Goal: Task Accomplishment & Management: Manage account settings

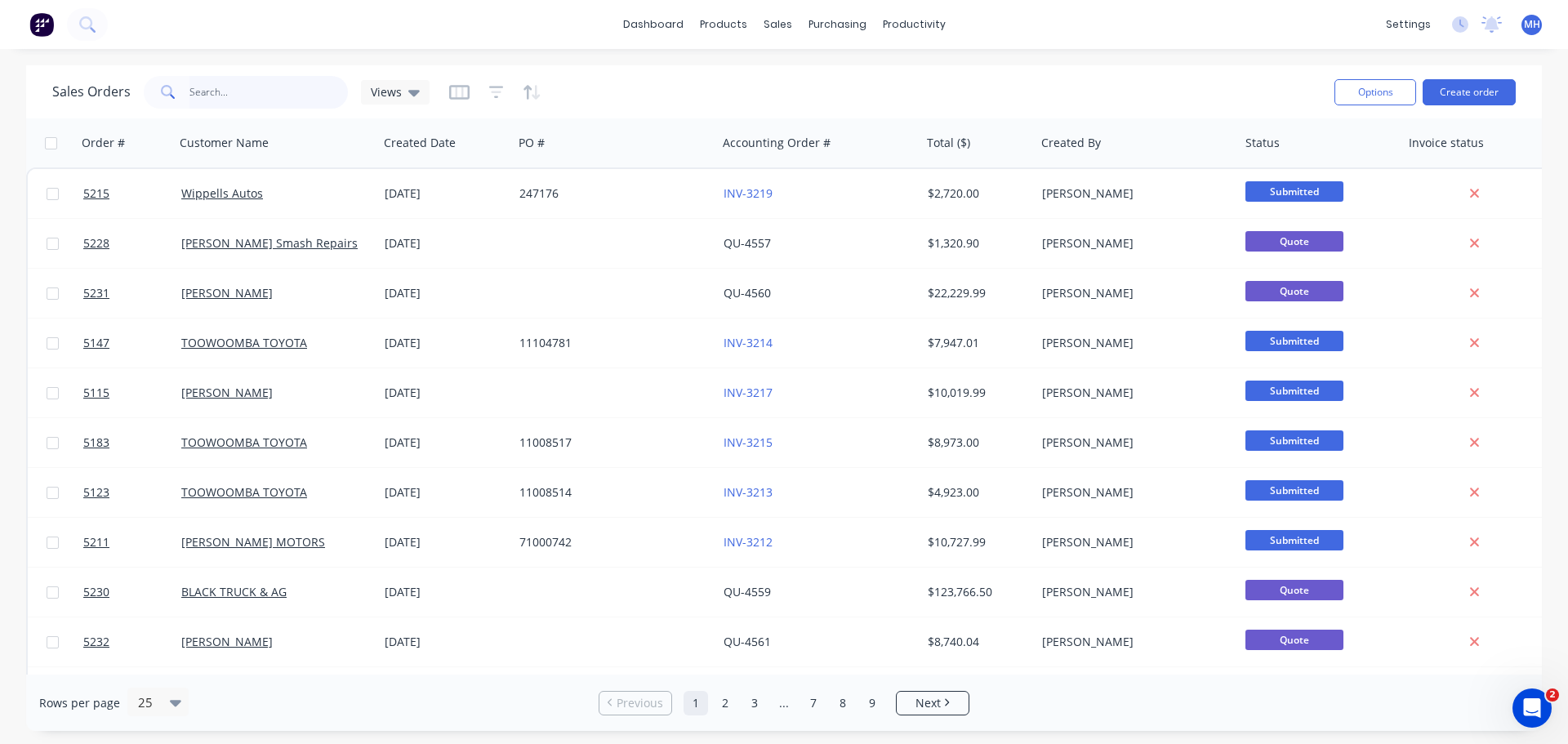
click at [217, 97] on input "text" at bounding box center [269, 93] width 160 height 33
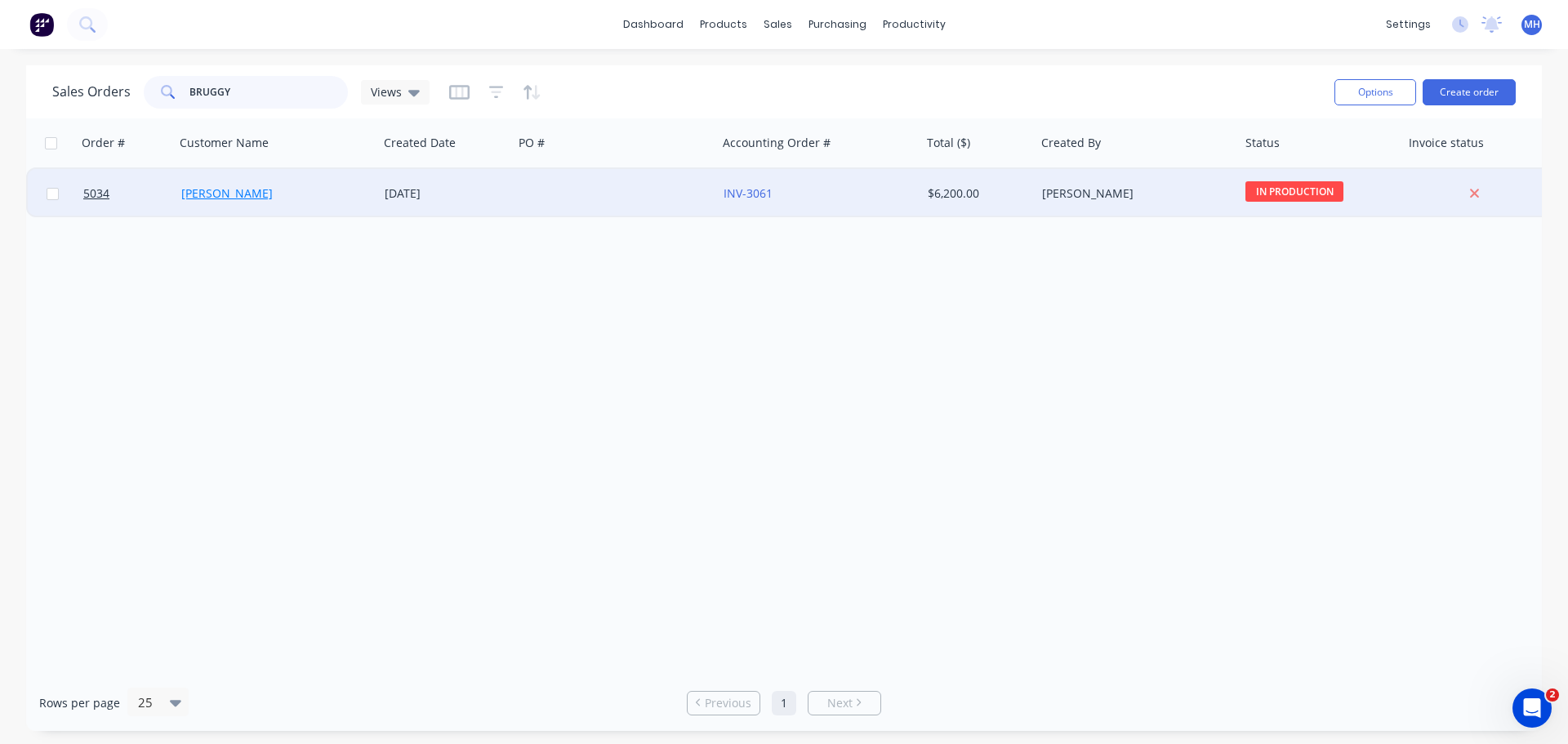
type input "BRUGGY"
click at [247, 193] on link "TOM BRUGGY" at bounding box center [226, 193] width 92 height 16
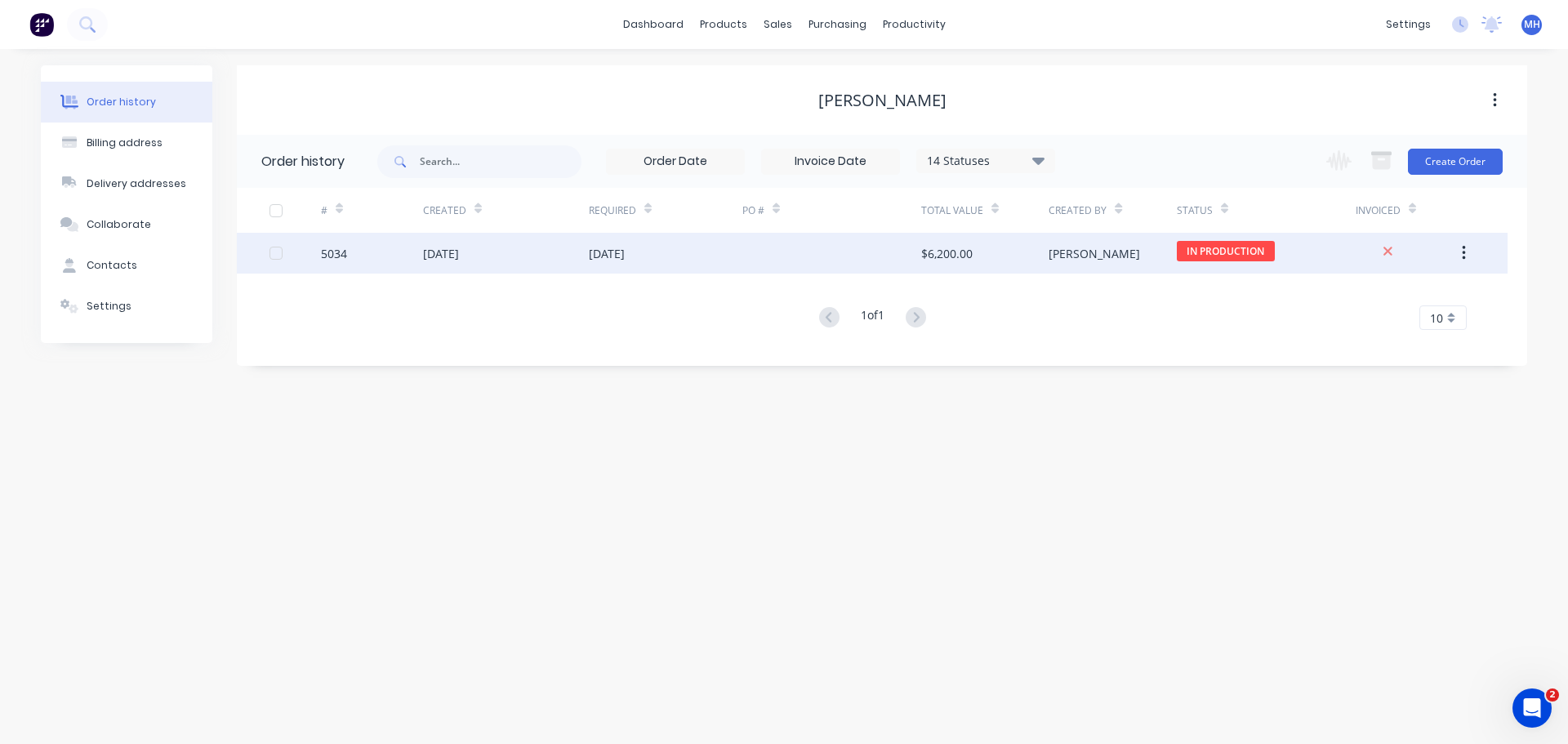
click at [459, 256] on div "19 Aug 2025" at bounding box center [441, 253] width 36 height 17
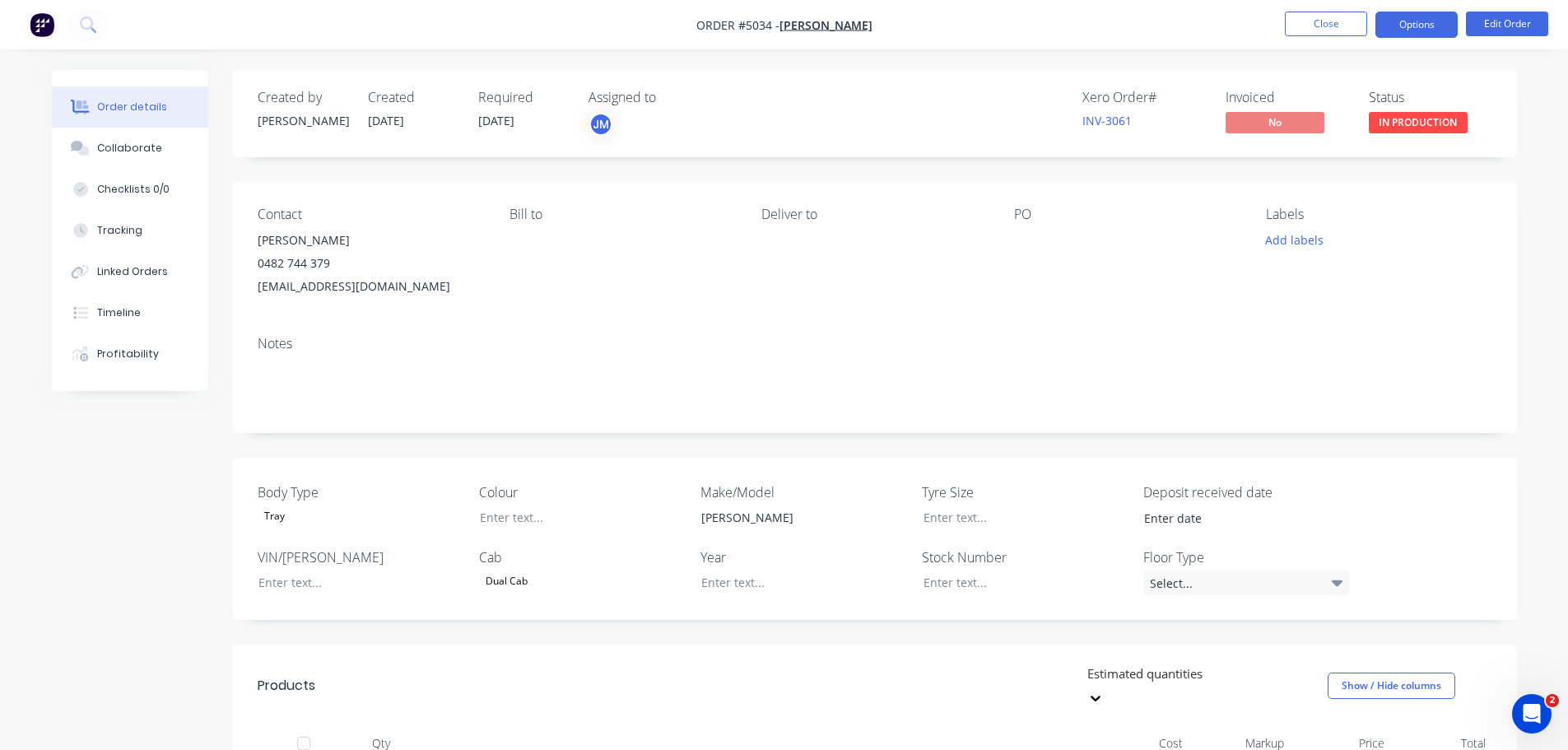
click at [1396, 19] on button "Options" at bounding box center [1416, 25] width 82 height 27
drag, startPoint x: 386, startPoint y: 287, endPoint x: 247, endPoint y: 284, distance: 139.0
click at [247, 284] on div "Contact TOM BRUGGY 0482 744 379 tombruggy@gmail.com Bill to Deliver to PO Label…" at bounding box center [876, 252] width 1285 height 141
copy div "tombruggy@gmail.com"
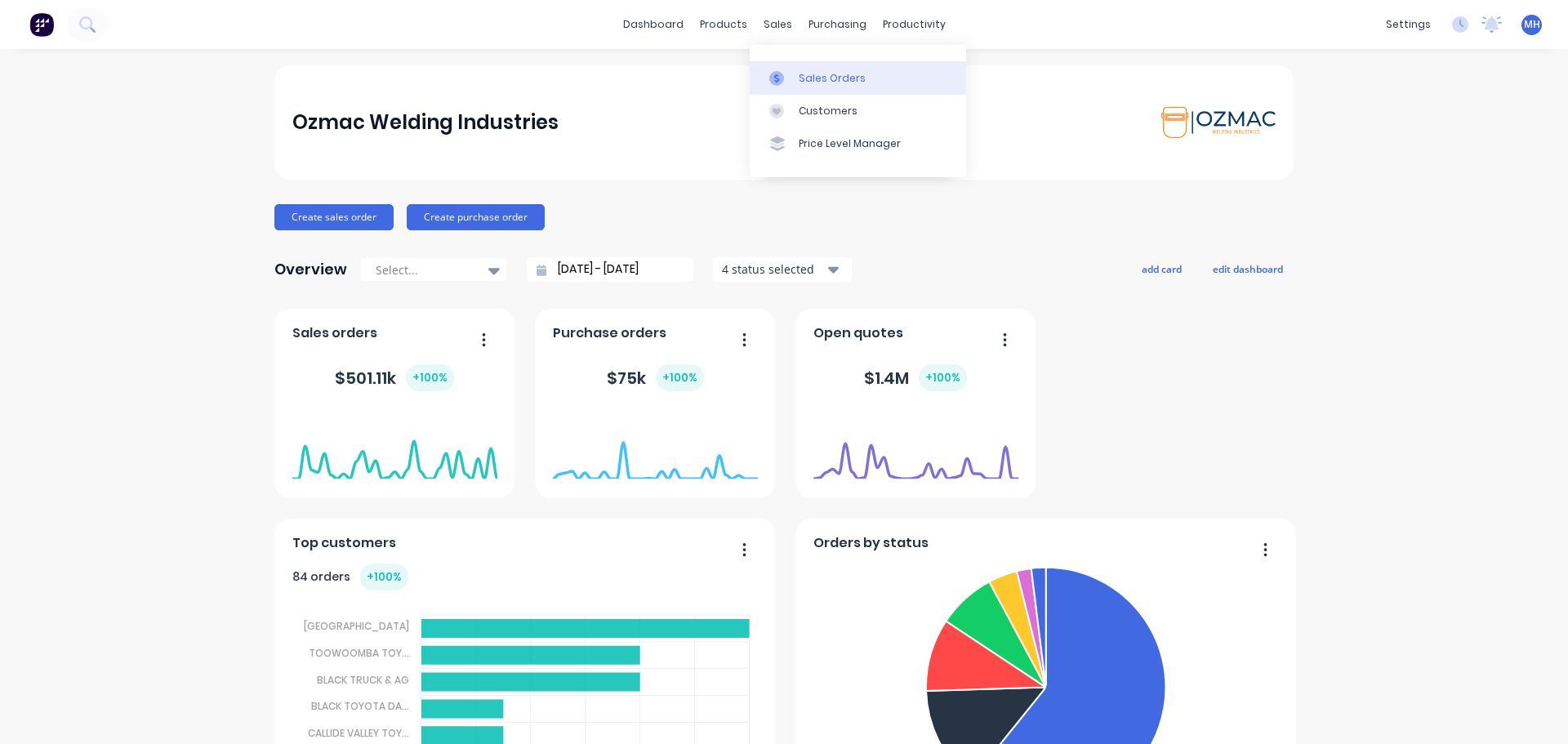
click at [809, 76] on div "Sales Orders" at bounding box center [832, 79] width 67 height 15
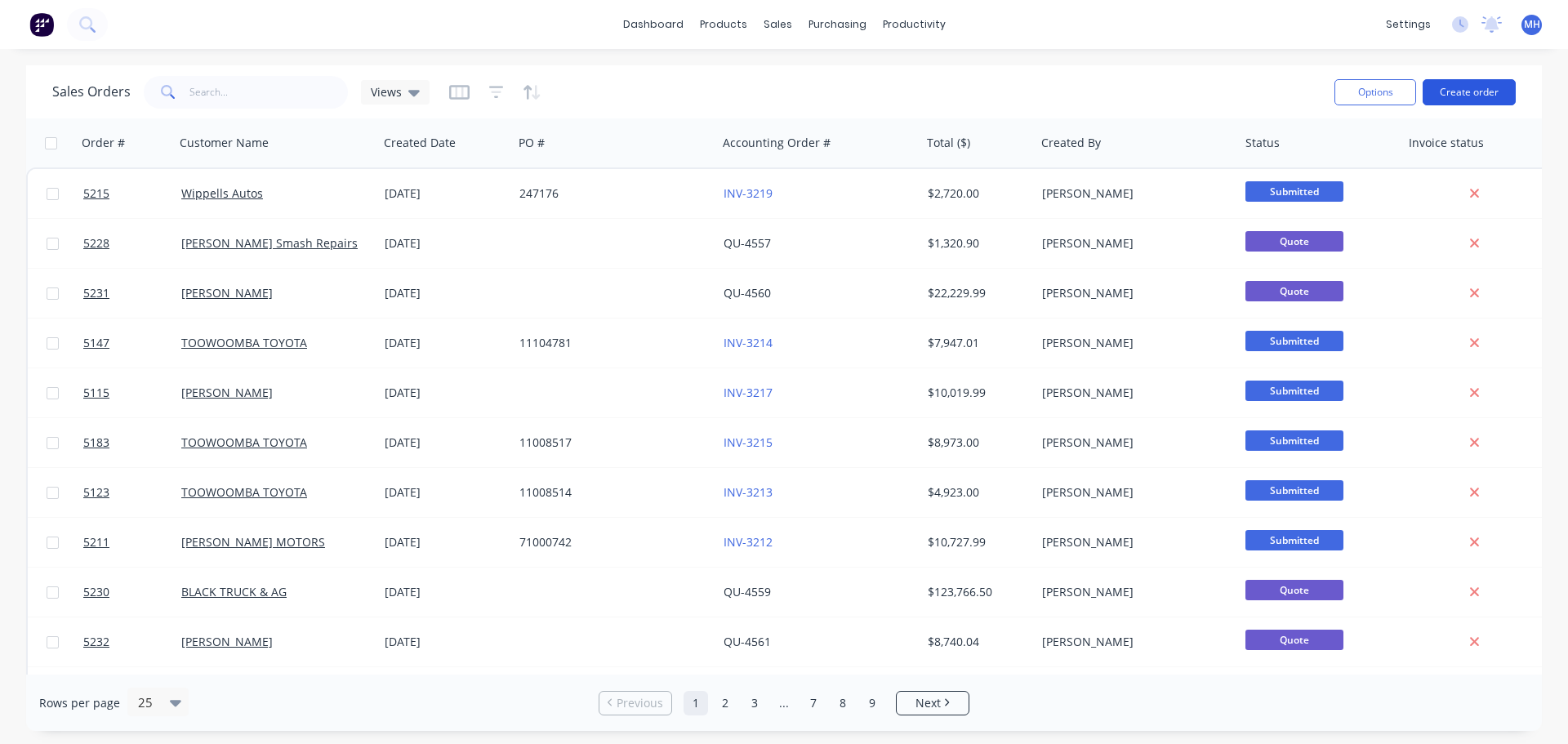
click at [1466, 89] on button "Create order" at bounding box center [1469, 93] width 93 height 26
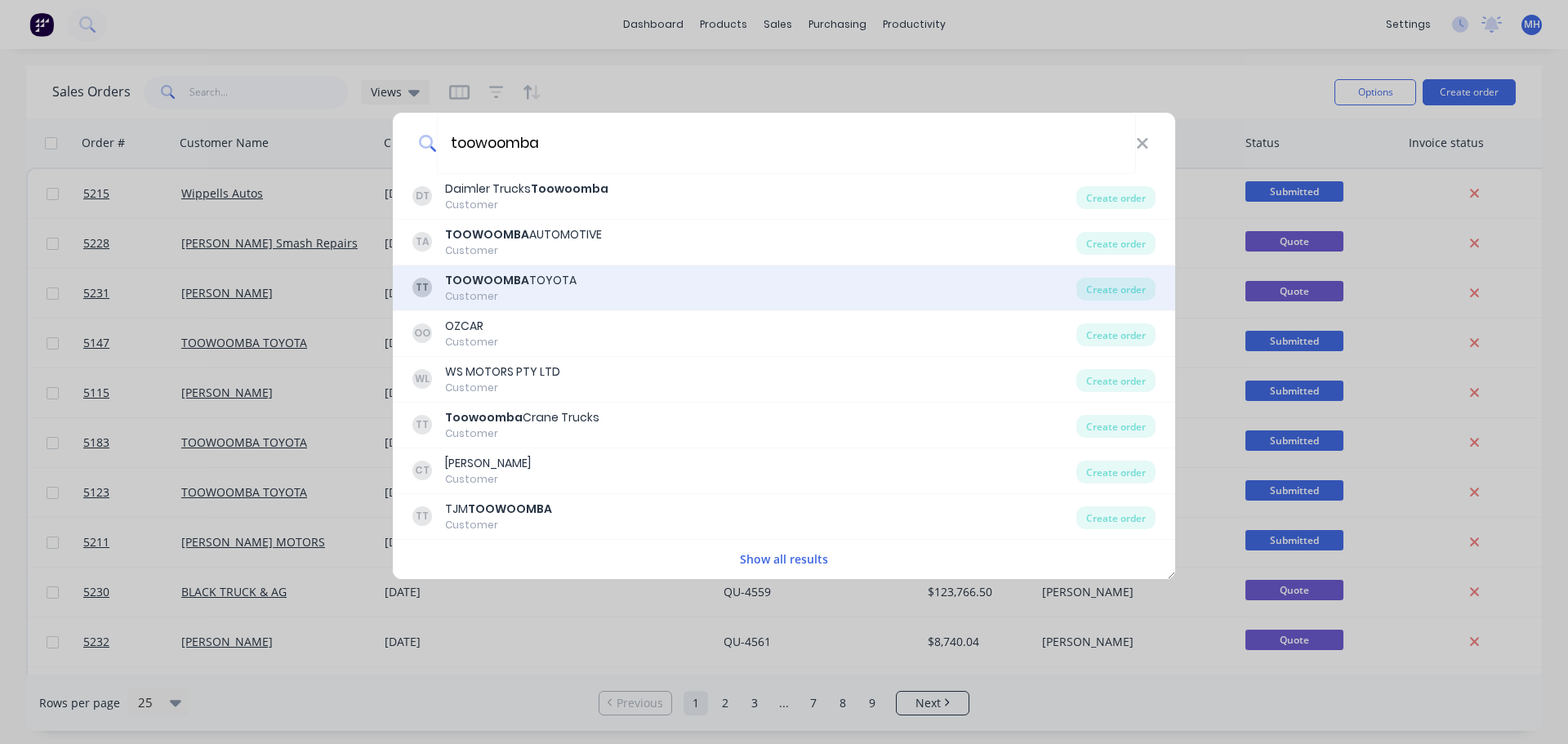
type input "toowoomba"
click at [504, 297] on div "Customer" at bounding box center [511, 297] width 131 height 15
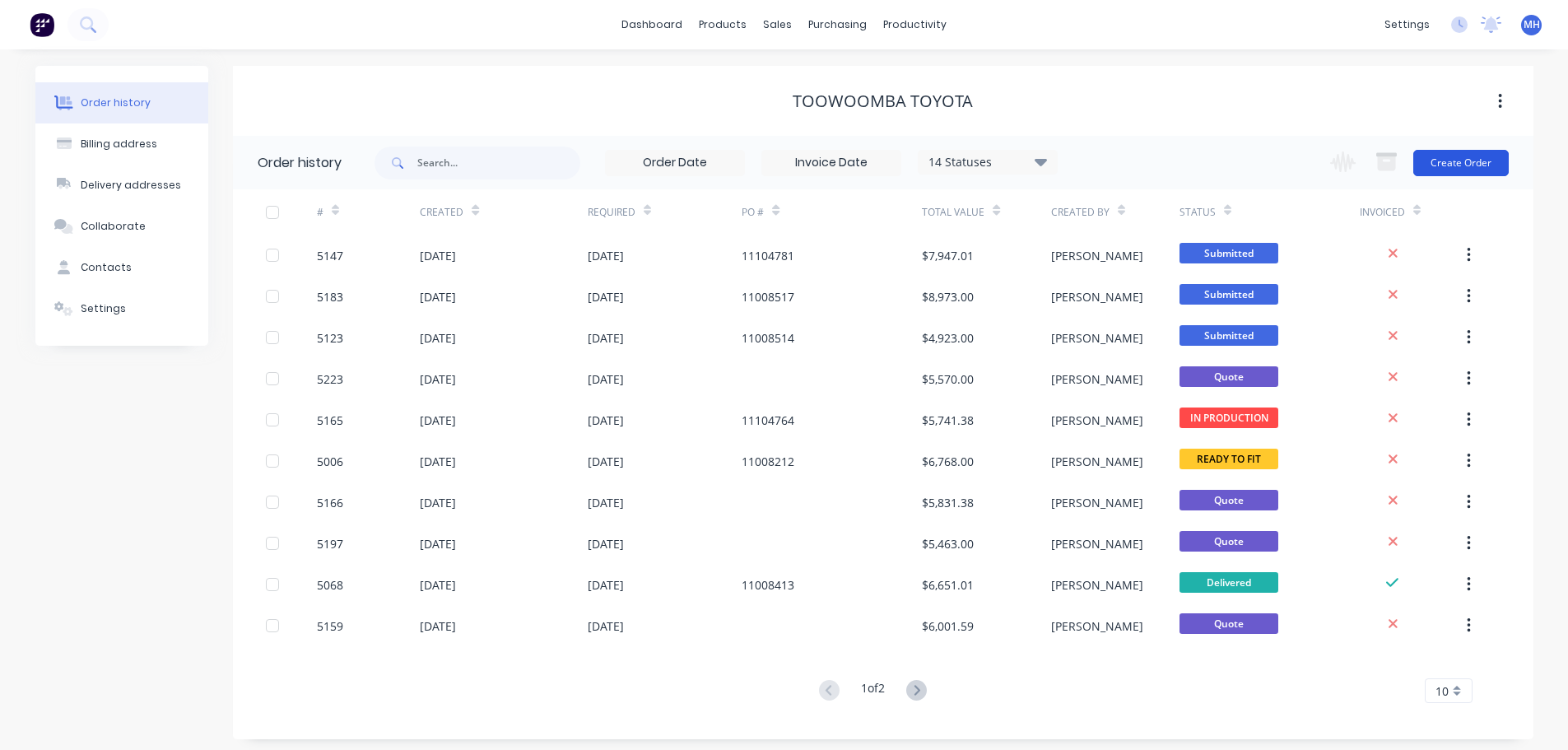
click at [1471, 161] on button "Create Order" at bounding box center [1461, 163] width 96 height 27
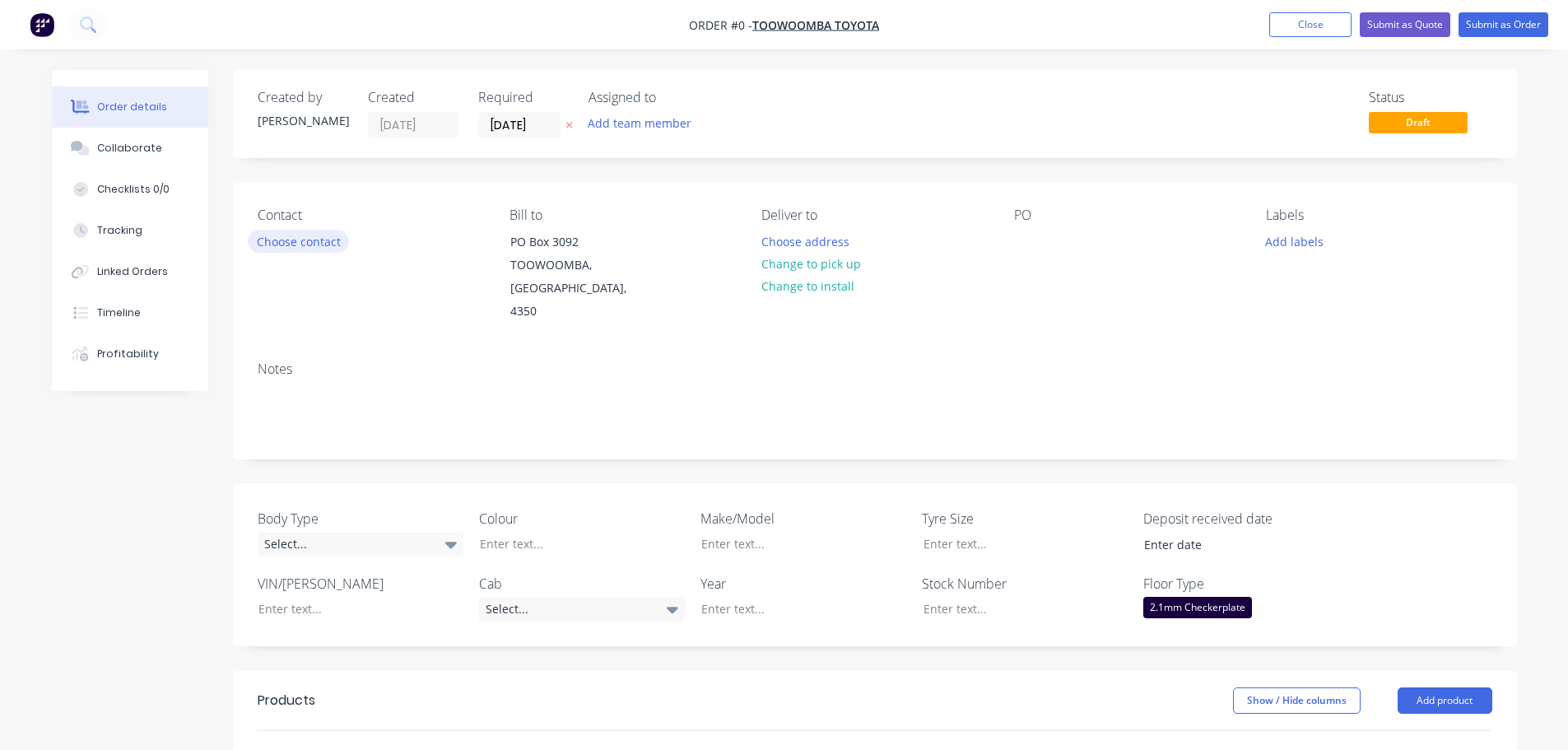
click at [331, 238] on button "Choose contact" at bounding box center [298, 241] width 102 height 22
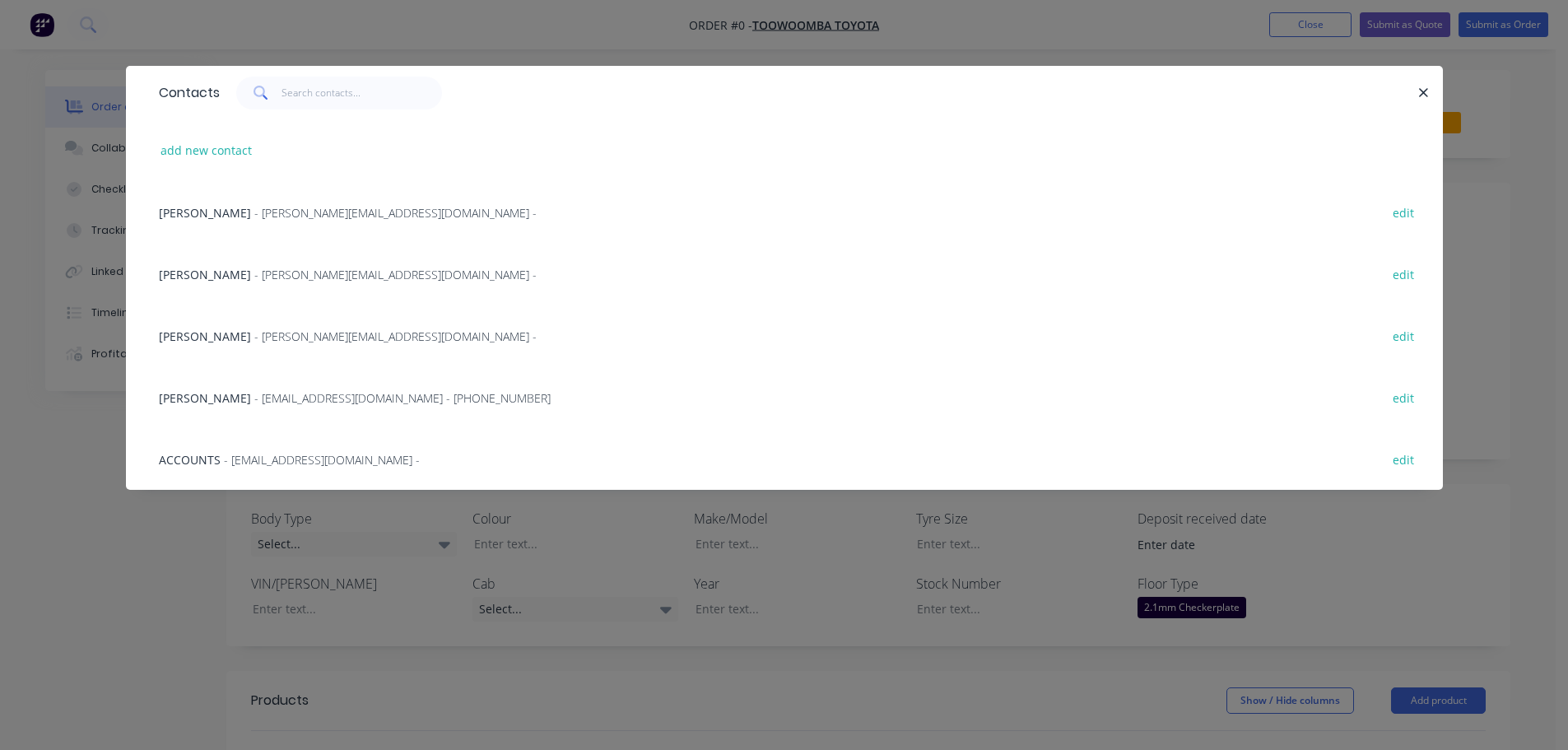
click at [284, 274] on span "- nicolasw@toowoombatoyota.com.au -" at bounding box center [395, 274] width 282 height 16
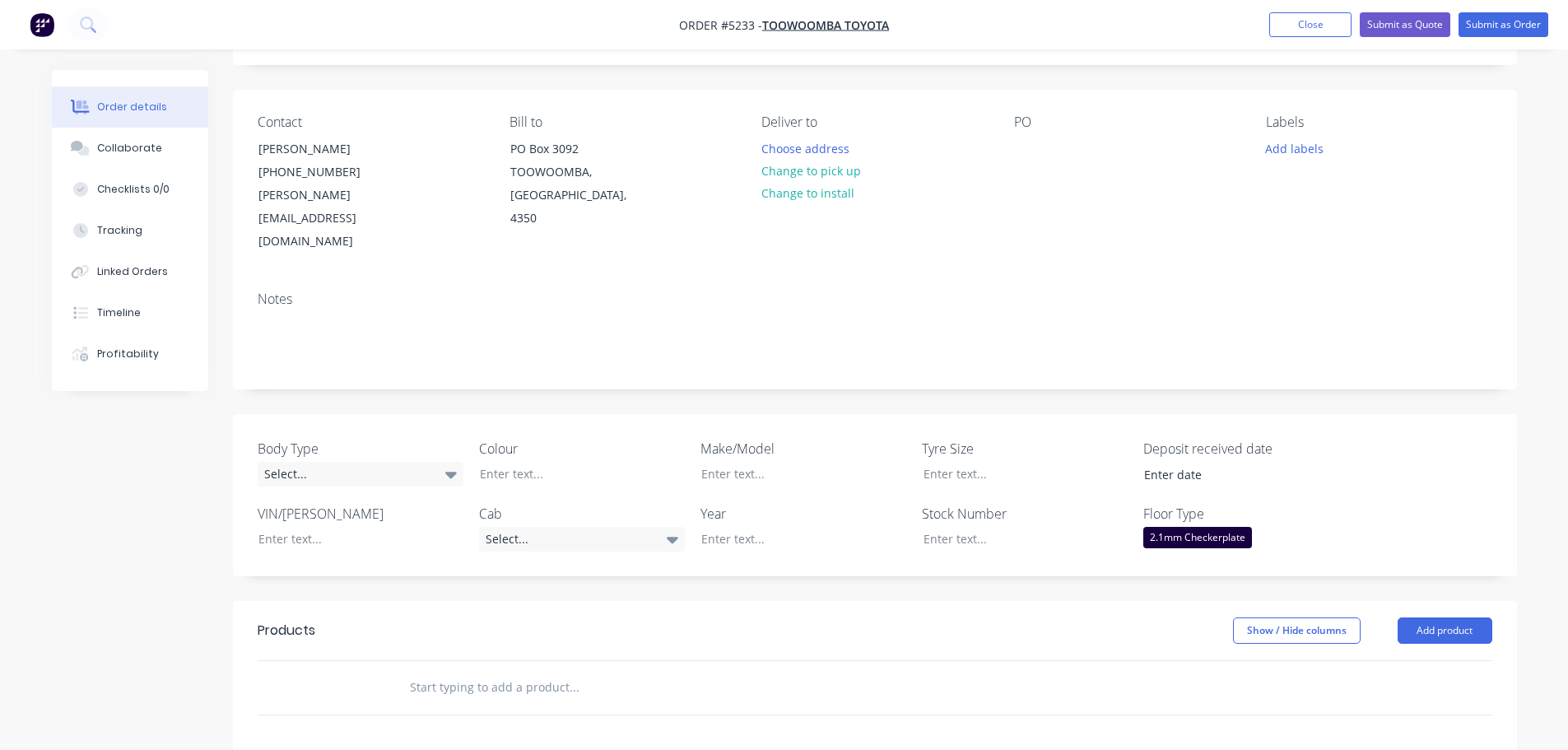
scroll to position [329, 0]
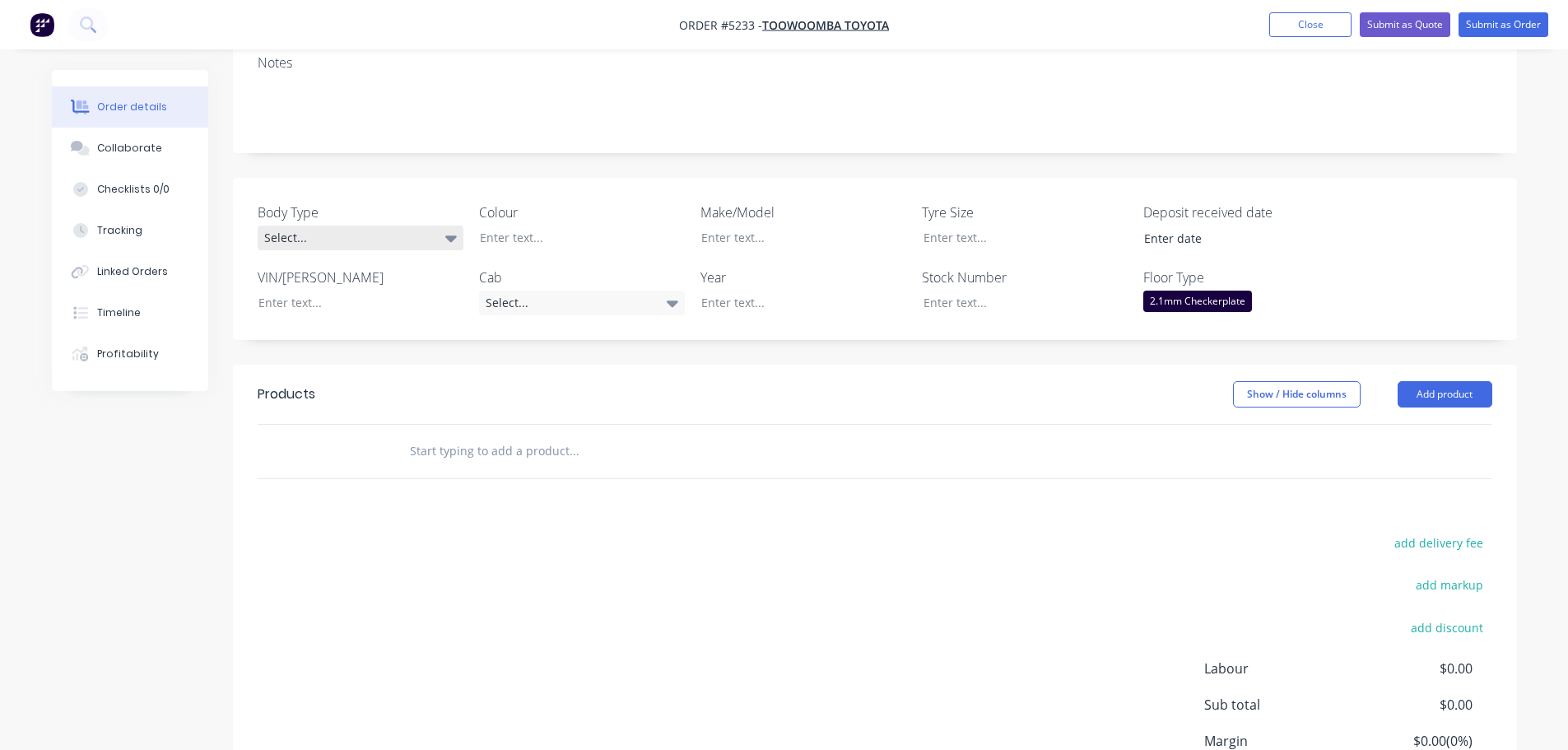
click at [390, 226] on div "Select..." at bounding box center [360, 238] width 206 height 25
click at [371, 250] on button "Cab Chassis" at bounding box center [381, 260] width 247 height 33
click at [564, 226] on div at bounding box center [569, 238] width 206 height 24
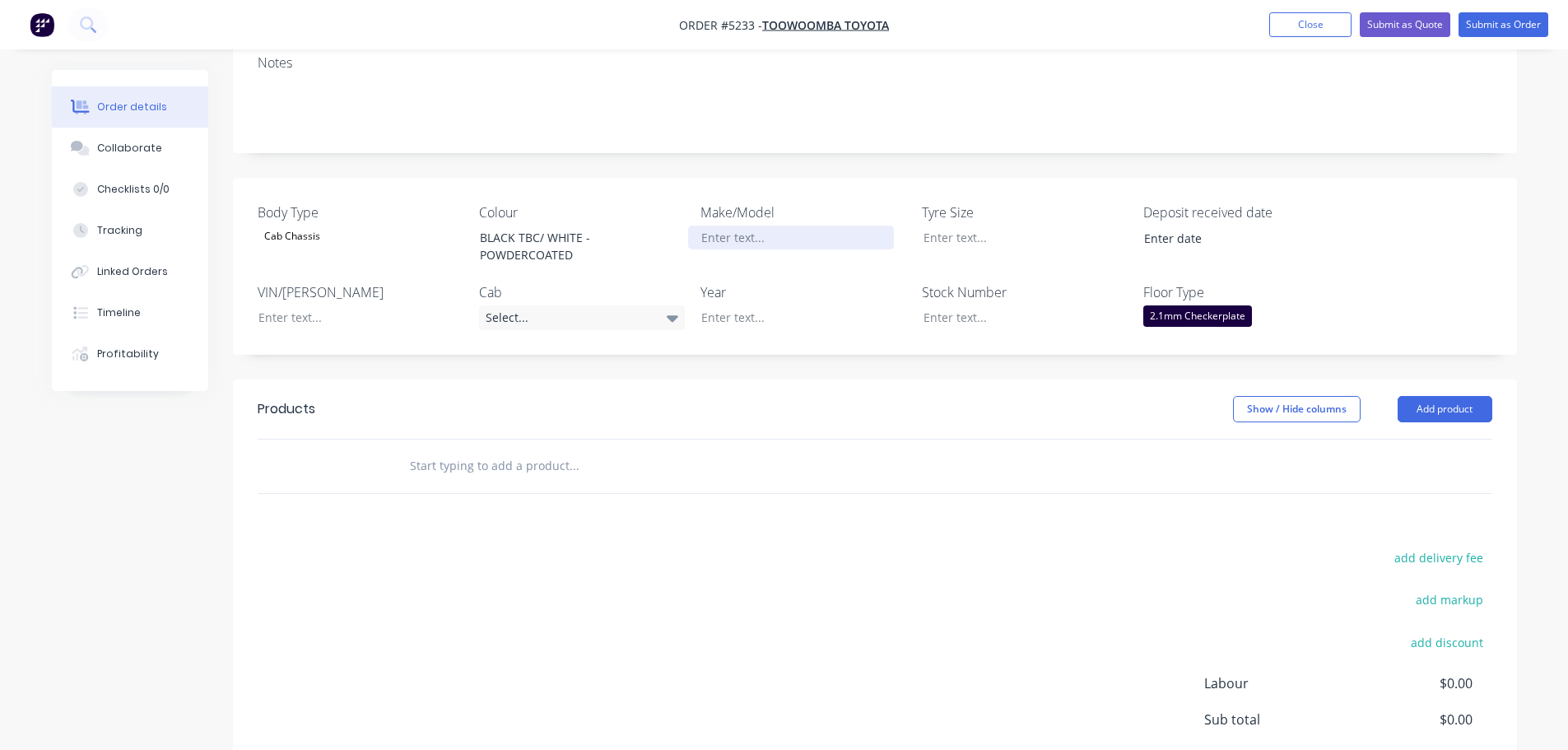
click at [789, 226] on div at bounding box center [791, 238] width 206 height 24
click at [542, 306] on div "Select..." at bounding box center [582, 318] width 206 height 25
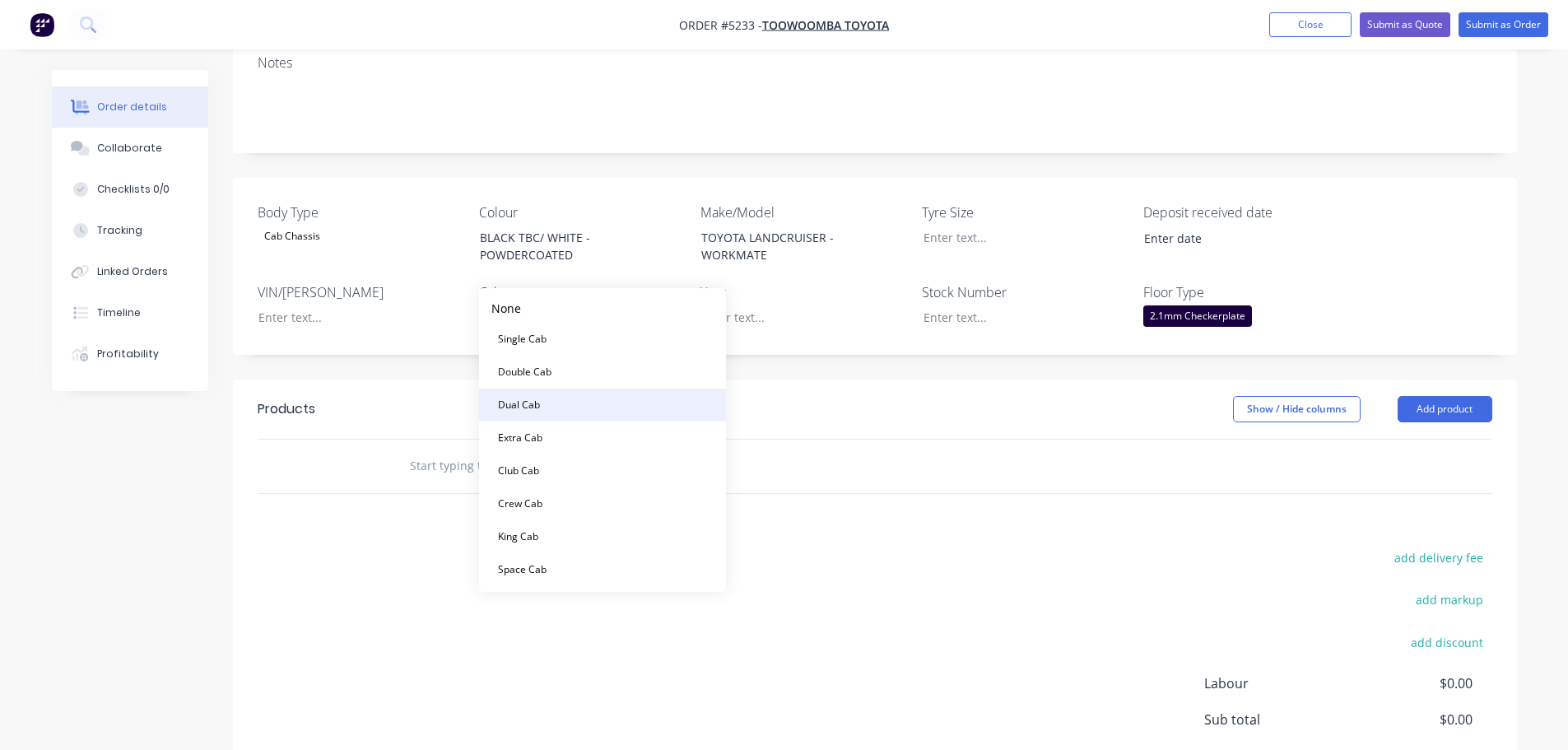
click at [553, 402] on button "Dual Cab" at bounding box center [602, 405] width 247 height 33
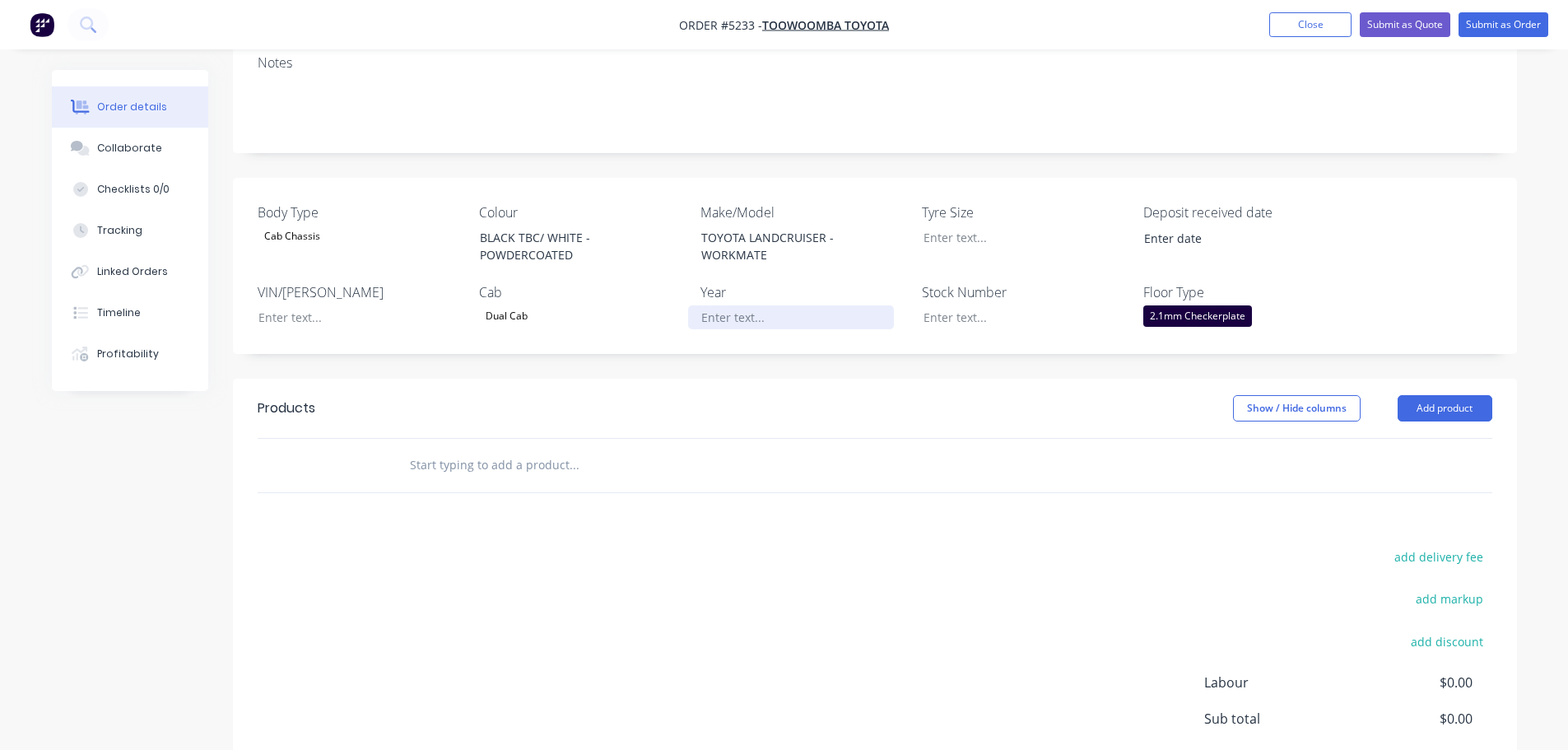
click at [779, 306] on div at bounding box center [791, 318] width 206 height 24
click at [1423, 395] on button "Add product" at bounding box center [1446, 408] width 95 height 27
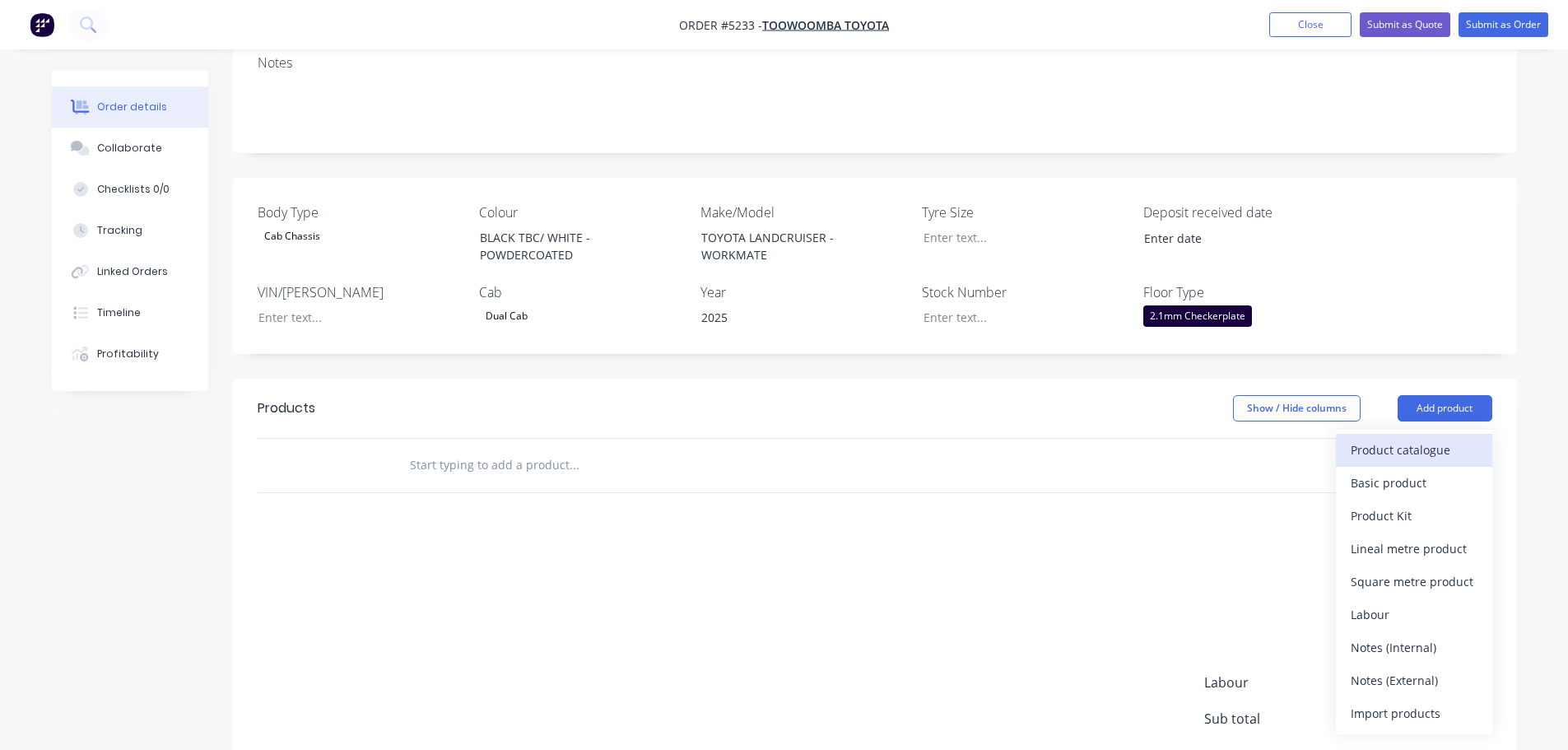
click at [1418, 438] on div "Product catalogue" at bounding box center [1415, 450] width 127 height 24
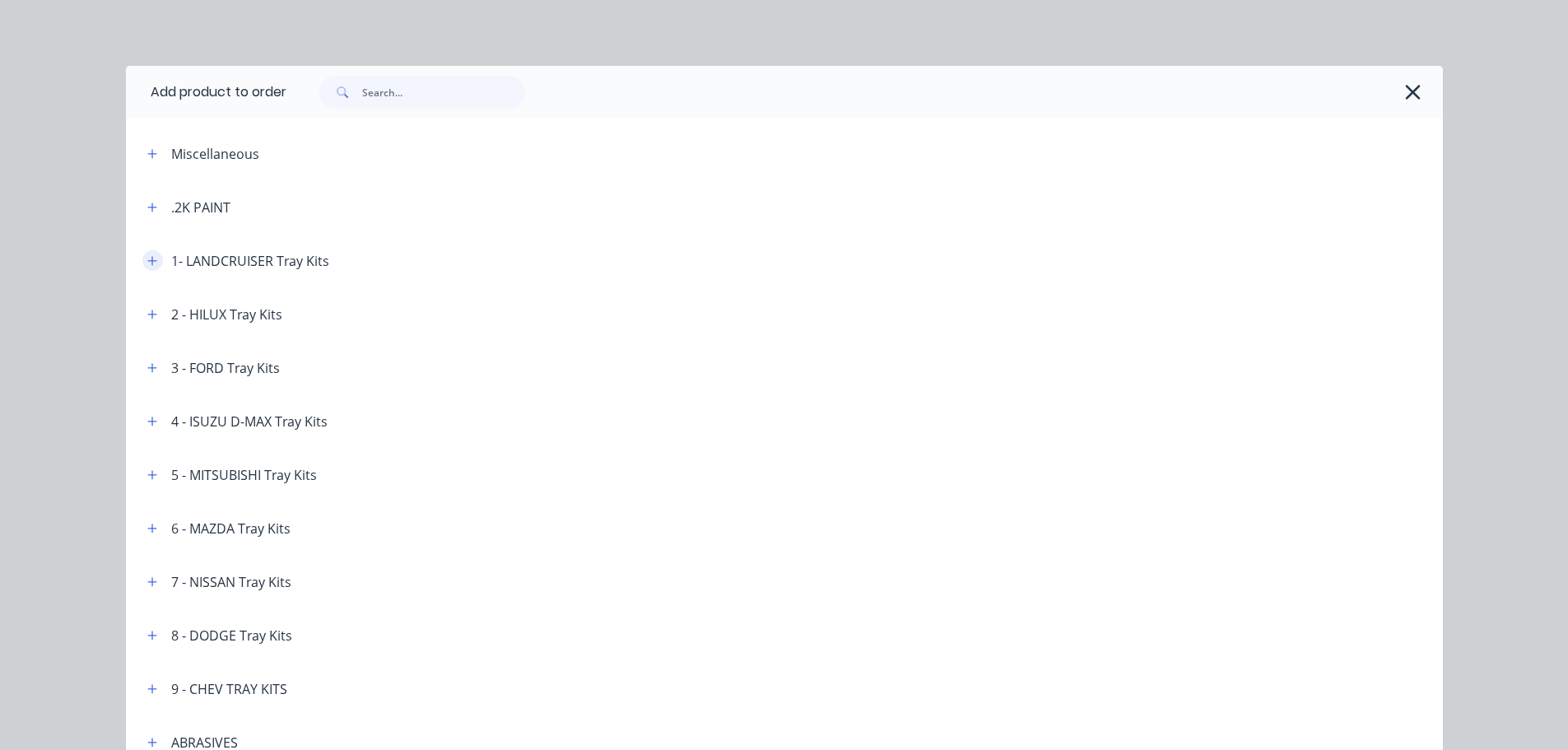
click at [147, 262] on icon "button" at bounding box center [152, 260] width 9 height 9
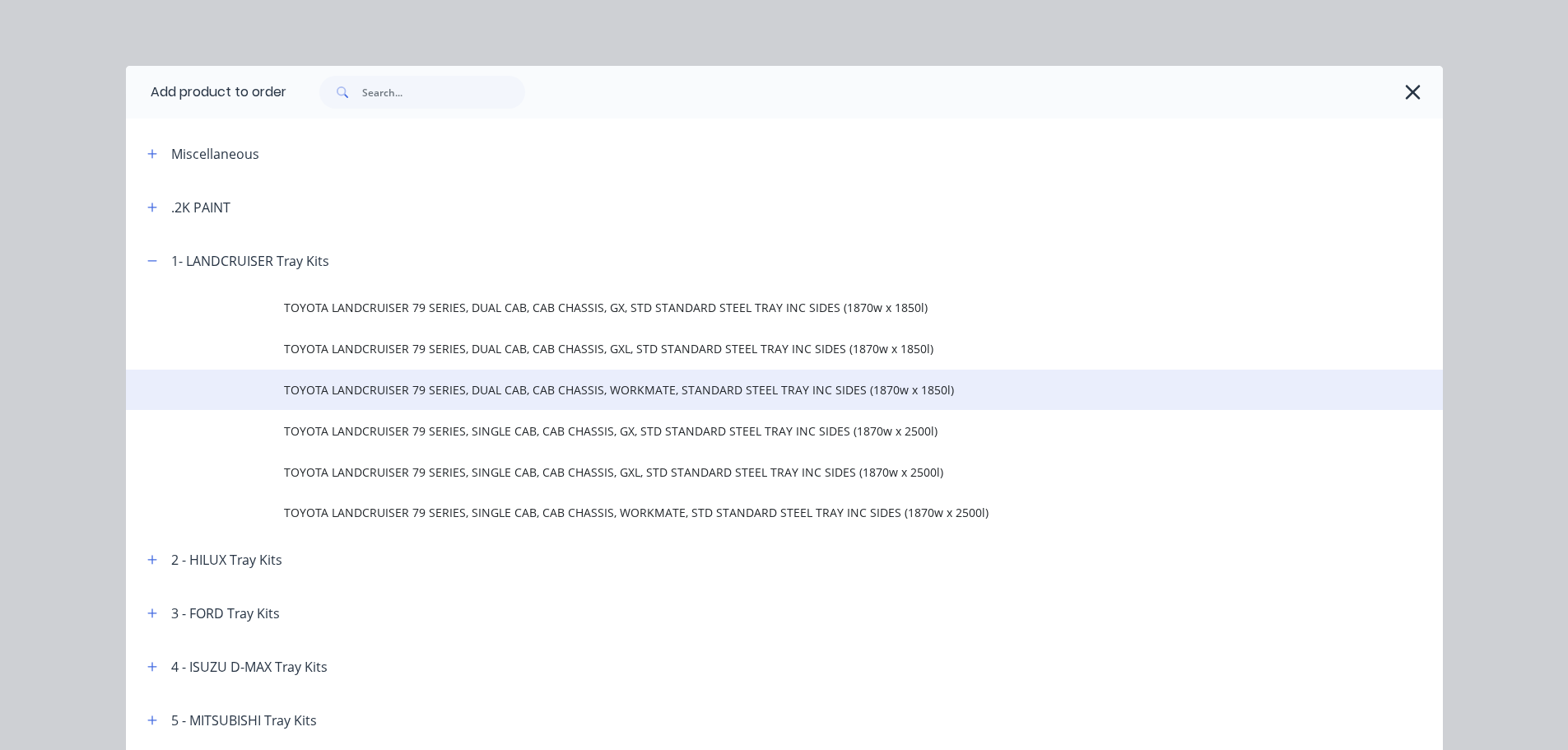
click at [375, 393] on span "TOYOTA LANDCRUISER 79 SERIES, DUAL CAB, CAB CHASSIS, WORKMATE, STANDARD STEEL T…" at bounding box center [747, 390] width 927 height 18
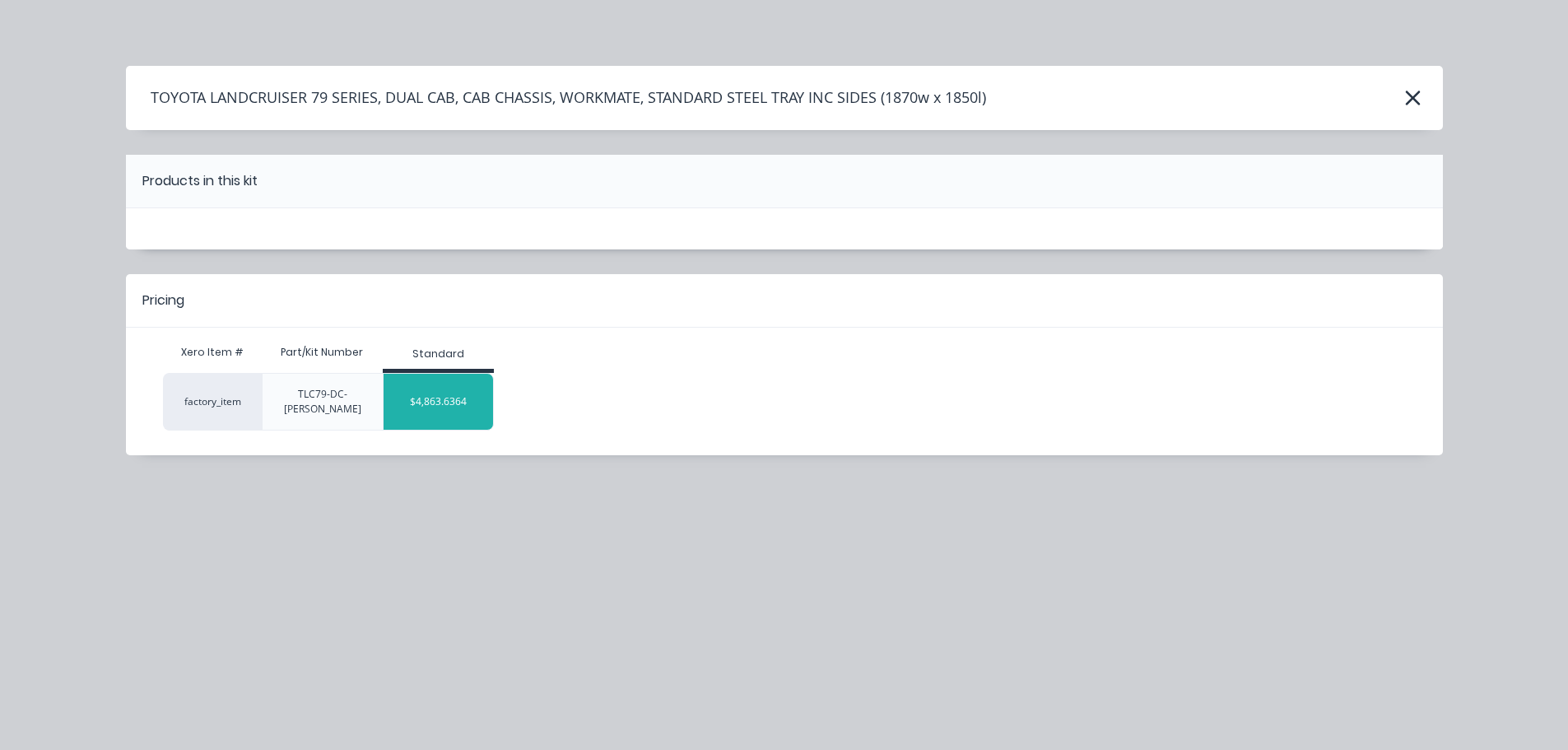
click at [470, 391] on div "$4,863.6364" at bounding box center [437, 402] width 109 height 41
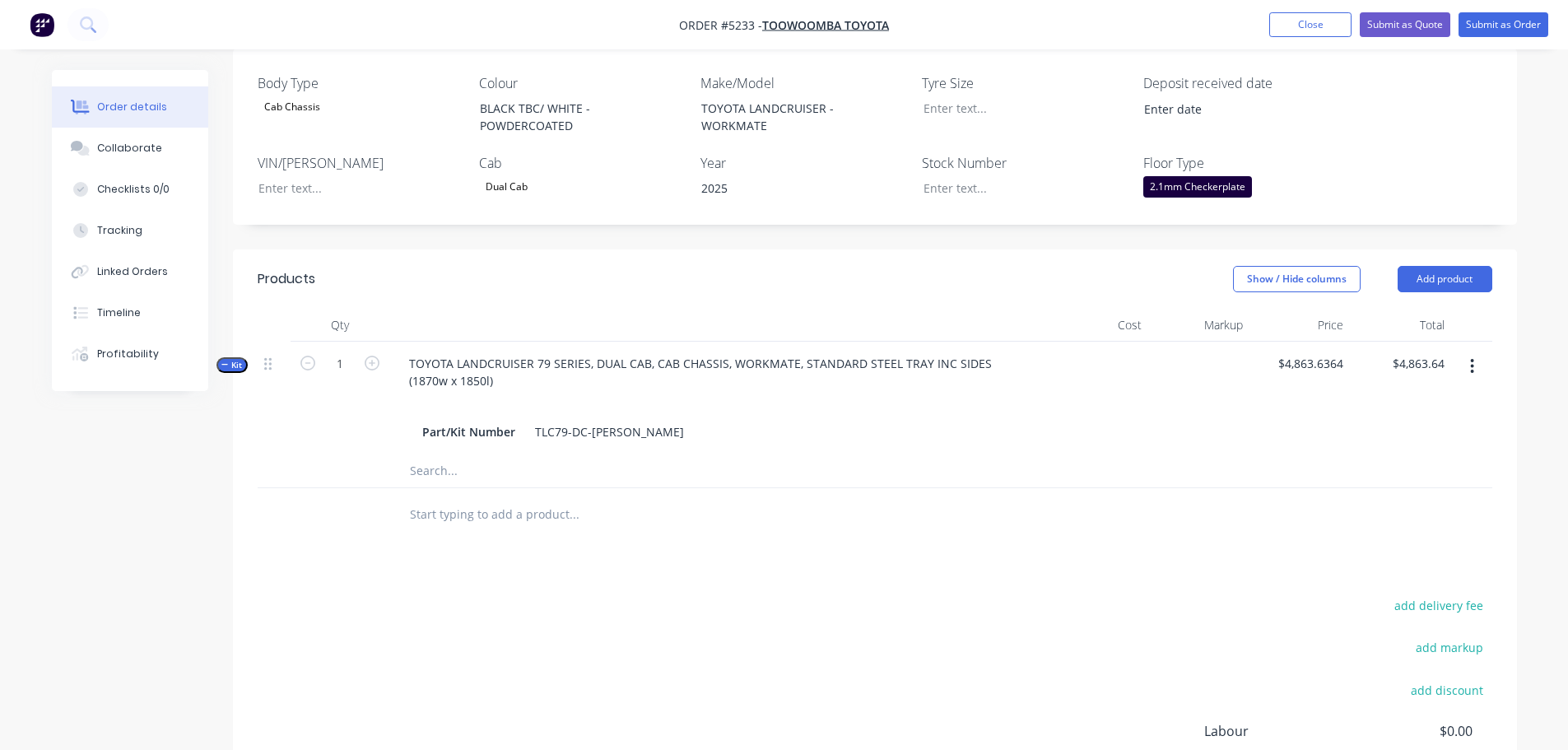
scroll to position [494, 0]
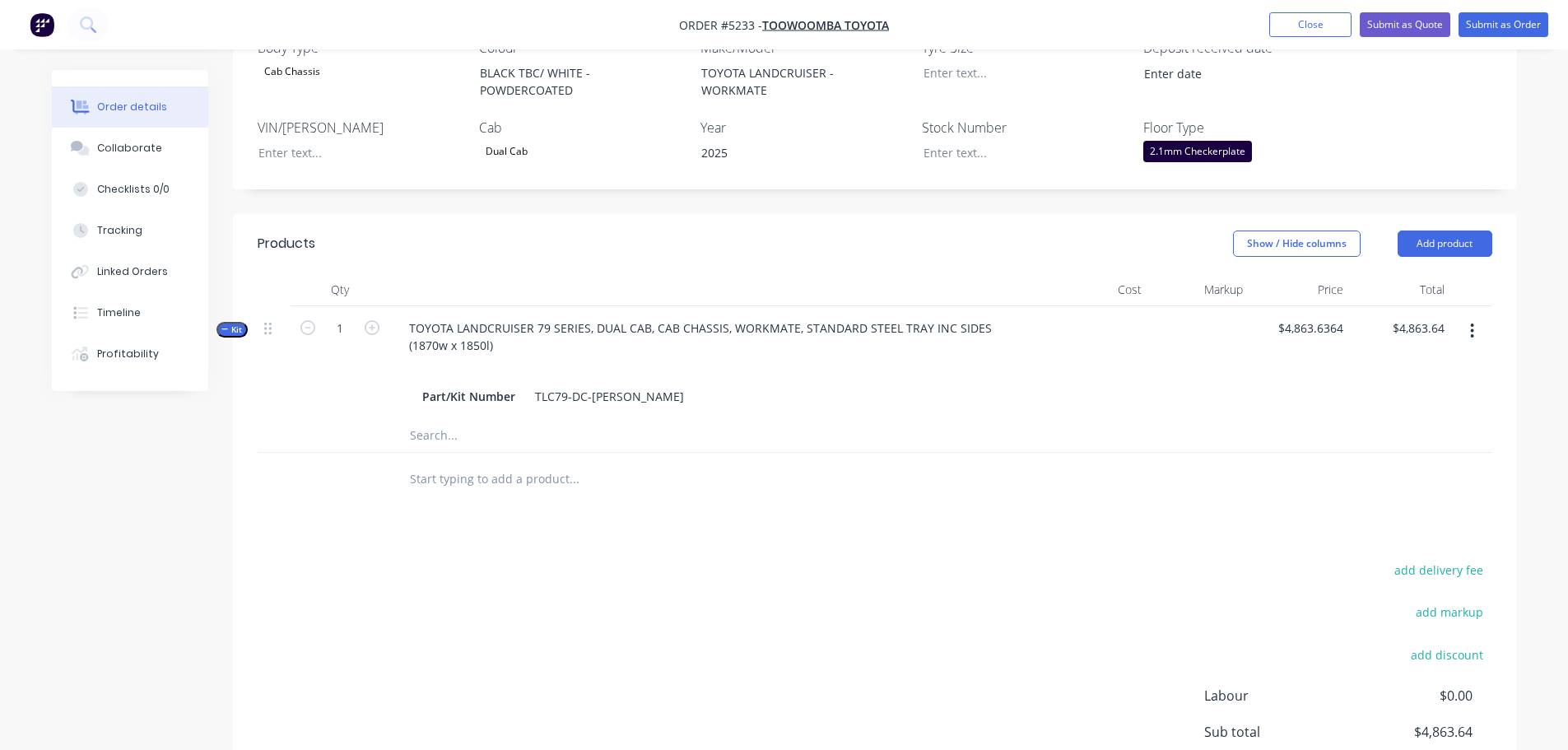
click at [582, 462] on input "text" at bounding box center [573, 479] width 329 height 33
click at [1426, 231] on button "Add product" at bounding box center [1446, 244] width 95 height 27
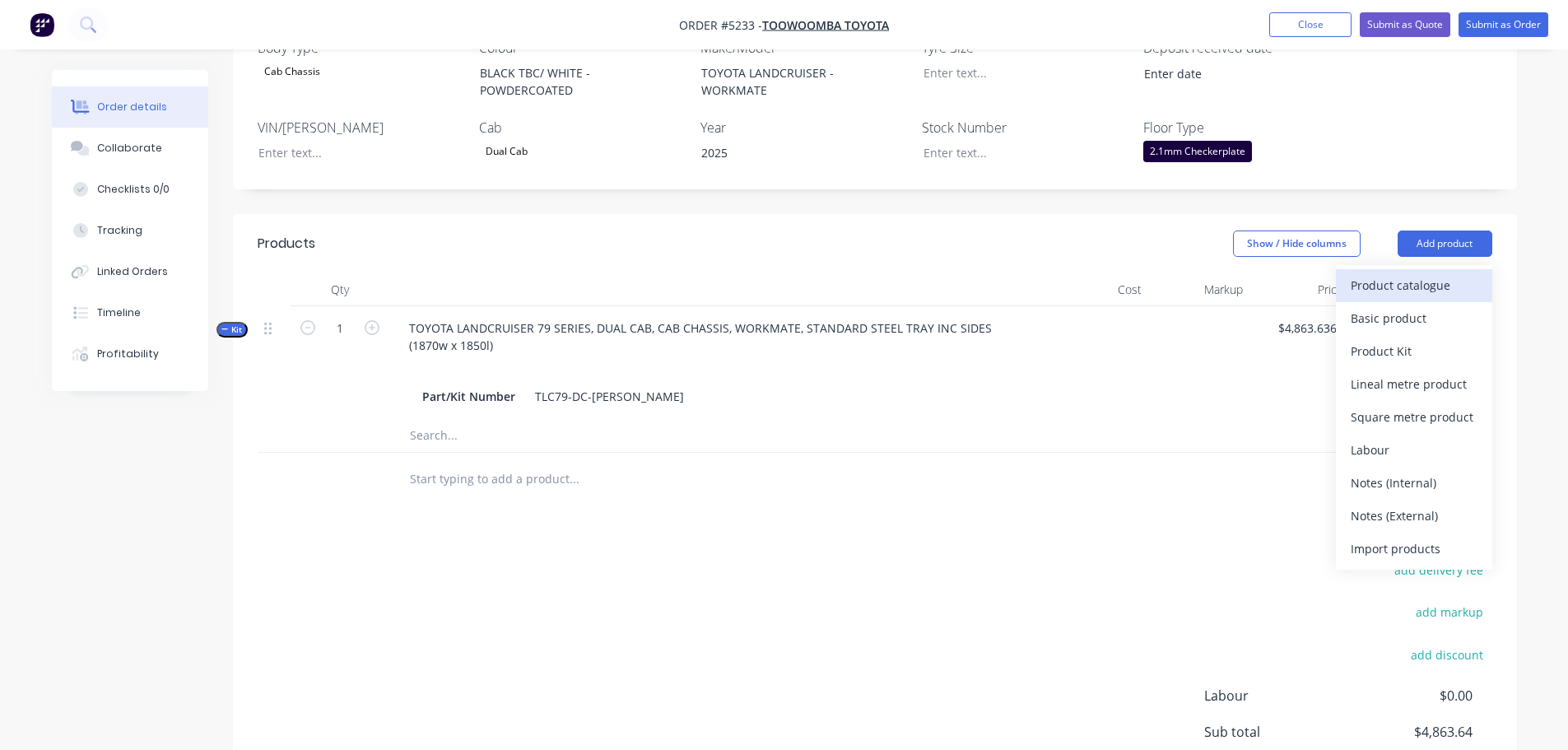
click at [1417, 273] on div "Product catalogue" at bounding box center [1415, 285] width 127 height 24
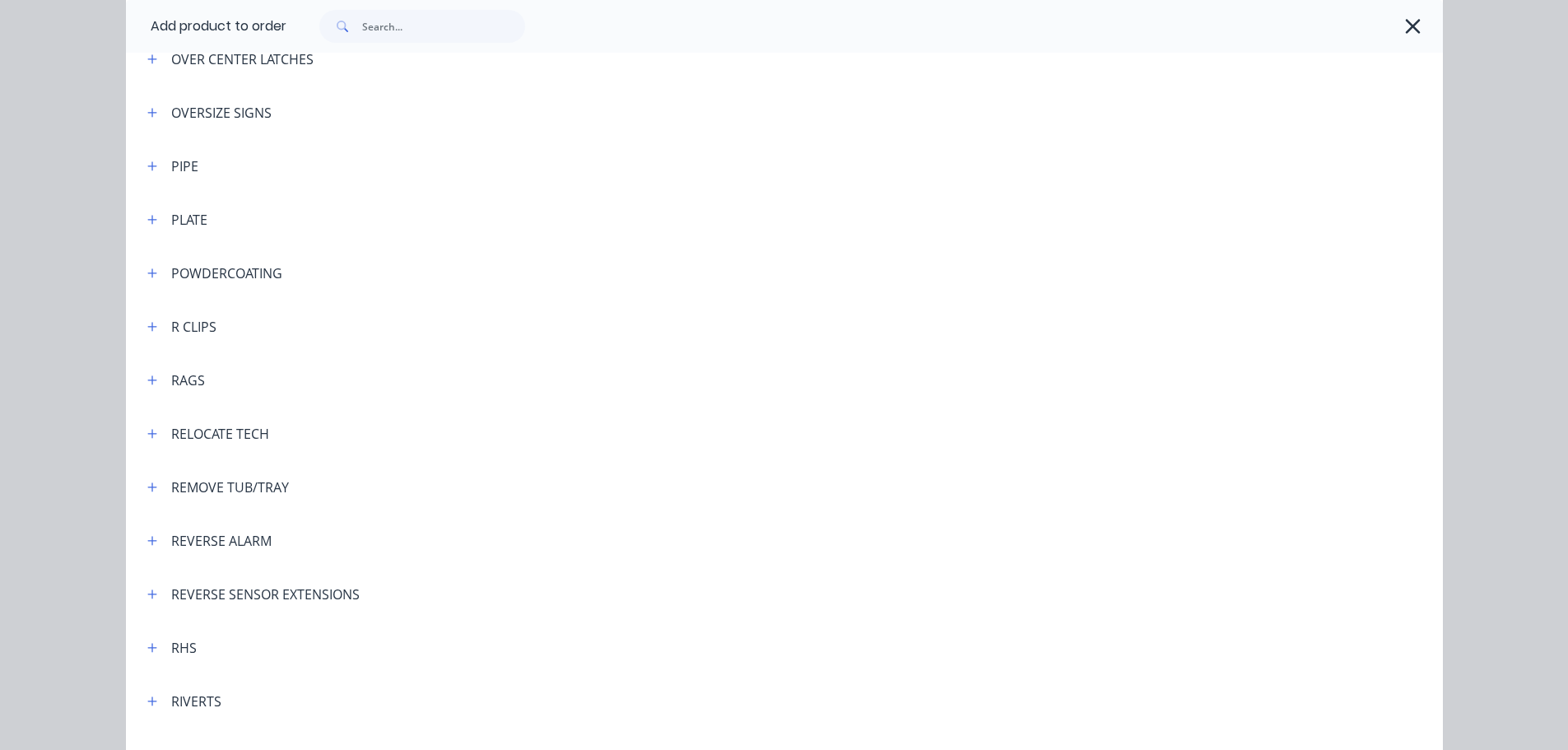
scroll to position [3952, 0]
click at [150, 274] on icon "button" at bounding box center [152, 269] width 10 height 12
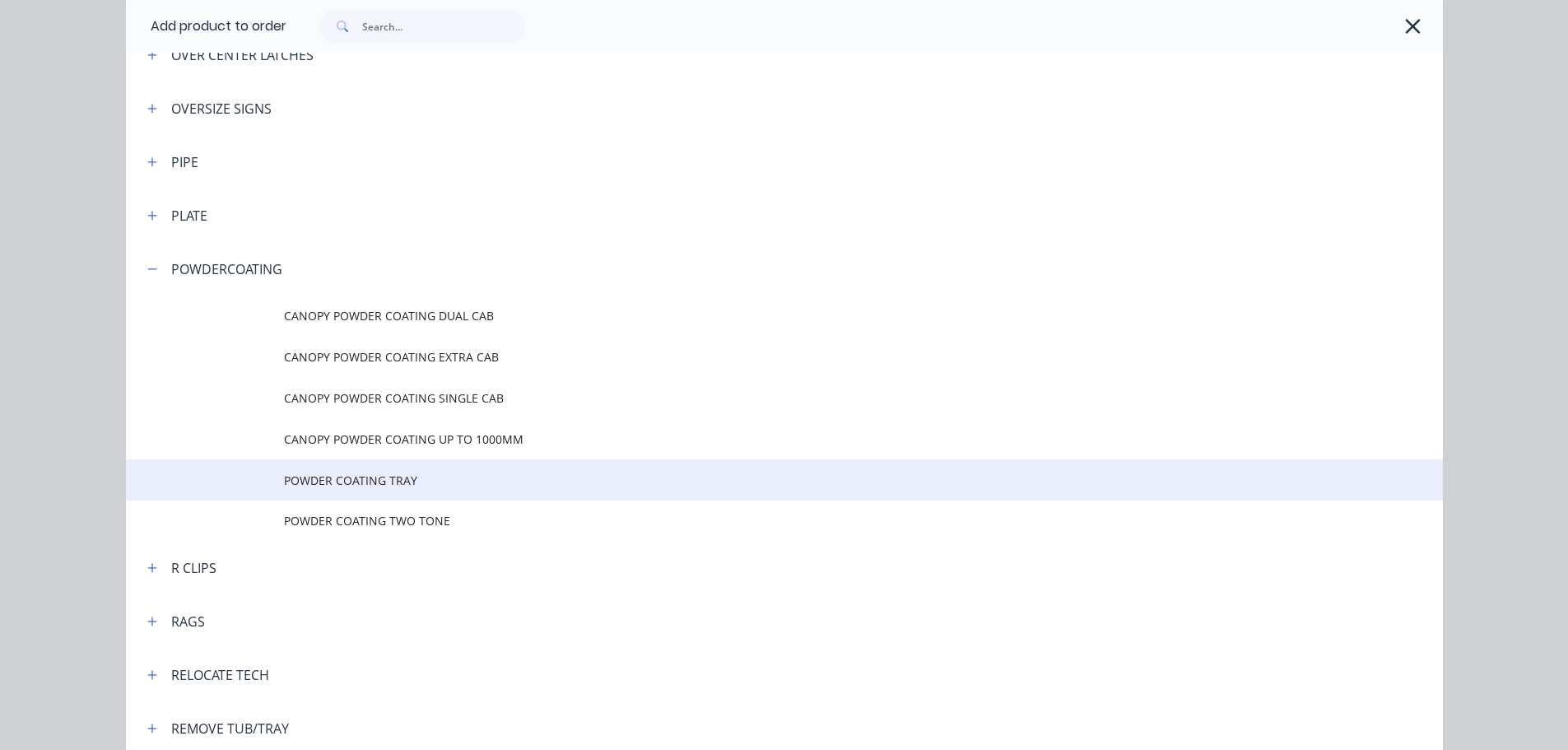
click at [360, 480] on span "POWDER COATING TRAY" at bounding box center [747, 480] width 927 height 18
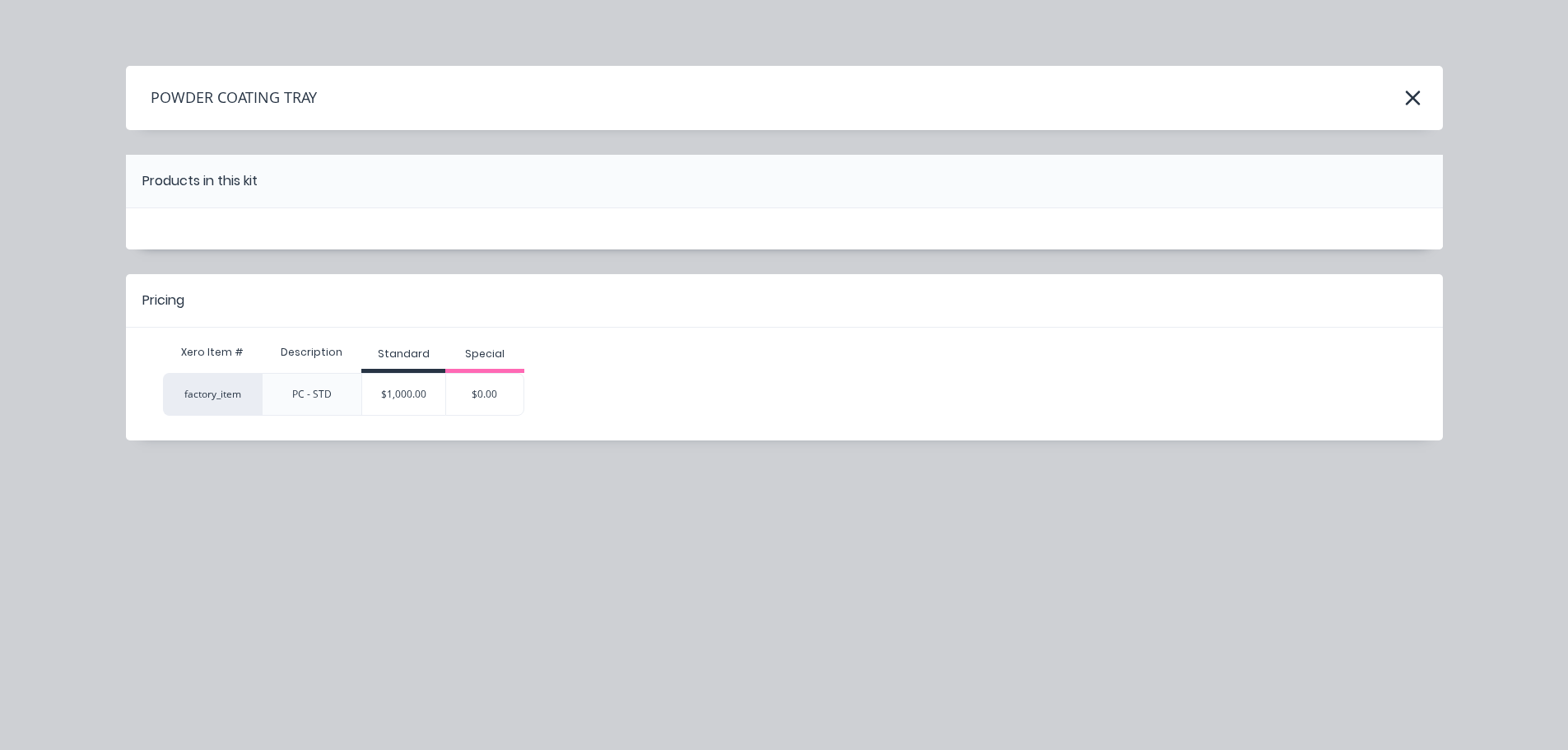
scroll to position [0, 0]
click at [411, 398] on div "$1,000.00" at bounding box center [404, 394] width 83 height 41
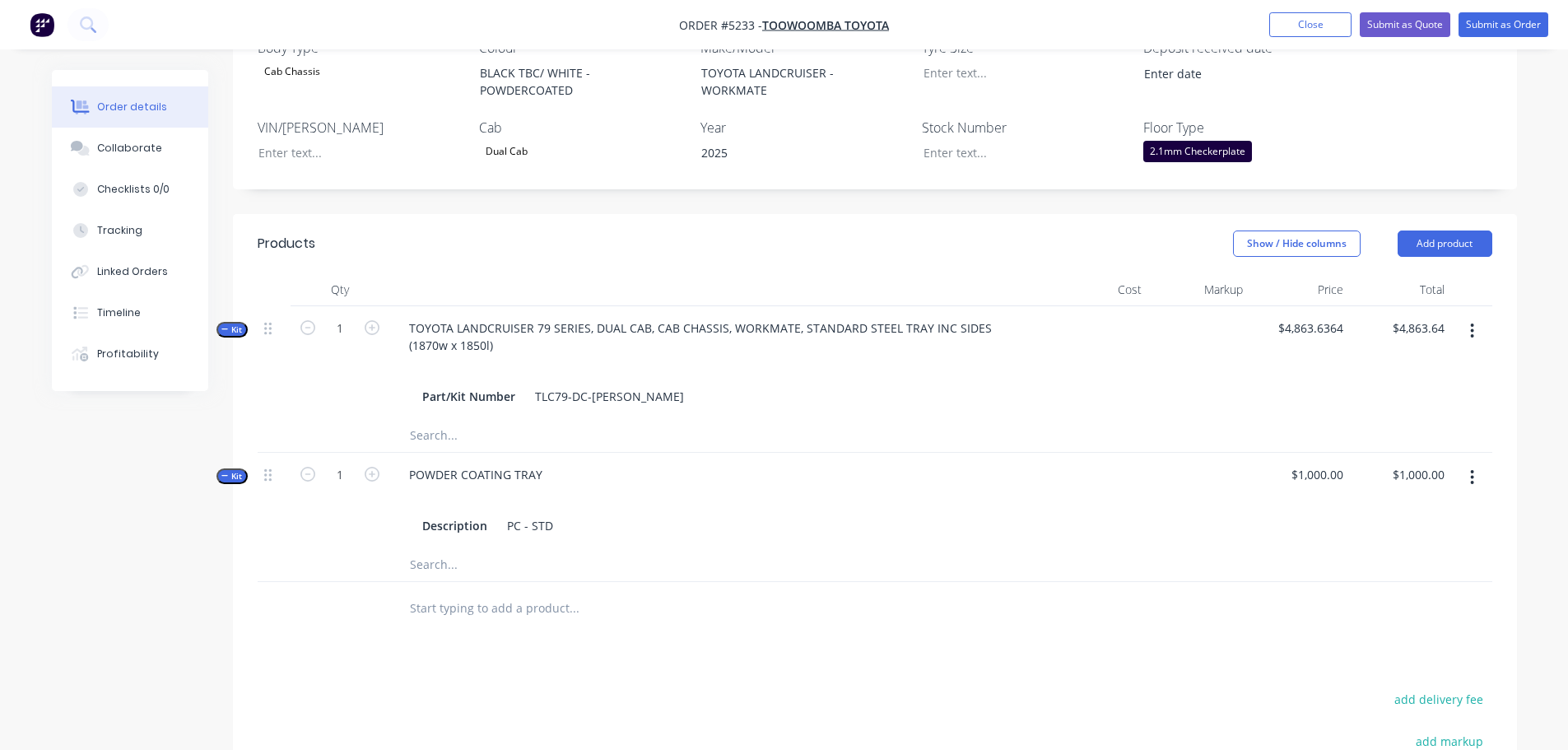
click at [501, 592] on input "text" at bounding box center [573, 608] width 329 height 33
click at [1446, 231] on button "Add product" at bounding box center [1446, 244] width 95 height 27
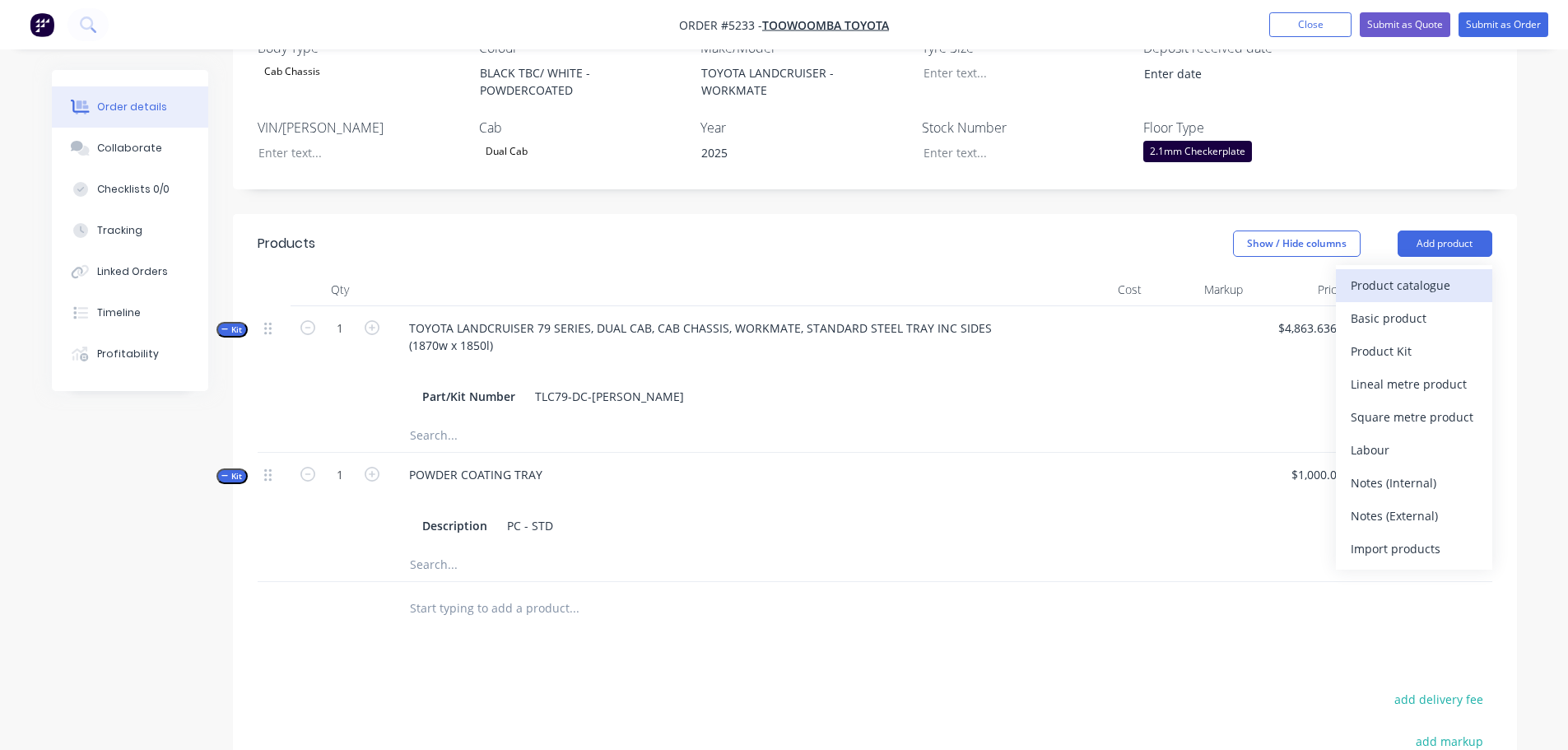
click at [1424, 273] on div "Product catalogue" at bounding box center [1415, 285] width 127 height 24
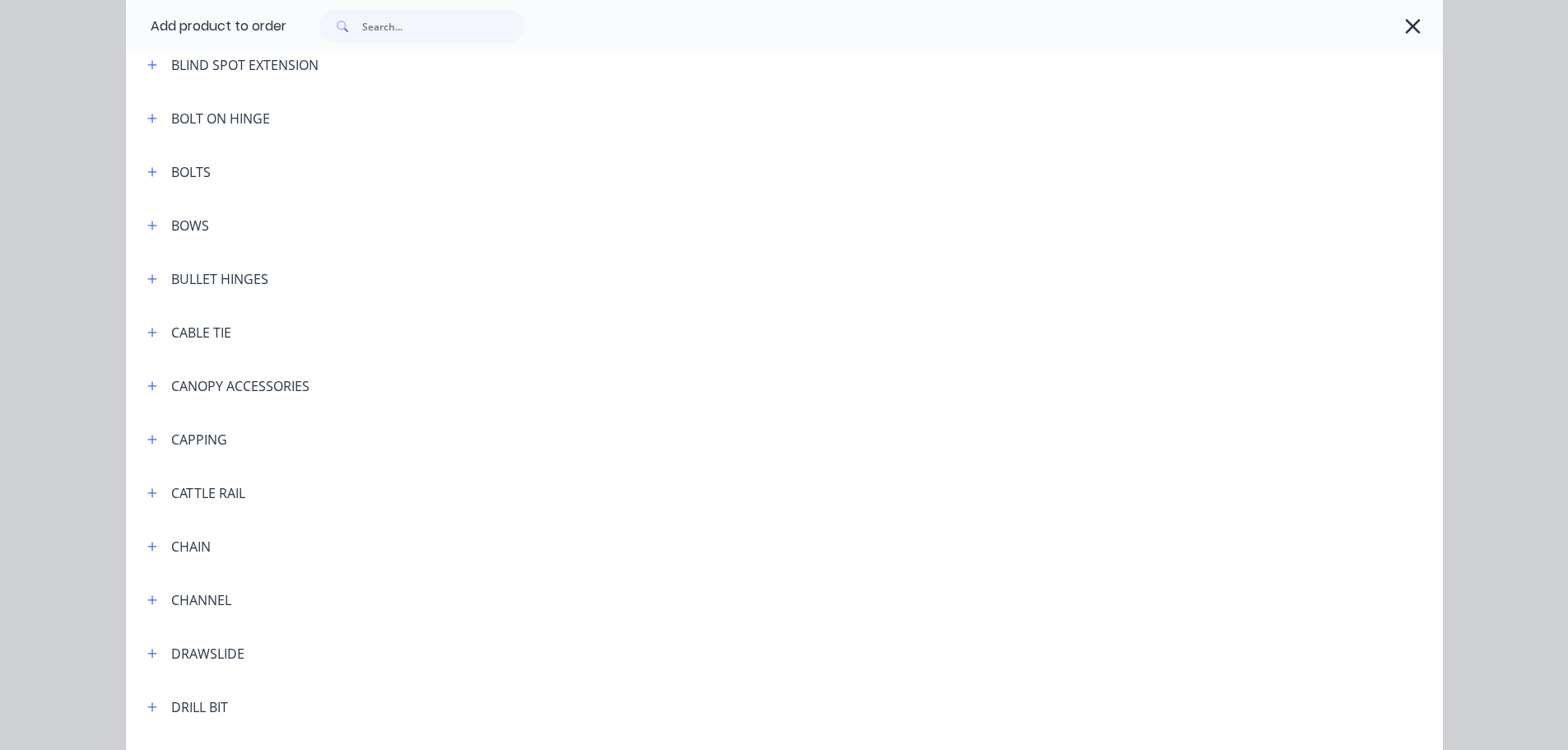
scroll to position [1235, 0]
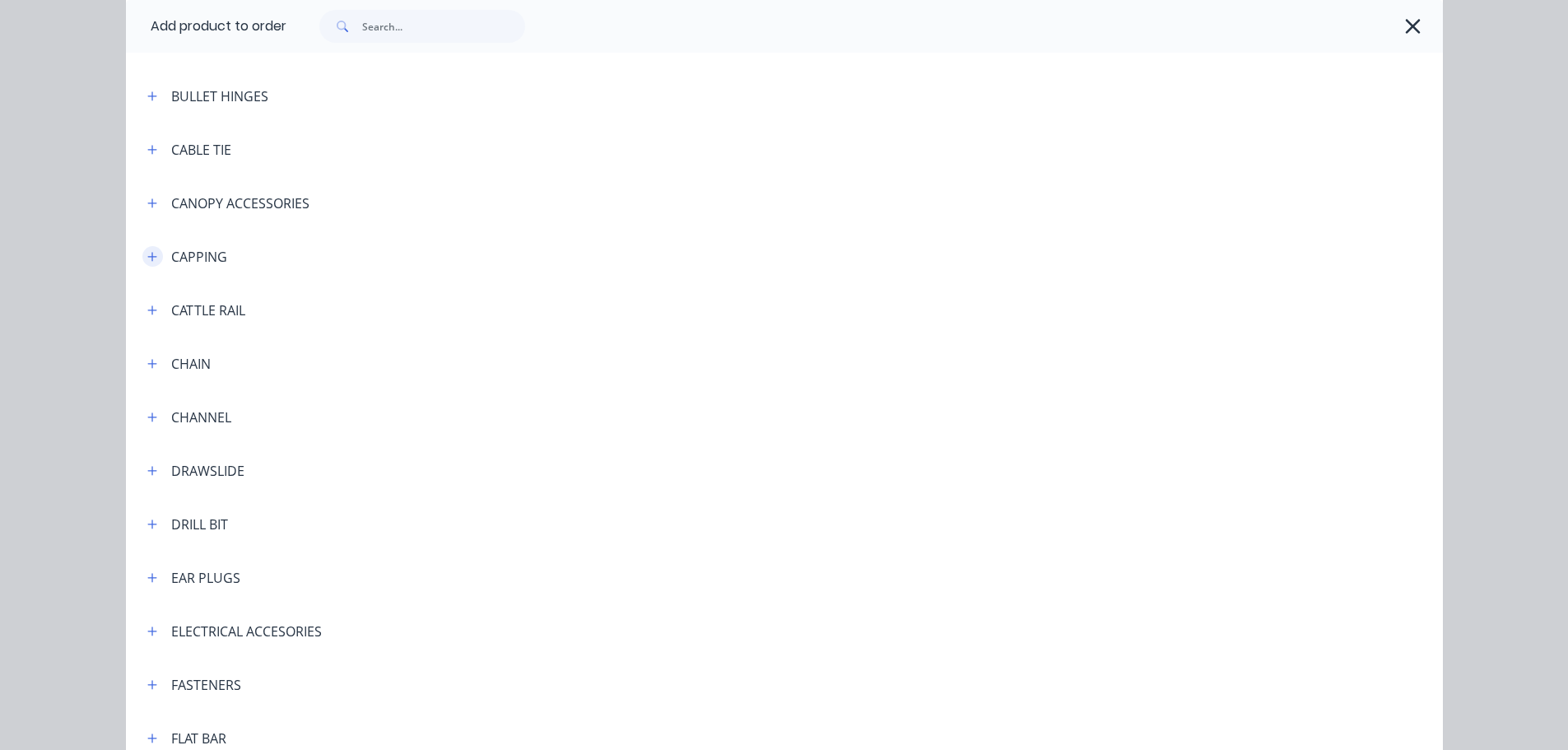
click at [147, 254] on icon "button" at bounding box center [152, 257] width 10 height 12
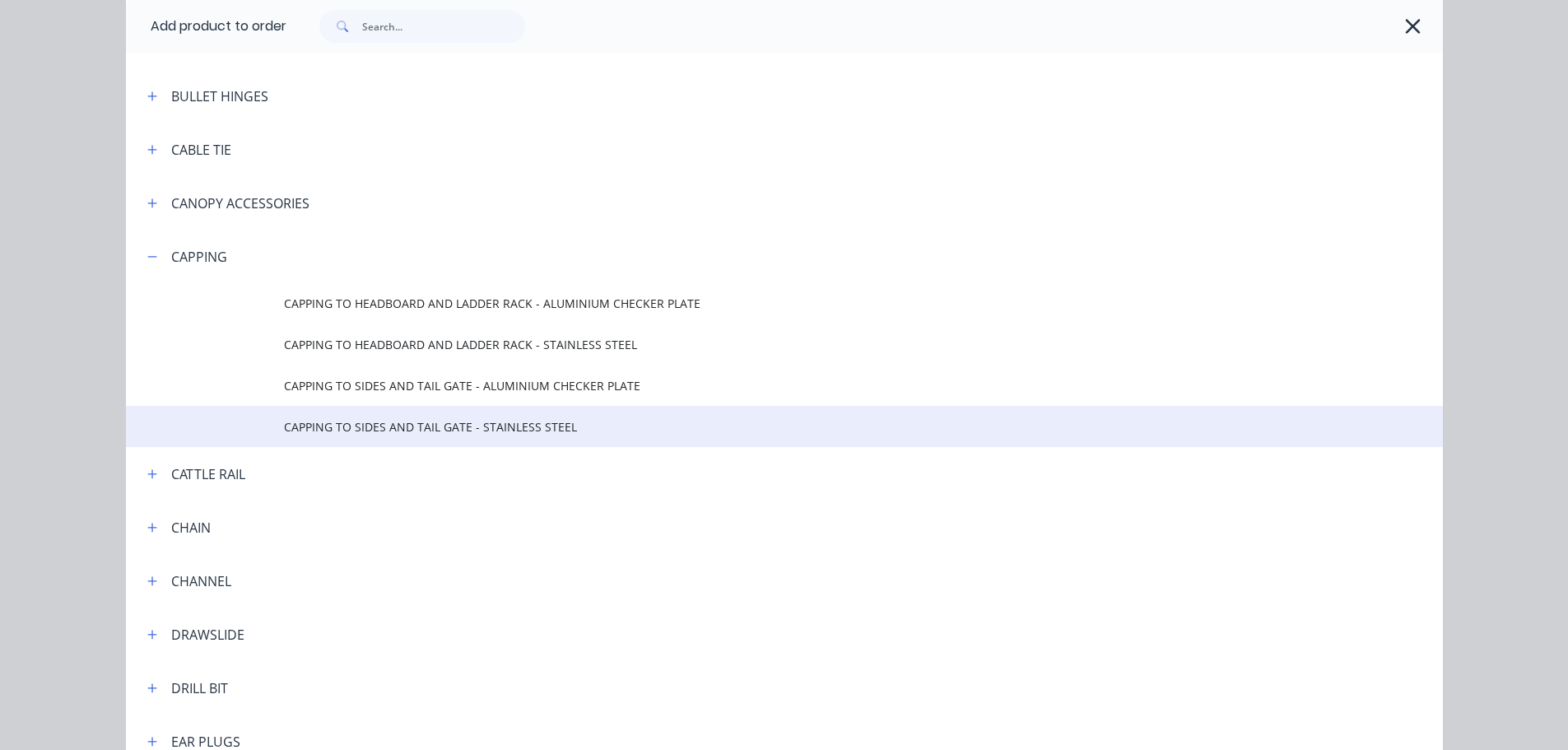
click at [334, 430] on span "CAPPING TO SIDES AND TAIL GATE - STAINLESS STEEL" at bounding box center [747, 427] width 927 height 18
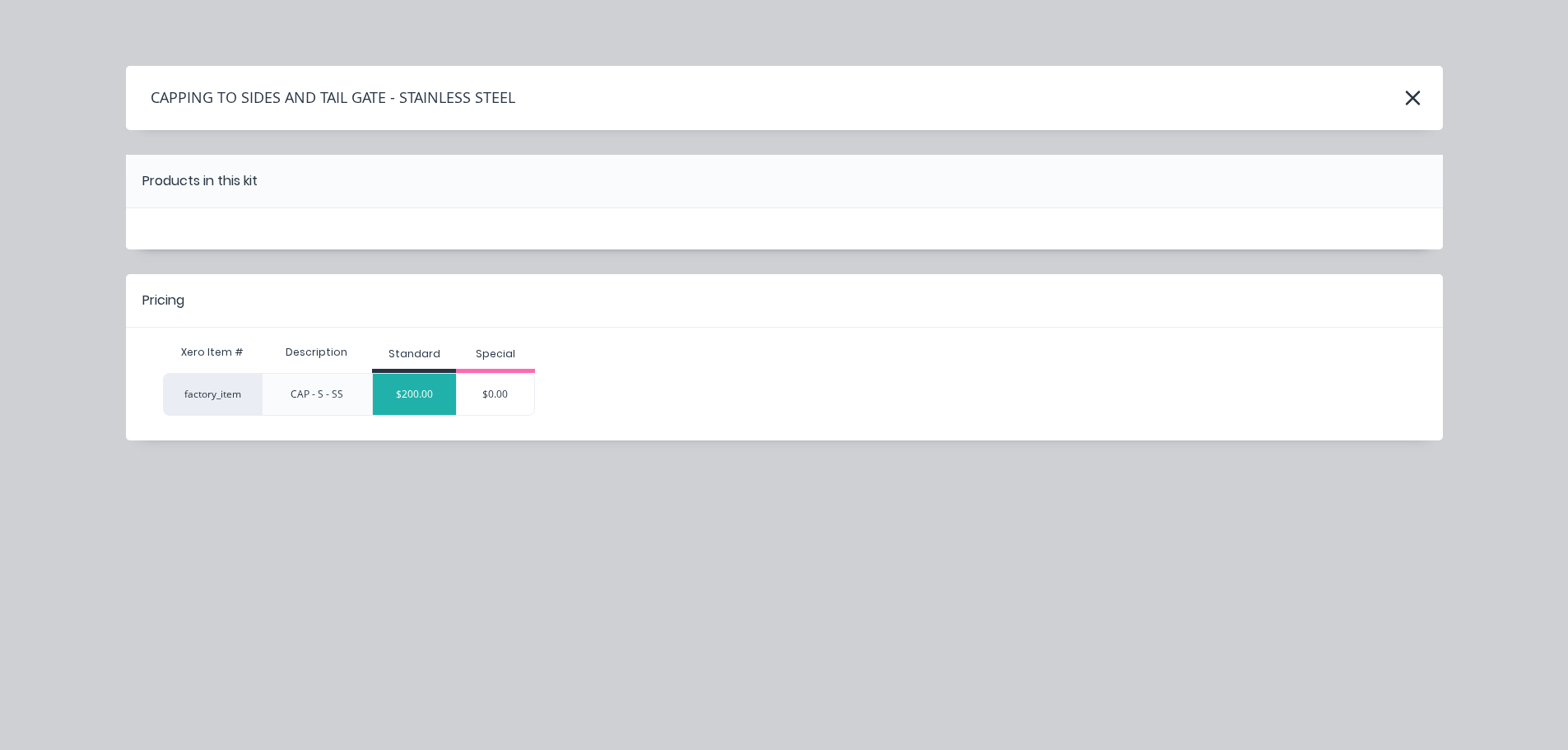
click at [414, 401] on div "$200.00" at bounding box center [415, 394] width 83 height 41
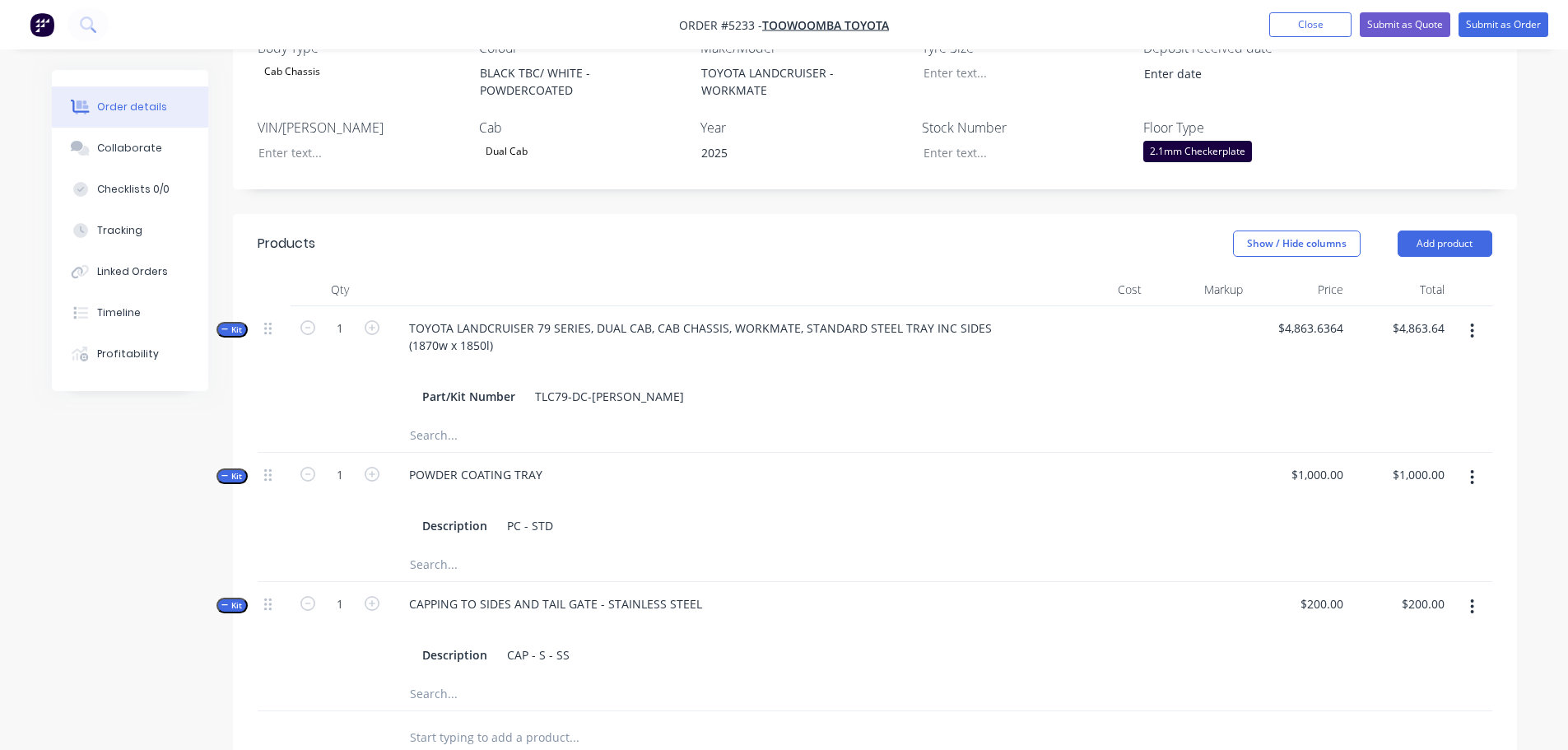
click at [504, 722] on input "text" at bounding box center [573, 738] width 329 height 33
click at [1461, 231] on button "Add product" at bounding box center [1446, 244] width 95 height 27
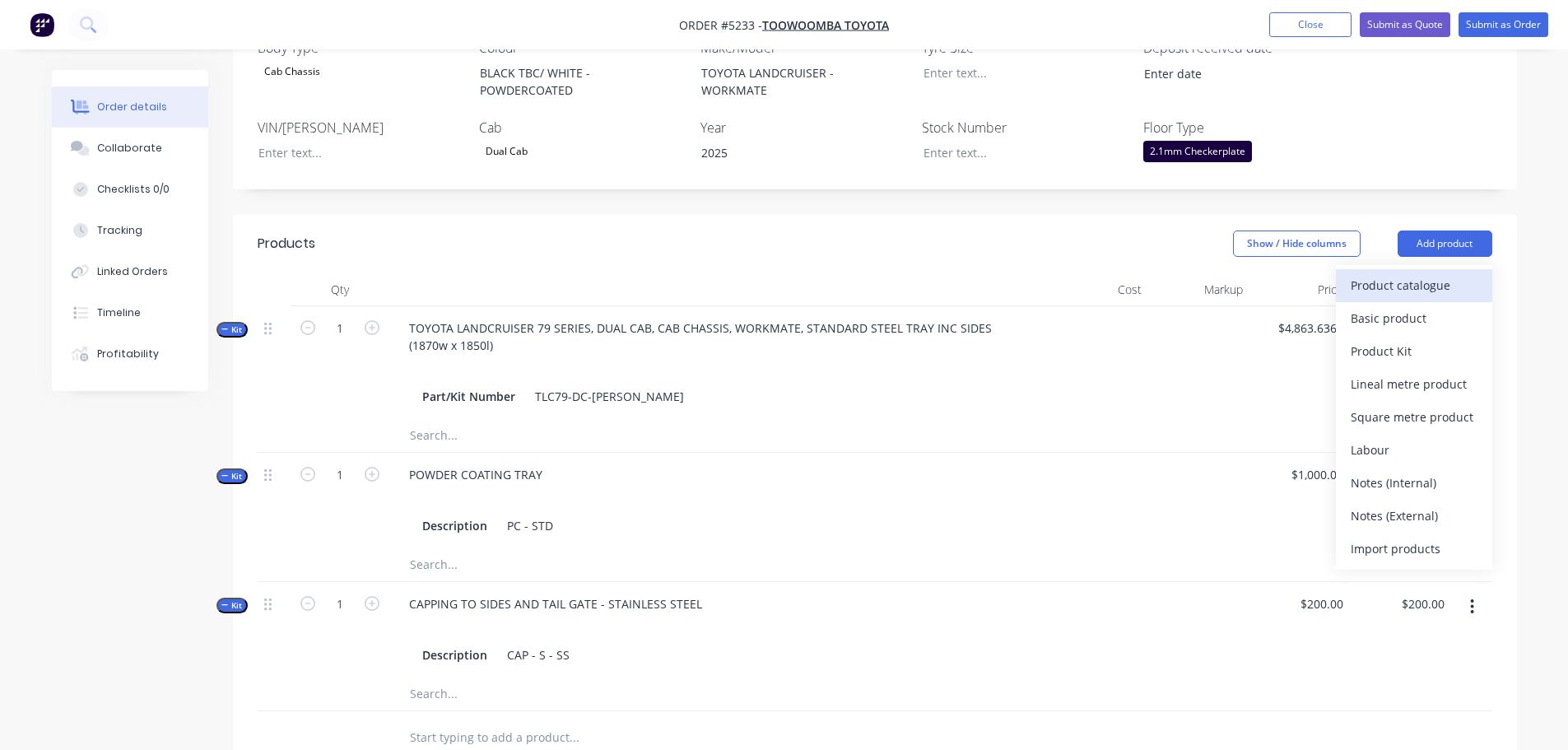
click at [1414, 273] on div "Product catalogue" at bounding box center [1415, 285] width 127 height 24
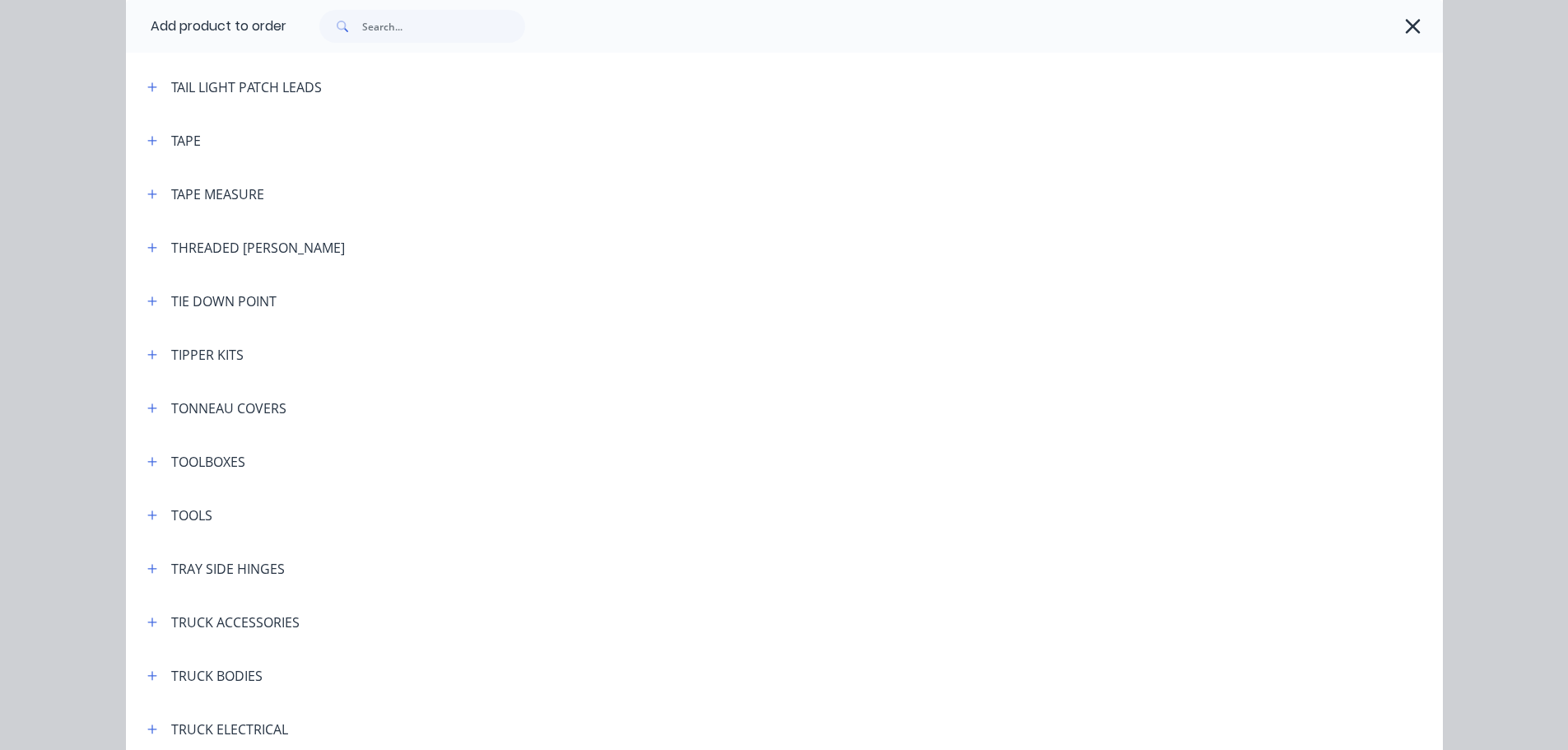
scroll to position [5435, 0]
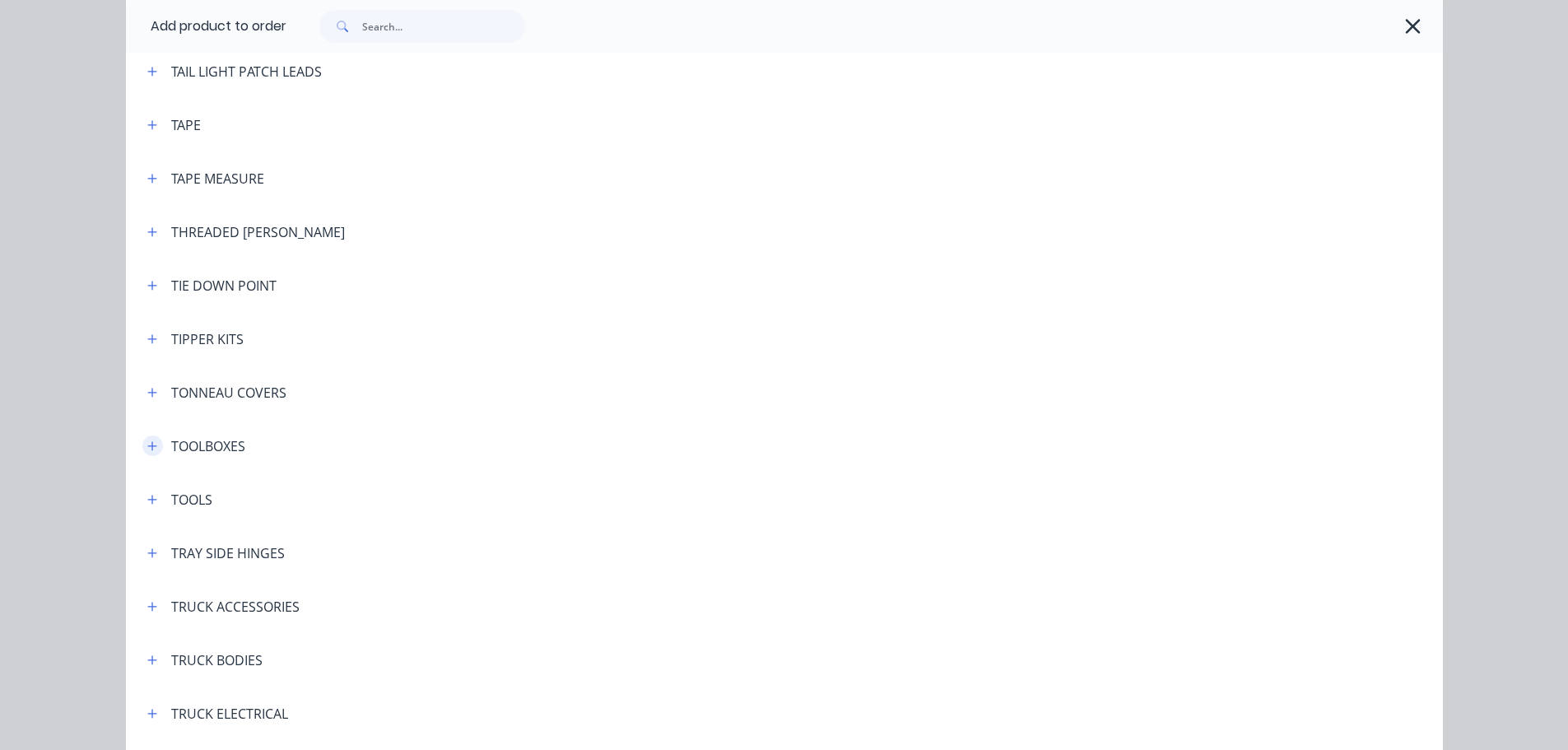
click at [144, 452] on button "button" at bounding box center [152, 446] width 21 height 21
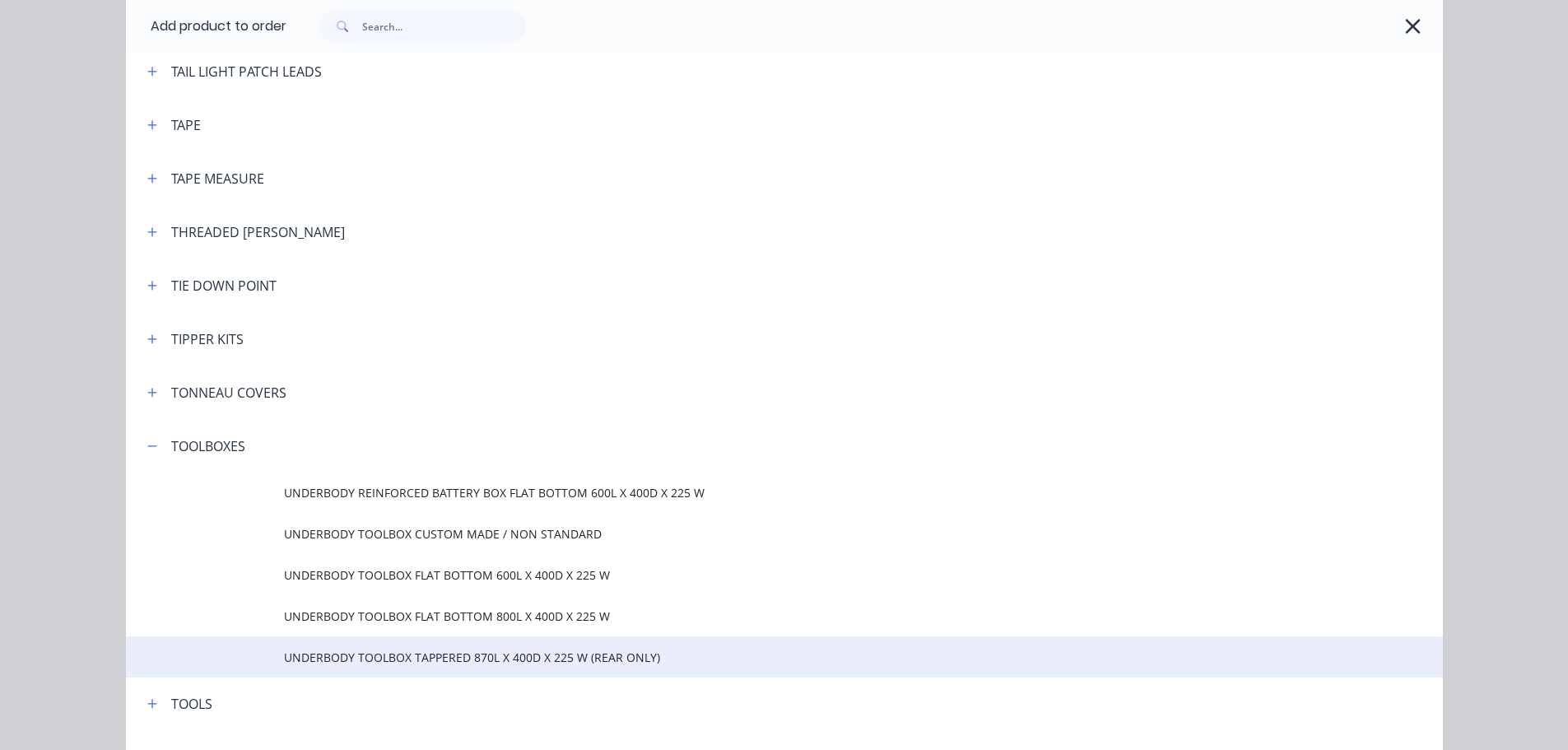
click at [503, 656] on span "UNDERBODY TOOLBOX TAPPERED 870L X 400D X 225 W (REAR ONLY)" at bounding box center [747, 658] width 927 height 18
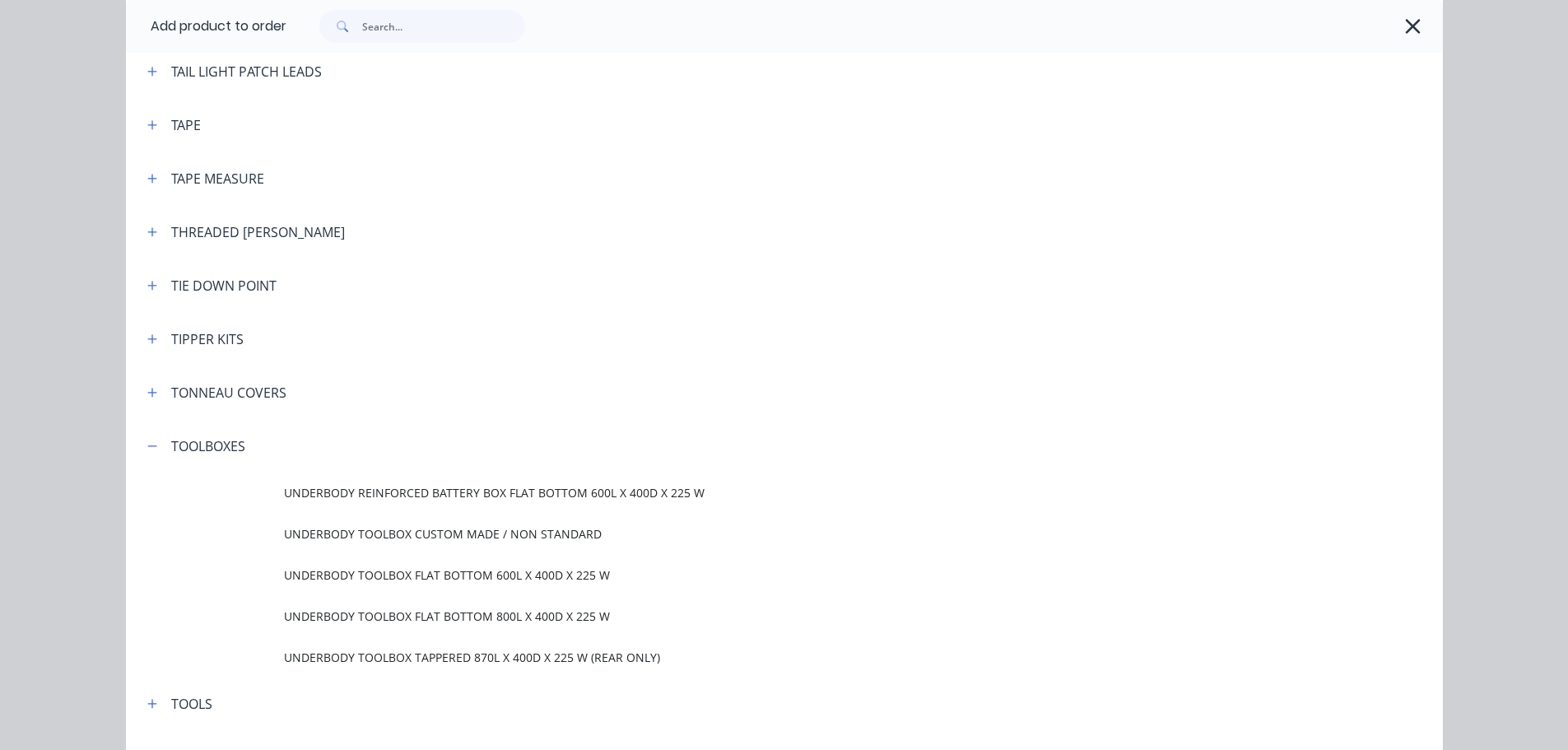
scroll to position [0, 0]
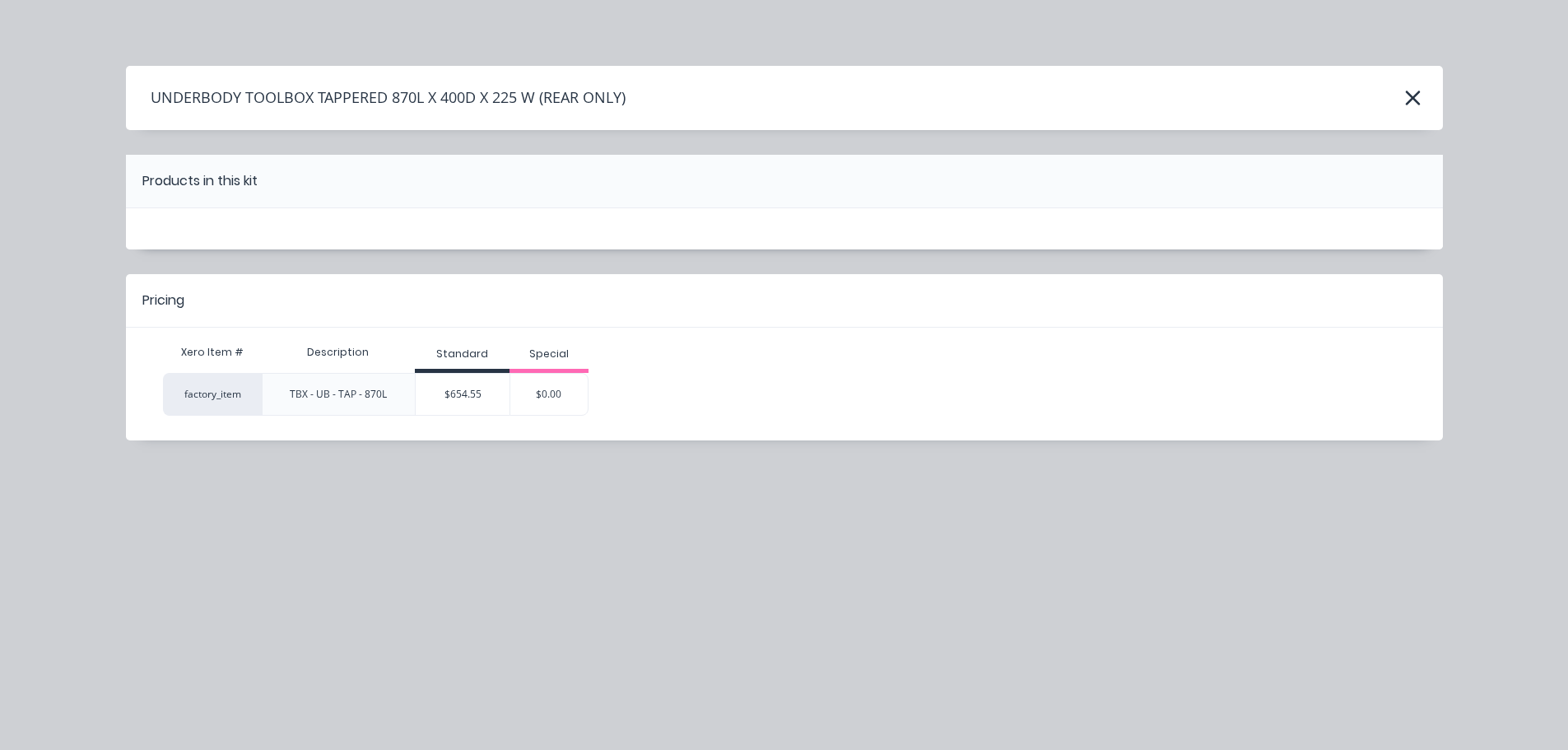
click at [468, 396] on div "$654.55" at bounding box center [462, 394] width 94 height 41
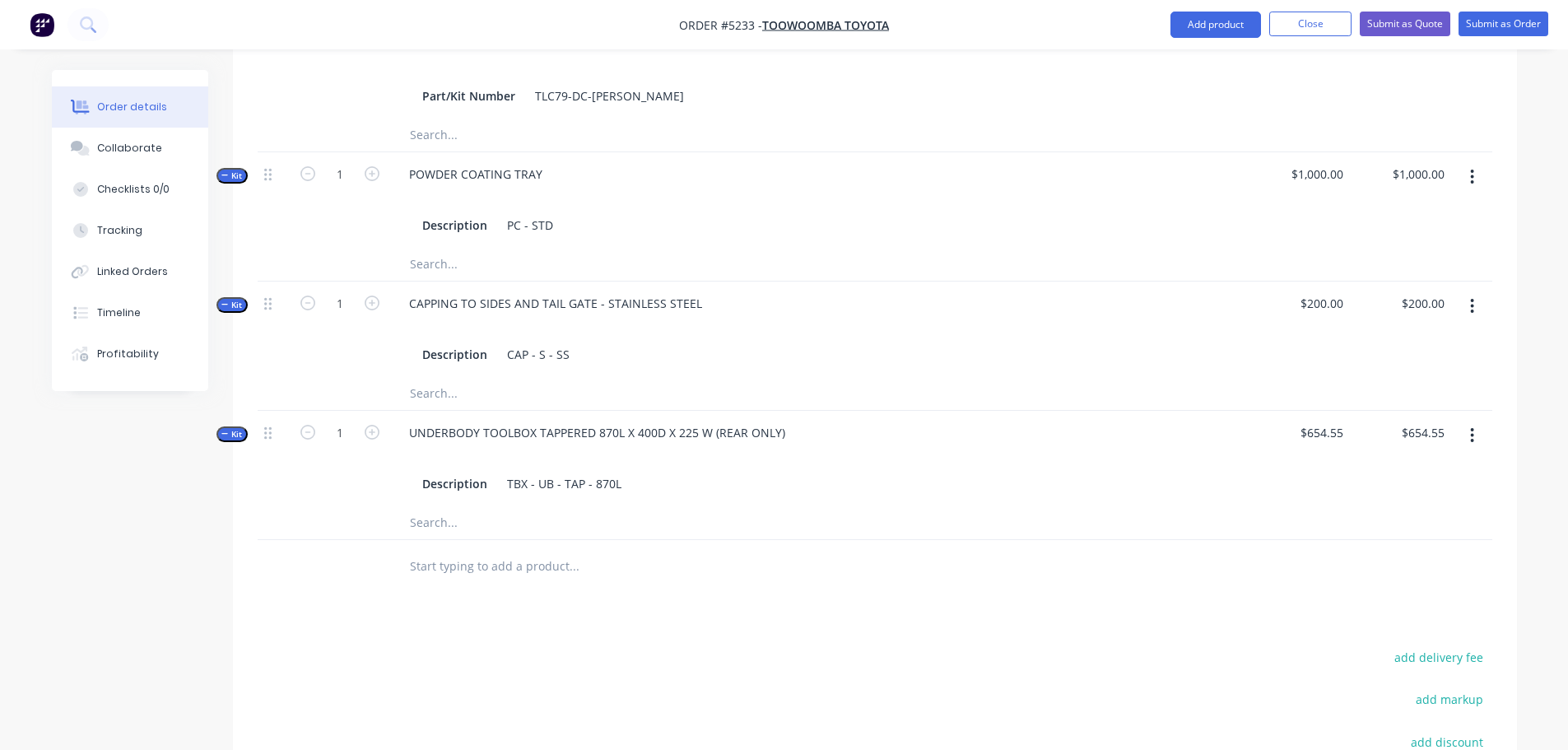
scroll to position [823, 0]
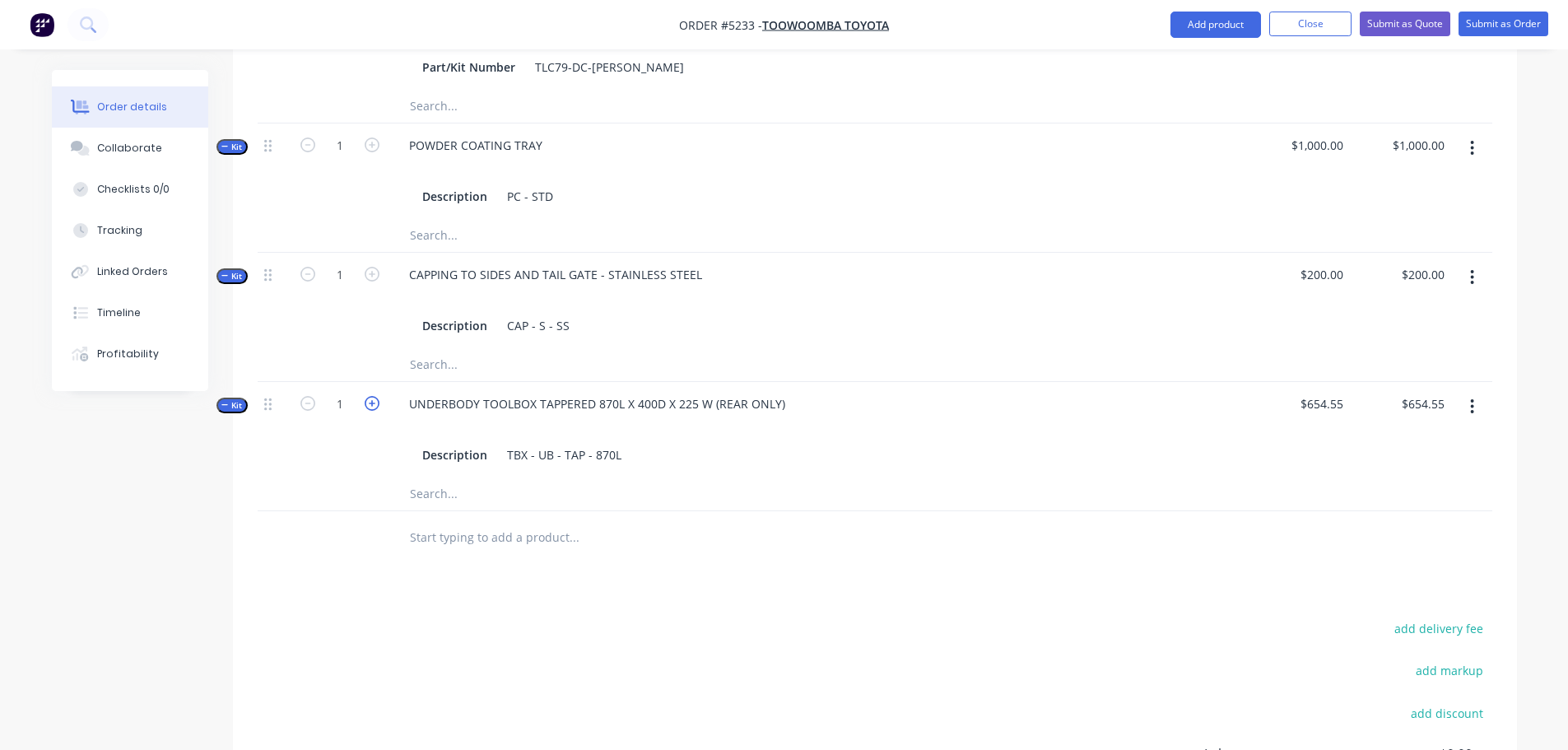
click at [372, 396] on icon "button" at bounding box center [372, 403] width 15 height 15
type input "2"
type input "$1,309.10"
click at [537, 522] on input "text" at bounding box center [573, 538] width 329 height 33
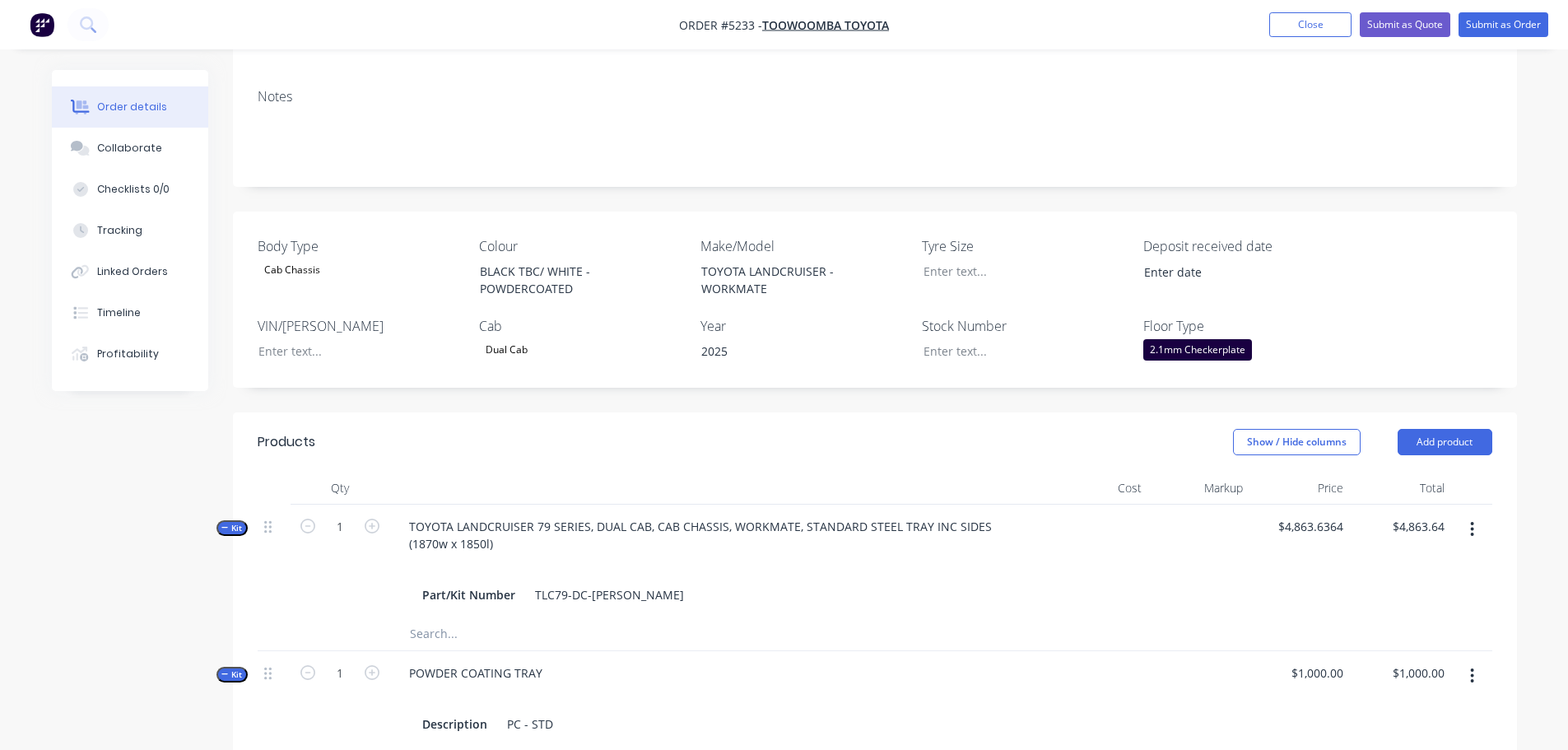
scroll to position [247, 0]
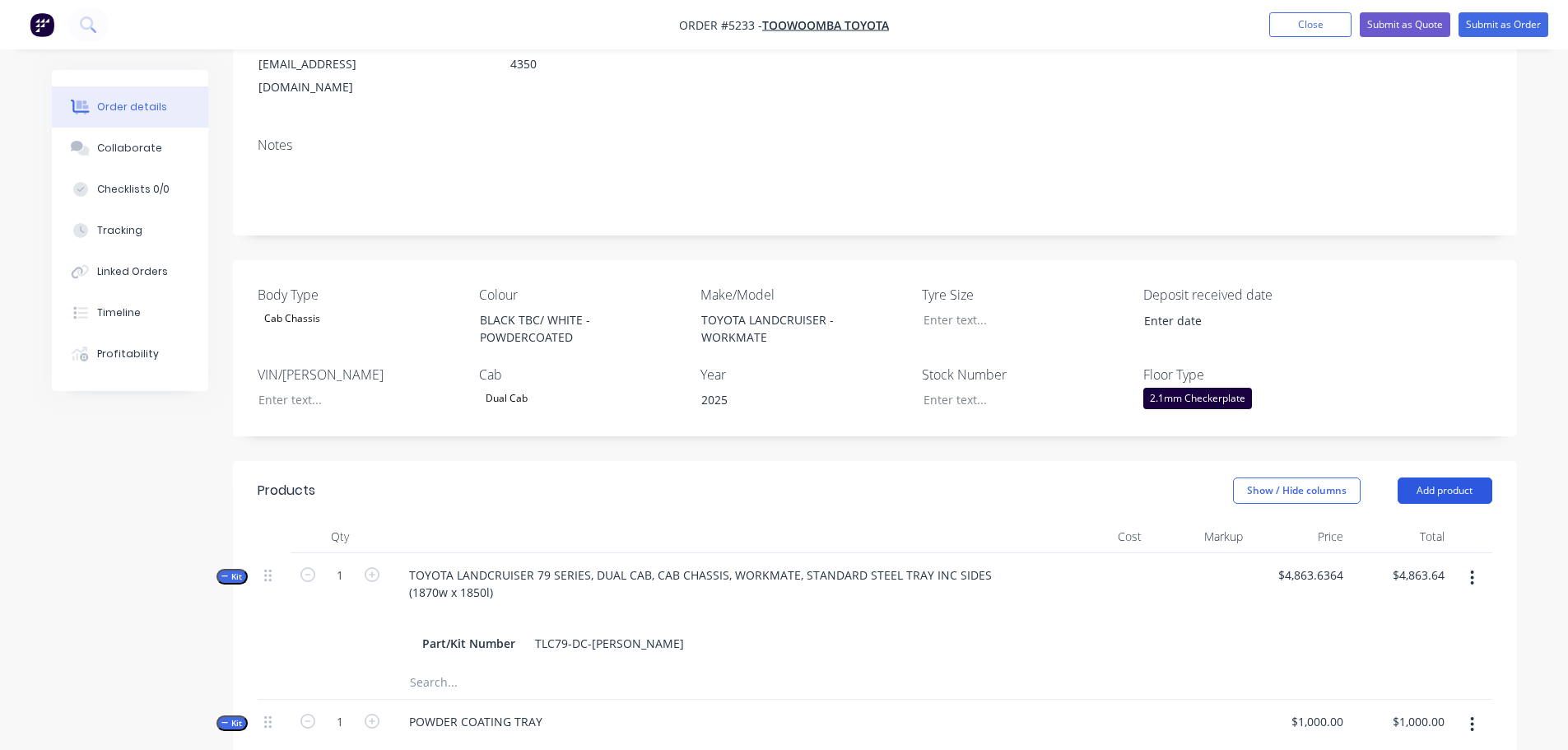
click at [1444, 478] on button "Add product" at bounding box center [1446, 491] width 95 height 27
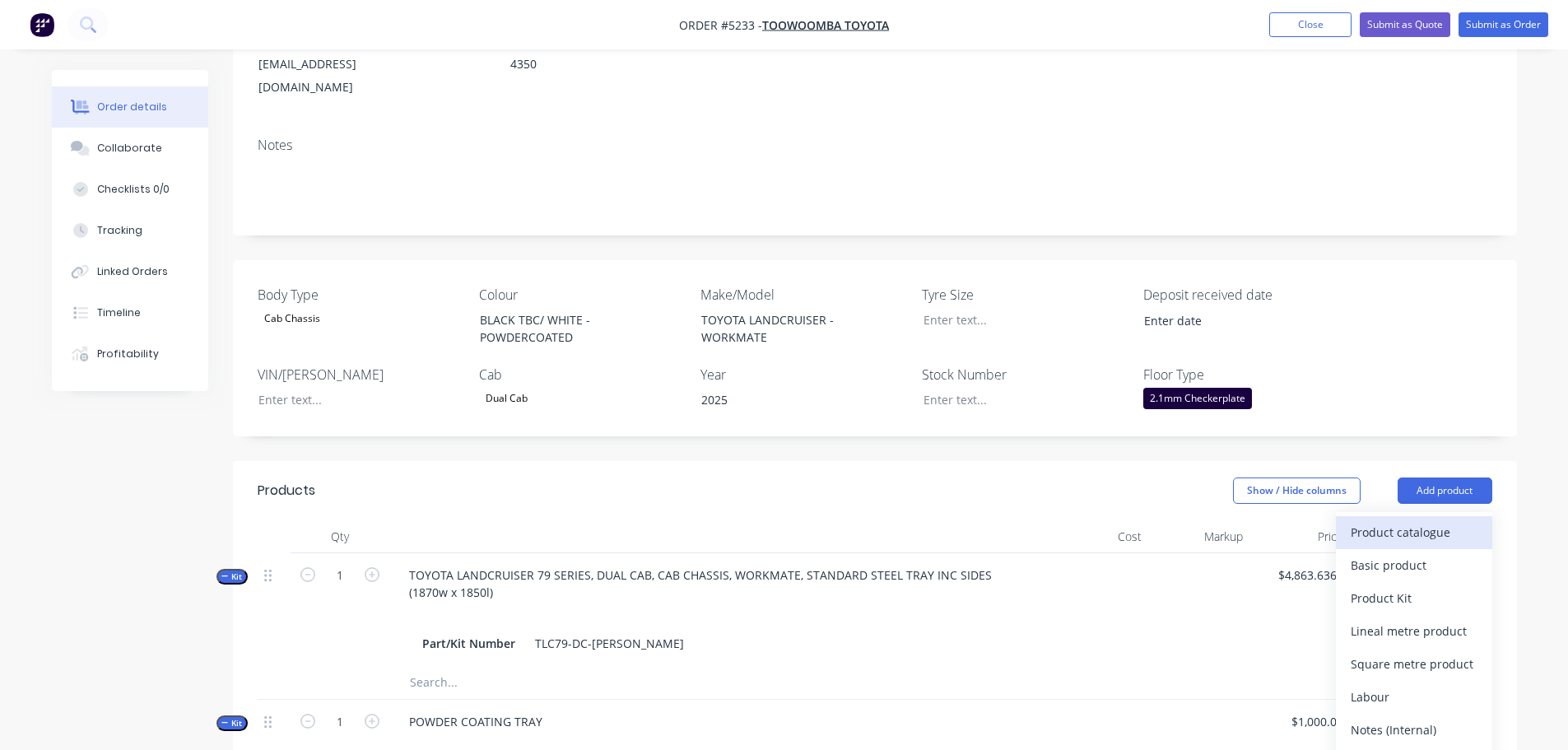
click at [1445, 521] on div "Product catalogue" at bounding box center [1415, 532] width 127 height 24
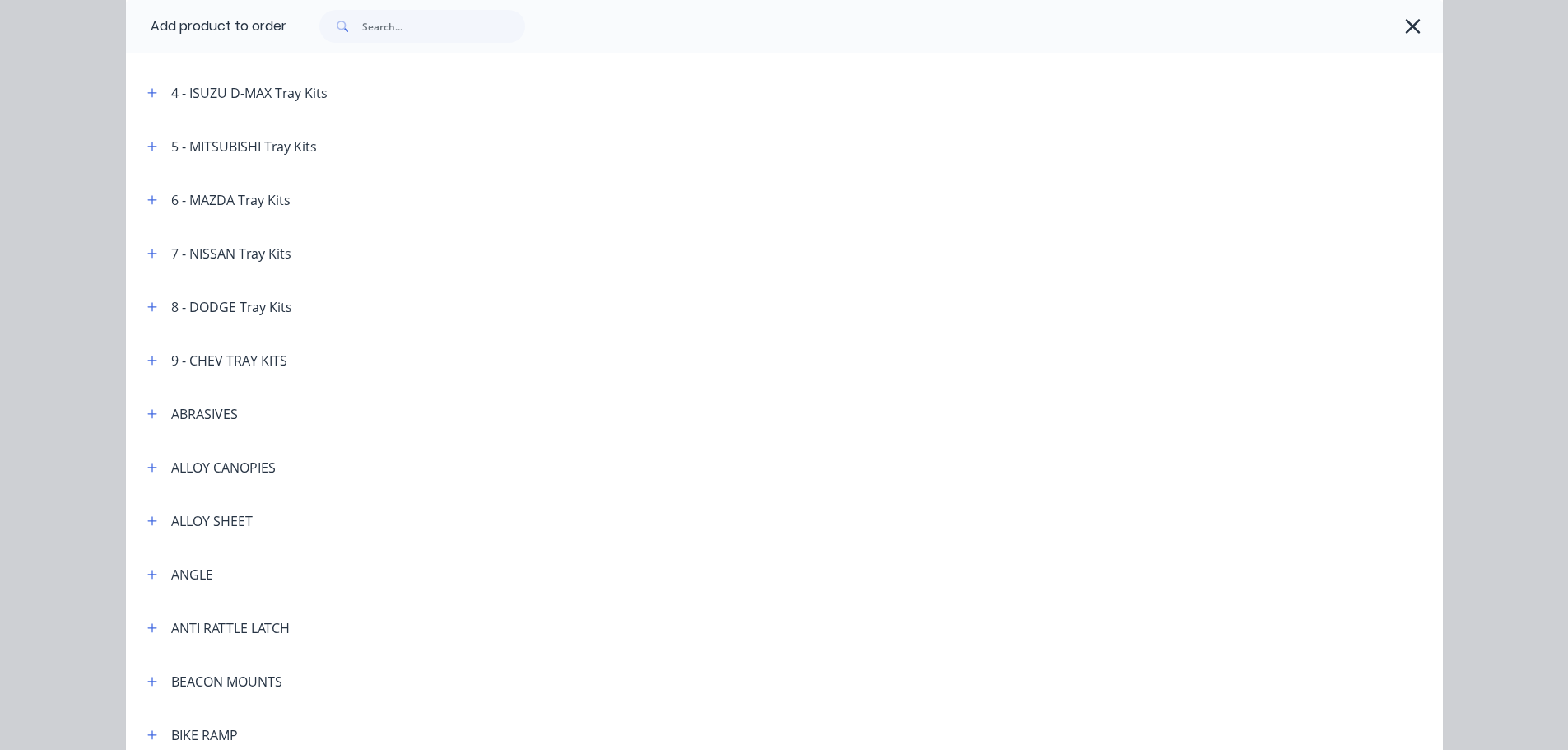
scroll to position [329, 0]
click at [384, 35] on input "text" at bounding box center [444, 27] width 163 height 33
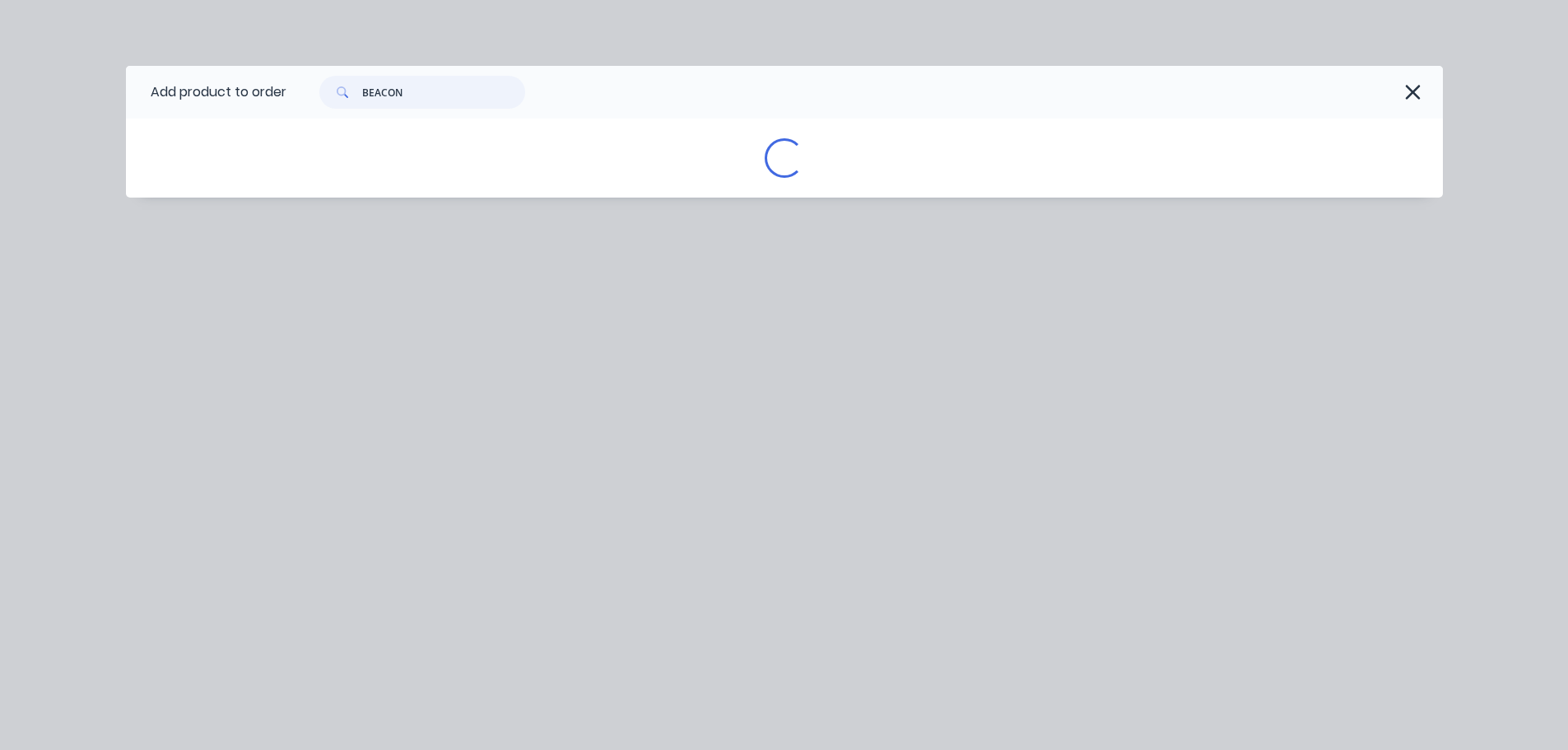
scroll to position [0, 0]
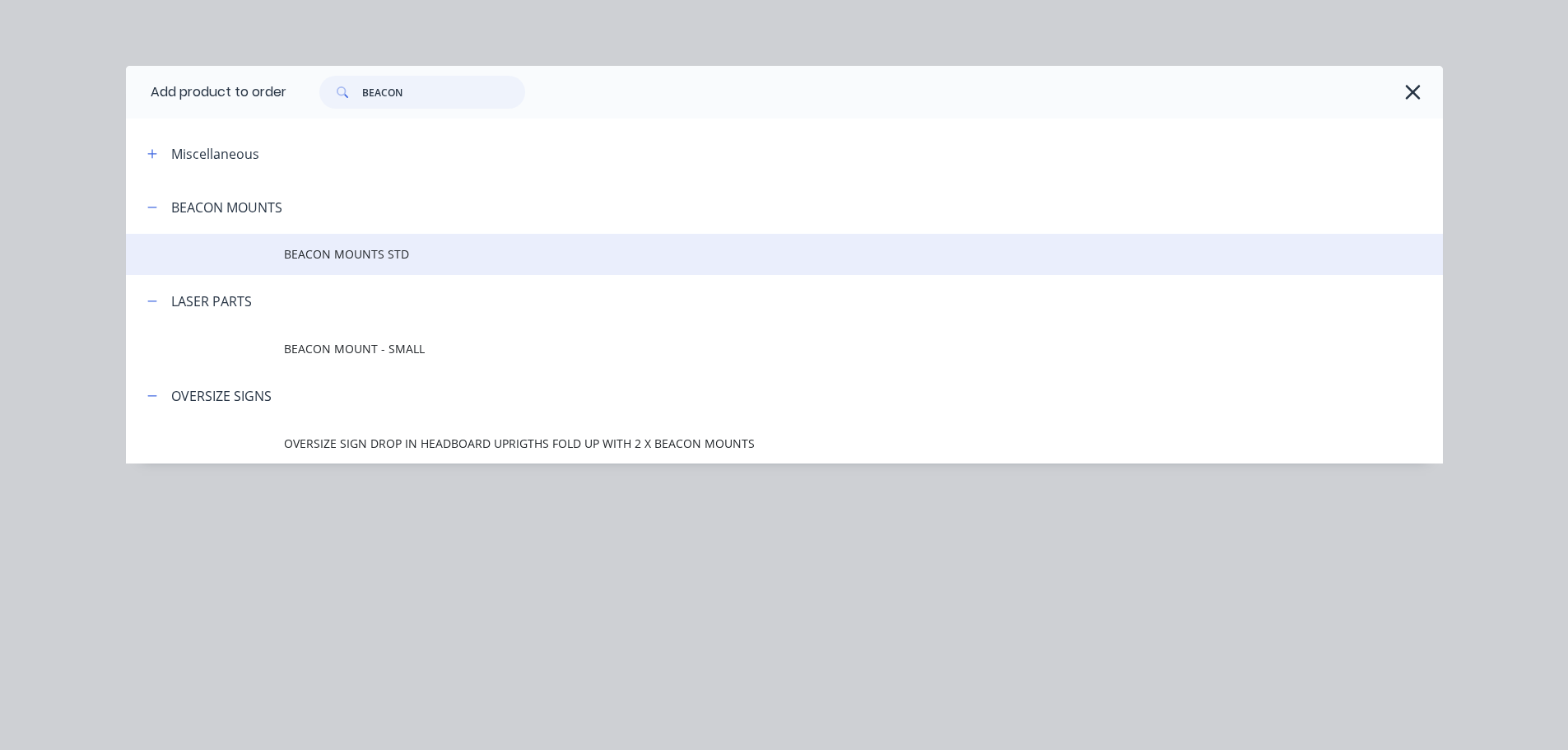
type input "BEACON"
click at [397, 252] on span "BEACON MOUNTS STD" at bounding box center [747, 253] width 927 height 18
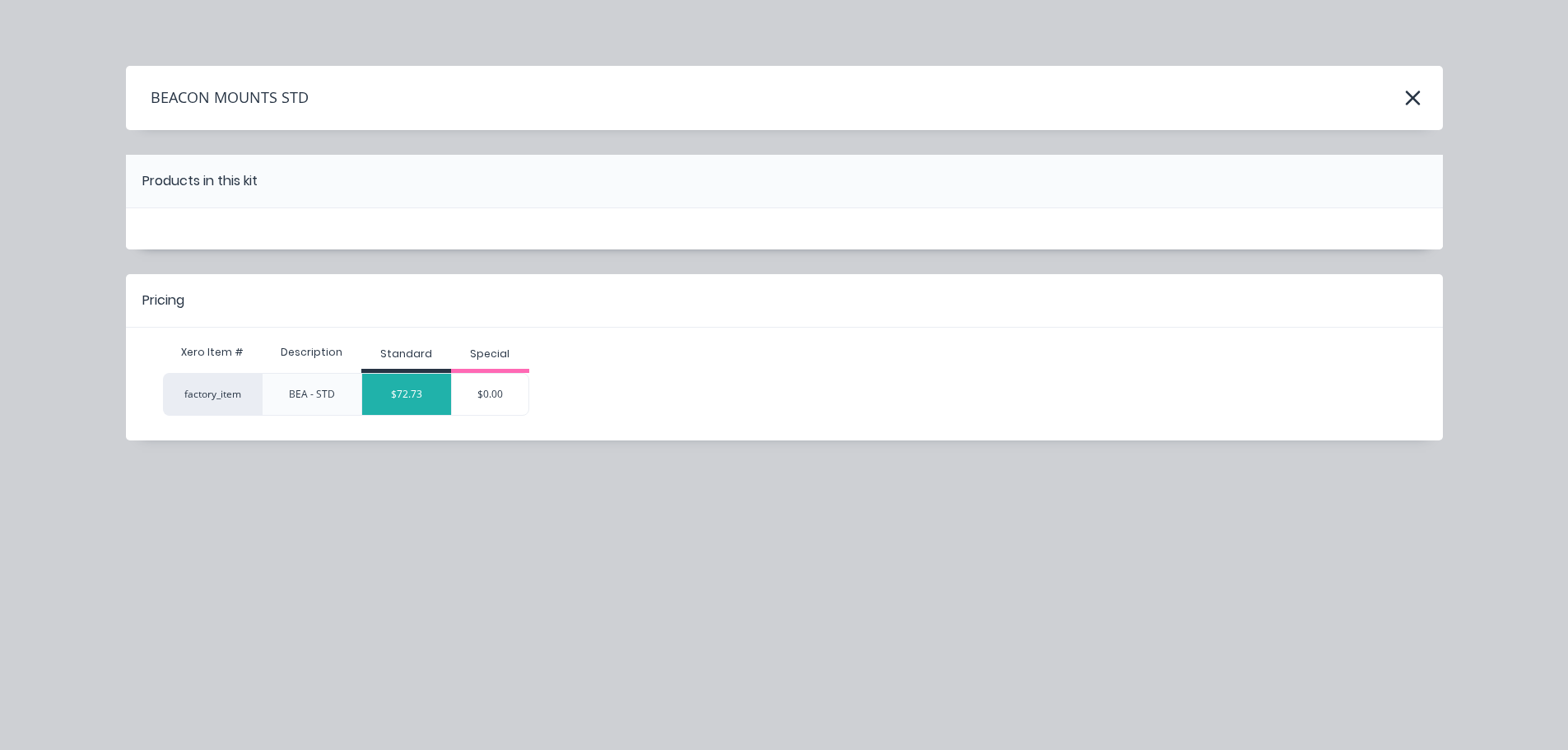
click at [427, 390] on div "$72.73" at bounding box center [407, 394] width 89 height 41
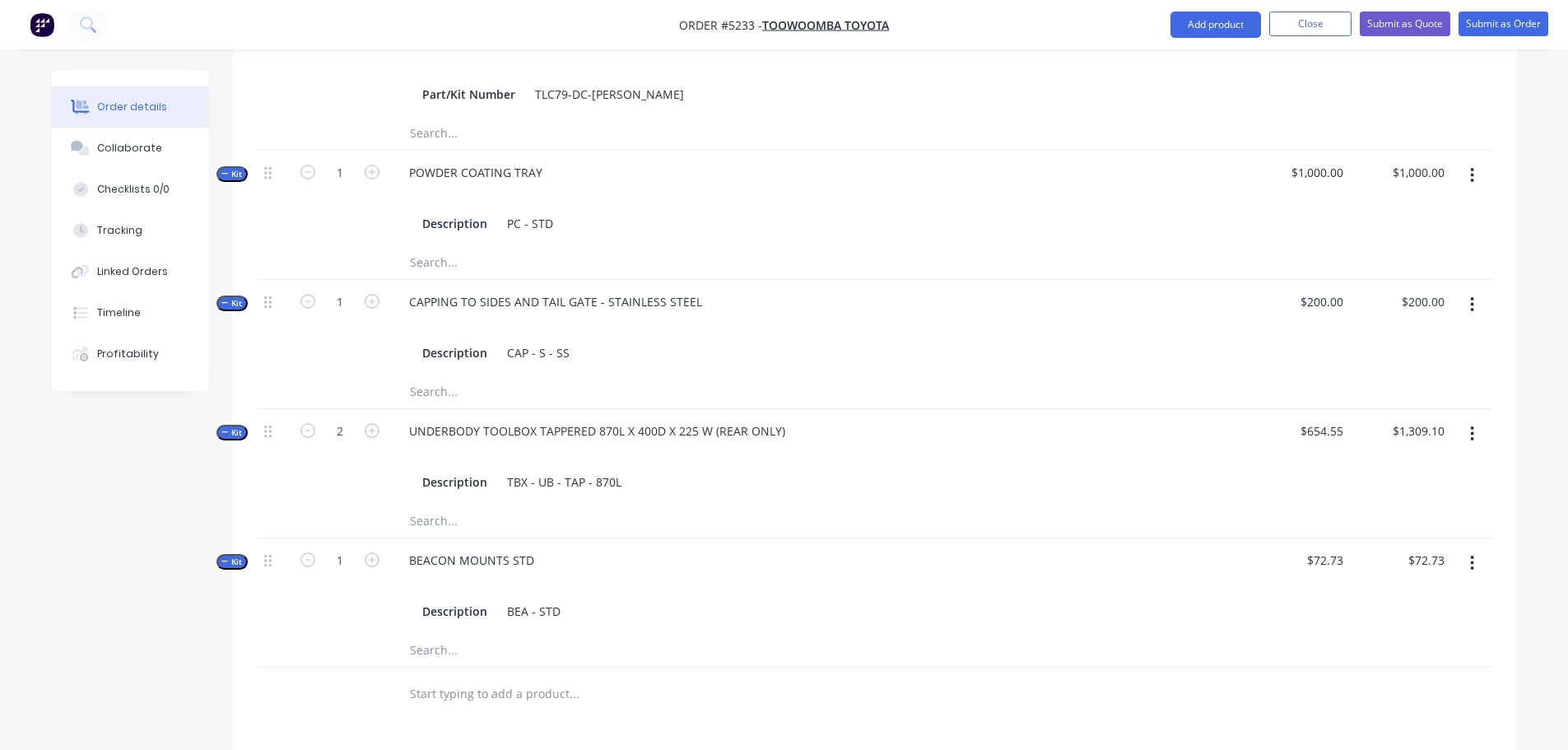
scroll to position [988, 0]
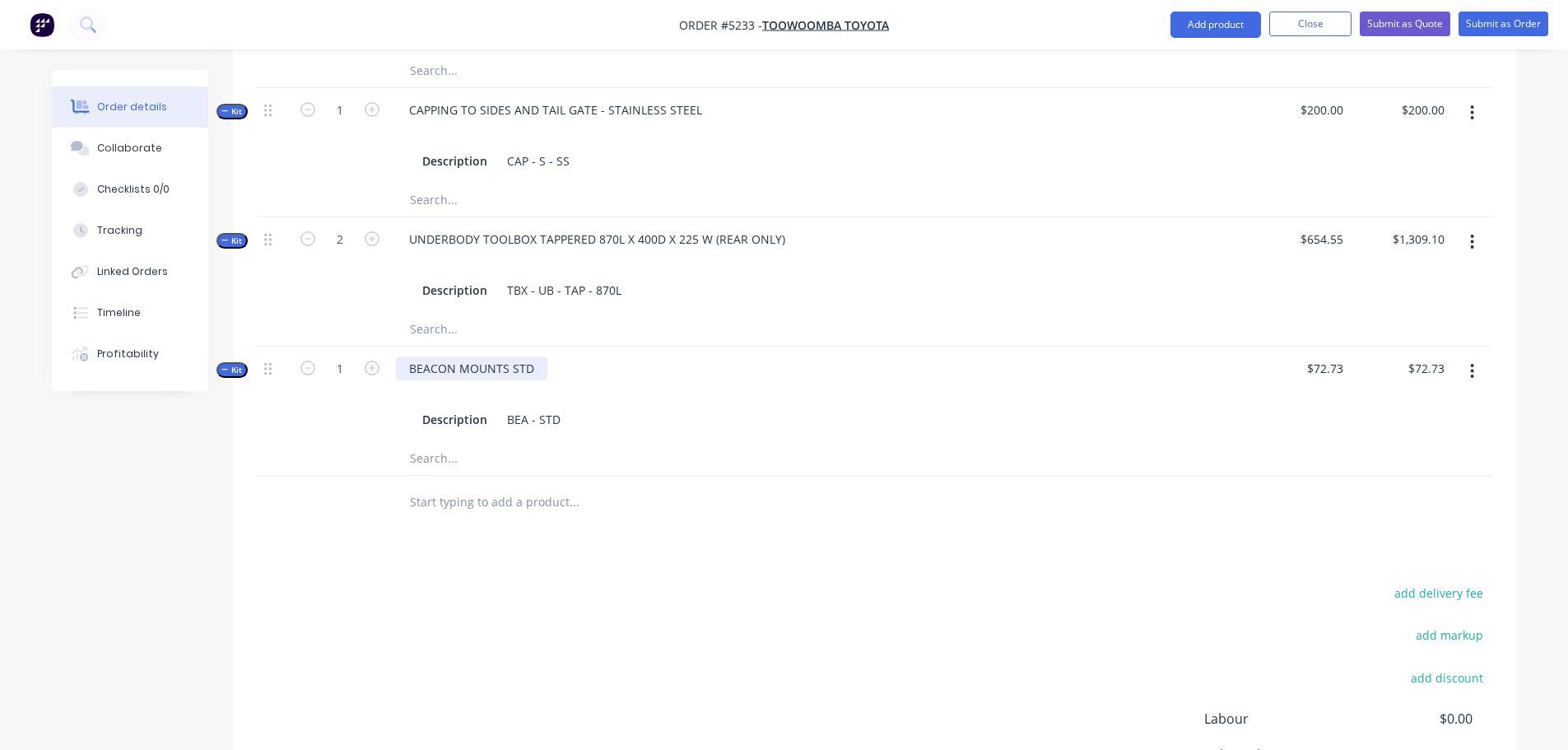
click at [536, 357] on div "BEACON MOUNTS STD" at bounding box center [472, 368] width 152 height 24
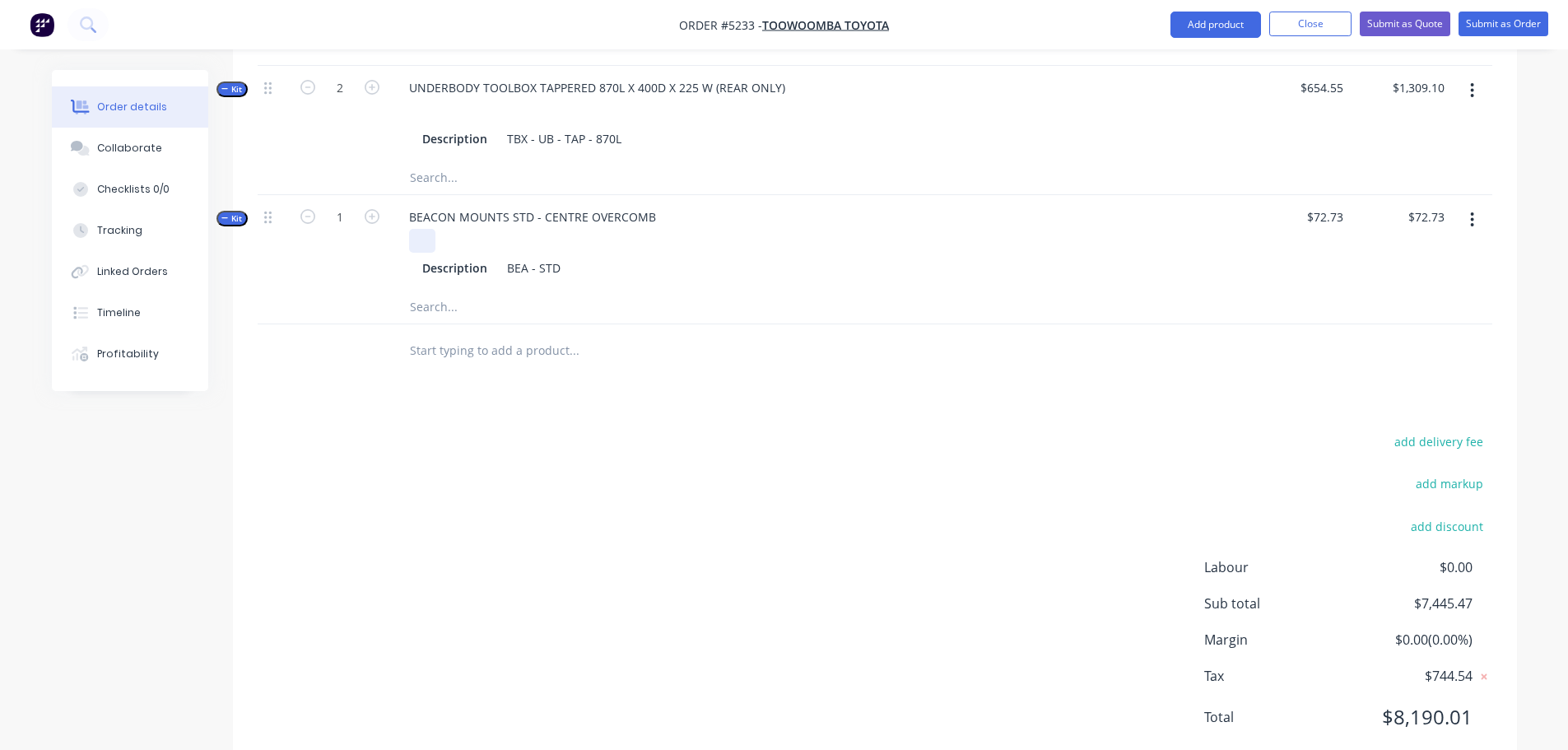
scroll to position [1142, 0]
click at [1441, 514] on button "add discount" at bounding box center [1448, 525] width 90 height 22
click at [1261, 518] on input at bounding box center [1294, 531] width 156 height 25
type input "DEALER DISCOUNT"
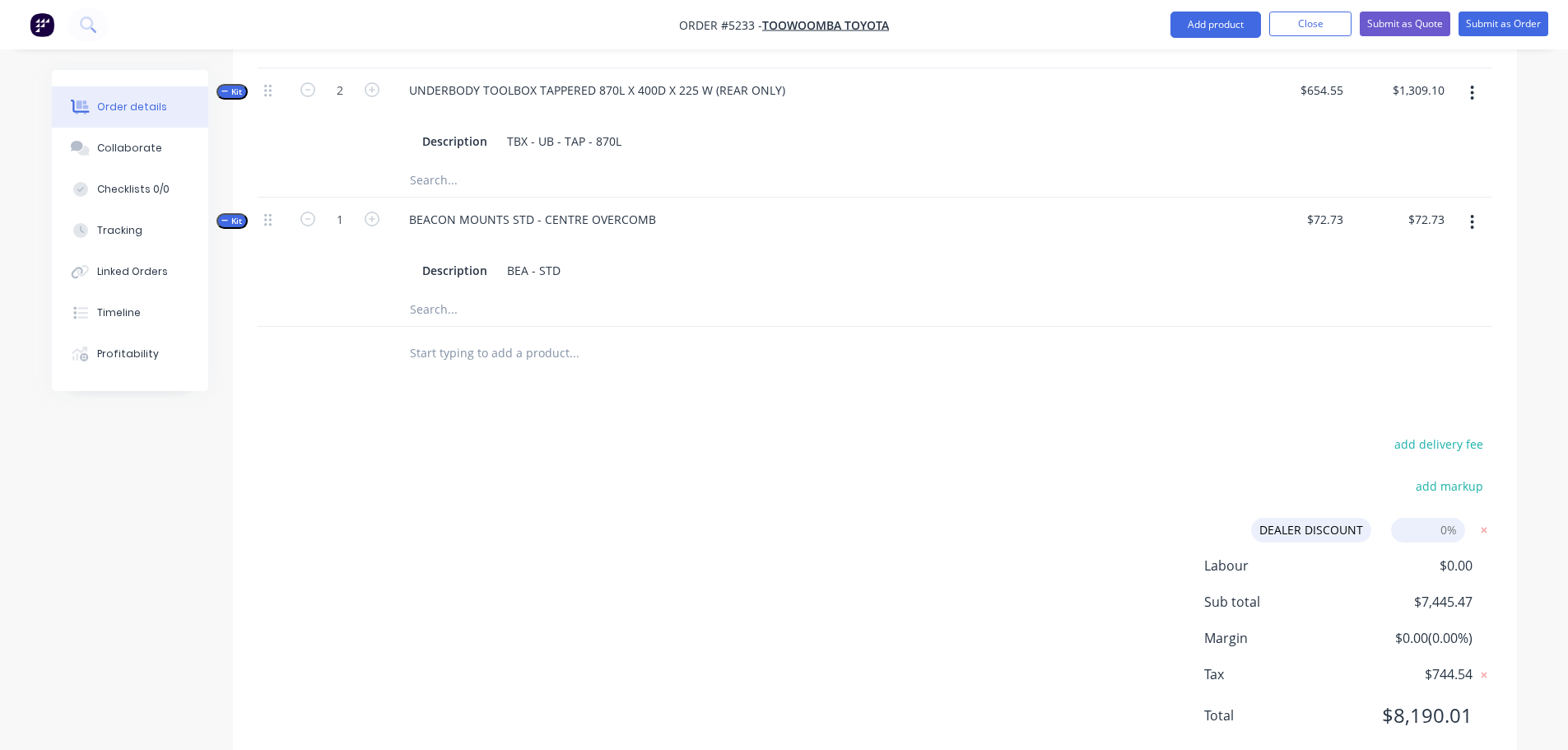
click at [1429, 518] on input at bounding box center [1428, 531] width 74 height 25
type input "10%"
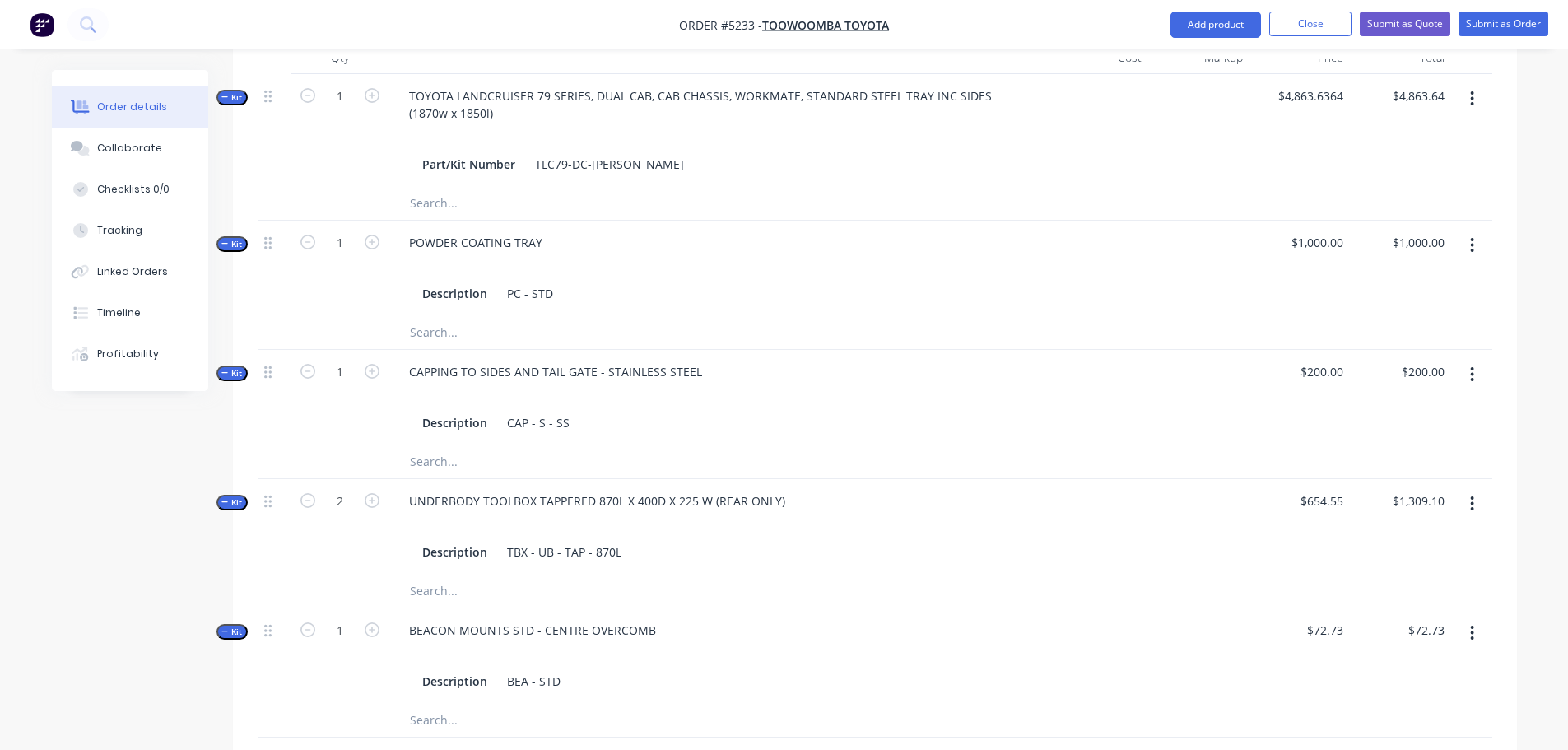
scroll to position [726, 0]
click at [782, 490] on div "UNDERBODY TOOLBOX TAPPERED 870L X 400D X 225 W (REAR ONLY)" at bounding box center [597, 502] width 402 height 24
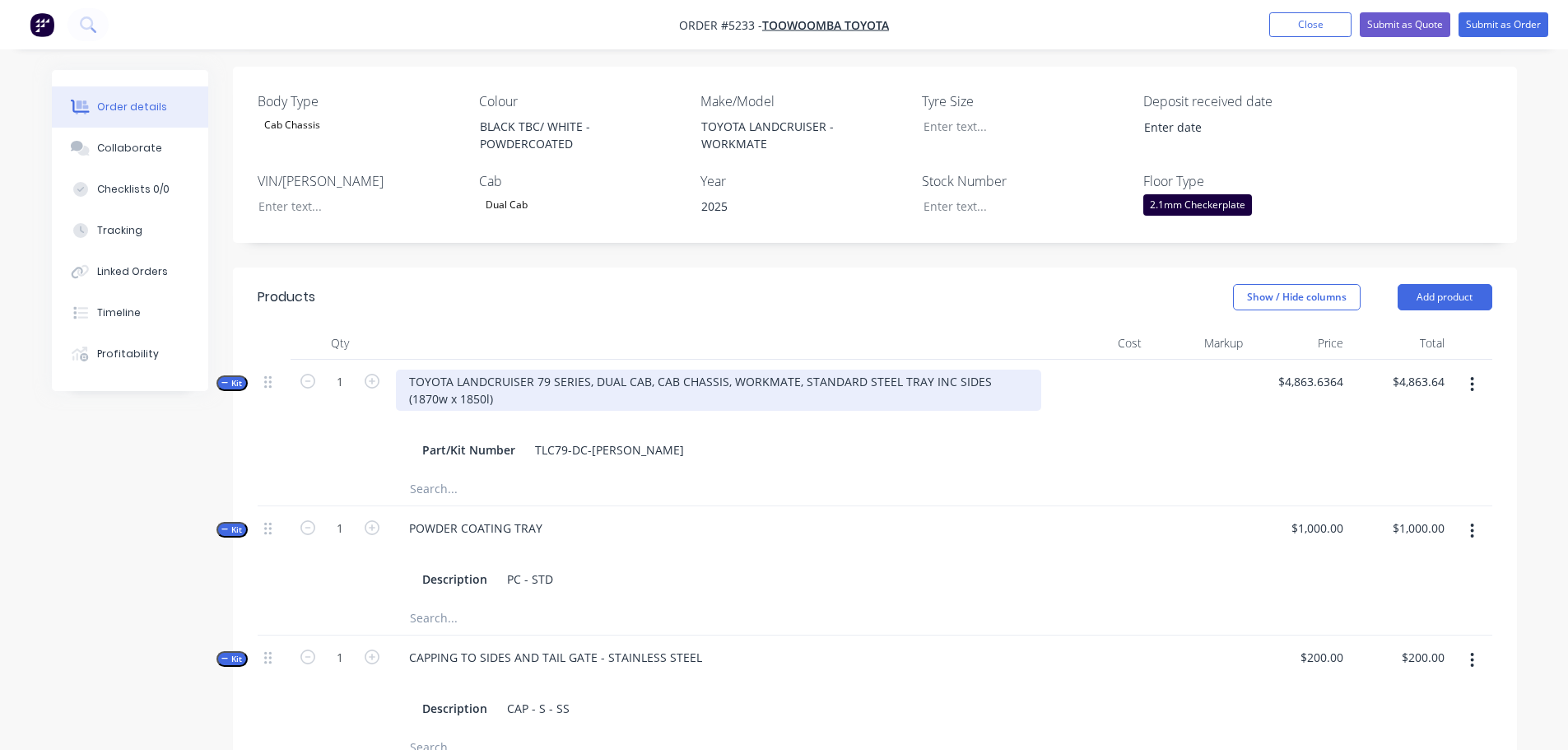
scroll to position [396, 0]
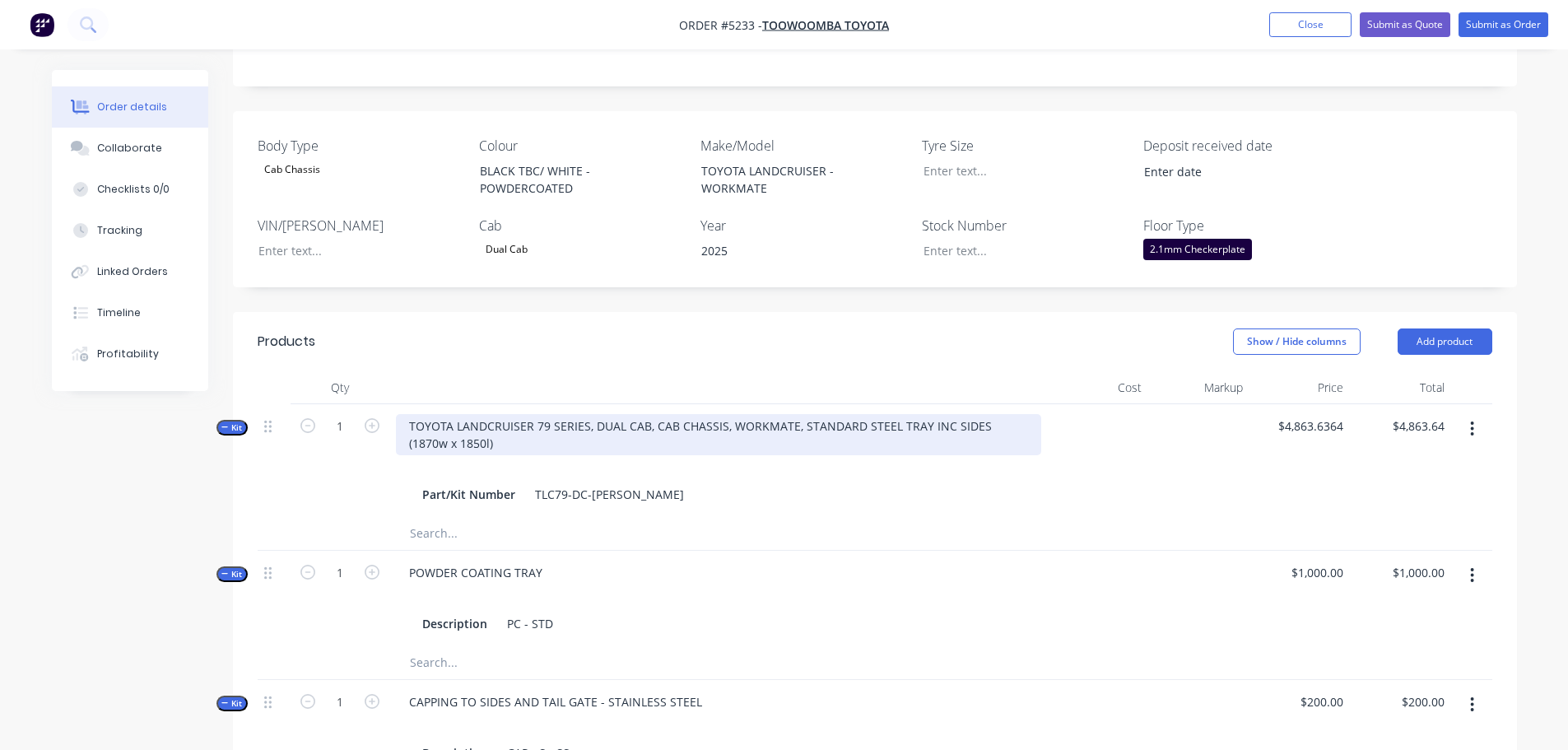
click at [636, 414] on div "TOYOTA LANDCRUISER 79 SERIES, DUAL CAB, CAB CHASSIS, WORKMATE, STANDARD STEEL T…" at bounding box center [718, 434] width 646 height 41
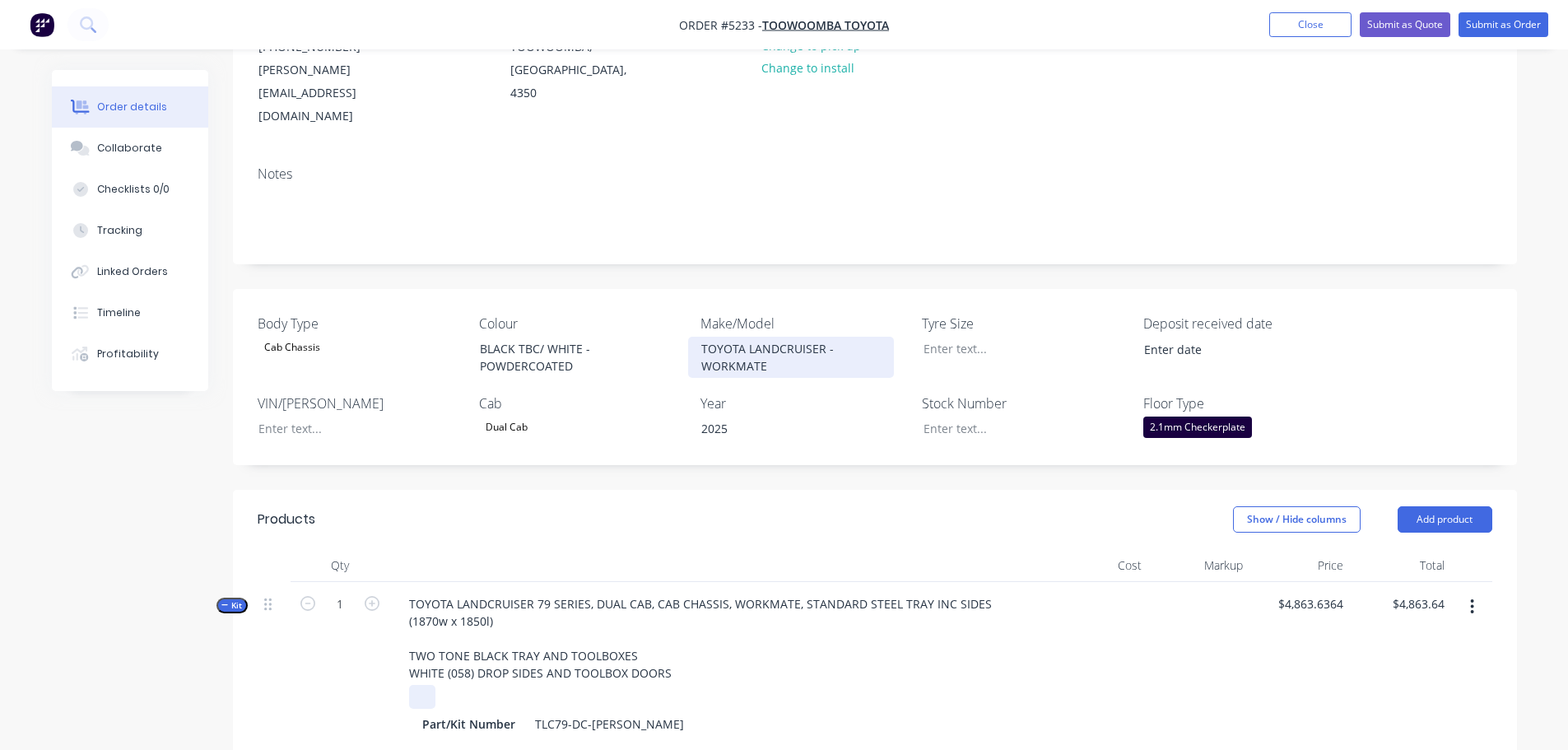
scroll to position [0, 0]
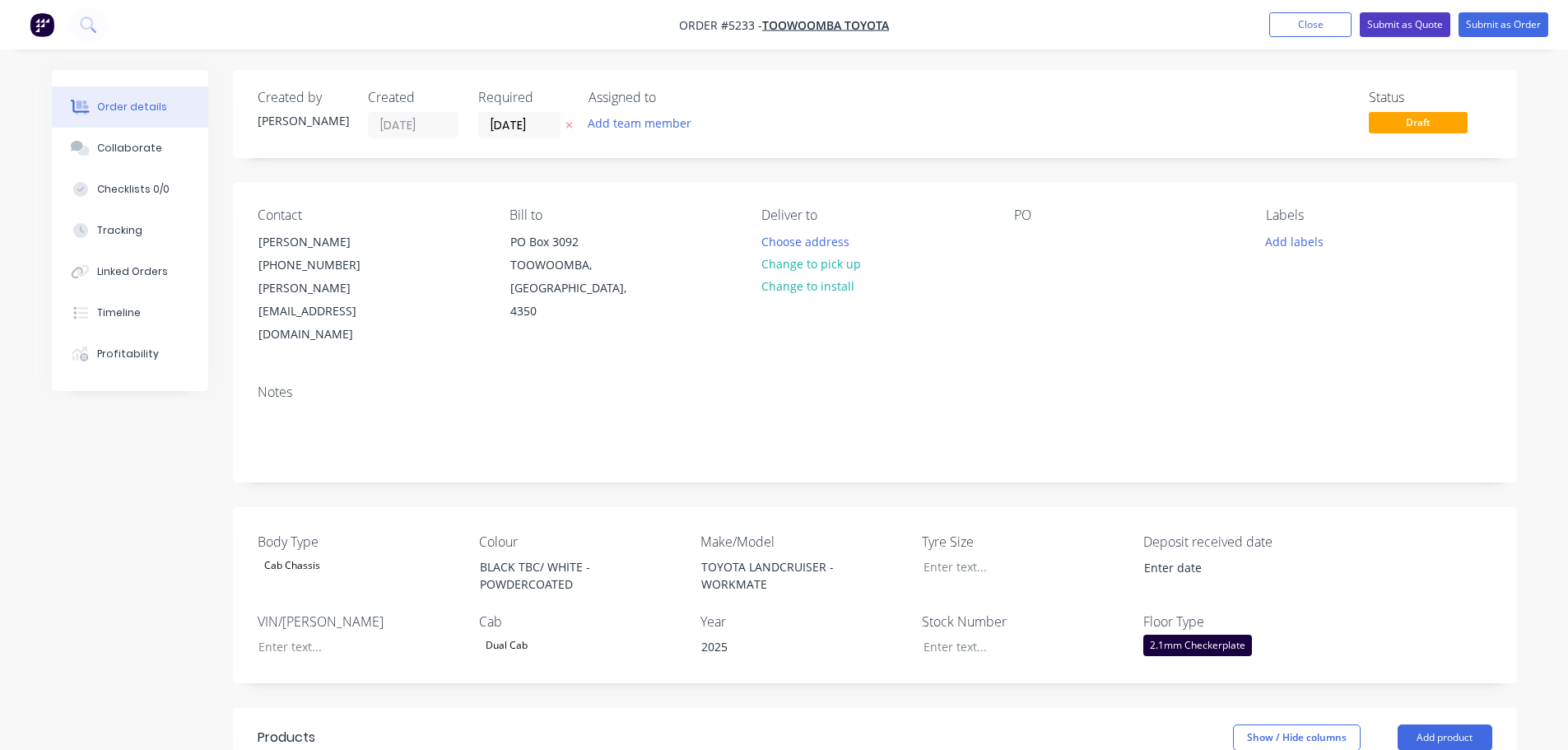
click at [1416, 26] on button "Submit as Quote" at bounding box center [1405, 25] width 91 height 25
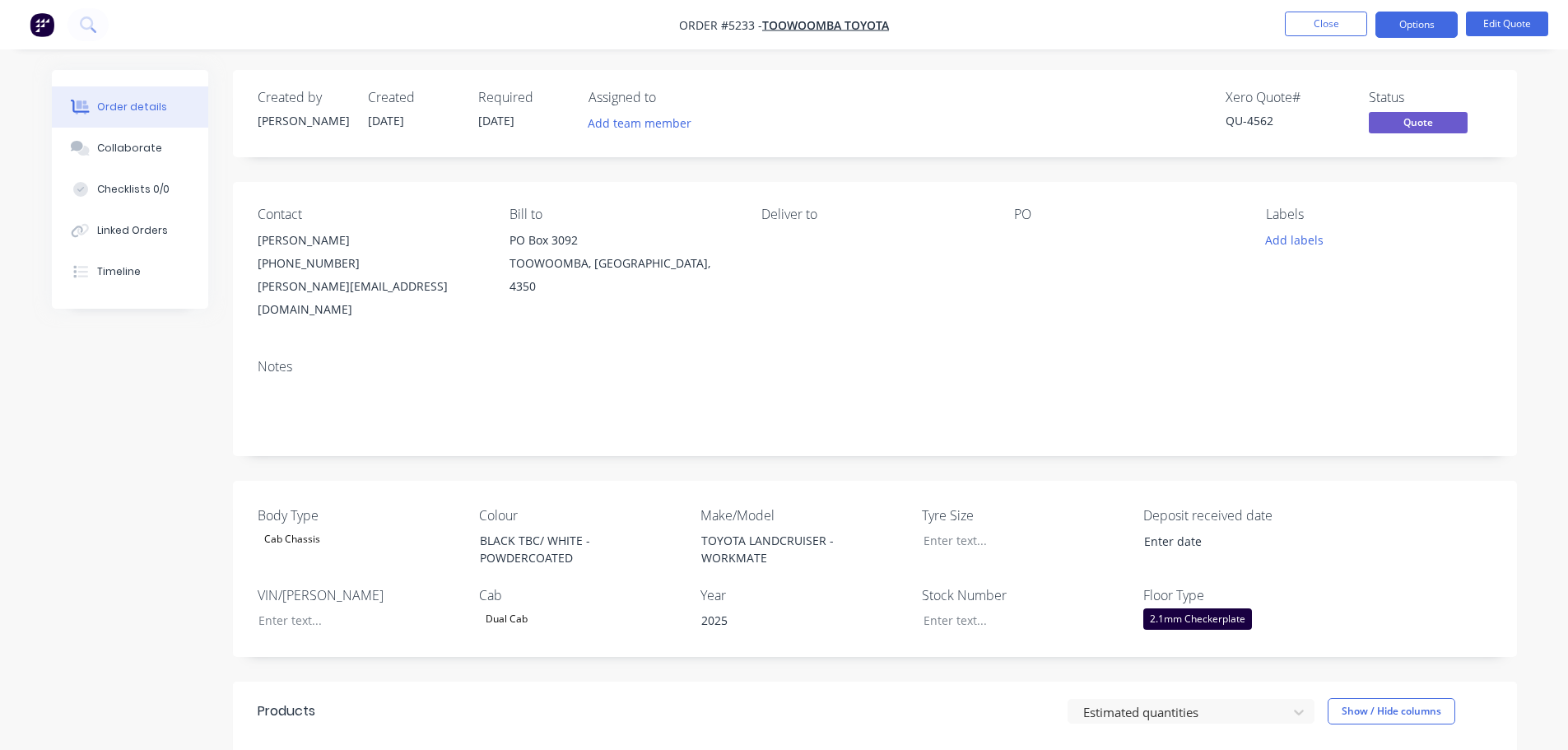
click at [1416, 26] on button "Options" at bounding box center [1416, 25] width 82 height 27
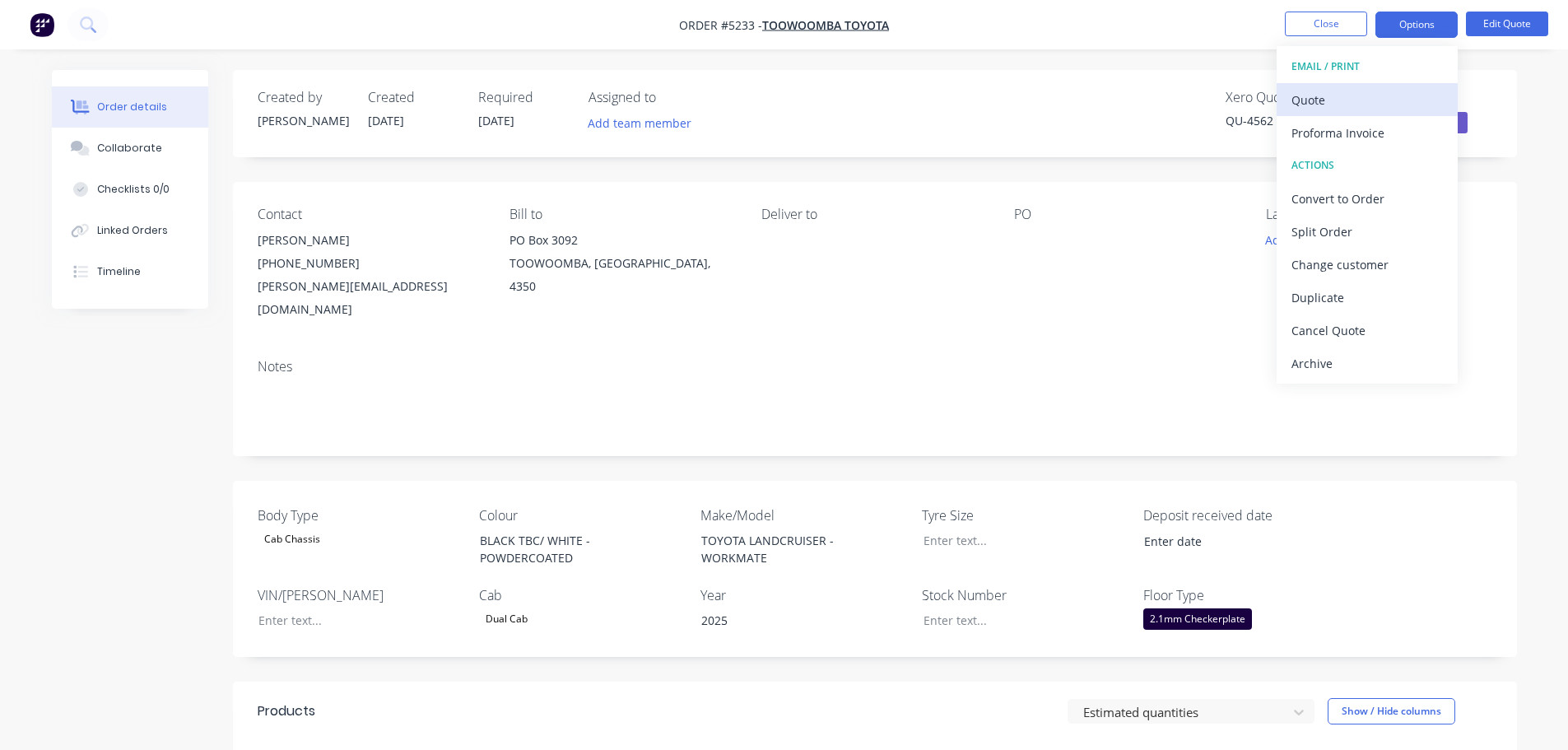
click at [1362, 103] on div "Quote" at bounding box center [1367, 100] width 152 height 24
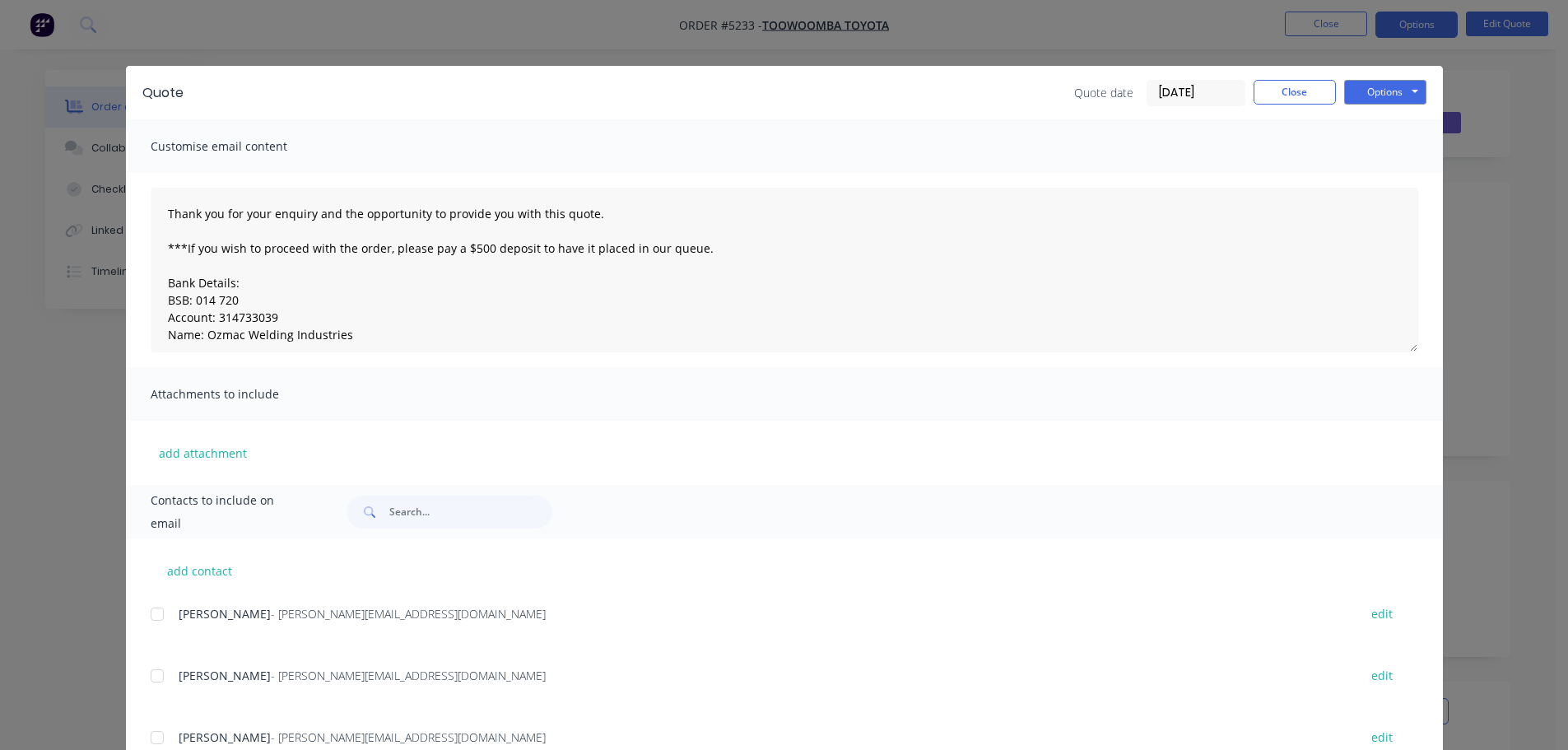
click at [154, 676] on div at bounding box center [157, 677] width 33 height 33
click at [1383, 89] on button "Options" at bounding box center [1386, 92] width 82 height 25
click at [1375, 171] on button "Email" at bounding box center [1397, 176] width 105 height 28
click at [1373, 95] on button "Options" at bounding box center [1386, 92] width 82 height 25
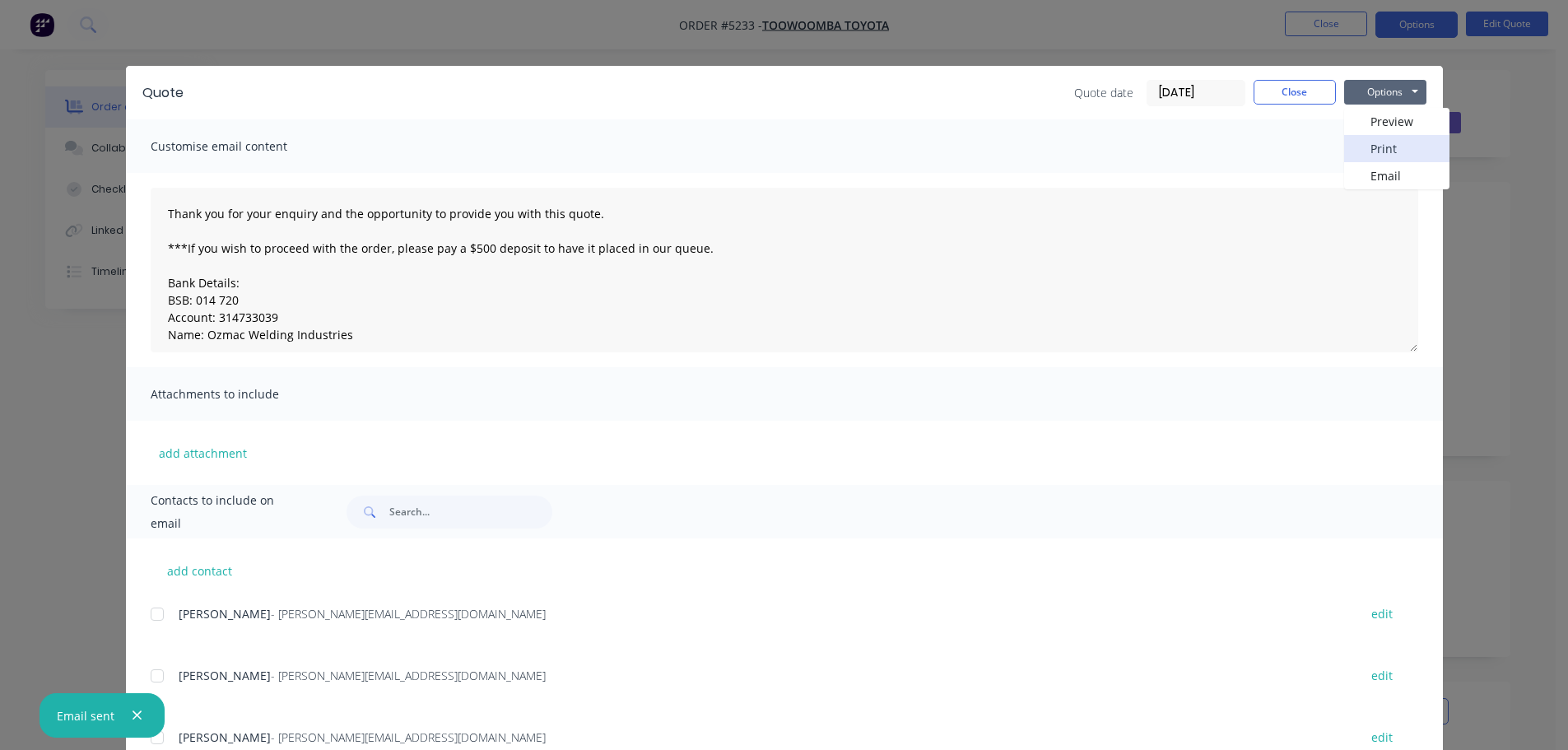
click at [1373, 149] on button "Print" at bounding box center [1397, 148] width 105 height 28
click at [1282, 97] on button "Close" at bounding box center [1295, 92] width 82 height 25
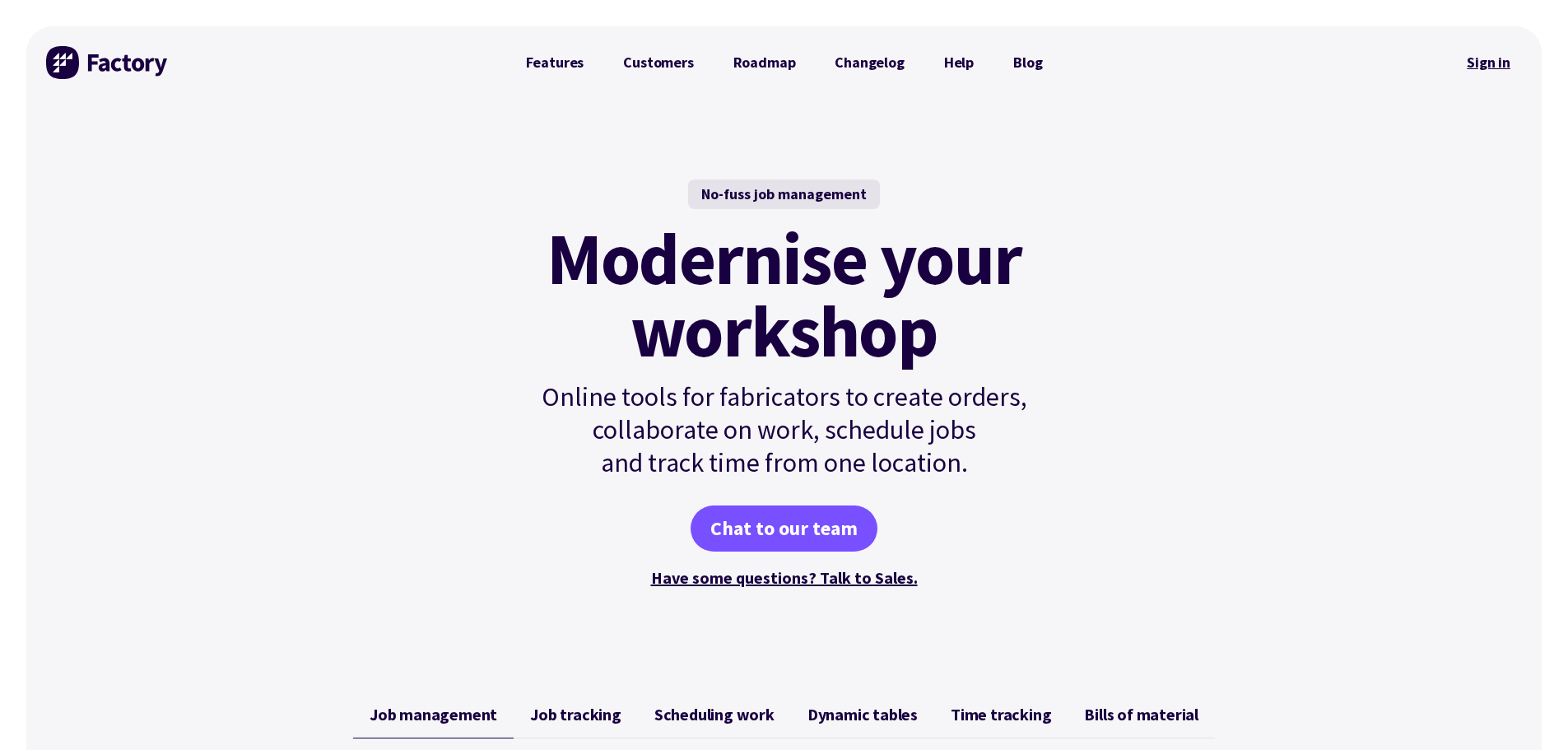
click at [1491, 58] on link "Sign in" at bounding box center [1489, 62] width 67 height 38
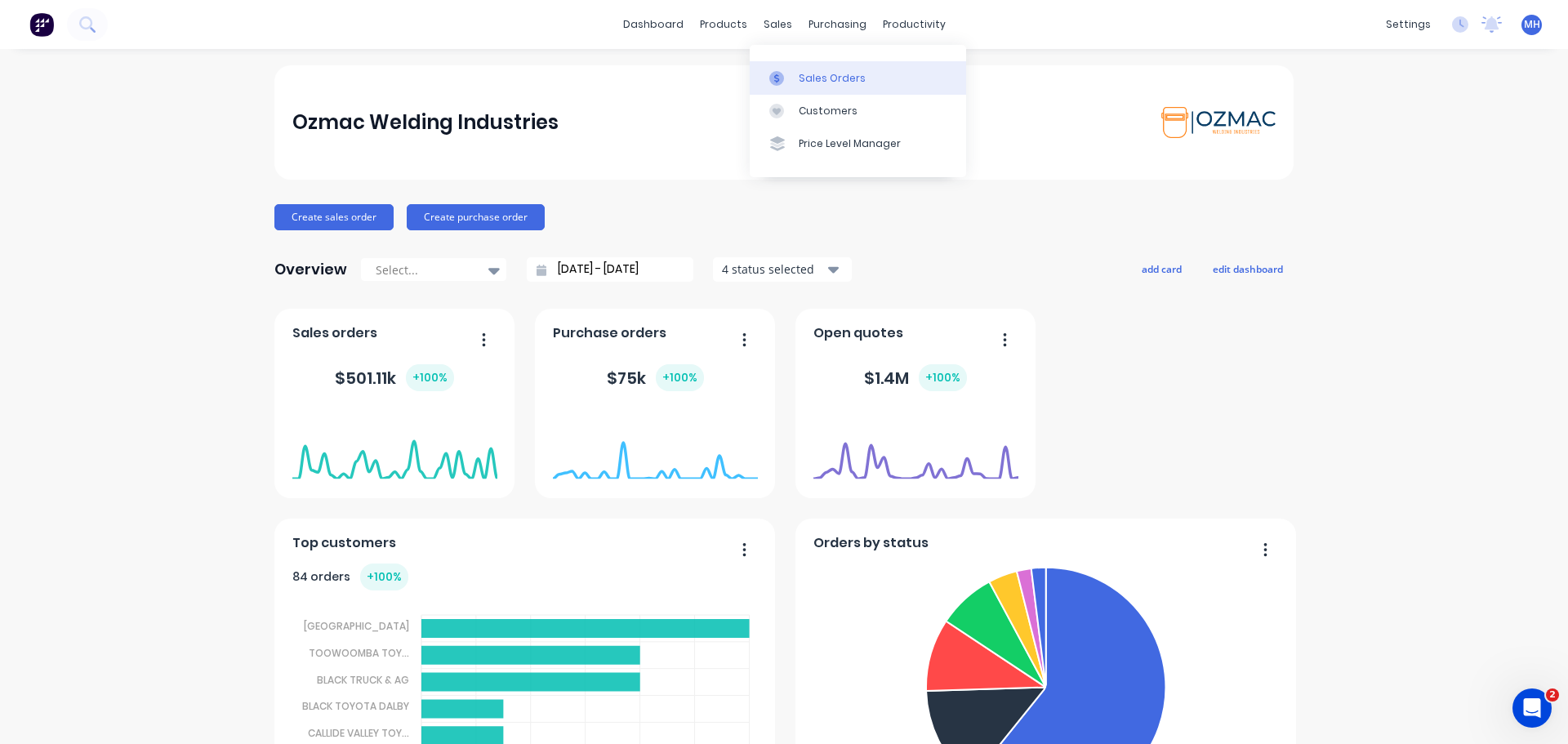
click at [792, 77] on div at bounding box center [782, 79] width 25 height 15
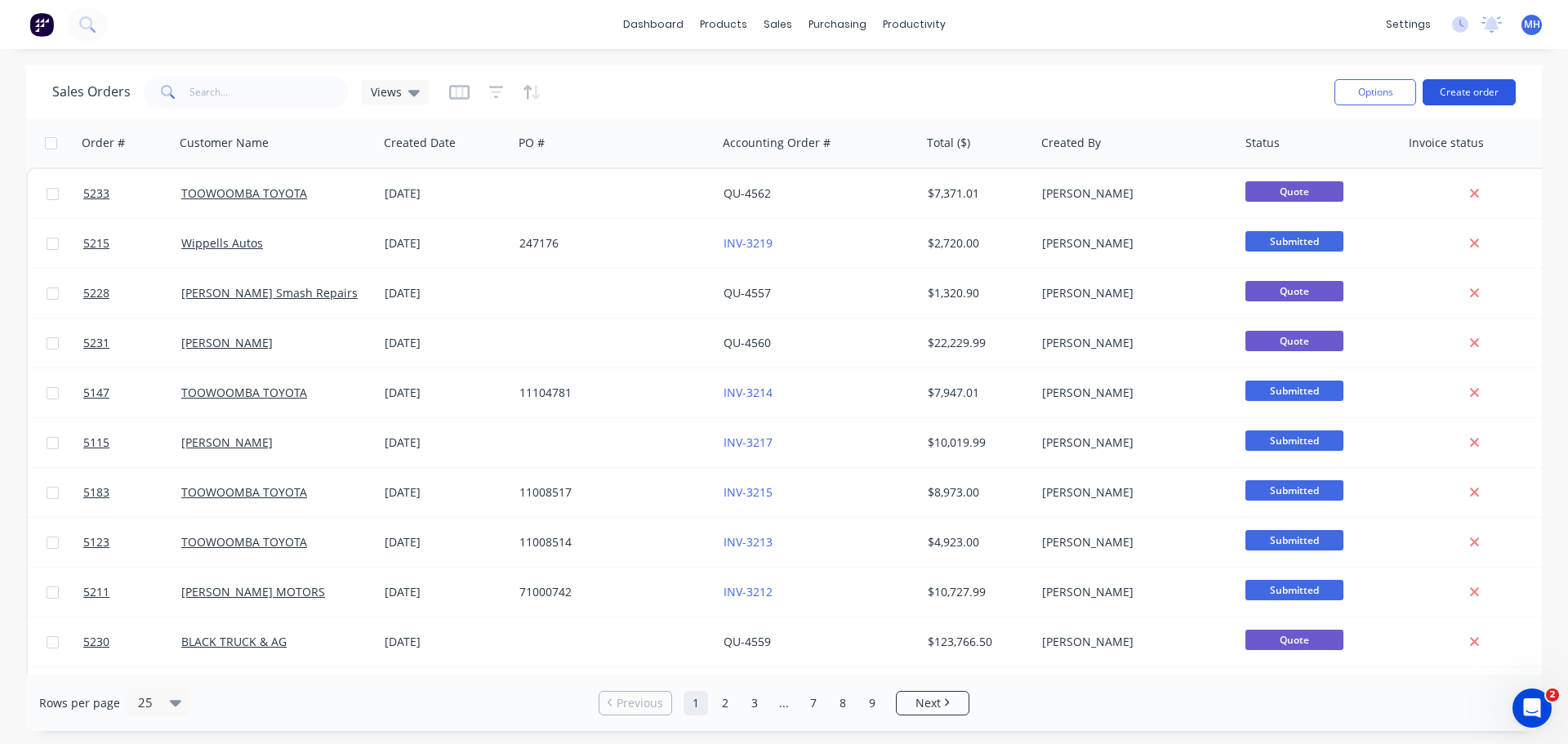
click at [1465, 93] on button "Create order" at bounding box center [1469, 93] width 93 height 26
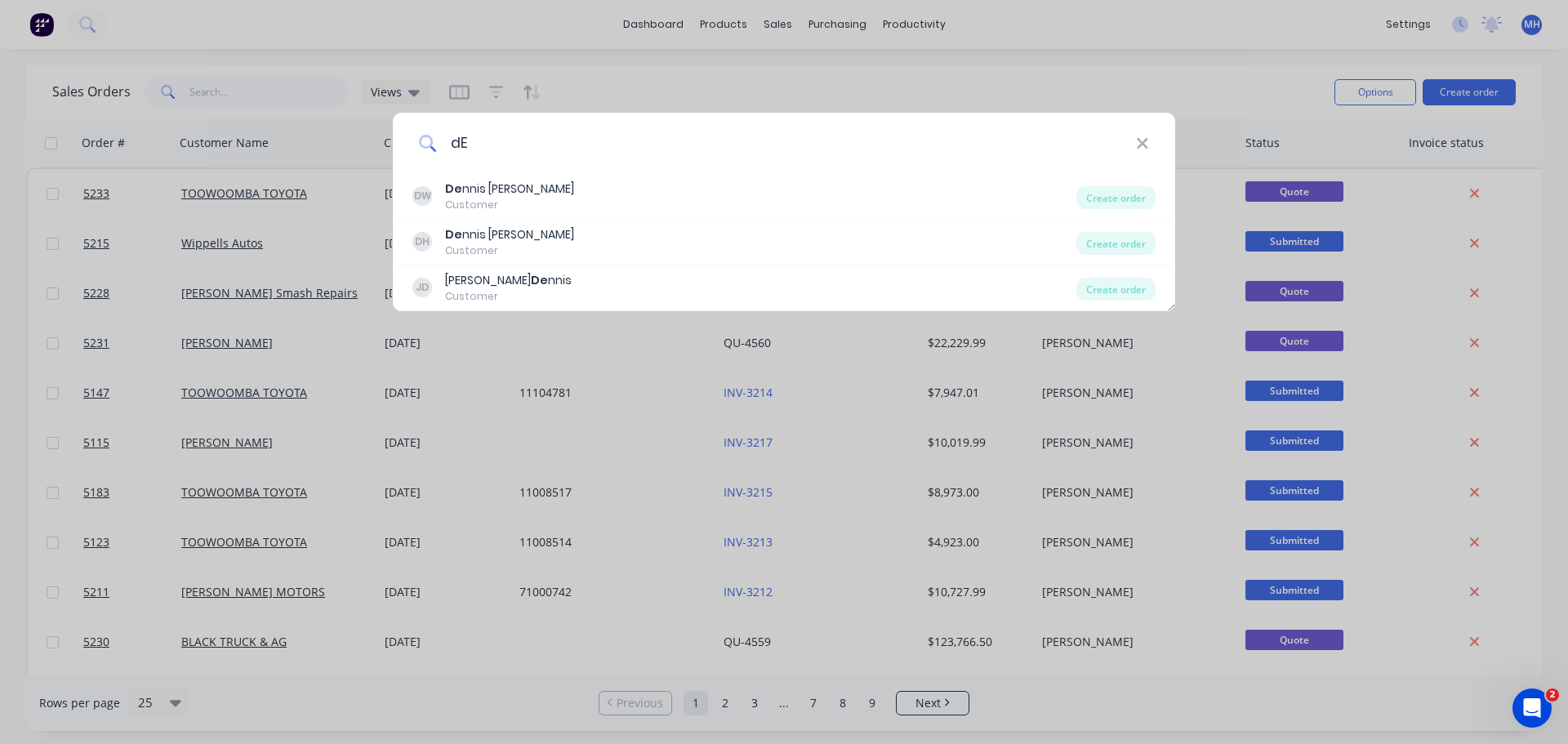
type input "d"
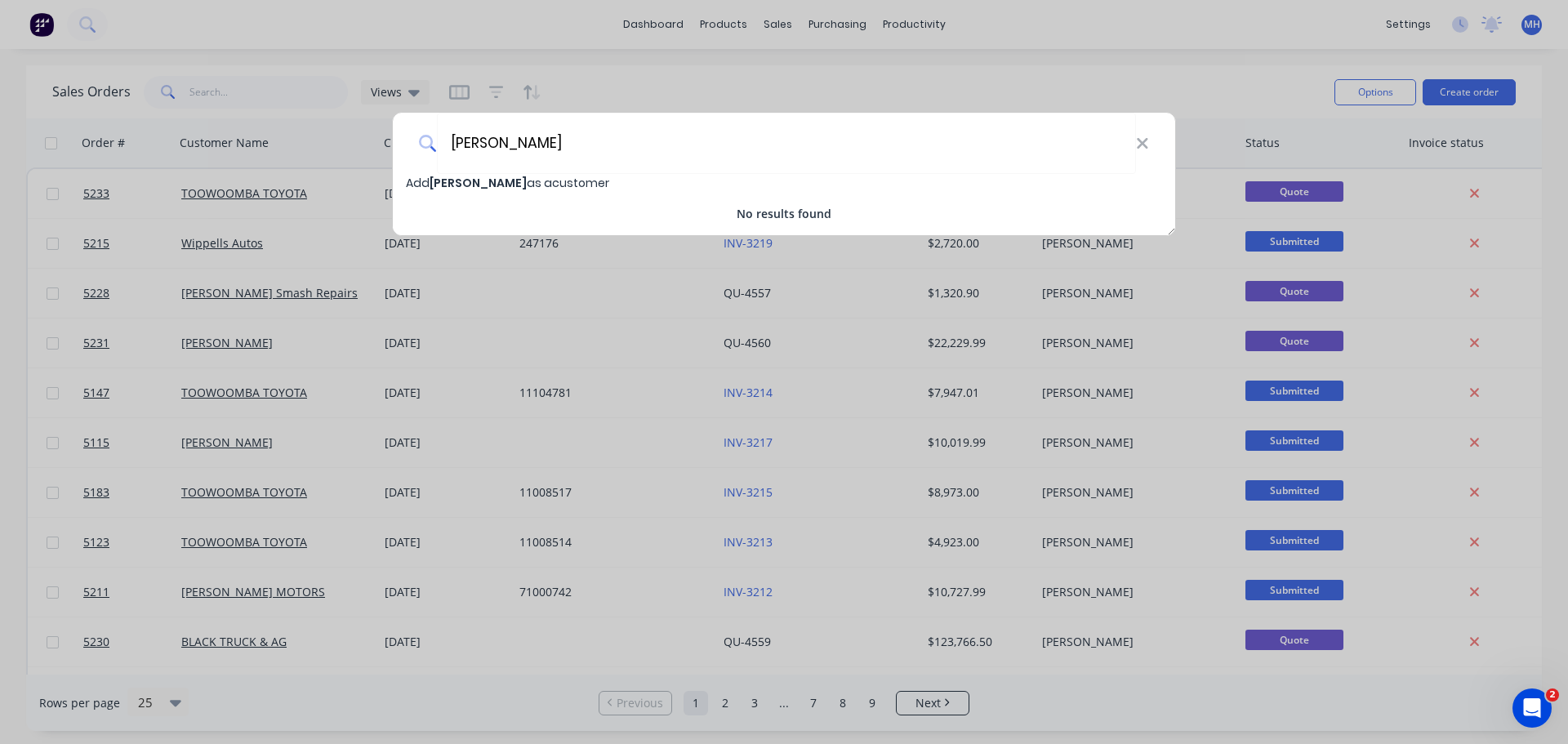
type input "DENNIS HORN"
click at [545, 189] on span "Add DENNIS HORN as a customer" at bounding box center [508, 183] width 203 height 17
select select "AU"
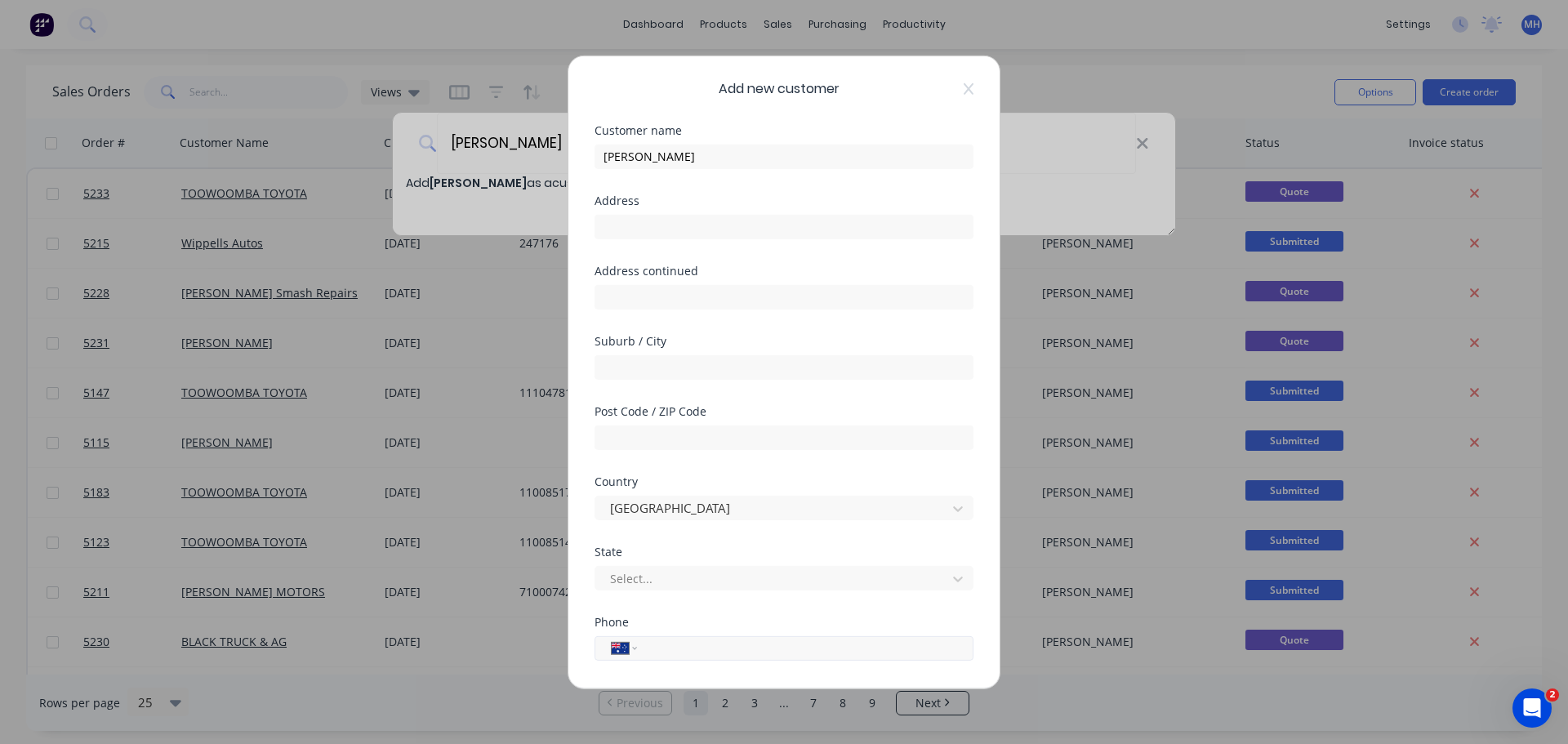
click at [668, 653] on input "tel" at bounding box center [803, 648] width 308 height 19
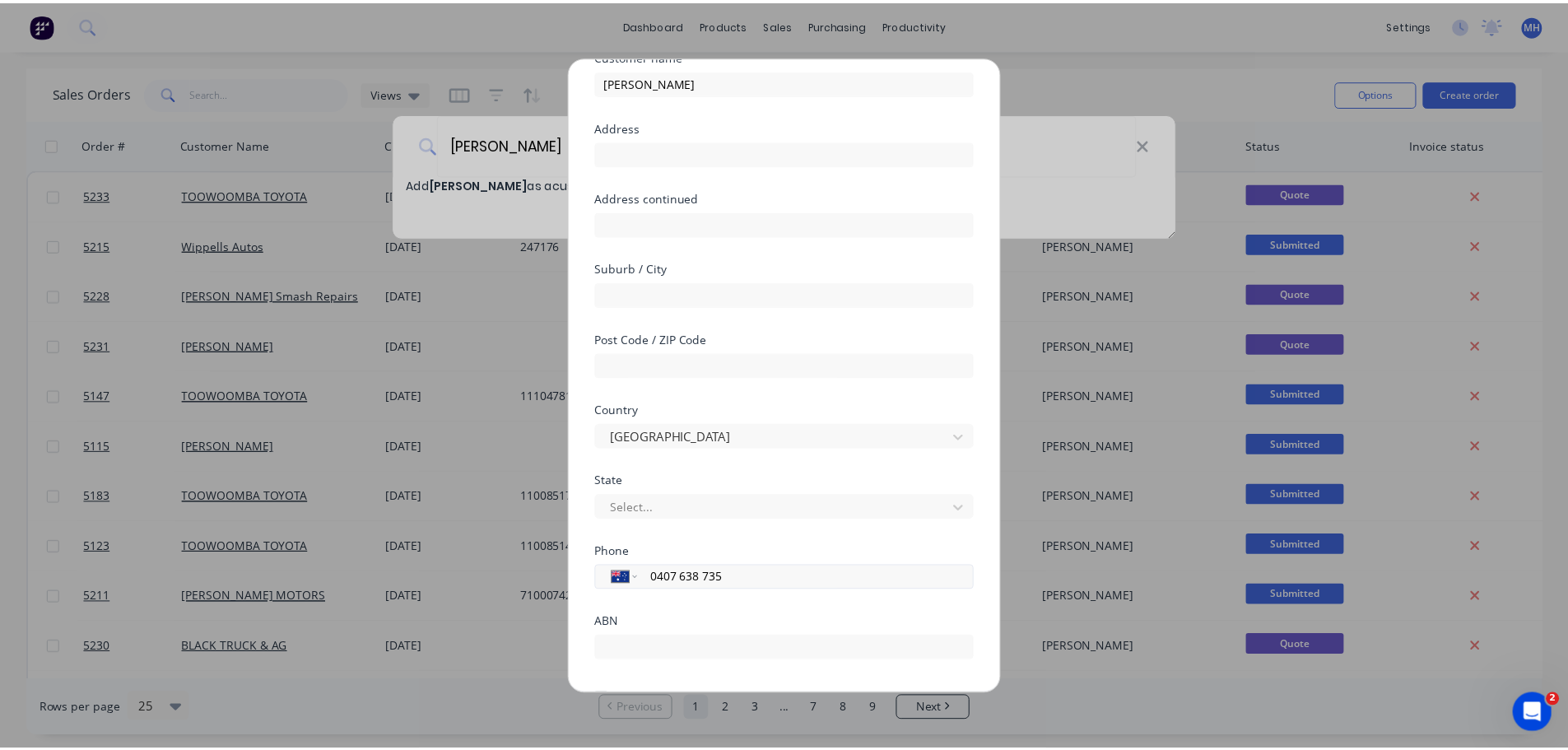
scroll to position [167, 0]
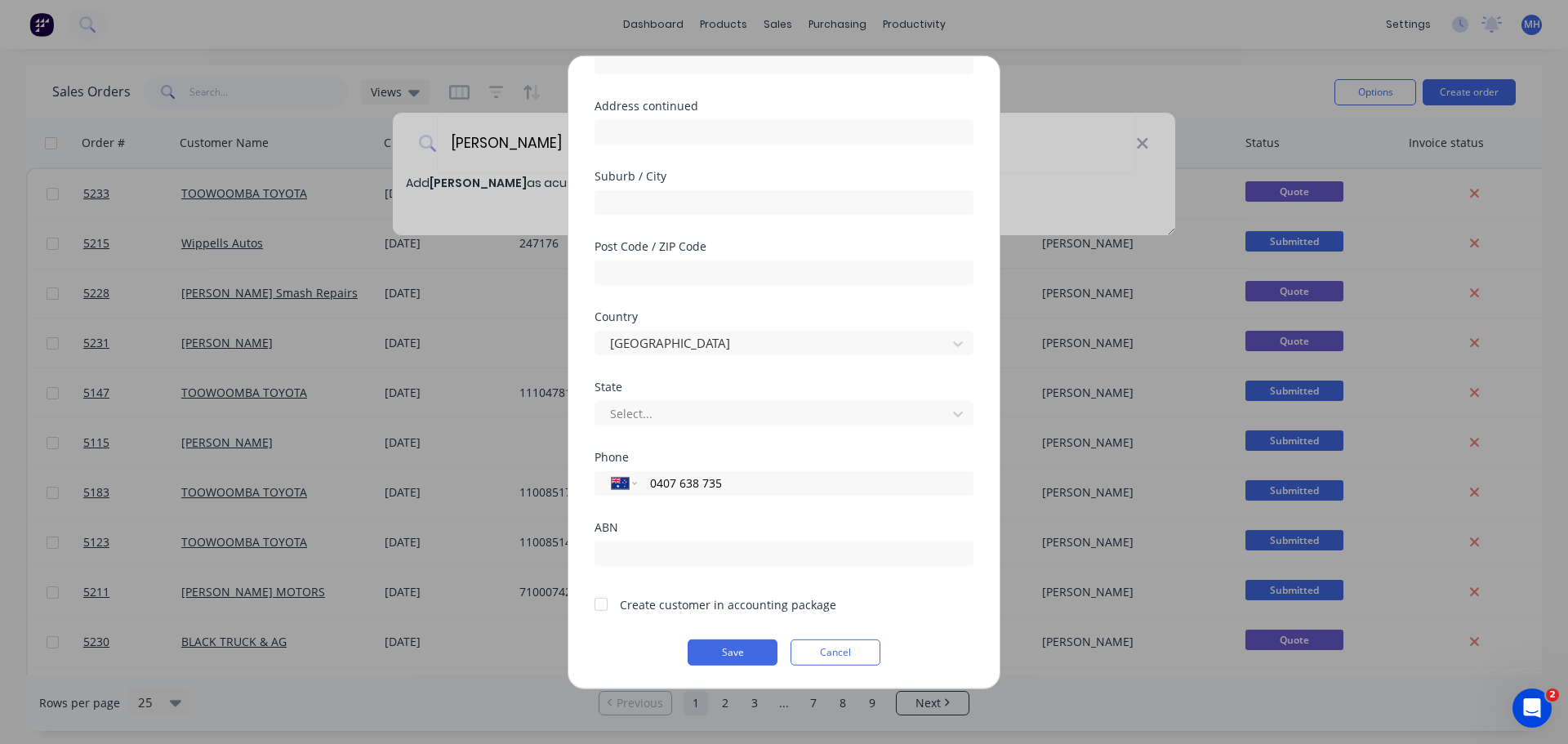
type input "0407 638 735"
click at [605, 608] on div at bounding box center [602, 604] width 33 height 33
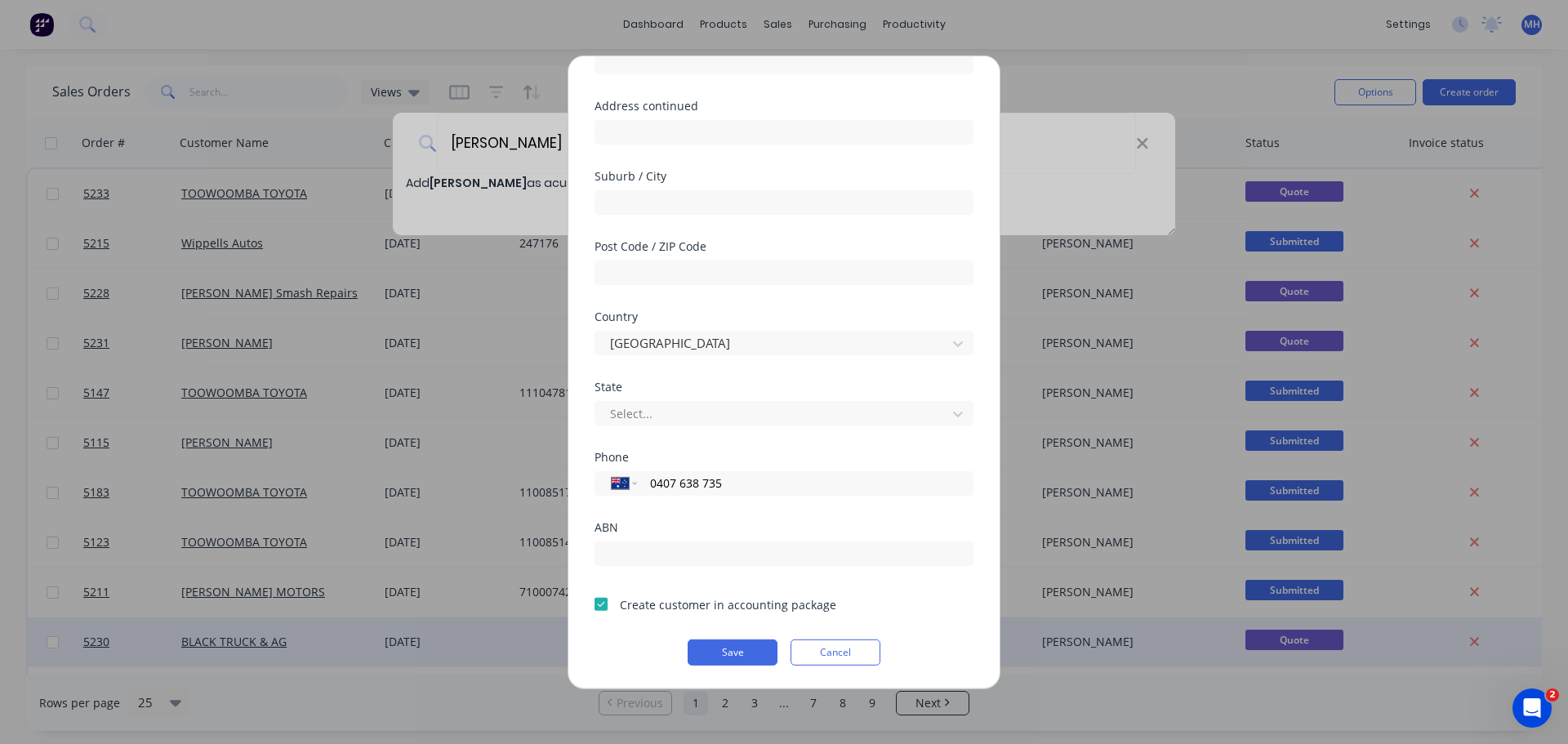
click at [735, 653] on button "Save" at bounding box center [732, 652] width 90 height 26
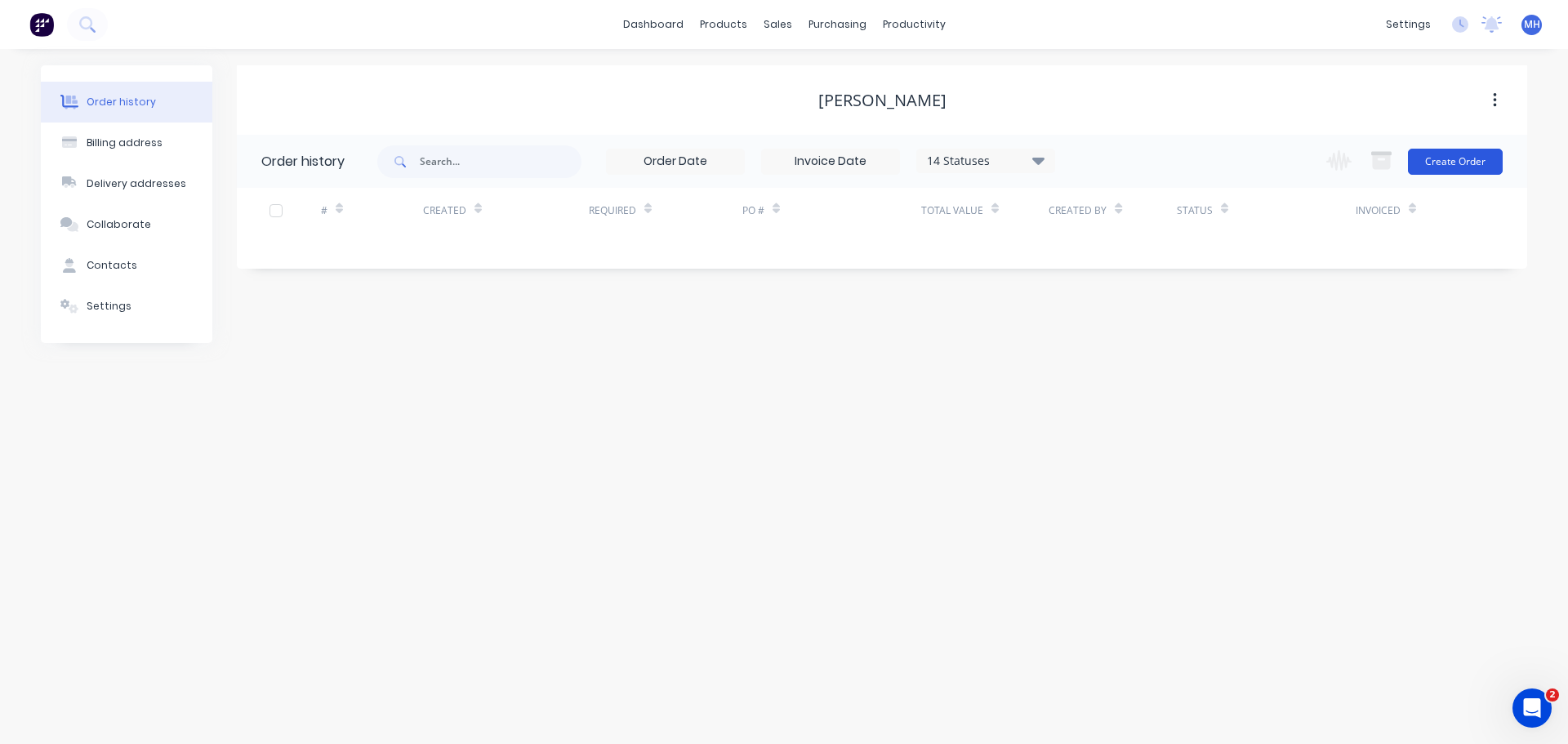
click at [1450, 163] on button "Create Order" at bounding box center [1456, 162] width 95 height 26
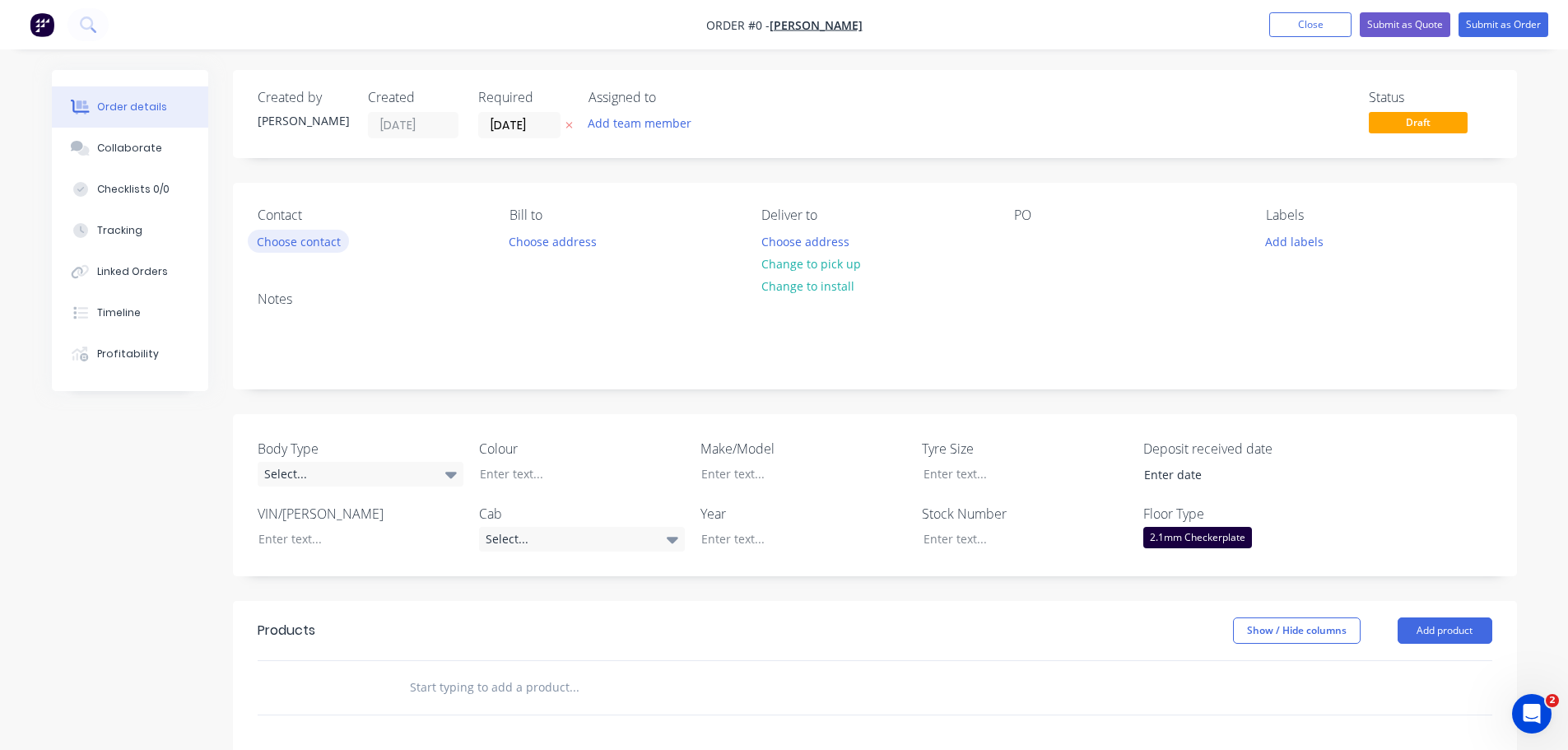
click at [312, 247] on button "Choose contact" at bounding box center [298, 241] width 102 height 22
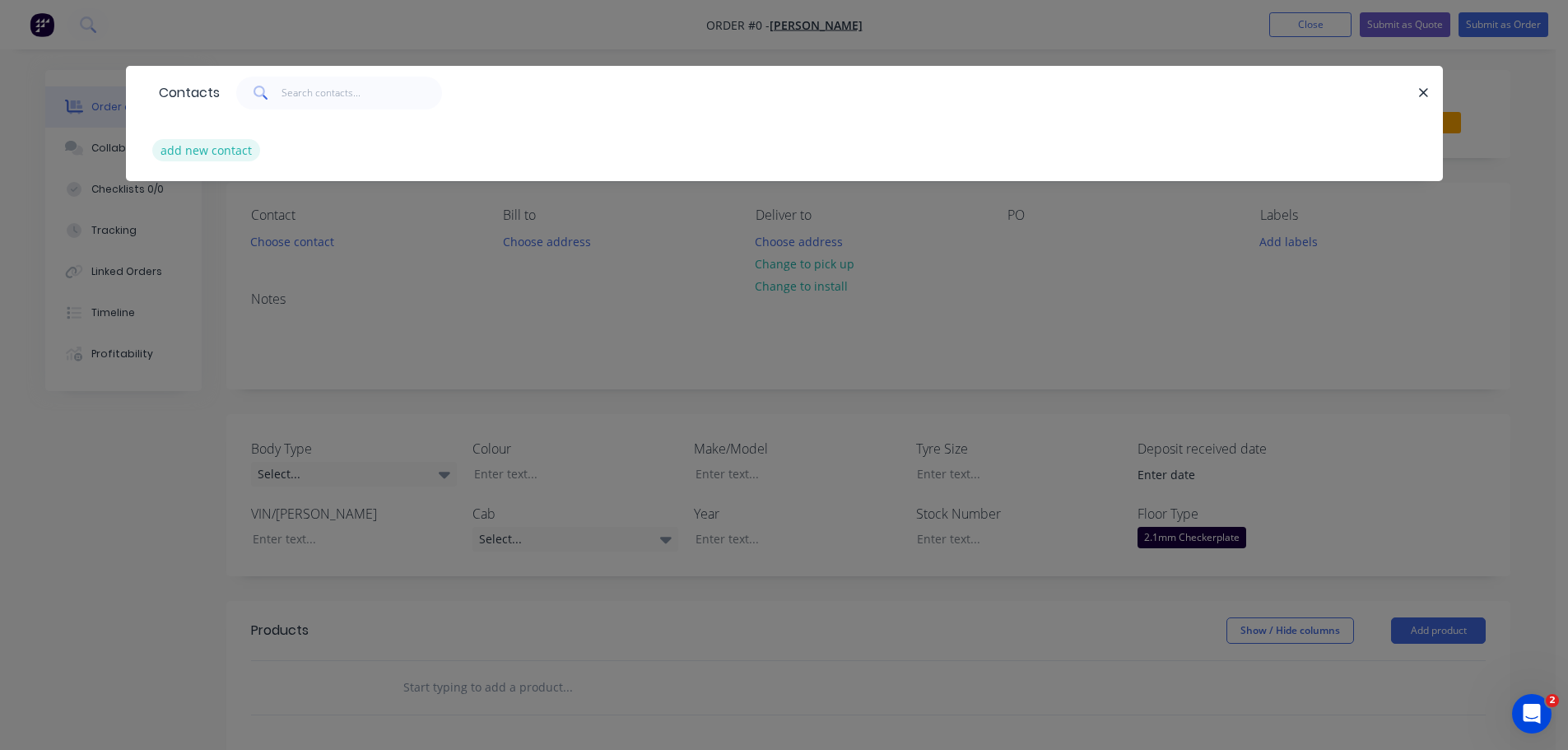
click at [201, 149] on button "add new contact" at bounding box center [207, 150] width 108 height 22
select select "AU"
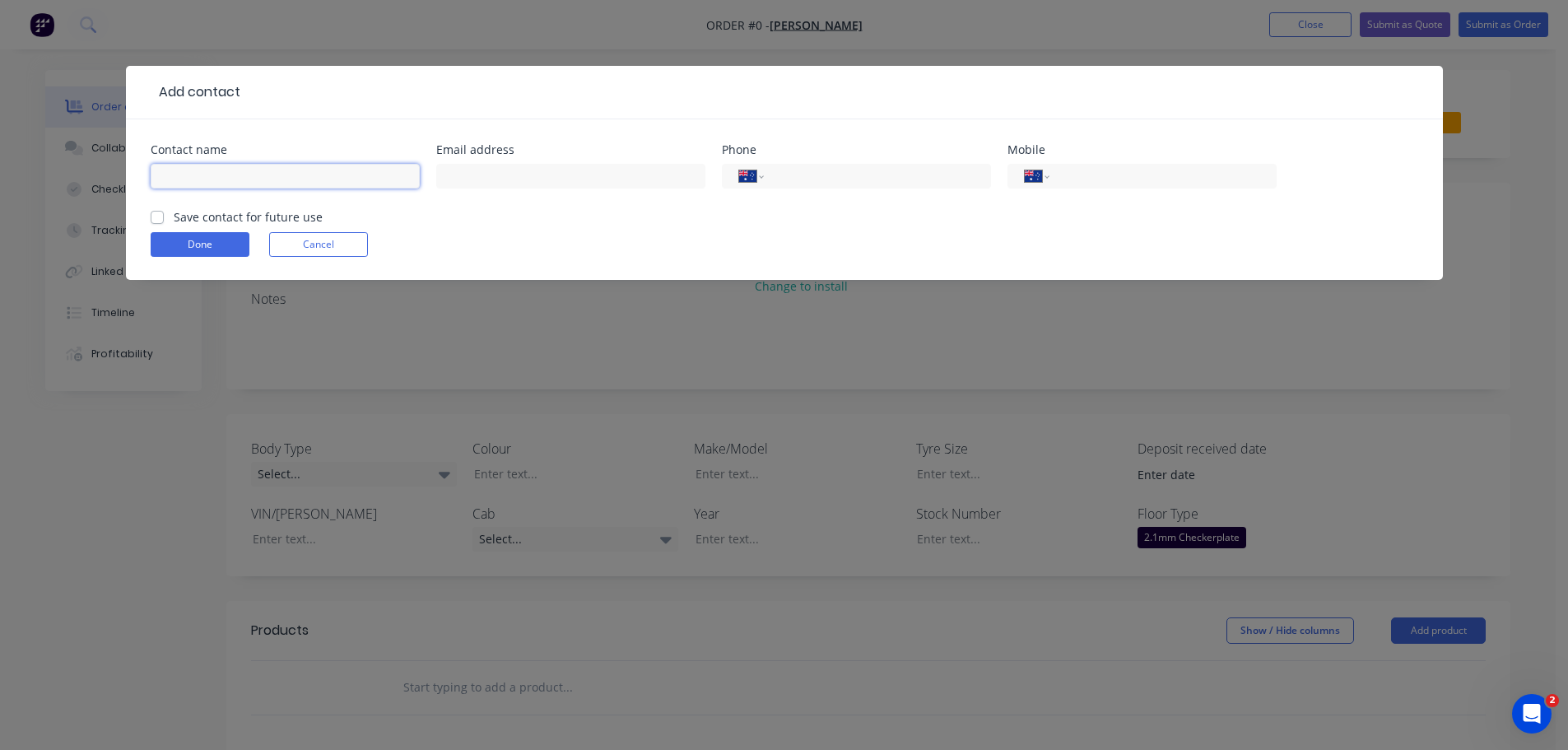
click at [293, 173] on input "text" at bounding box center [285, 177] width 269 height 25
type input "DENNIS HORN"
click at [174, 216] on label "Save contact for future use" at bounding box center [248, 217] width 149 height 18
click at [157, 216] on input "Save contact for future use" at bounding box center [157, 216] width 13 height 16
checkbox input "true"
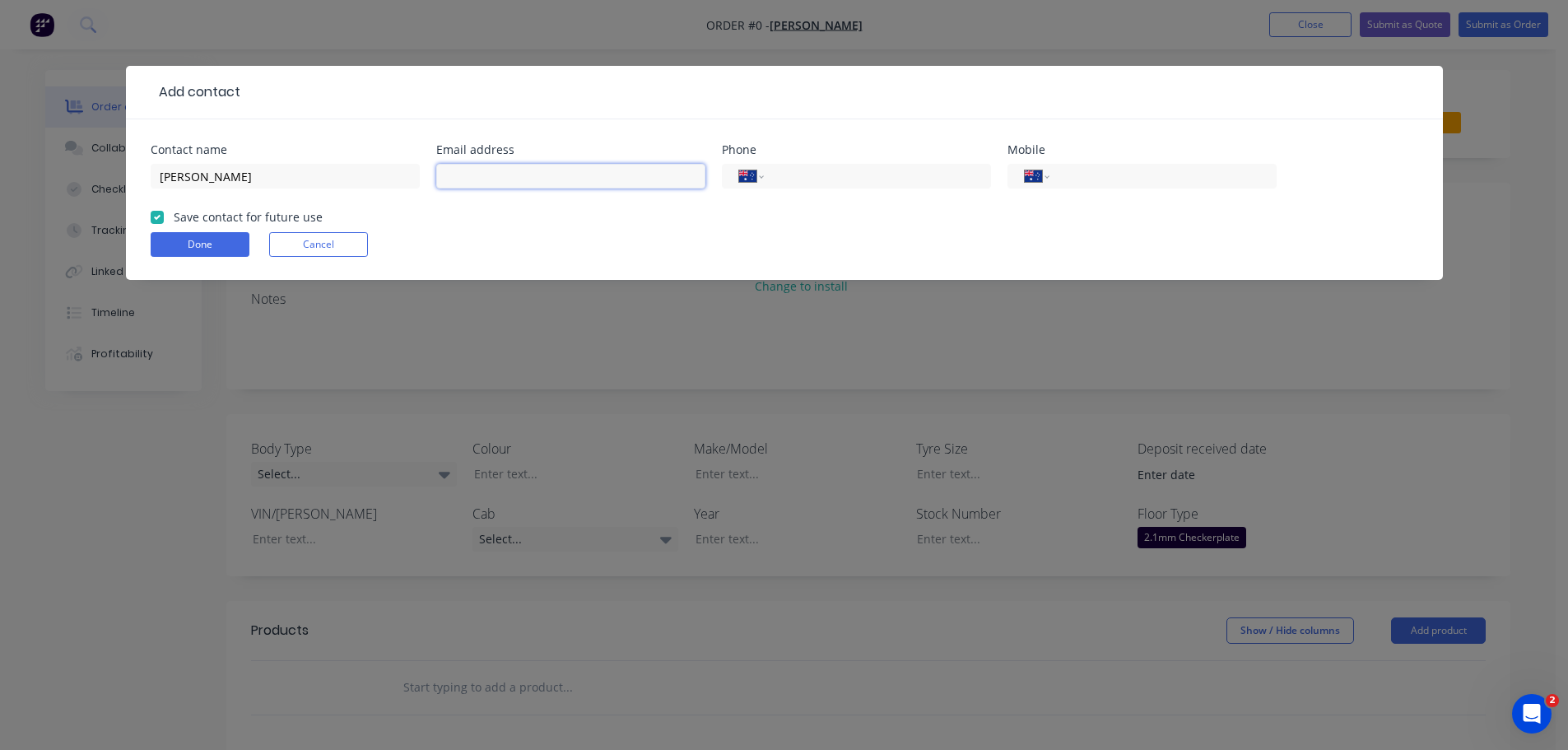
click at [495, 173] on input "text" at bounding box center [571, 177] width 269 height 25
type input "hdennis835@gmail.com"
click at [1131, 177] on input "tel" at bounding box center [1160, 177] width 197 height 19
type input "0407 638 735"
click at [204, 240] on button "Done" at bounding box center [200, 245] width 99 height 25
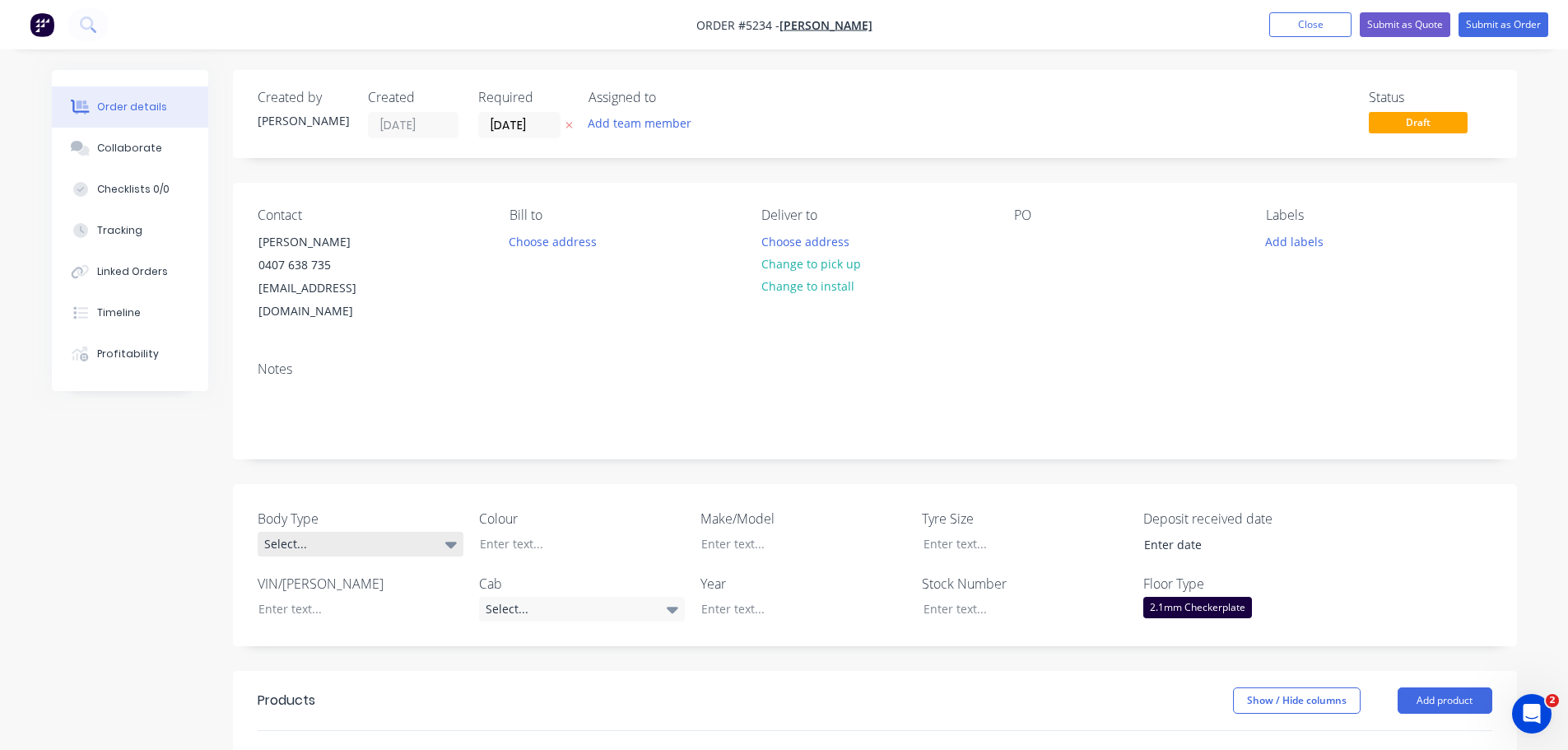
click at [387, 532] on div "Select..." at bounding box center [360, 544] width 206 height 25
click at [384, 590] on button "Cab Chassis" at bounding box center [381, 589] width 247 height 33
click at [552, 532] on div at bounding box center [569, 543] width 206 height 24
click at [572, 597] on div "Select..." at bounding box center [582, 609] width 206 height 25
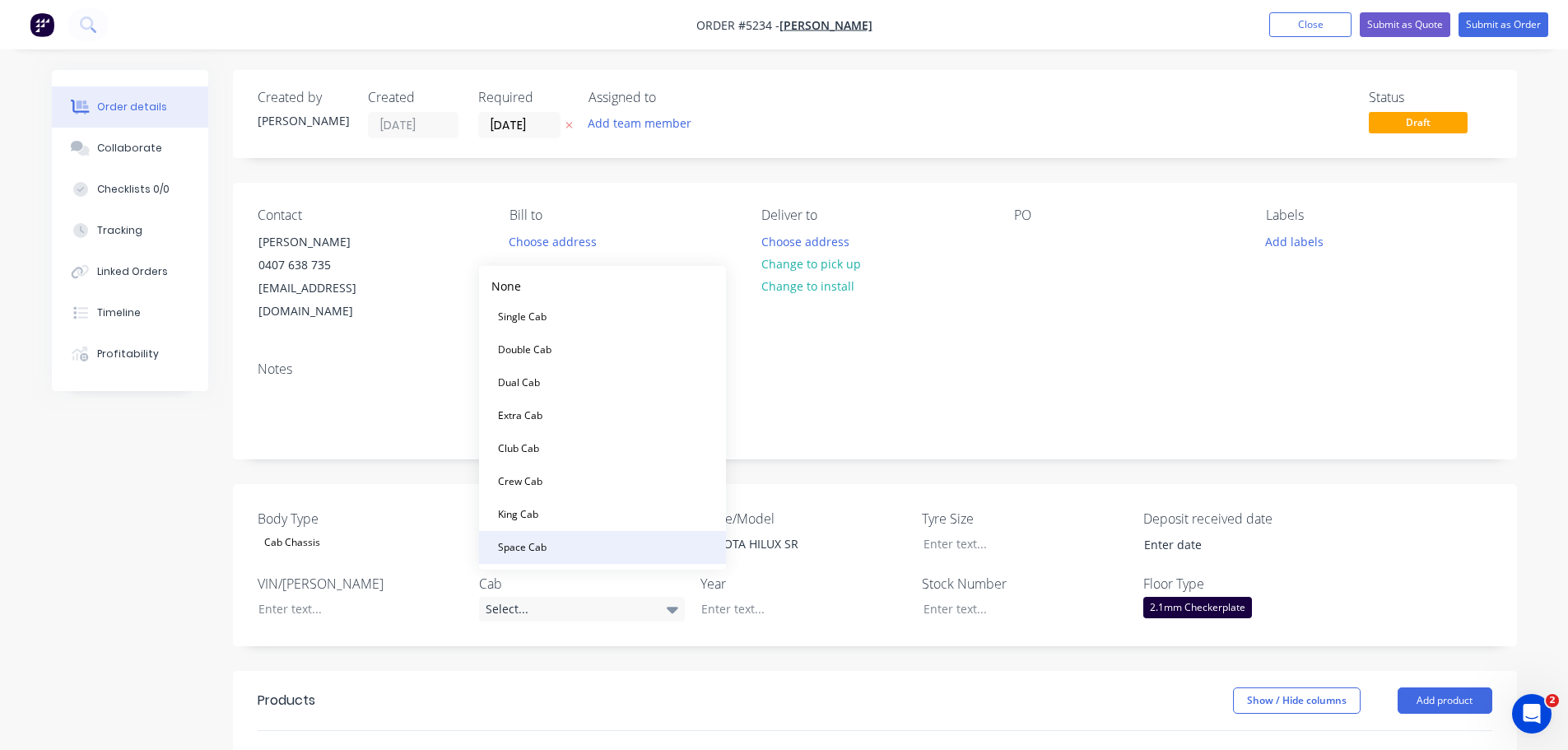
click at [579, 546] on button "Space Cab" at bounding box center [602, 548] width 247 height 33
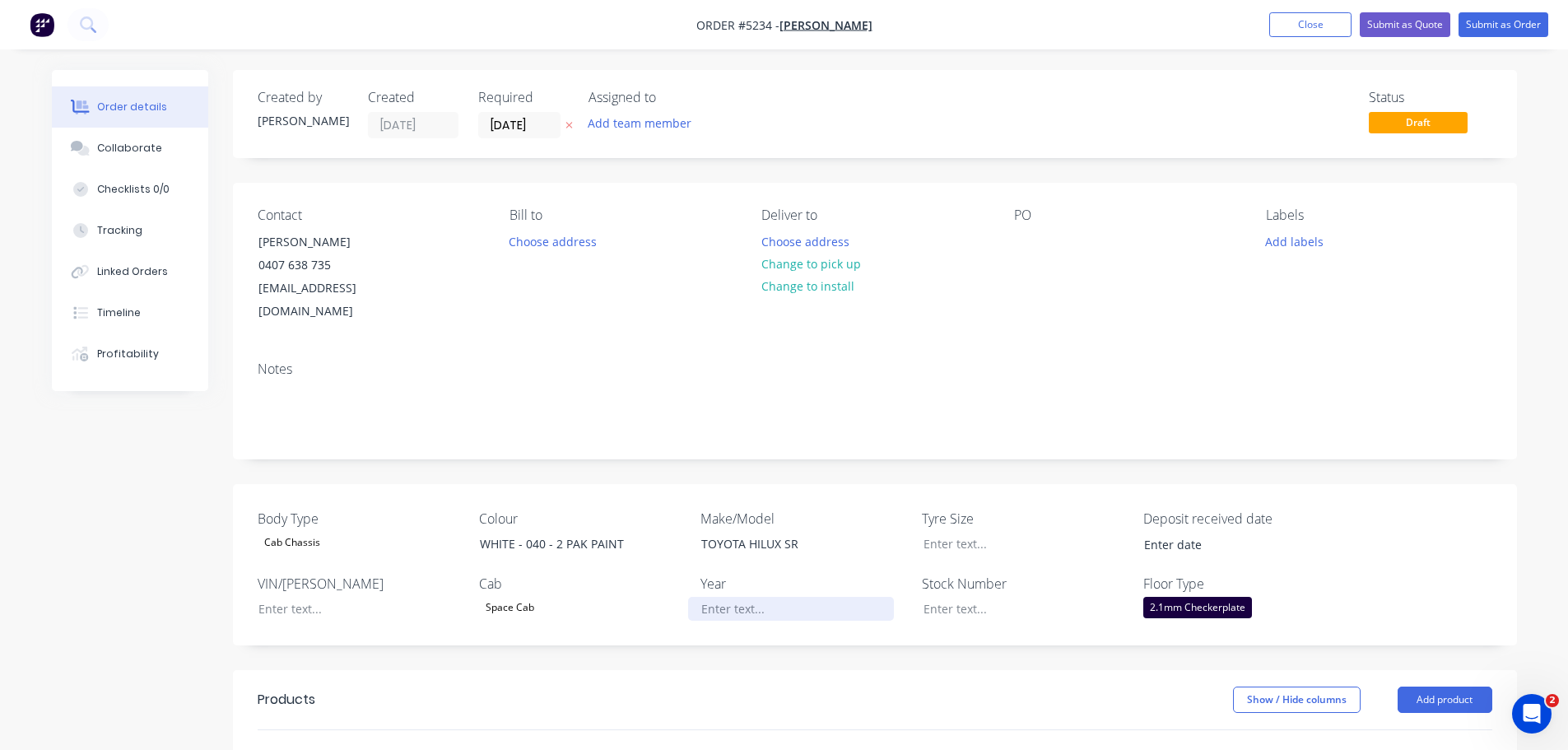
click at [742, 597] on div at bounding box center [791, 608] width 206 height 24
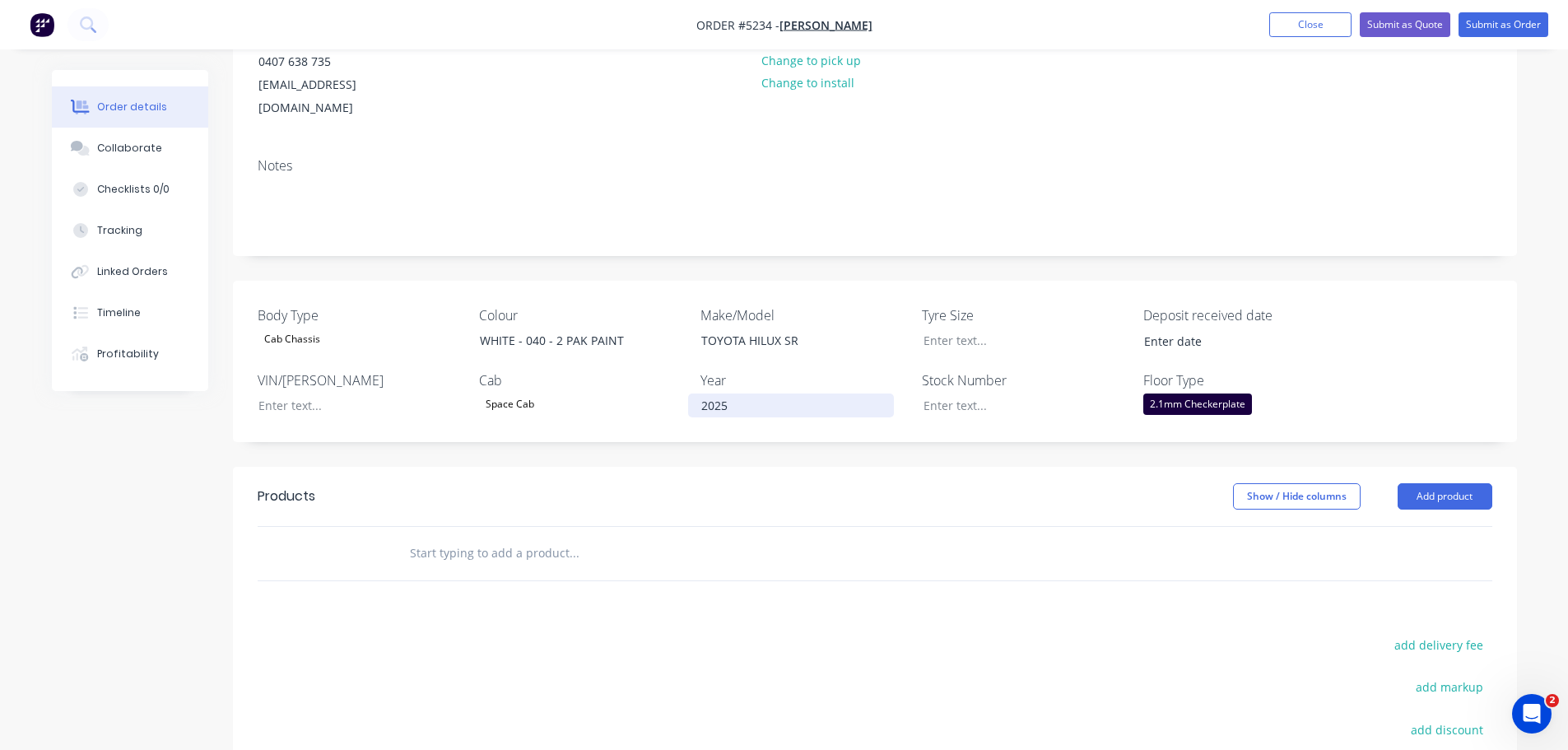
scroll to position [247, 0]
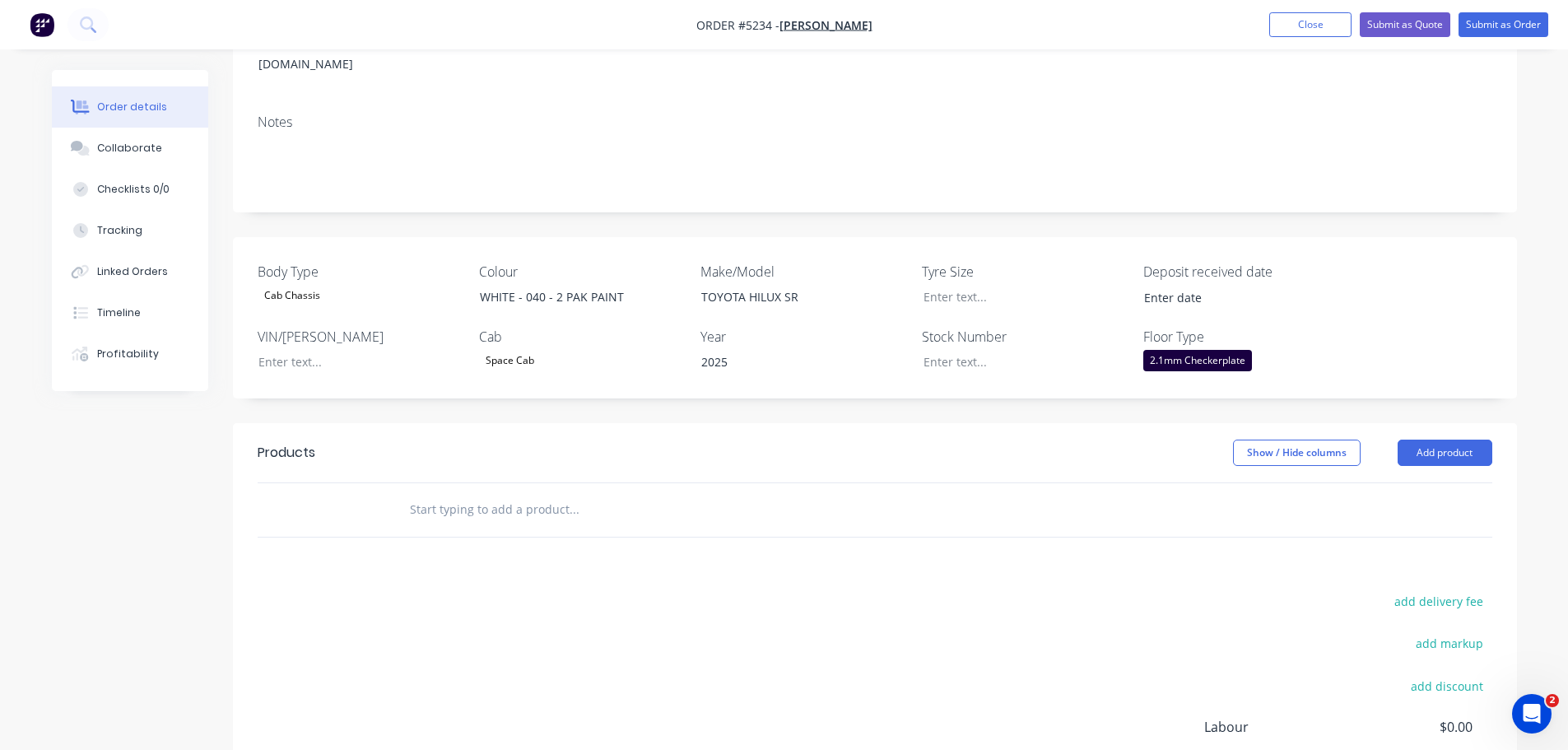
click at [609, 493] on input "text" at bounding box center [573, 510] width 329 height 33
click at [1475, 440] on button "Add product" at bounding box center [1446, 453] width 95 height 27
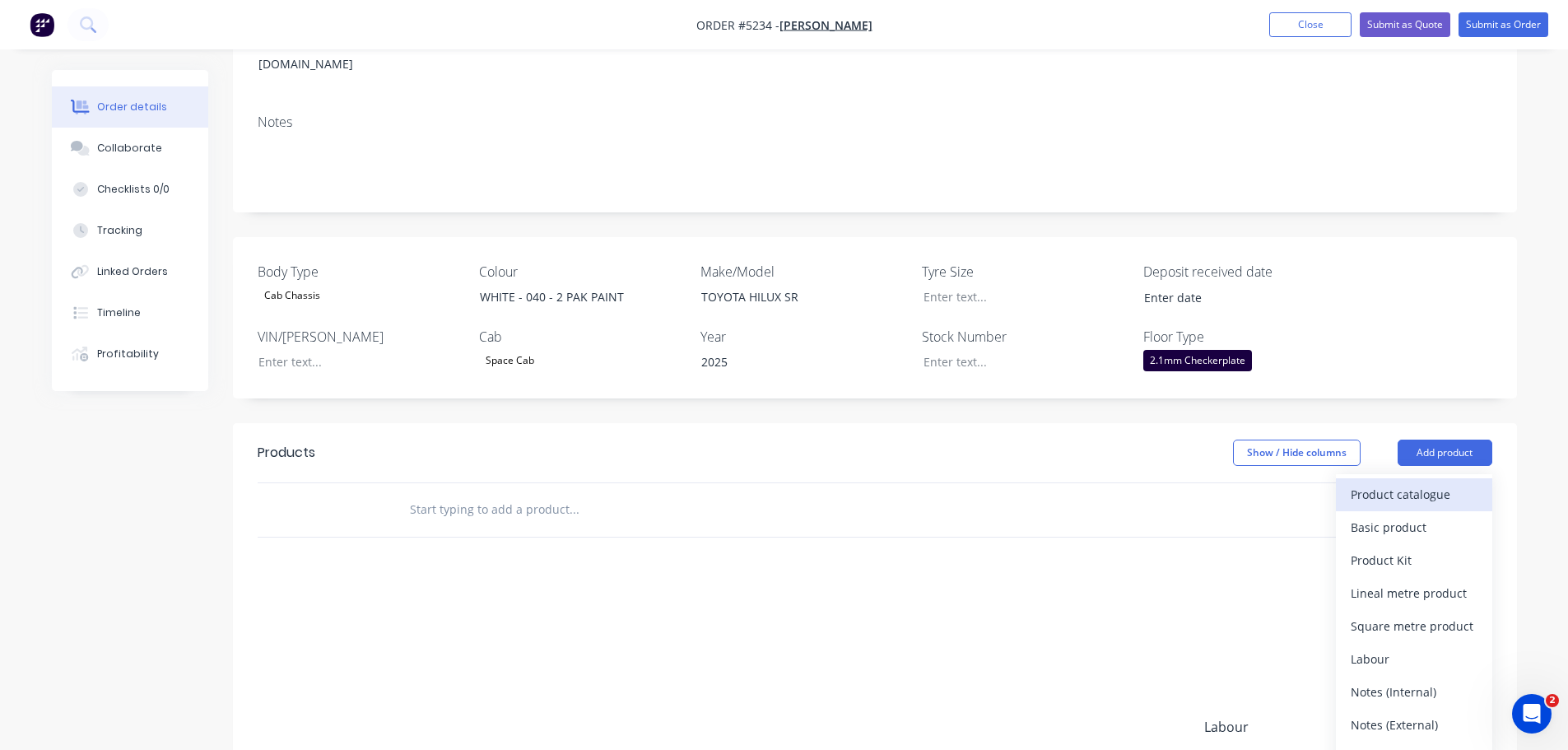
click at [1449, 482] on div "Product catalogue" at bounding box center [1415, 494] width 127 height 24
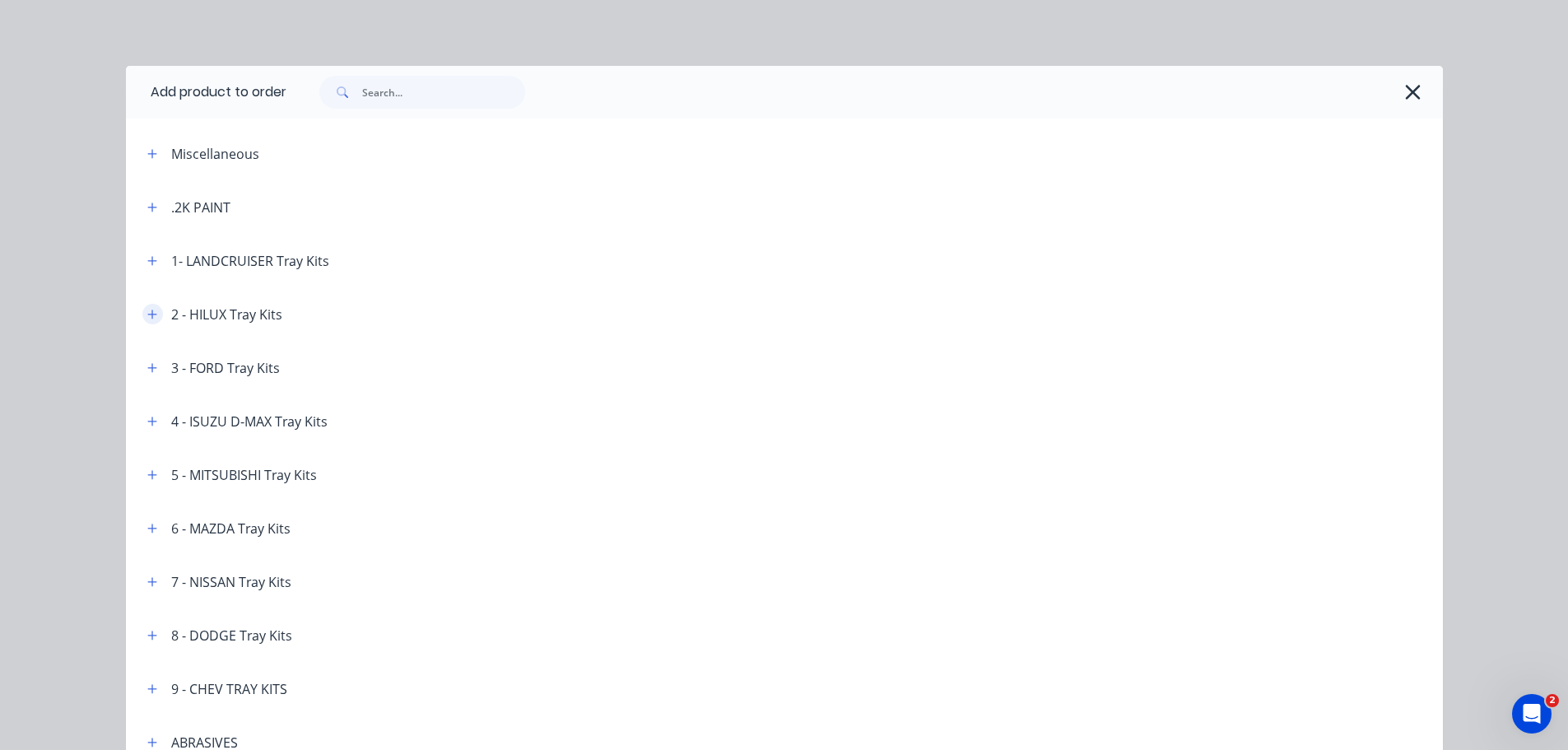
click at [147, 311] on icon "button" at bounding box center [152, 315] width 10 height 12
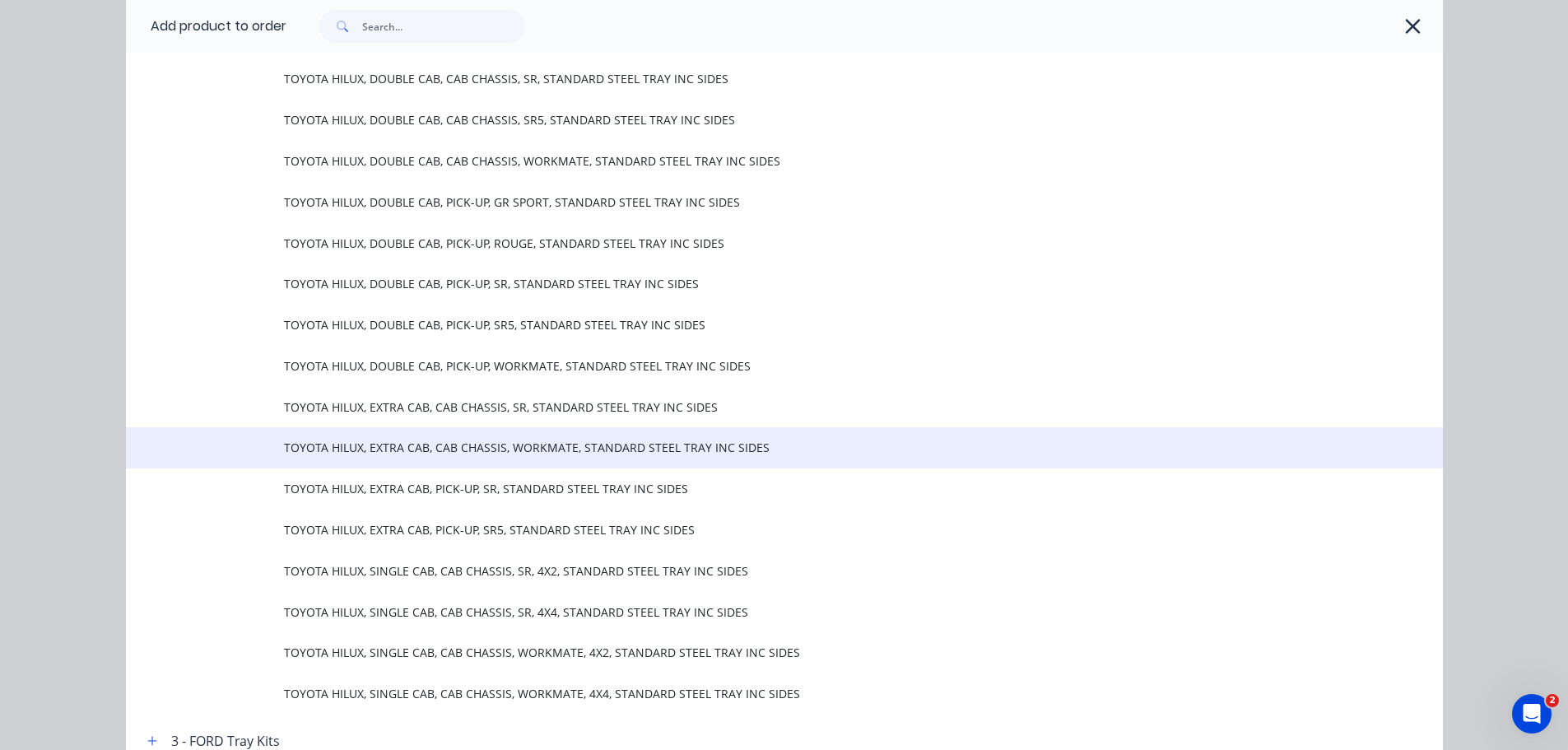
scroll to position [329, 0]
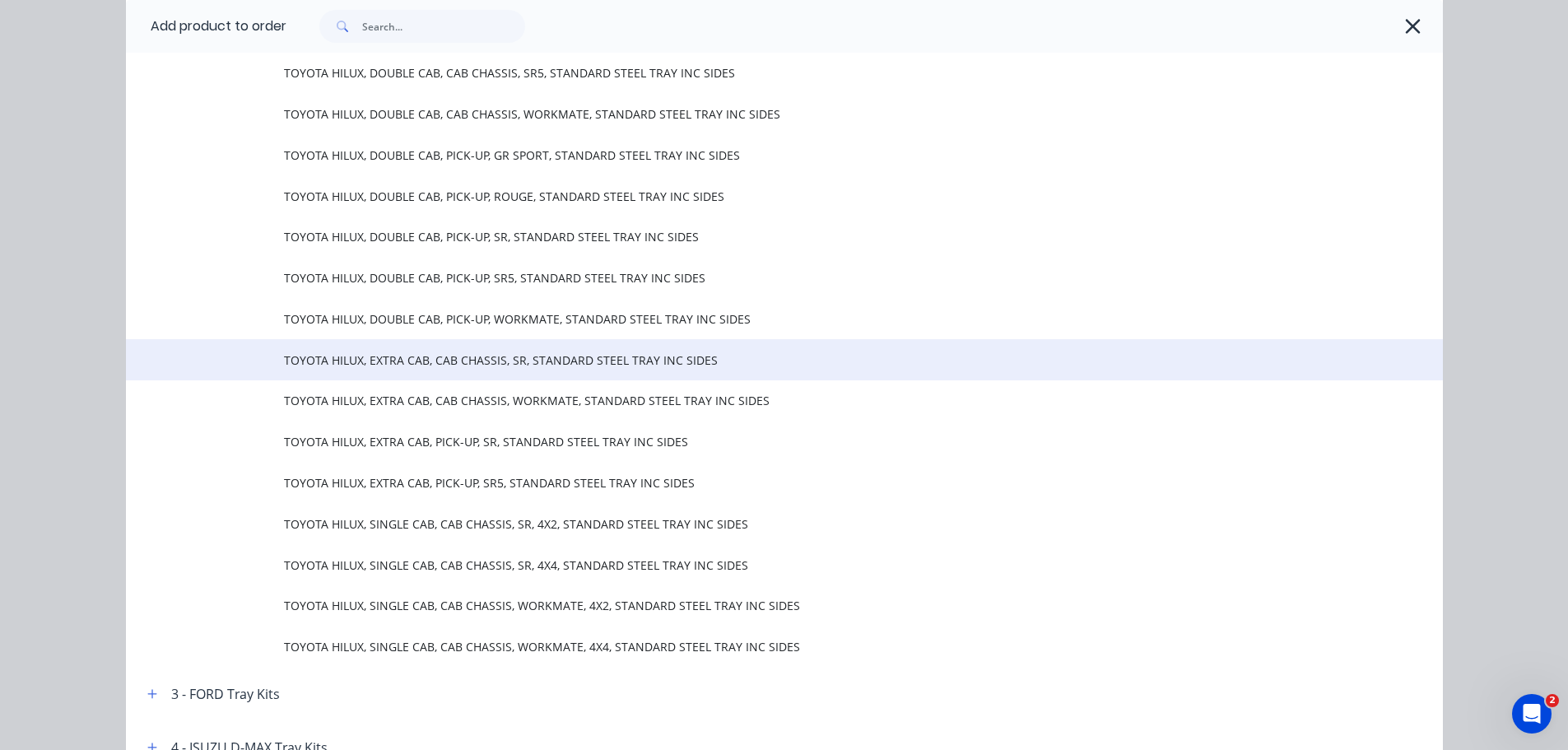
click at [421, 368] on span "TOYOTA HILUX, EXTRA CAB, CAB CHASSIS, SR, STANDARD STEEL TRAY INC SIDES" at bounding box center [747, 360] width 927 height 18
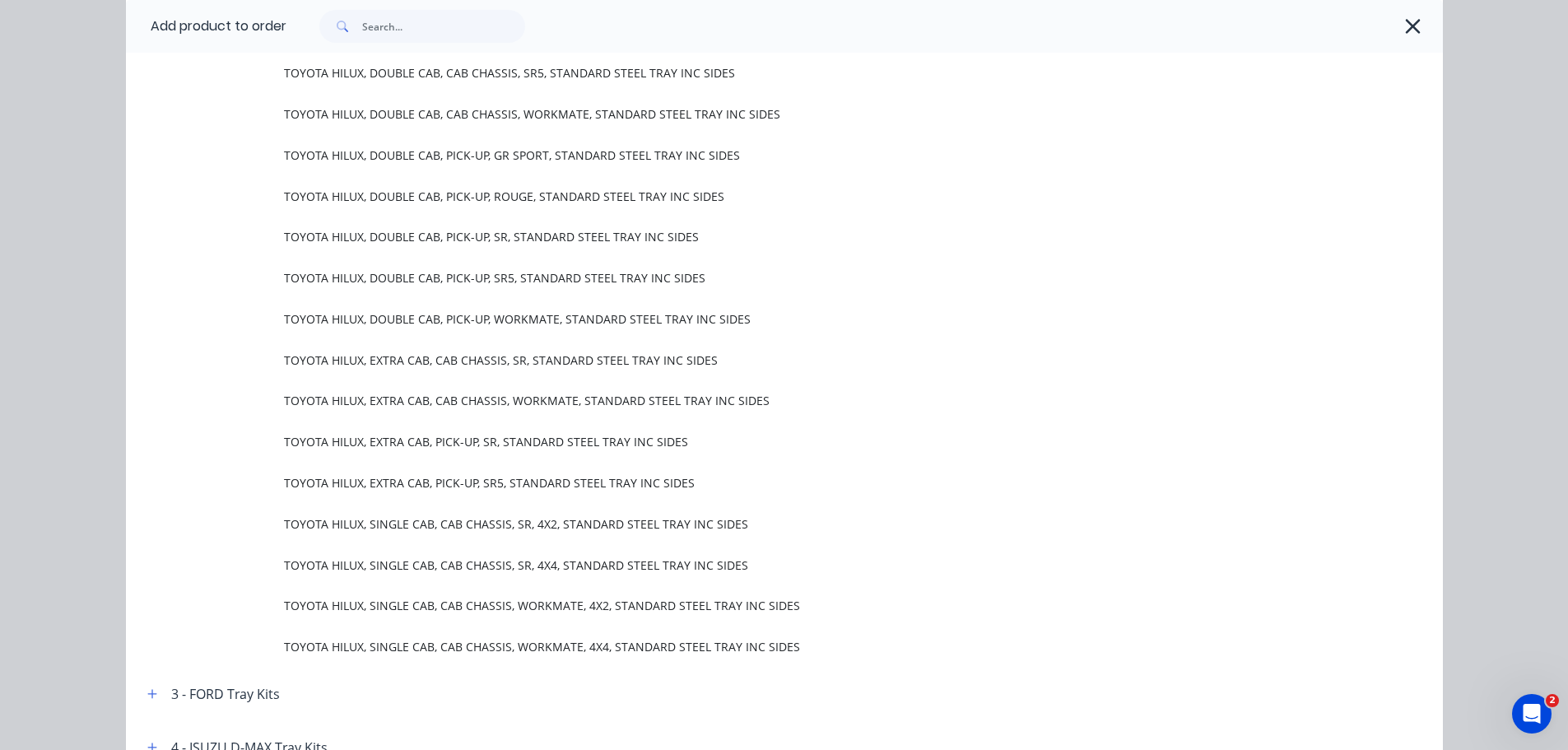
scroll to position [0, 0]
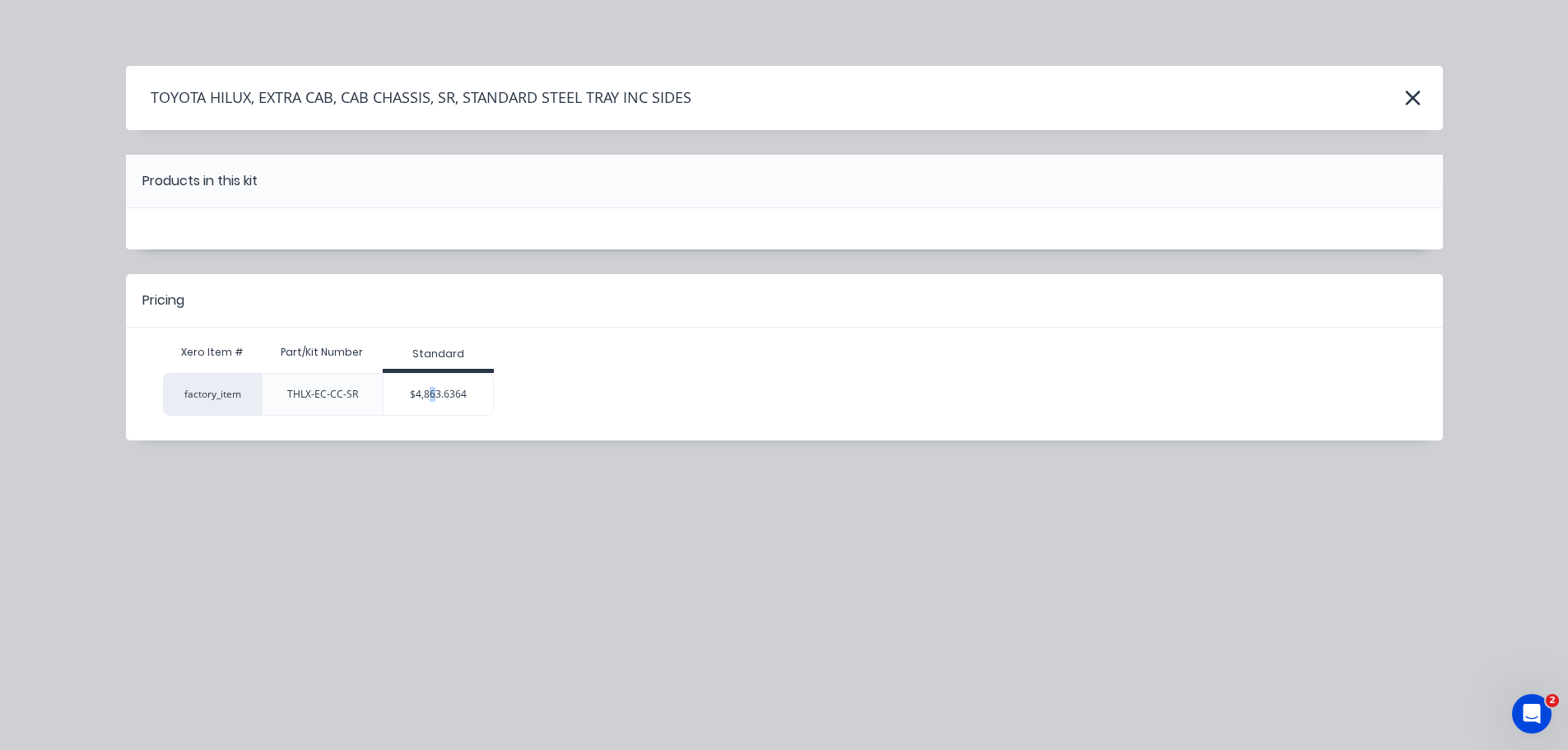
click at [433, 393] on div "$4,863.6364" at bounding box center [437, 394] width 109 height 41
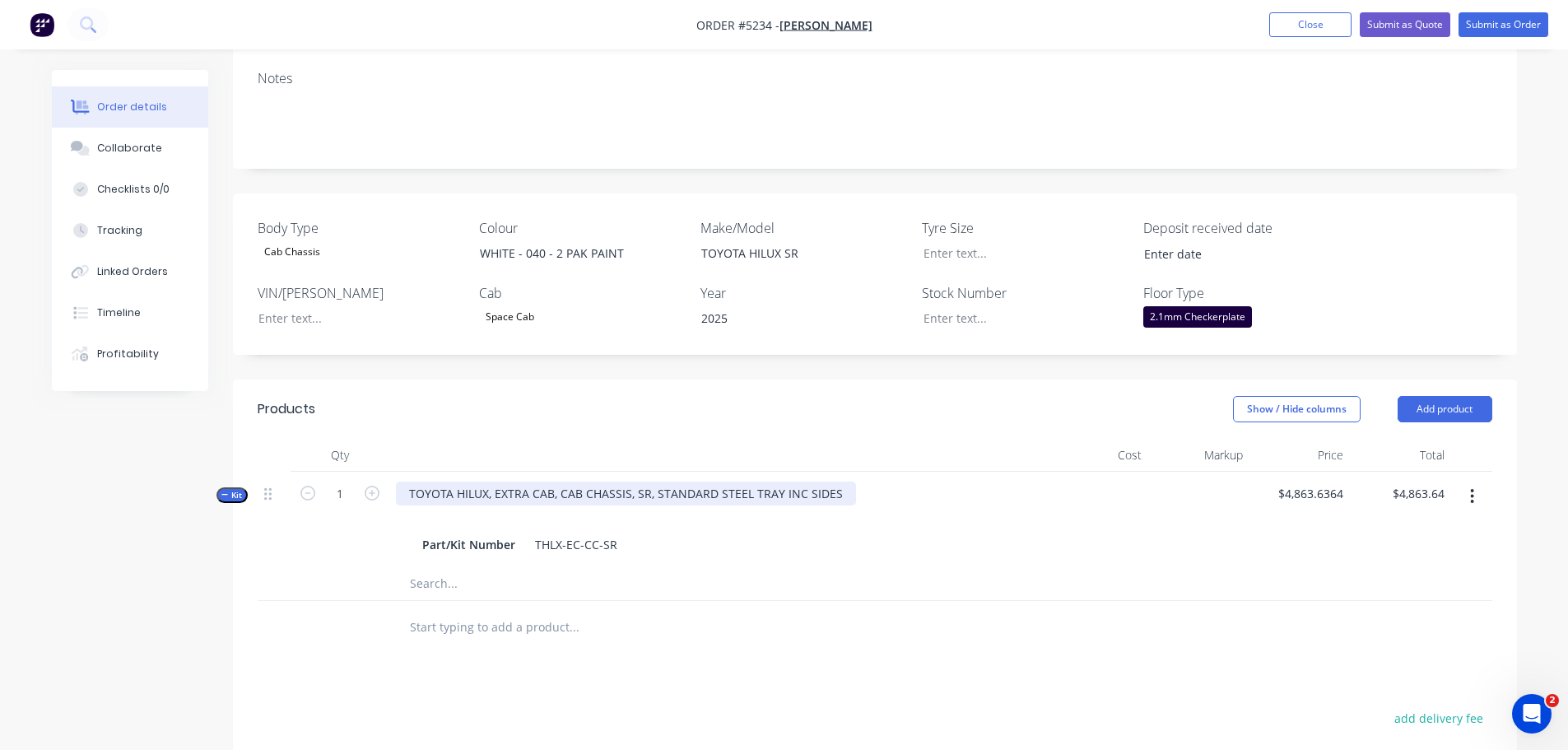
scroll to position [494, 0]
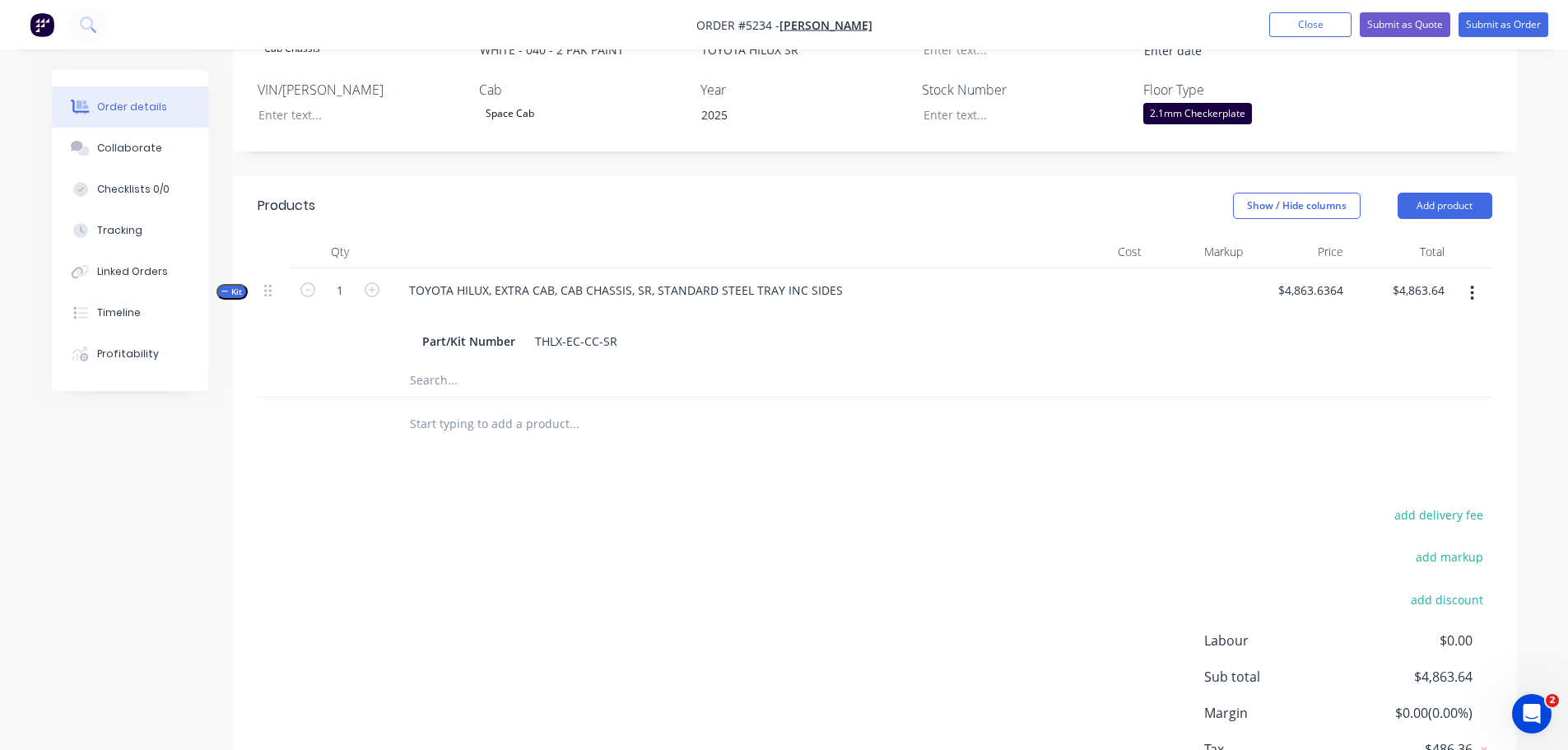
click at [450, 413] on input "text" at bounding box center [573, 424] width 329 height 33
click at [1431, 192] on button "Add product" at bounding box center [1446, 206] width 95 height 27
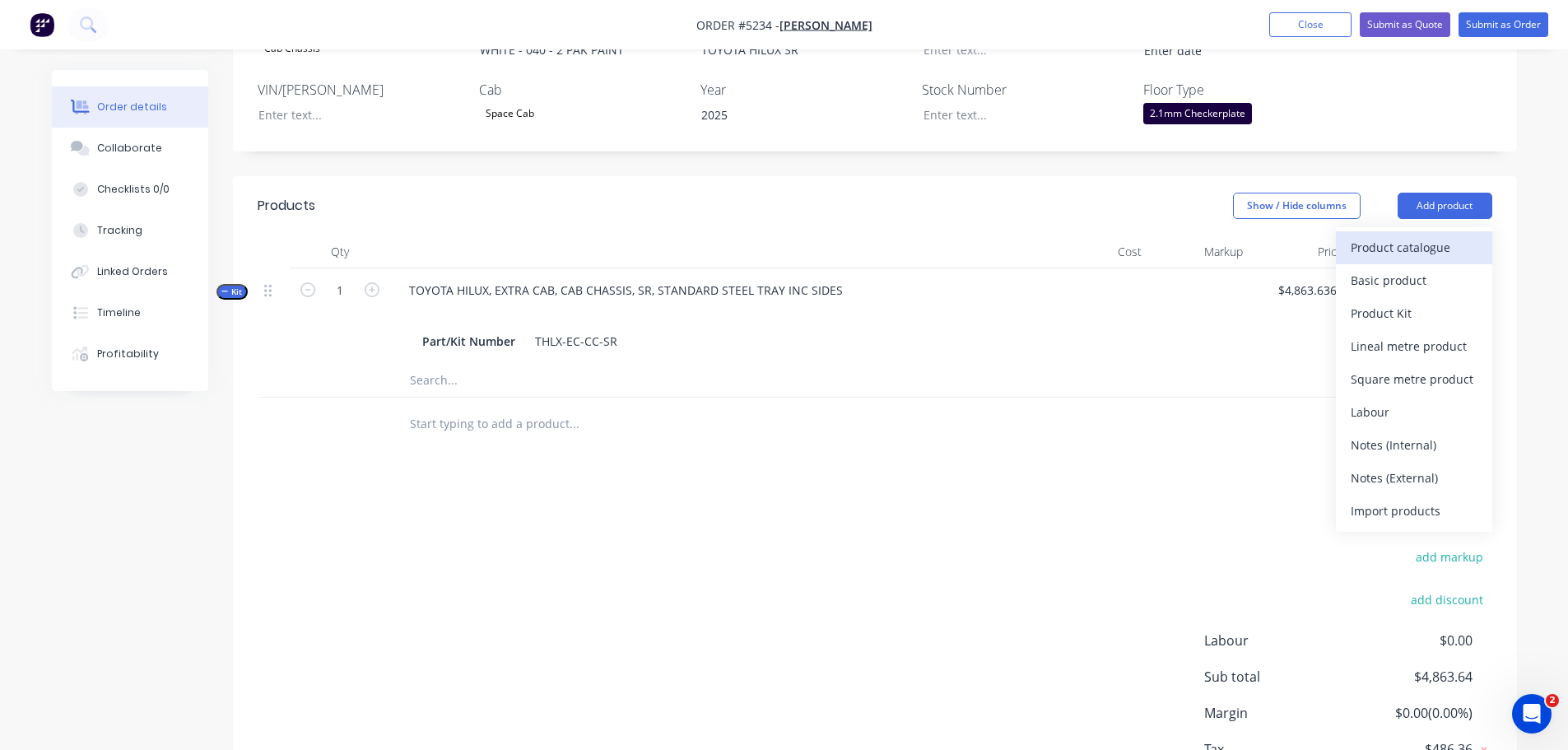
click at [1416, 236] on div "Product catalogue" at bounding box center [1415, 248] width 127 height 24
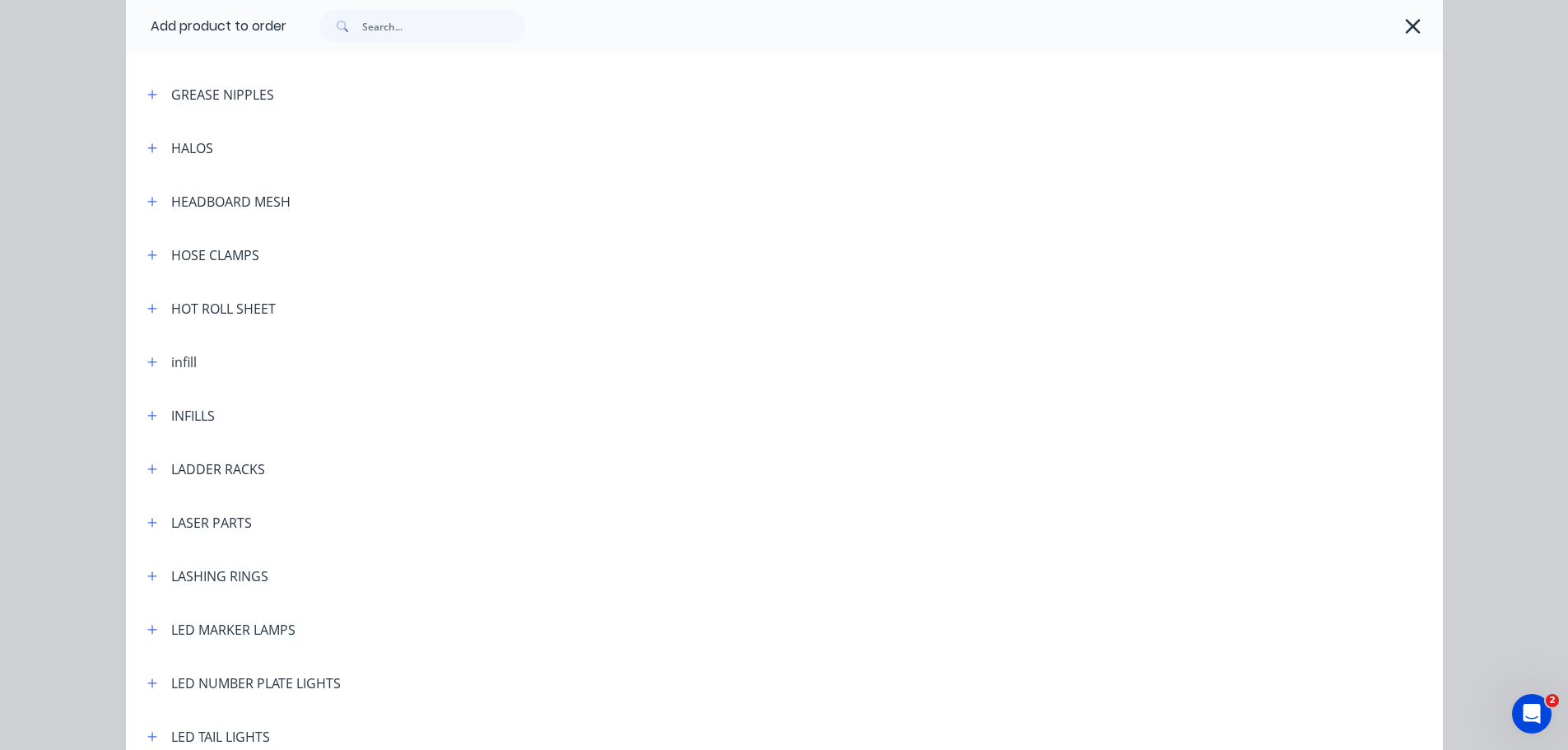
scroll to position [2470, 0]
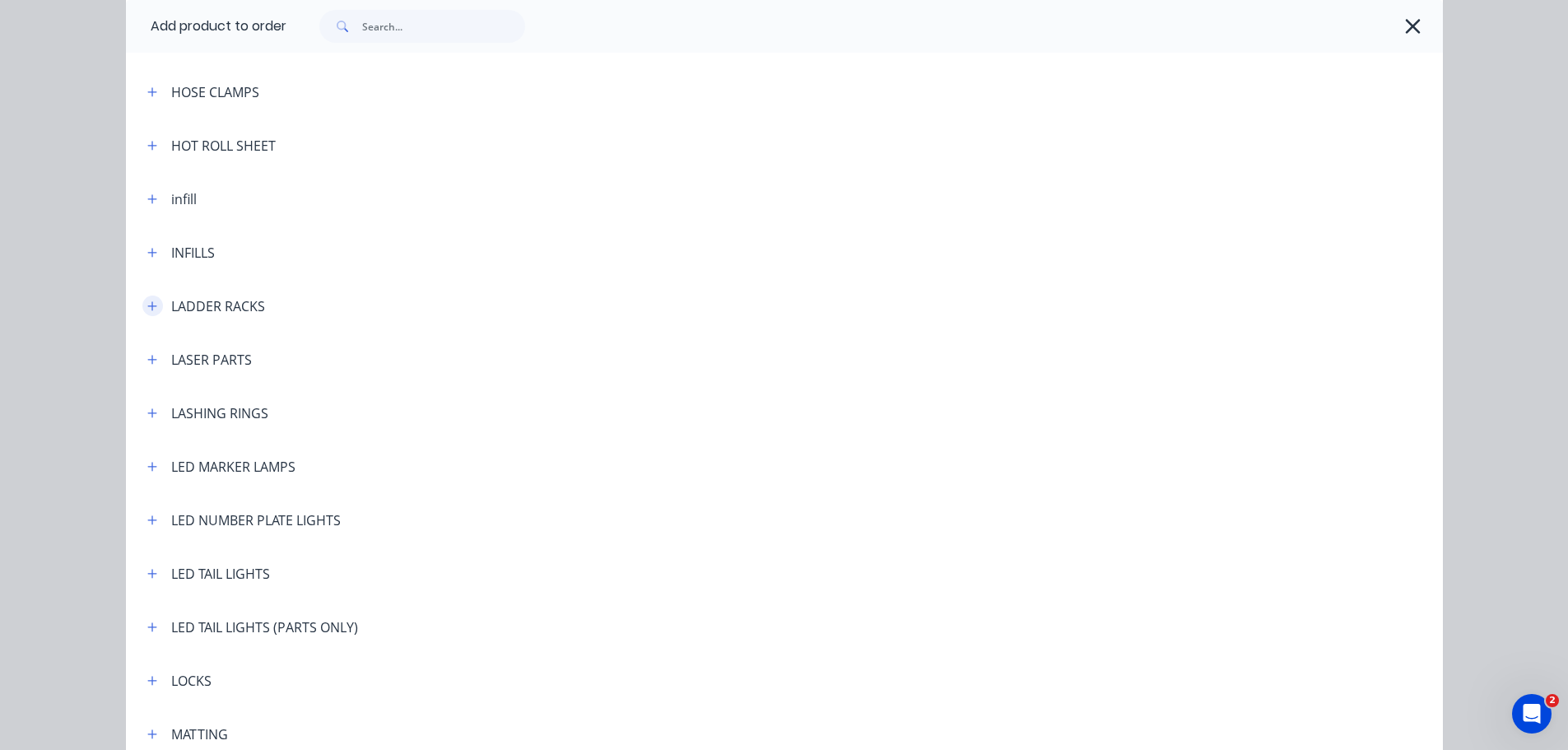
click at [147, 308] on icon "button" at bounding box center [152, 306] width 9 height 9
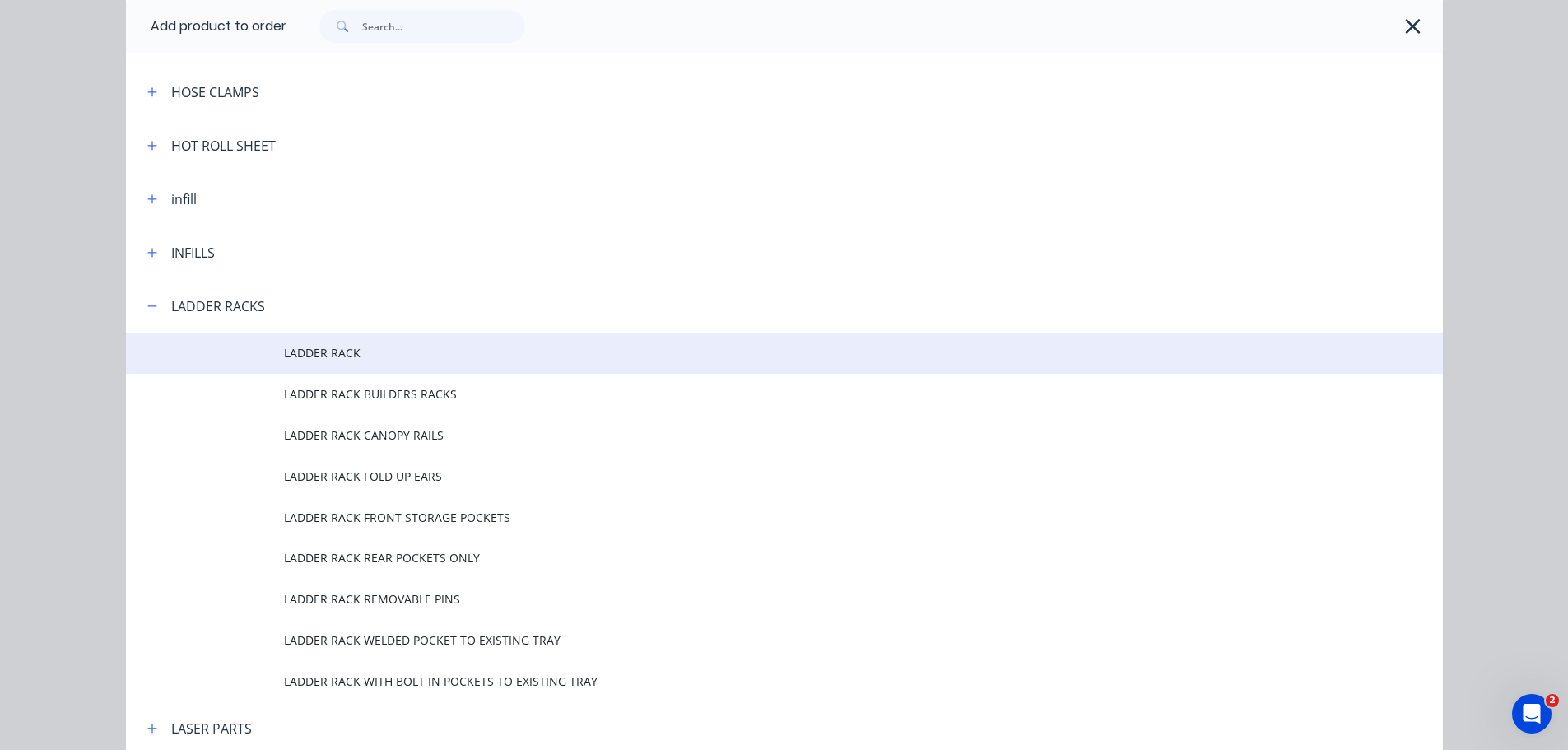
click at [326, 358] on span "LADDER RACK" at bounding box center [747, 352] width 927 height 18
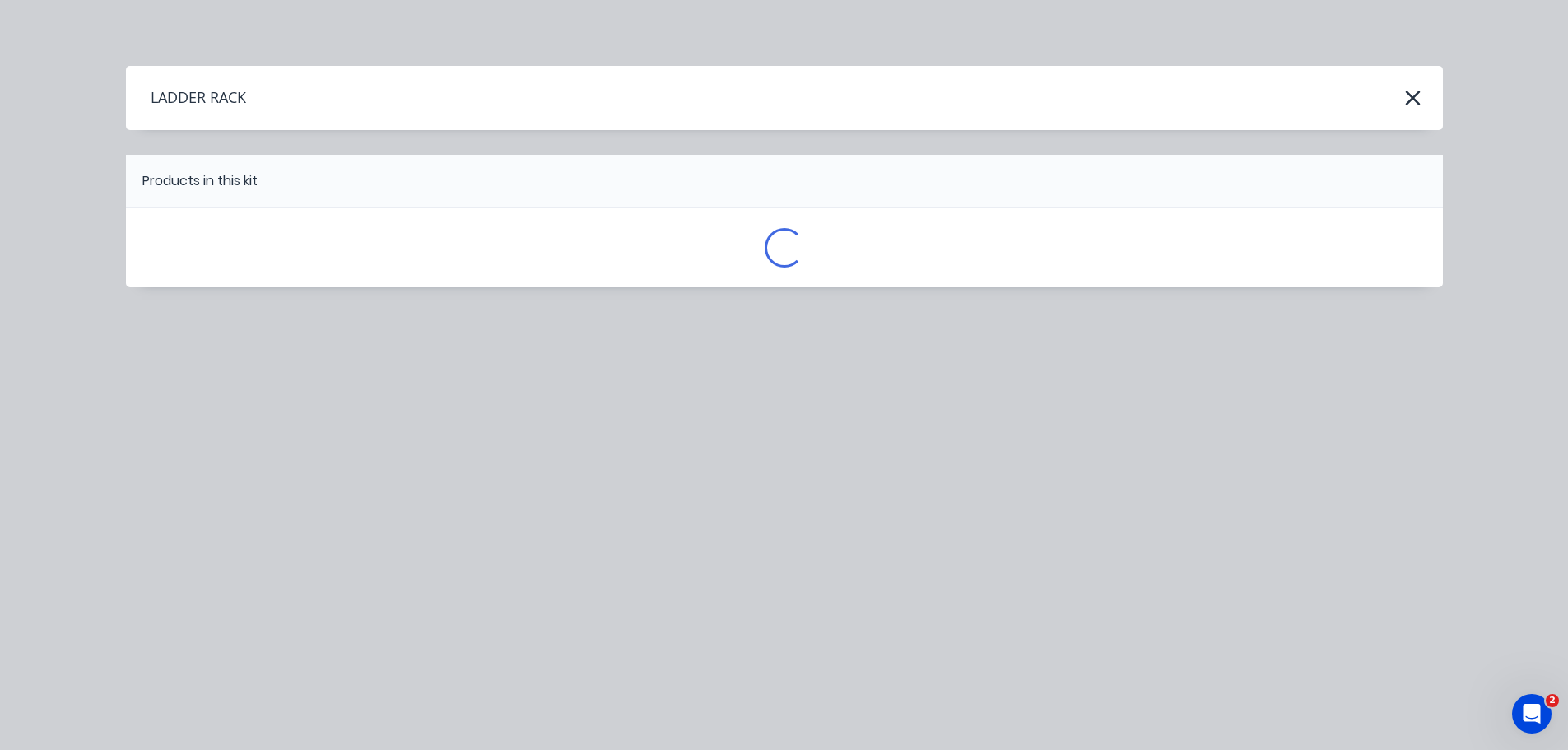
scroll to position [0, 0]
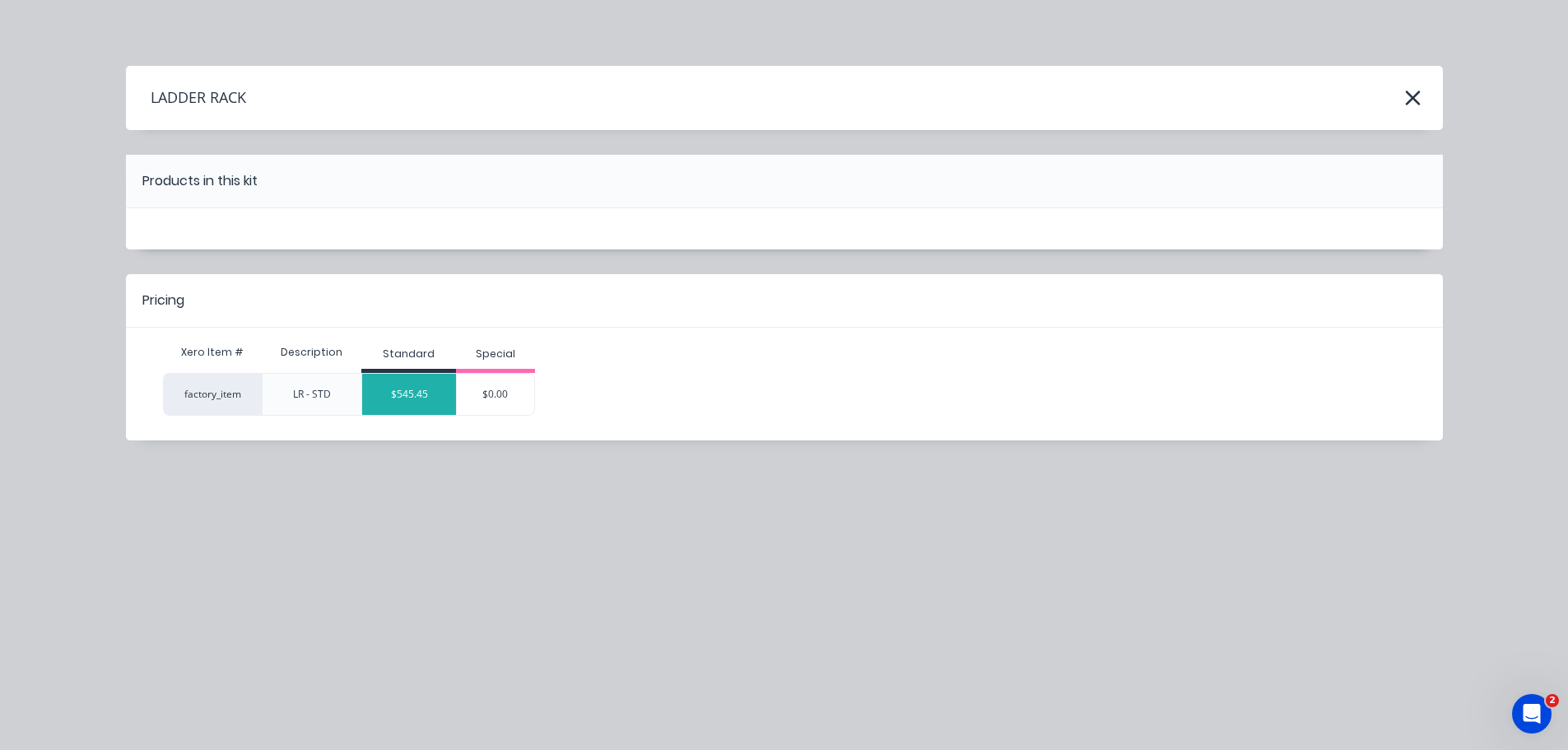
click at [399, 391] on div "$545.45" at bounding box center [409, 394] width 94 height 41
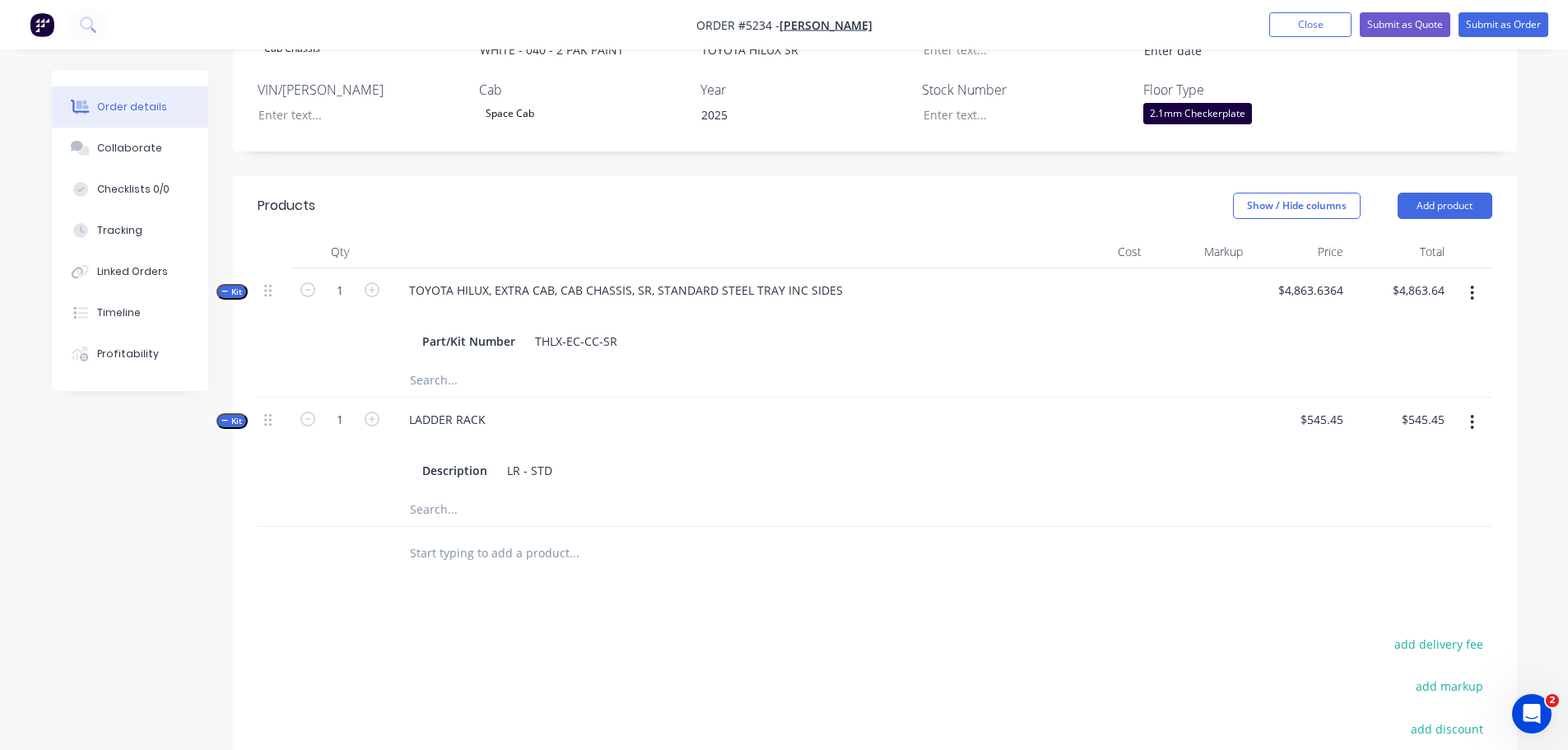
click at [462, 539] on input "text" at bounding box center [573, 553] width 329 height 33
click at [1436, 192] on button "Add product" at bounding box center [1446, 206] width 95 height 27
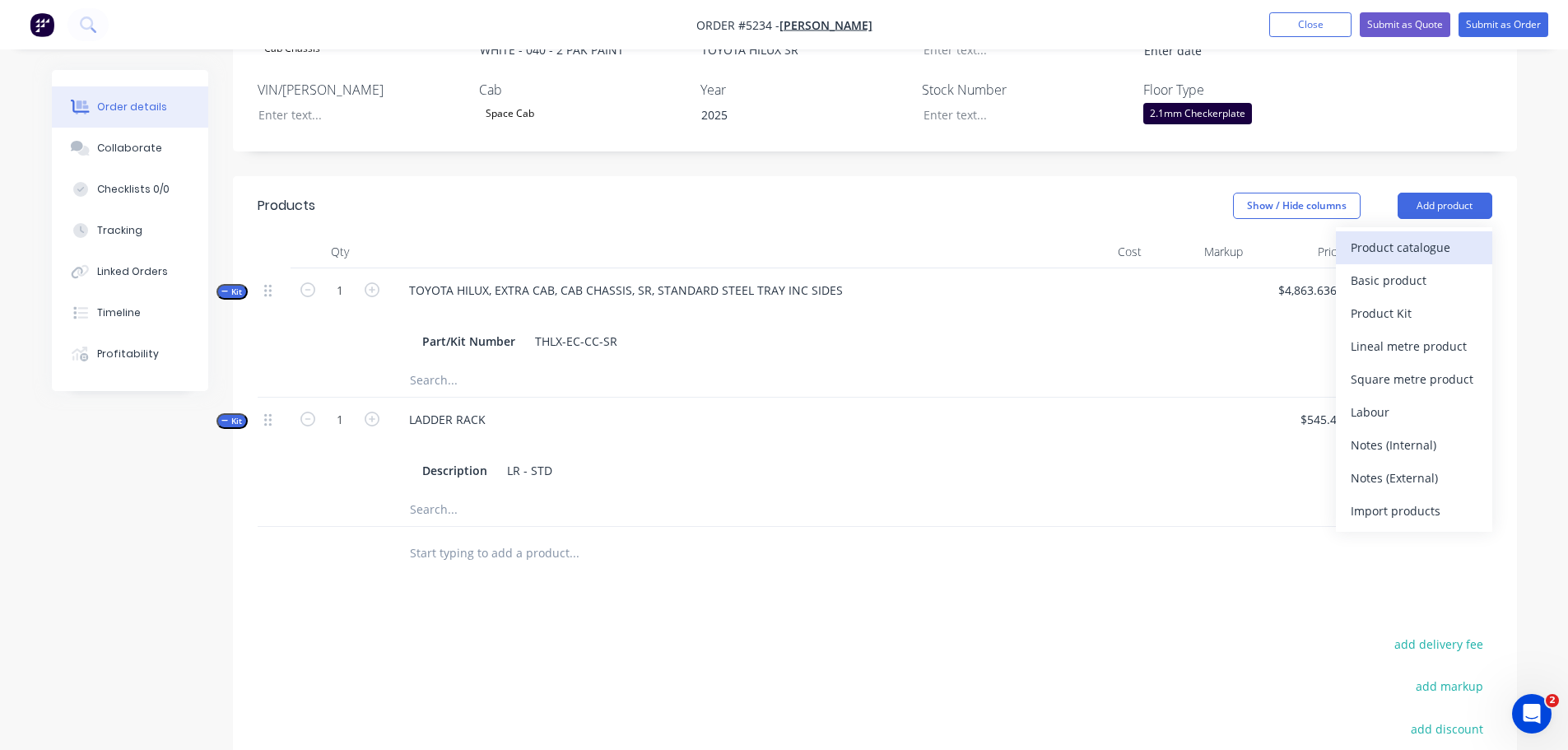
click at [1386, 236] on div "Product catalogue" at bounding box center [1415, 248] width 127 height 24
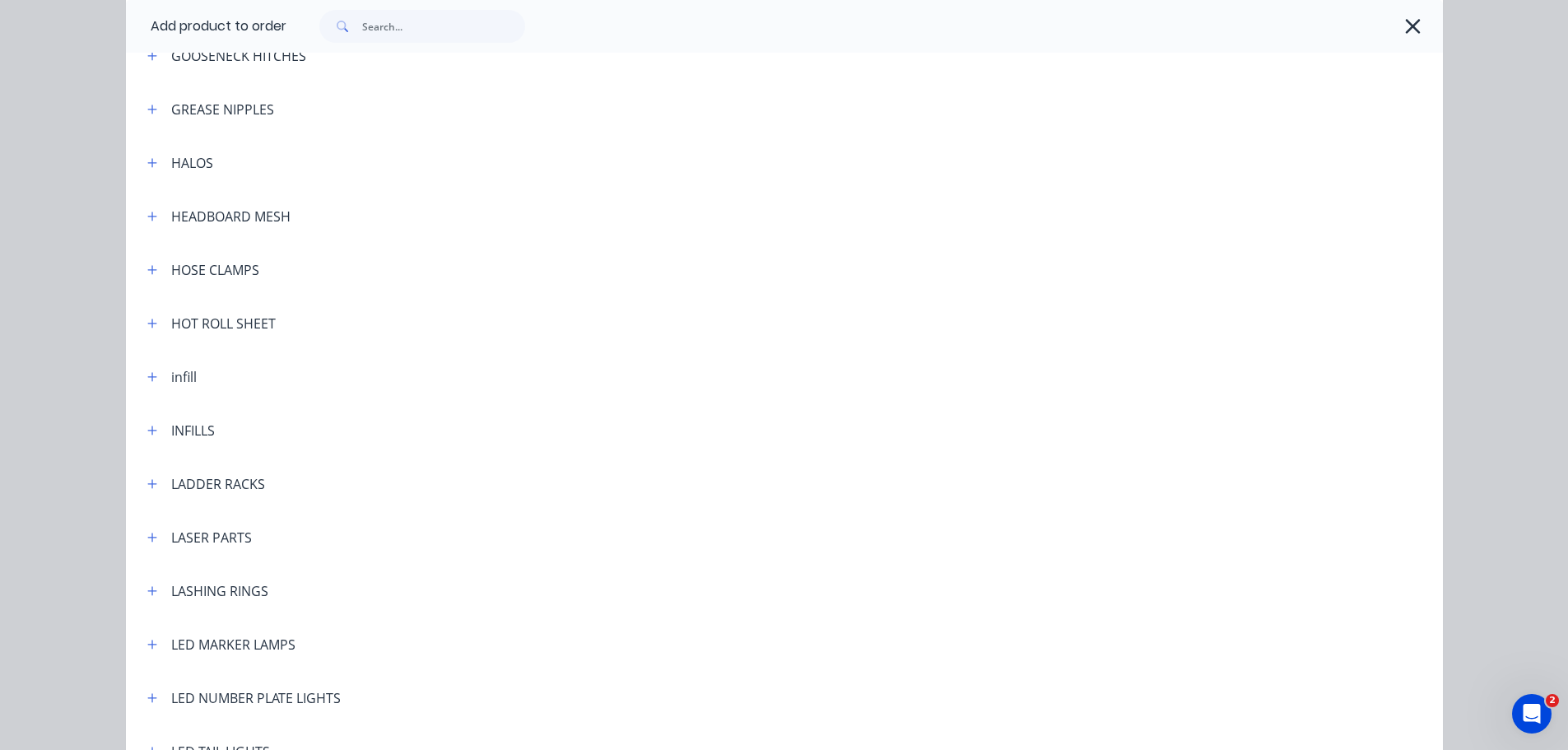
scroll to position [2306, 0]
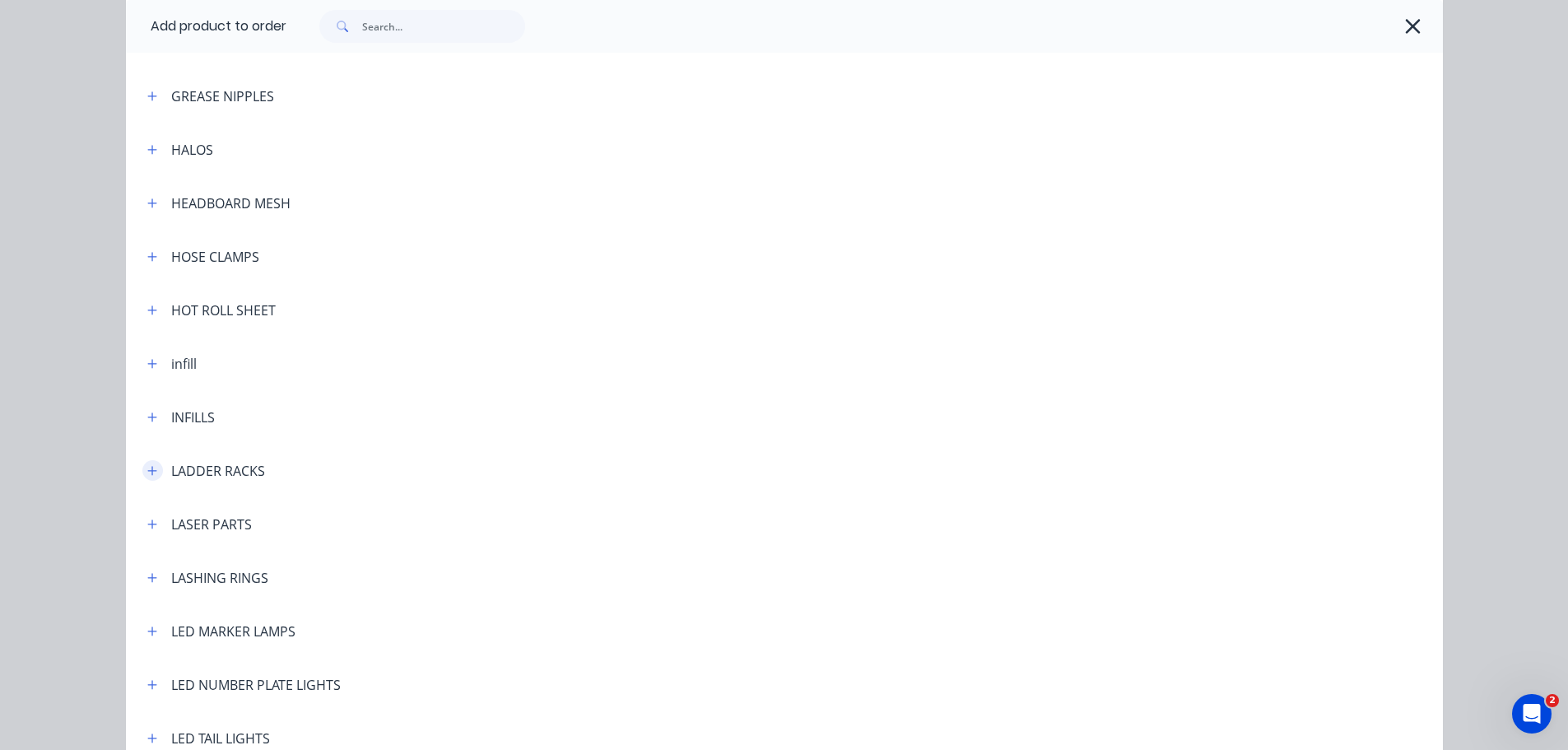
click at [147, 472] on icon "button" at bounding box center [152, 471] width 10 height 12
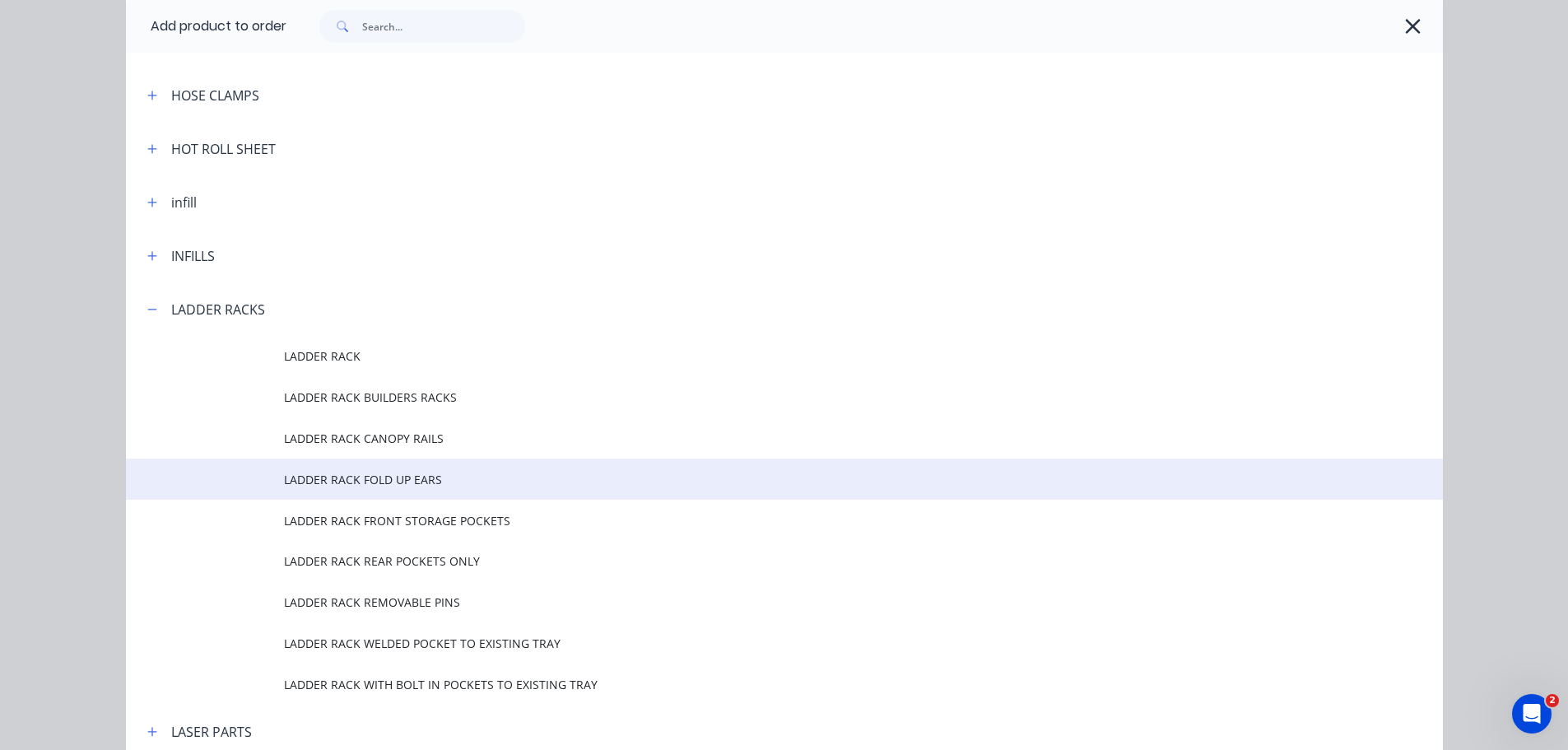
scroll to position [2470, 0]
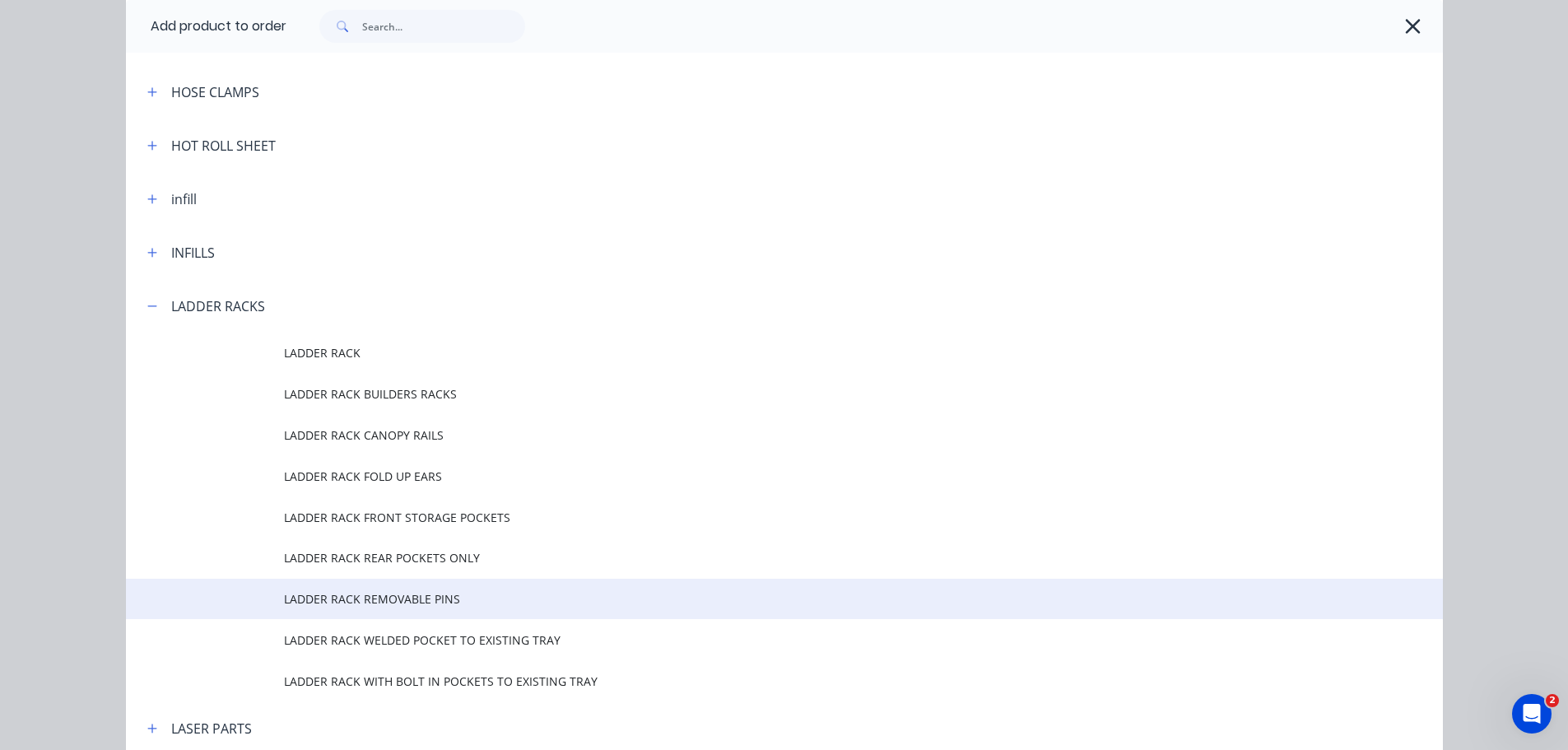
click at [375, 600] on span "LADDER RACK REMOVABLE PINS" at bounding box center [747, 599] width 927 height 18
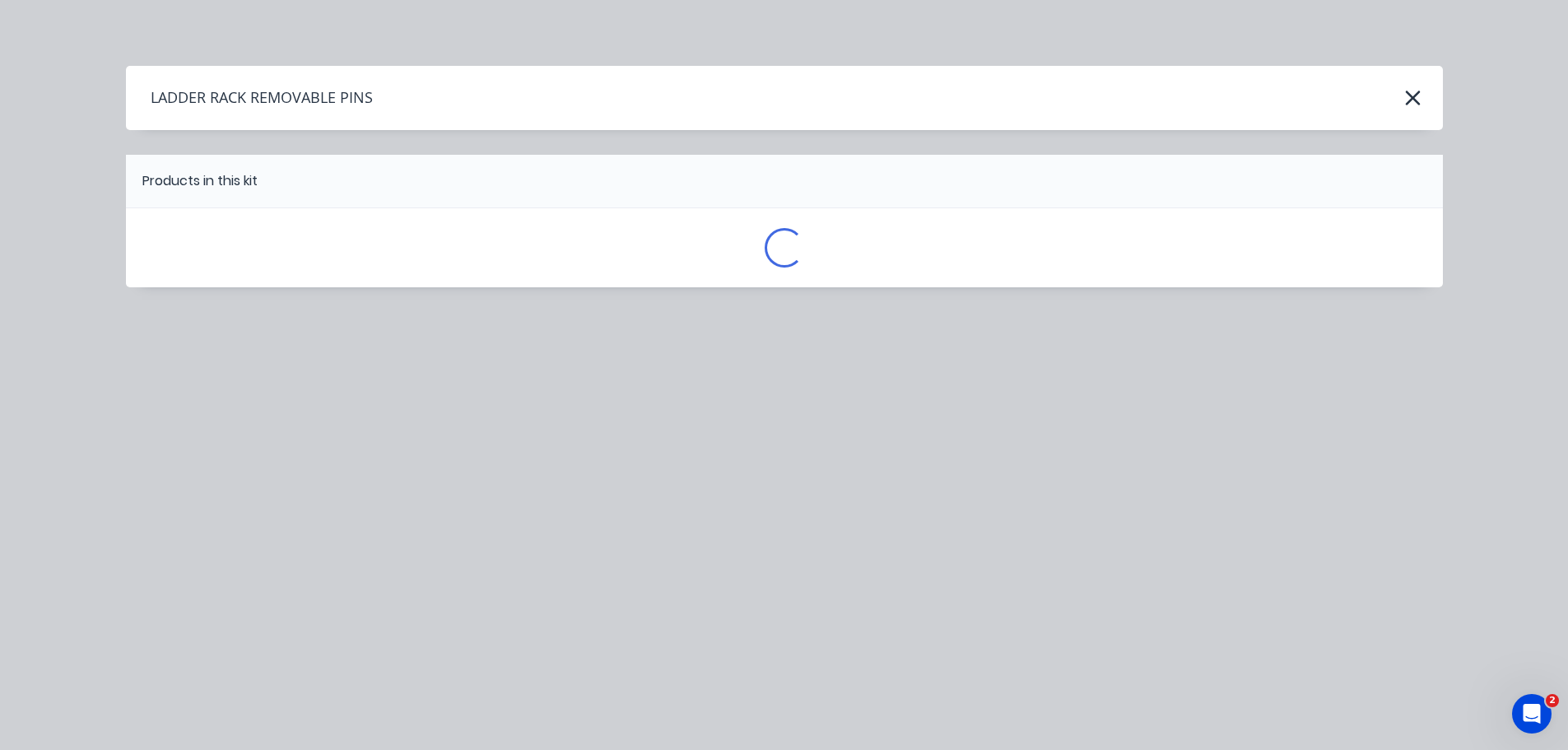
scroll to position [0, 0]
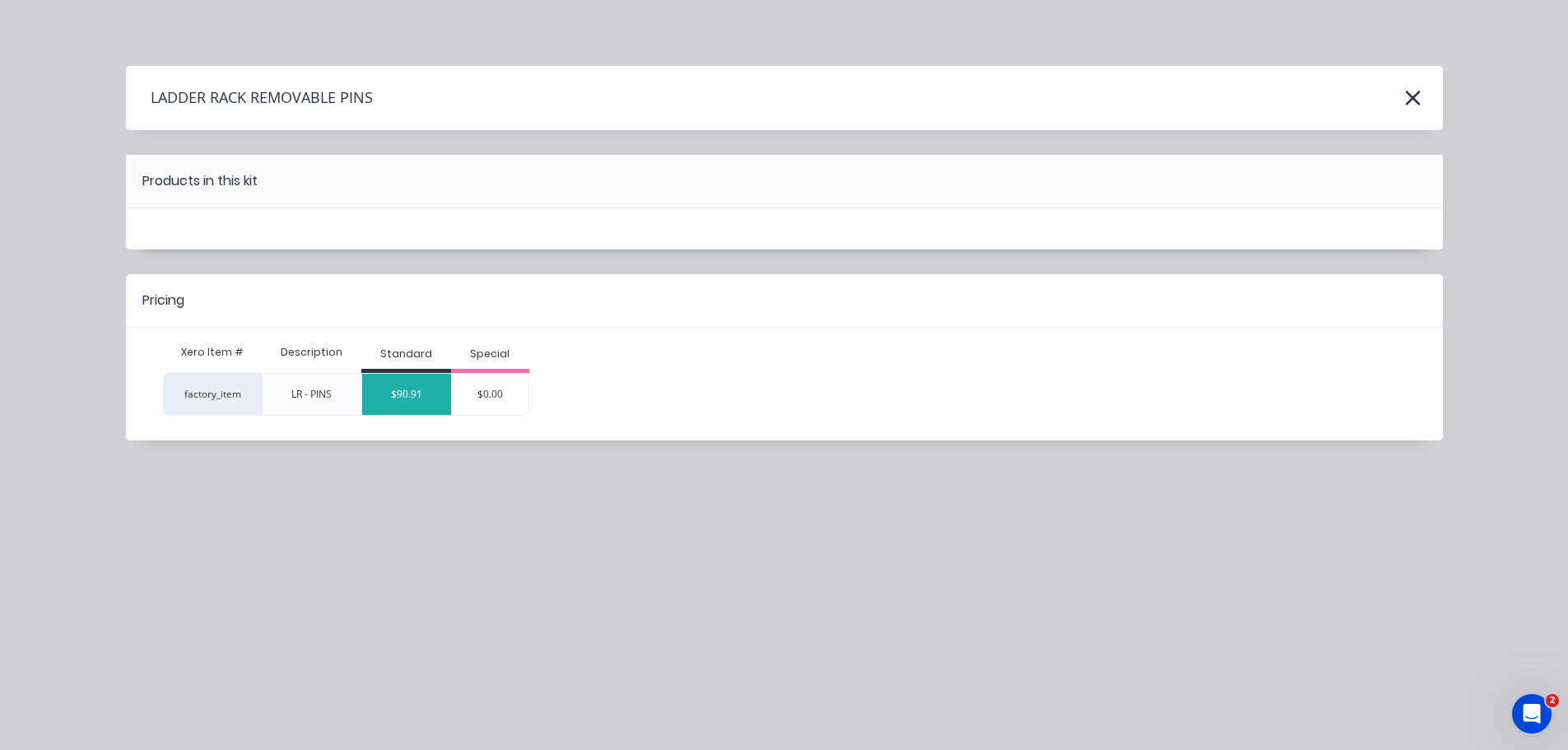
click at [413, 396] on div "$90.91" at bounding box center [407, 394] width 89 height 41
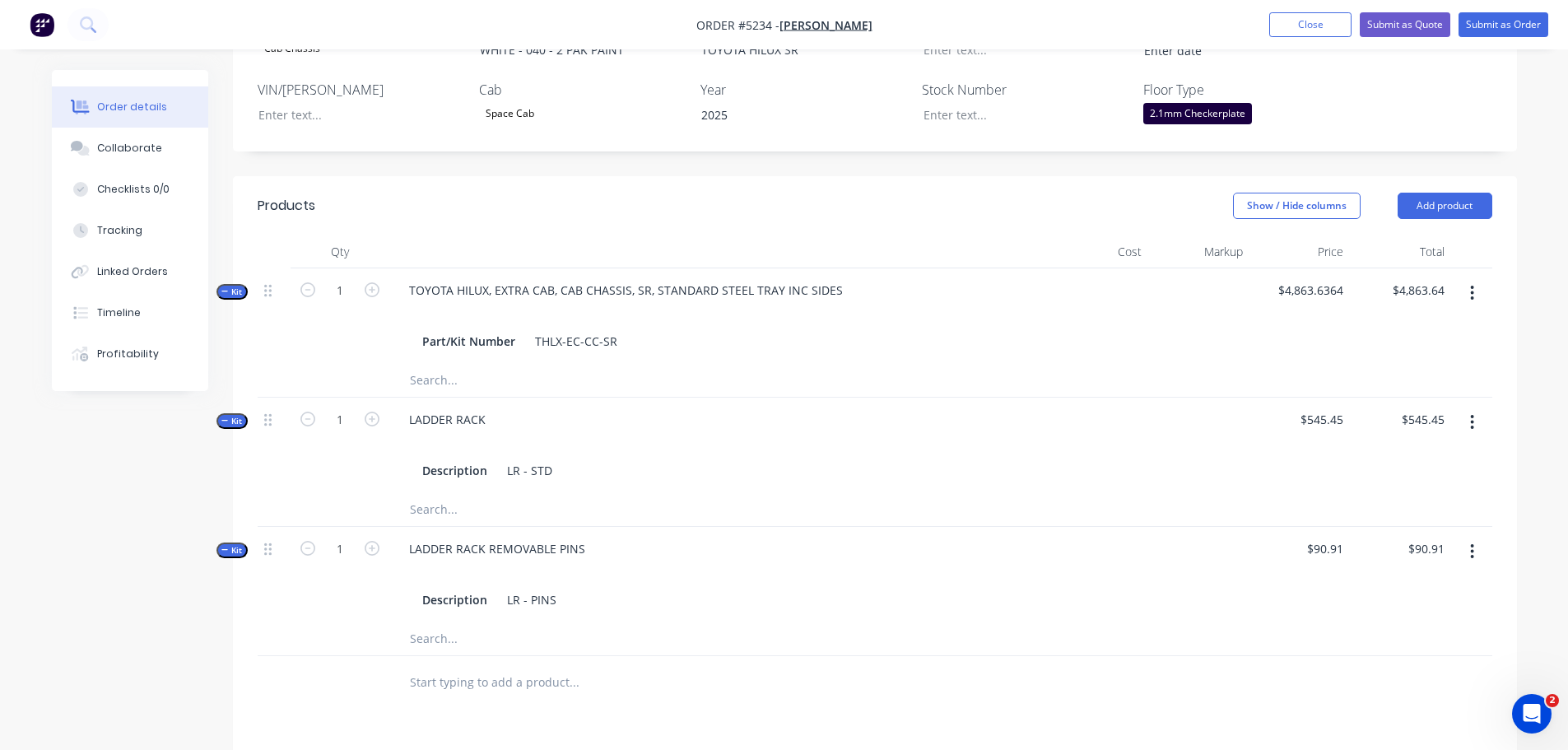
drag, startPoint x: 536, startPoint y: 668, endPoint x: 555, endPoint y: 648, distance: 27.6
click at [536, 668] on input "text" at bounding box center [573, 682] width 329 height 33
click at [1431, 192] on button "Add product" at bounding box center [1446, 206] width 95 height 27
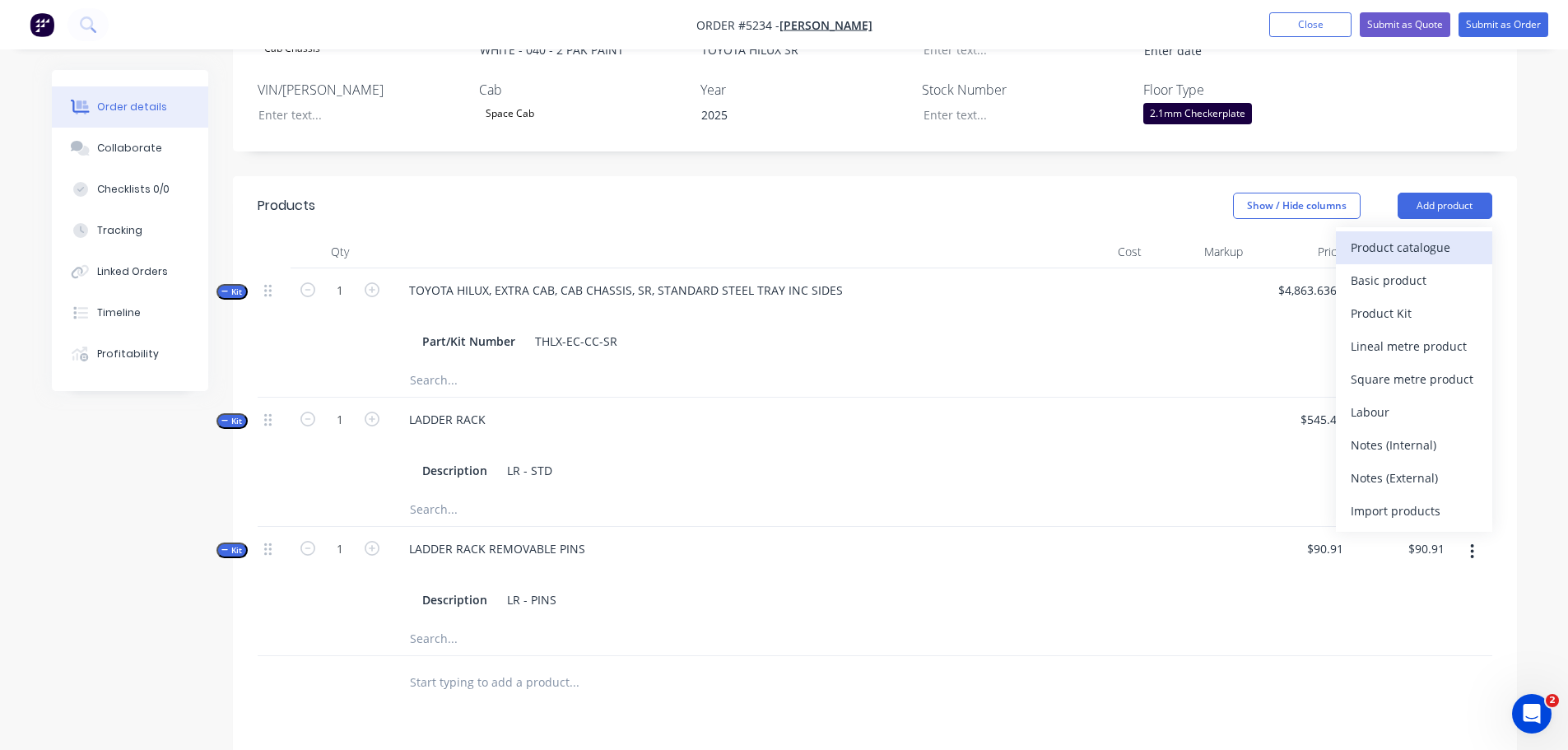
click at [1399, 236] on div "Product catalogue" at bounding box center [1415, 248] width 127 height 24
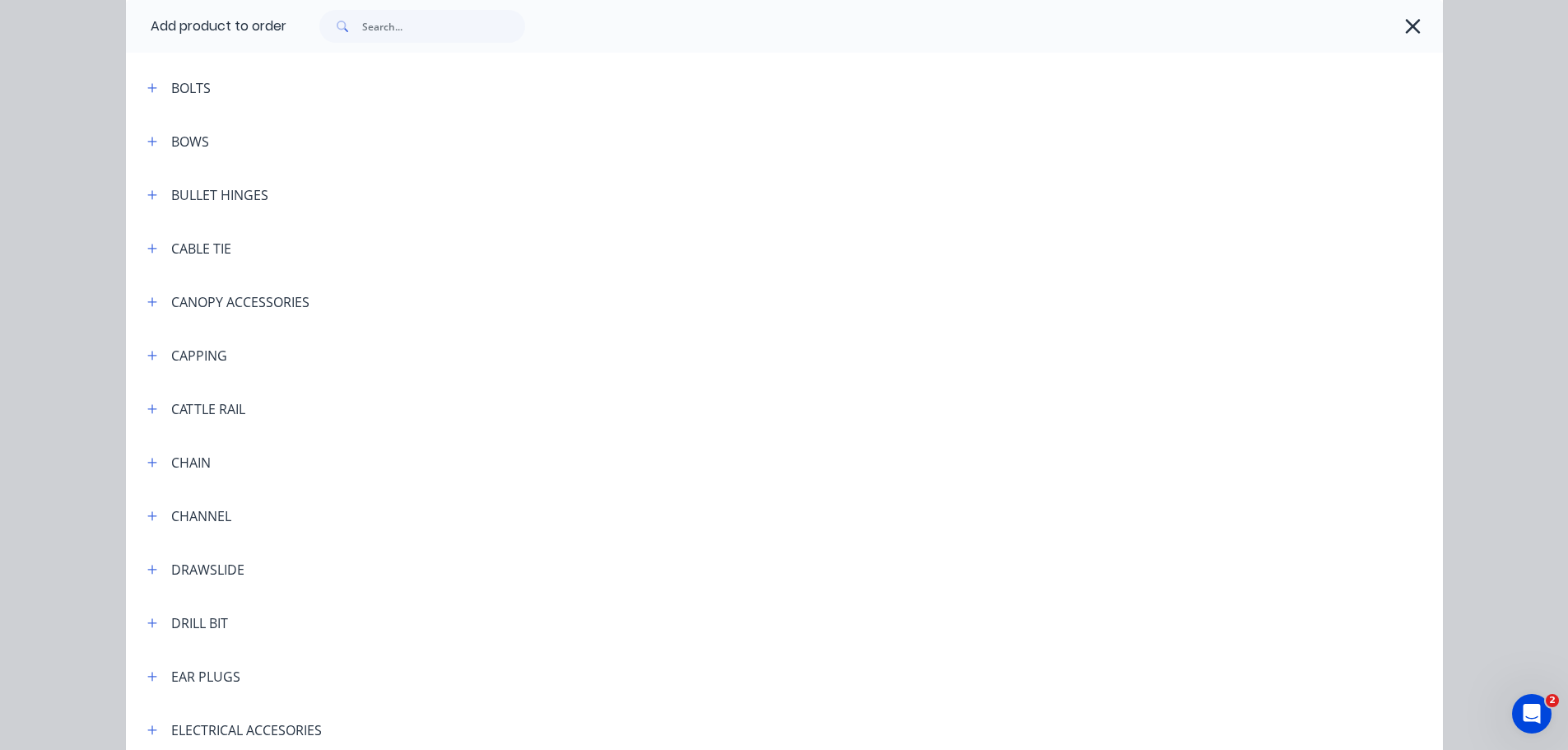
scroll to position [1235, 0]
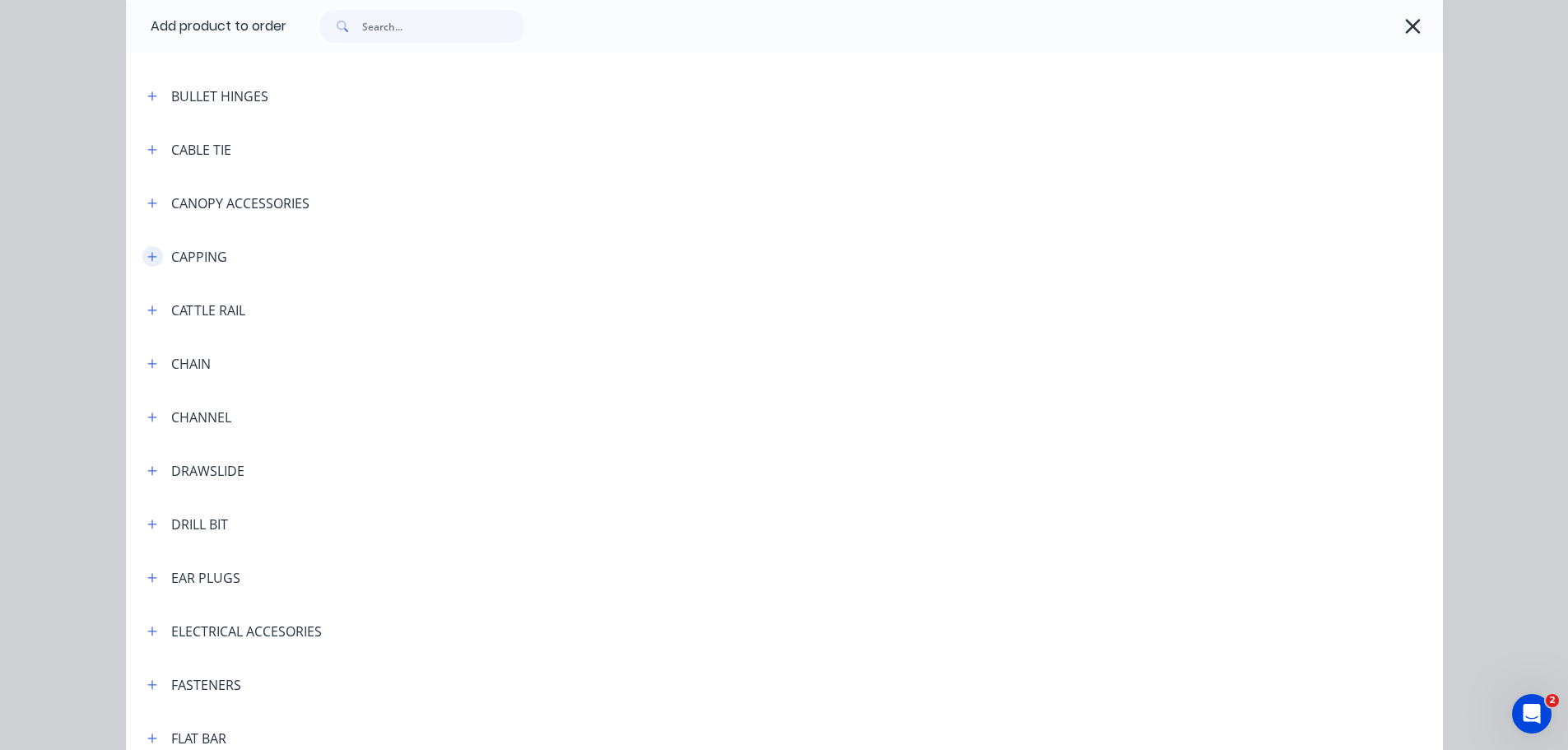
click at [147, 260] on icon "button" at bounding box center [152, 257] width 10 height 12
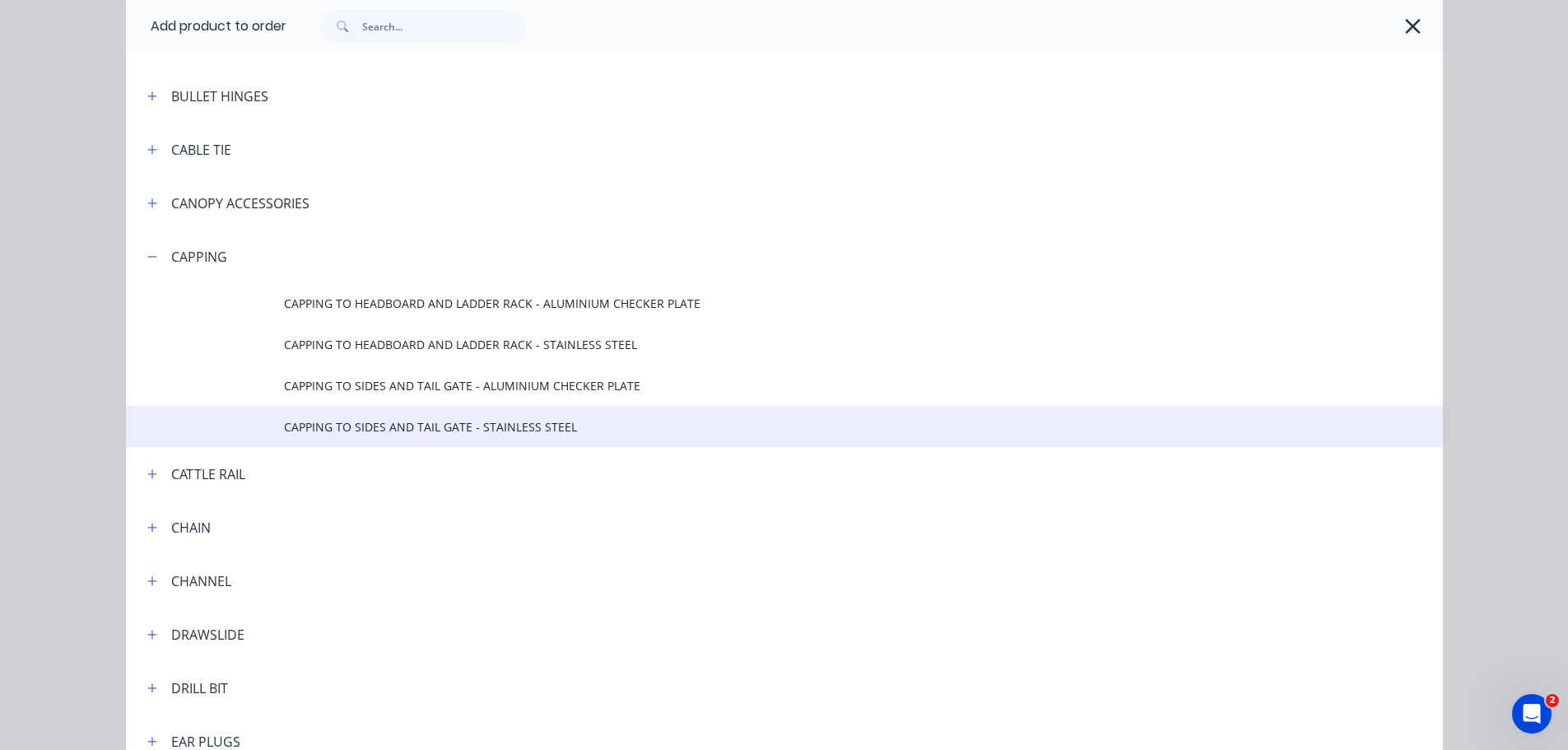
click at [343, 428] on span "CAPPING TO SIDES AND TAIL GATE - STAINLESS STEEL" at bounding box center [747, 427] width 927 height 18
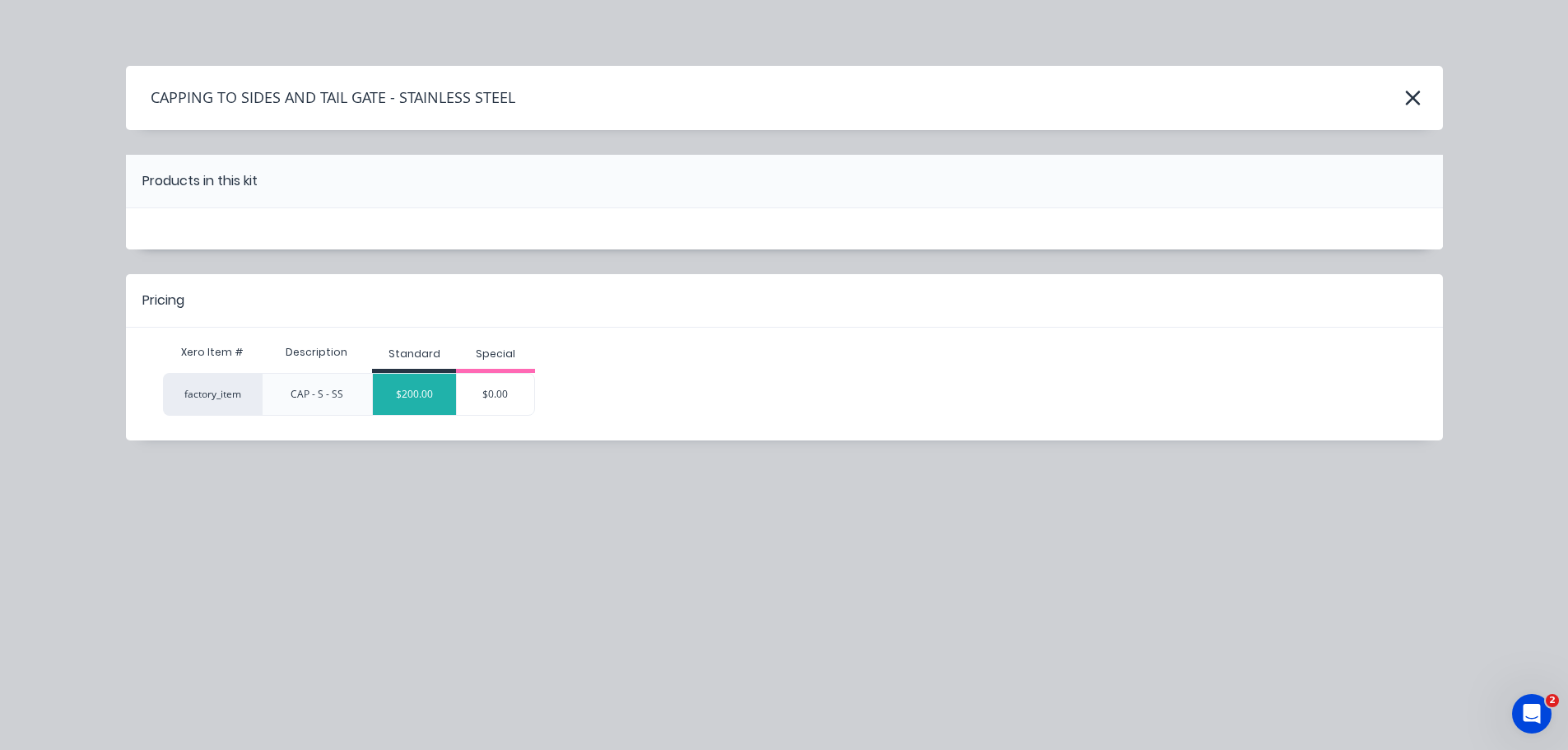
click at [409, 398] on div "$200.00" at bounding box center [415, 394] width 83 height 41
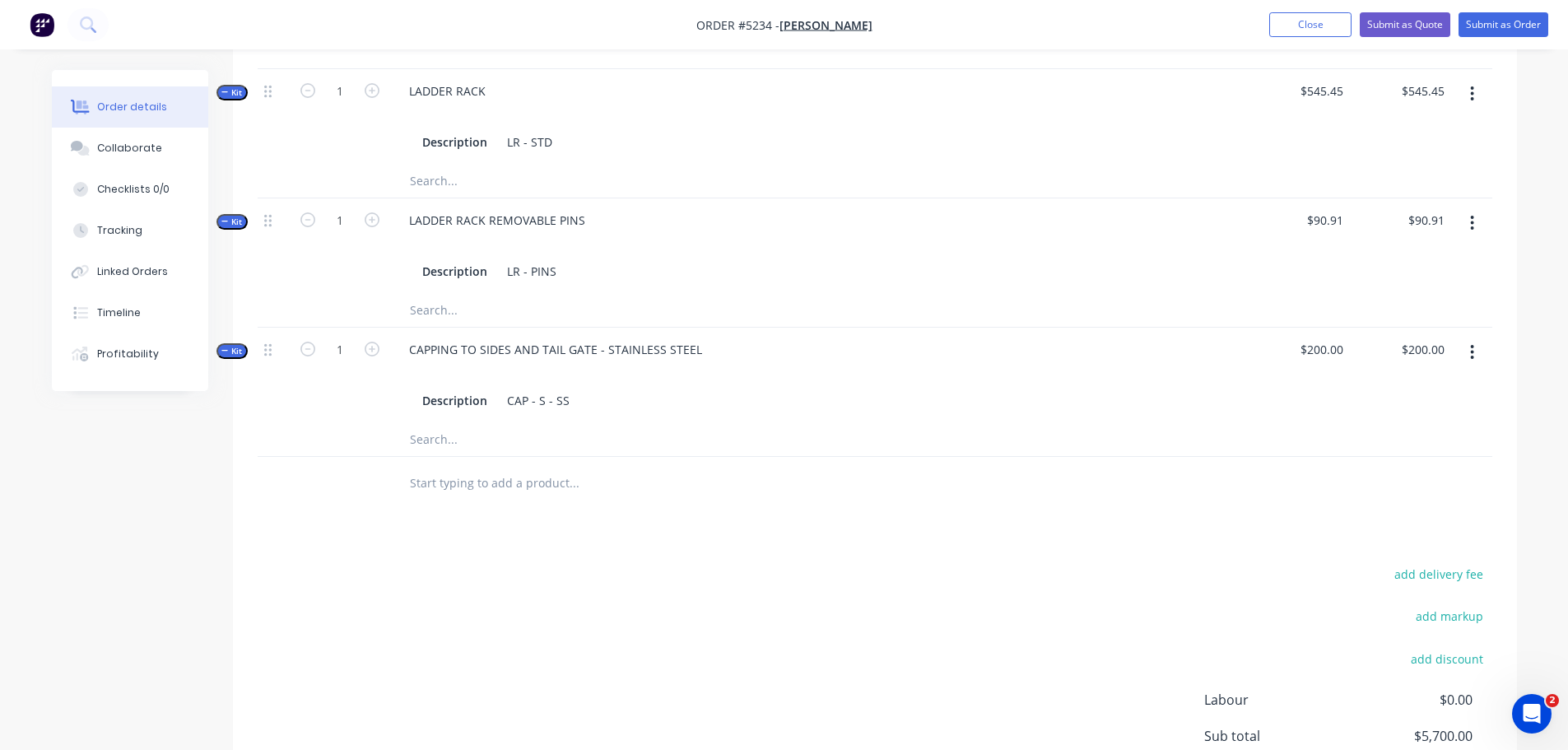
scroll to position [823, 0]
click at [455, 468] on input "text" at bounding box center [573, 482] width 329 height 33
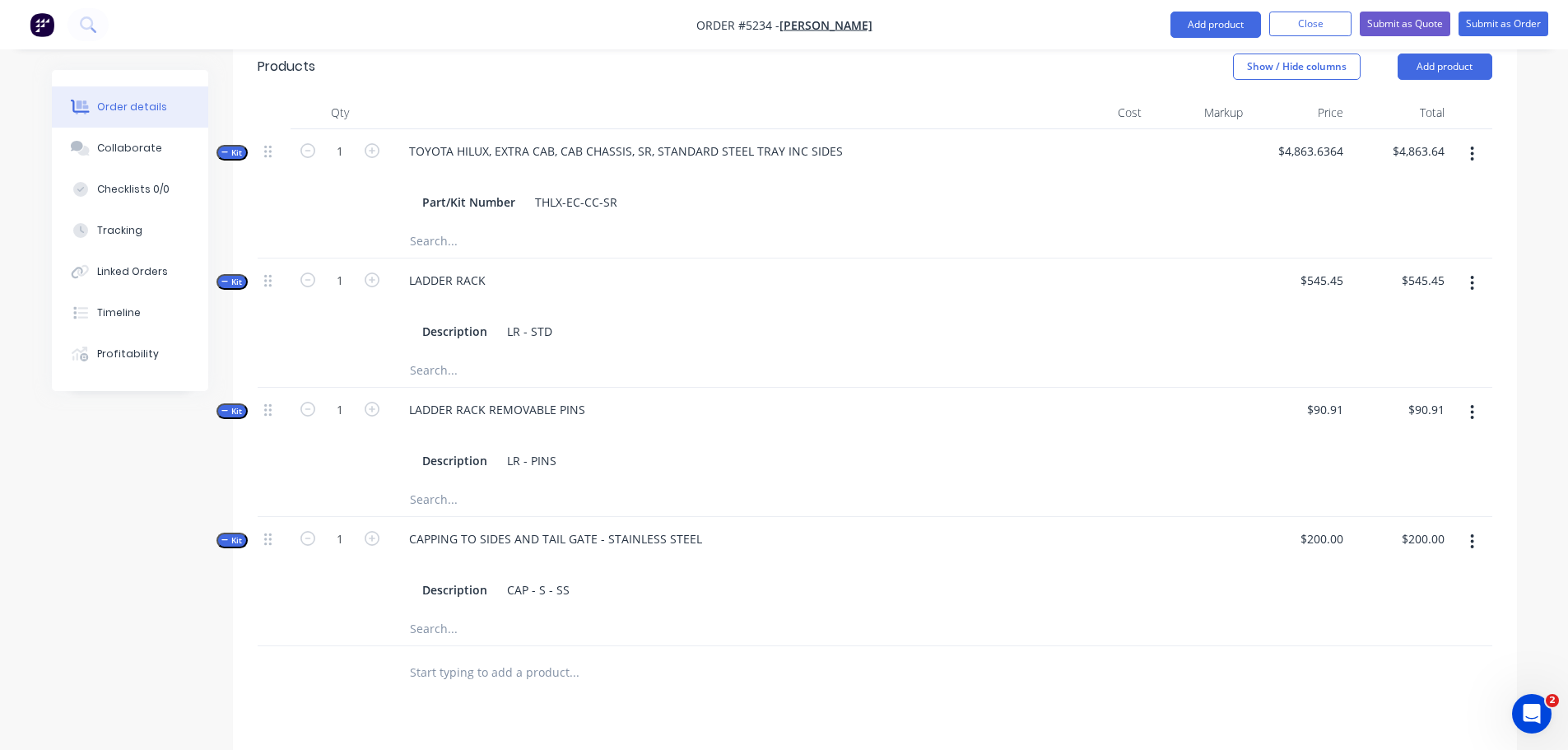
scroll to position [577, 0]
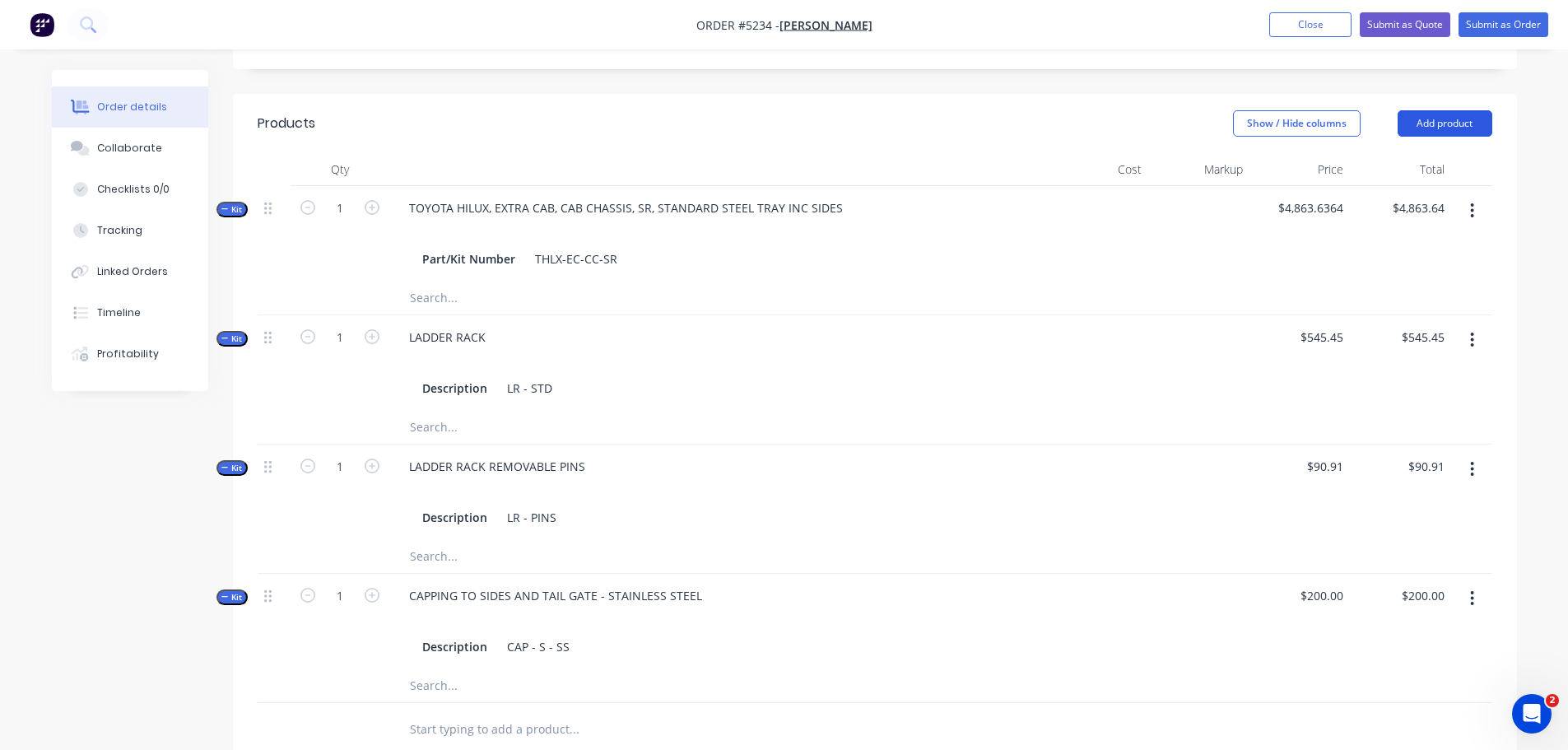
click at [1431, 110] on button "Add product" at bounding box center [1446, 123] width 95 height 27
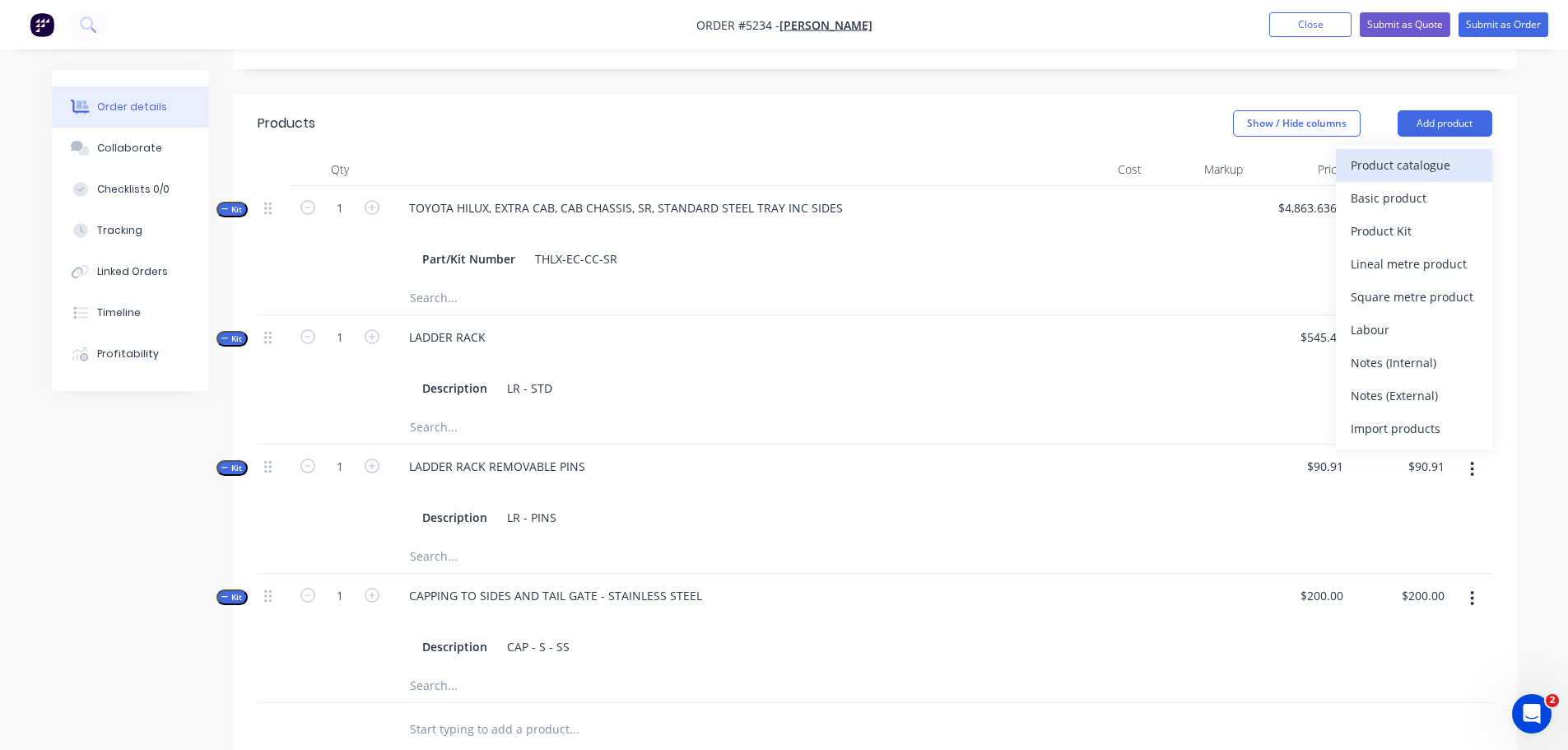
click at [1419, 153] on div "Product catalogue" at bounding box center [1415, 165] width 127 height 24
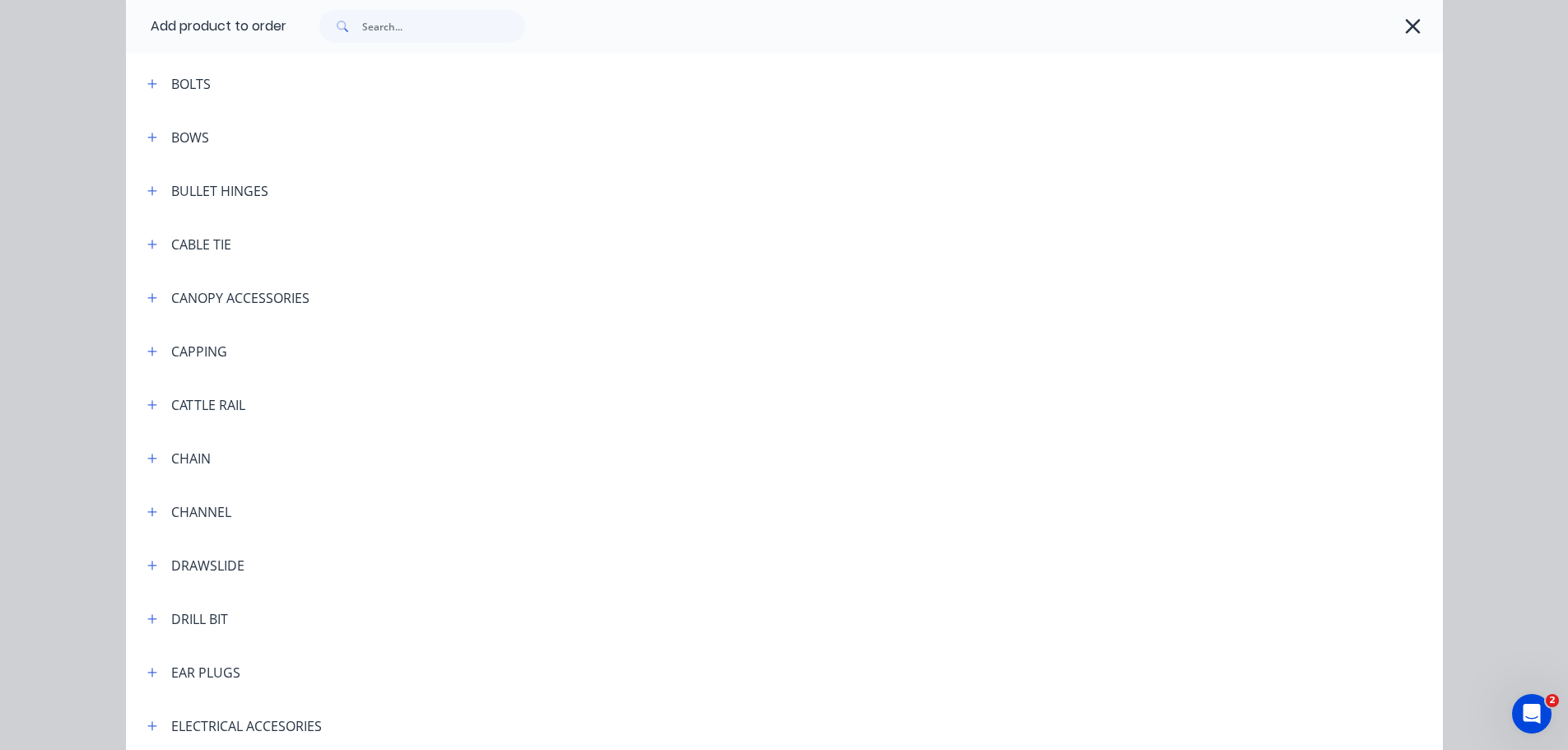
scroll to position [1318, 0]
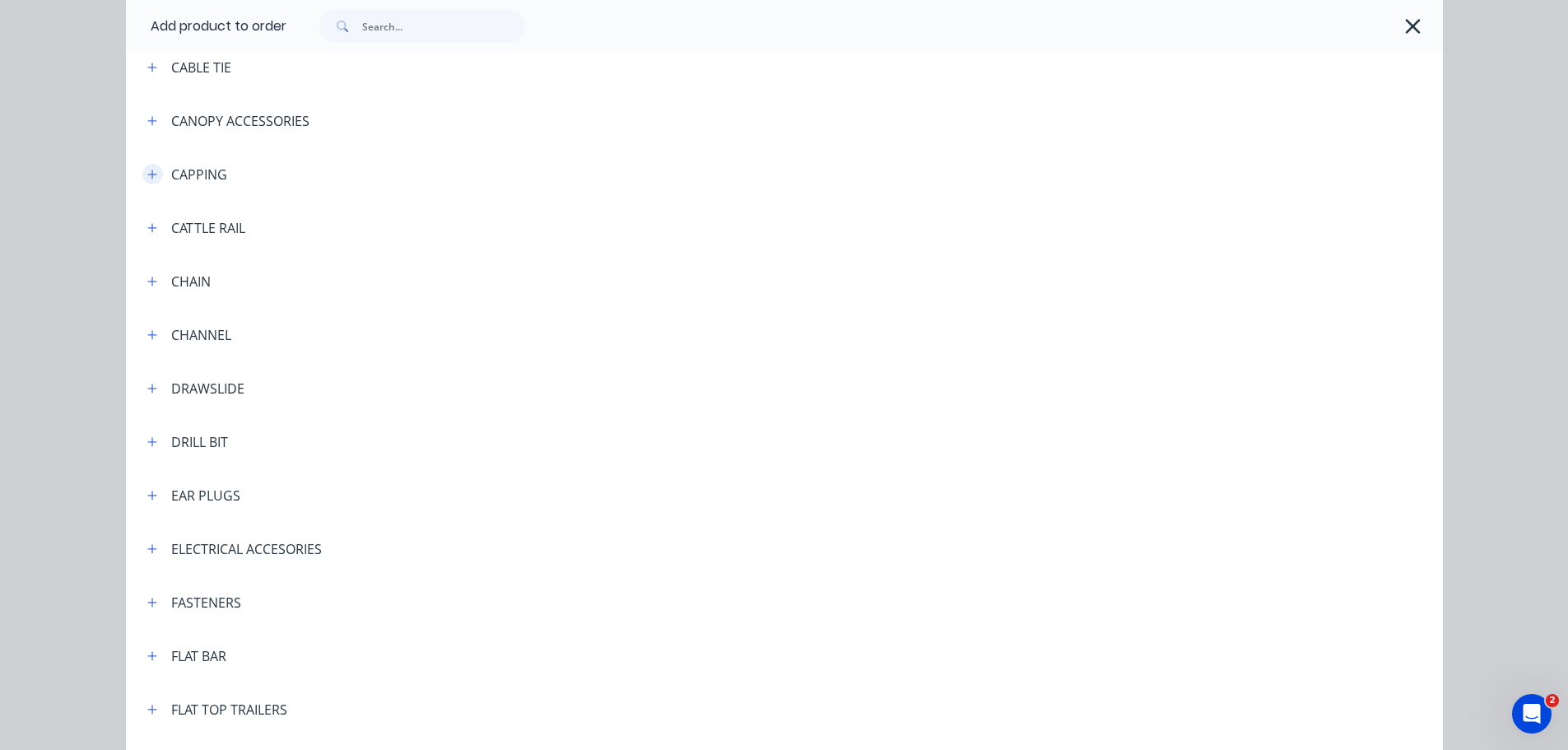
click at [147, 179] on icon "button" at bounding box center [152, 175] width 10 height 12
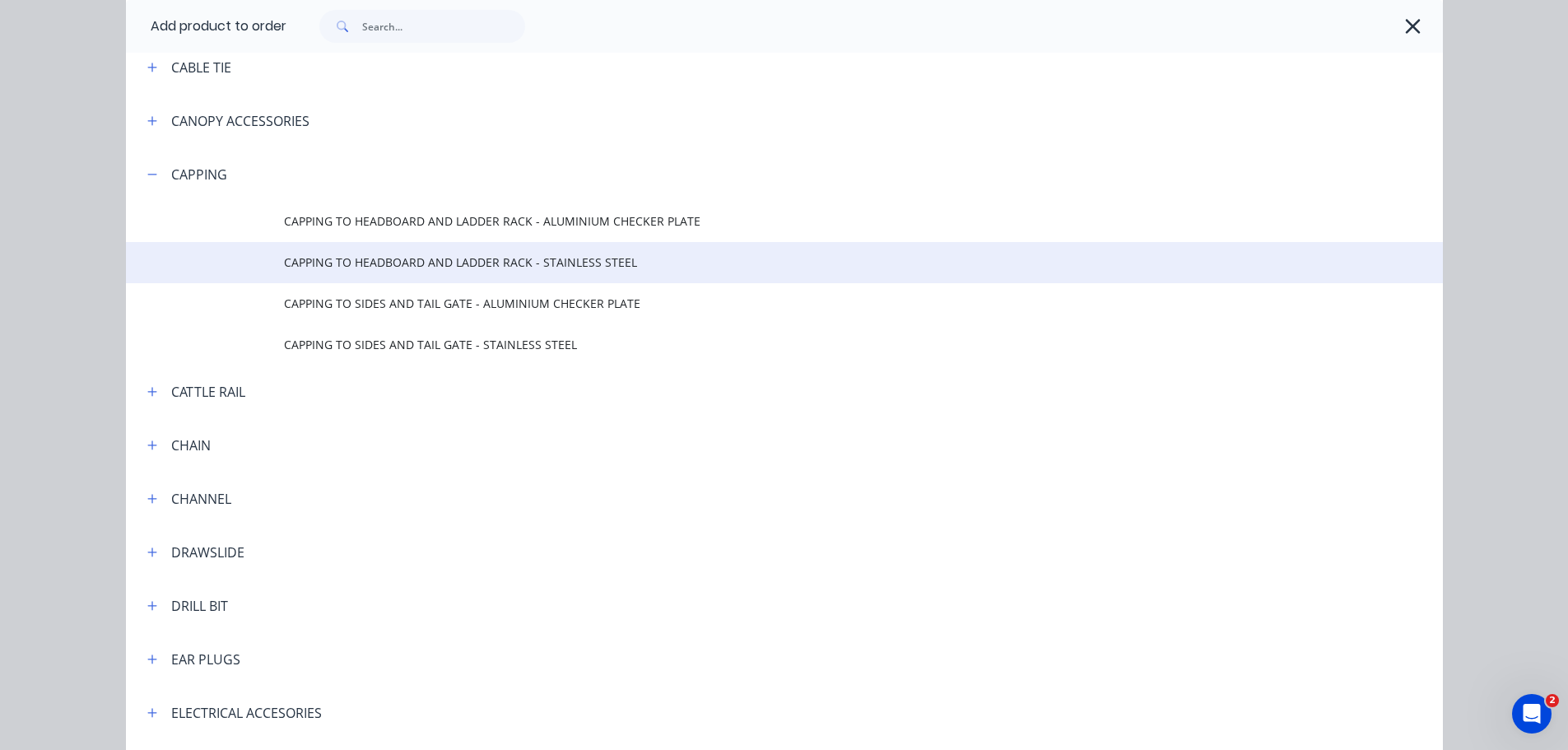
click at [407, 263] on span "CAPPING TO HEADBOARD AND LADDER RACK - STAINLESS STEEL" at bounding box center [747, 262] width 927 height 18
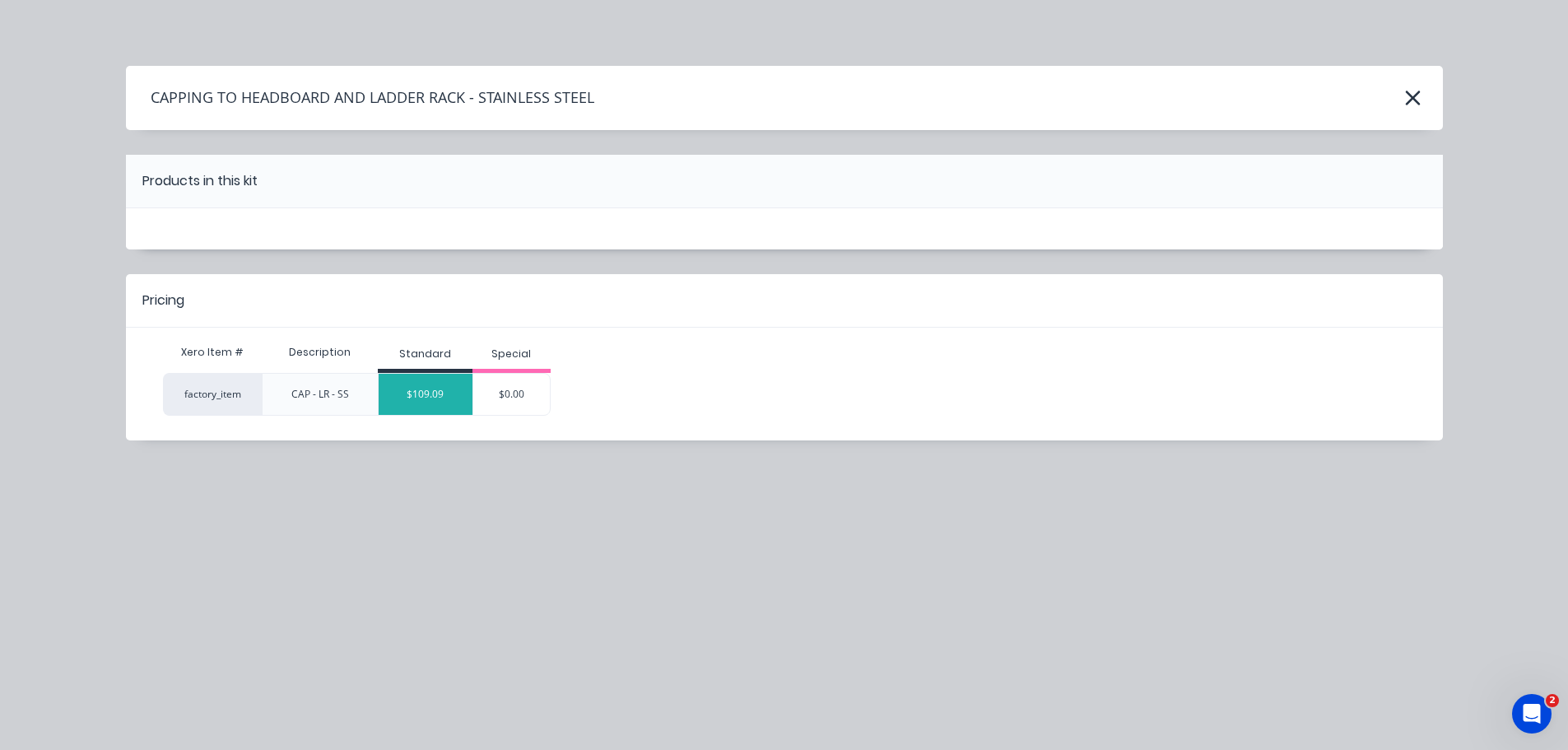
click at [437, 406] on div "$109.09" at bounding box center [426, 394] width 94 height 41
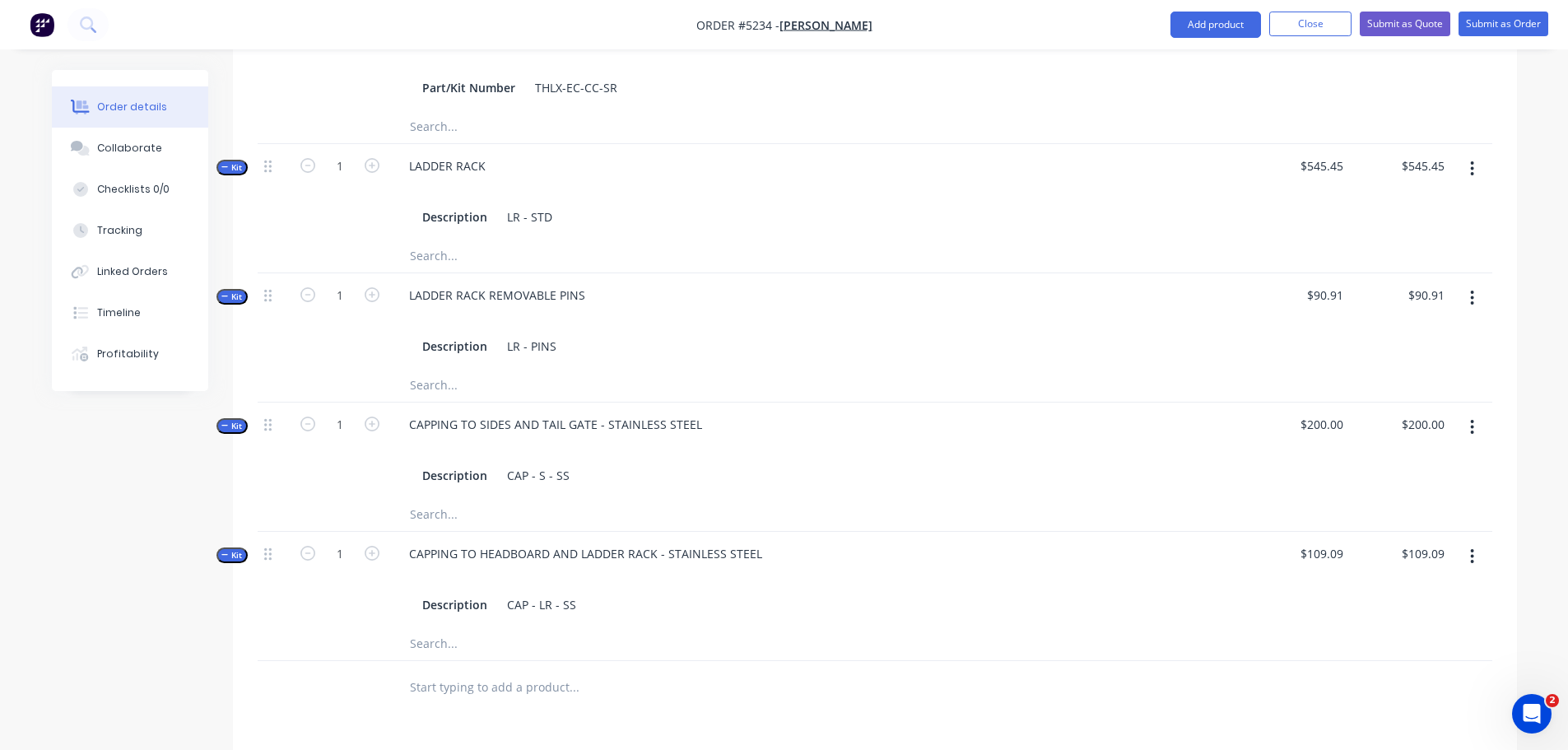
scroll to position [1071, 0]
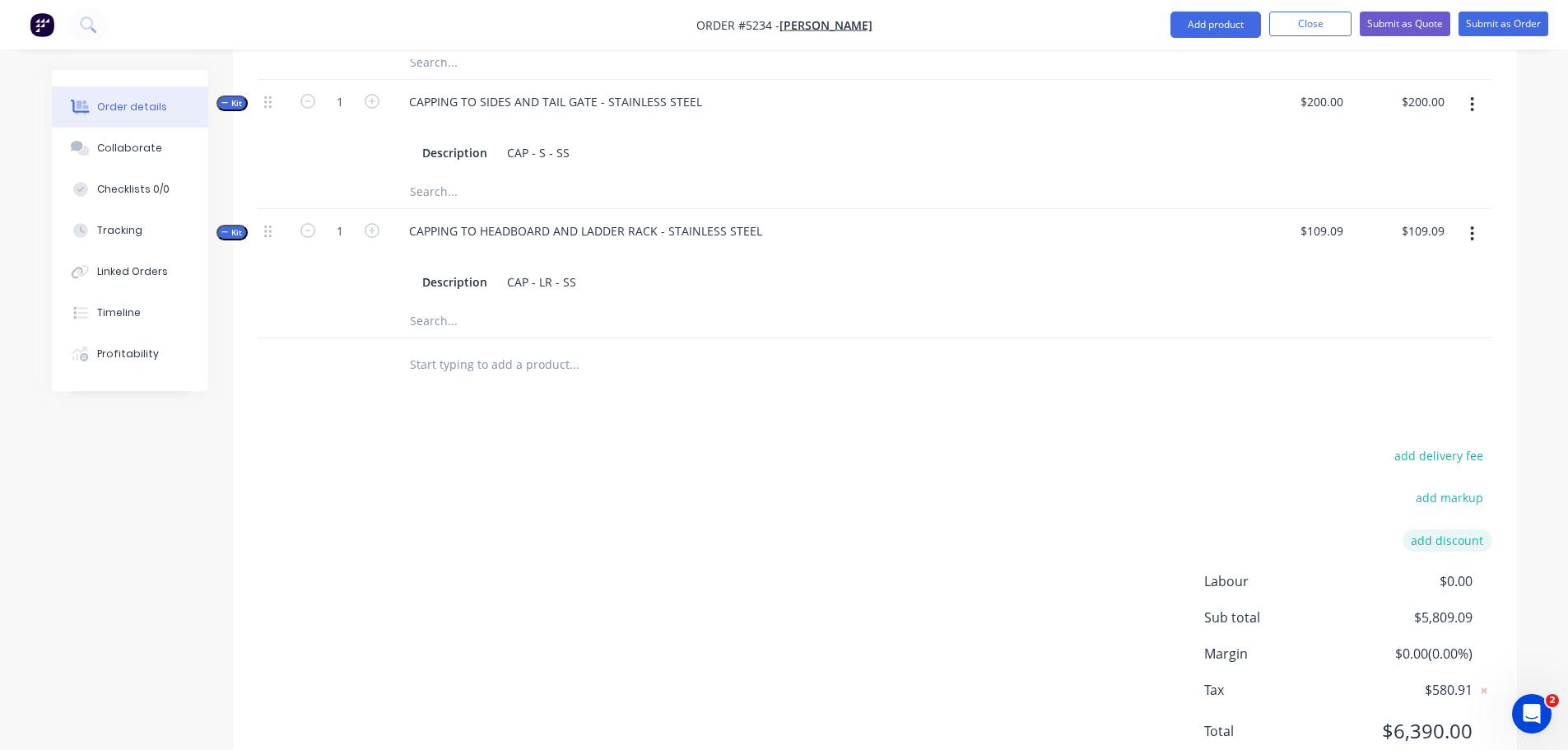
click at [1437, 529] on button "add discount" at bounding box center [1448, 540] width 90 height 22
click at [1300, 529] on input at bounding box center [1294, 542] width 156 height 25
type input "DISCOUNT"
click at [1444, 529] on input at bounding box center [1428, 542] width 74 height 25
type input "5%"
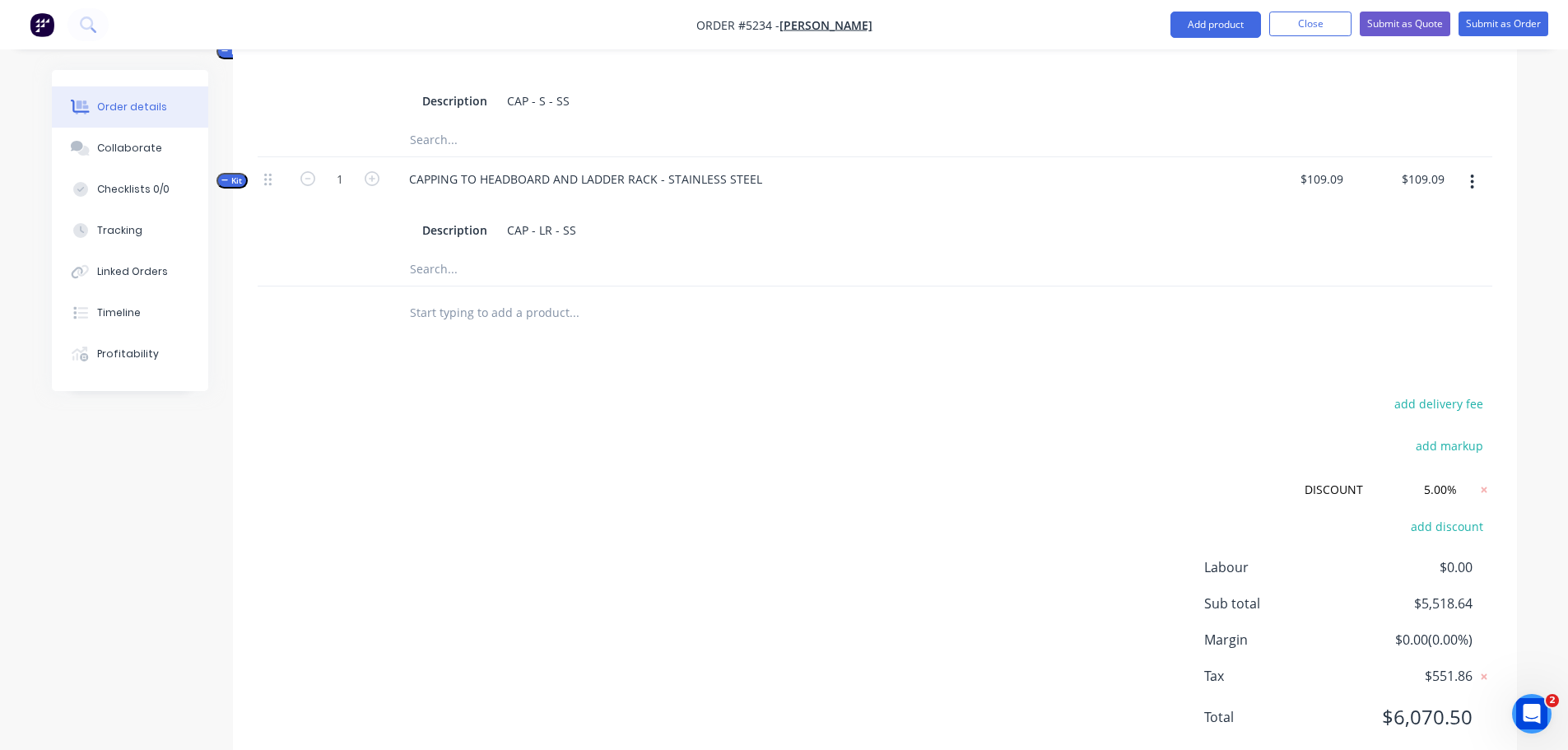
scroll to position [1148, 0]
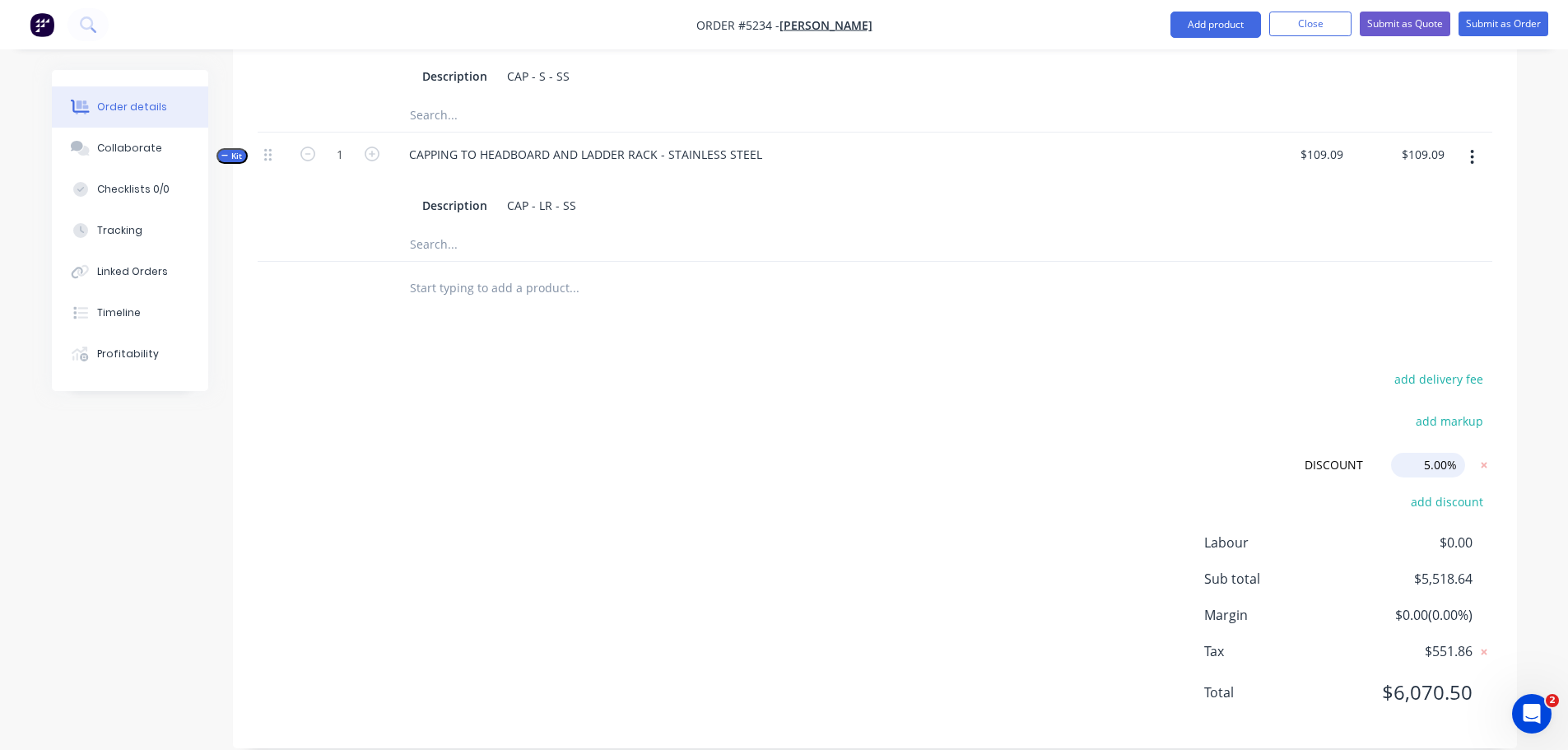
click at [1424, 452] on input "5.00%" at bounding box center [1428, 465] width 74 height 25
drag, startPoint x: 1421, startPoint y: 438, endPoint x: 1468, endPoint y: 433, distance: 47.3
click at [1468, 452] on form "DISCOUNT DISCOUNT Discount name (Optional) 5.00% 5.00% 0%" at bounding box center [1367, 465] width 249 height 25
type input "5%"
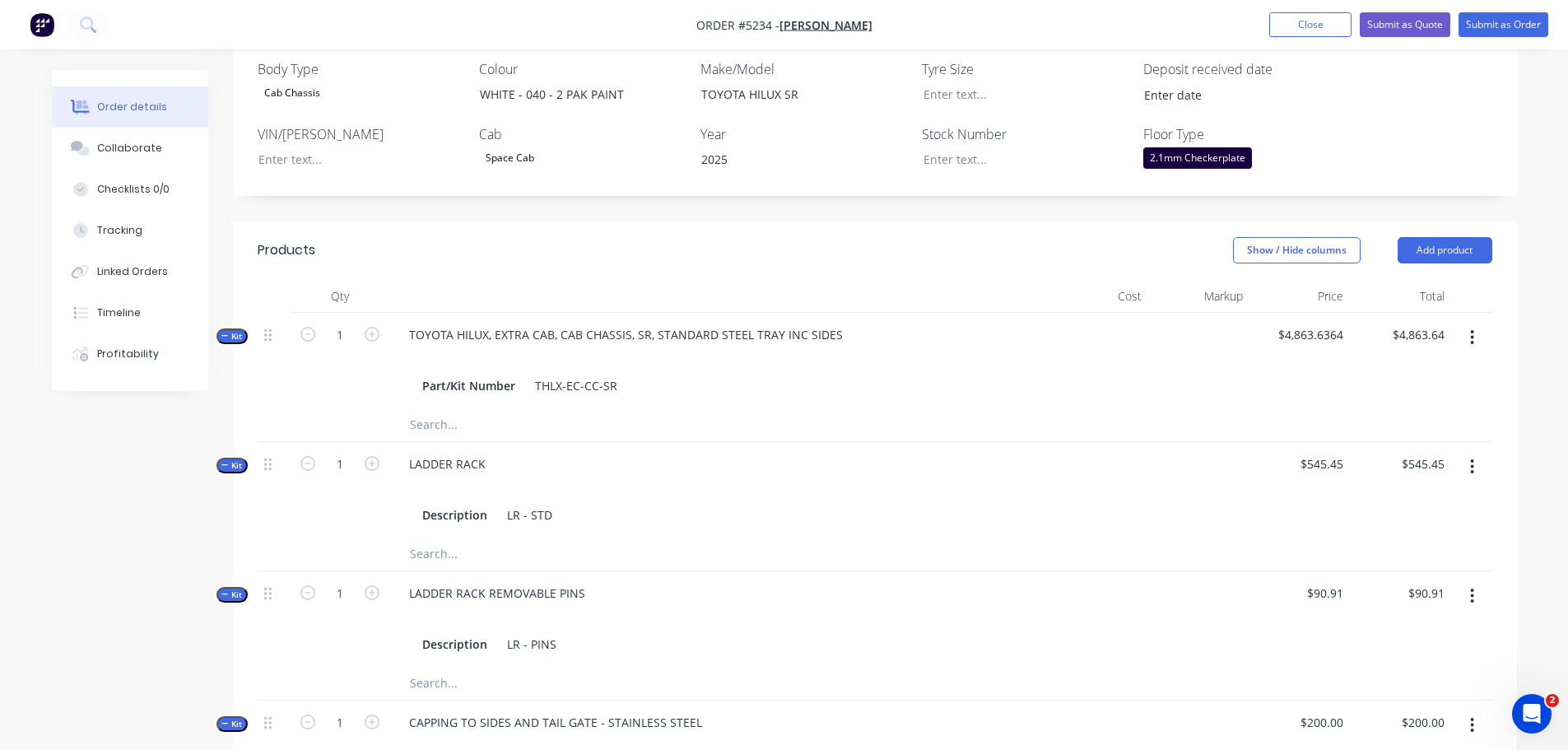
scroll to position [406, 0]
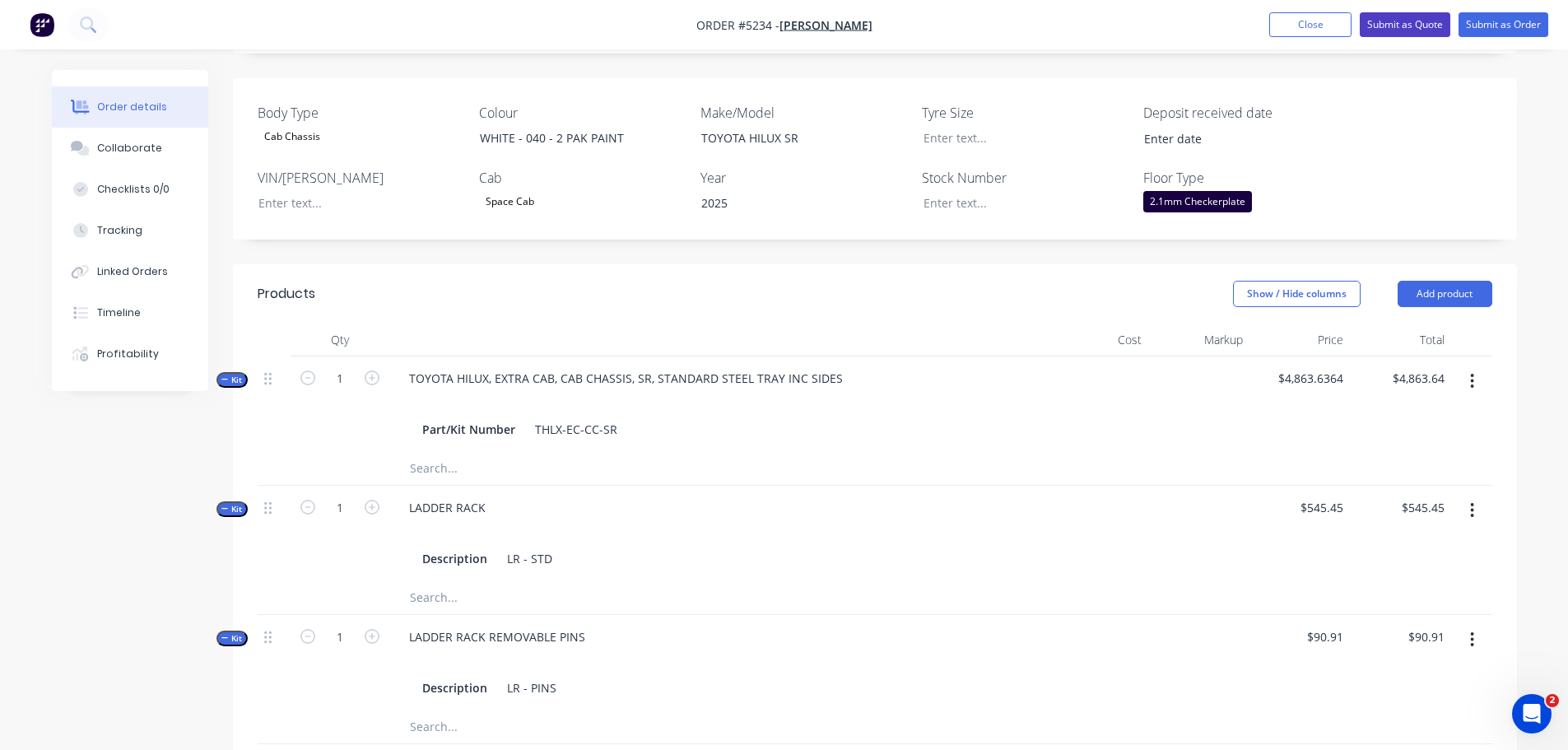
click at [1386, 23] on button "Submit as Quote" at bounding box center [1405, 25] width 91 height 25
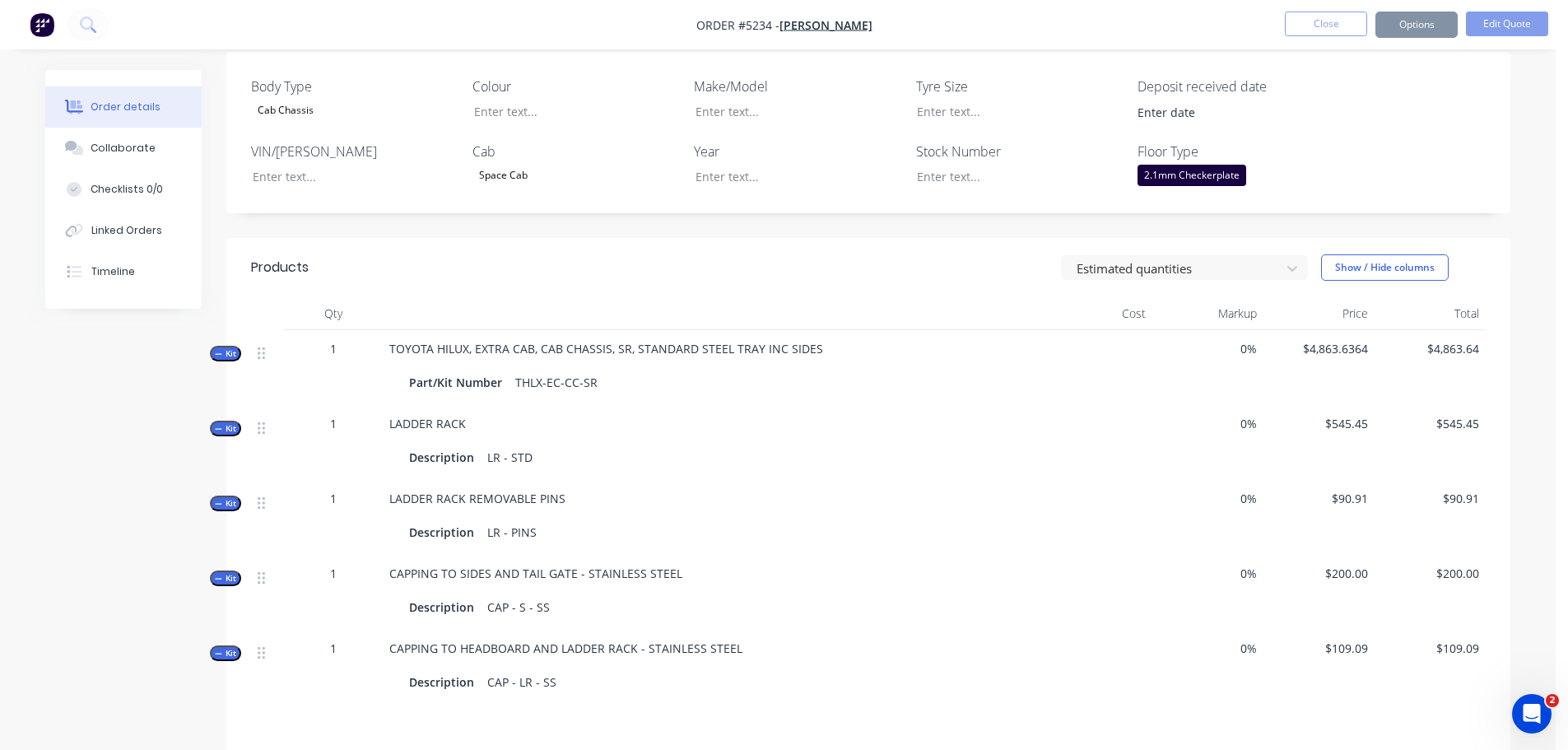
scroll to position [0, 0]
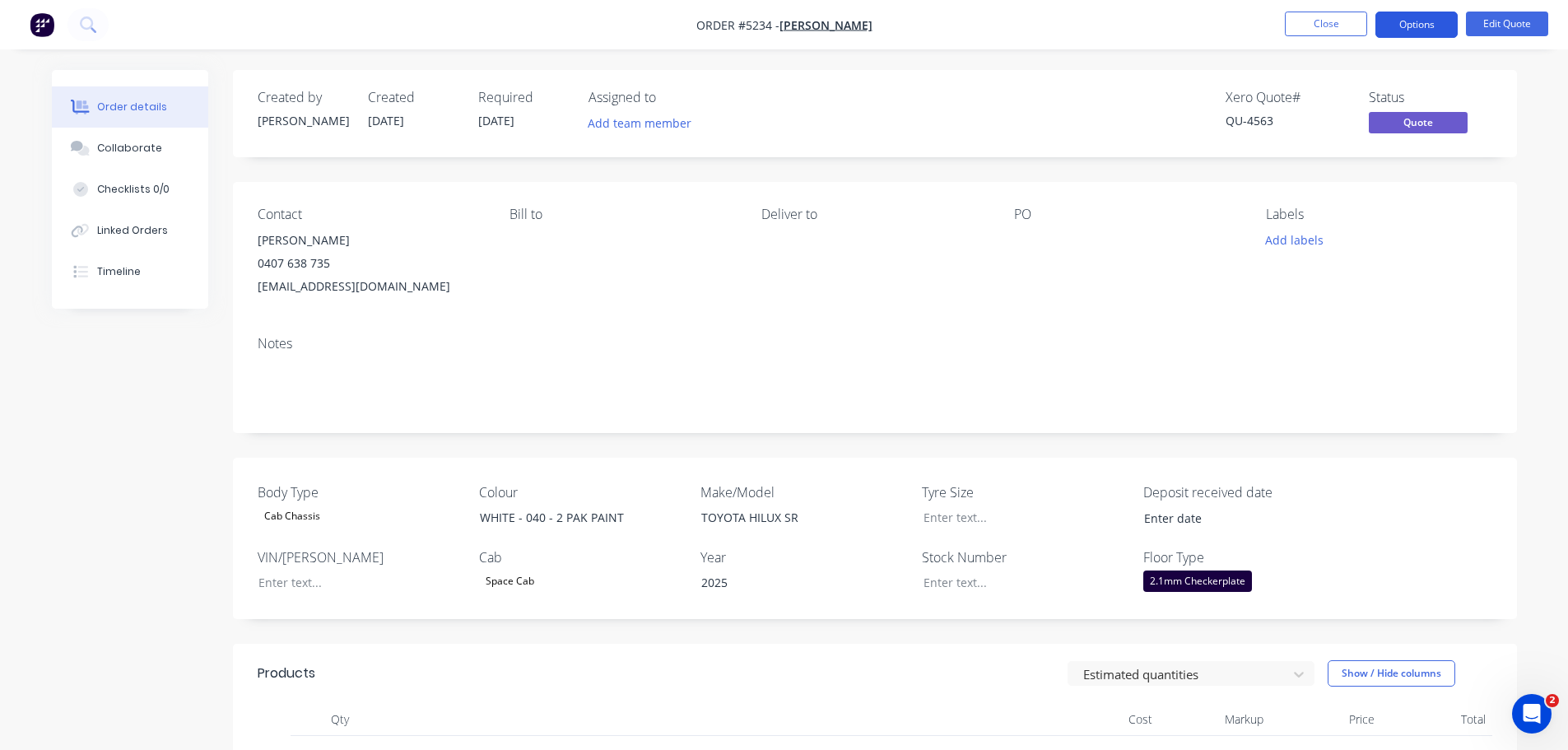
click at [1399, 18] on button "Options" at bounding box center [1416, 25] width 82 height 27
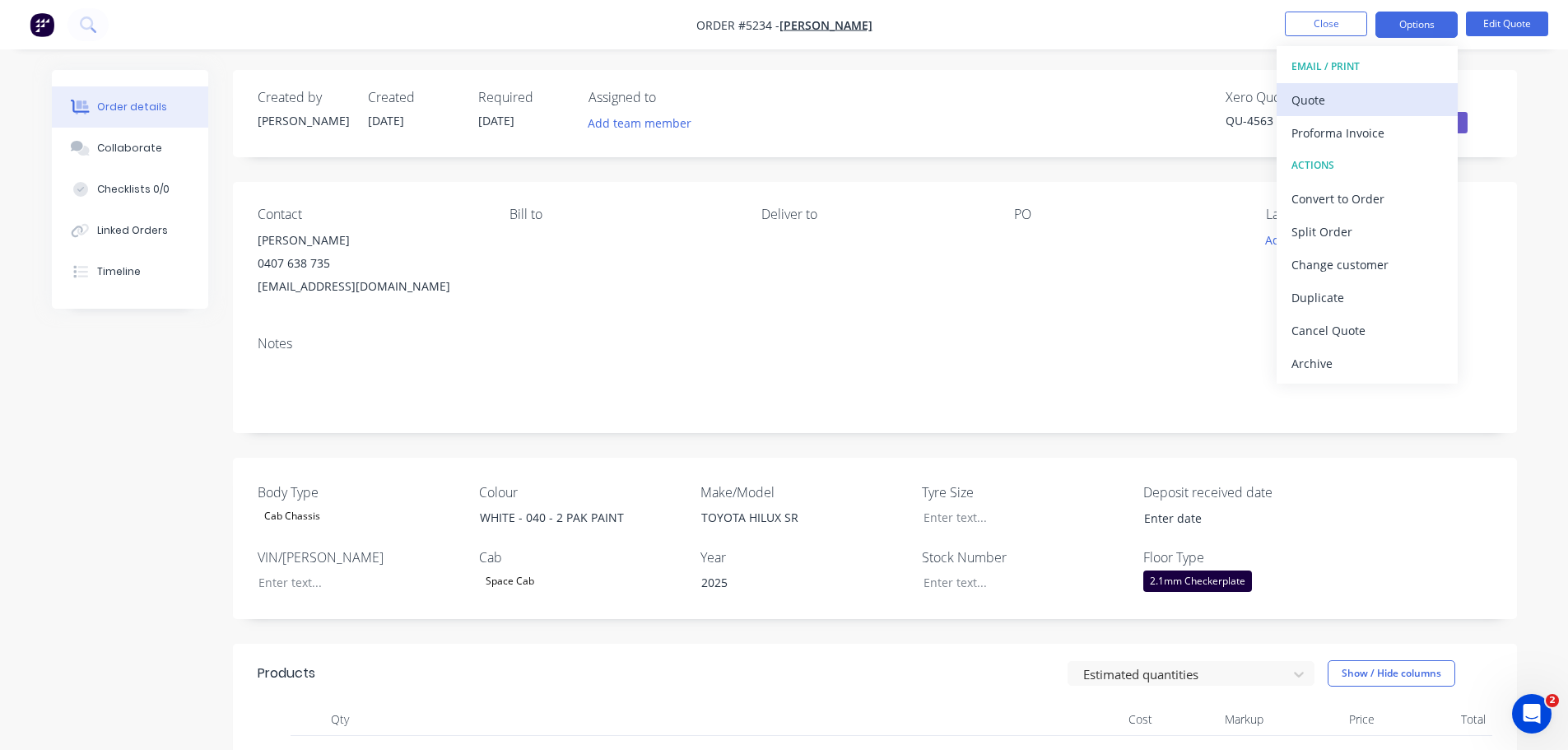
click at [1381, 100] on div "Quote" at bounding box center [1367, 100] width 152 height 24
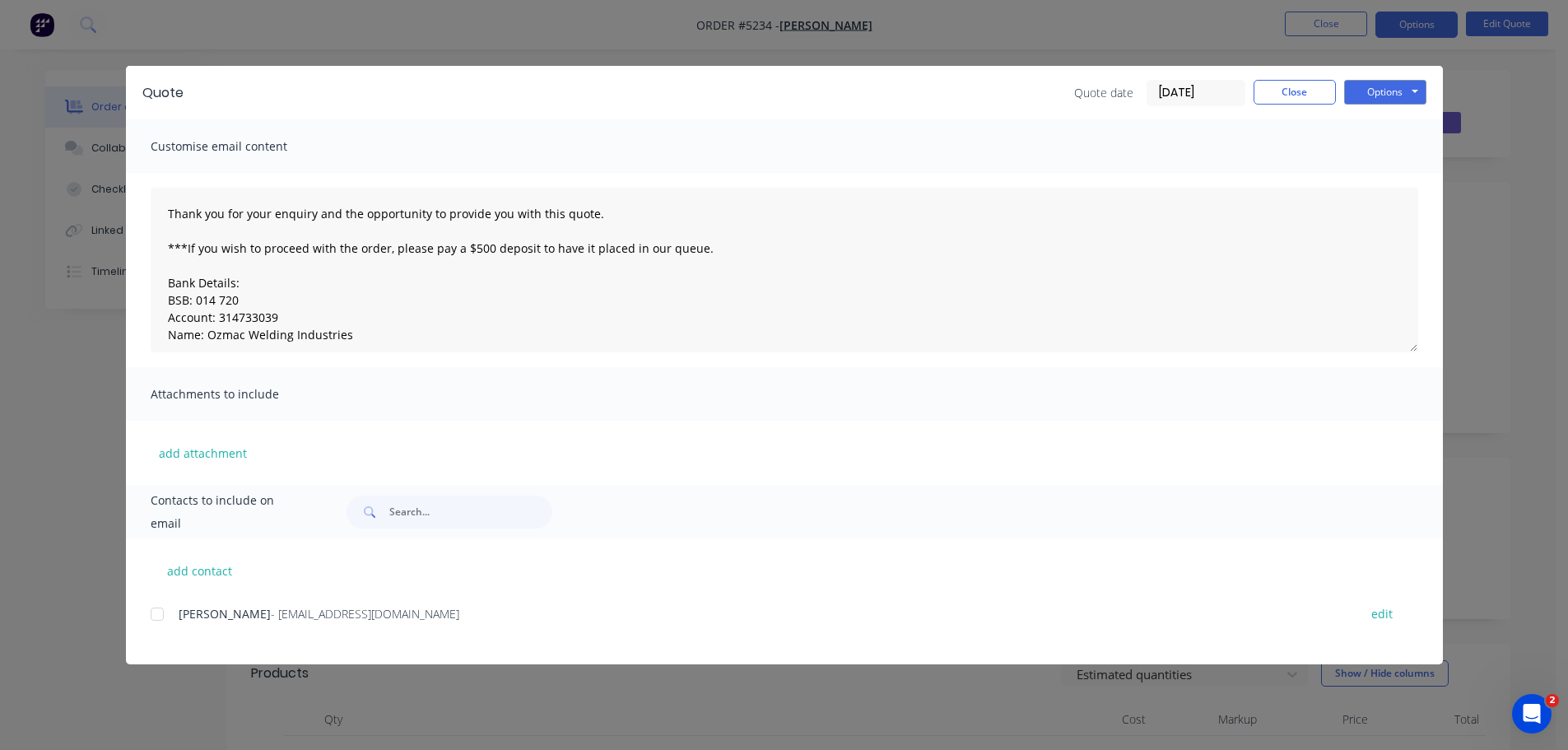
click at [159, 603] on div at bounding box center [157, 614] width 33 height 33
click at [1396, 94] on button "Options" at bounding box center [1386, 92] width 82 height 25
click at [1393, 174] on button "Email" at bounding box center [1397, 176] width 105 height 28
click at [1383, 92] on button "Options" at bounding box center [1386, 92] width 82 height 25
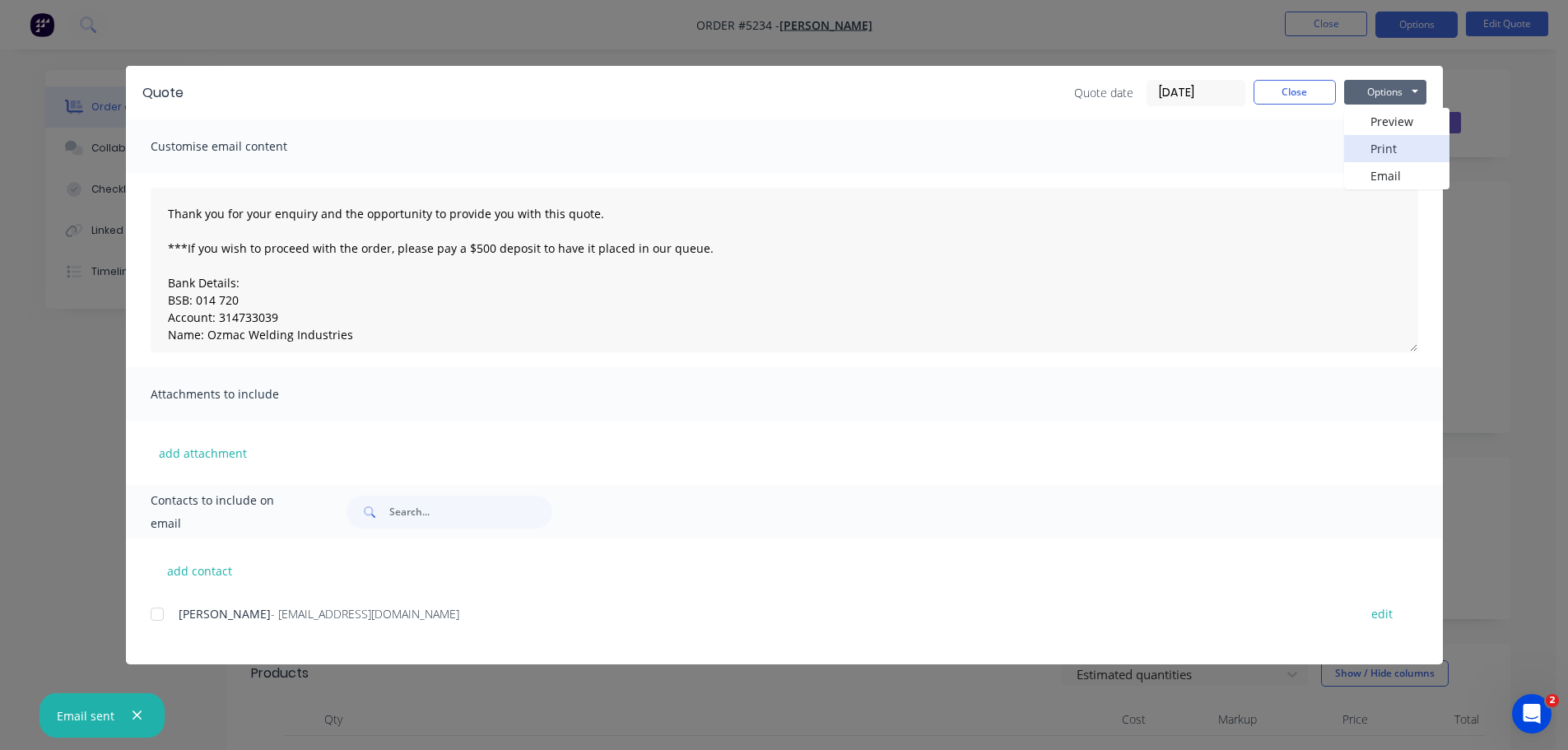
click at [1393, 142] on button "Print" at bounding box center [1397, 148] width 105 height 28
click at [162, 616] on div at bounding box center [157, 614] width 33 height 33
click at [1287, 82] on button "Close" at bounding box center [1295, 92] width 82 height 25
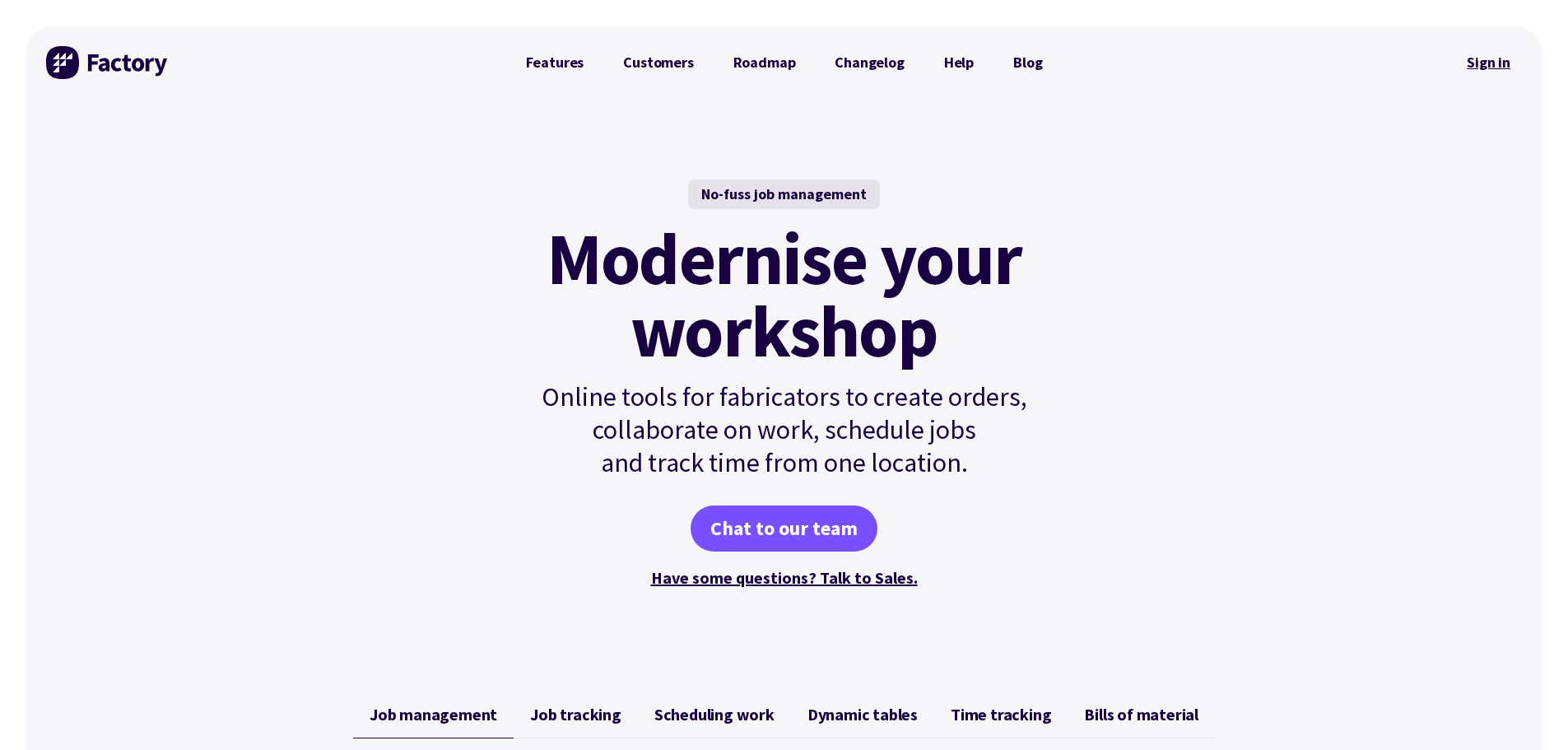
click at [1499, 62] on link "Sign in" at bounding box center [1489, 62] width 67 height 38
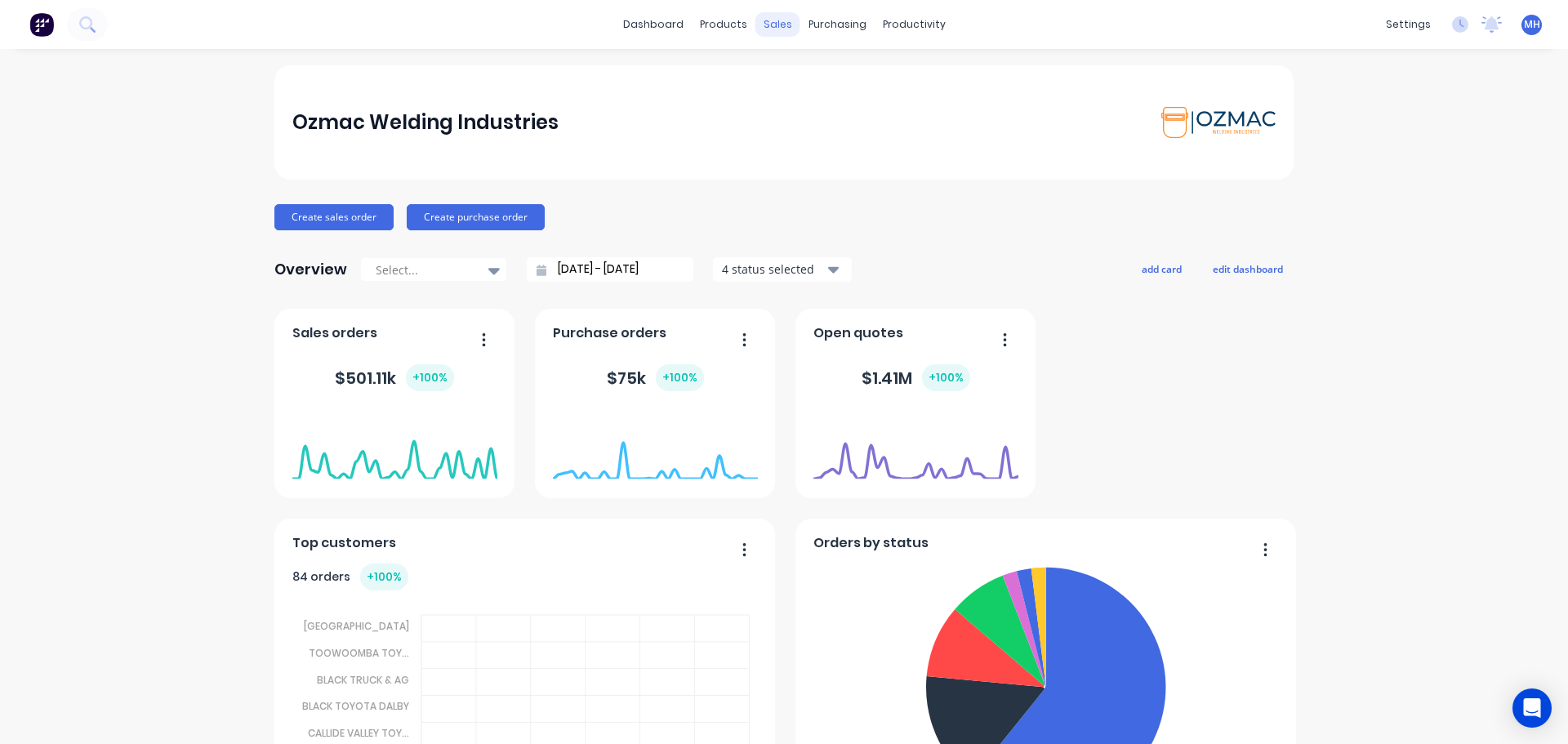
click at [774, 29] on div "sales" at bounding box center [778, 25] width 45 height 25
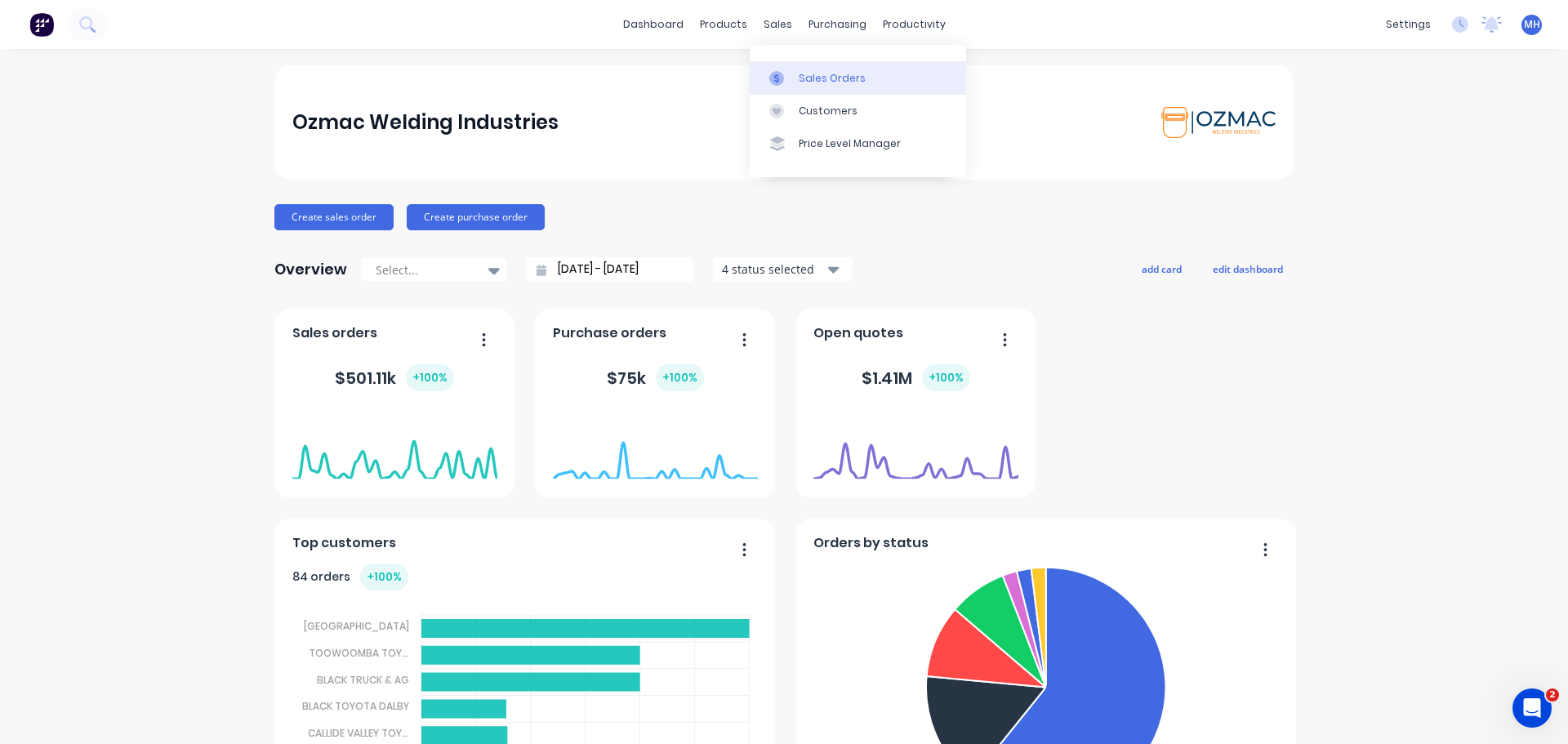
click at [786, 88] on link "Sales Orders" at bounding box center [858, 78] width 217 height 33
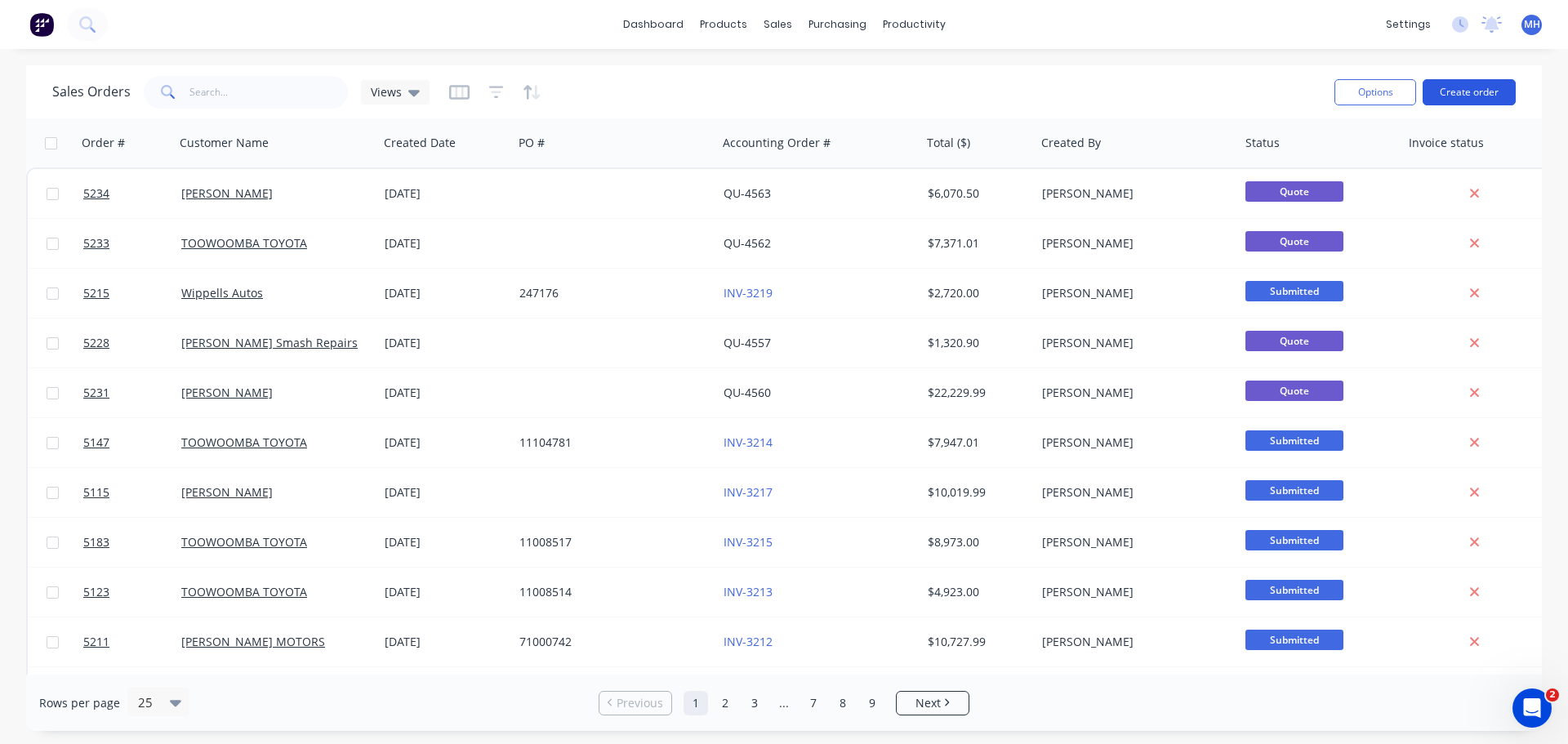
click at [1473, 86] on button "Create order" at bounding box center [1469, 93] width 93 height 26
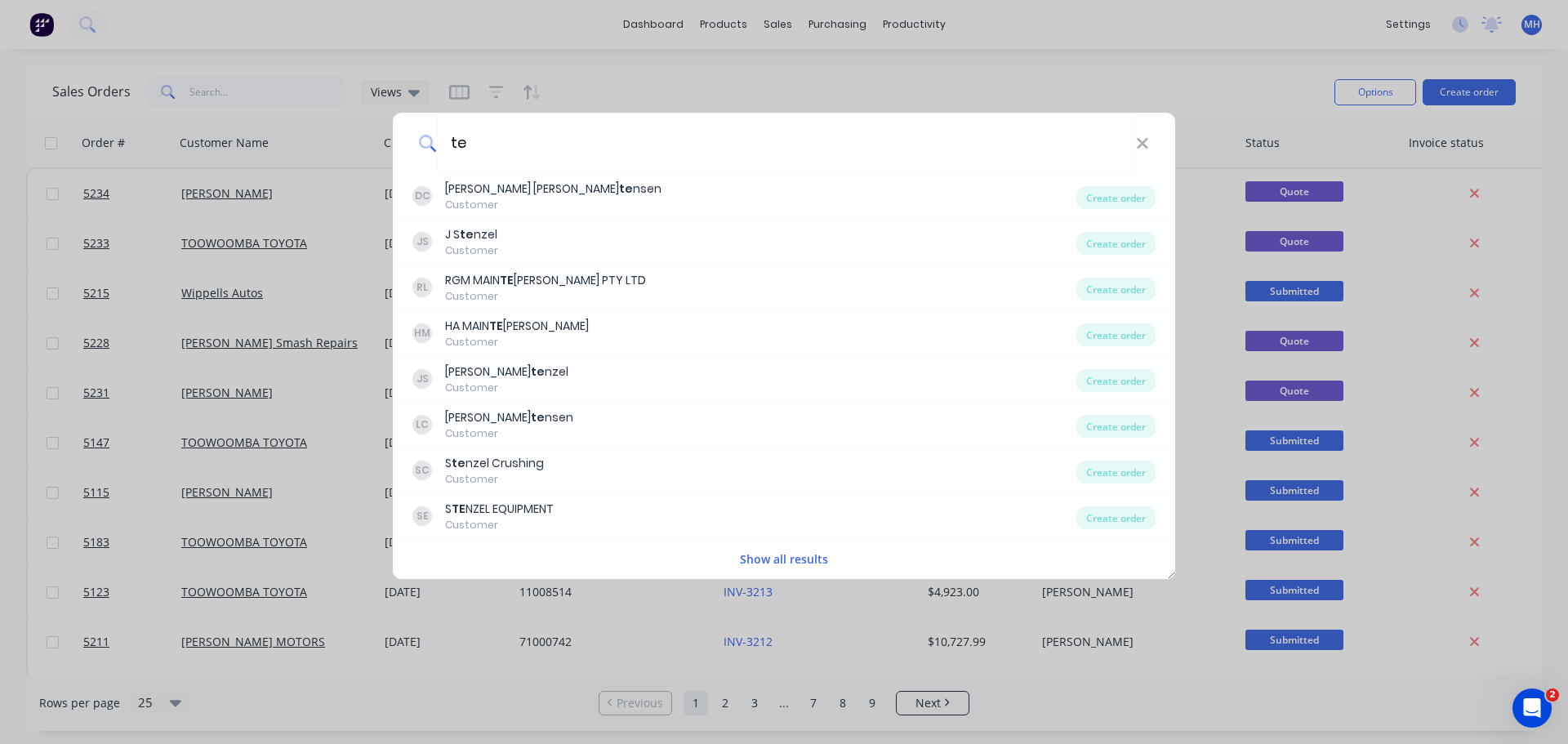
type input "t"
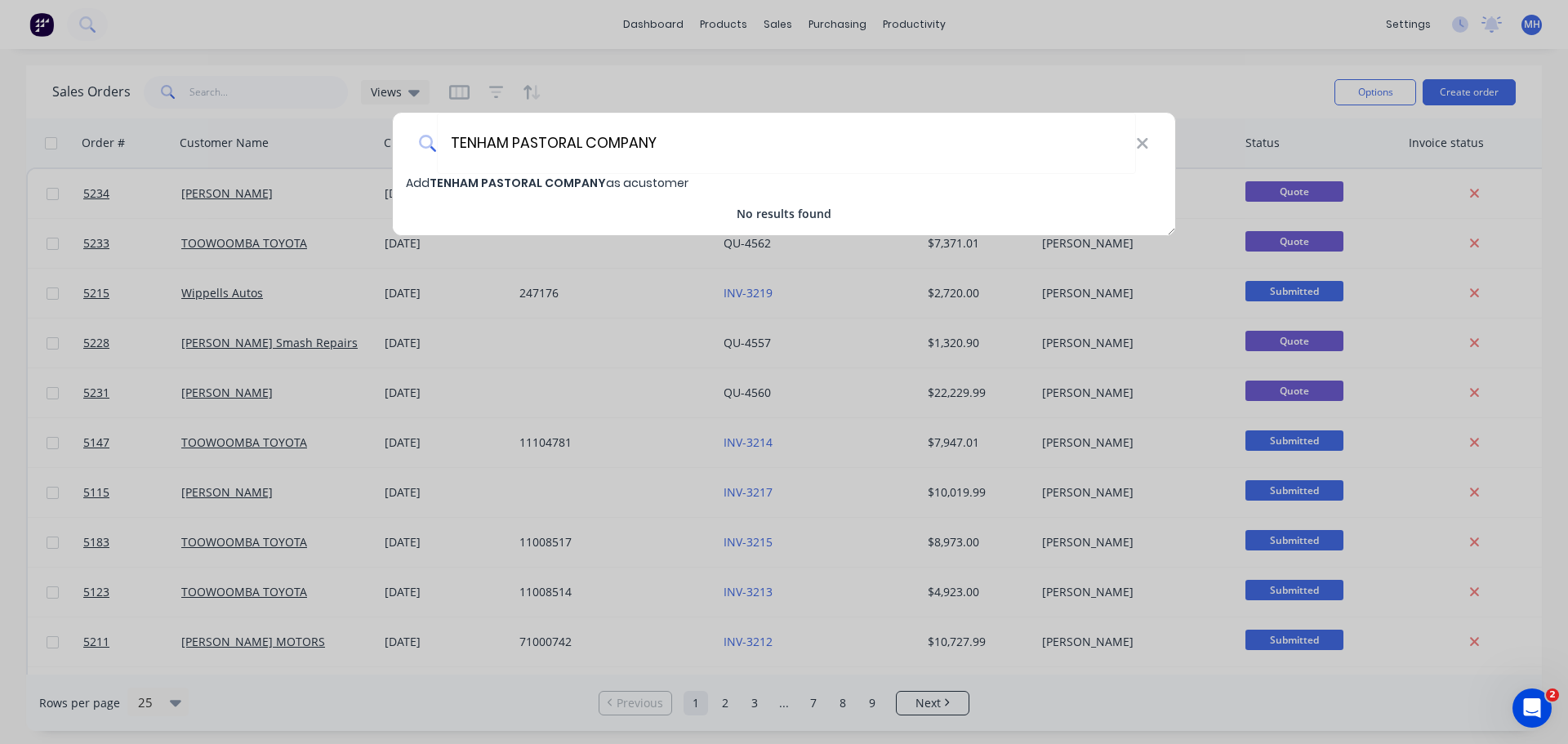
type input "TENHAM PASTORAL COMPANY"
click at [525, 184] on span "TENHAM PASTORAL COMPANY" at bounding box center [517, 183] width 176 height 17
select select "AU"
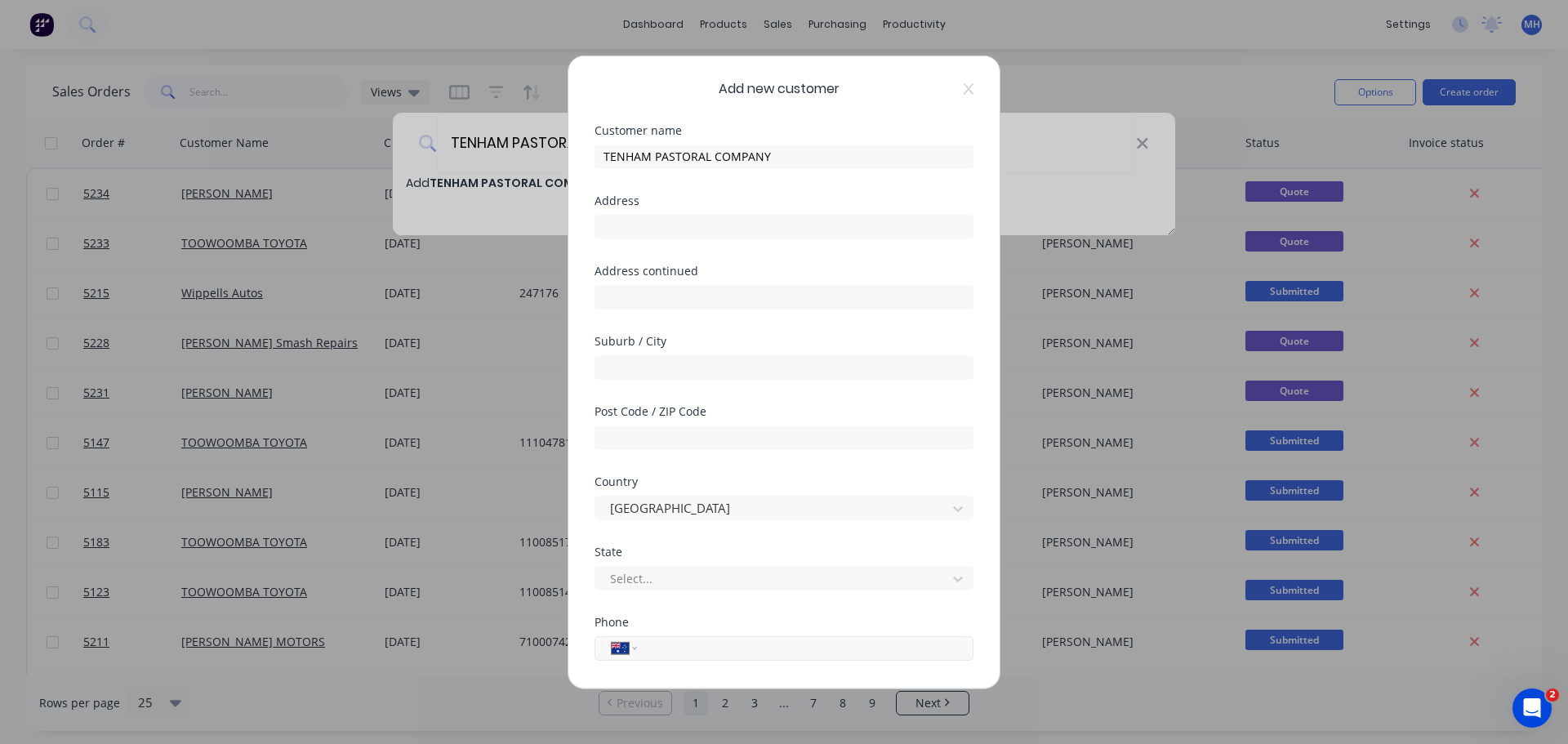
click at [712, 645] on input "tel" at bounding box center [803, 648] width 308 height 19
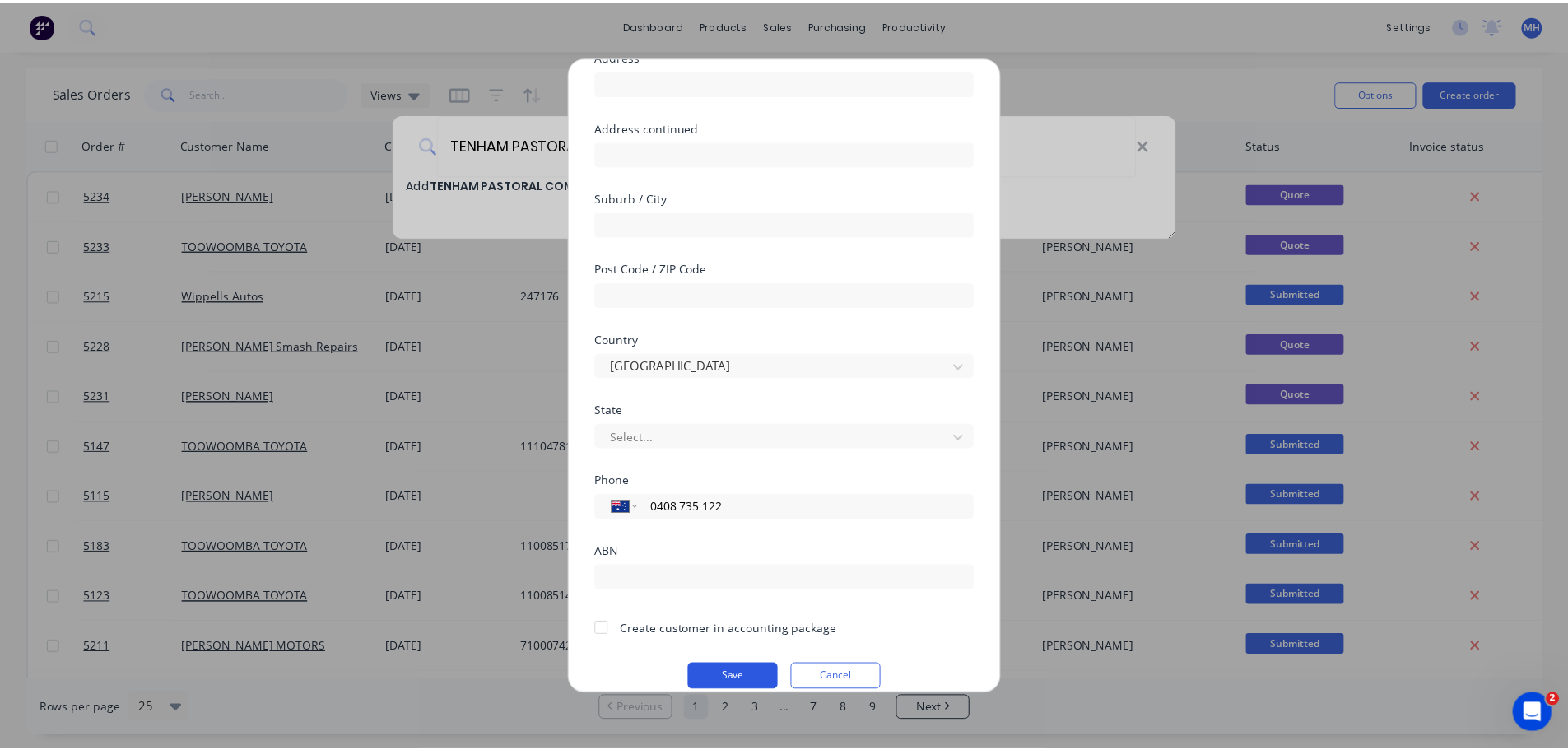
scroll to position [167, 0]
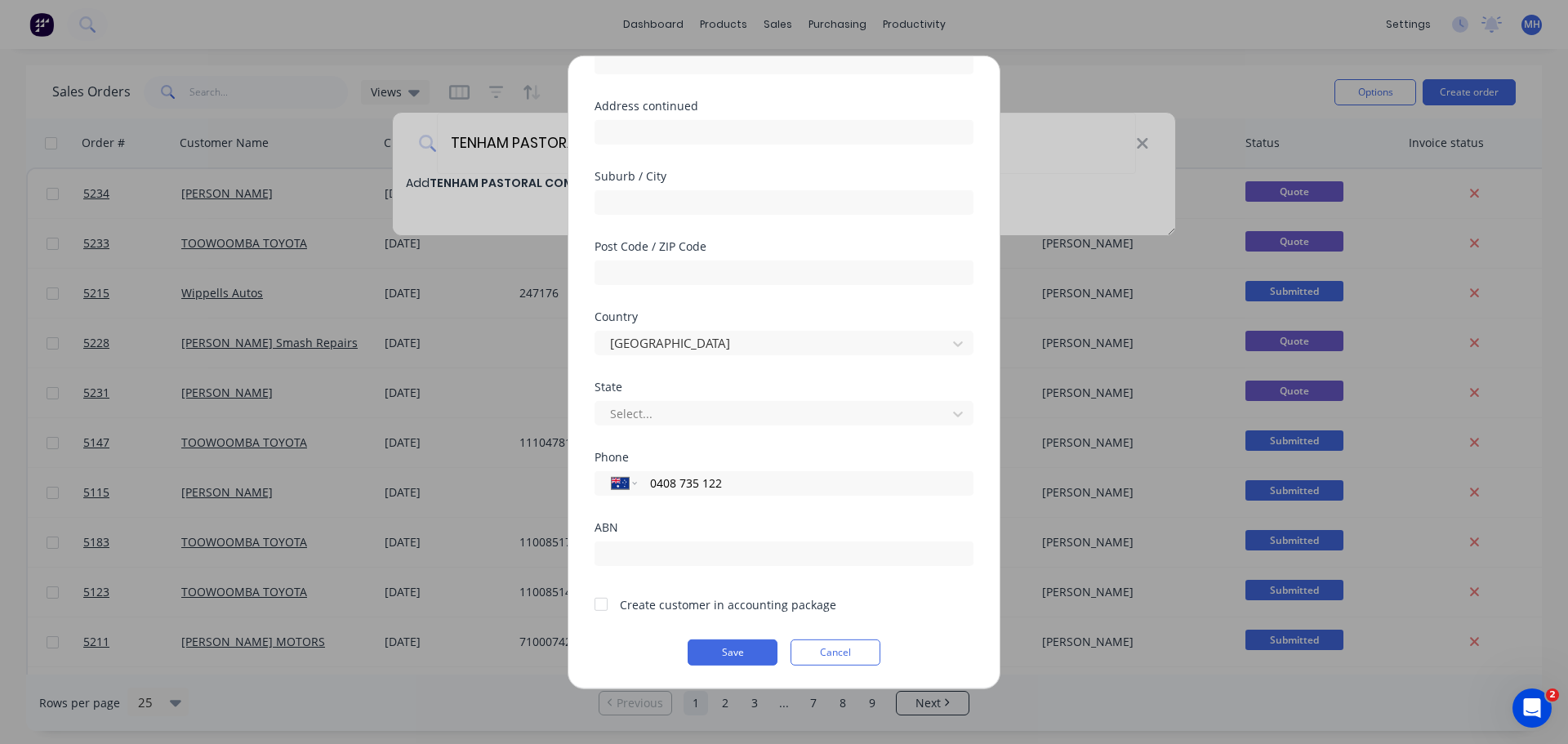
type input "0408 735 122"
click at [595, 608] on div at bounding box center [602, 604] width 33 height 33
click at [738, 656] on button "Save" at bounding box center [732, 652] width 90 height 26
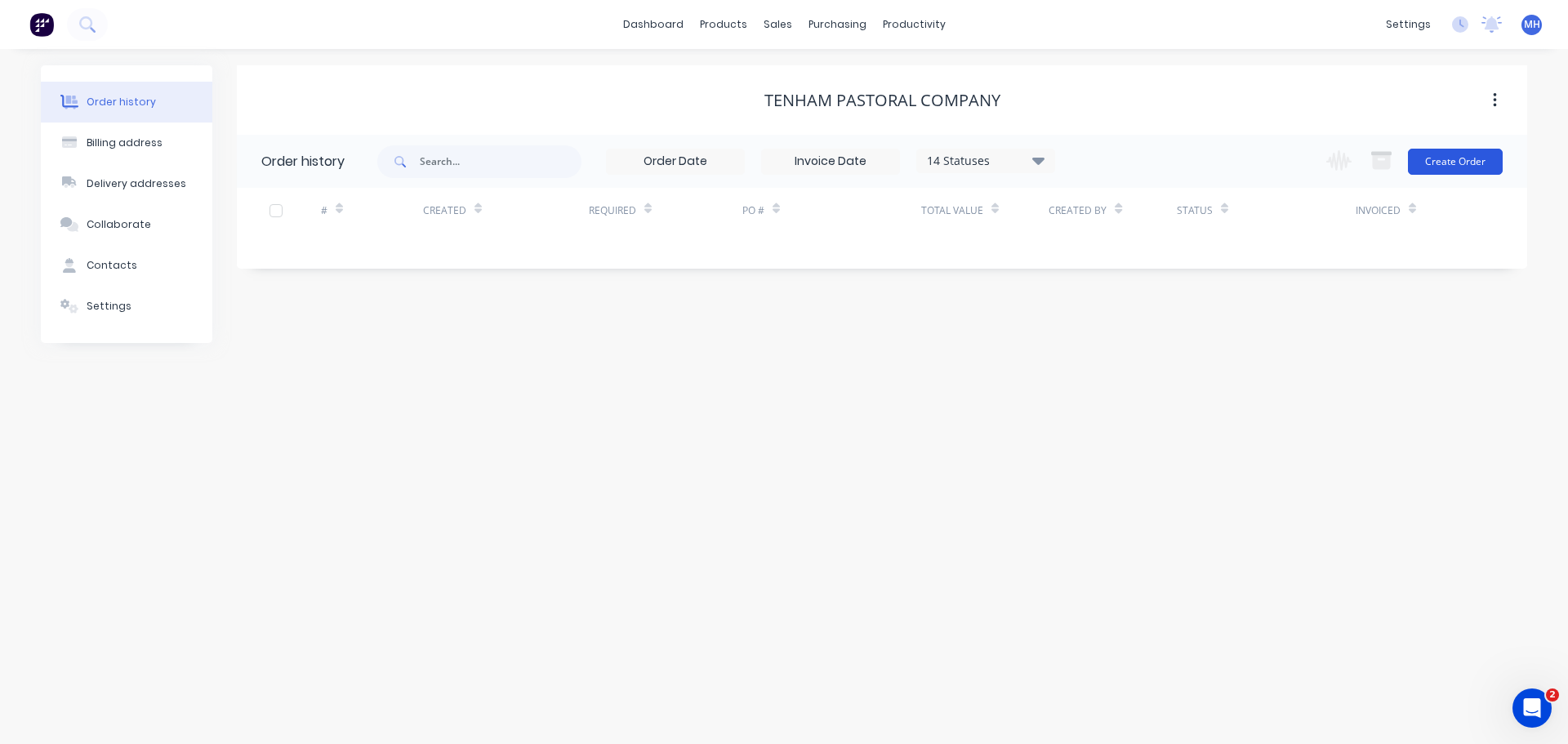
click at [1446, 164] on button "Create Order" at bounding box center [1456, 162] width 95 height 26
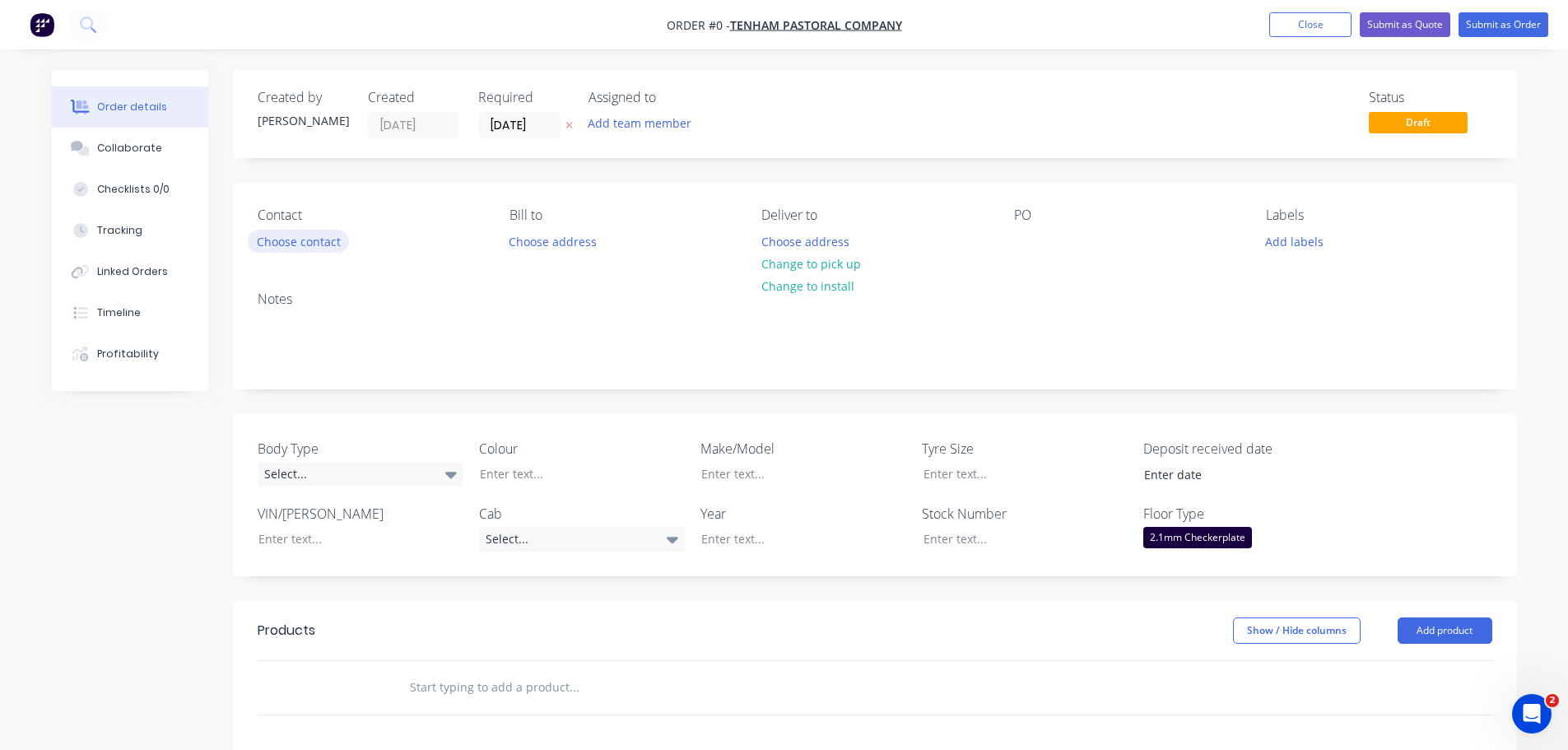
click at [310, 242] on button "Choose contact" at bounding box center [298, 241] width 102 height 22
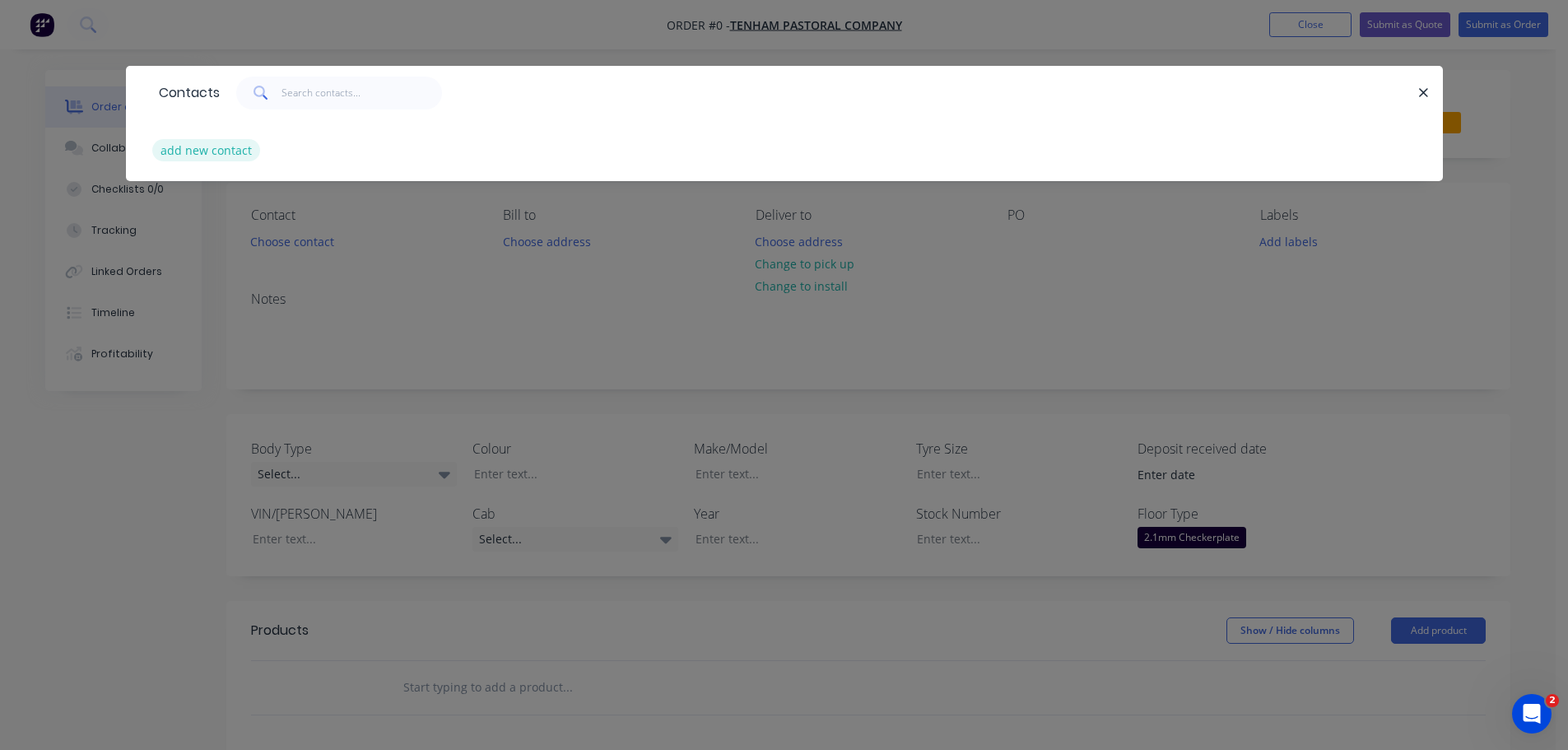
click at [222, 149] on button "add new contact" at bounding box center [207, 150] width 108 height 22
select select "AU"
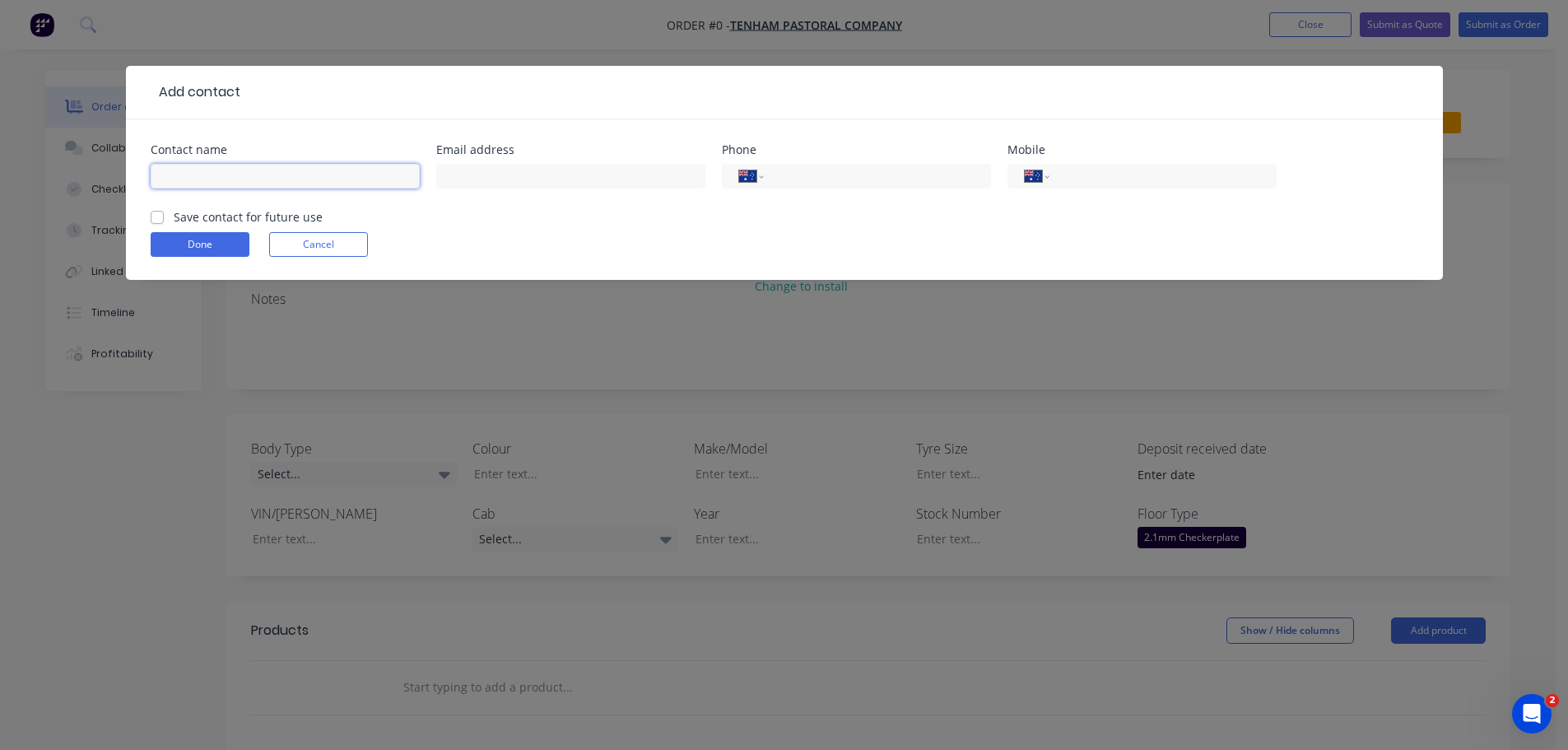
click at [270, 180] on input "text" at bounding box center [285, 177] width 269 height 25
type input "JOE & STACEY TULLY"
type input "tenhampastoral@gmail.com"
click at [1080, 174] on input "tel" at bounding box center [1160, 177] width 197 height 19
type input "0408 735 122"
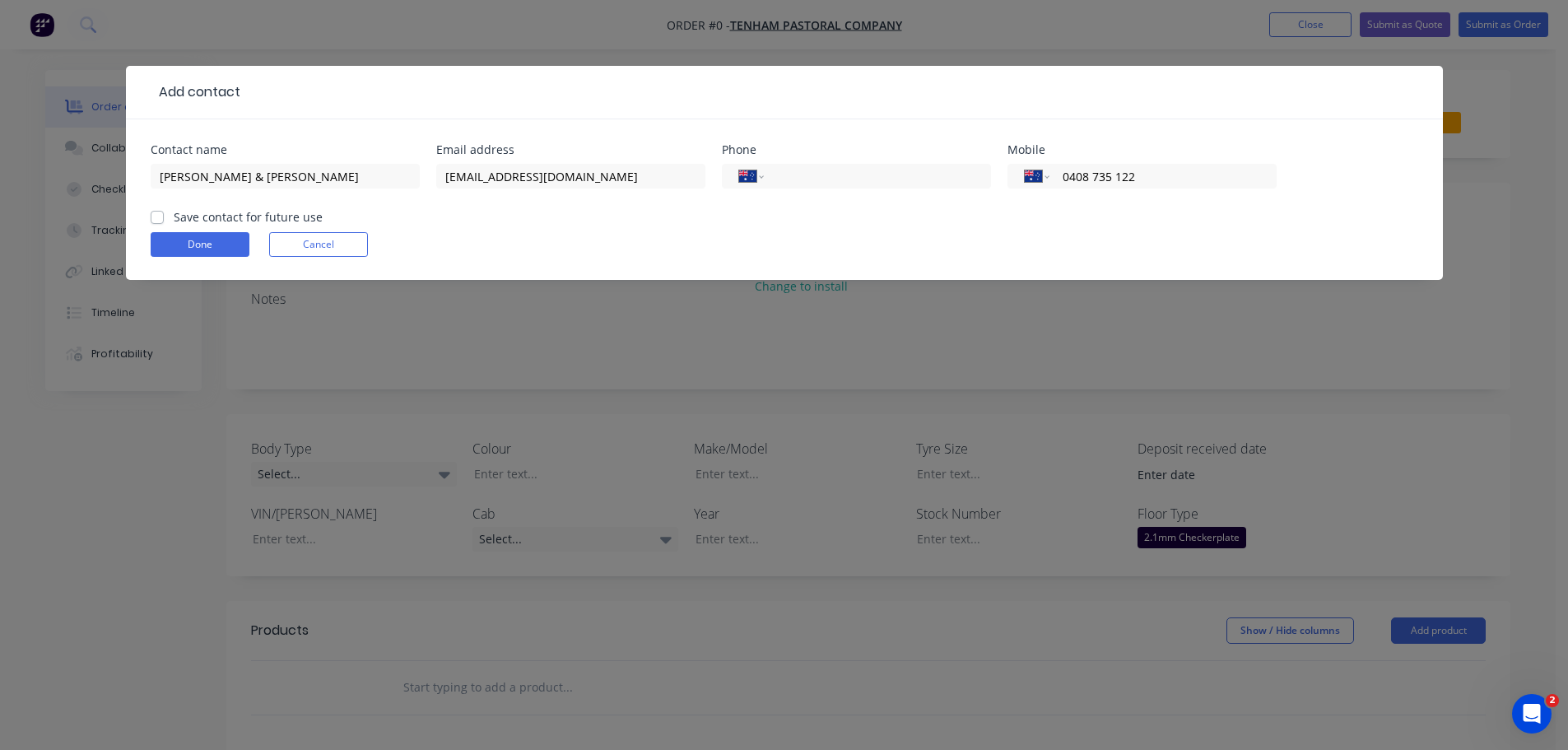
click at [174, 218] on label "Save contact for future use" at bounding box center [248, 217] width 149 height 18
click at [162, 218] on input "Save contact for future use" at bounding box center [157, 216] width 13 height 16
checkbox input "true"
click at [202, 238] on button "Done" at bounding box center [200, 245] width 99 height 25
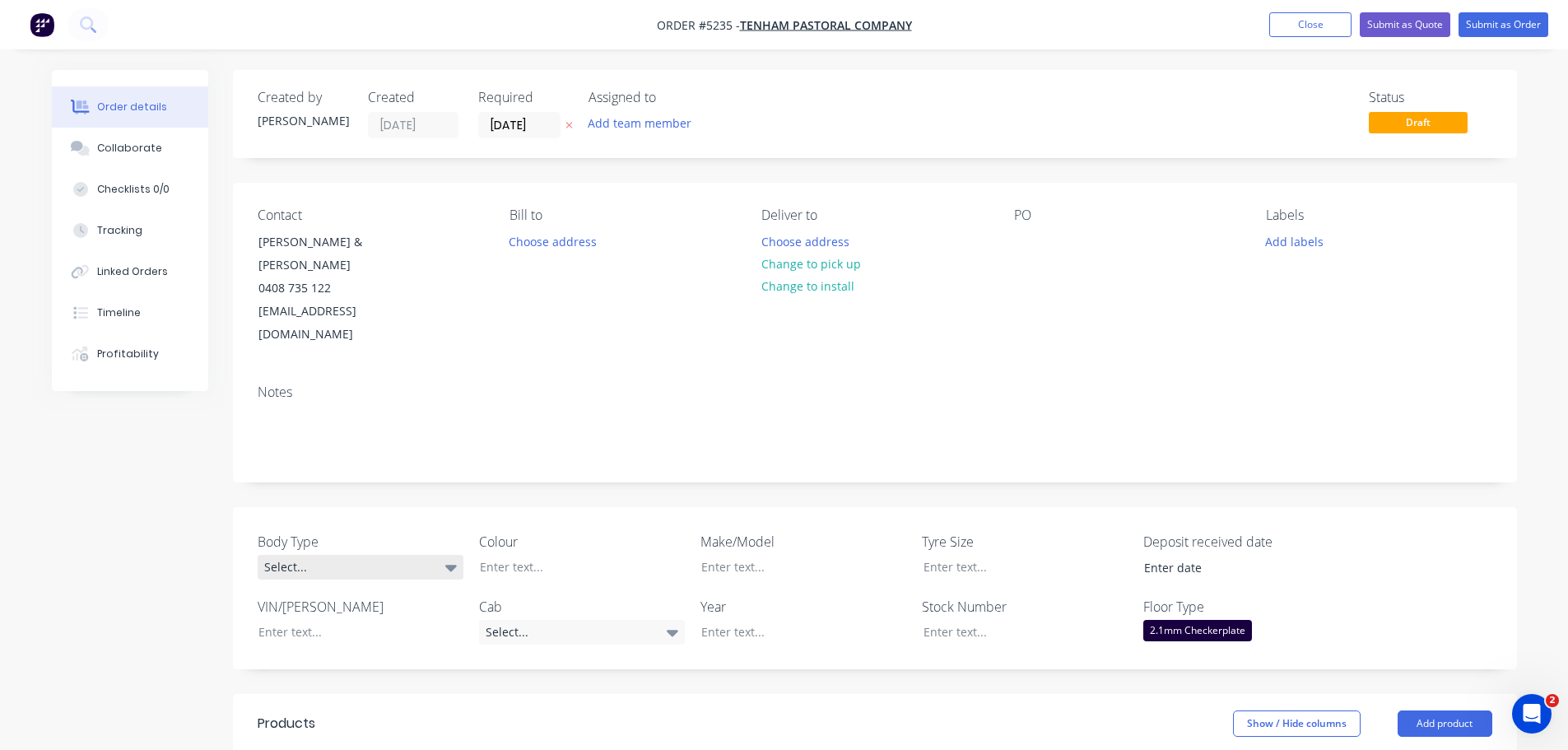
click at [333, 555] on div "Select..." at bounding box center [360, 568] width 206 height 25
click at [344, 592] on button "Cab Chassis" at bounding box center [381, 589] width 247 height 33
click at [552, 555] on div at bounding box center [569, 567] width 206 height 24
click at [572, 620] on div "Select..." at bounding box center [582, 632] width 206 height 25
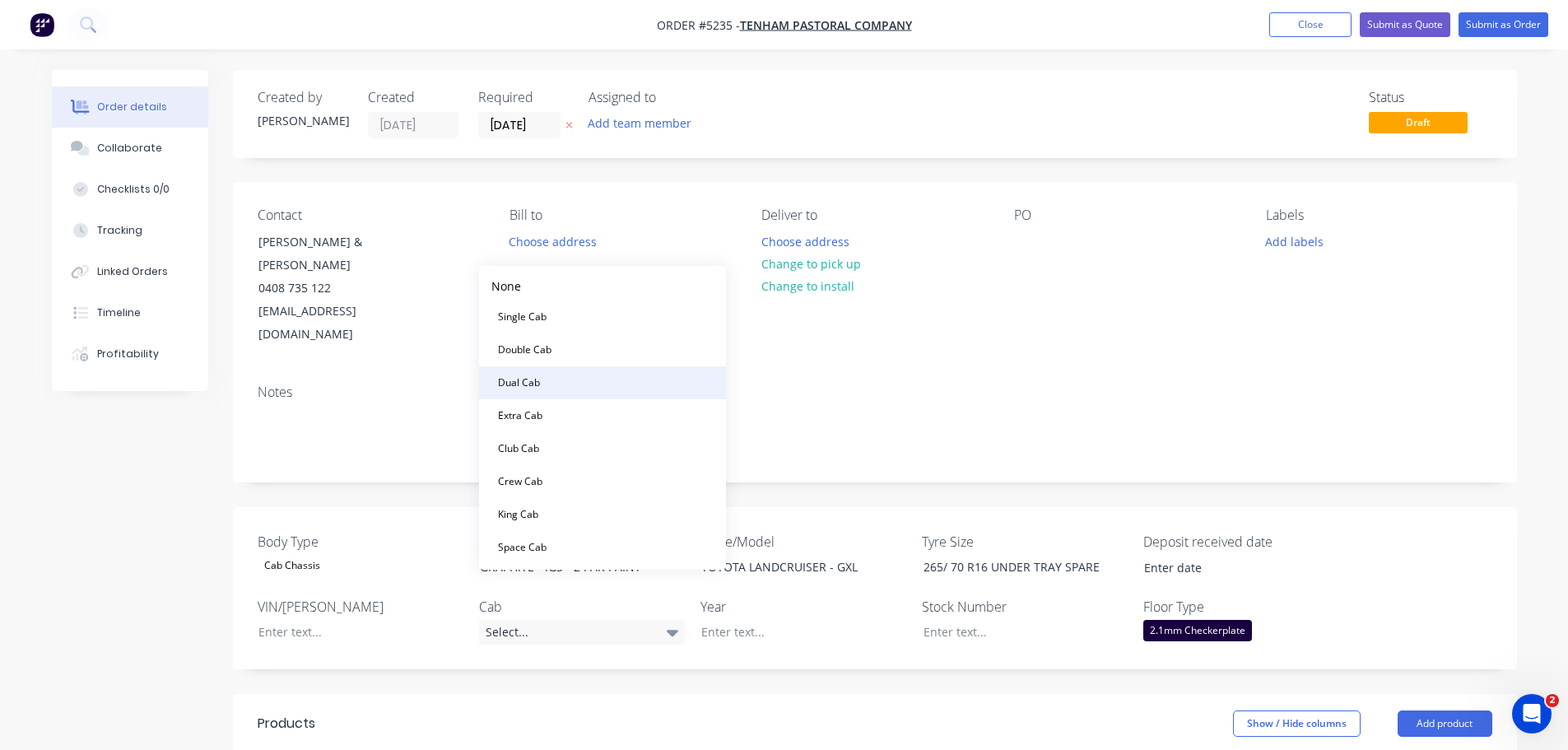
click at [597, 373] on button "Dual Cab" at bounding box center [602, 383] width 247 height 33
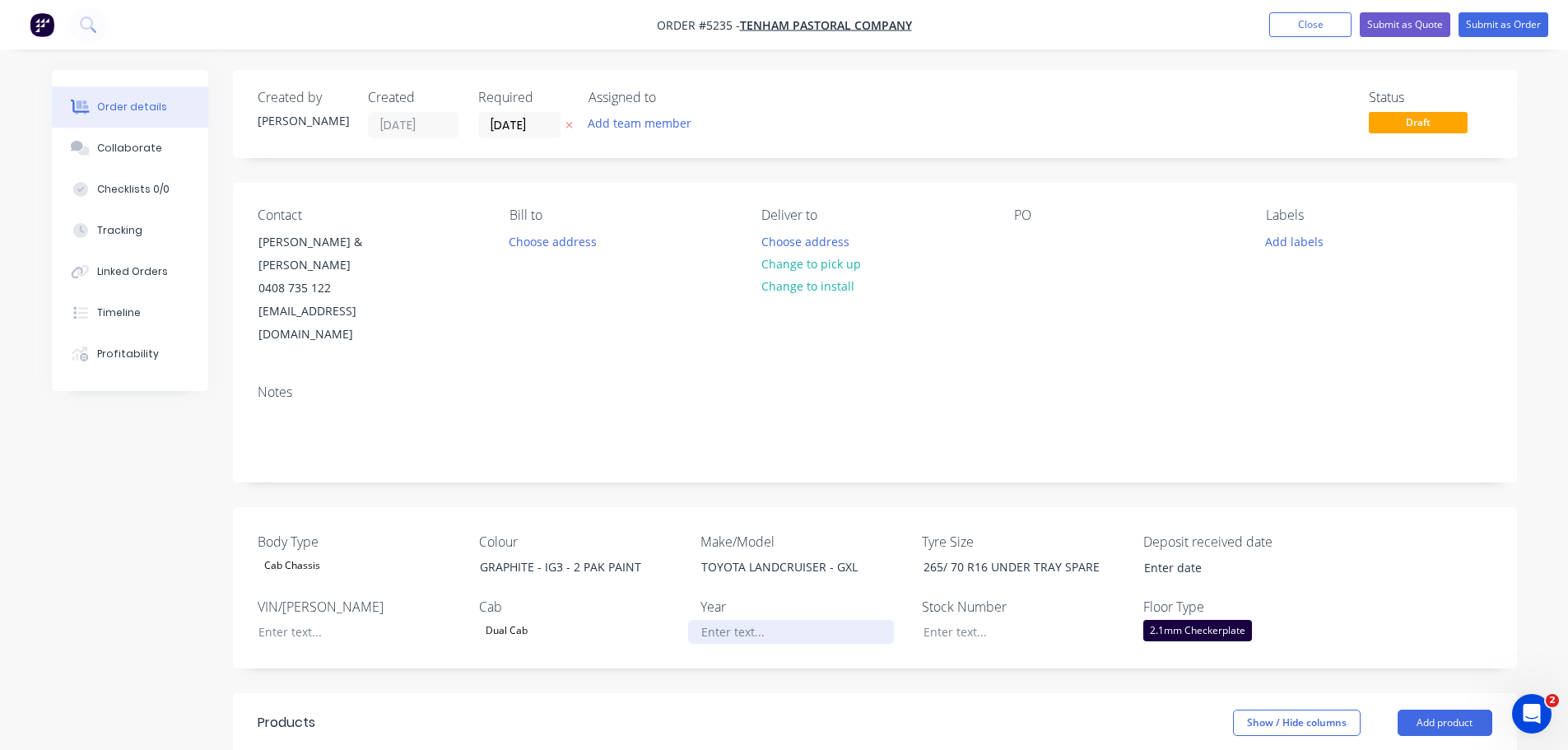
click at [733, 620] on div at bounding box center [791, 632] width 206 height 24
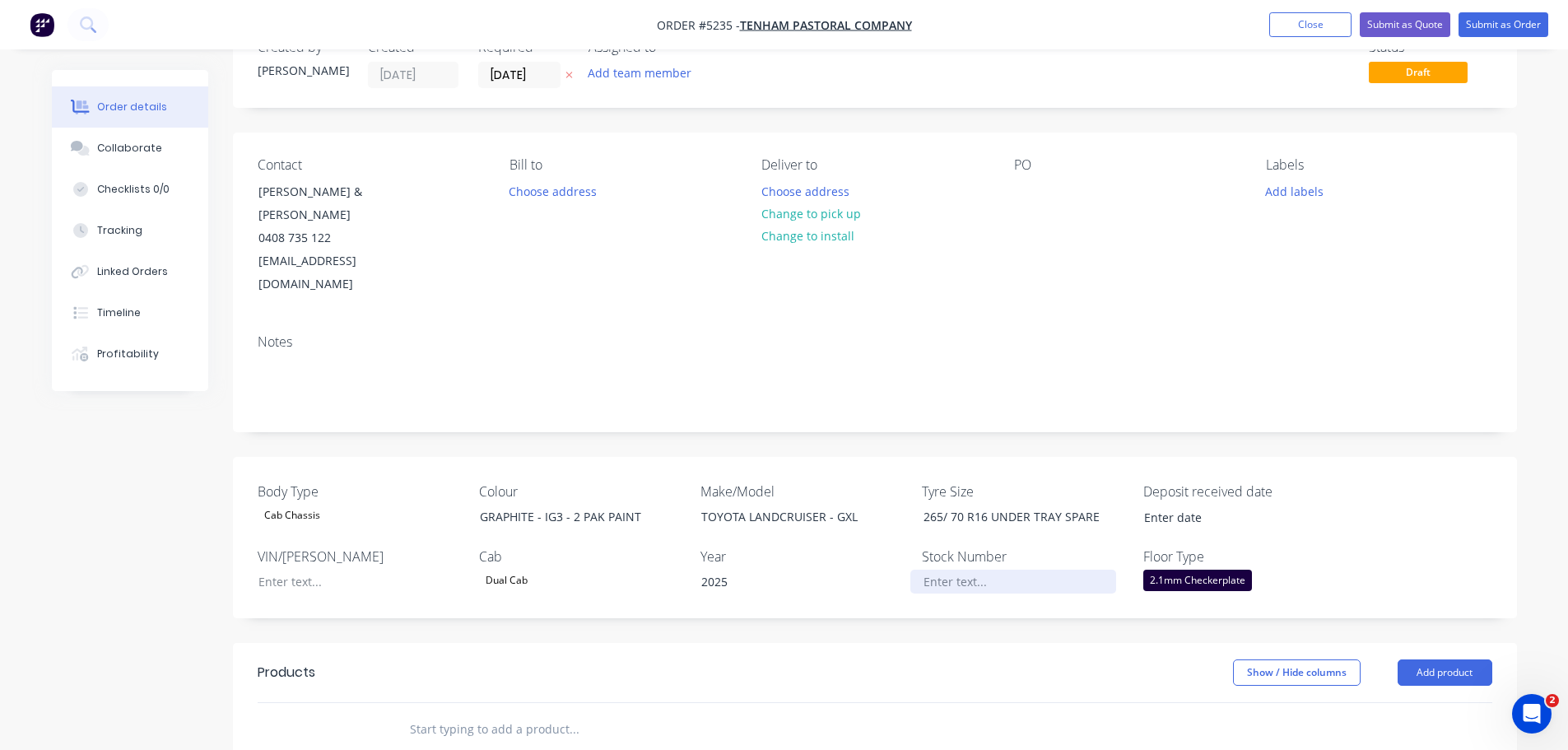
scroll to position [329, 0]
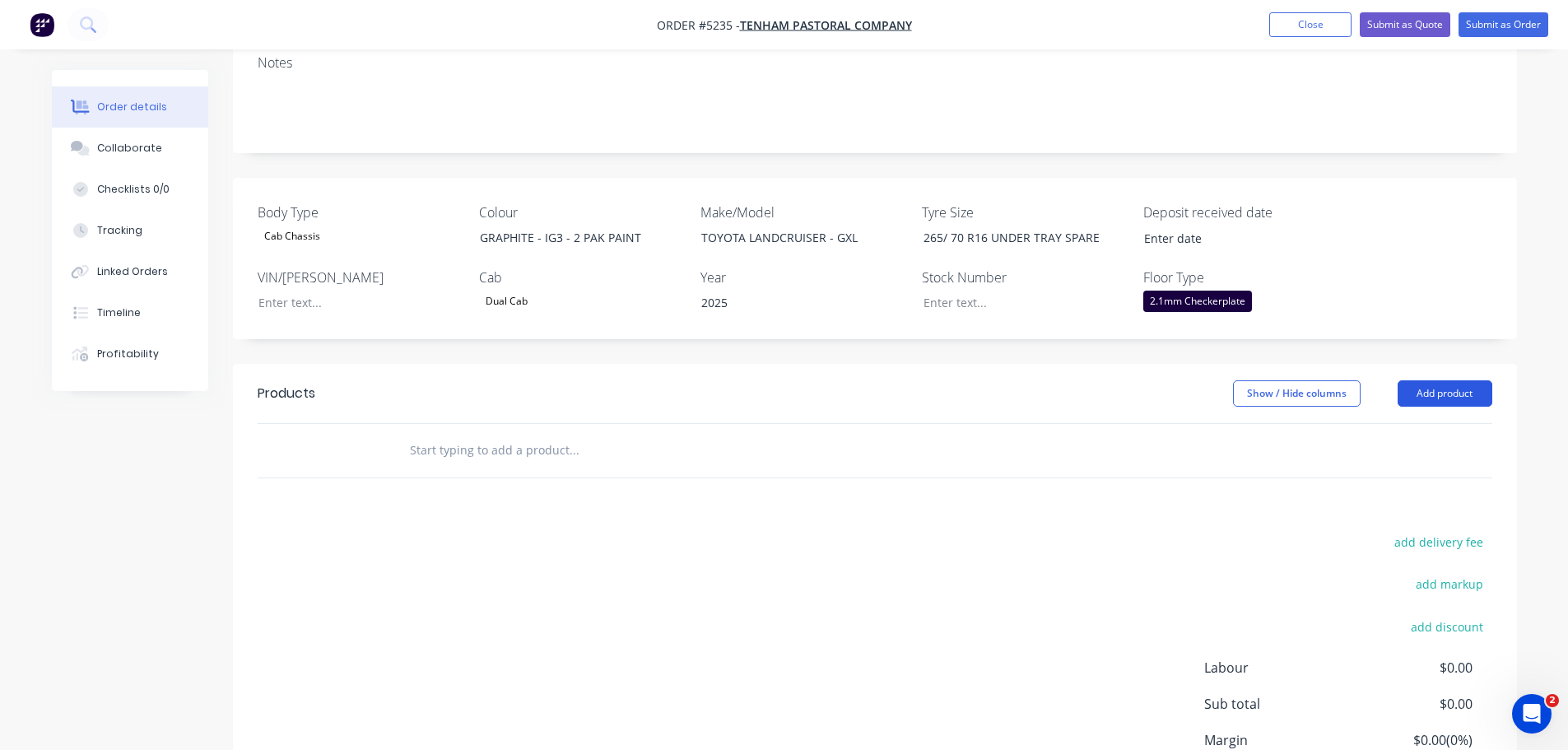
click at [1433, 381] on button "Add product" at bounding box center [1446, 394] width 95 height 27
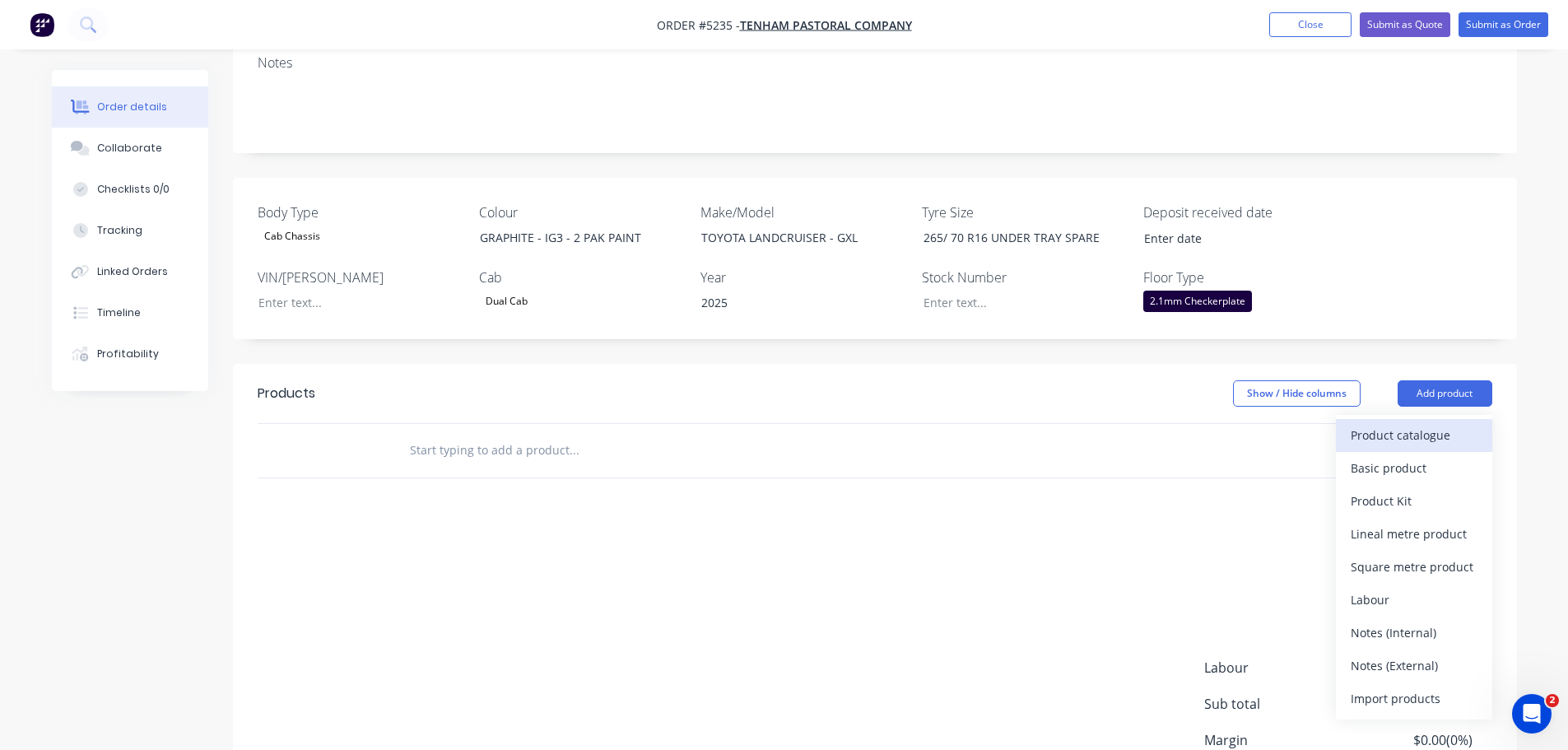
click at [1428, 423] on div "Product catalogue" at bounding box center [1415, 435] width 127 height 24
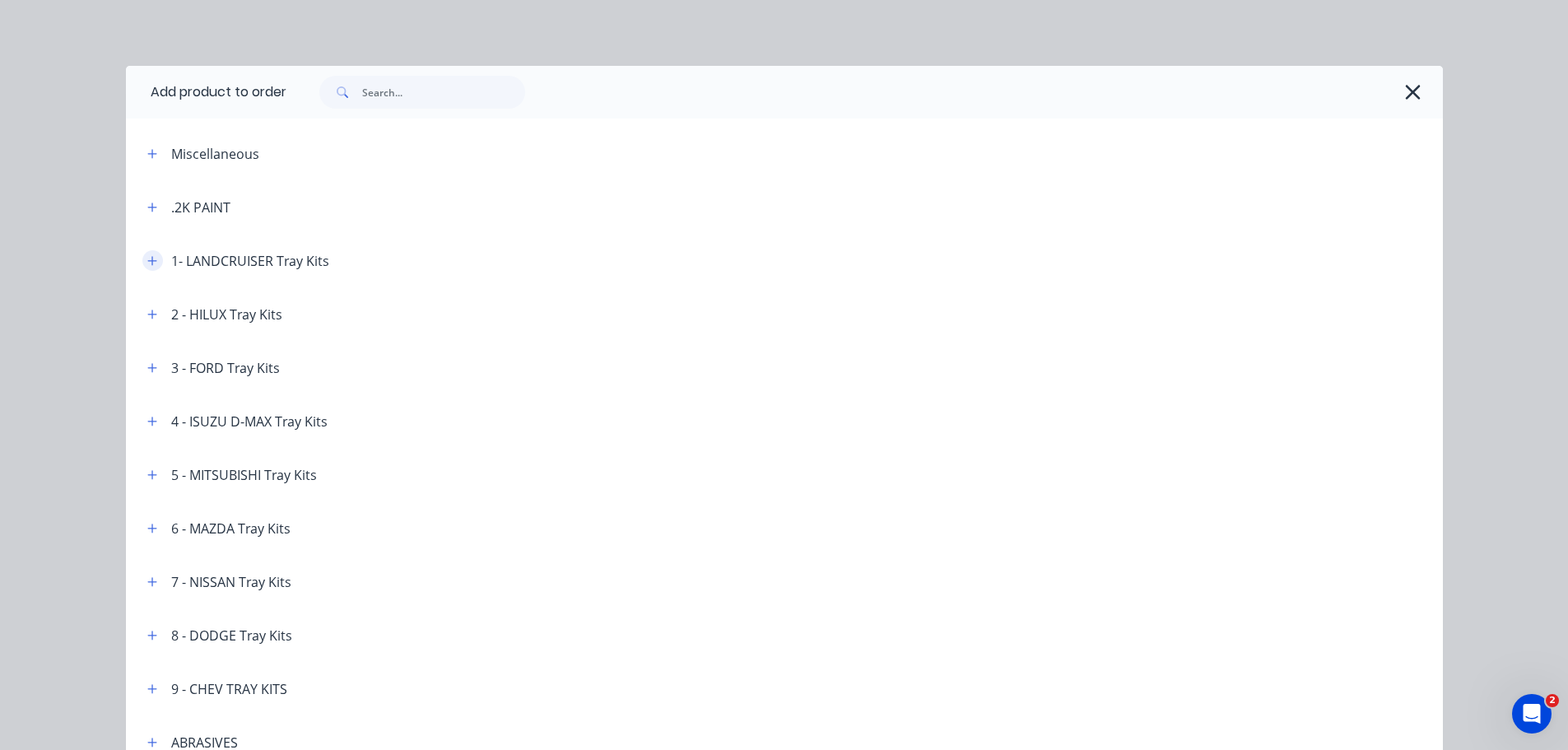
click at [147, 258] on icon "button" at bounding box center [152, 260] width 9 height 9
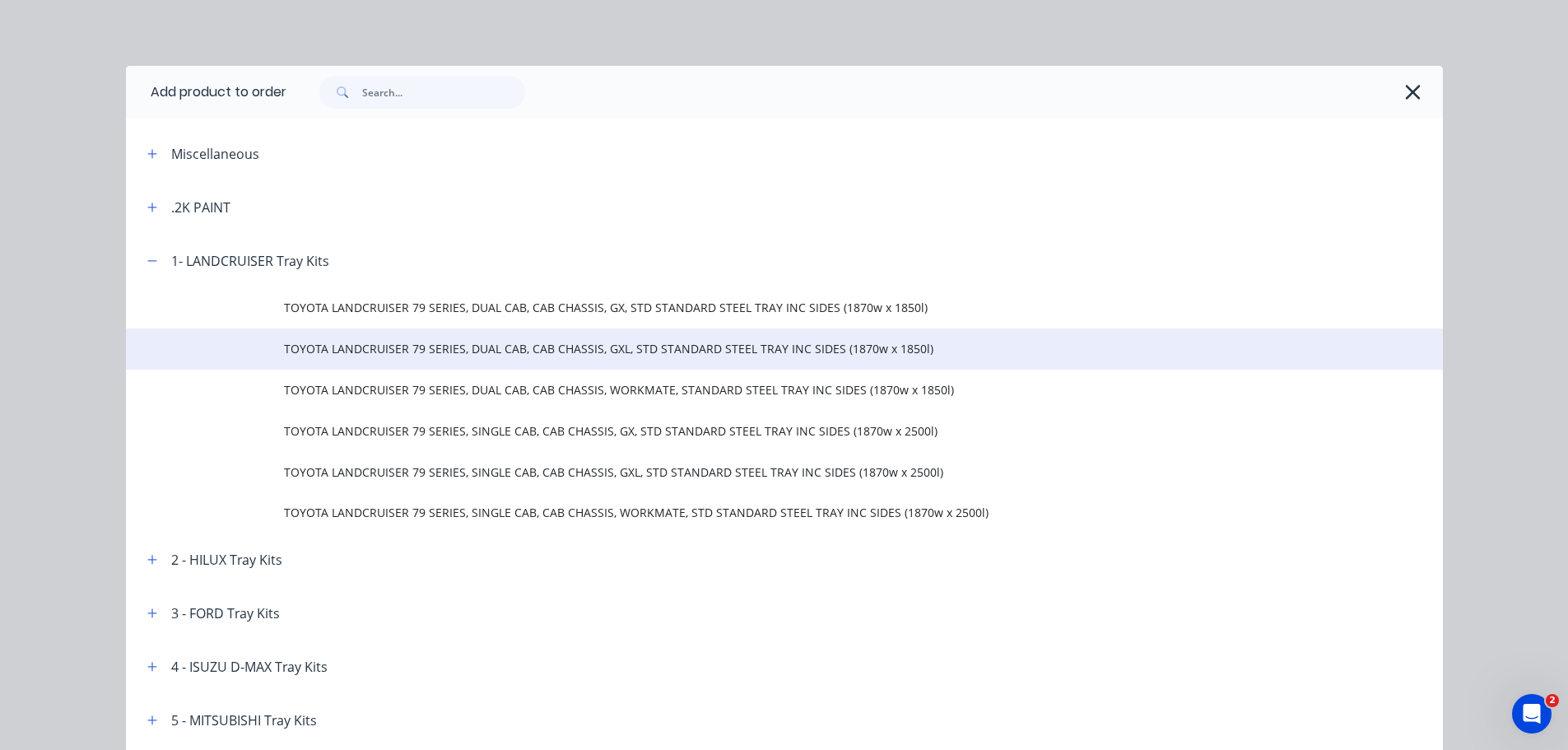
click at [565, 352] on span "TOYOTA LANDCRUISER 79 SERIES, DUAL CAB, CAB CHASSIS, GXL, STD STANDARD STEEL TR…" at bounding box center [747, 348] width 927 height 18
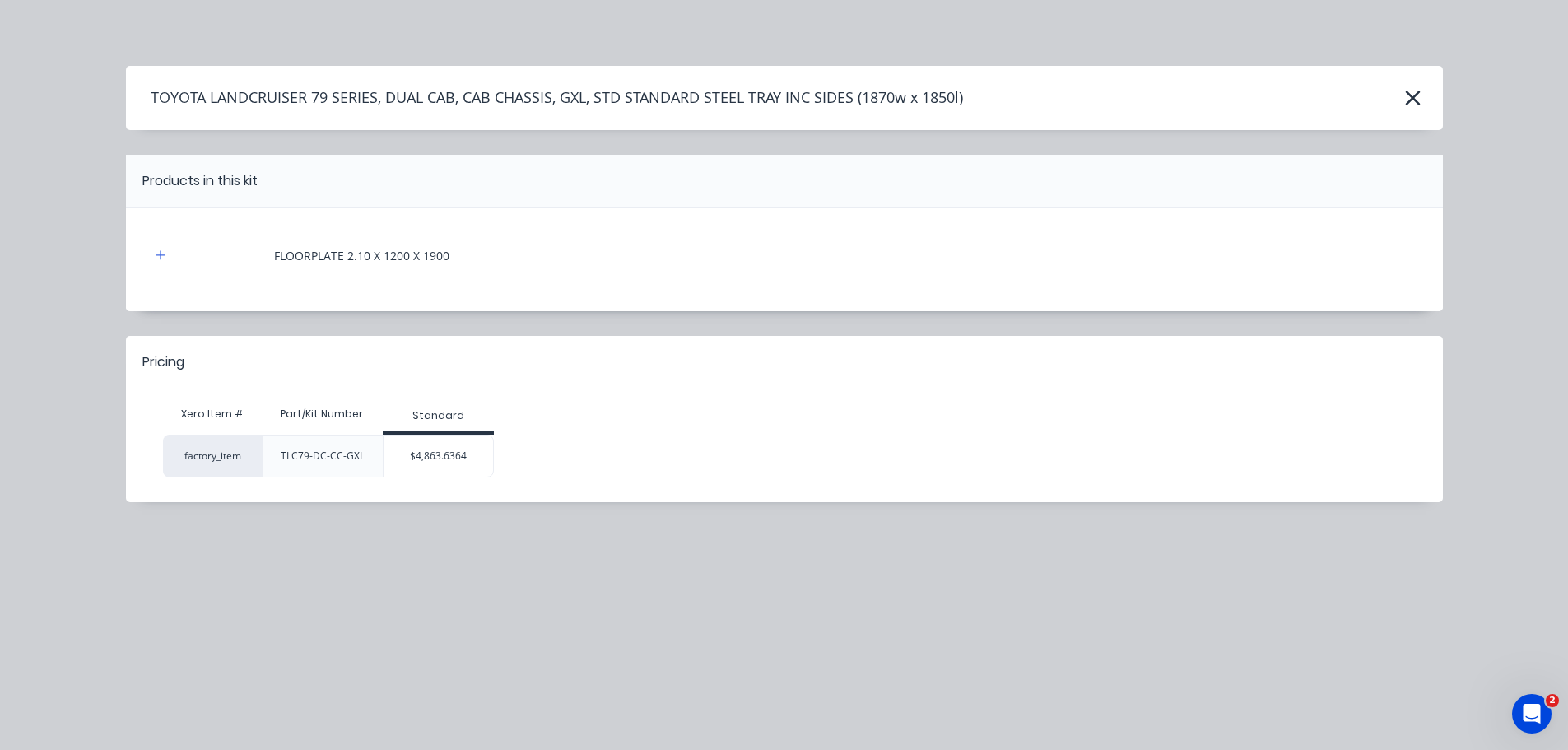
click at [457, 464] on div "$4,863.6364" at bounding box center [437, 456] width 109 height 41
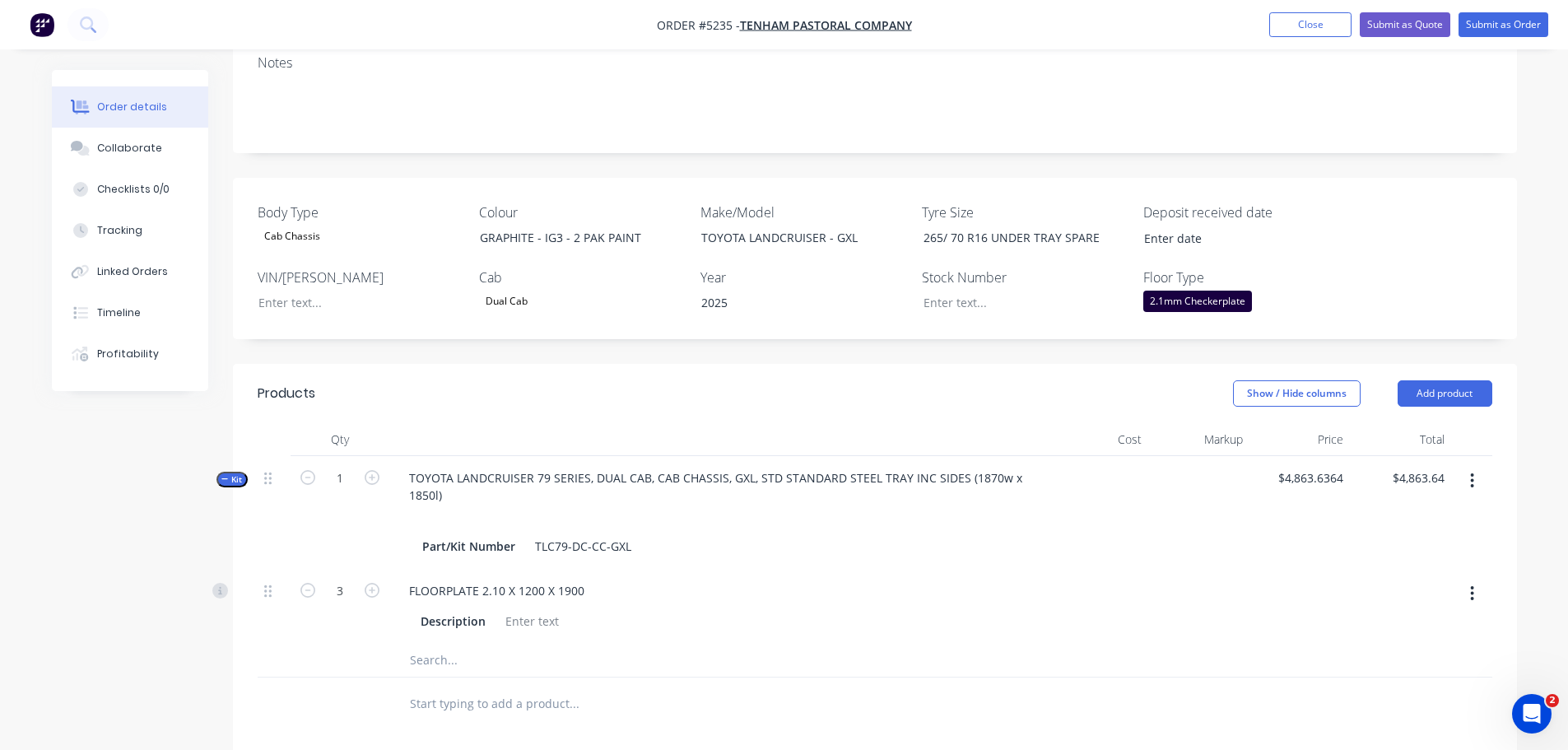
click at [607, 688] on input "text" at bounding box center [573, 704] width 329 height 33
click at [1443, 381] on button "Add product" at bounding box center [1446, 394] width 95 height 27
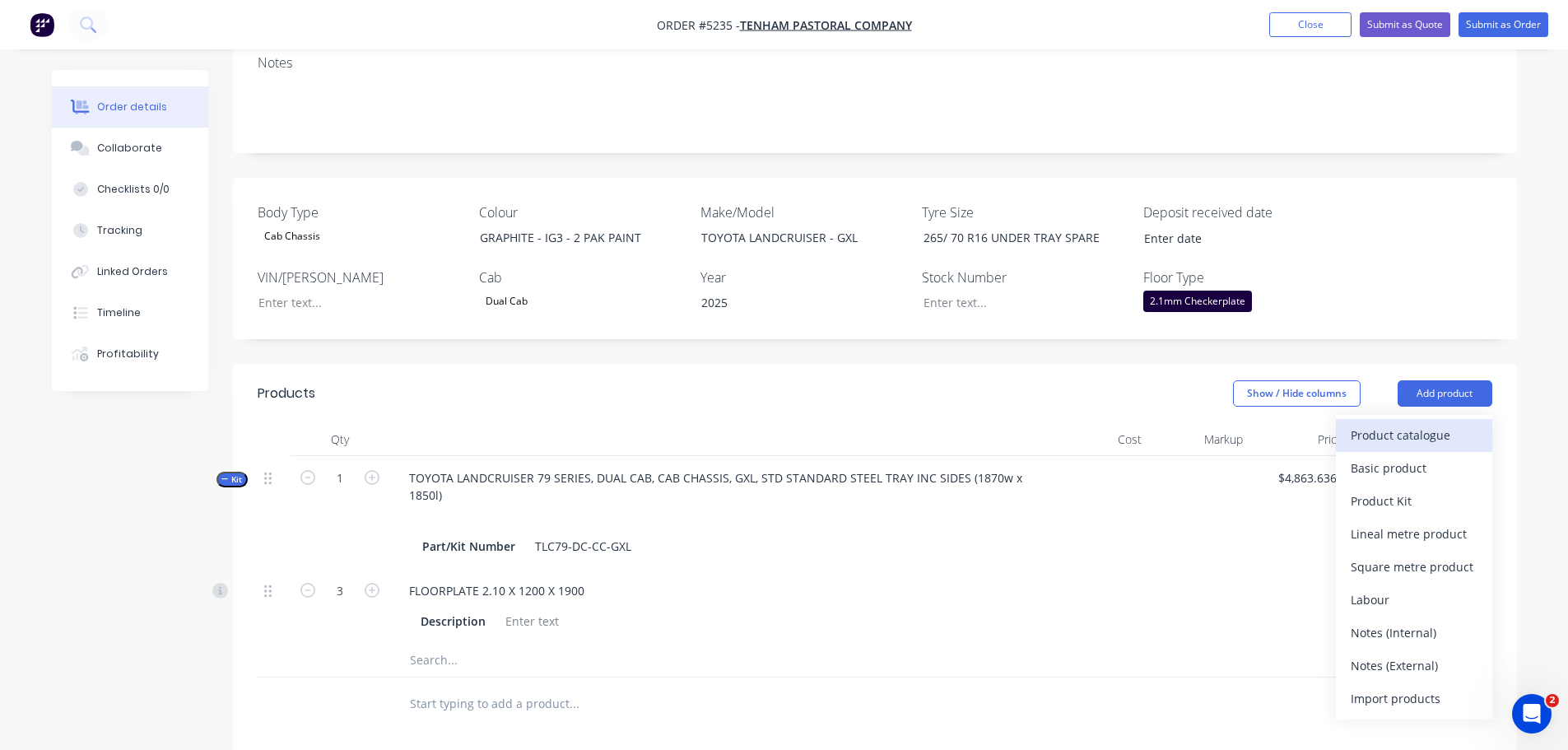
click at [1435, 423] on div "Product catalogue" at bounding box center [1415, 435] width 127 height 24
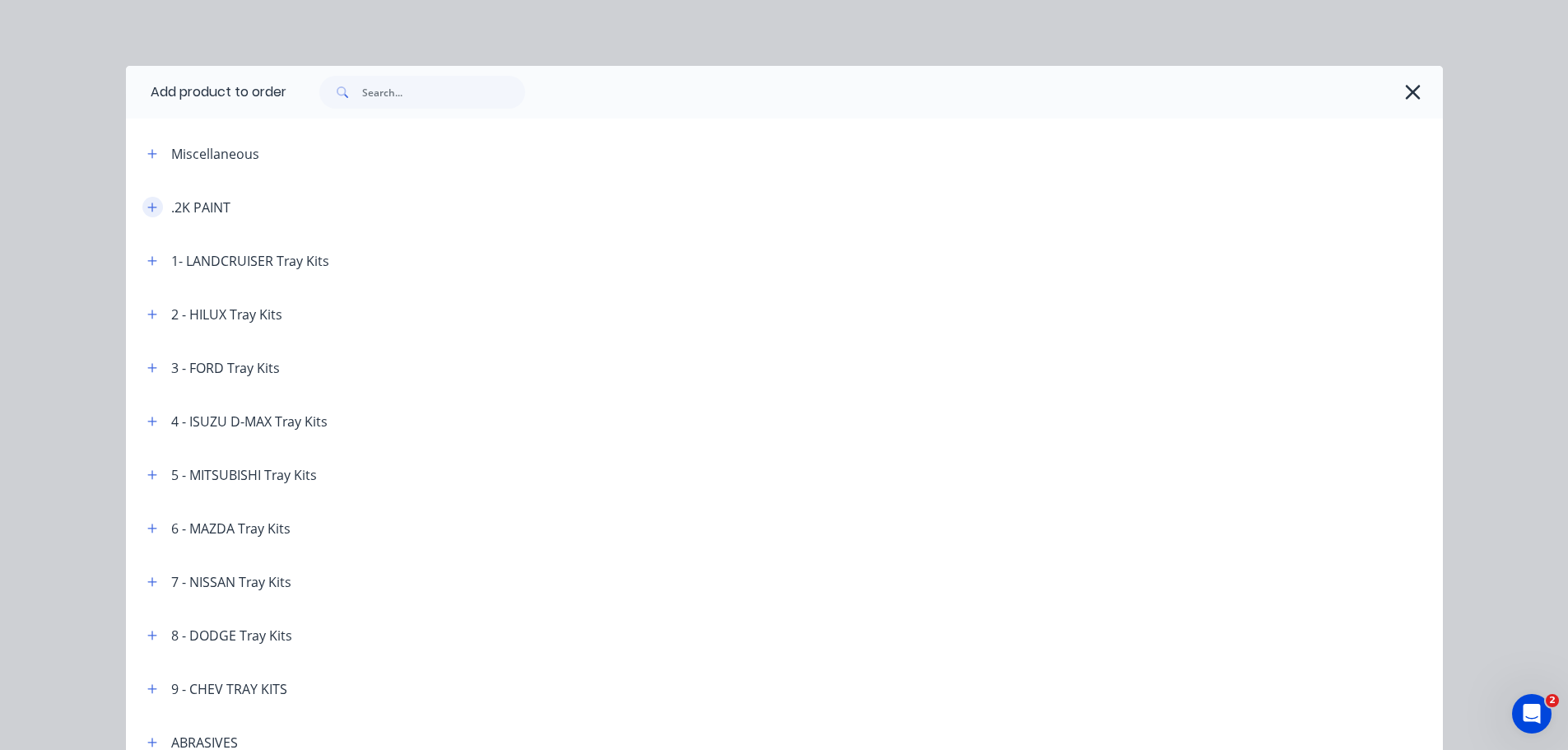
click at [147, 208] on icon "button" at bounding box center [152, 207] width 9 height 9
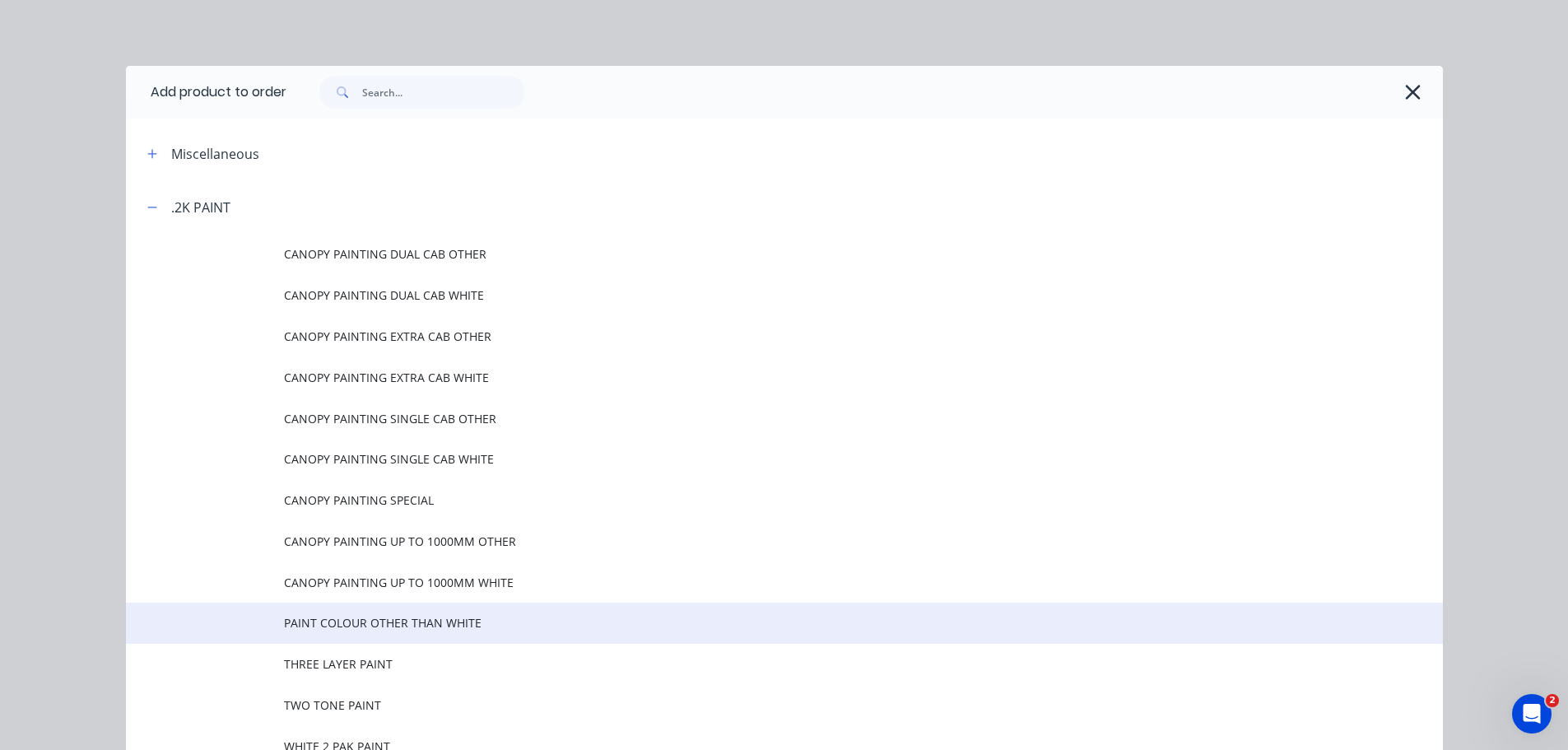
click at [453, 624] on span "PAINT COLOUR OTHER THAN WHITE" at bounding box center [747, 622] width 927 height 18
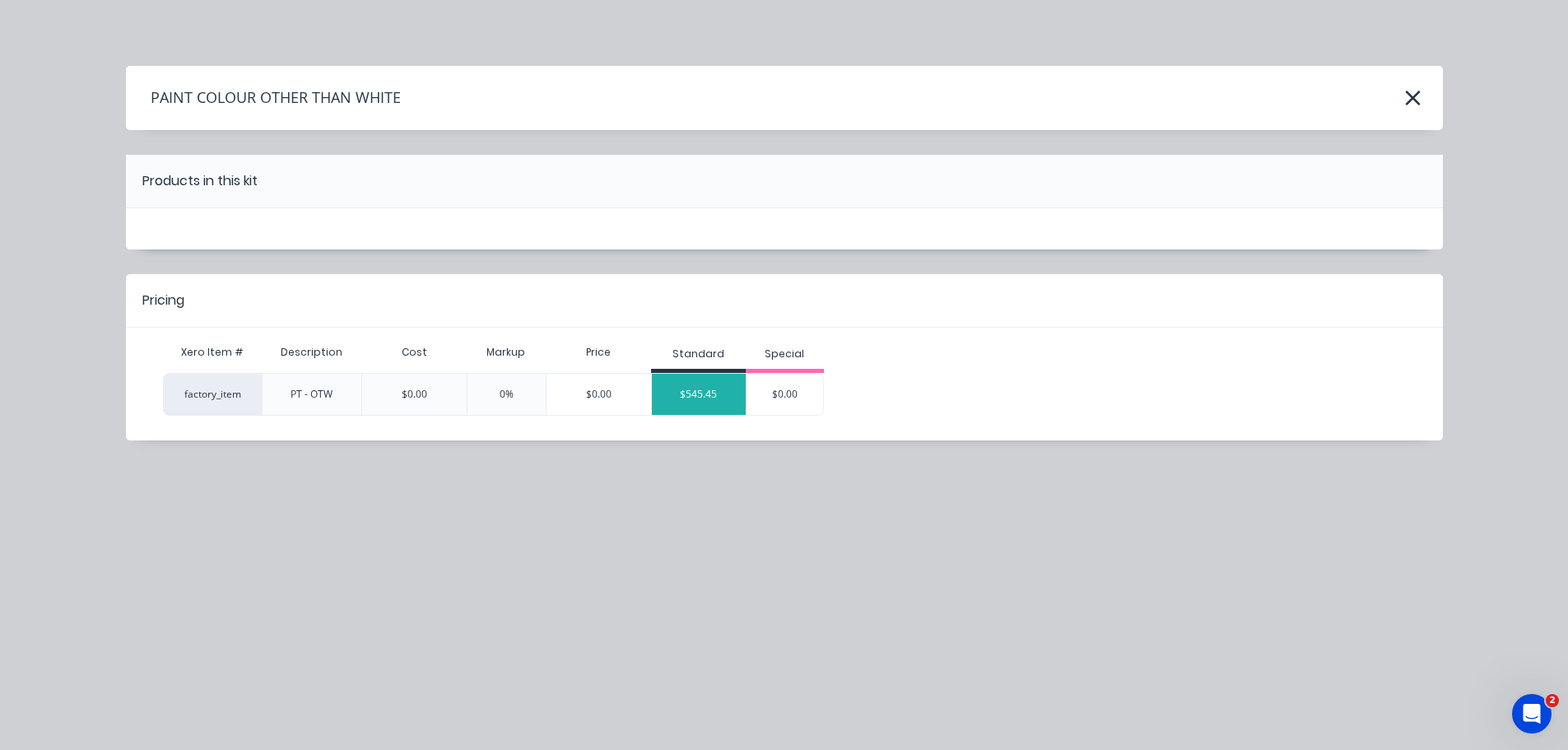
click at [695, 391] on div "$545.45" at bounding box center [699, 394] width 94 height 41
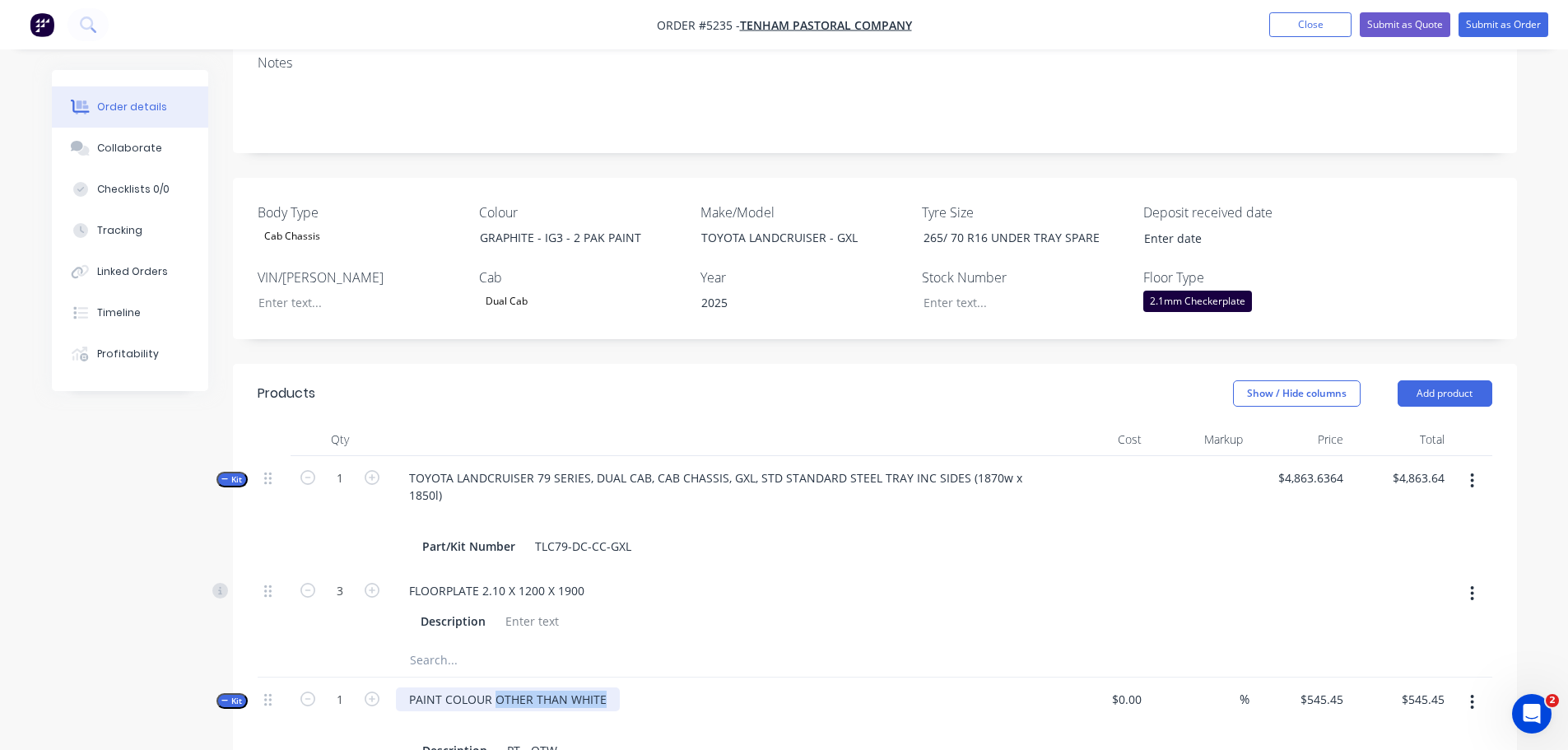
drag, startPoint x: 497, startPoint y: 654, endPoint x: 618, endPoint y: 646, distance: 121.3
click at [618, 678] on div "PAINT COLOUR OTHER THAN WHITE Description PT - OTW" at bounding box center [718, 725] width 659 height 96
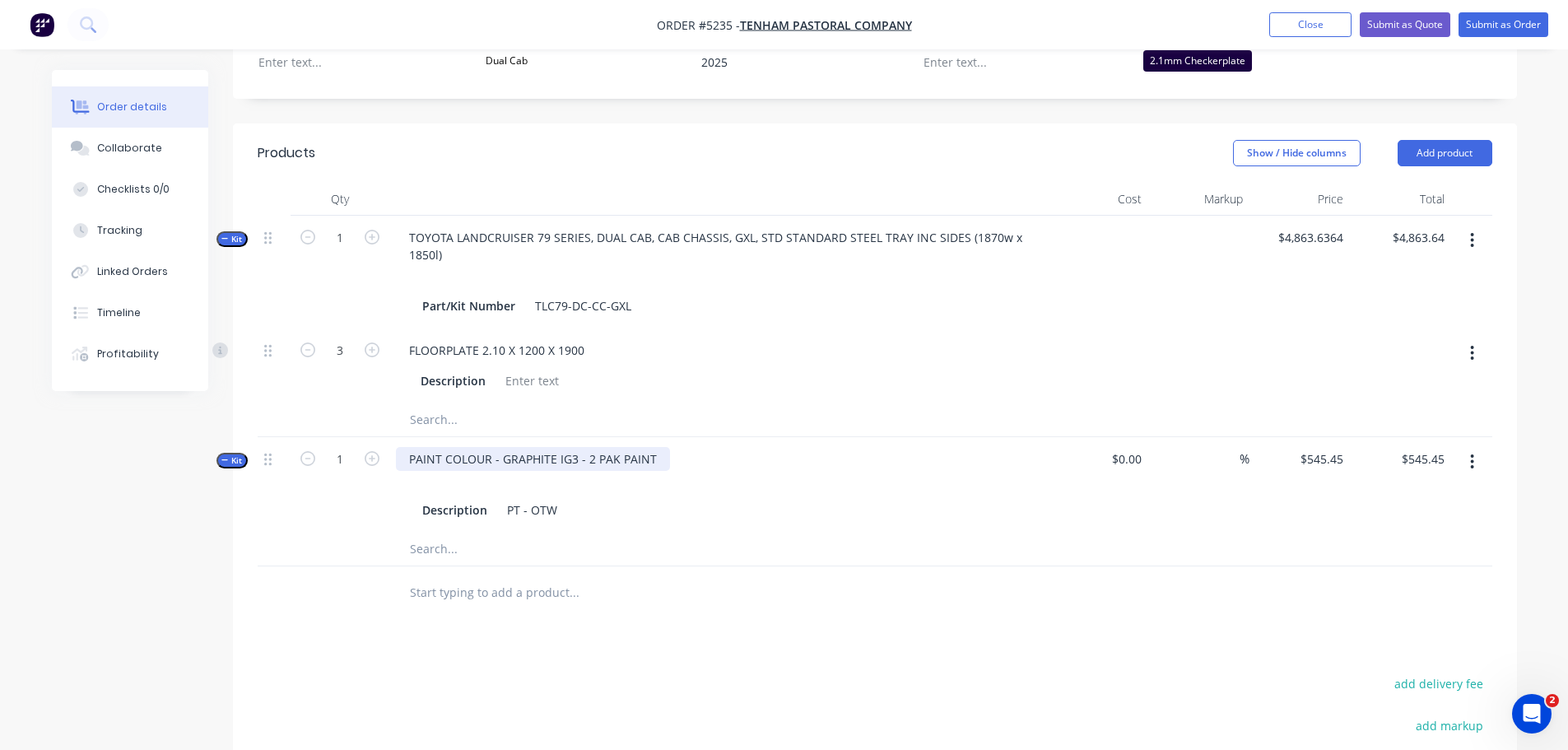
scroll to position [577, 0]
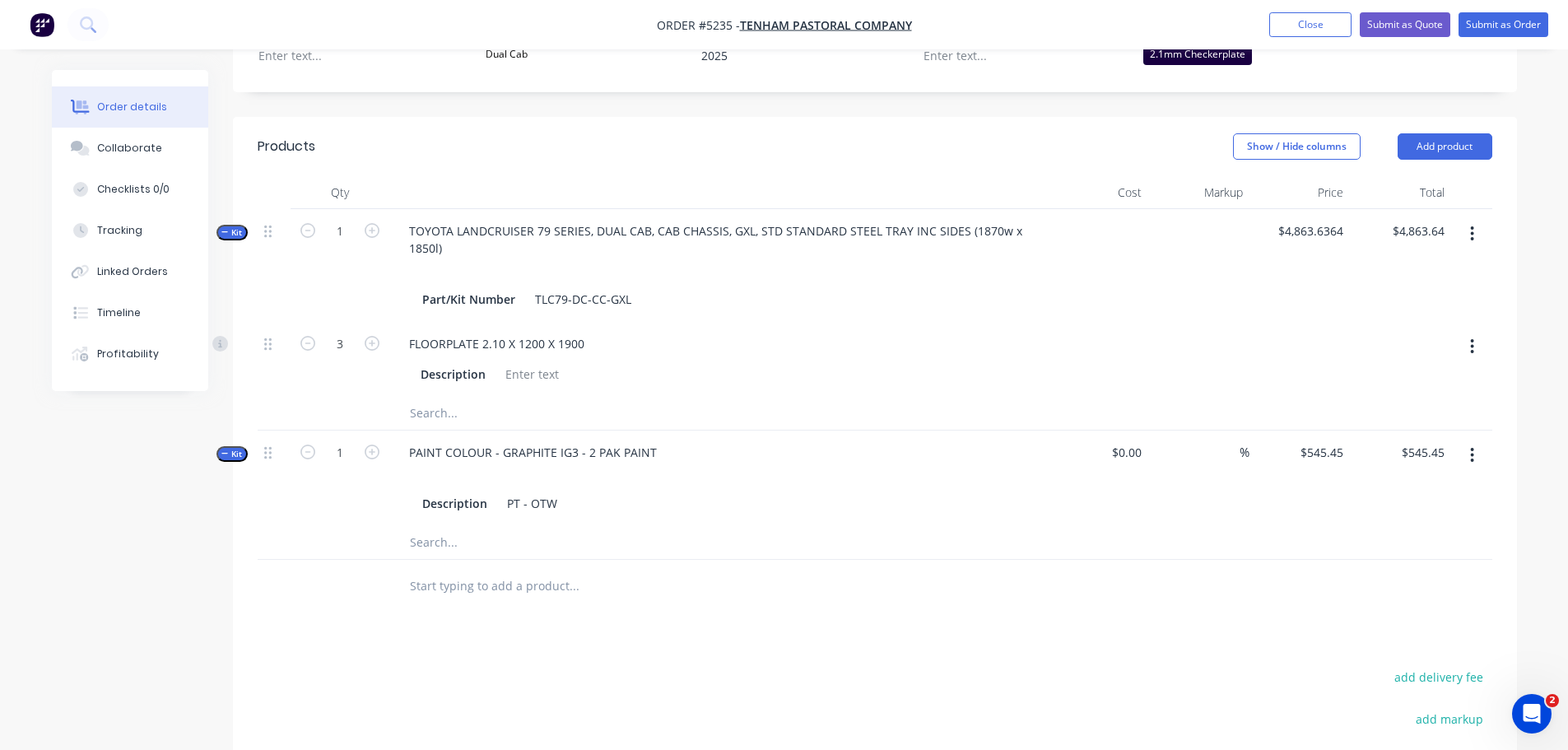
click at [522, 570] on input "text" at bounding box center [573, 587] width 329 height 33
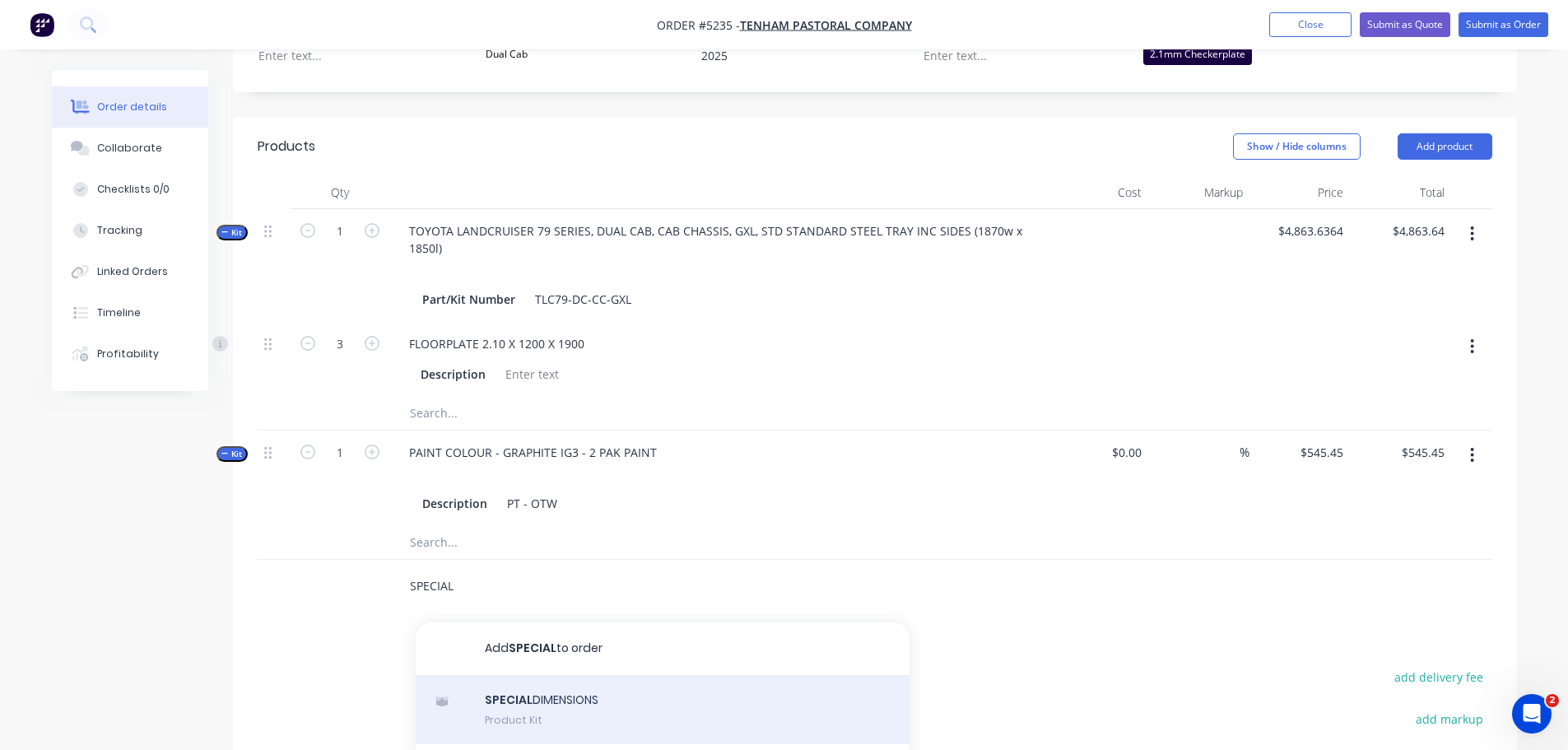
type input "SPECIAL"
click at [613, 675] on div "SPECIAL DIMENSIONS Product Kit" at bounding box center [662, 709] width 494 height 69
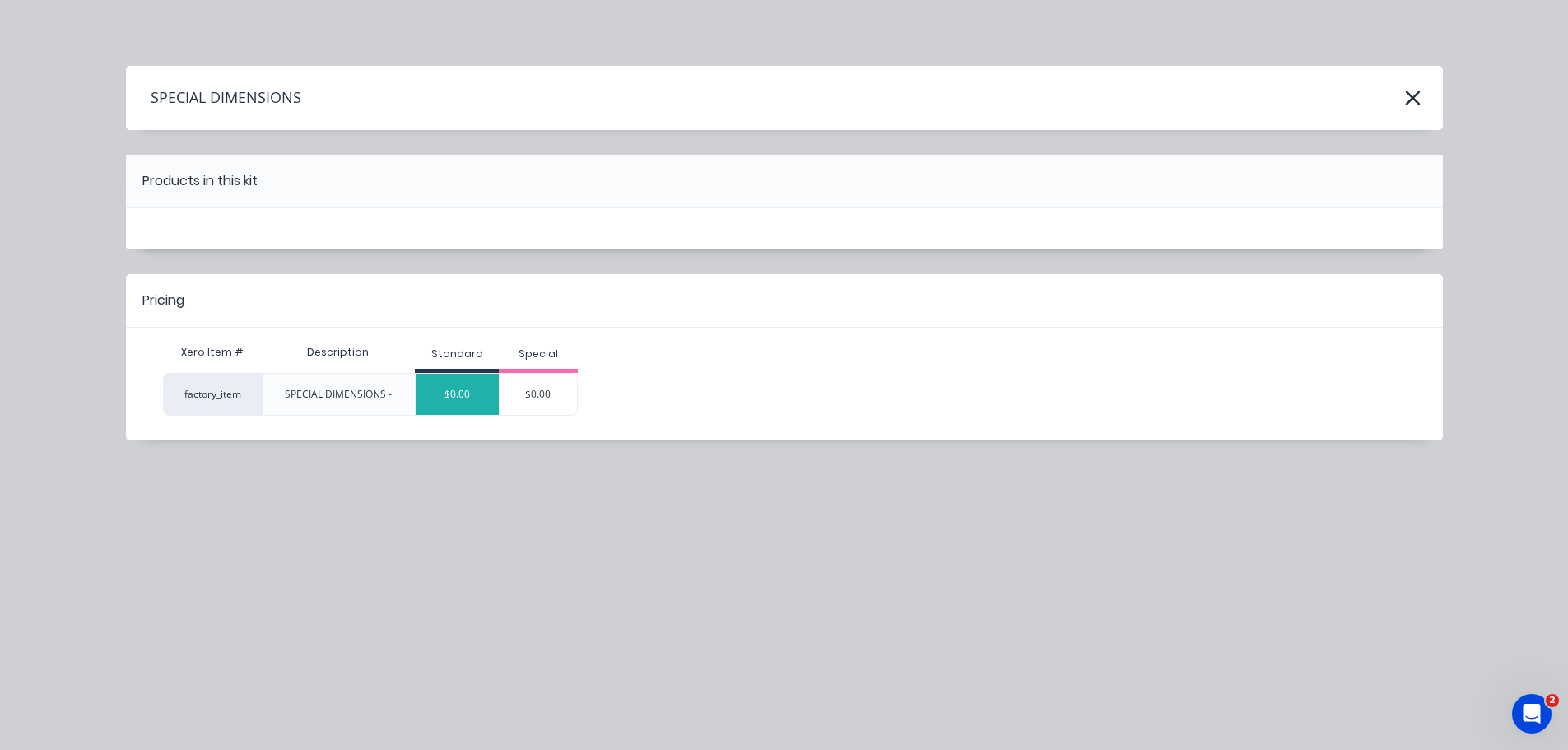
click at [449, 393] on div "$0.00" at bounding box center [457, 394] width 83 height 41
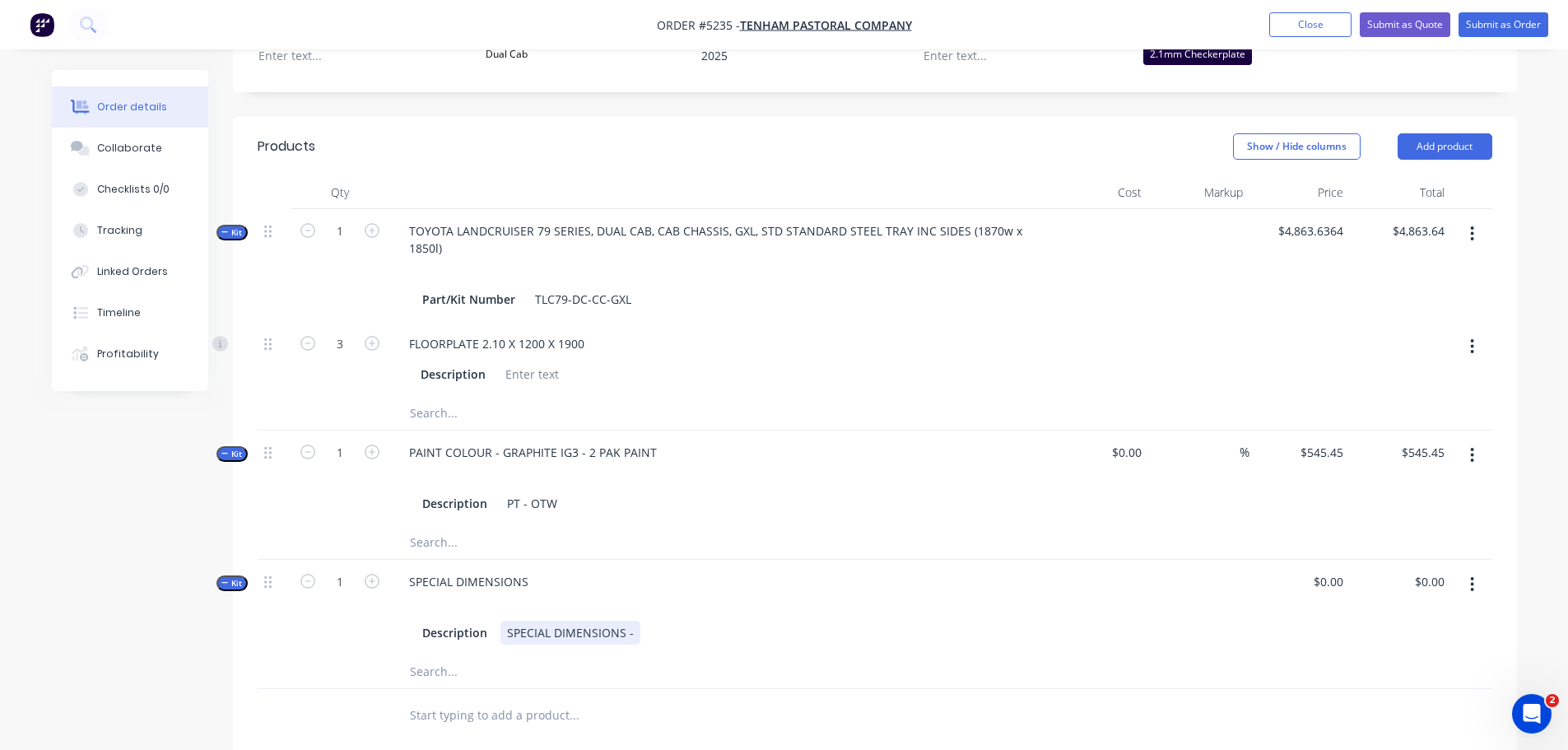
click at [635, 621] on div "SPECIAL DIMENSIONS -" at bounding box center [571, 632] width 140 height 24
click at [541, 699] on input "text" at bounding box center [573, 716] width 329 height 33
click at [1425, 133] on button "Add product" at bounding box center [1446, 147] width 95 height 27
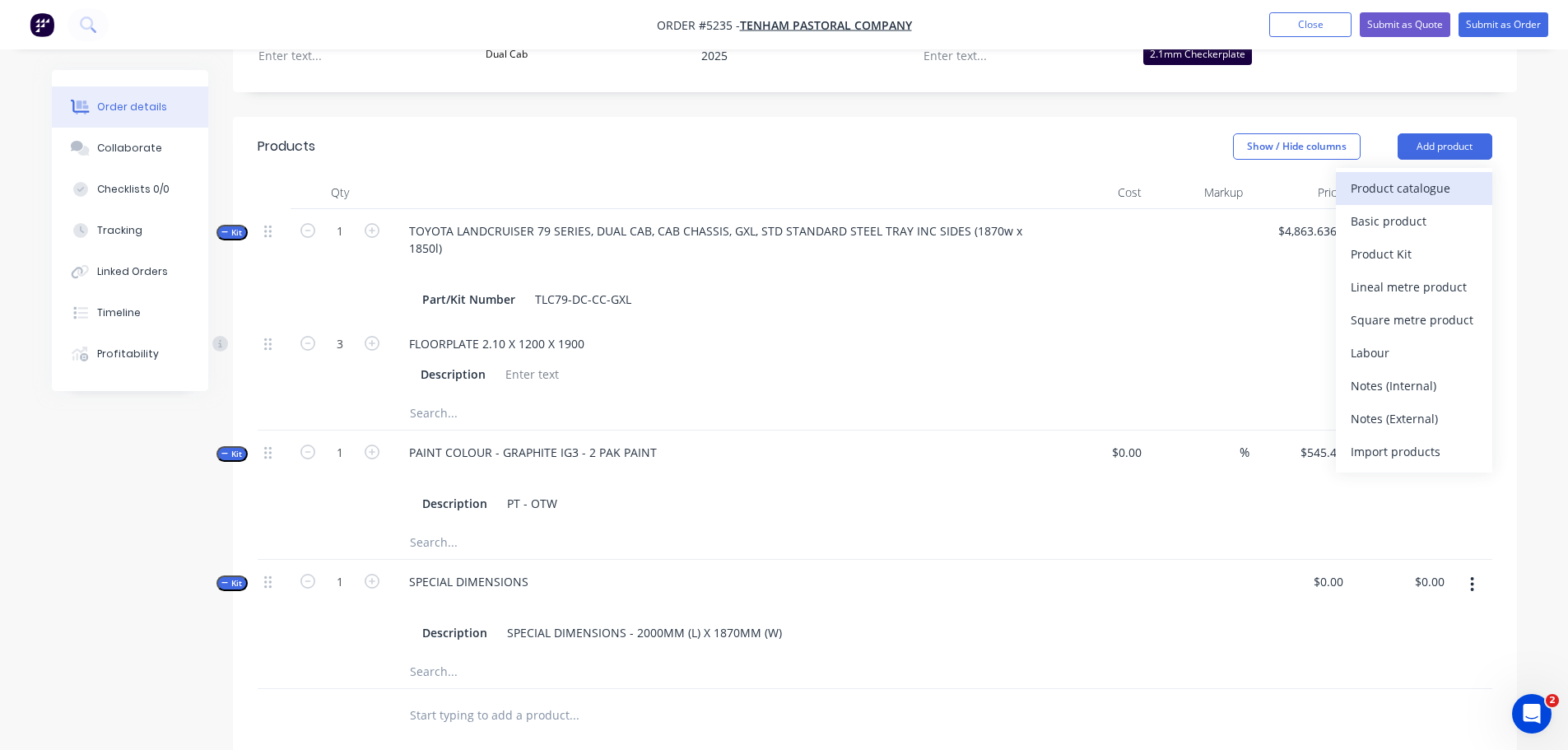
click at [1426, 176] on div "Product catalogue" at bounding box center [1415, 188] width 127 height 24
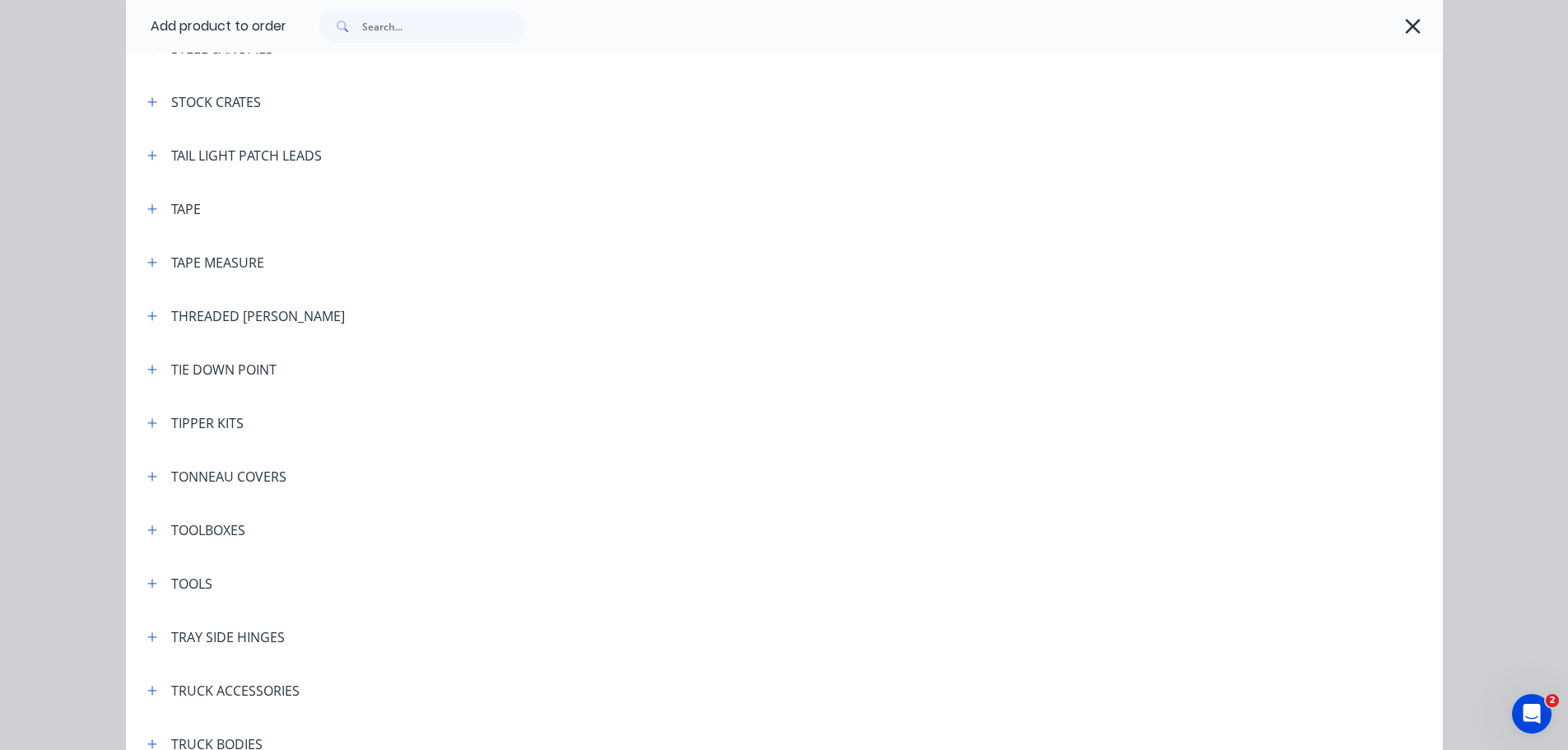
scroll to position [5352, 0]
click at [147, 532] on icon "button" at bounding box center [152, 528] width 9 height 9
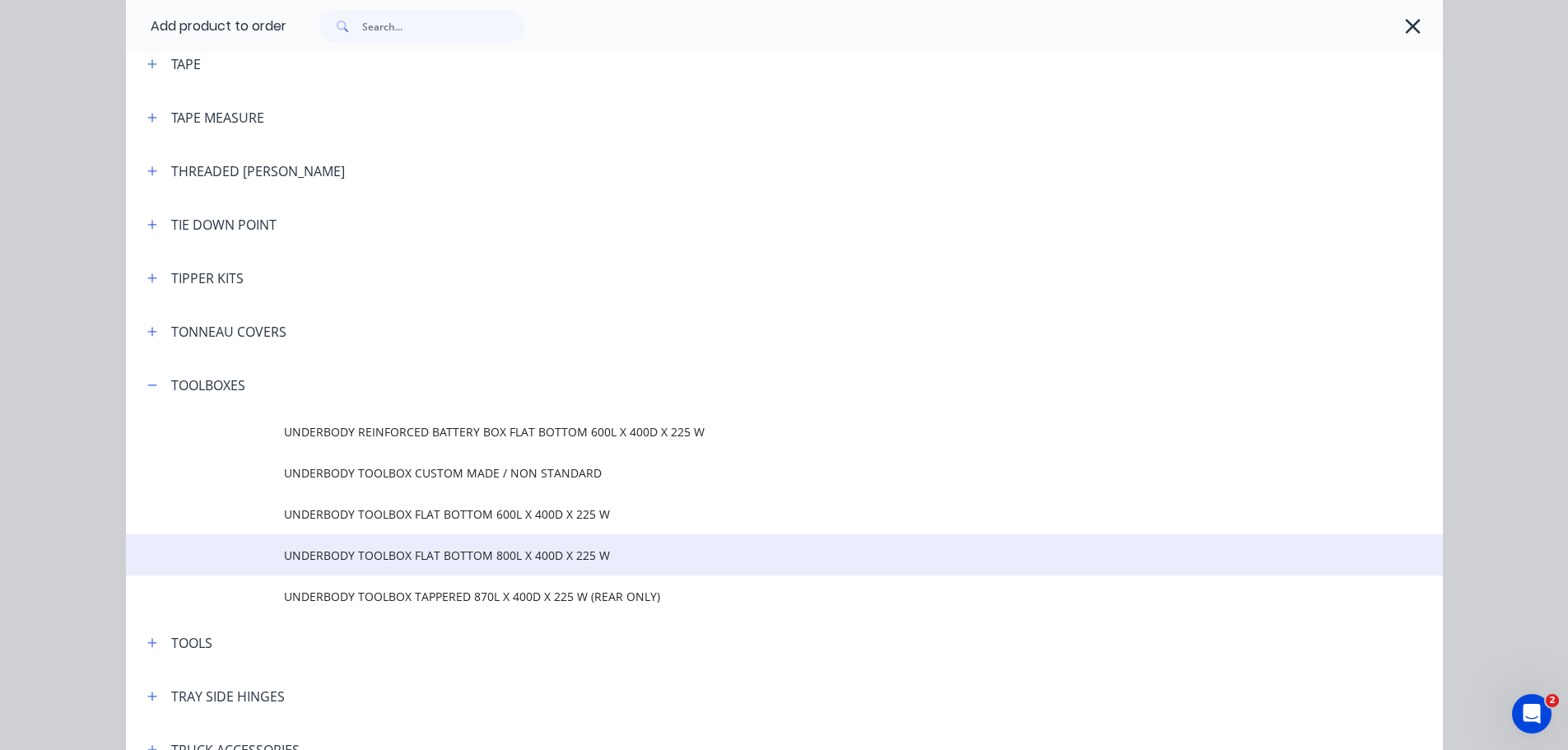
scroll to position [5518, 0]
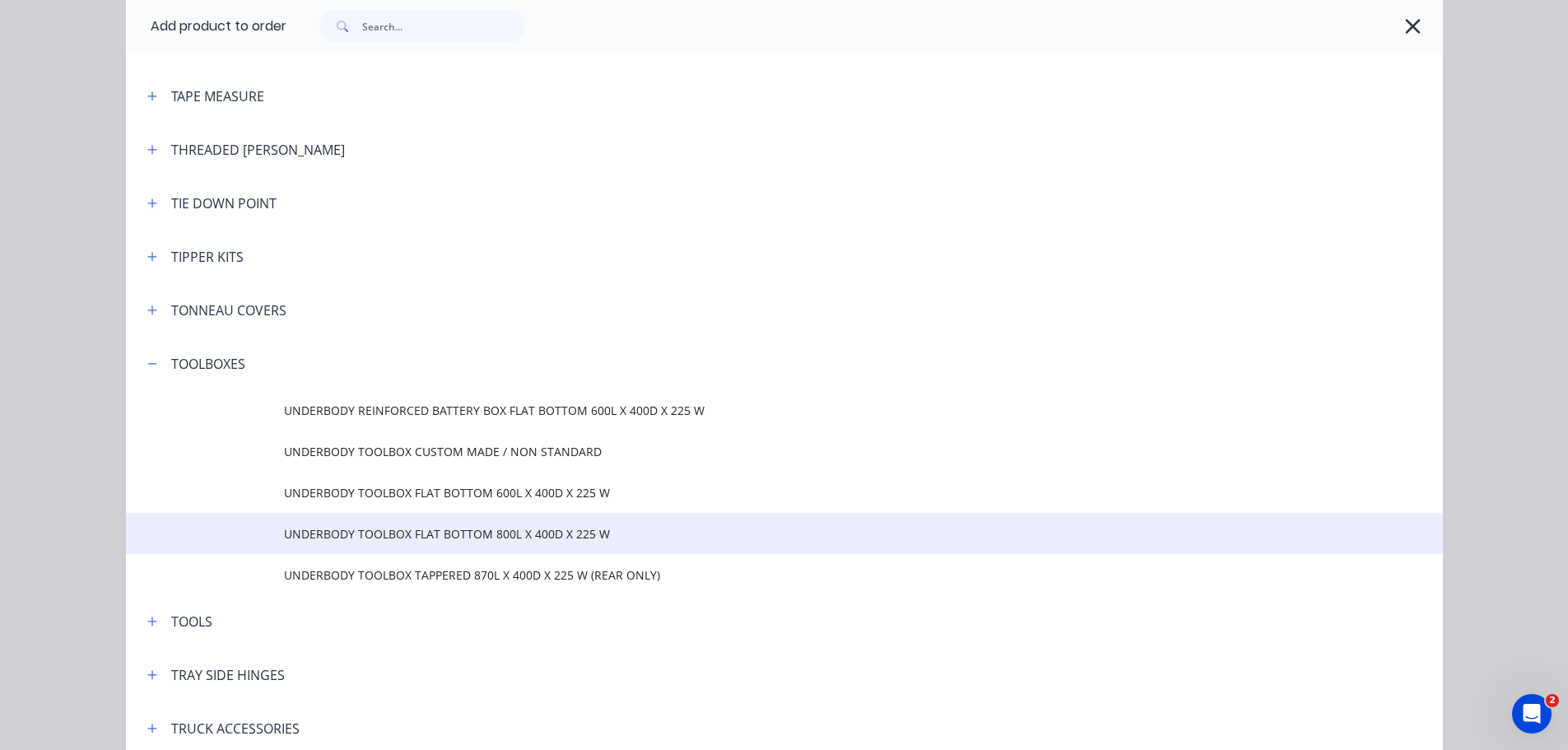
click at [408, 522] on td "UNDERBODY TOOLBOX FLAT BOTTOM 800L X 400D X 225 W" at bounding box center [863, 533] width 1159 height 41
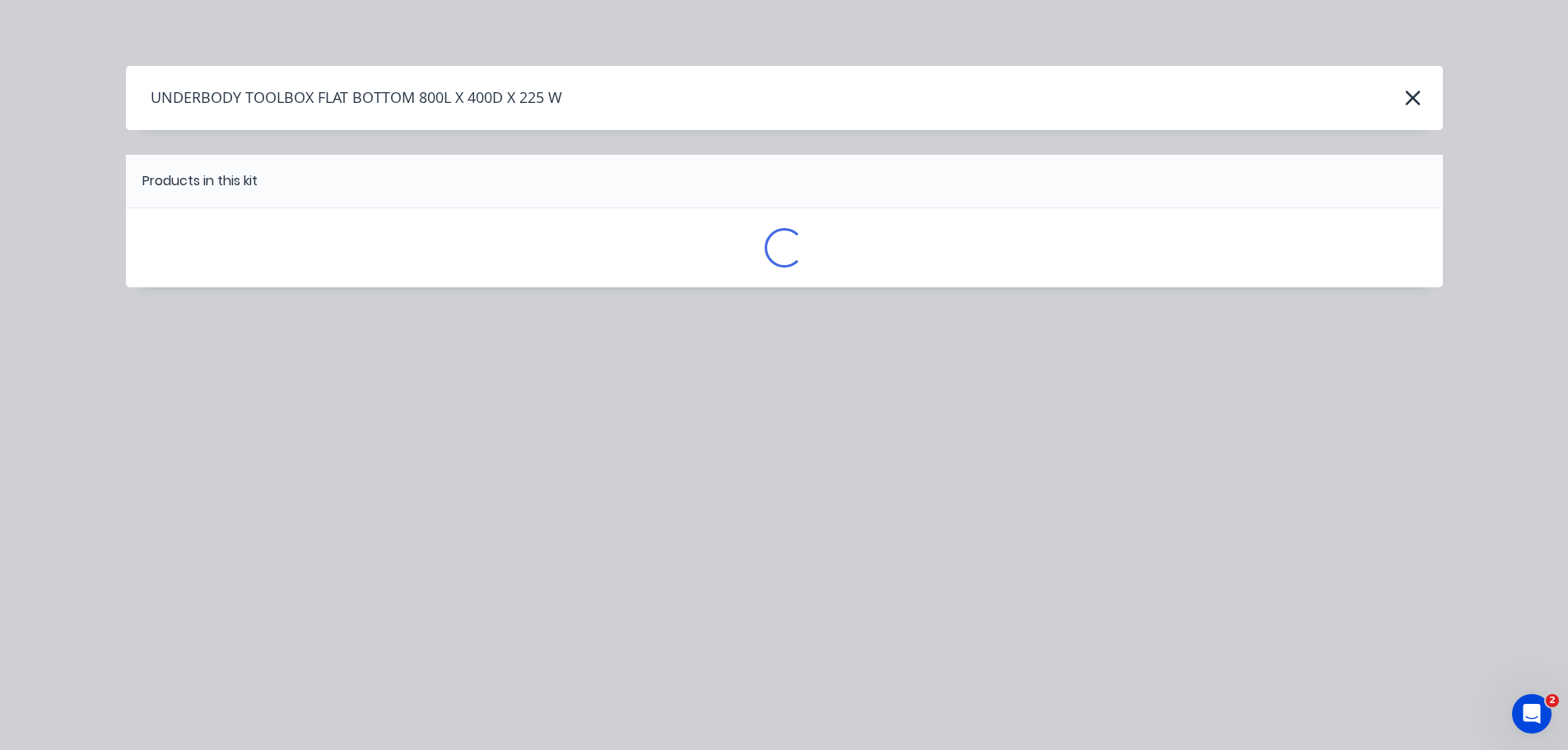
scroll to position [0, 0]
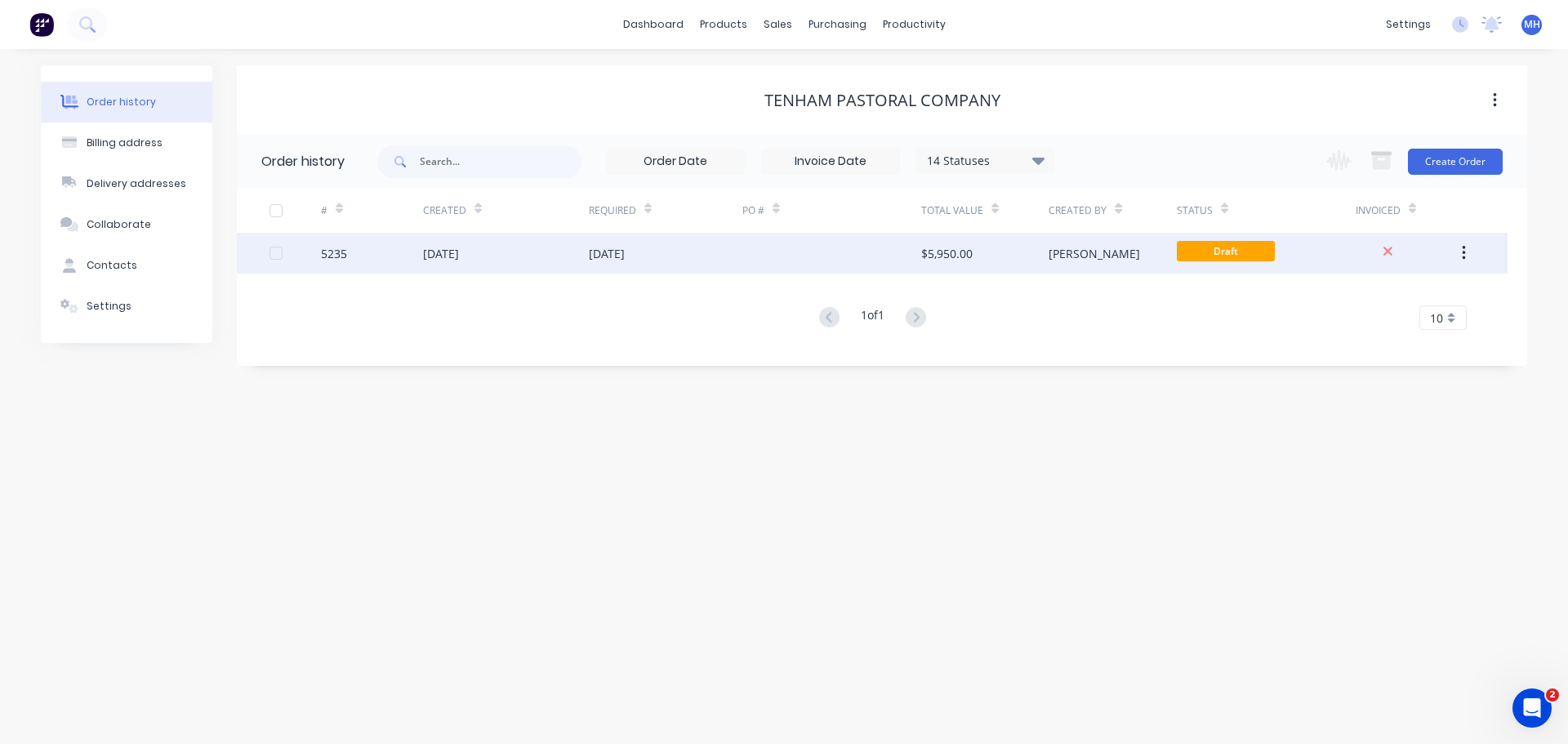
click at [550, 254] on div "[DATE]" at bounding box center [506, 253] width 166 height 41
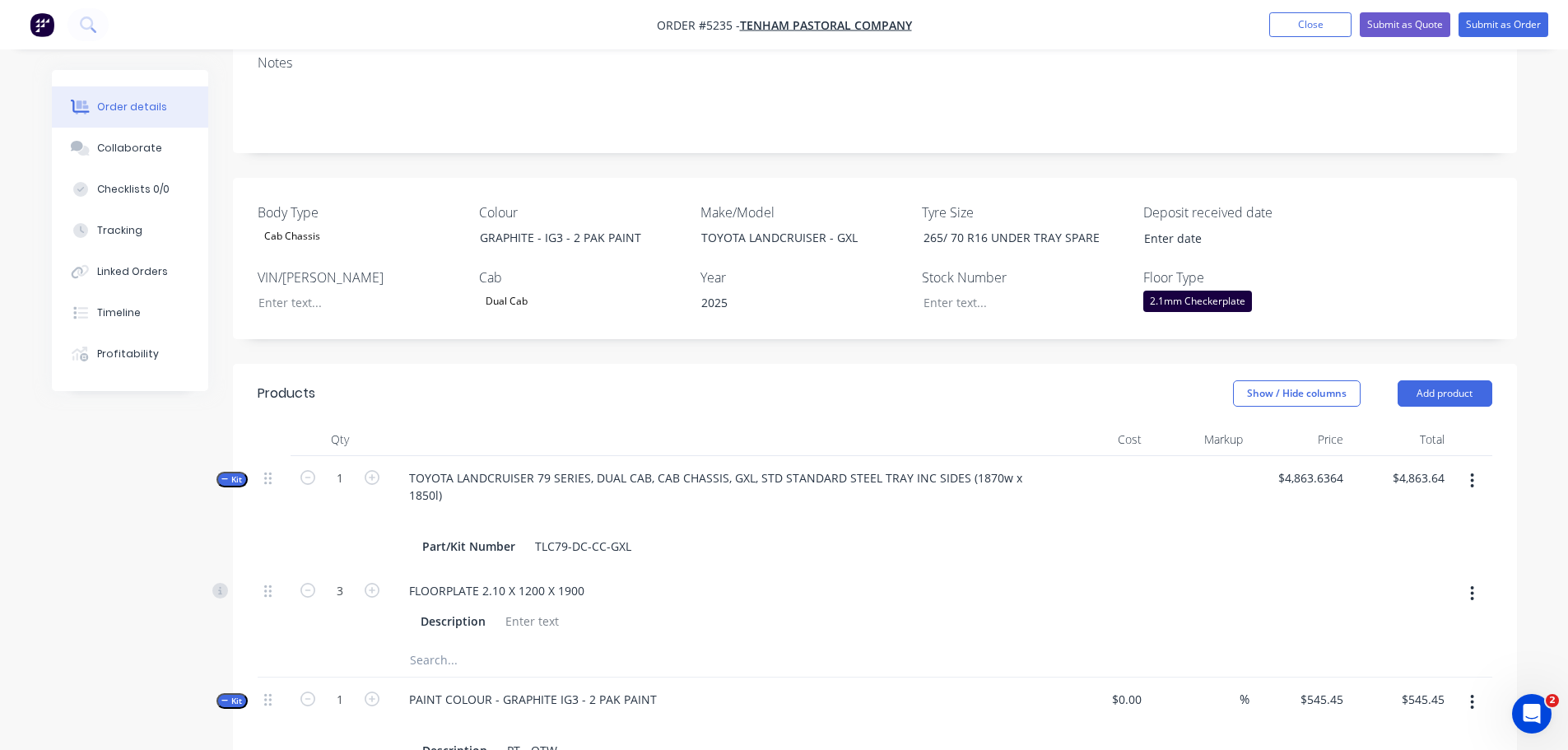
scroll to position [659, 0]
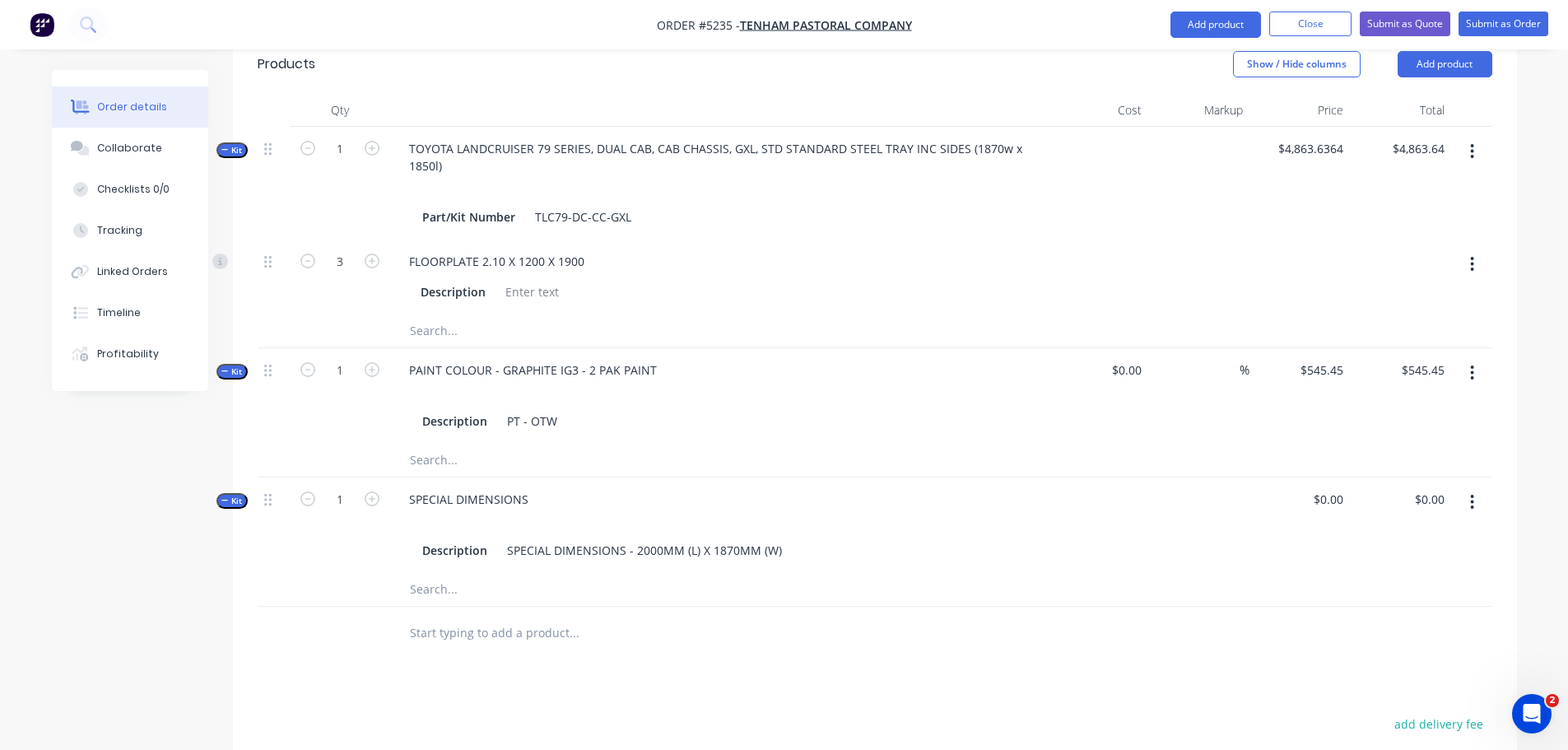
click at [470, 617] on input "text" at bounding box center [573, 633] width 329 height 33
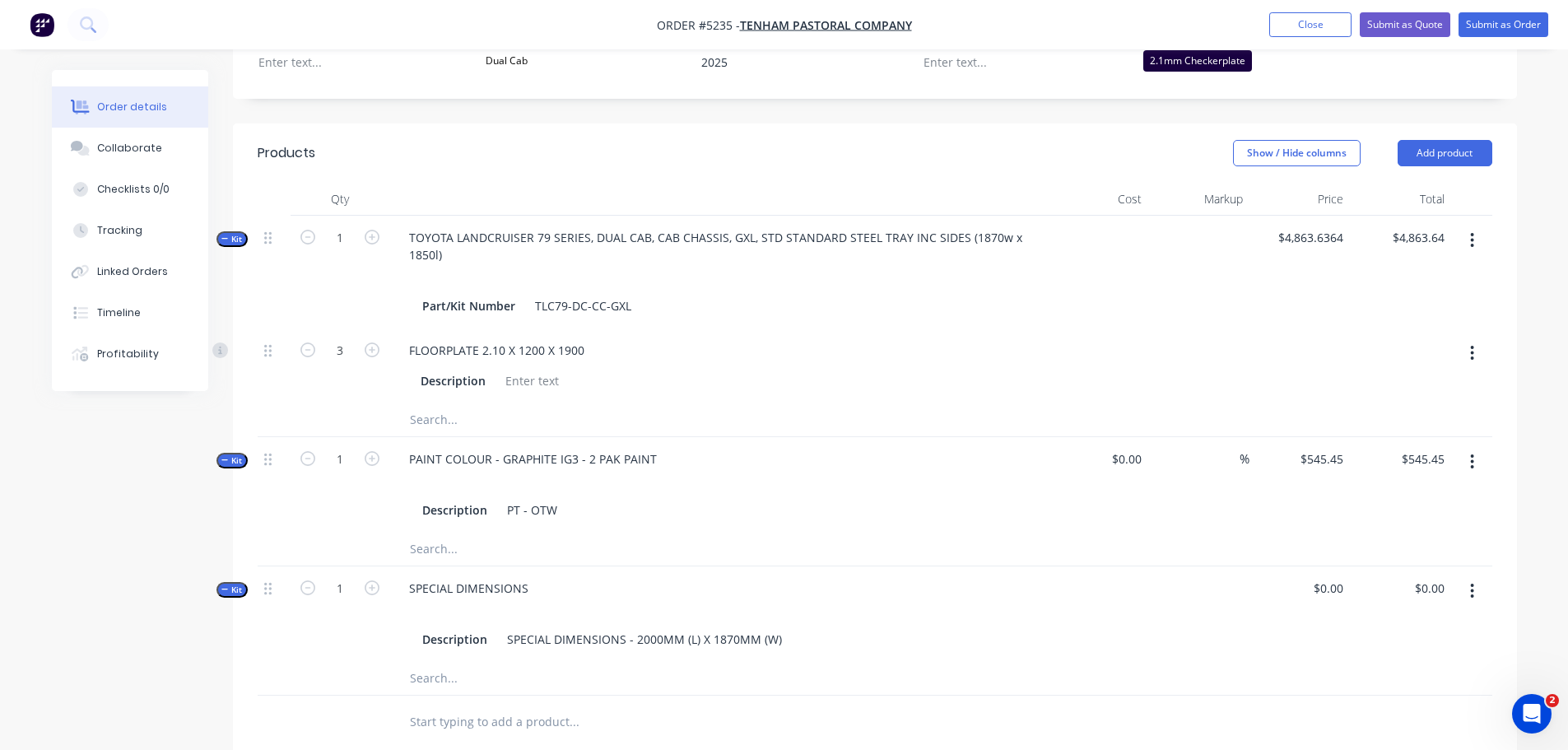
scroll to position [494, 0]
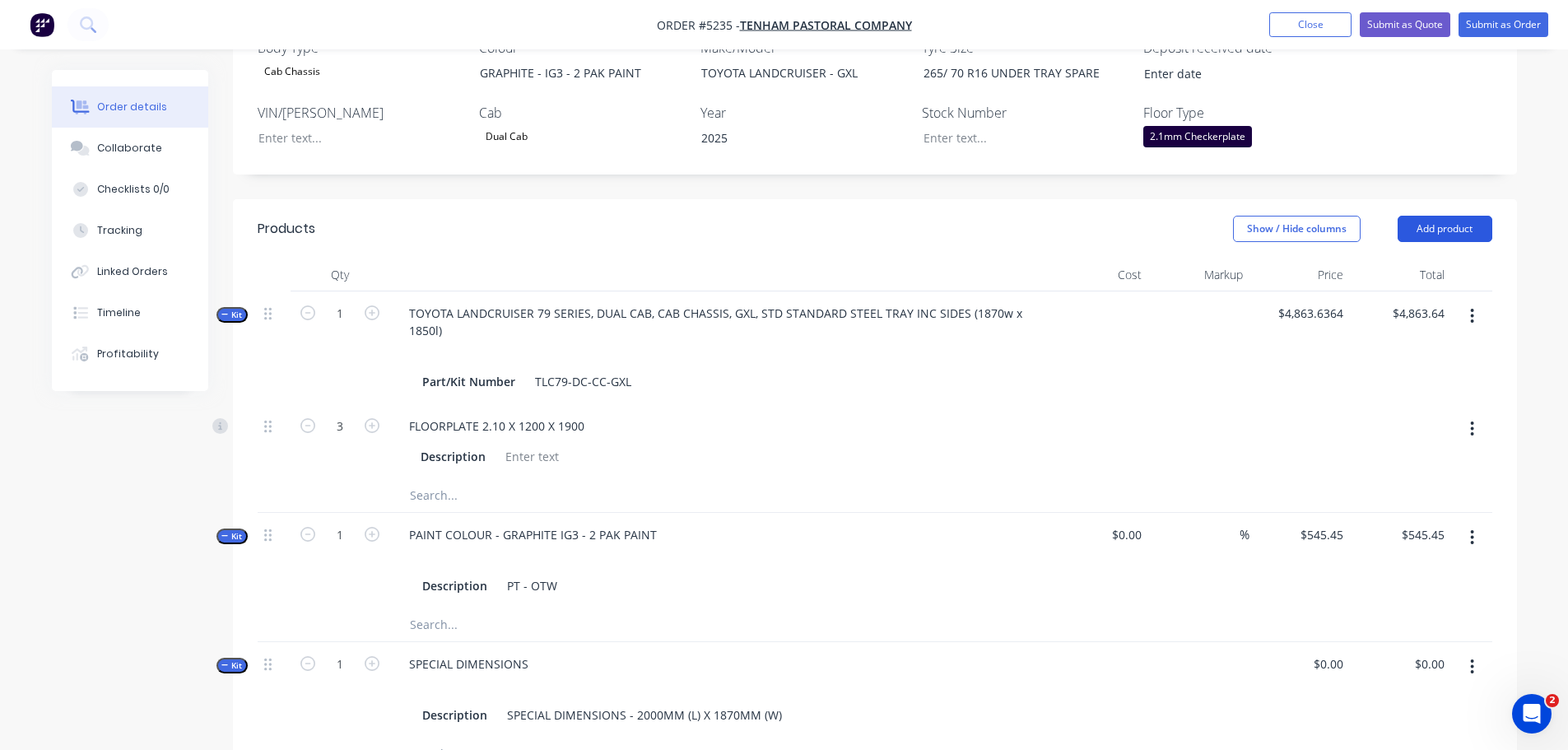
click at [1433, 216] on button "Add product" at bounding box center [1446, 229] width 95 height 27
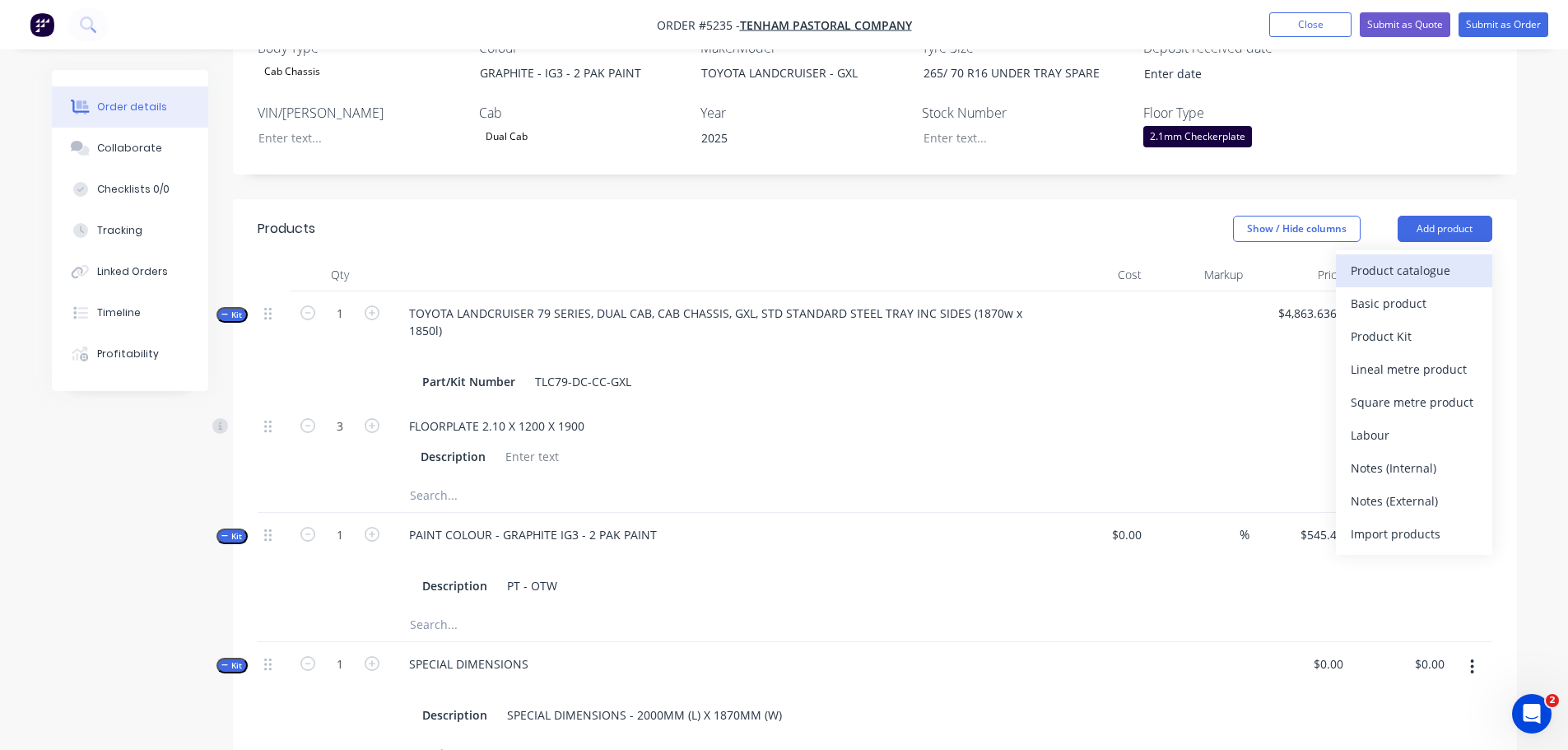
click at [1428, 258] on div "Product catalogue" at bounding box center [1415, 270] width 127 height 24
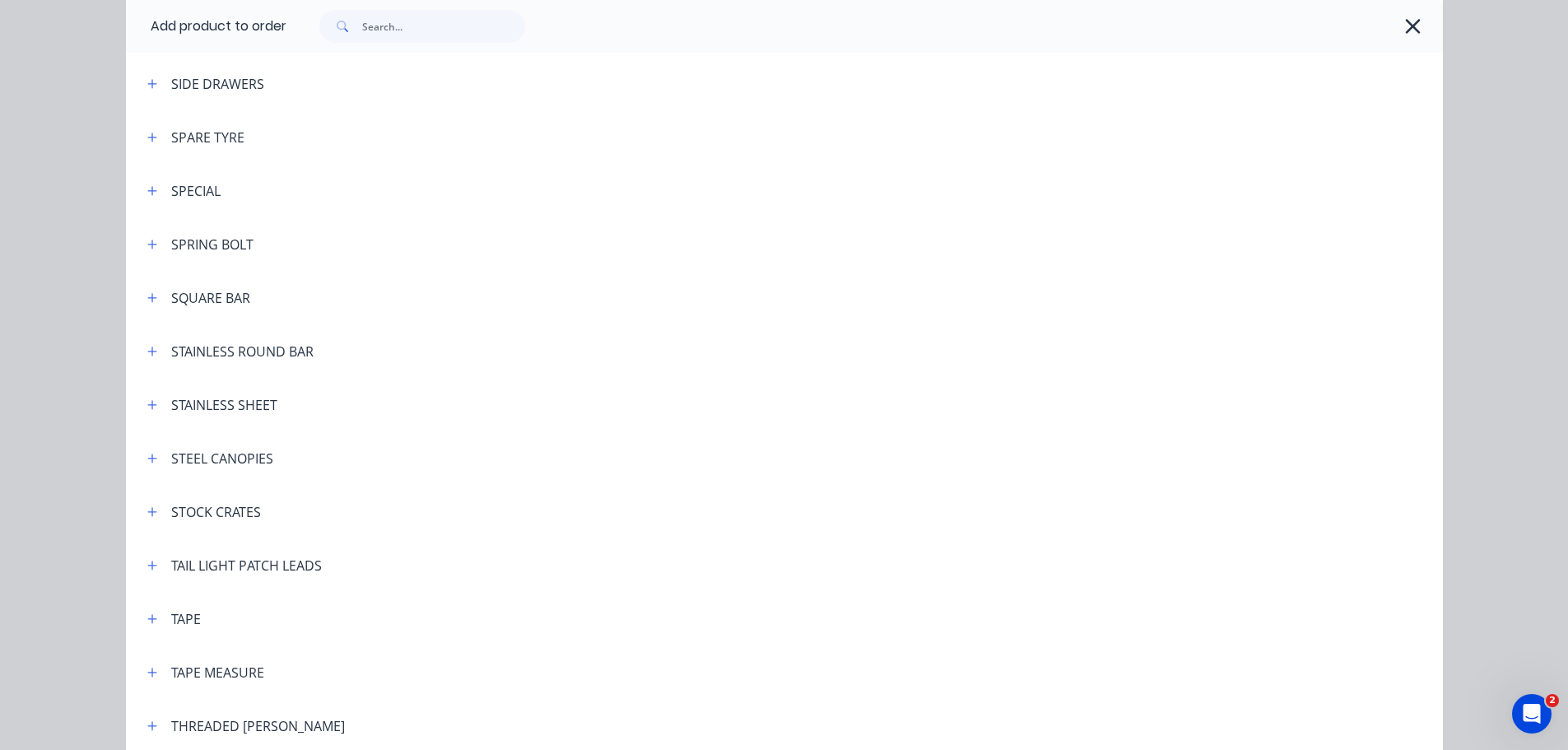
scroll to position [5270, 0]
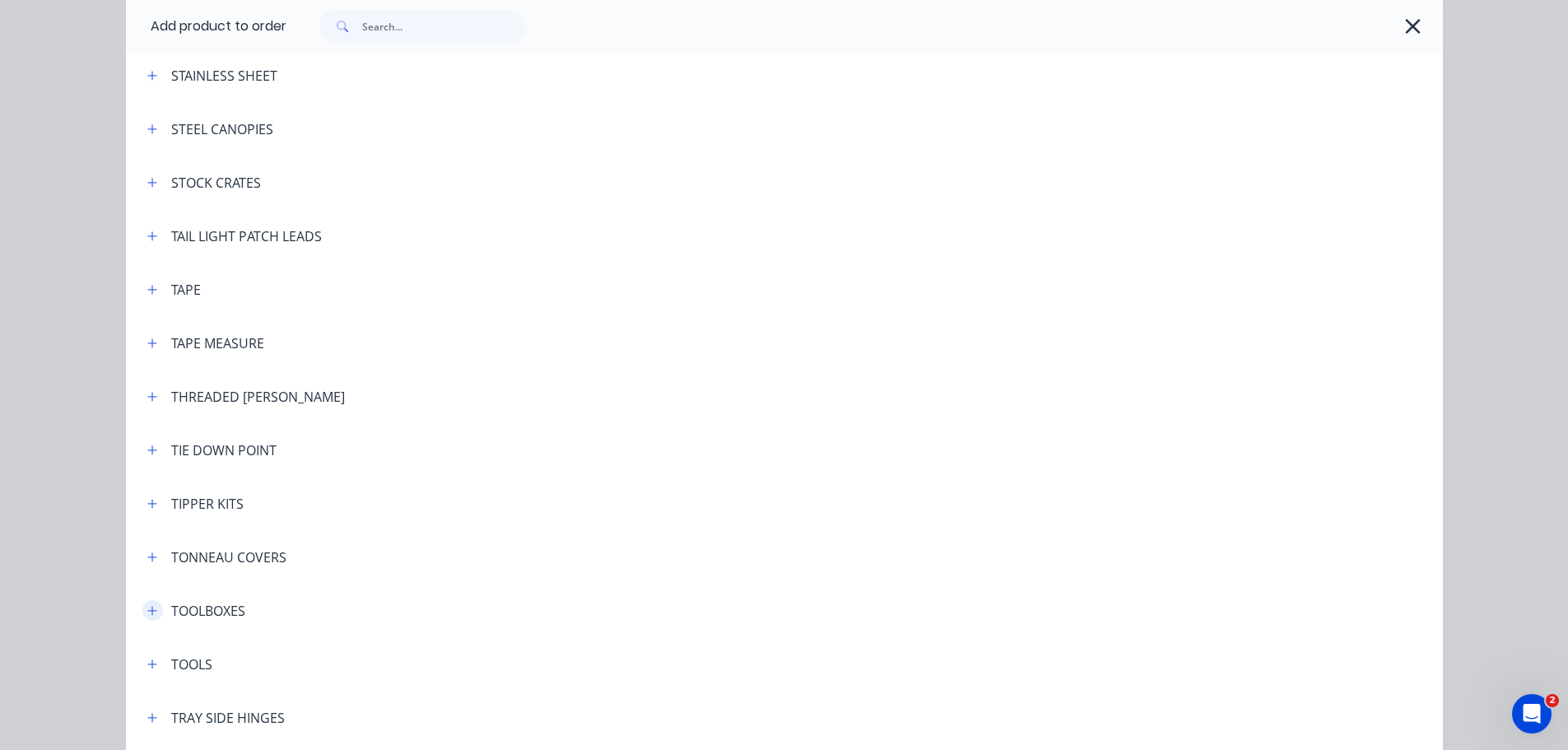
click at [142, 611] on button "button" at bounding box center [152, 610] width 21 height 21
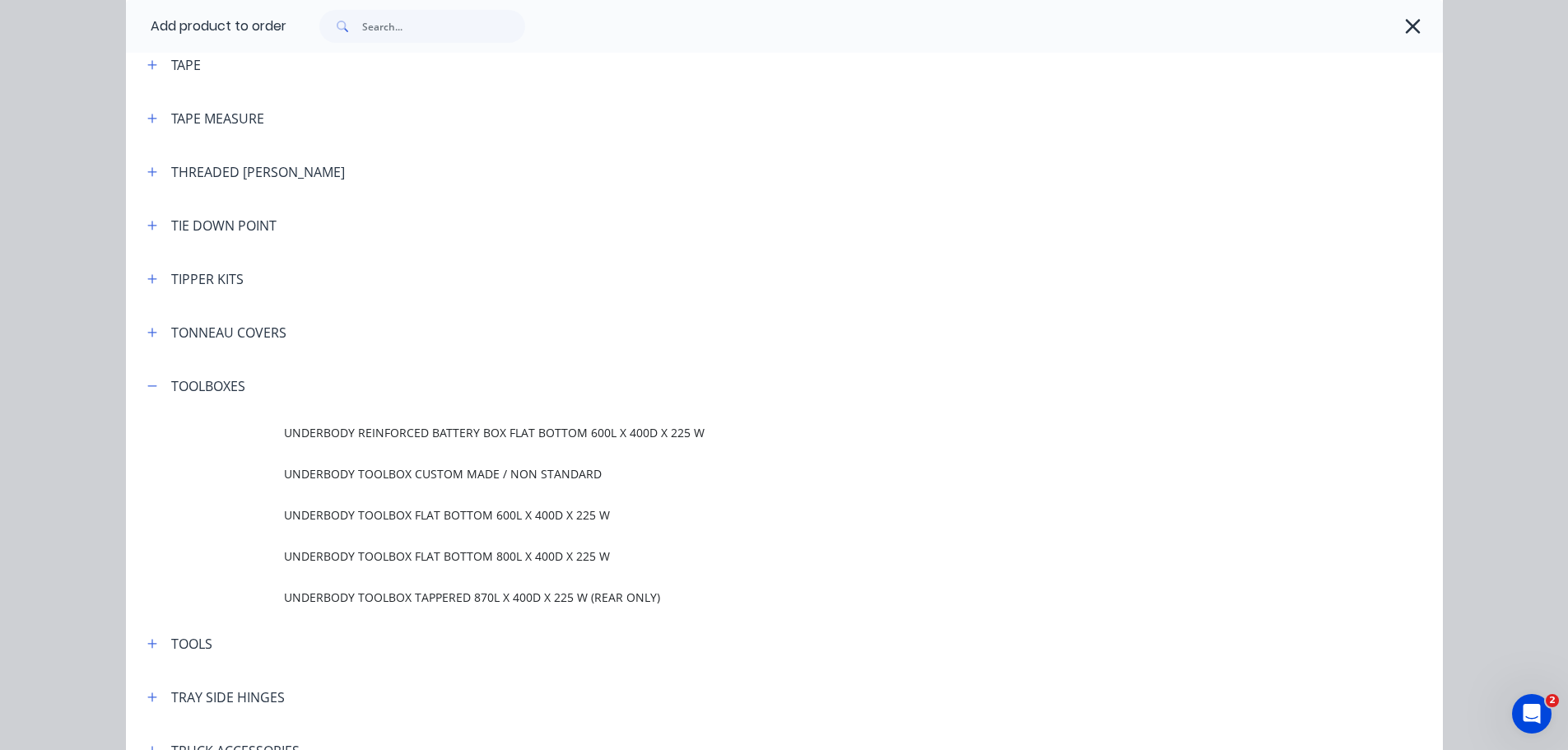
scroll to position [5518, 0]
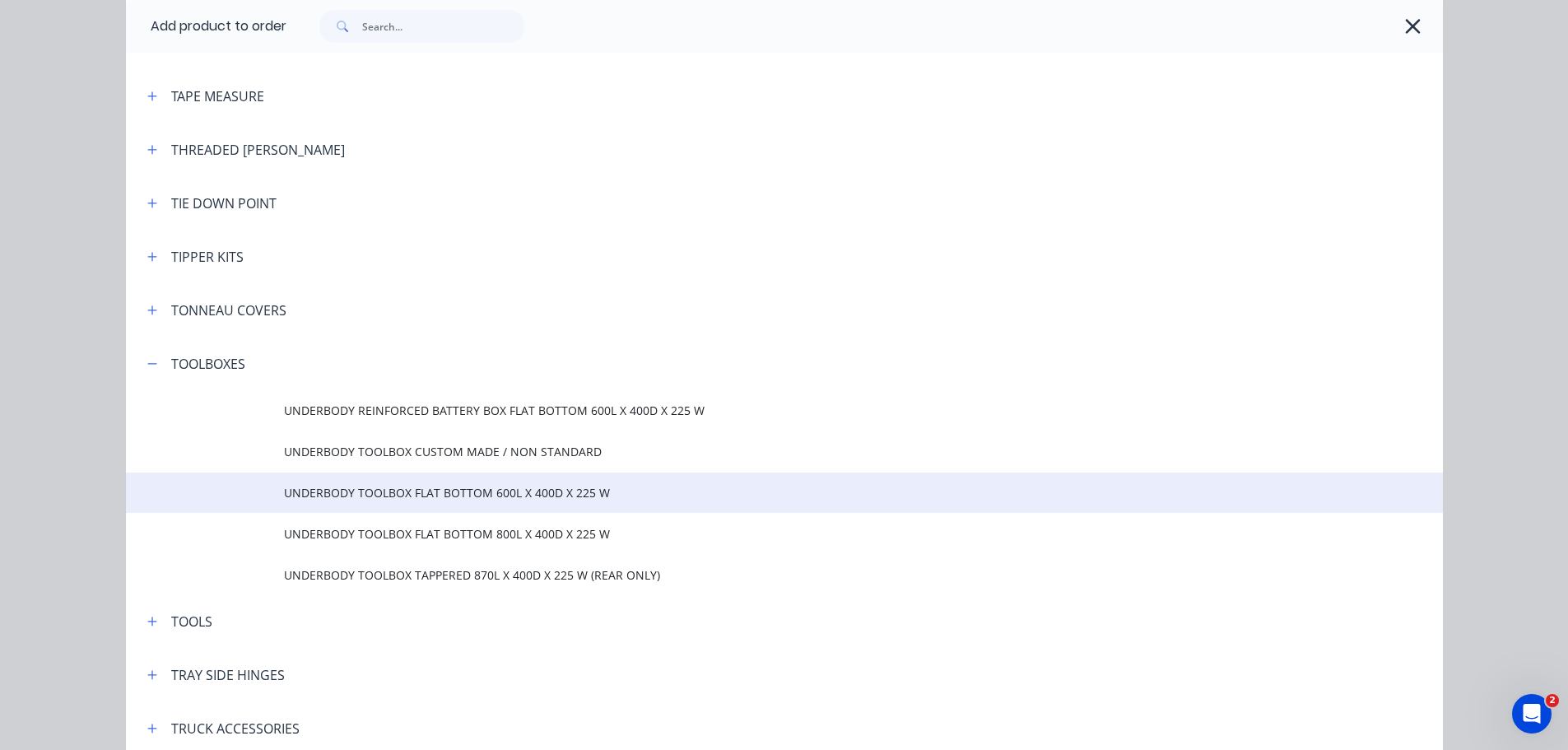
click at [347, 493] on span "UNDERBODY TOOLBOX FLAT BOTTOM 600L X 400D X 225 W" at bounding box center [747, 492] width 927 height 18
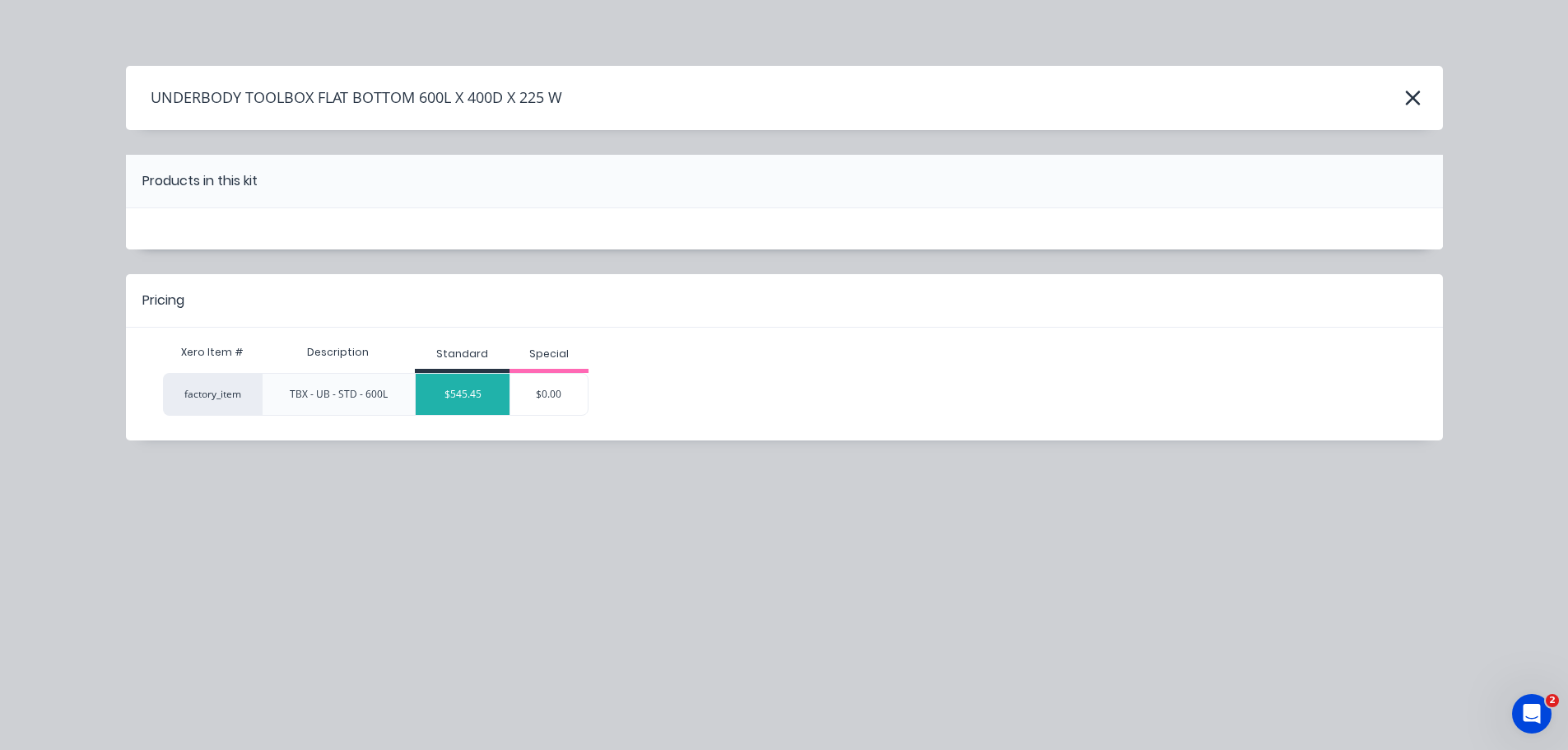
click at [467, 388] on div "$545.45" at bounding box center [462, 394] width 94 height 41
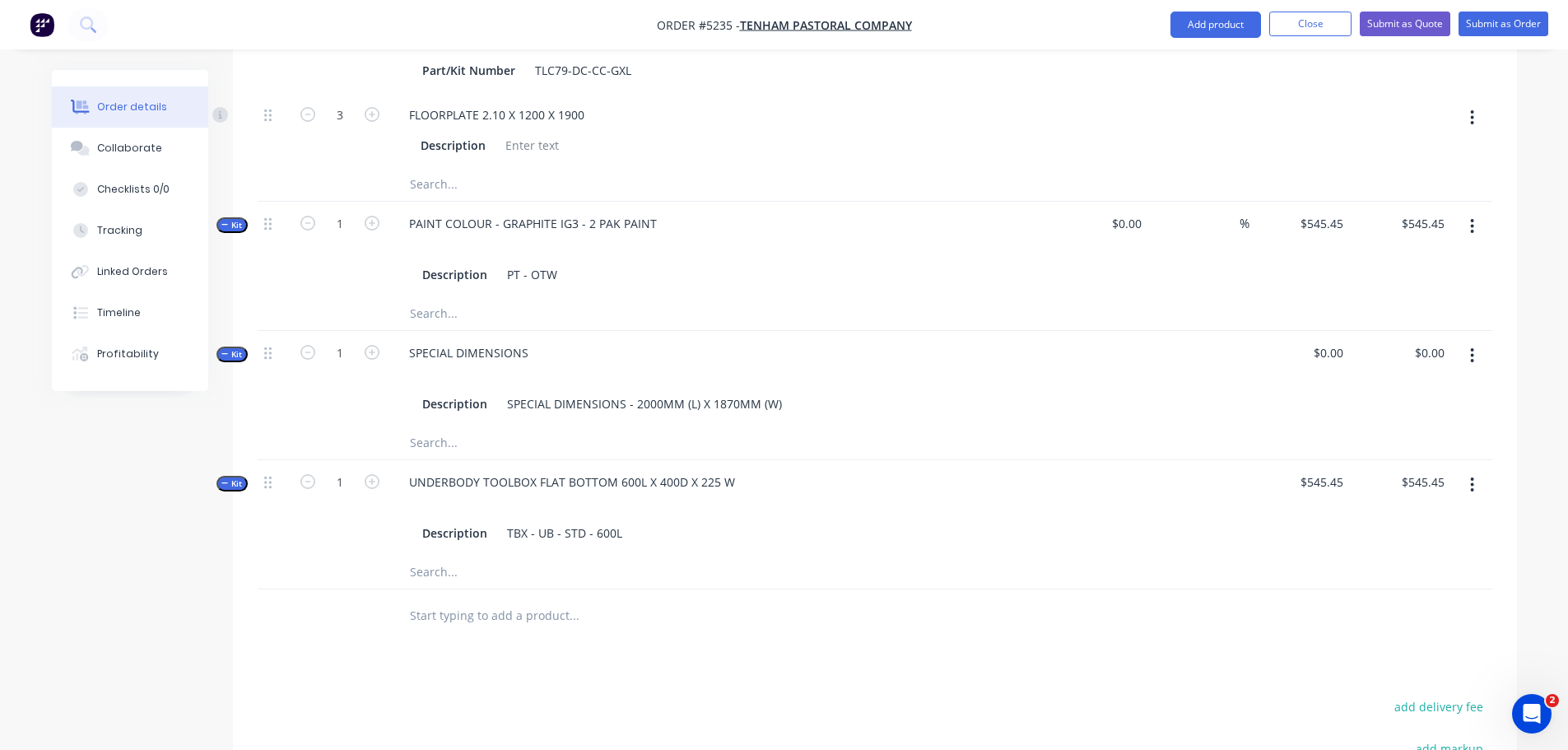
scroll to position [823, 0]
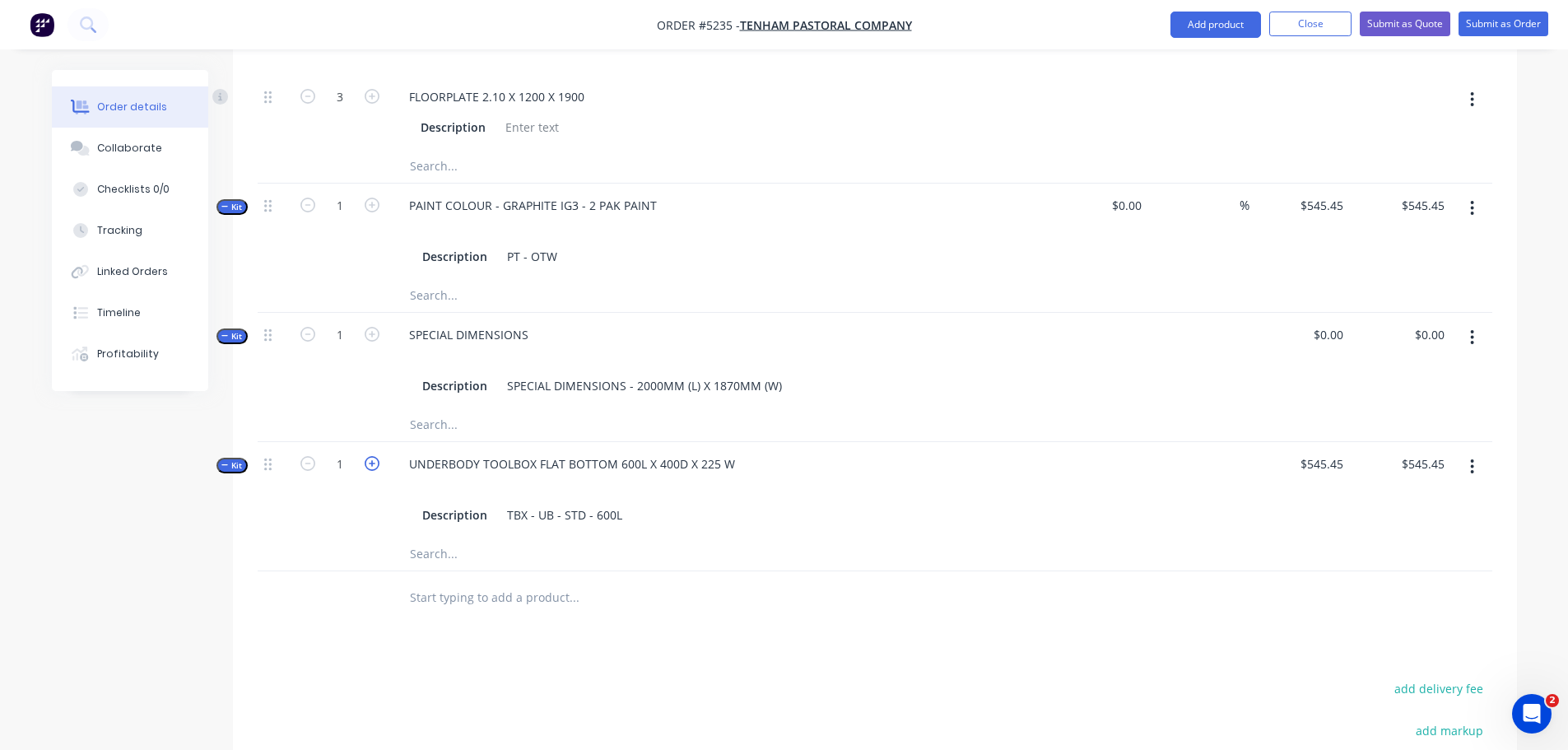
click at [365, 456] on icon "button" at bounding box center [372, 463] width 15 height 15
type input "2"
type input "$1,090.90"
click at [451, 582] on input "text" at bounding box center [573, 598] width 329 height 33
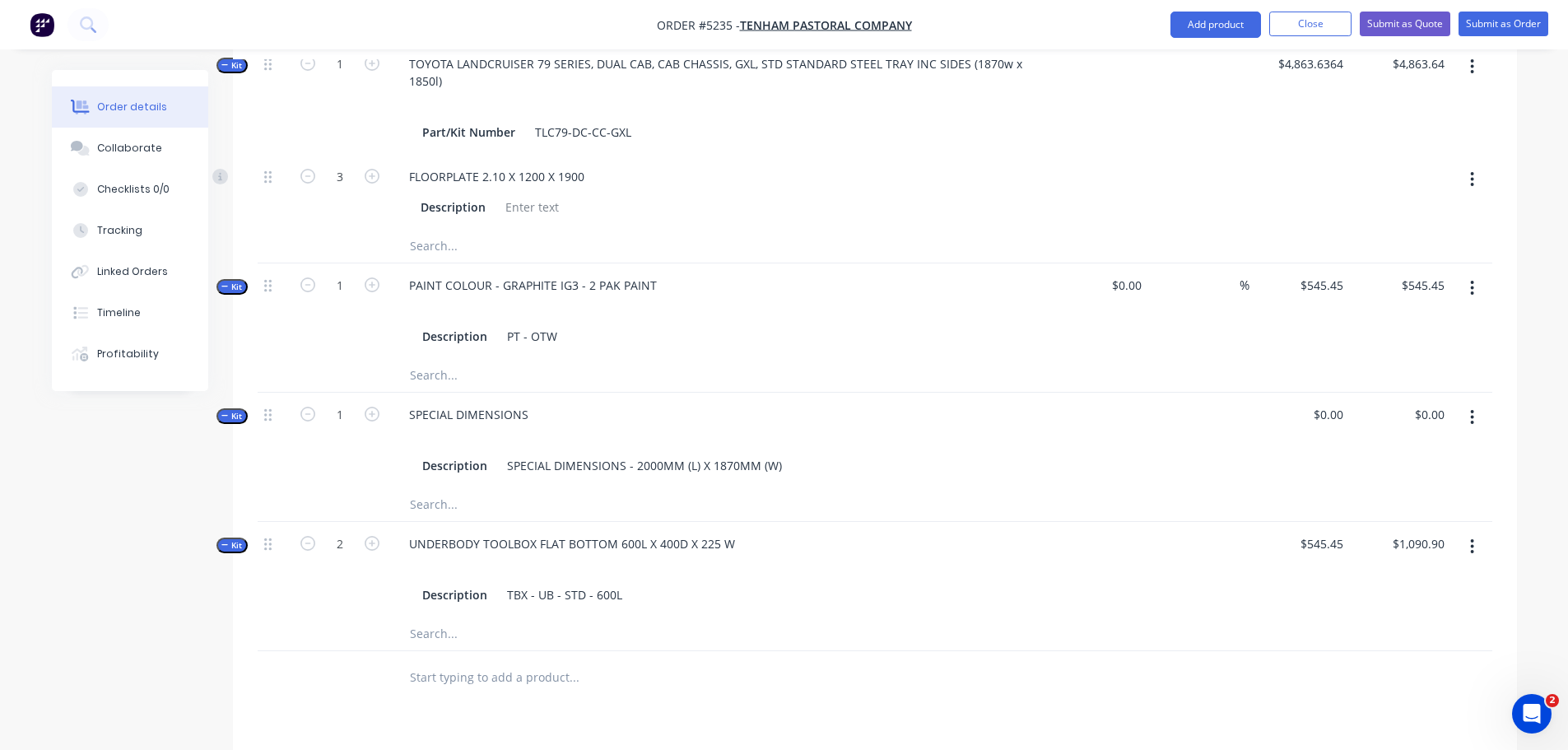
scroll to position [742, 0]
click at [1318, 393] on div "0 $0.00" at bounding box center [1301, 441] width 102 height 96
type input "$90.91"
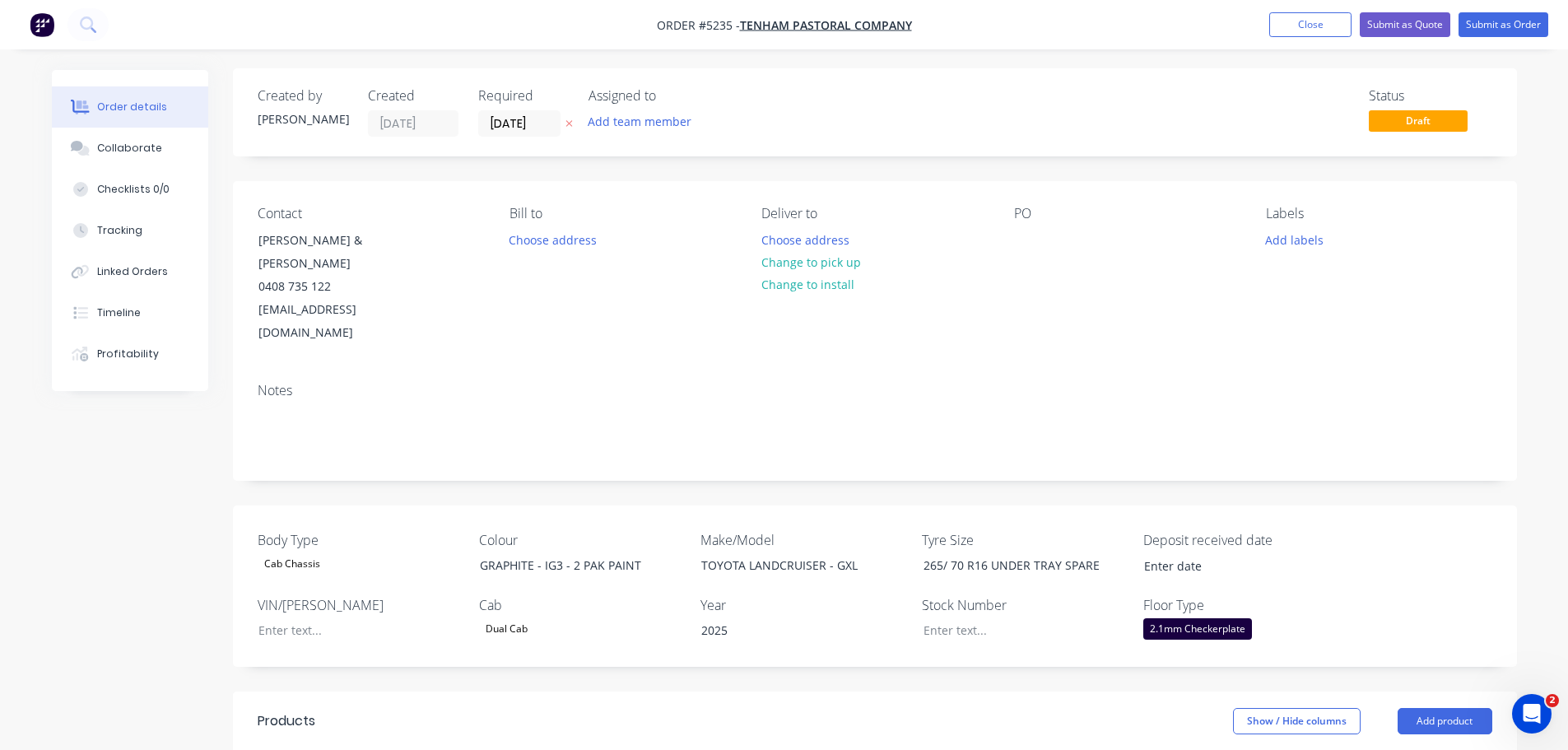
scroll to position [0, 0]
type input "$90.91"
click at [1403, 23] on button "Submit as Quote" at bounding box center [1405, 25] width 91 height 25
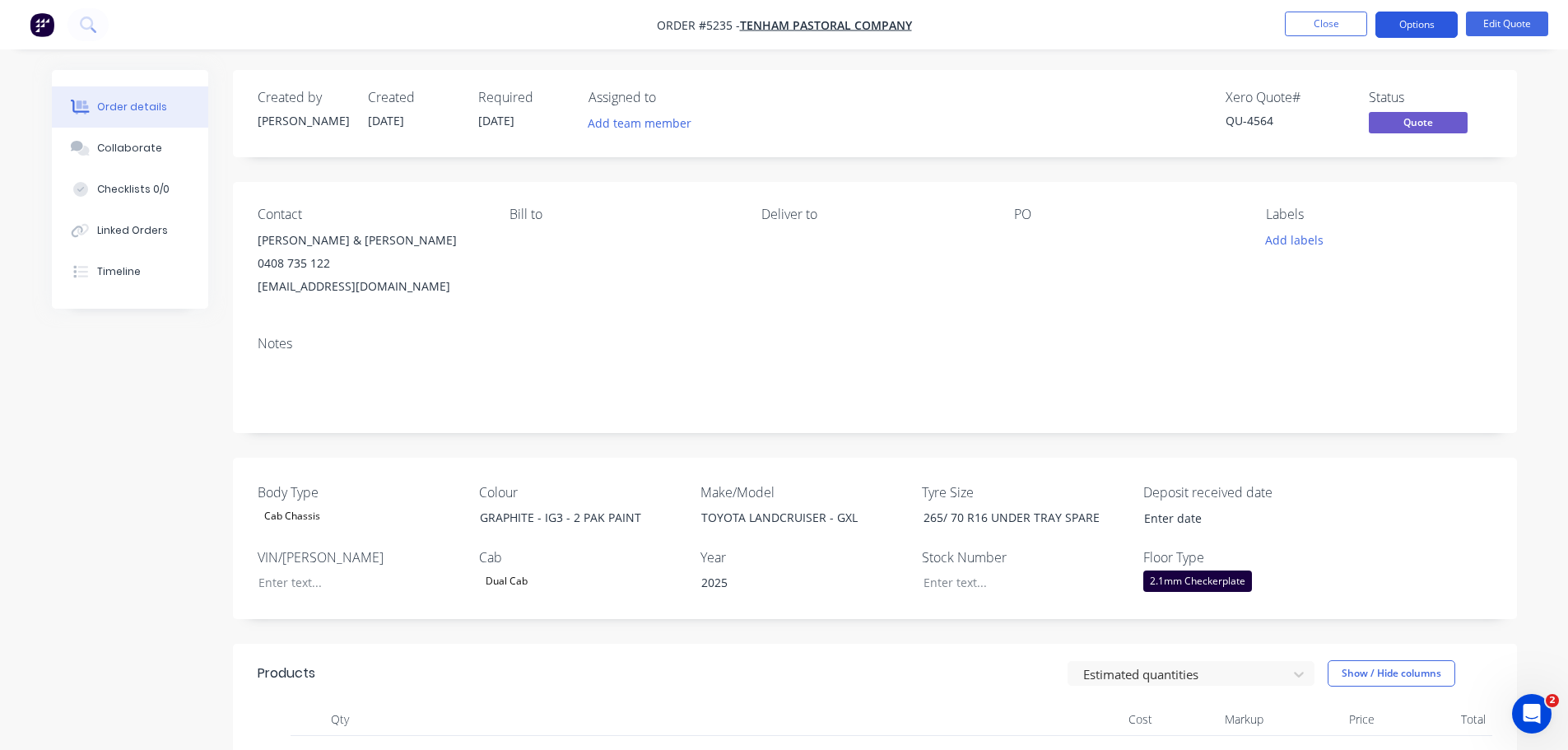
click at [1416, 23] on button "Options" at bounding box center [1416, 25] width 82 height 27
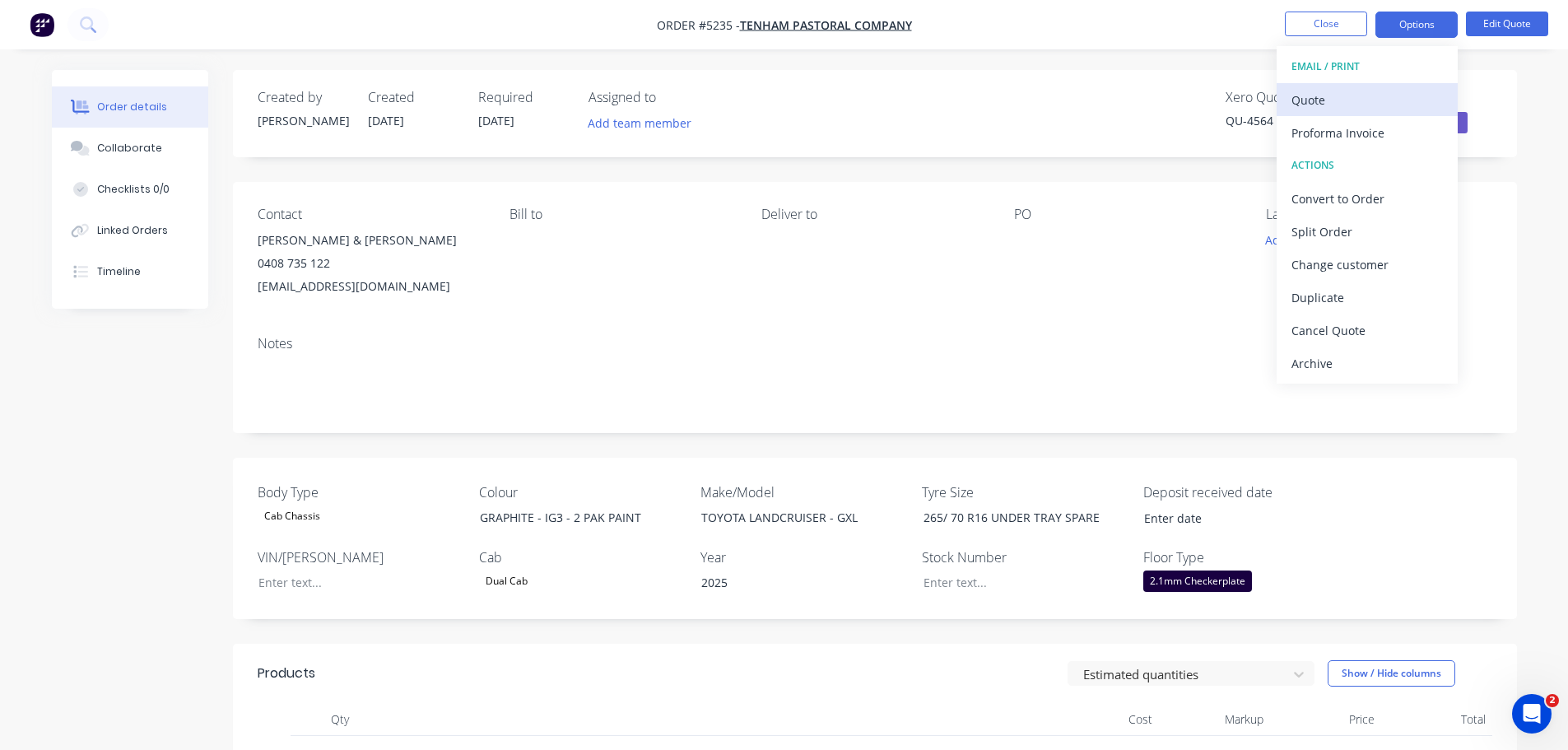
click at [1366, 102] on div "Quote" at bounding box center [1367, 100] width 152 height 24
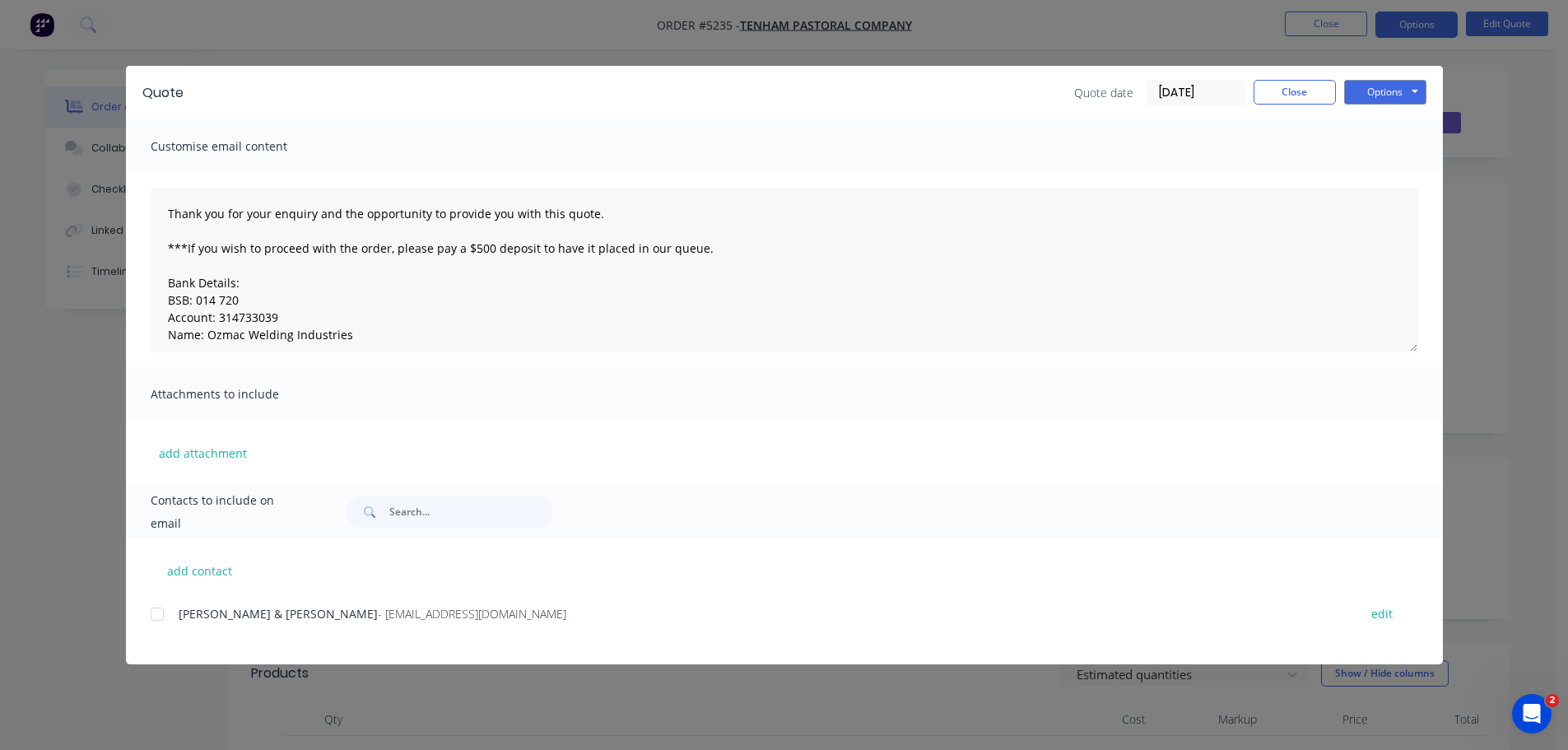
click at [153, 619] on div at bounding box center [157, 614] width 33 height 33
click at [1384, 85] on button "Options" at bounding box center [1386, 92] width 82 height 25
click at [1382, 177] on button "Email" at bounding box center [1397, 176] width 105 height 28
click at [1381, 88] on button "Options" at bounding box center [1386, 92] width 82 height 25
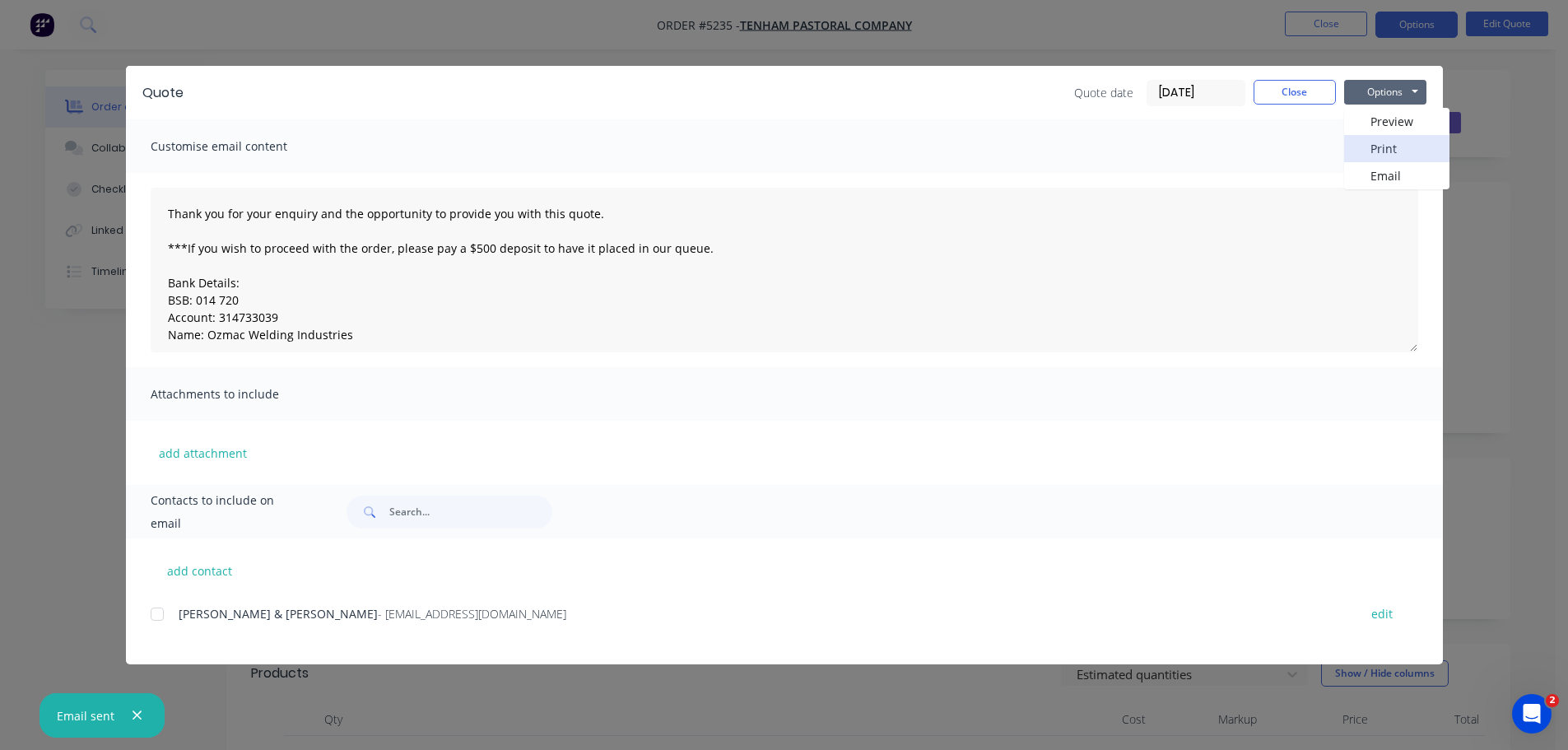
click at [1382, 143] on button "Print" at bounding box center [1397, 148] width 105 height 28
click at [1290, 89] on button "Close" at bounding box center [1295, 92] width 82 height 25
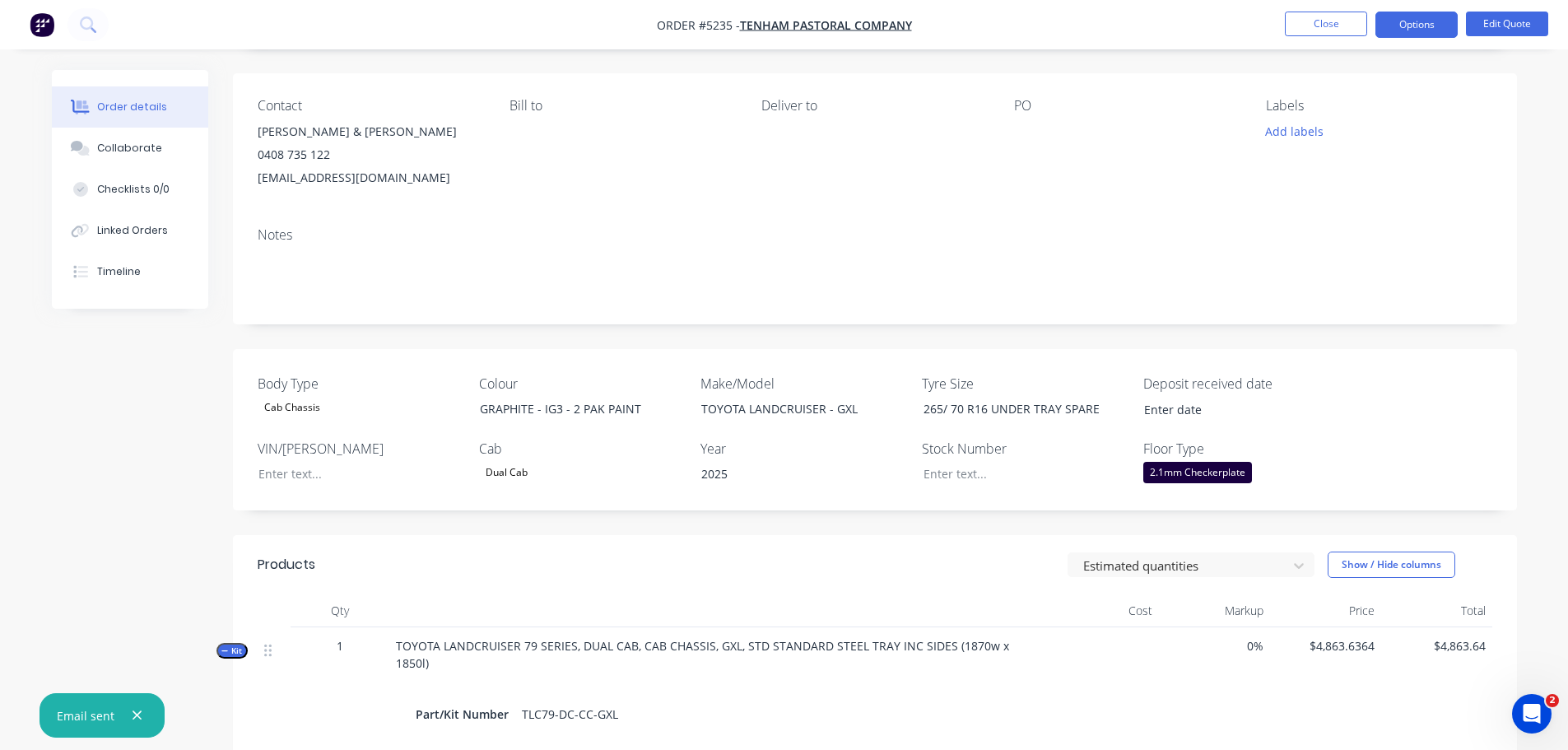
scroll to position [82, 0]
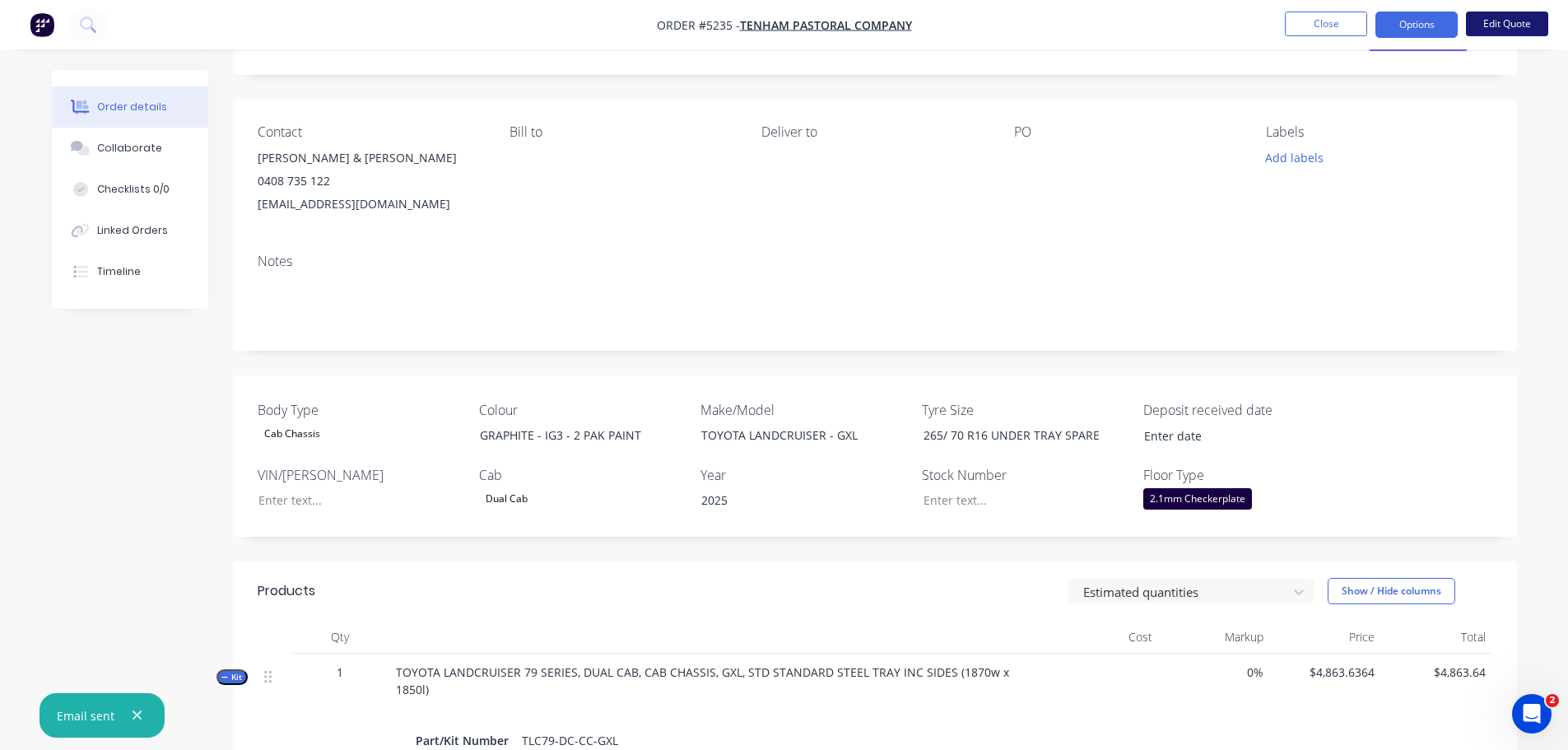
click at [1507, 25] on button "Edit Quote" at bounding box center [1507, 24] width 82 height 25
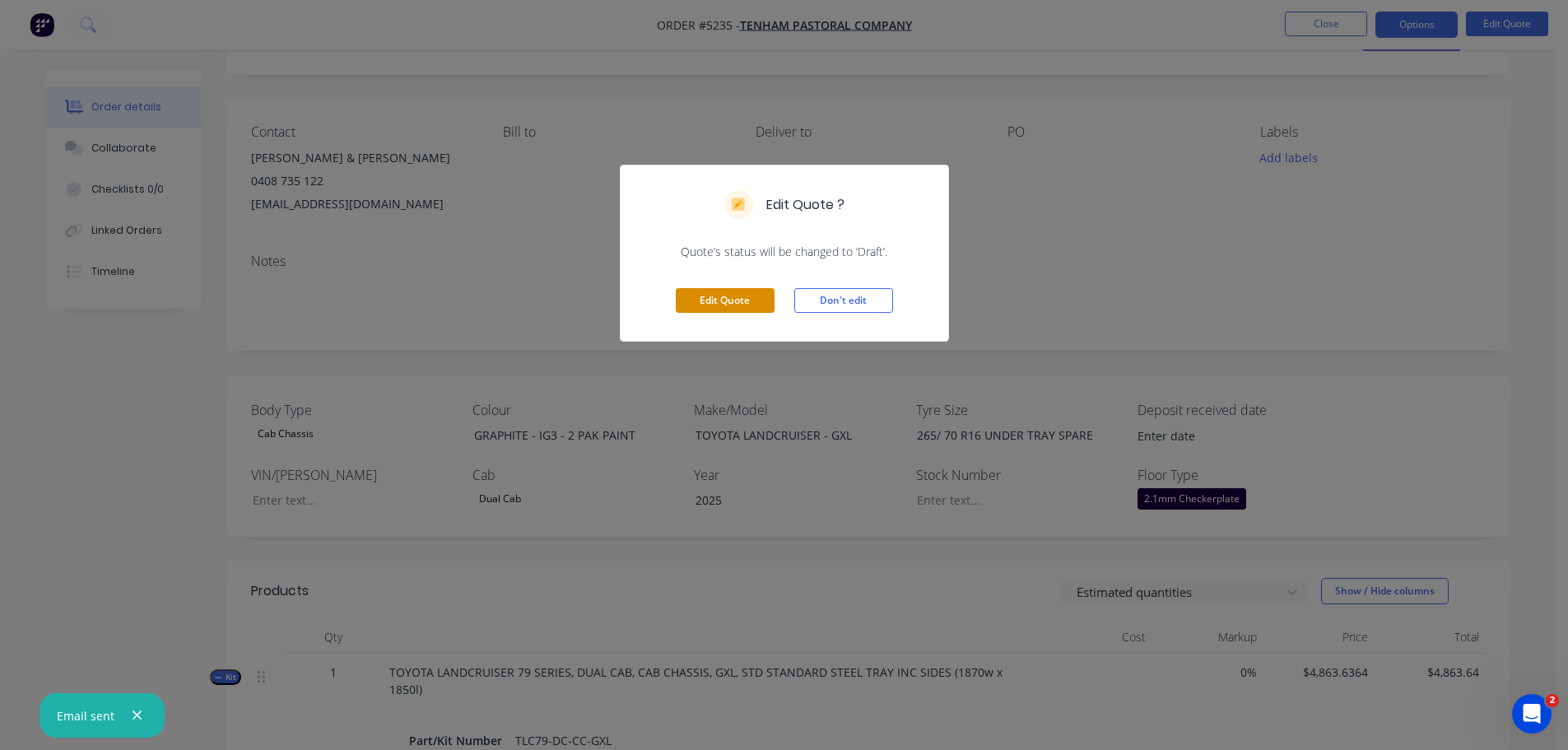
click at [703, 293] on button "Edit Quote" at bounding box center [725, 301] width 99 height 25
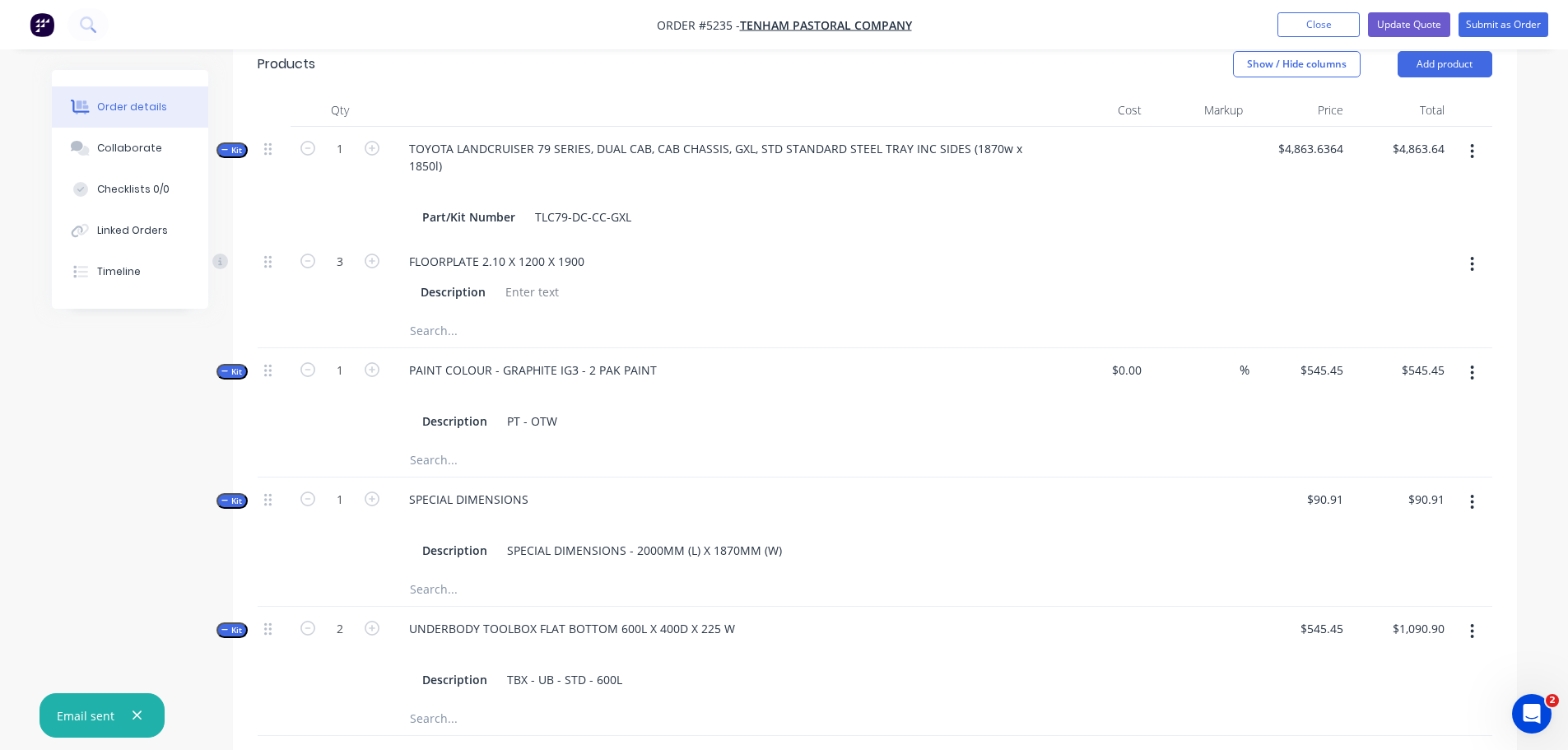
scroll to position [329, 0]
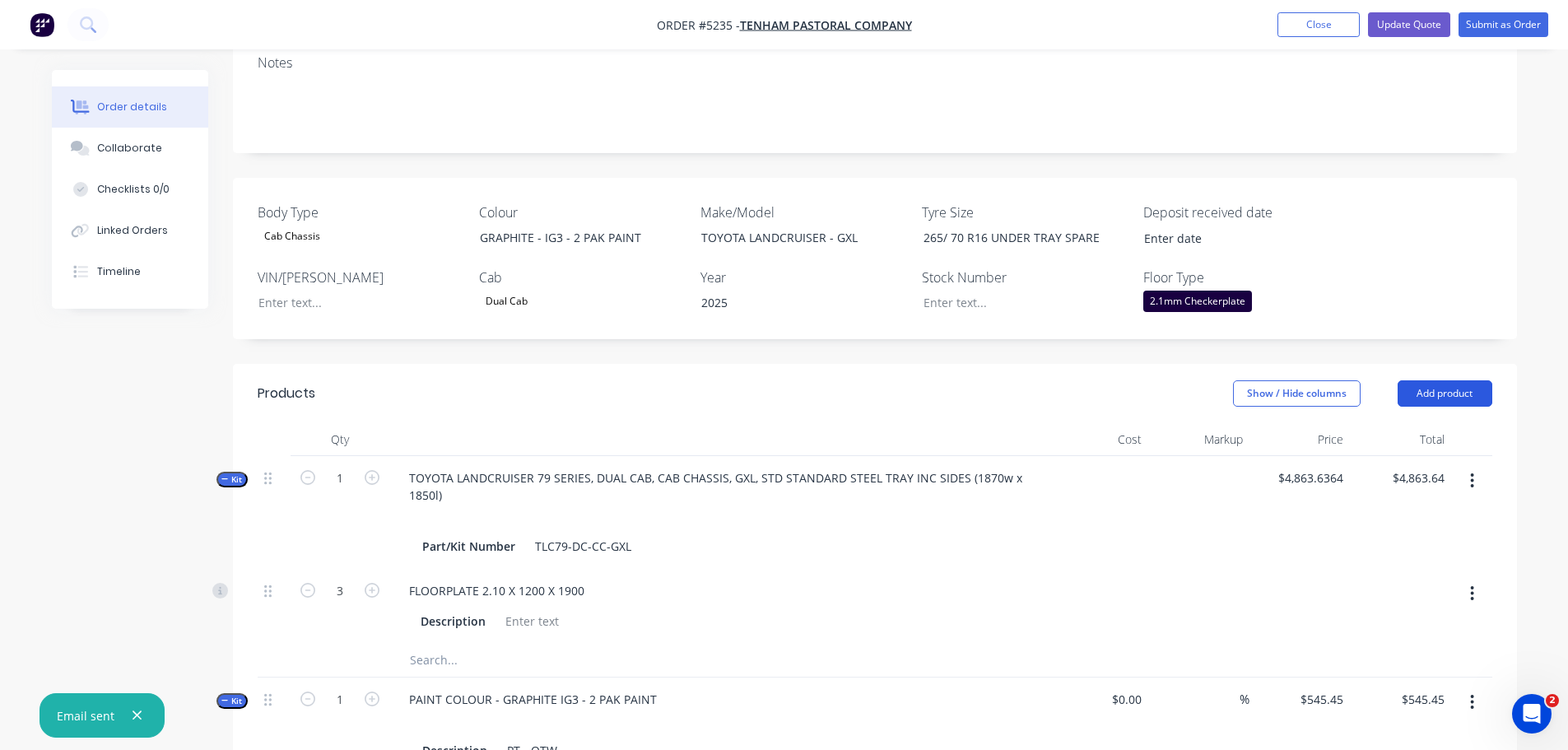
click at [1440, 381] on button "Add product" at bounding box center [1446, 394] width 95 height 27
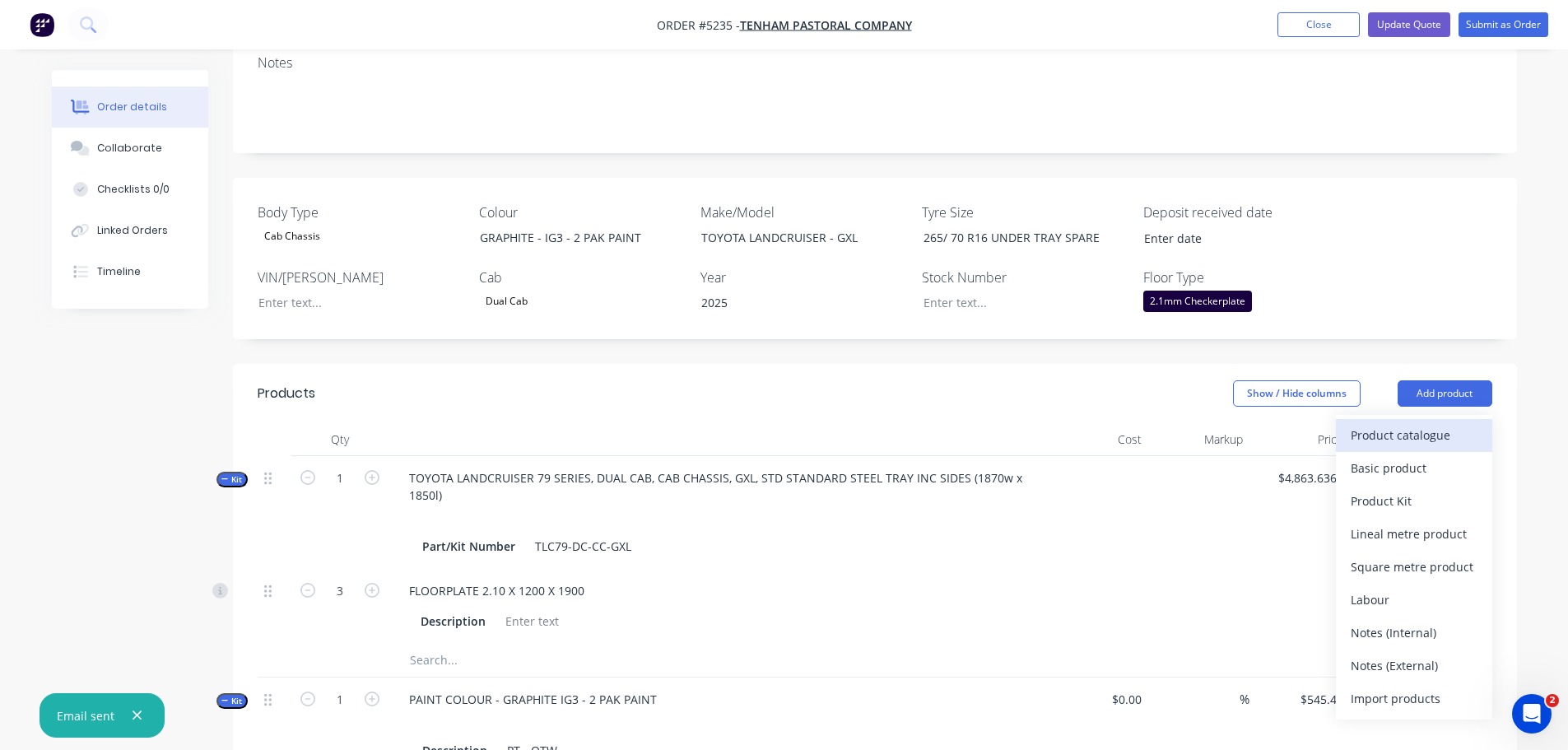
click at [1404, 423] on div "Product catalogue" at bounding box center [1415, 435] width 127 height 24
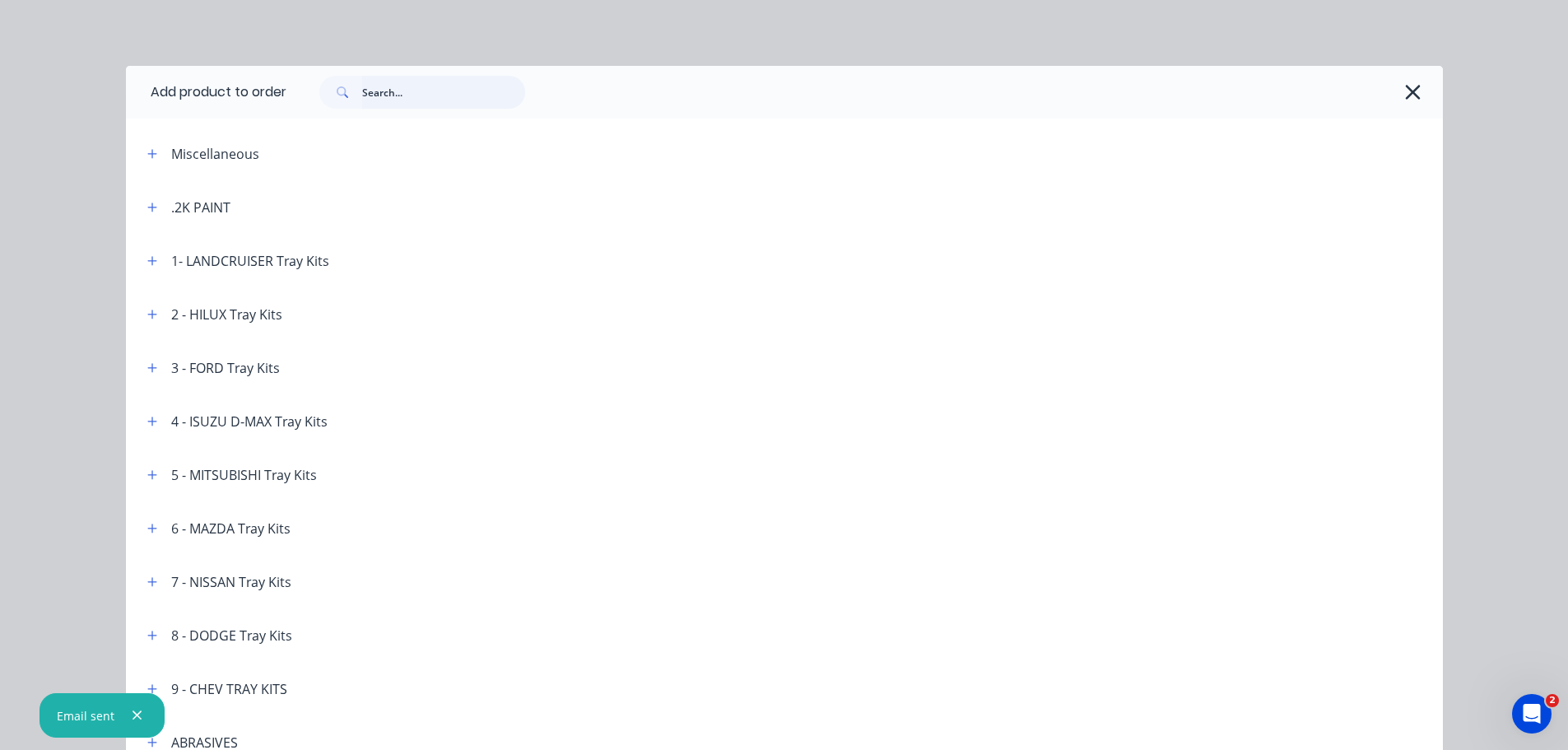
click at [446, 103] on input "text" at bounding box center [444, 92] width 163 height 33
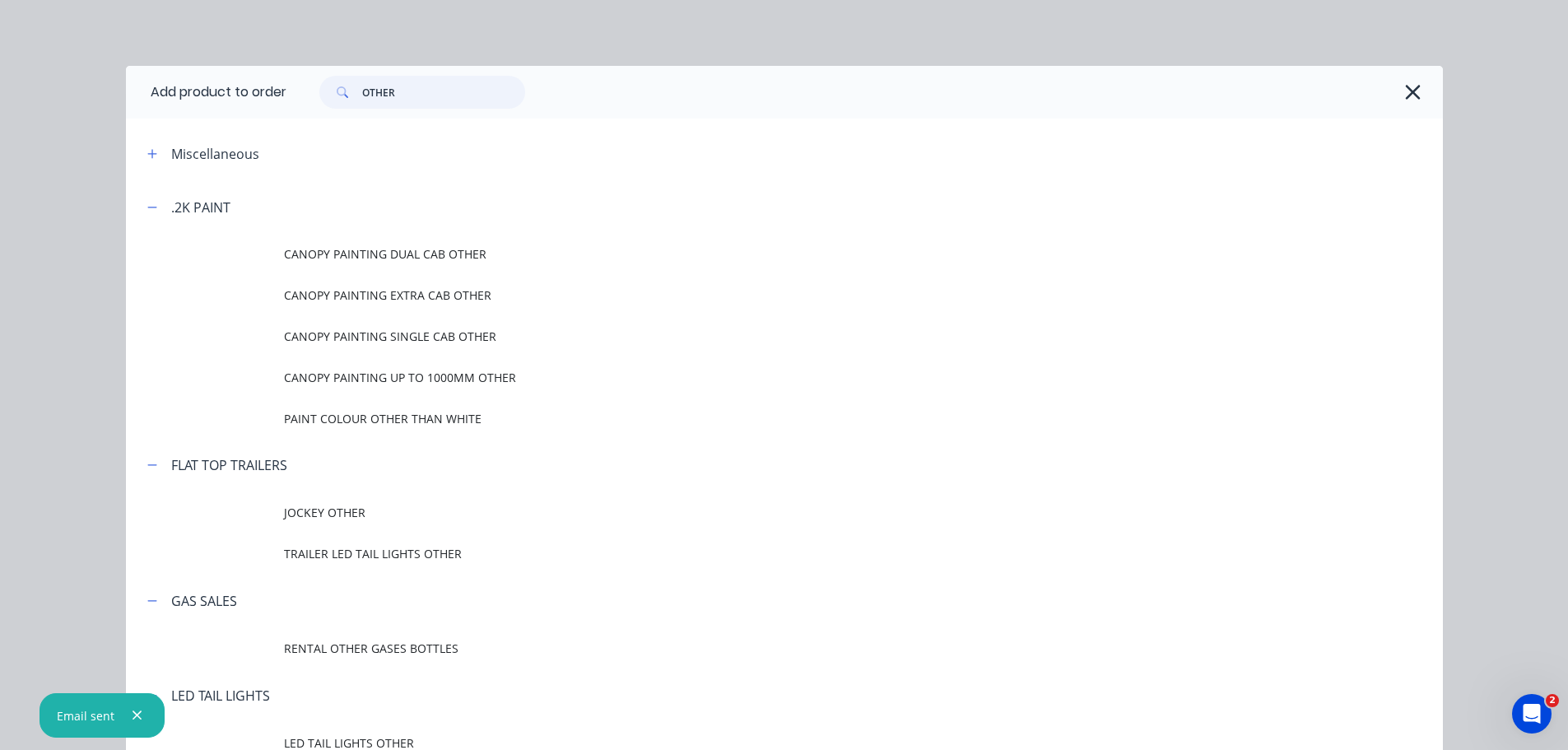
drag, startPoint x: 412, startPoint y: 97, endPoint x: 345, endPoint y: 99, distance: 67.0
click at [345, 99] on div "OTHER" at bounding box center [422, 92] width 206 height 33
type input "OTHER"
click at [1406, 93] on icon "button" at bounding box center [1414, 92] width 15 height 15
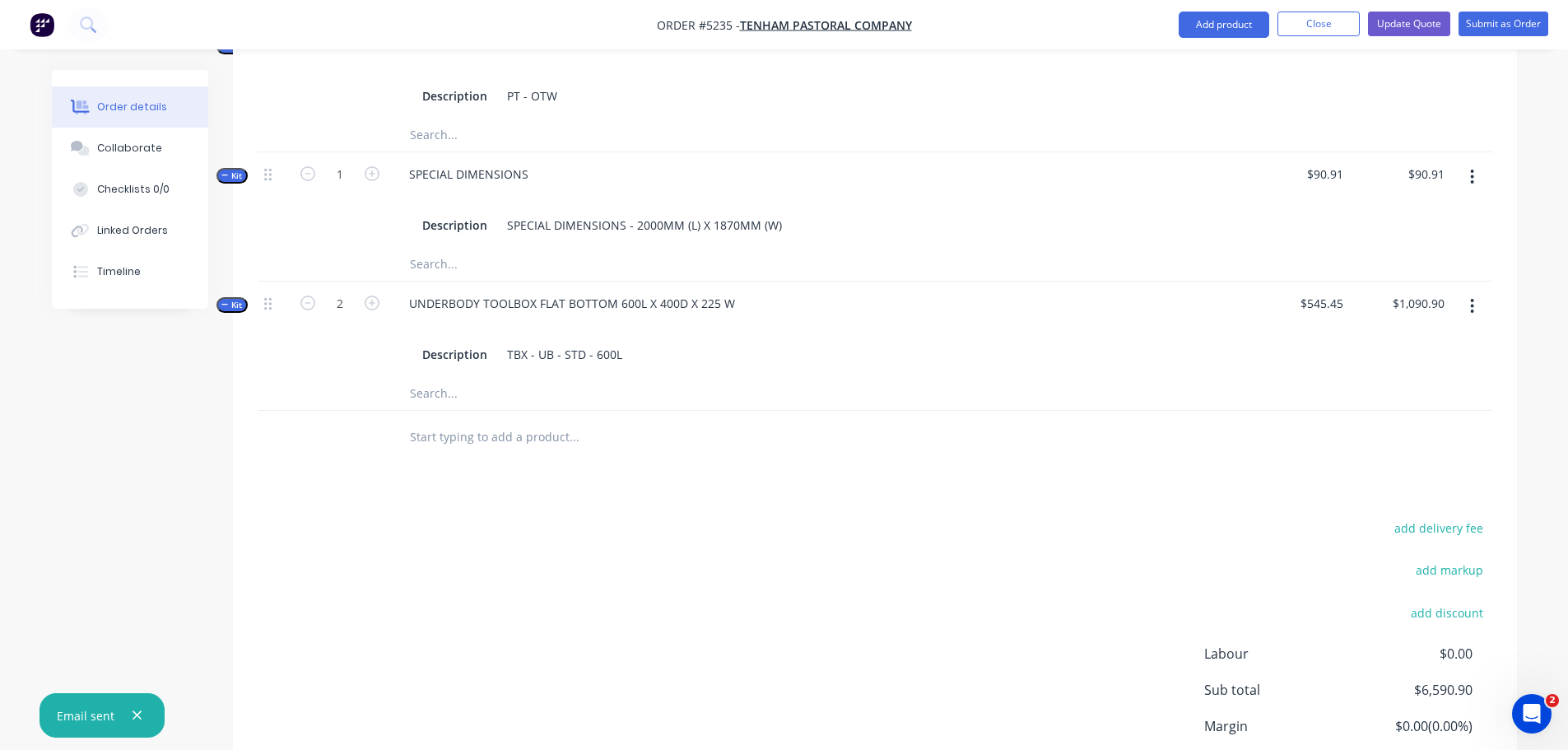
scroll to position [1072, 0]
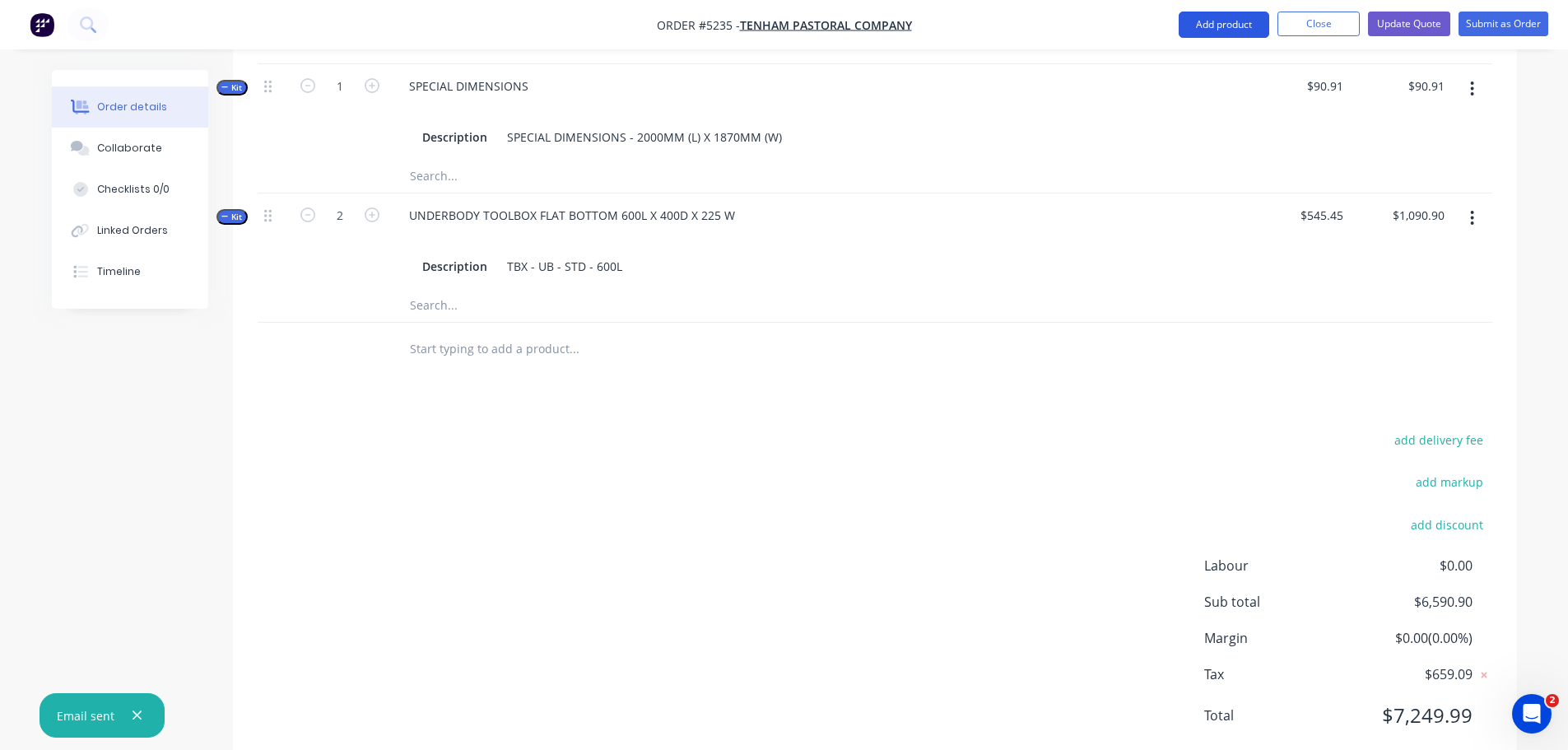
click at [1226, 31] on button "Add product" at bounding box center [1224, 25] width 91 height 27
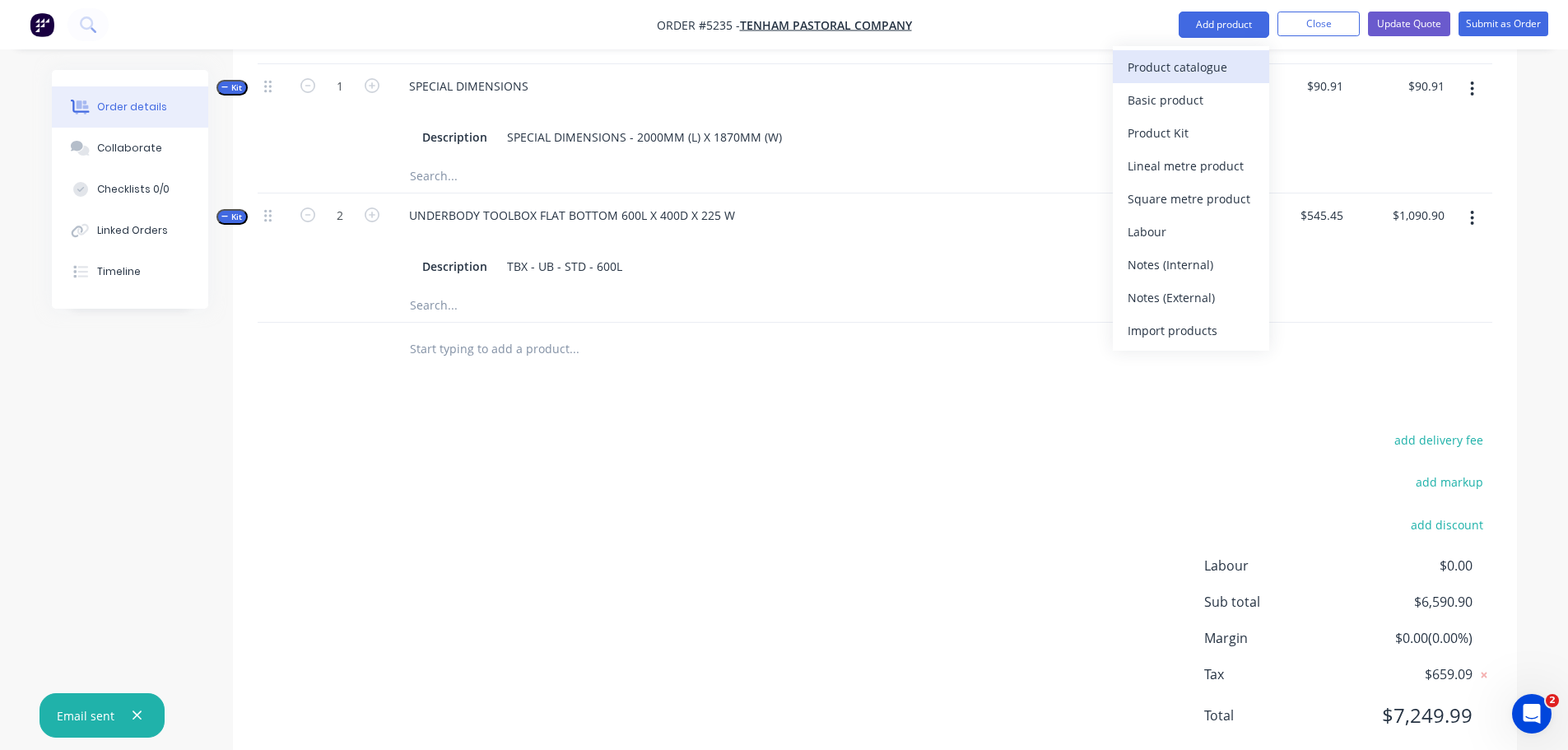
click at [1208, 74] on div "Product catalogue" at bounding box center [1191, 67] width 127 height 24
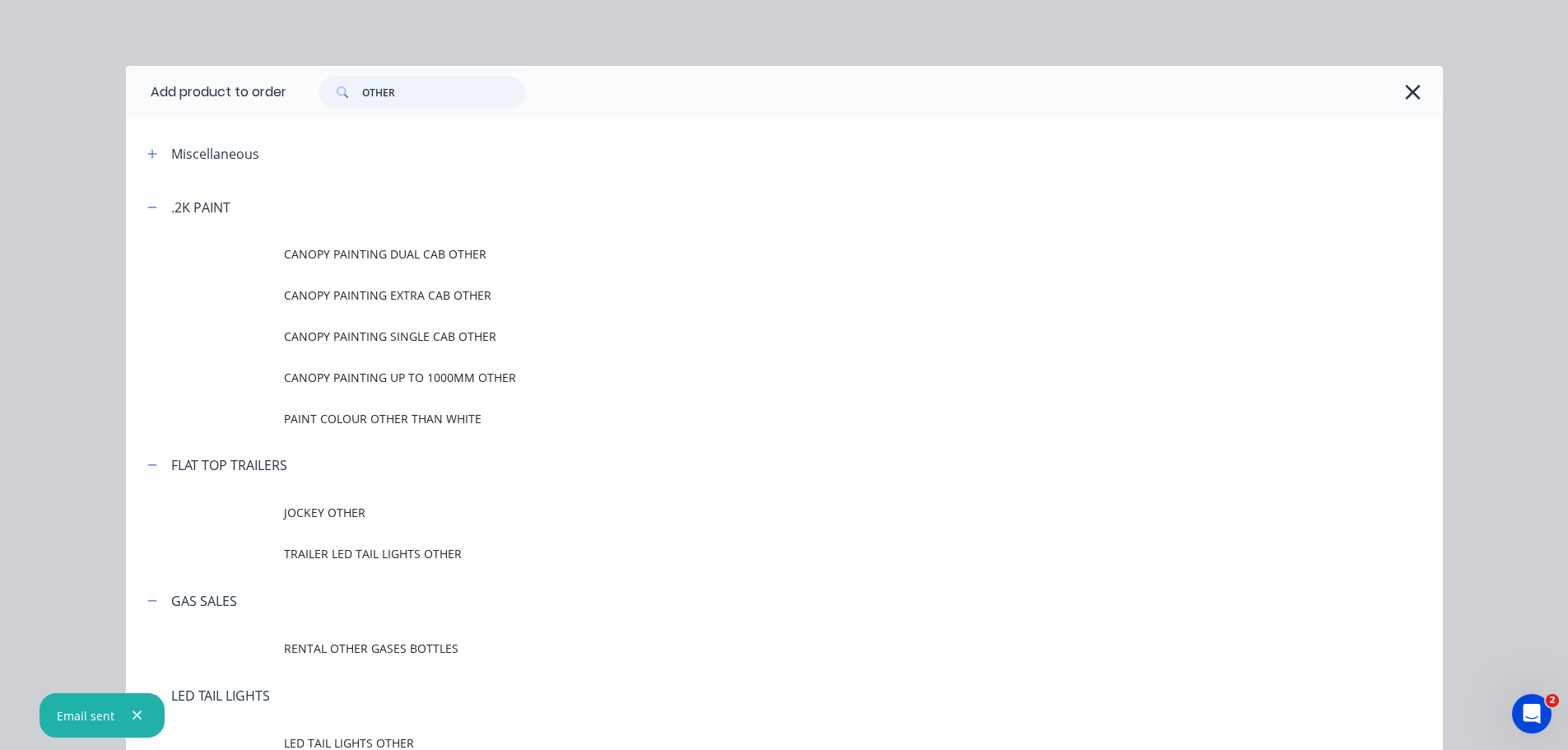
drag, startPoint x: 425, startPoint y: 91, endPoint x: 348, endPoint y: 96, distance: 77.2
click at [348, 96] on div "OTHER" at bounding box center [422, 92] width 206 height 33
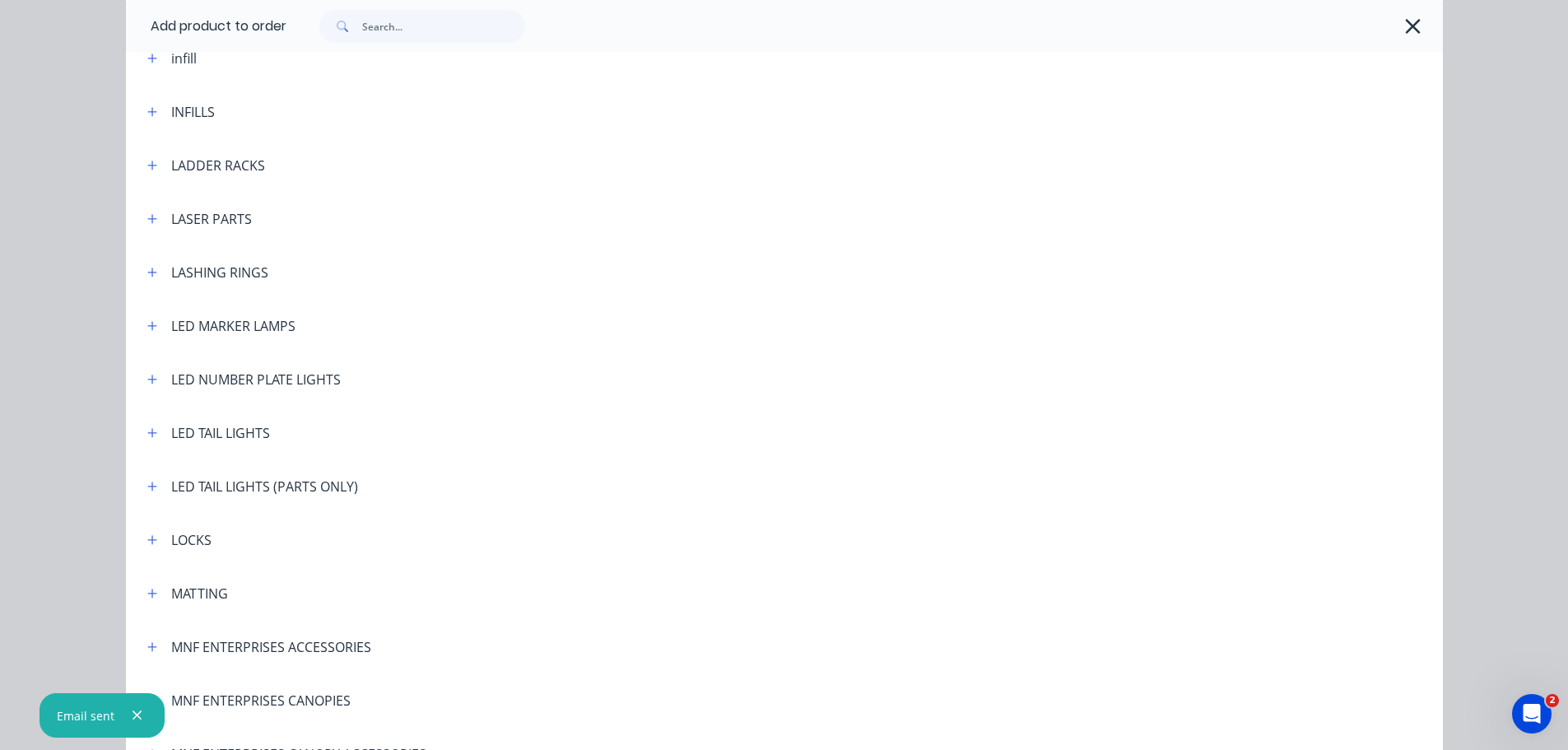
scroll to position [2635, 0]
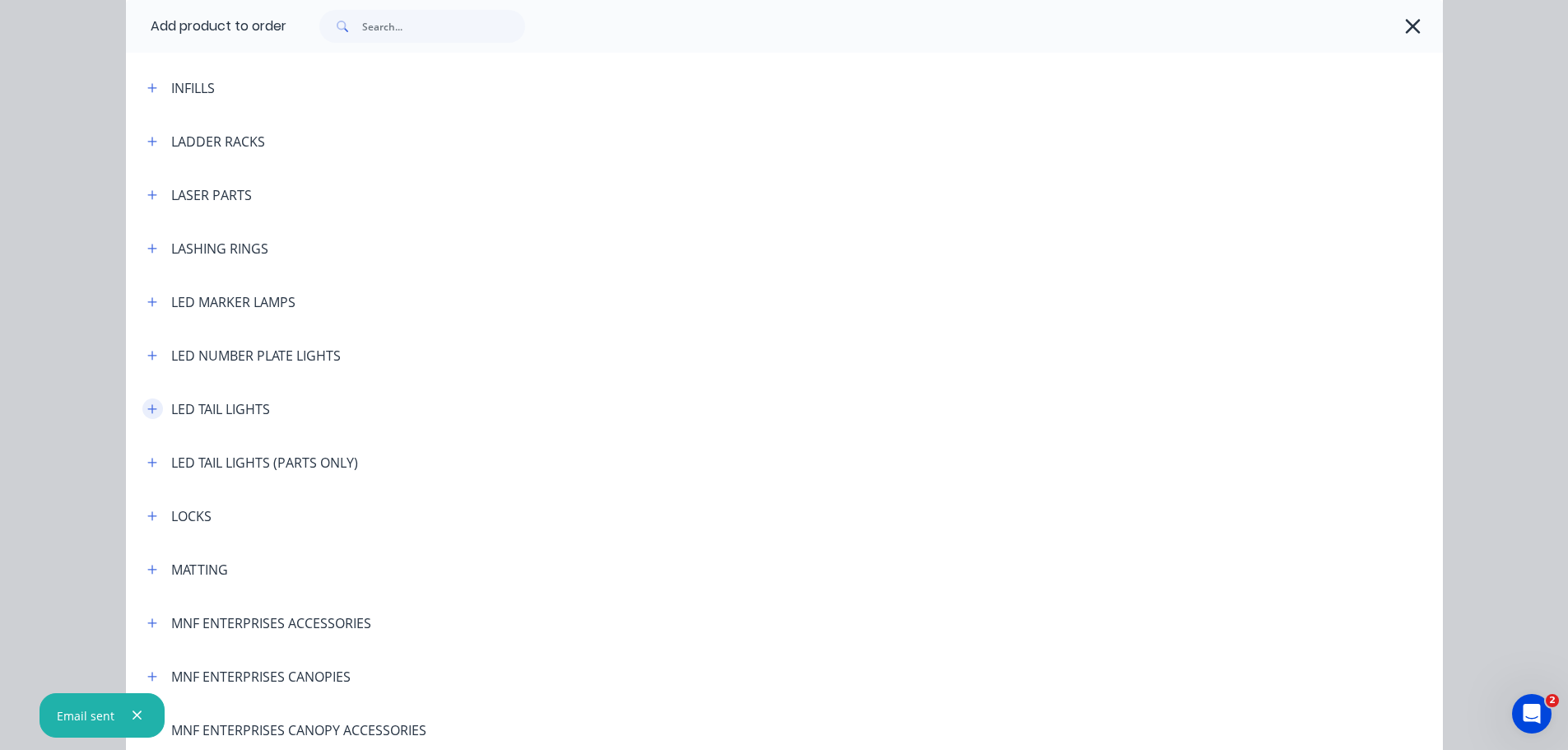
click at [147, 414] on icon "button" at bounding box center [152, 409] width 10 height 12
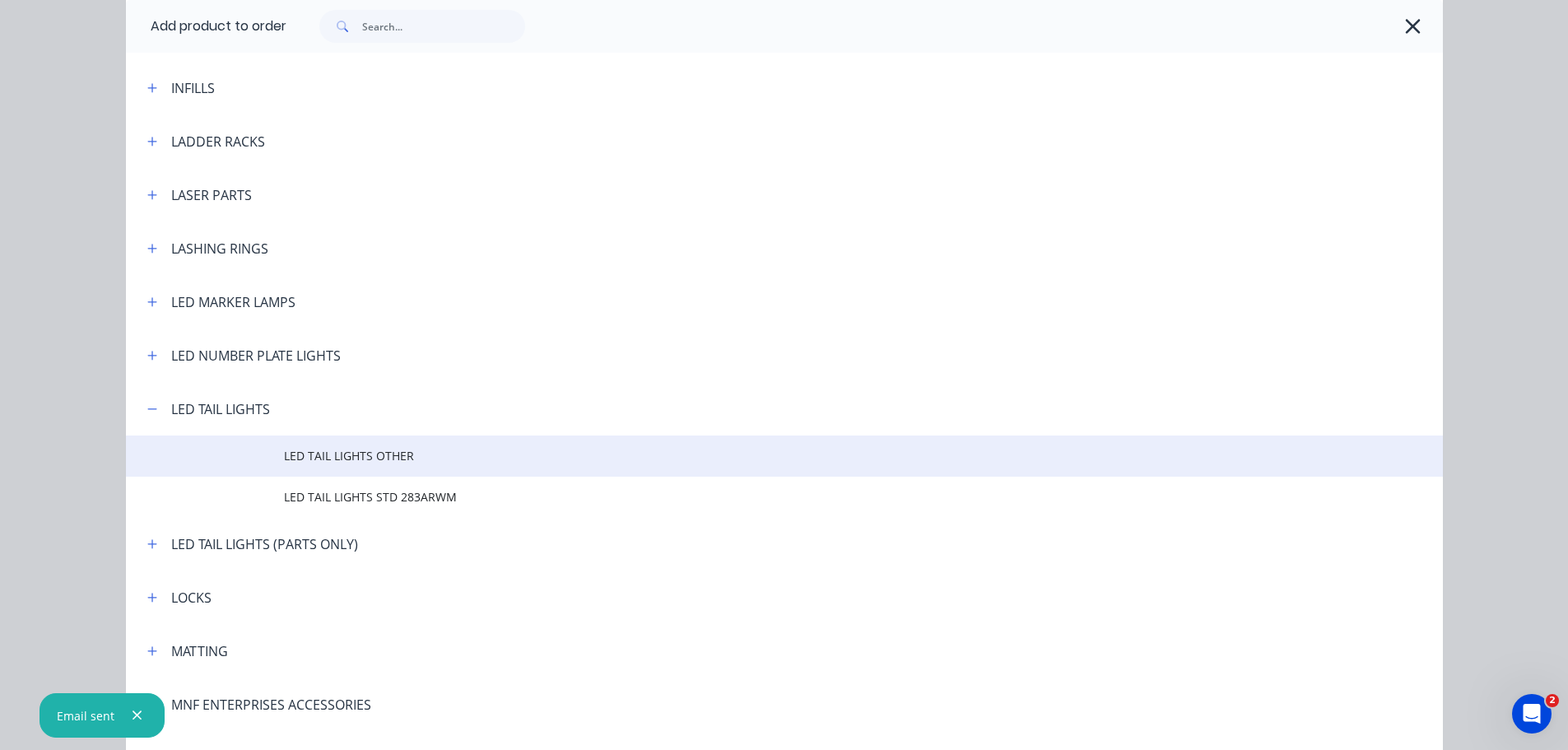
click at [360, 455] on span "LED TAIL LIGHTS OTHER" at bounding box center [747, 456] width 927 height 18
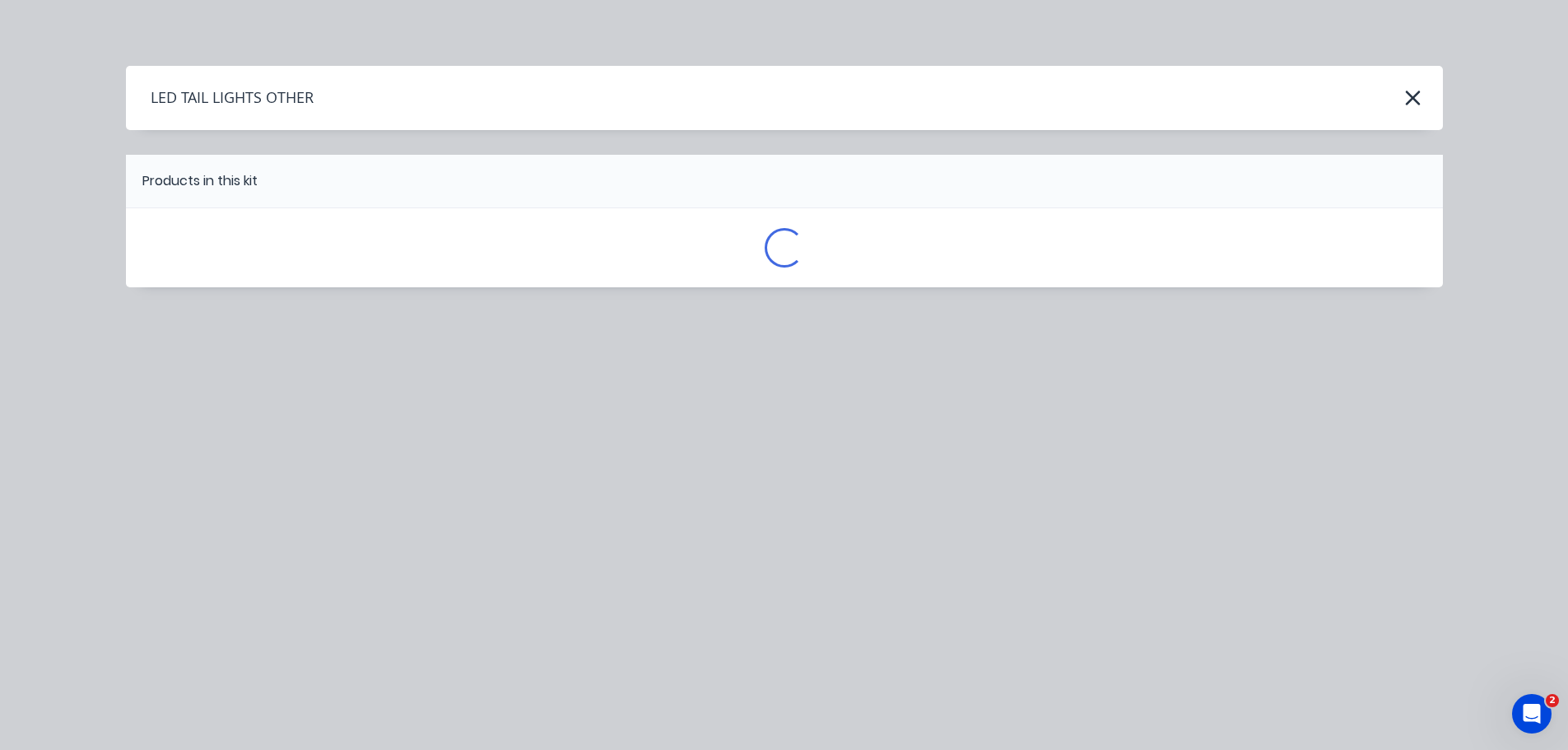
scroll to position [0, 0]
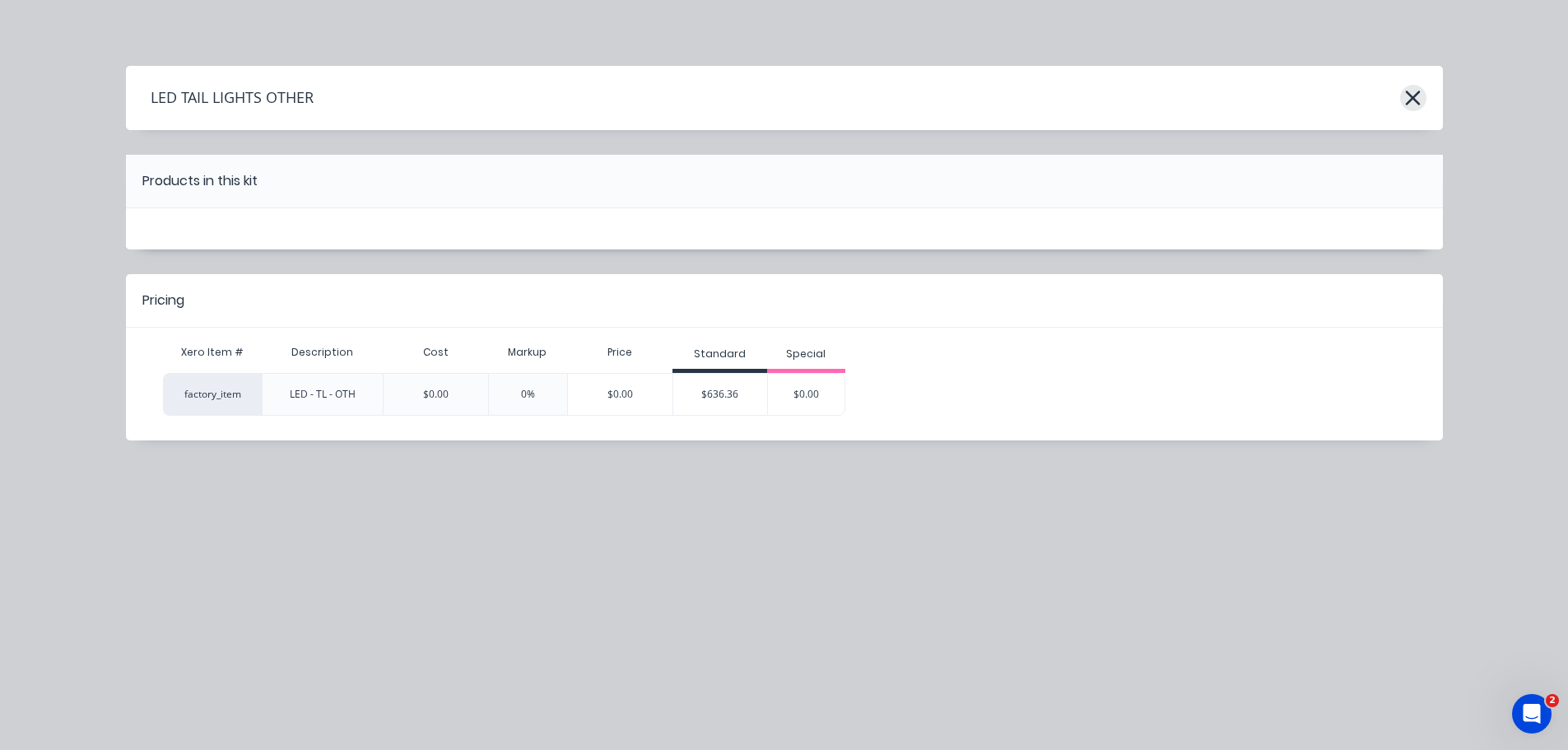
click at [1410, 103] on icon "button" at bounding box center [1414, 98] width 15 height 15
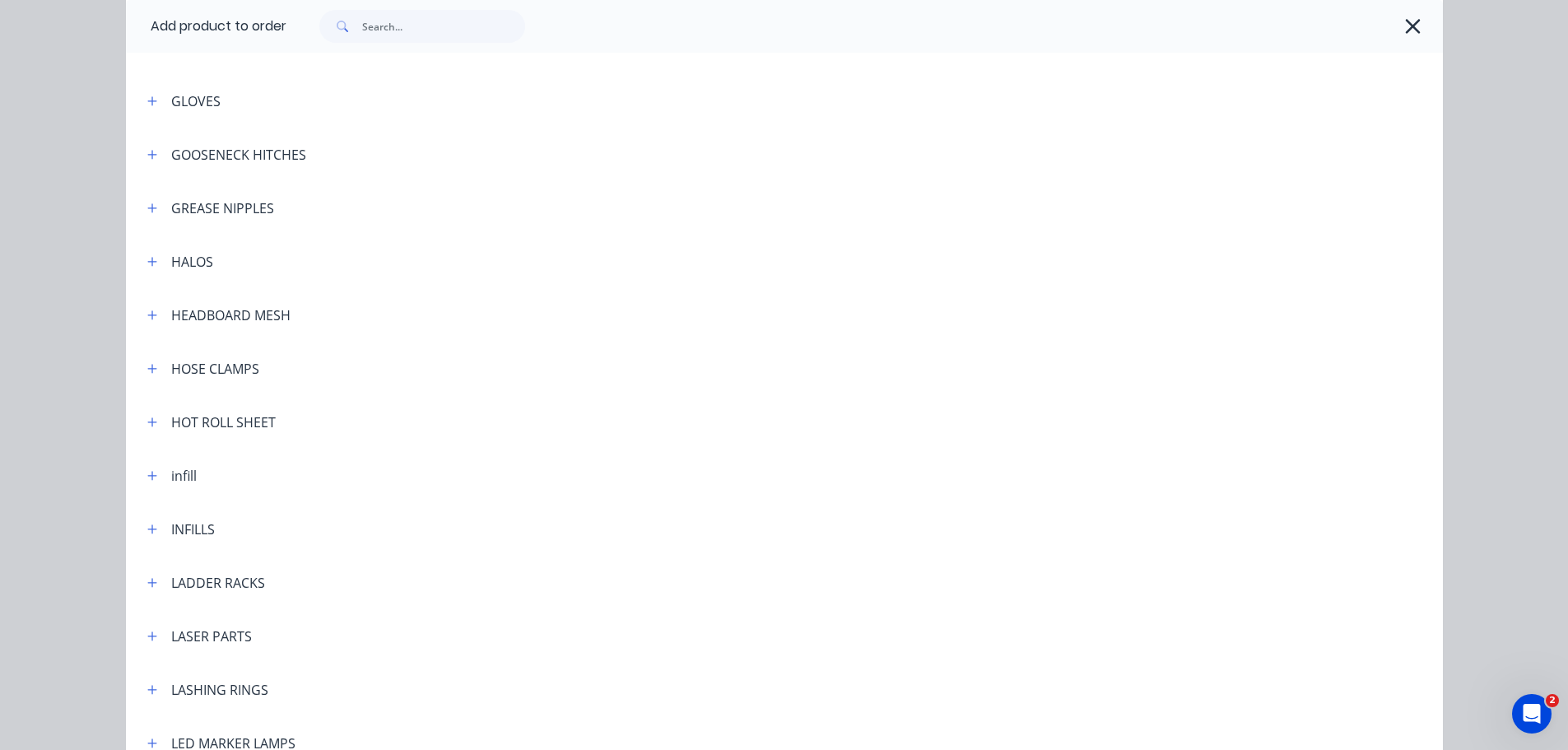
scroll to position [1782, 0]
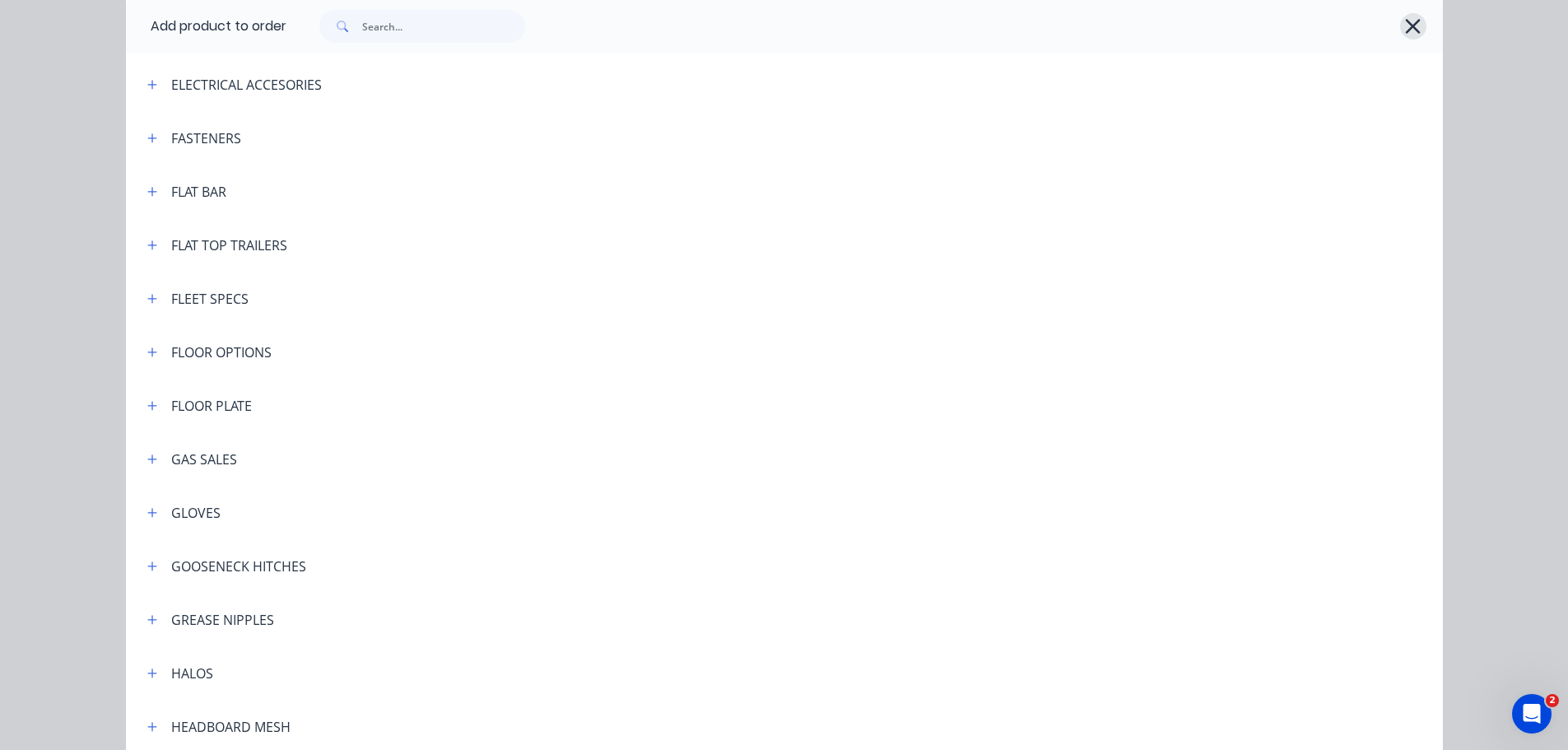
click at [1416, 22] on icon "button" at bounding box center [1413, 27] width 17 height 23
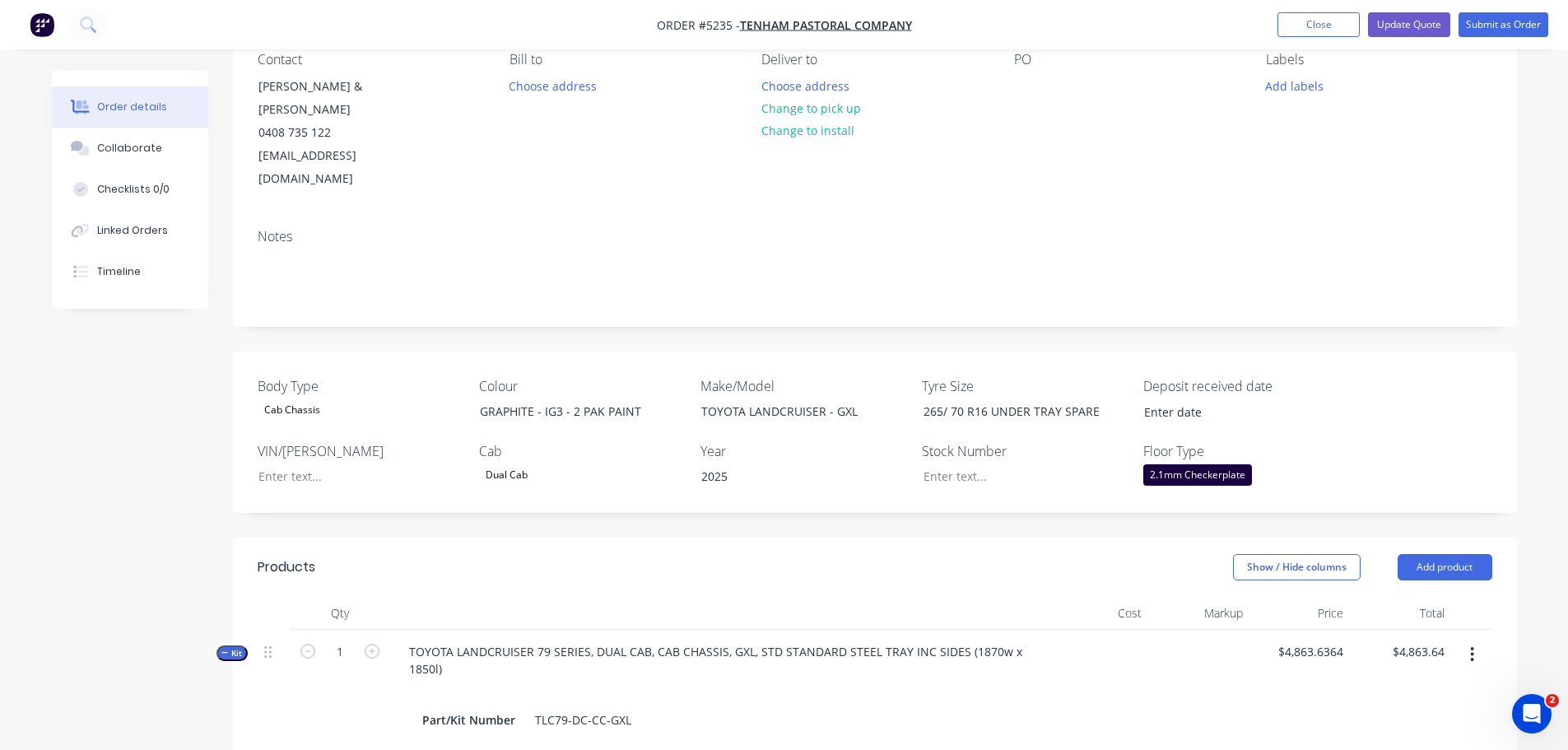
scroll to position [0, 0]
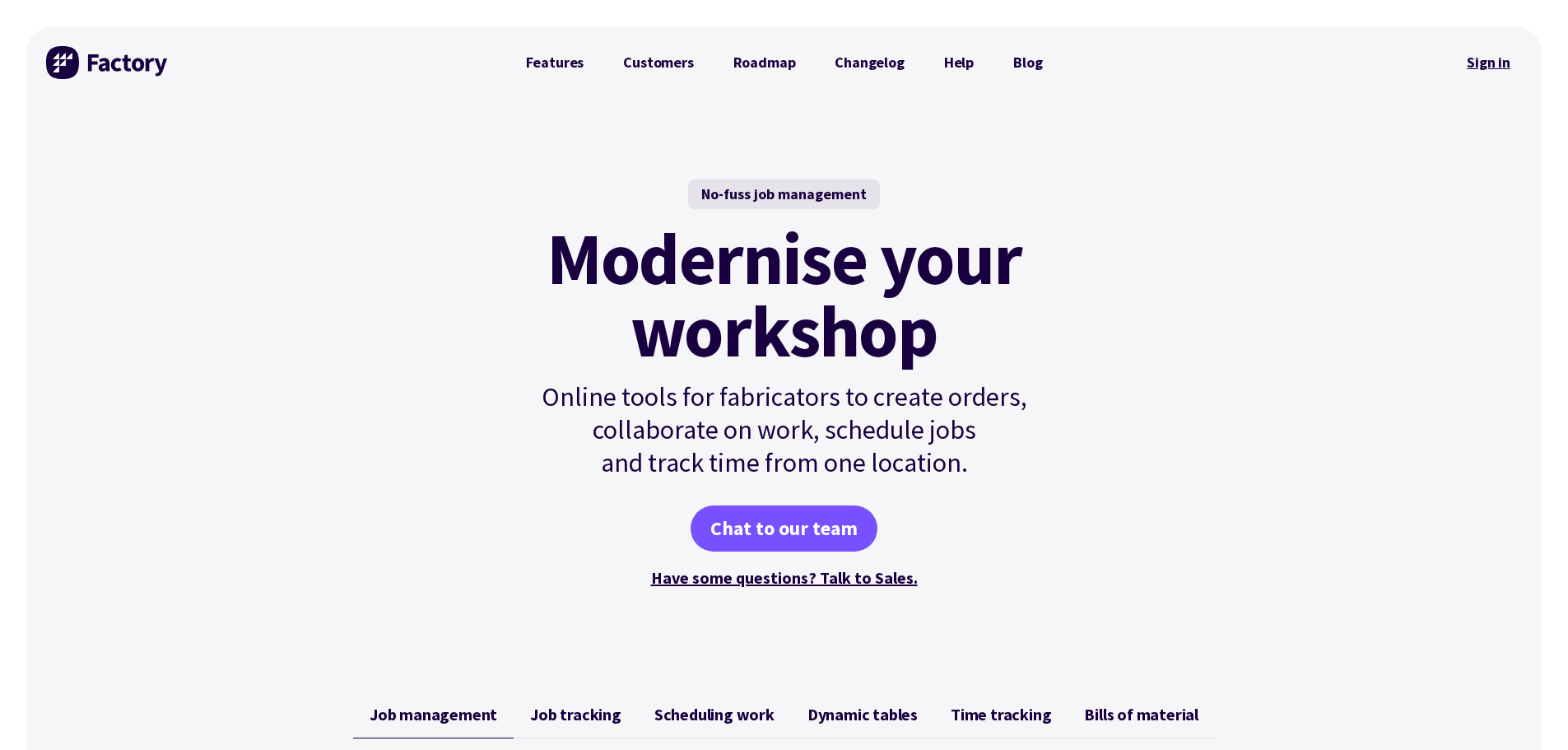
click at [1501, 66] on link "Sign in" at bounding box center [1489, 62] width 67 height 38
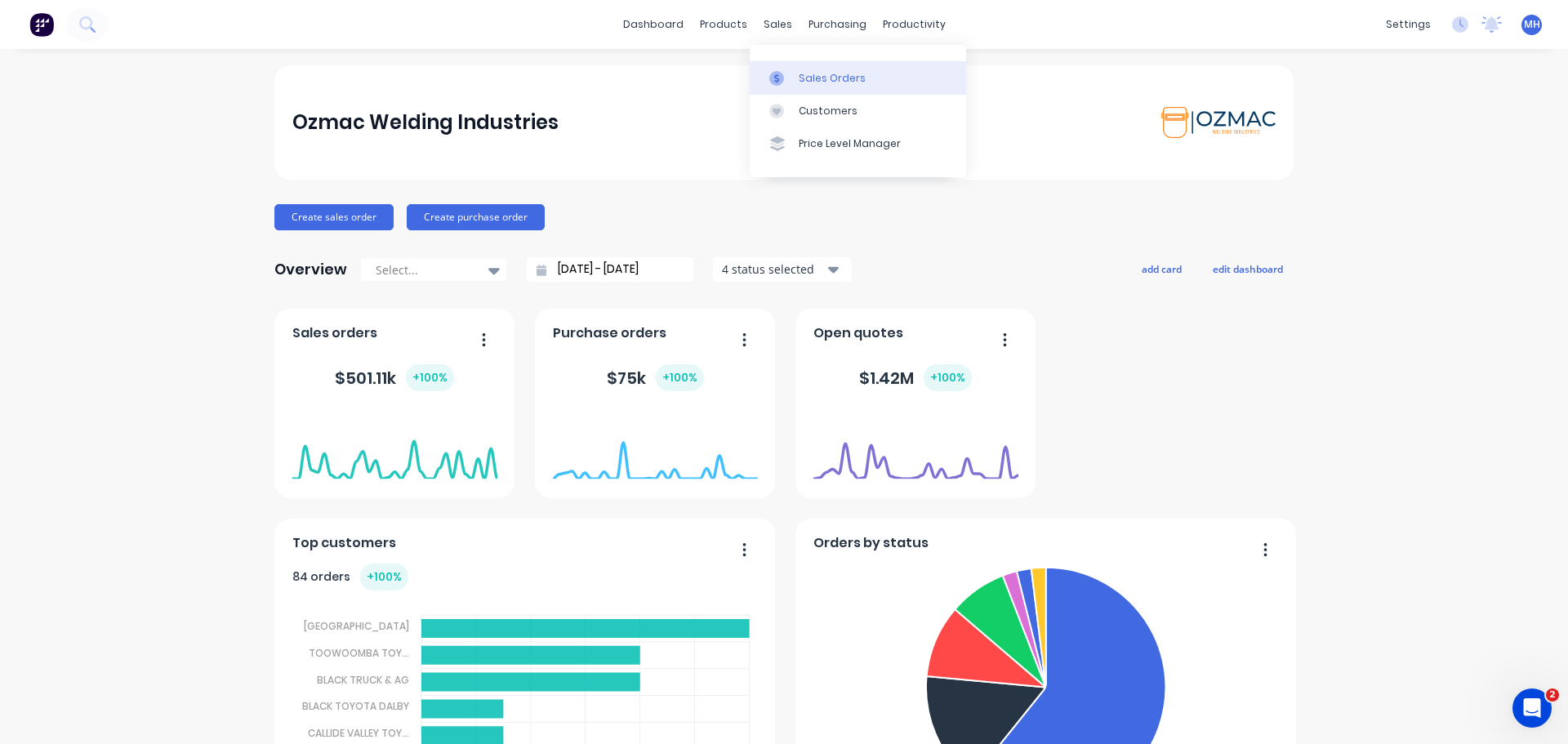
click at [805, 84] on div "Sales Orders" at bounding box center [832, 79] width 67 height 15
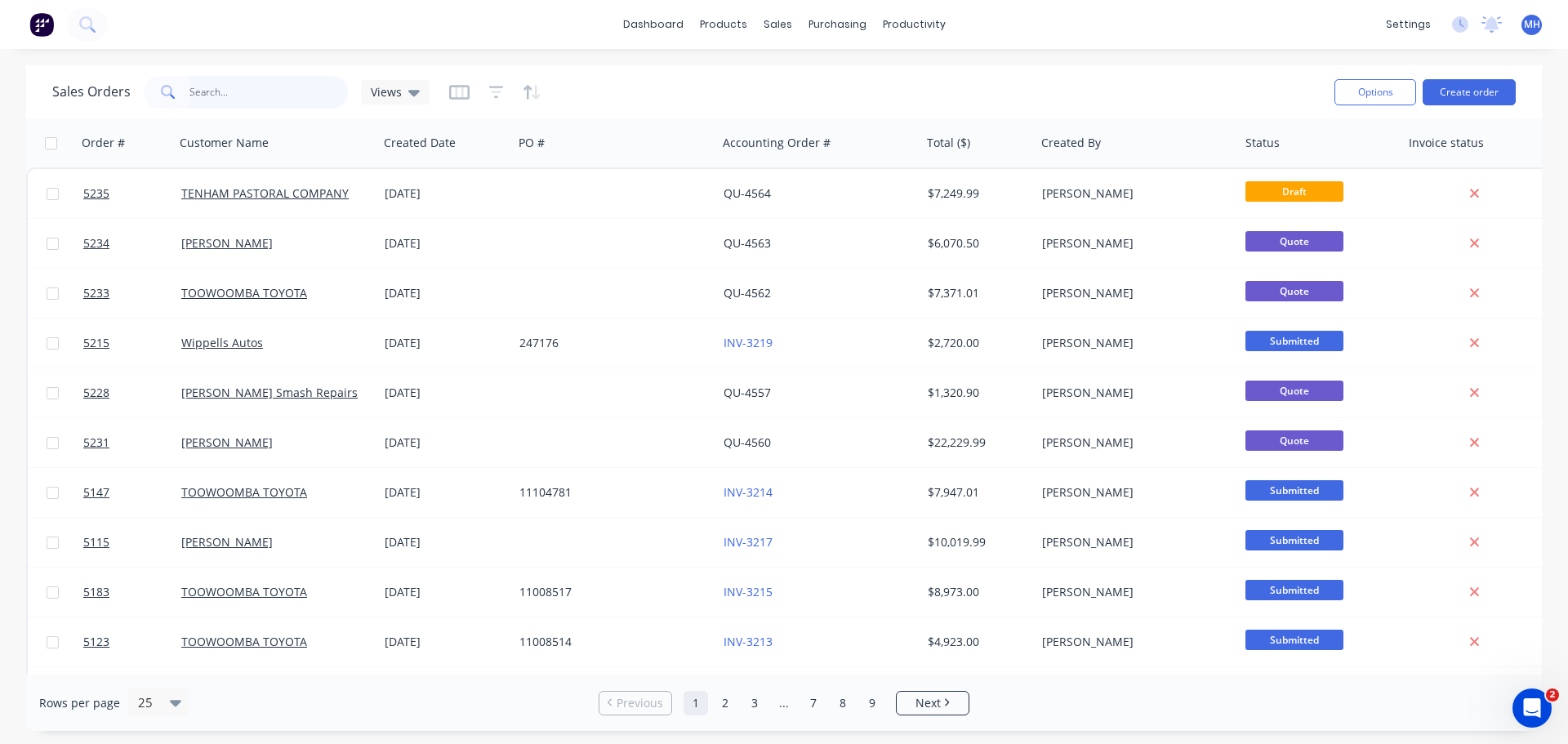
click at [237, 91] on input "text" at bounding box center [269, 93] width 160 height 33
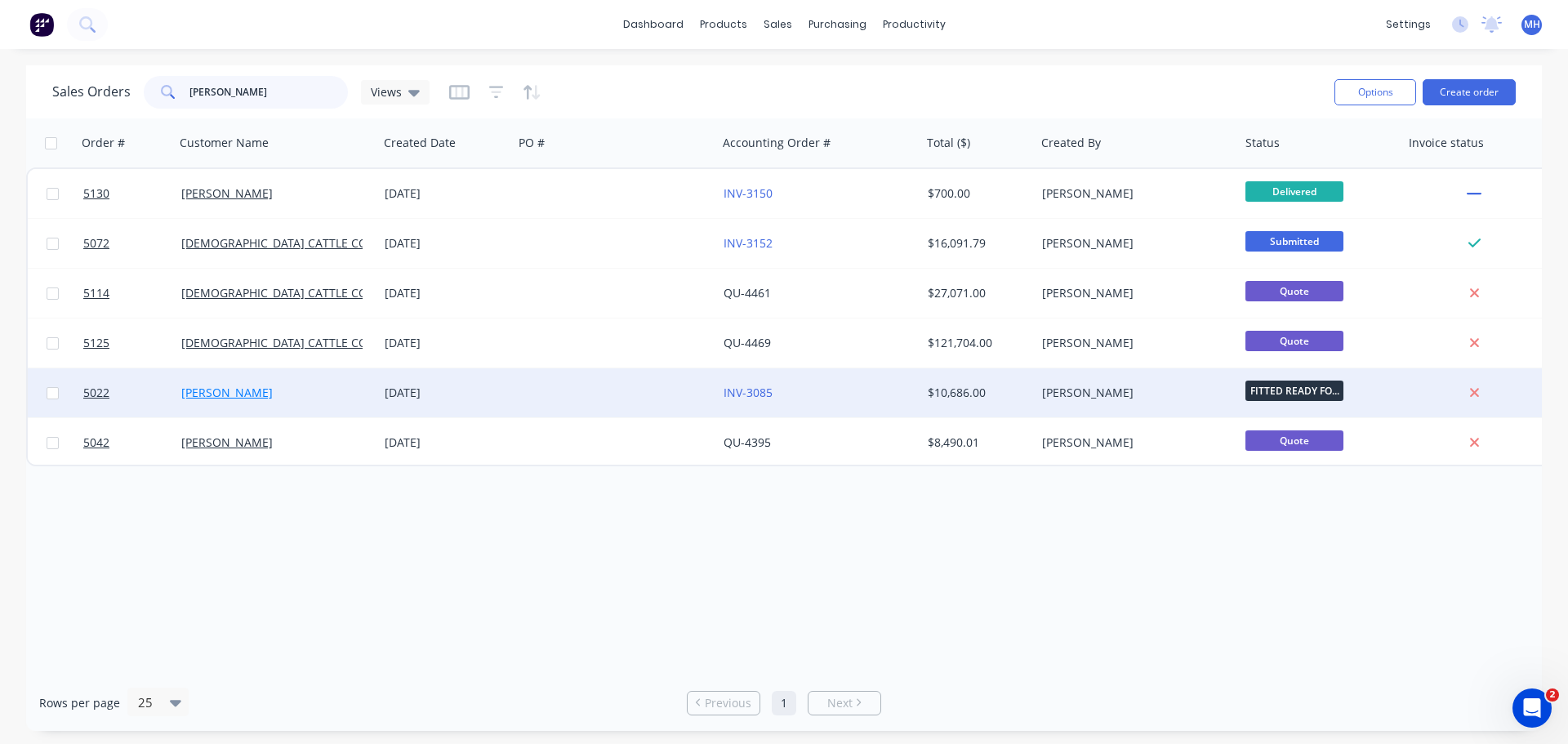
type input "[PERSON_NAME]"
click at [202, 389] on link "[PERSON_NAME]" at bounding box center [226, 392] width 92 height 16
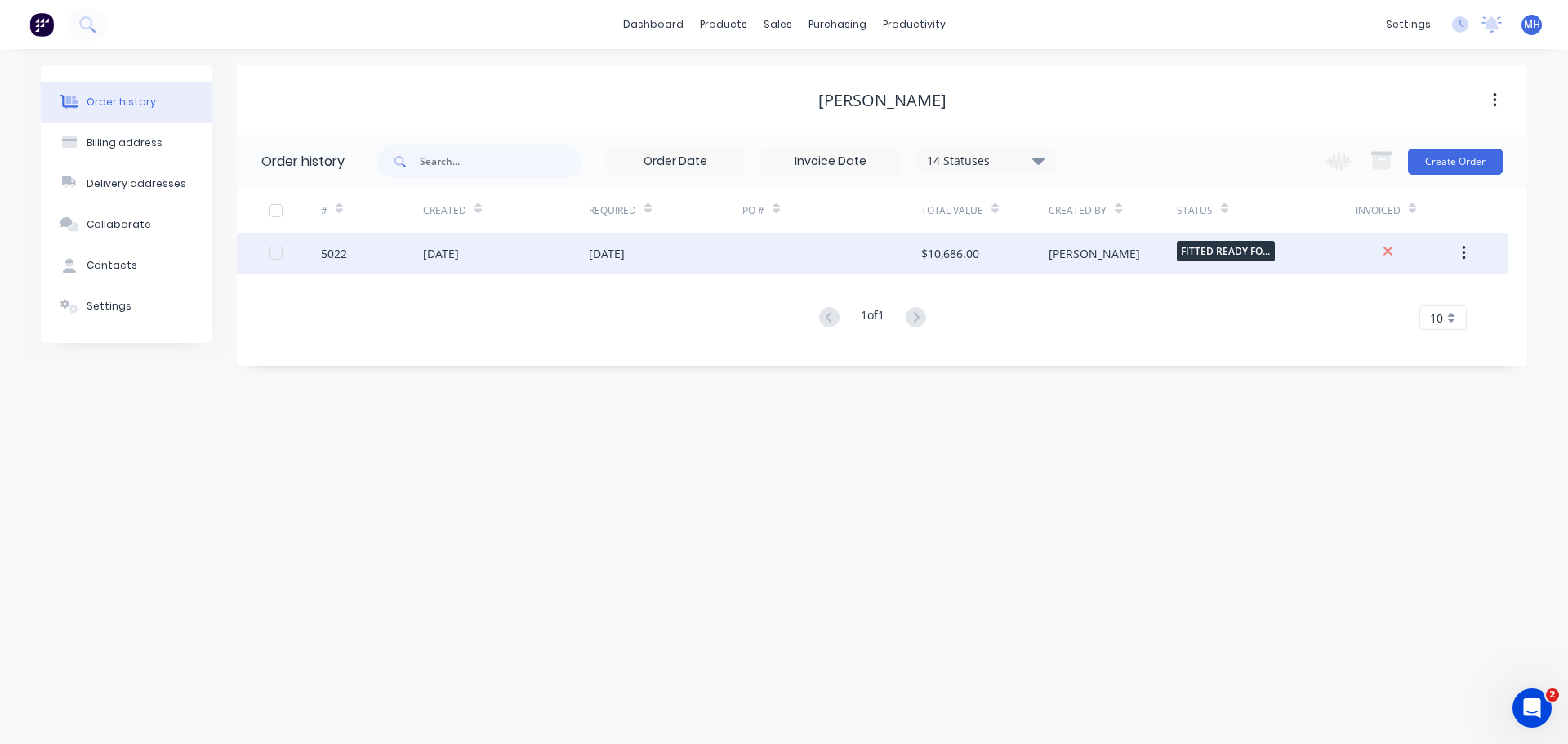
click at [350, 253] on div "5022" at bounding box center [372, 253] width 102 height 41
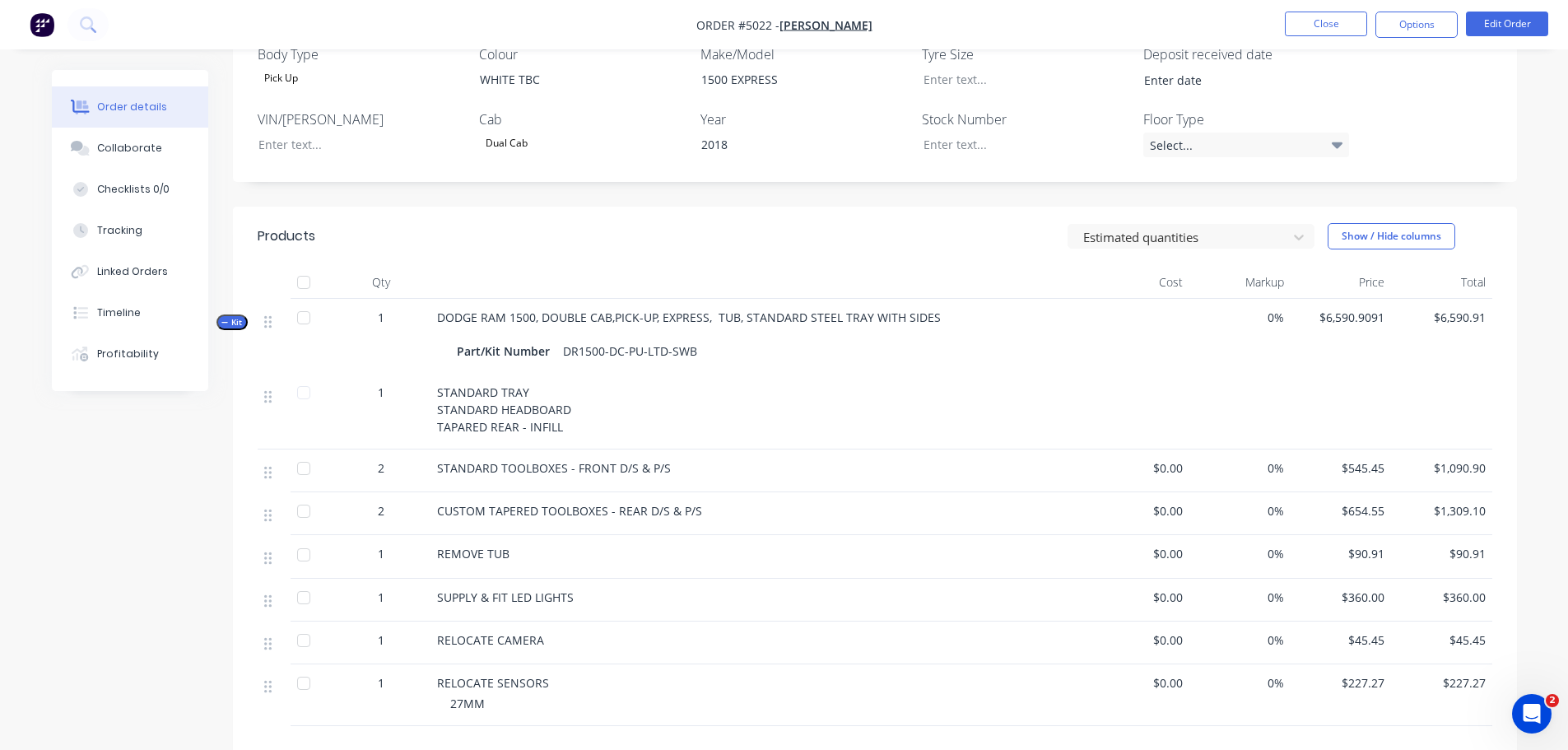
scroll to position [483, 0]
click at [1491, 26] on button "Edit Order" at bounding box center [1507, 24] width 82 height 25
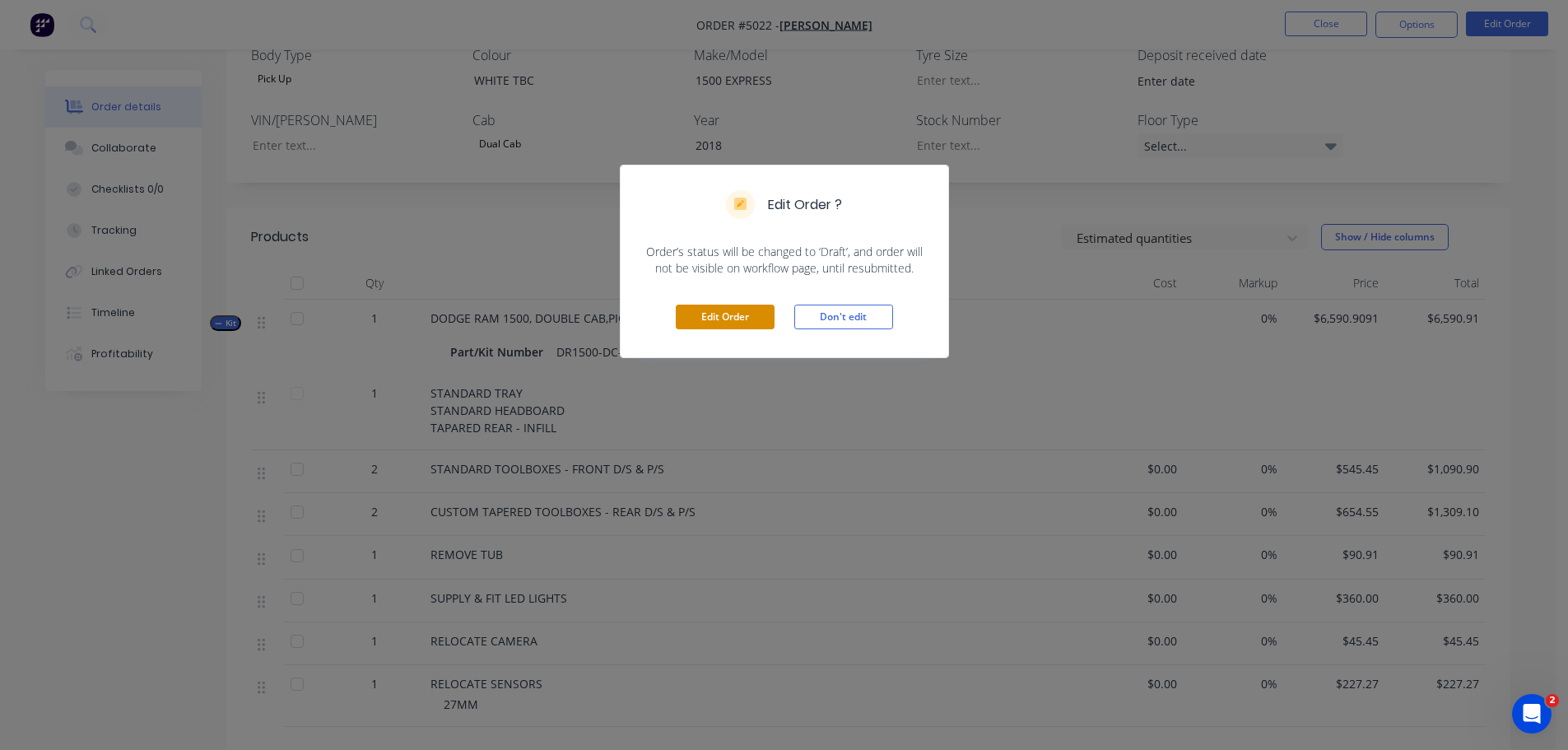
click at [737, 321] on button "Edit Order" at bounding box center [725, 318] width 99 height 25
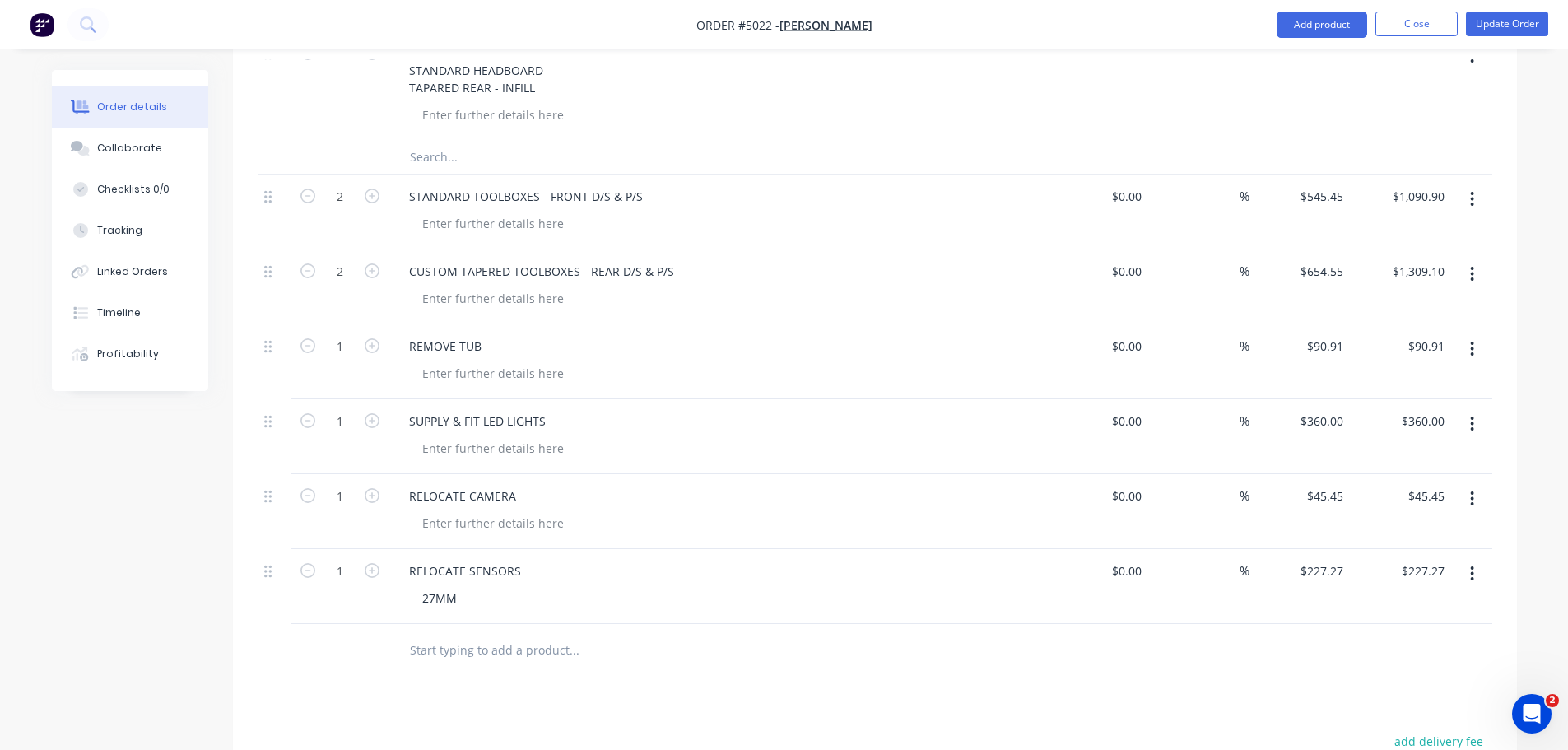
scroll to position [1152, 0]
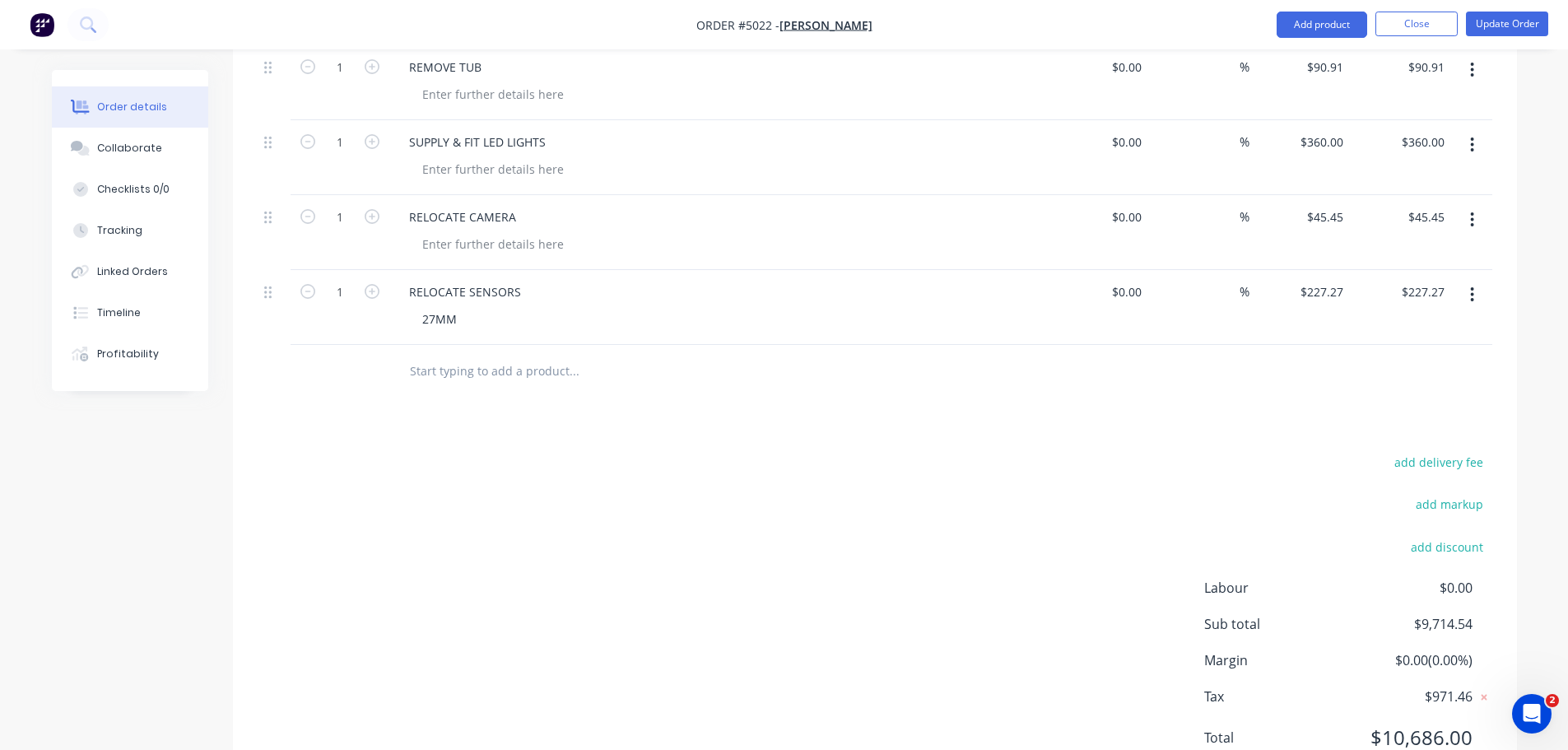
click at [530, 355] on input "text" at bounding box center [573, 372] width 329 height 33
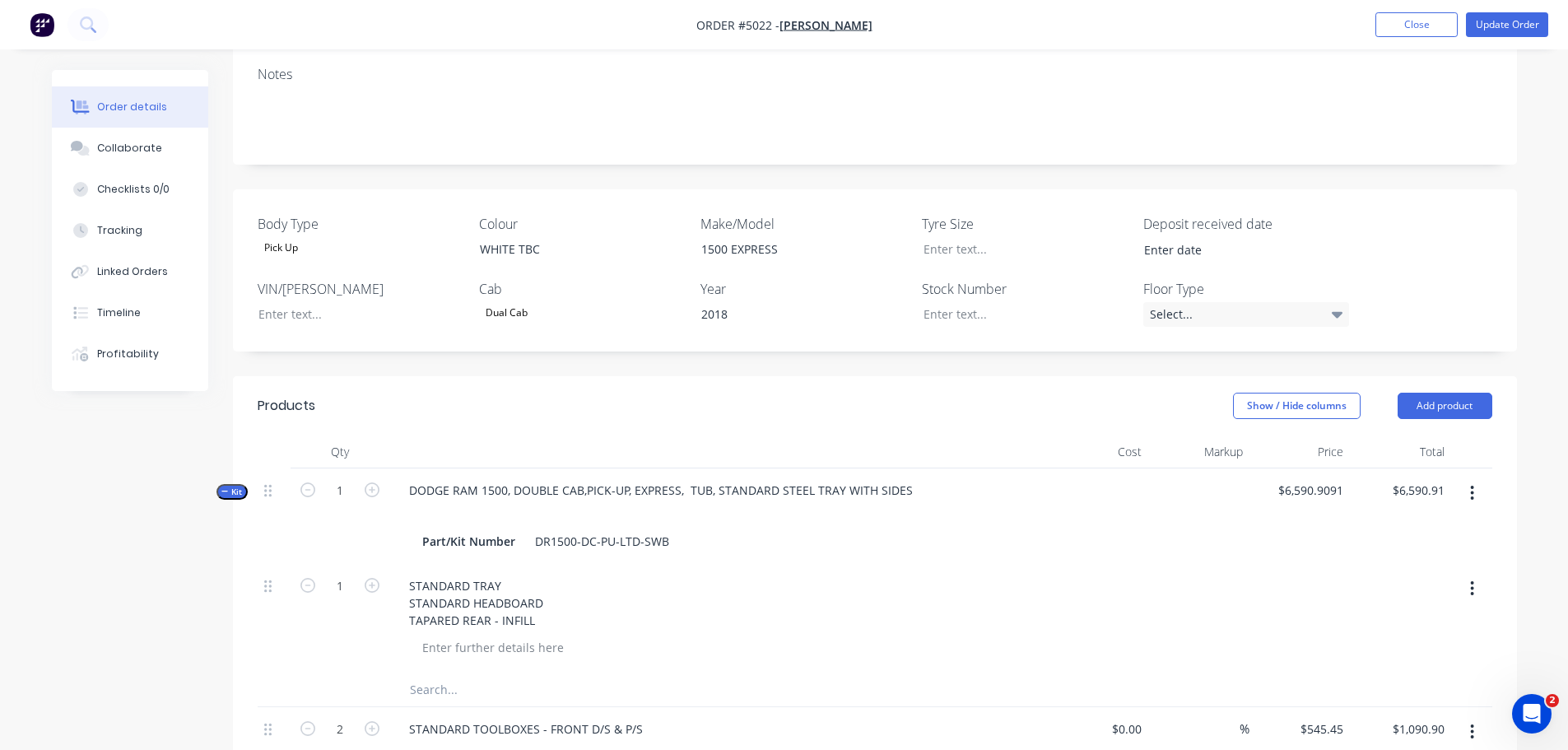
scroll to position [329, 0]
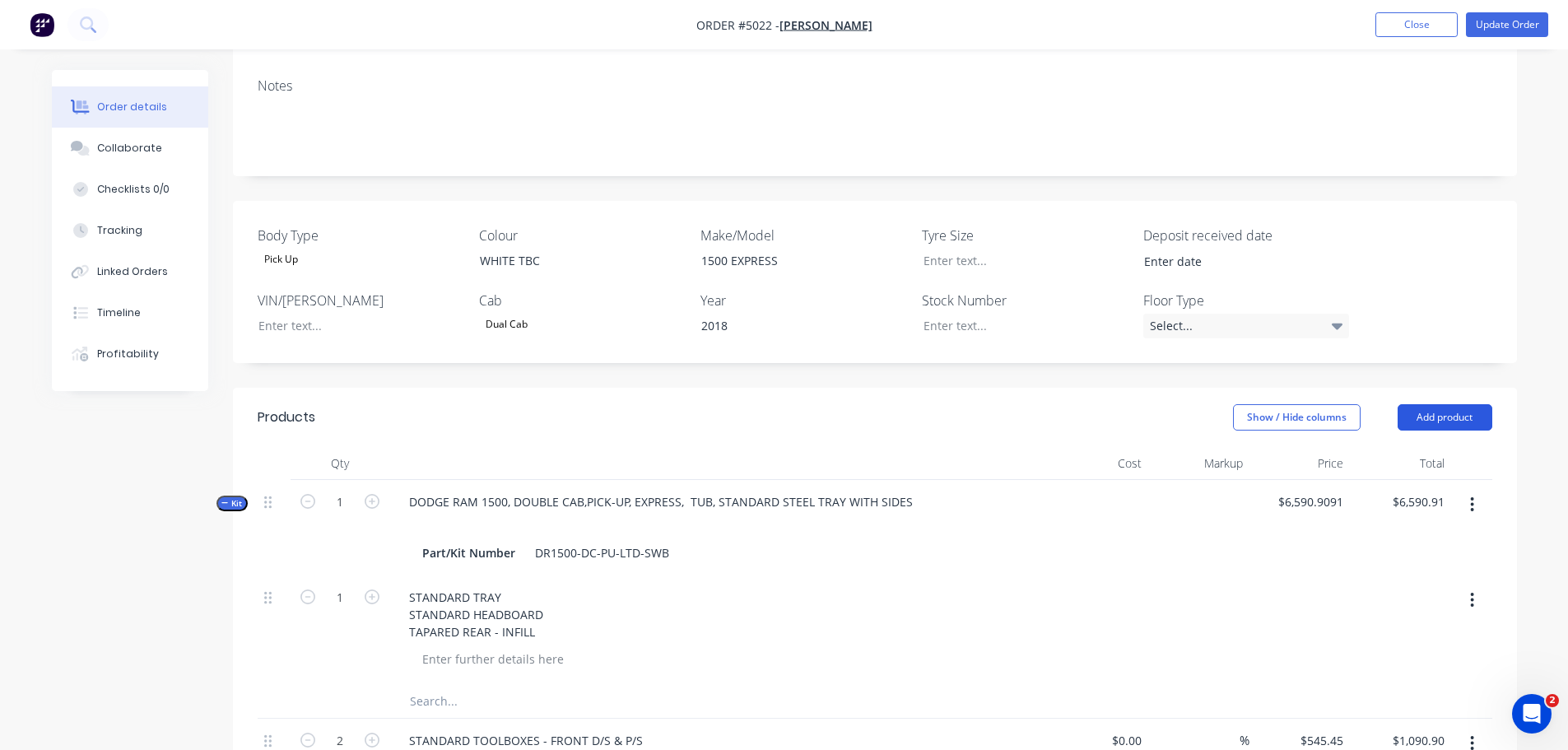
click at [1447, 404] on button "Add product" at bounding box center [1446, 418] width 95 height 27
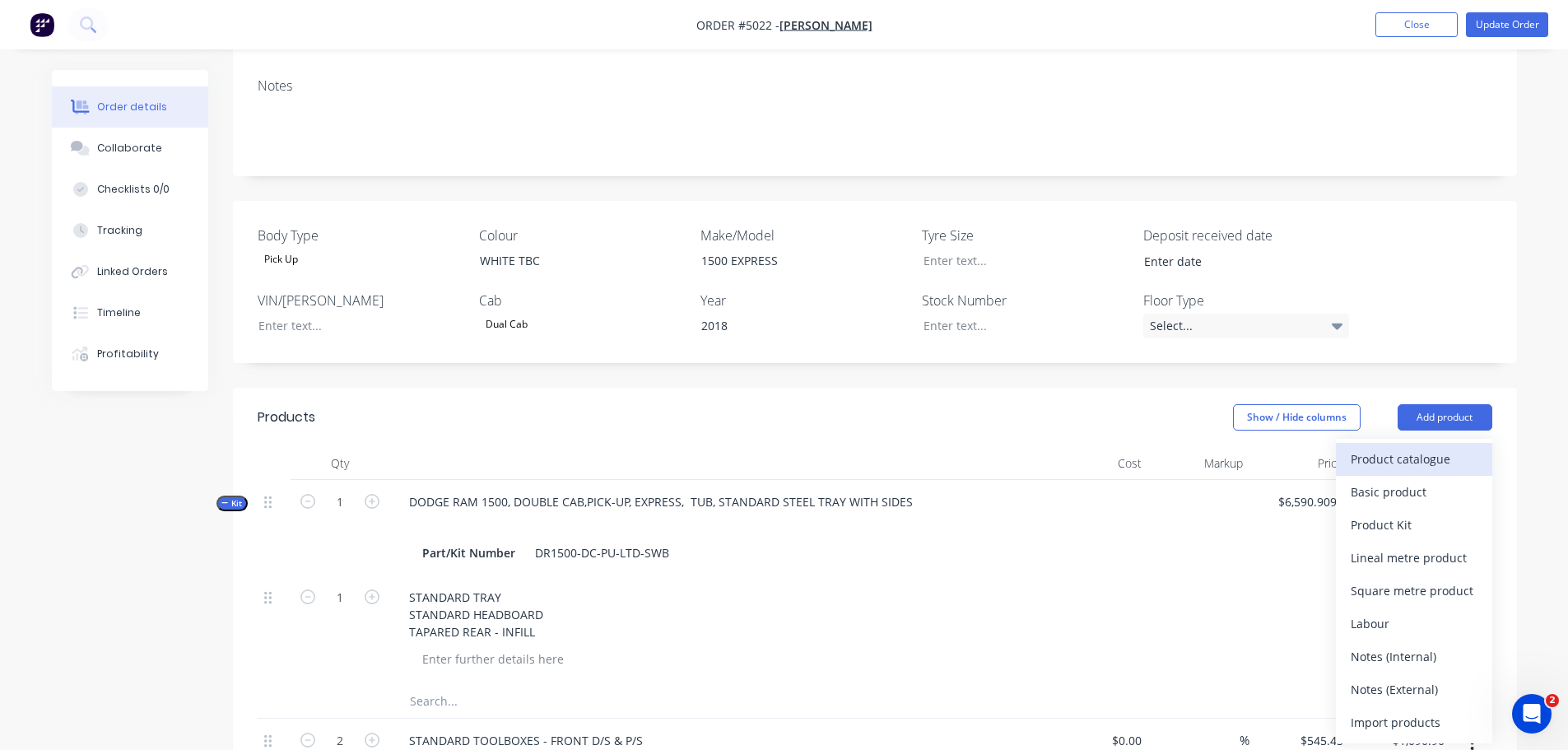
click at [1438, 448] on div "Product catalogue" at bounding box center [1415, 459] width 127 height 24
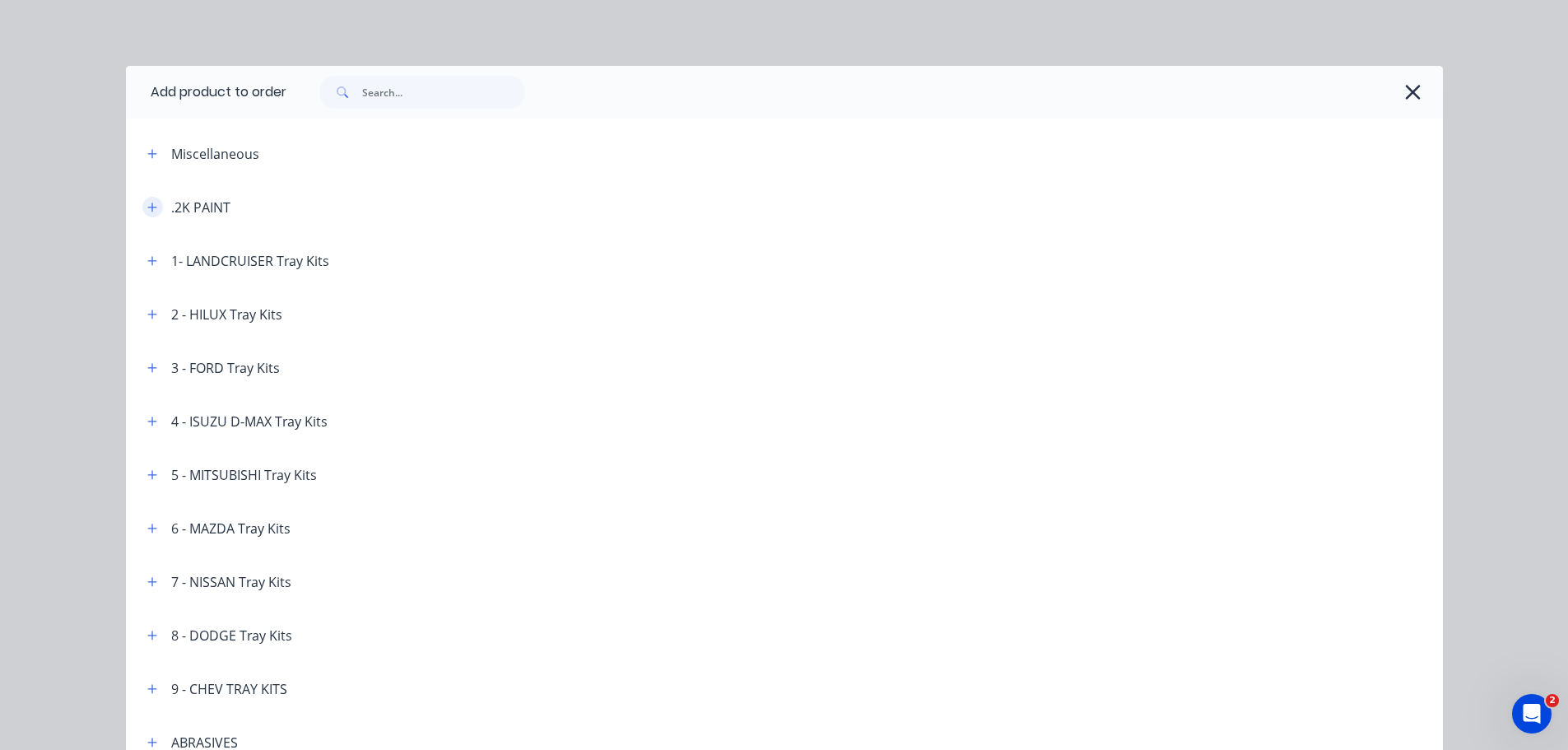
click at [152, 199] on button "button" at bounding box center [152, 207] width 21 height 21
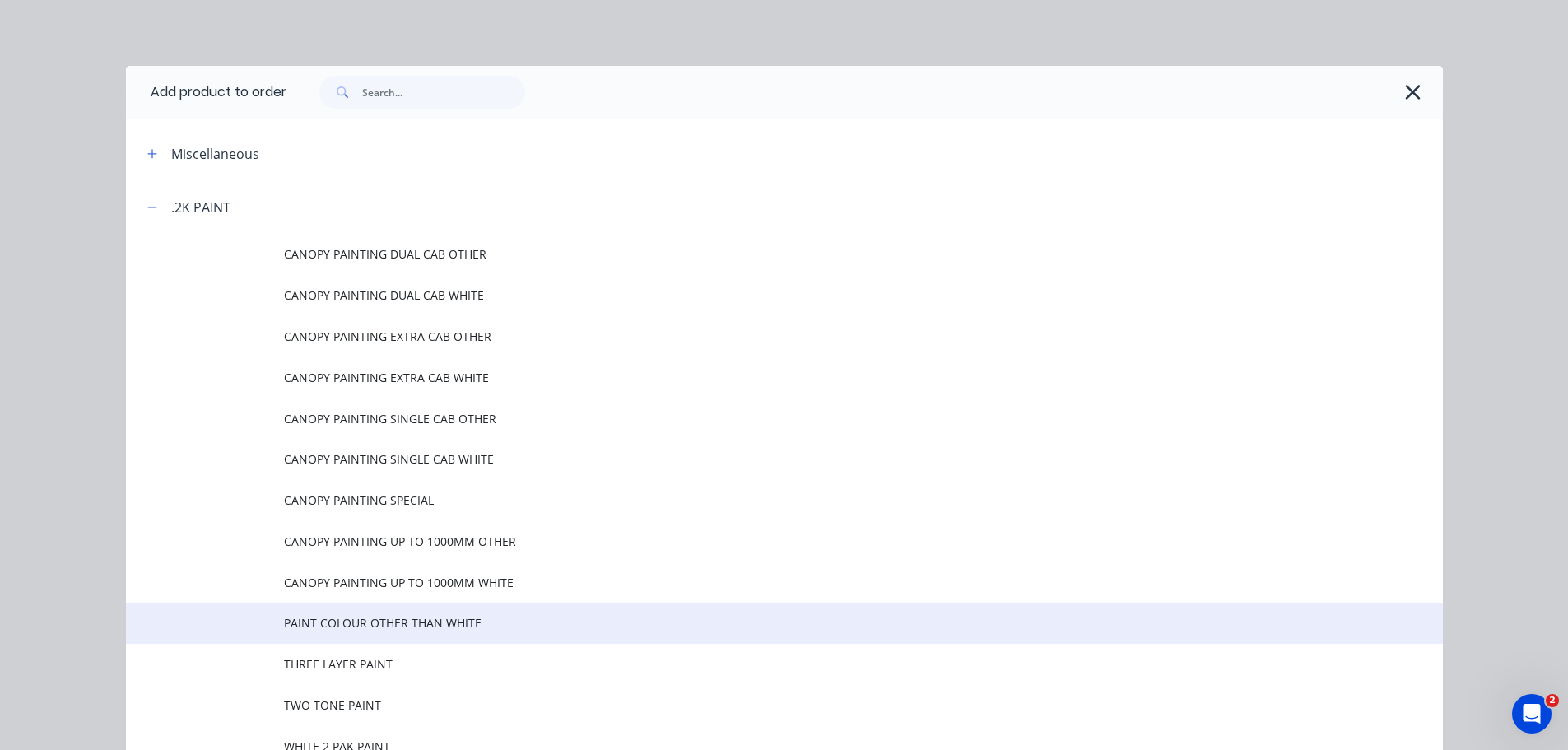
click at [437, 628] on span "PAINT COLOUR OTHER THAN WHITE" at bounding box center [747, 622] width 927 height 18
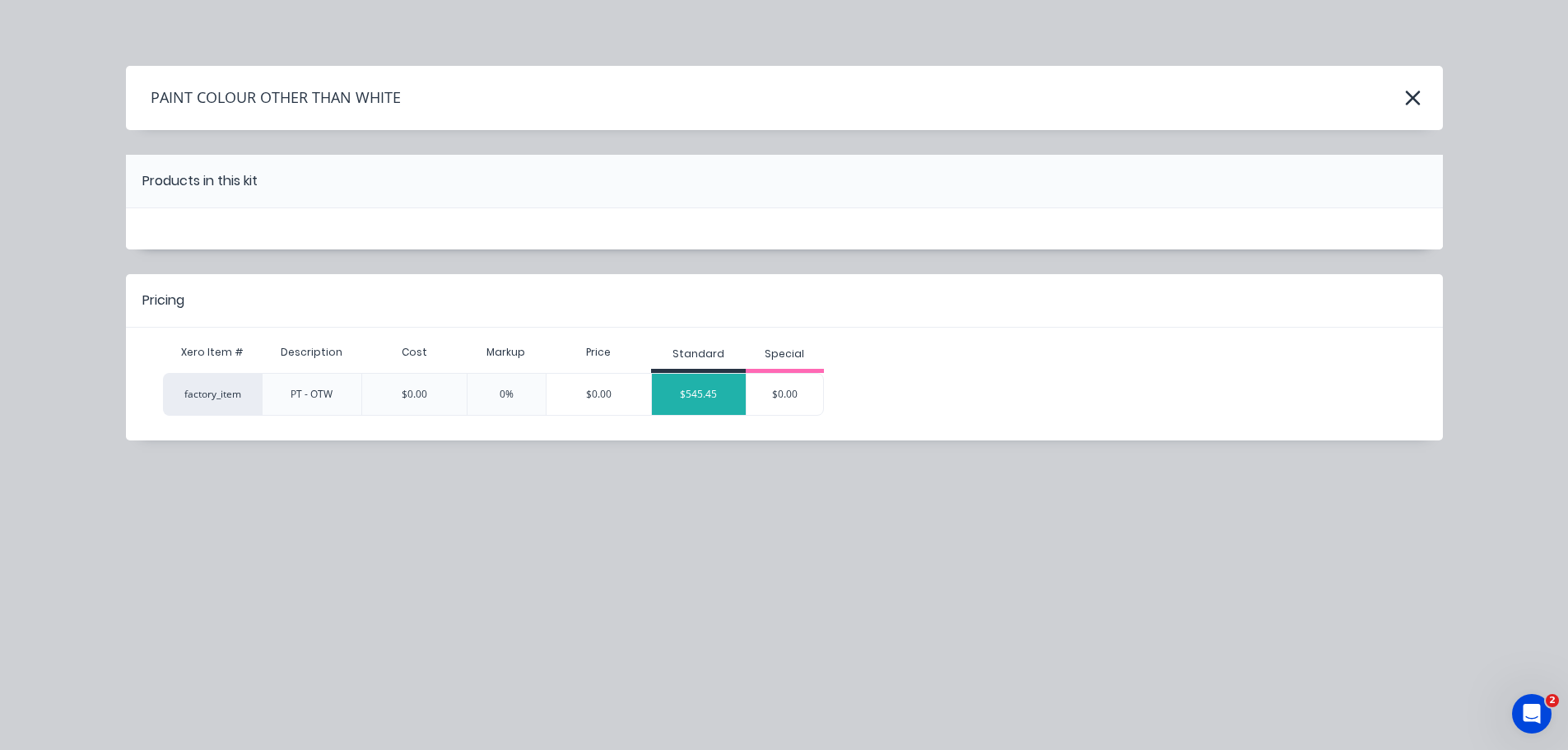
click at [692, 393] on div "$545.45" at bounding box center [699, 394] width 94 height 41
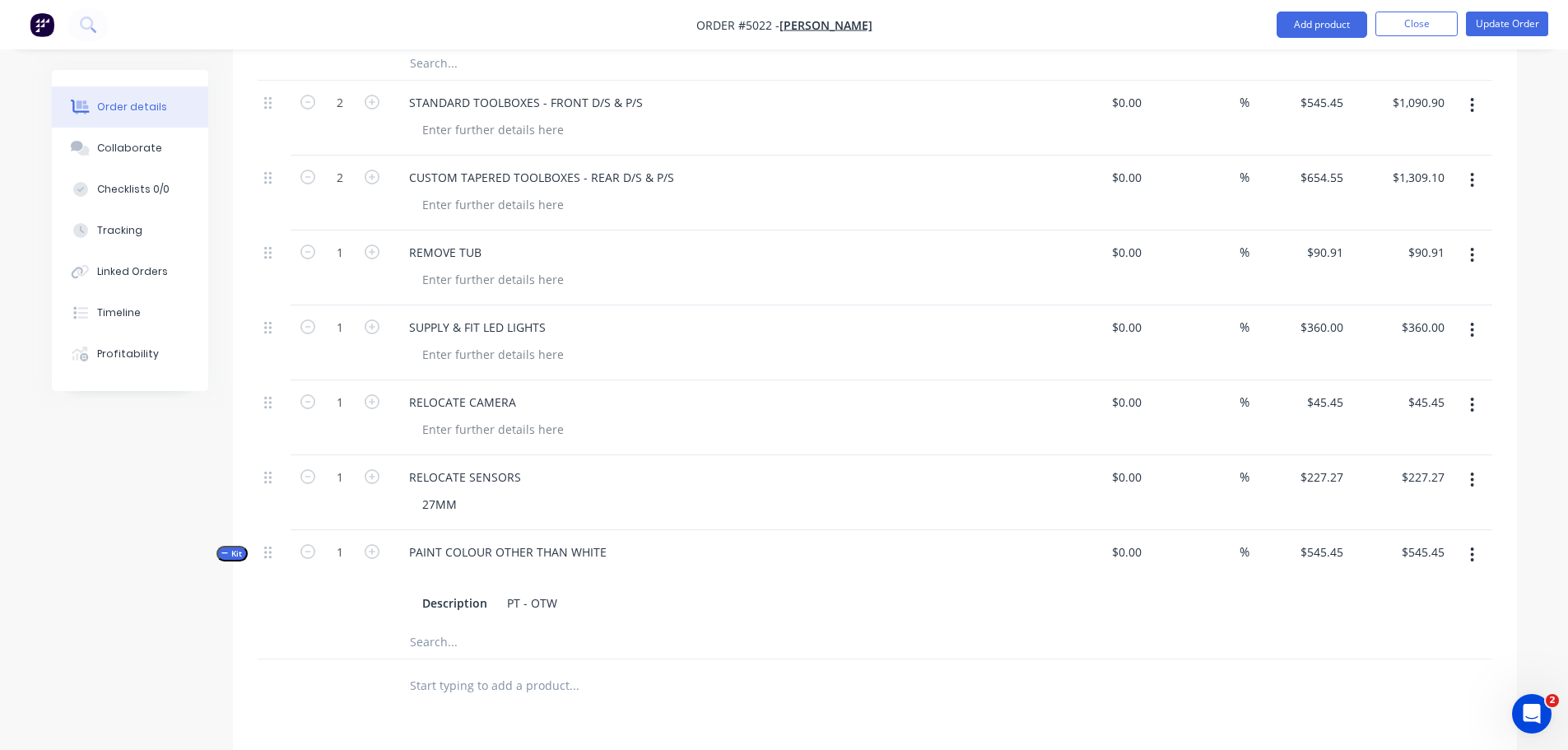
scroll to position [1152, 0]
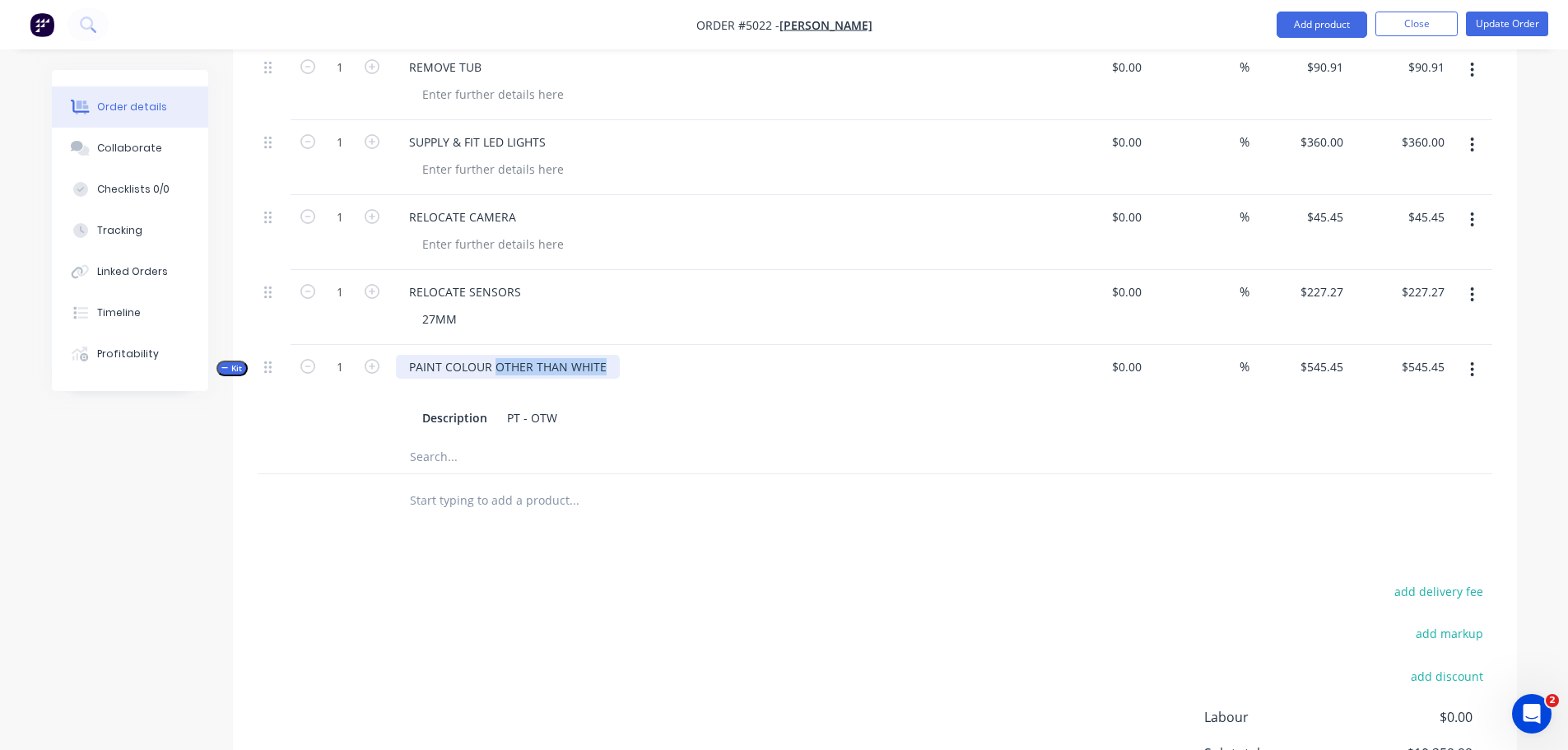
drag, startPoint x: 495, startPoint y: 318, endPoint x: 609, endPoint y: 324, distance: 114.2
click at [609, 355] on div "PAINT COLOUR OTHER THAN WHITE" at bounding box center [507, 367] width 224 height 24
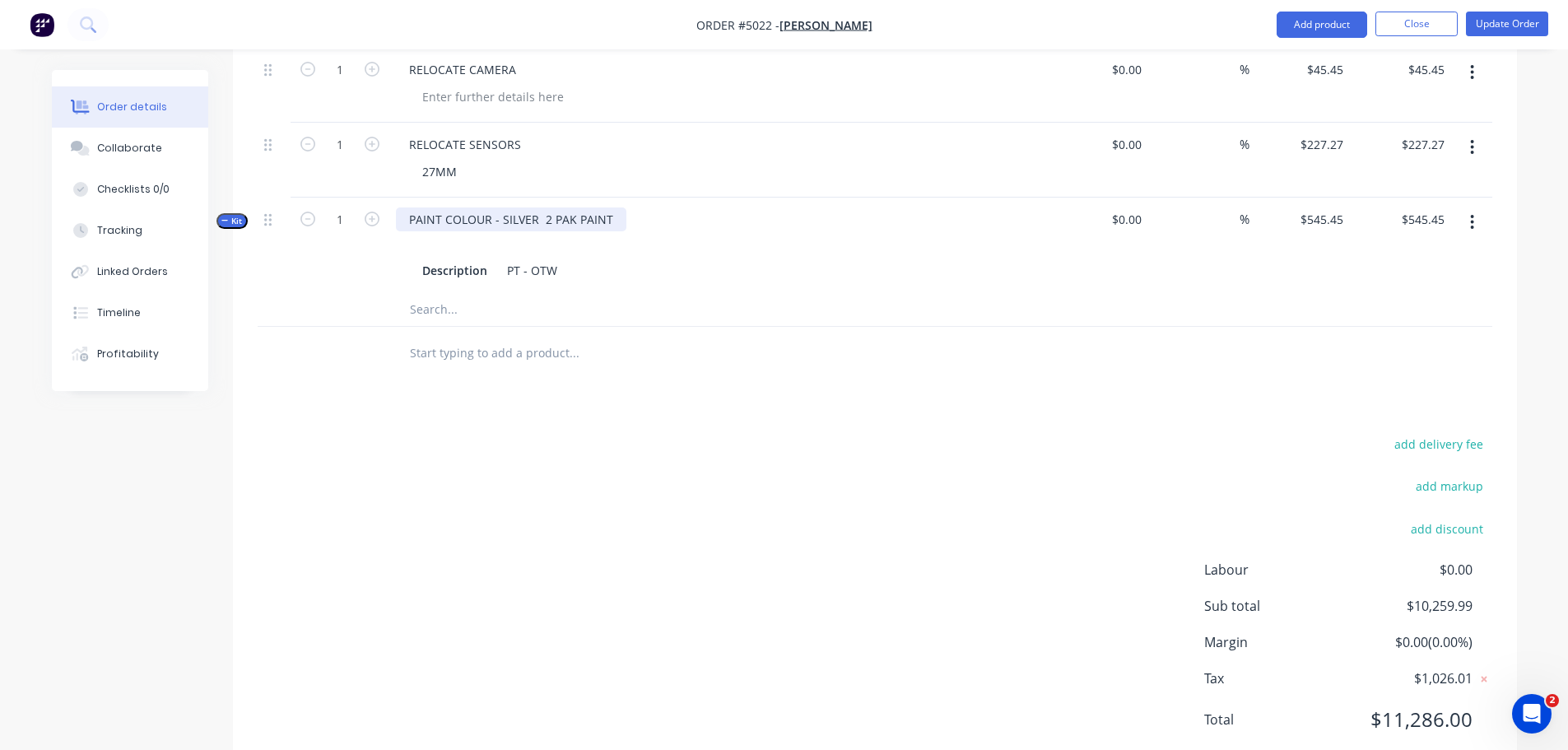
scroll to position [1304, 0]
click at [871, 193] on div "PAINT COLOUR - SILVER 2 PAK PAINT Description PT - OTW" at bounding box center [718, 241] width 659 height 96
click at [877, 254] on div "Description PT - OTW" at bounding box center [718, 266] width 606 height 24
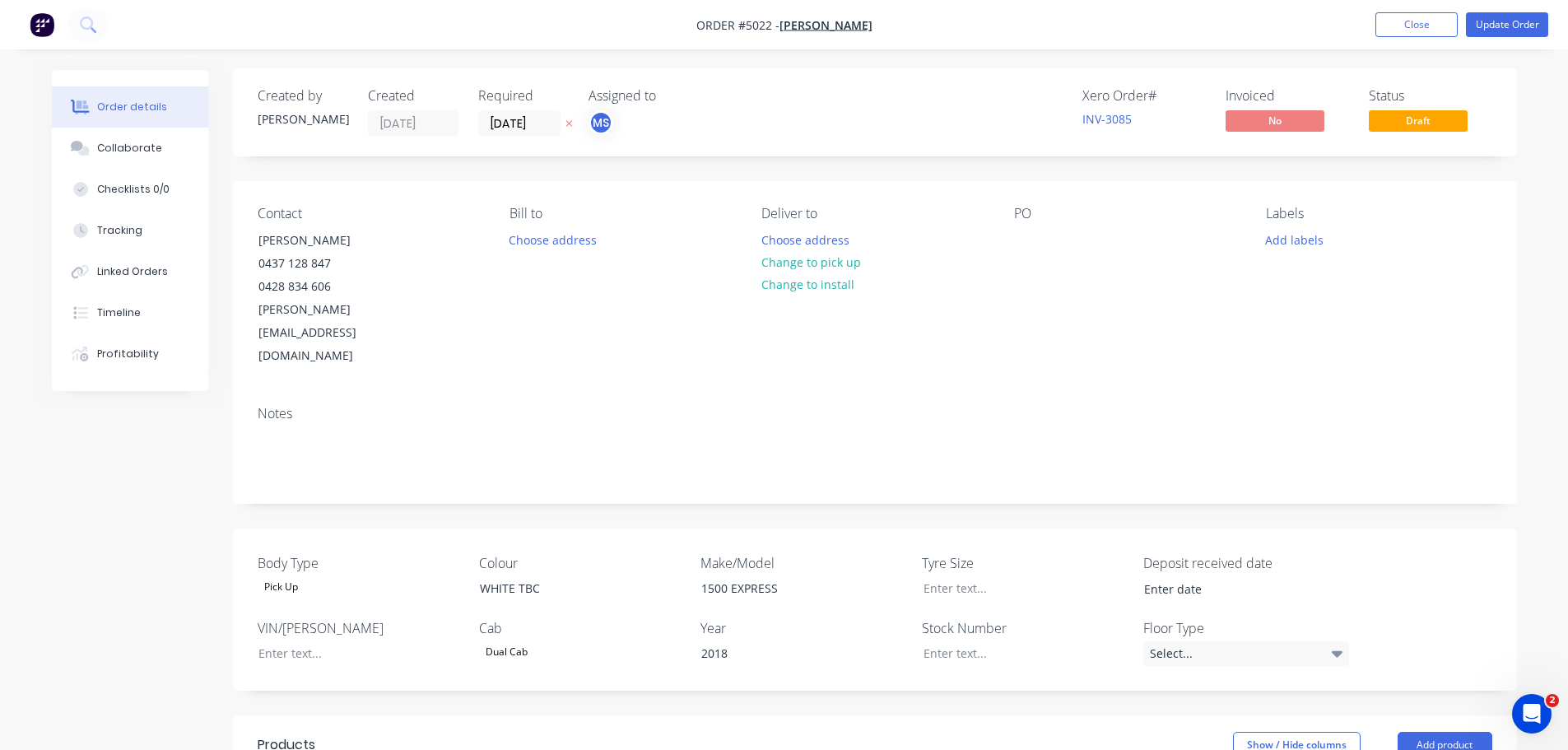
scroll to position [0, 0]
click at [1492, 28] on button "Update Order" at bounding box center [1507, 25] width 82 height 25
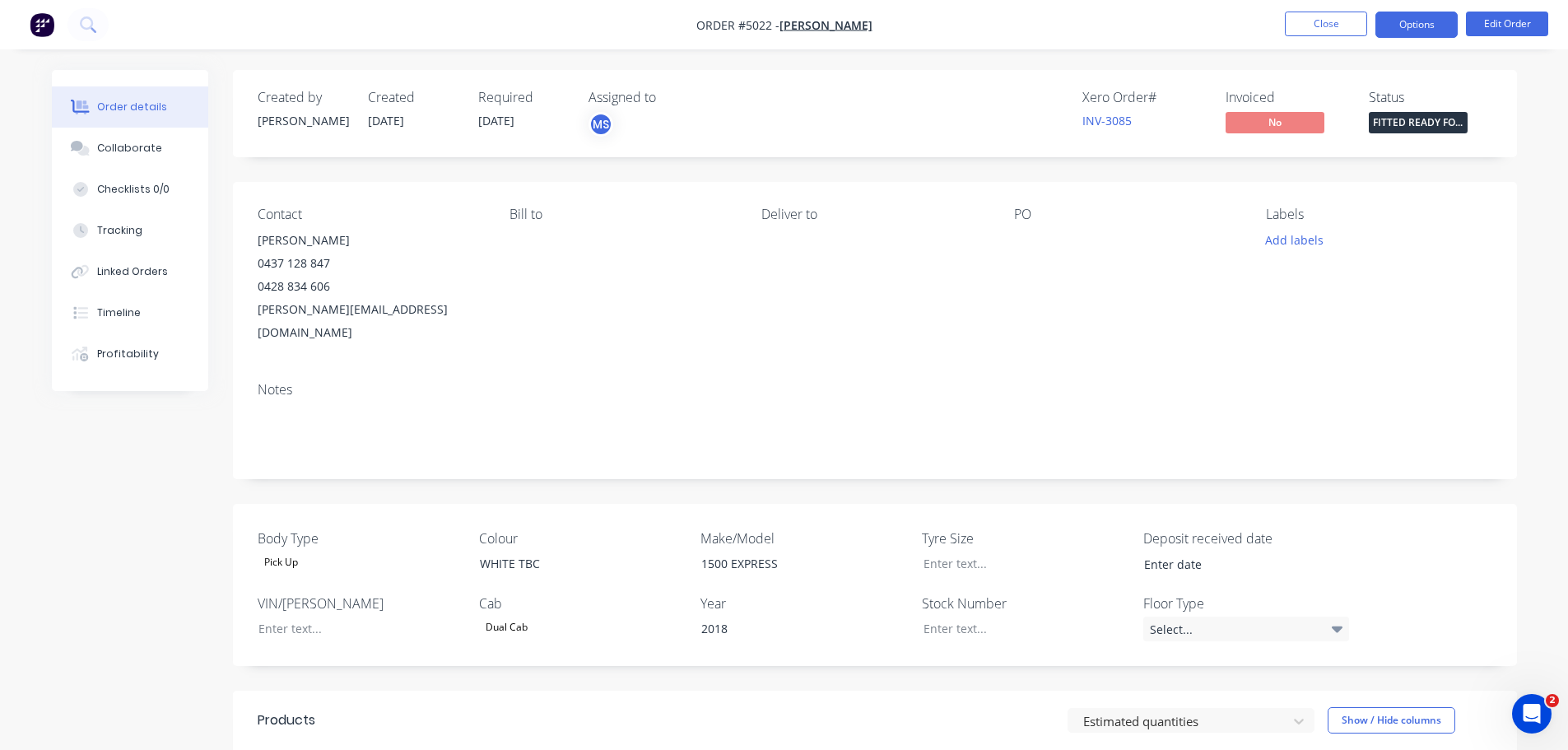
click at [1396, 26] on button "Options" at bounding box center [1416, 25] width 82 height 27
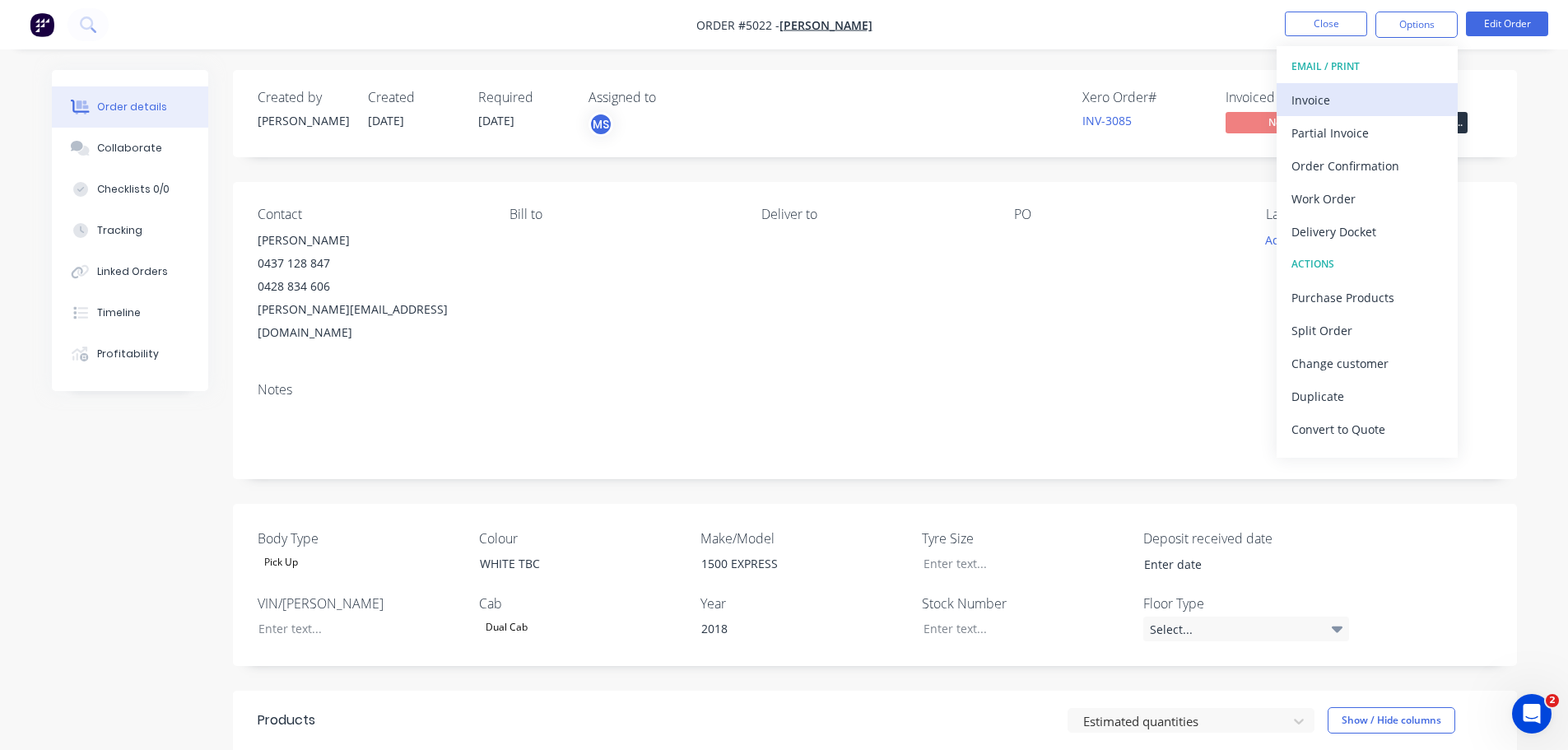
click at [1365, 104] on div "Invoice" at bounding box center [1367, 100] width 152 height 24
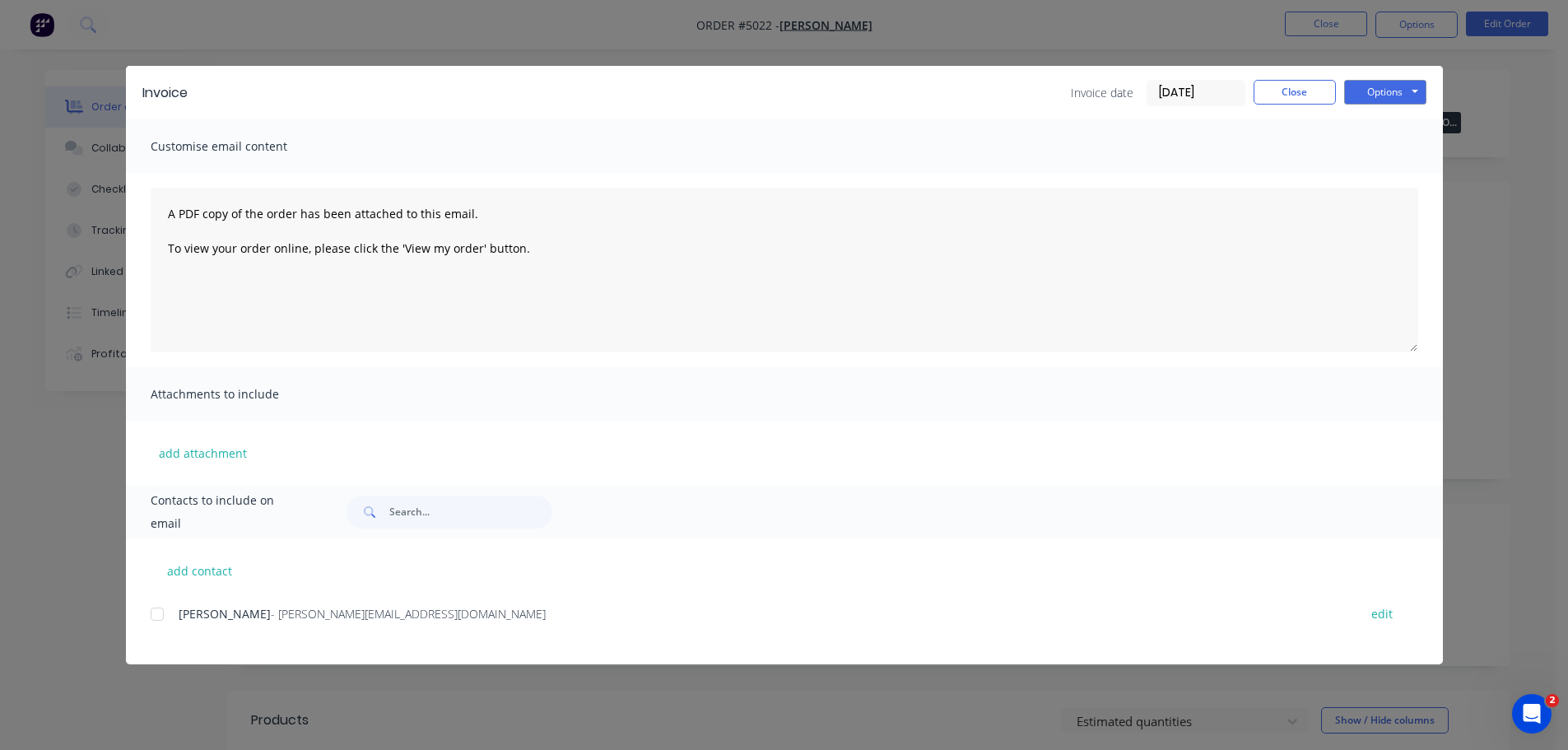
click at [160, 620] on div at bounding box center [157, 614] width 33 height 33
click at [1408, 95] on button "Options" at bounding box center [1386, 92] width 82 height 25
click at [1395, 176] on button "Email" at bounding box center [1397, 176] width 105 height 28
click at [1375, 92] on button "Options" at bounding box center [1386, 92] width 82 height 25
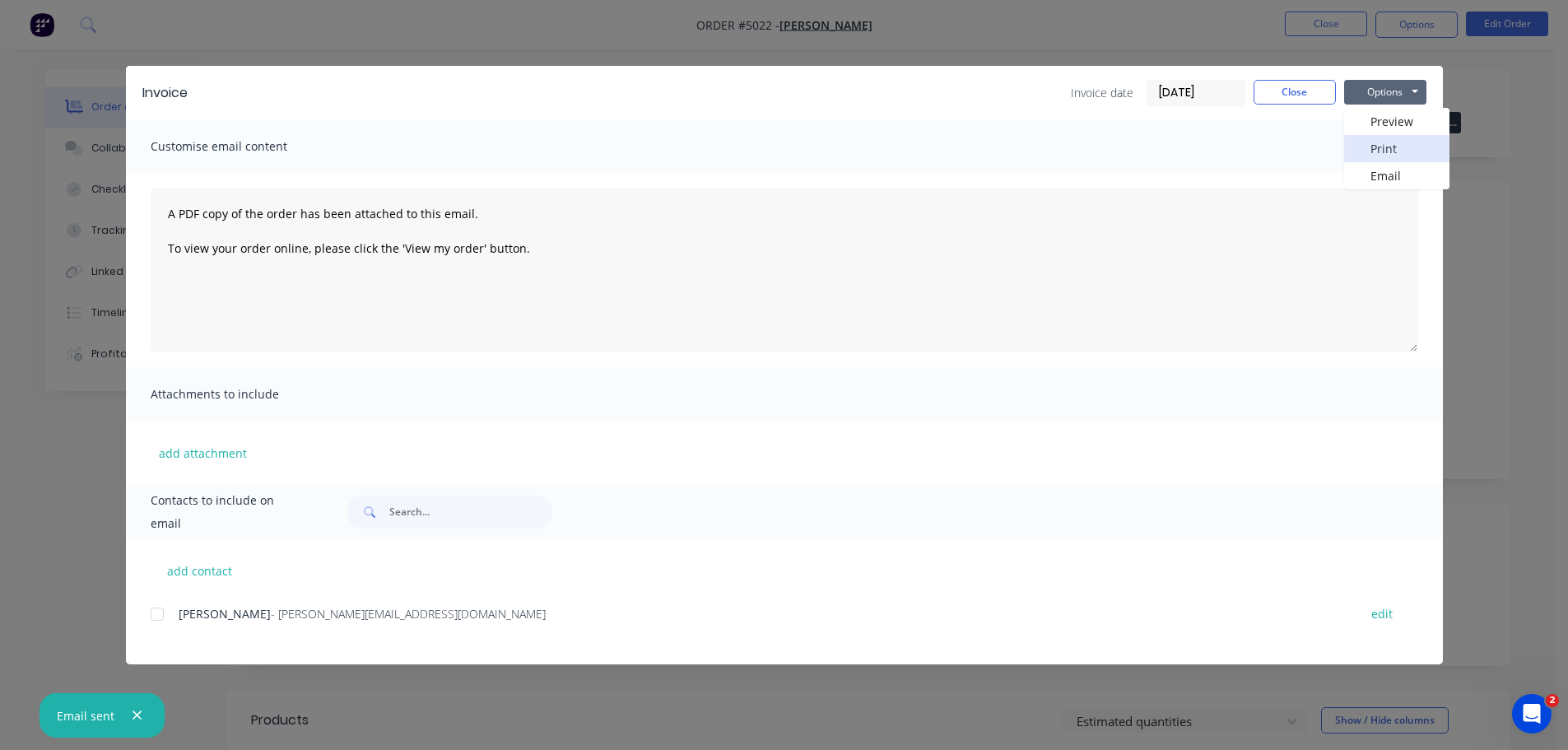
click at [1381, 147] on button "Print" at bounding box center [1397, 148] width 105 height 28
click at [1291, 92] on button "Close" at bounding box center [1295, 92] width 82 height 25
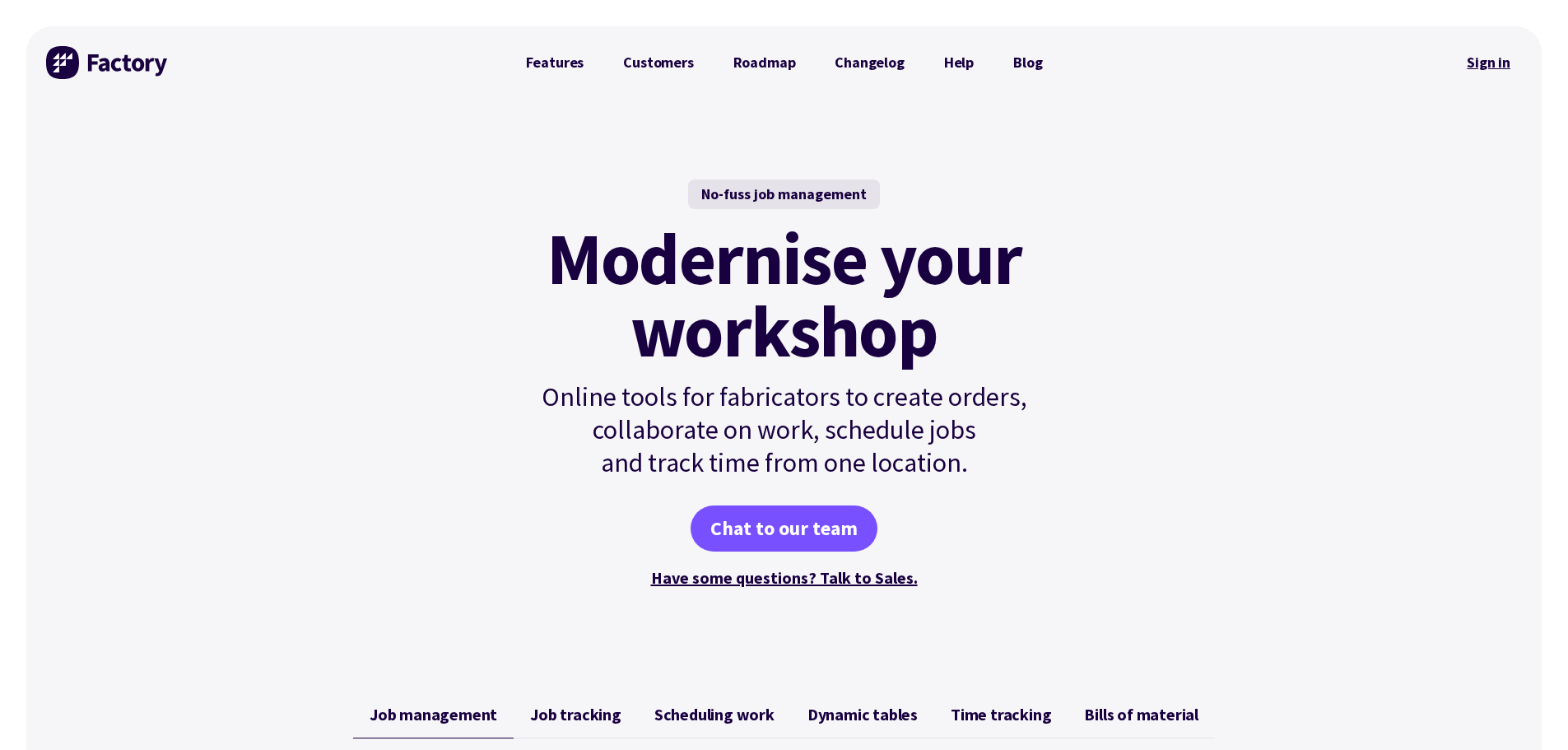
click at [1482, 63] on link "Sign in" at bounding box center [1489, 62] width 67 height 38
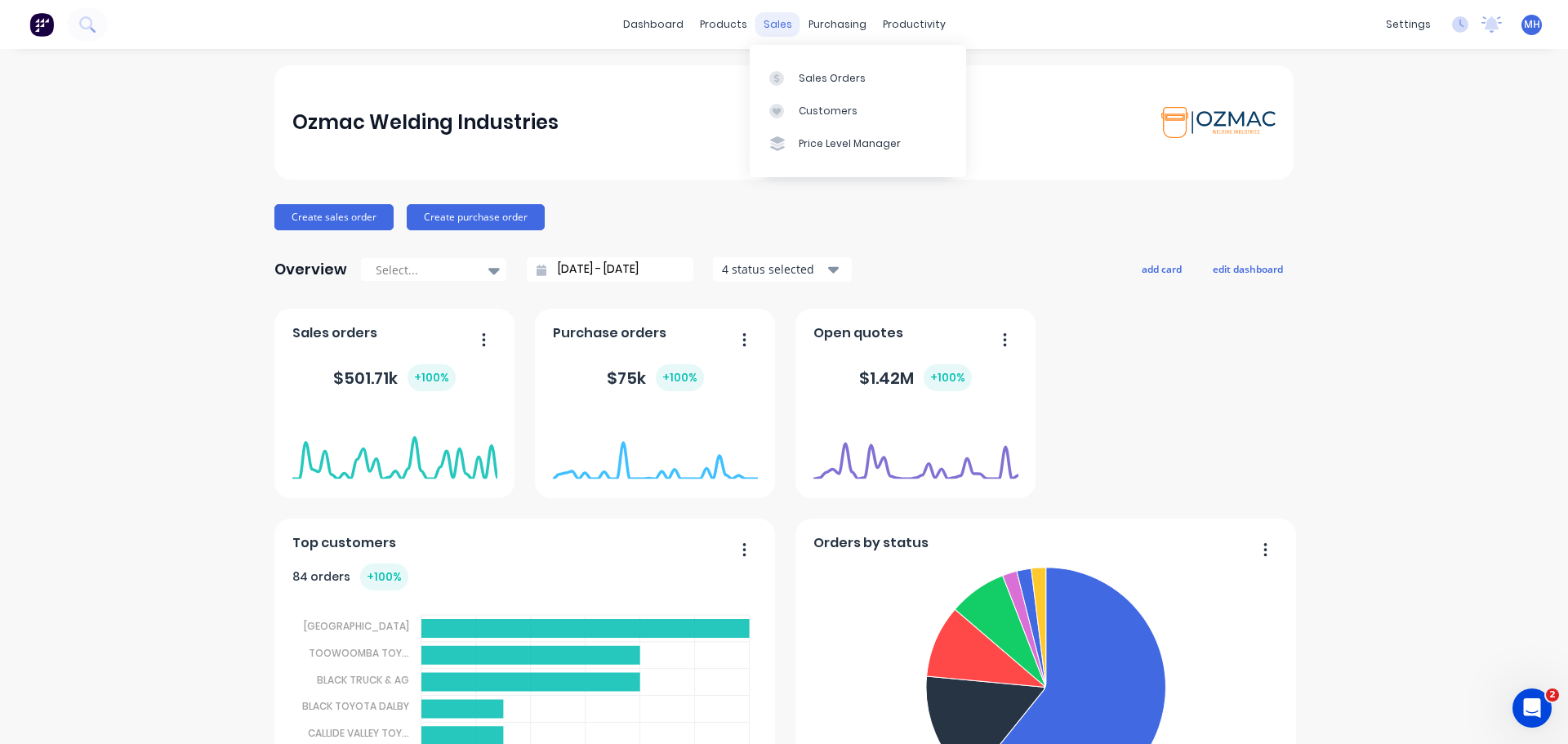
click at [775, 26] on div "sales" at bounding box center [778, 25] width 45 height 25
click at [799, 74] on div "Sales Orders" at bounding box center [832, 79] width 67 height 15
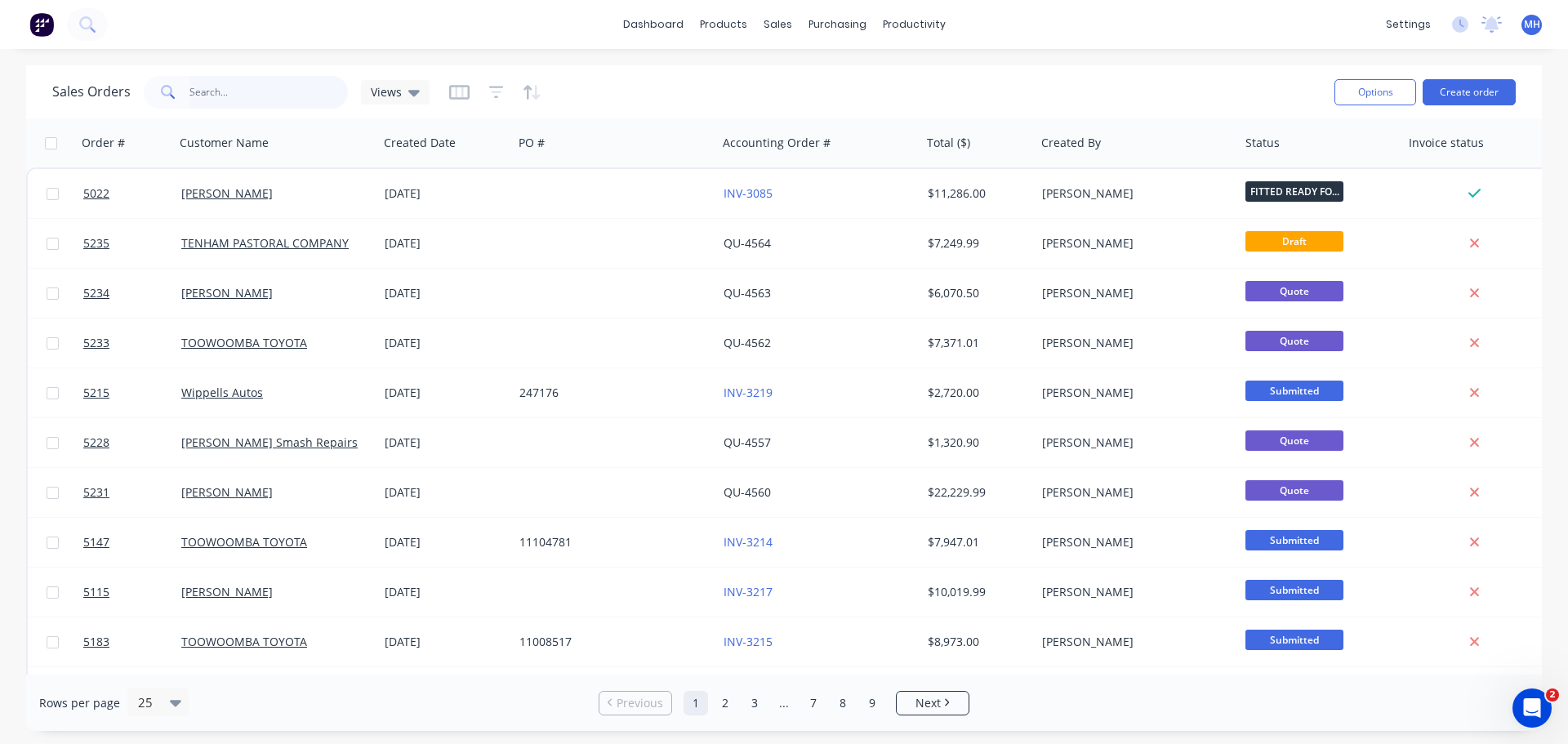
click at [235, 90] on input "text" at bounding box center [269, 93] width 160 height 33
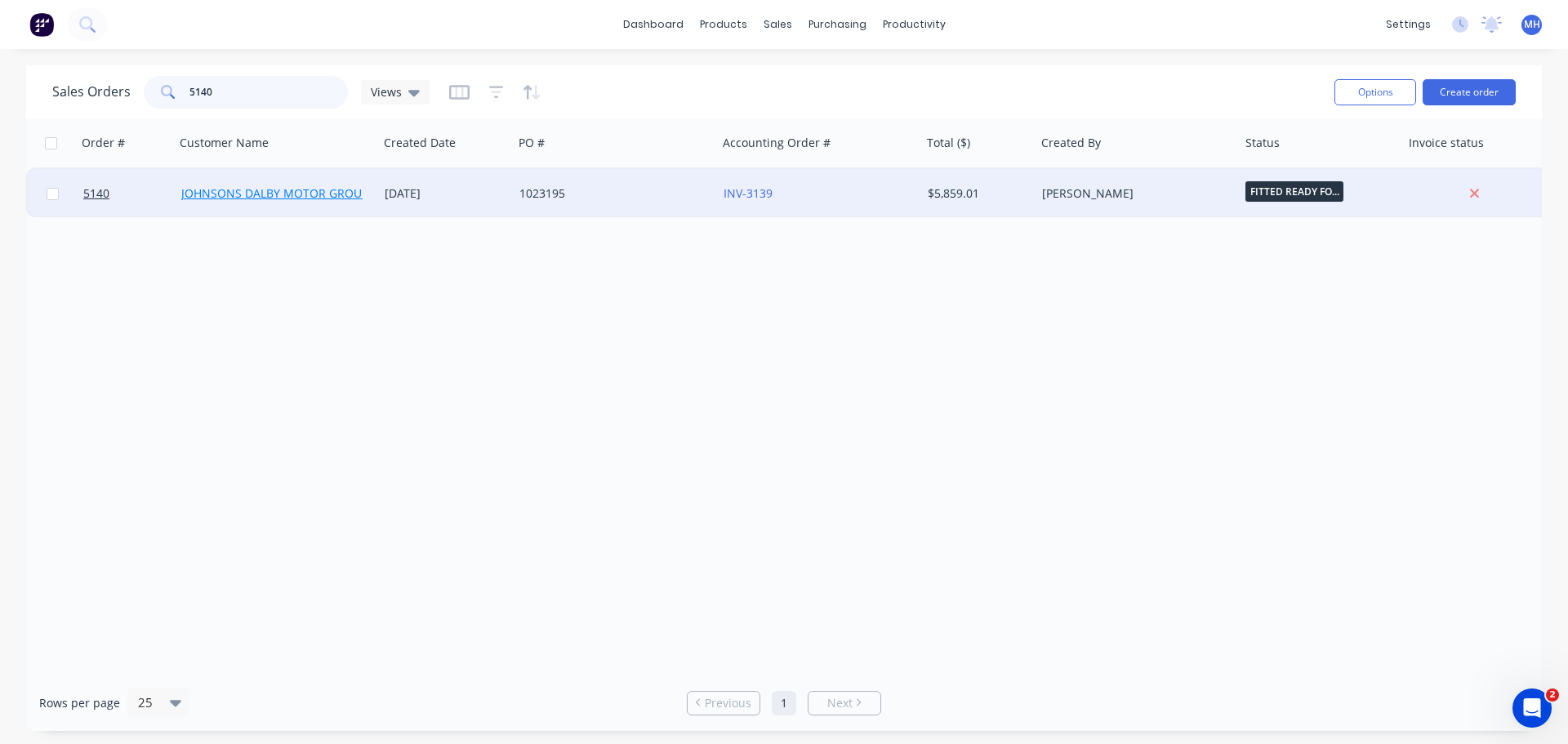
type input "5140"
click at [246, 196] on link "JOHNSONS DALBY MOTOR GROUP" at bounding box center [274, 193] width 187 height 16
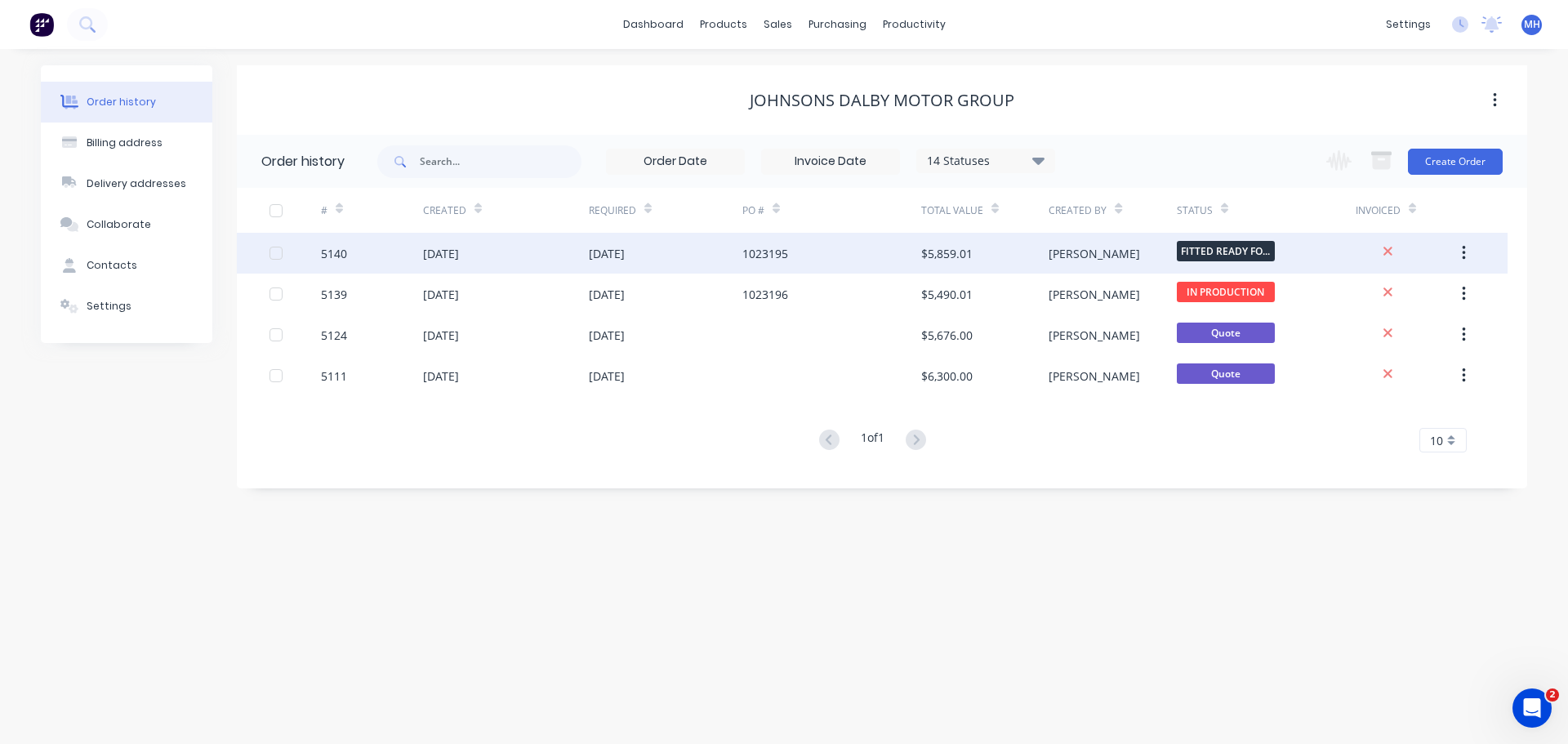
click at [379, 250] on div "5140" at bounding box center [372, 253] width 102 height 41
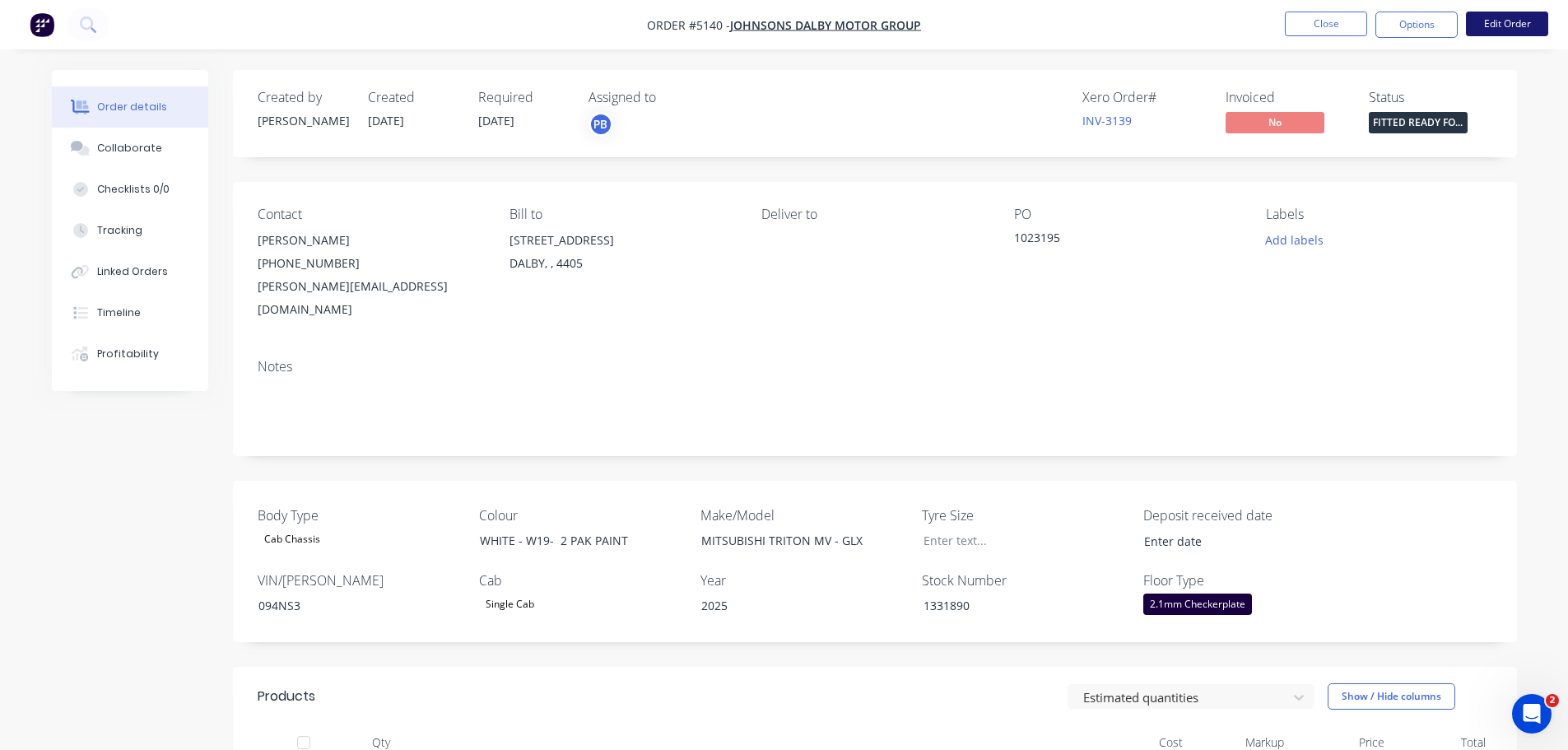
click at [1502, 25] on button "Edit Order" at bounding box center [1507, 24] width 82 height 25
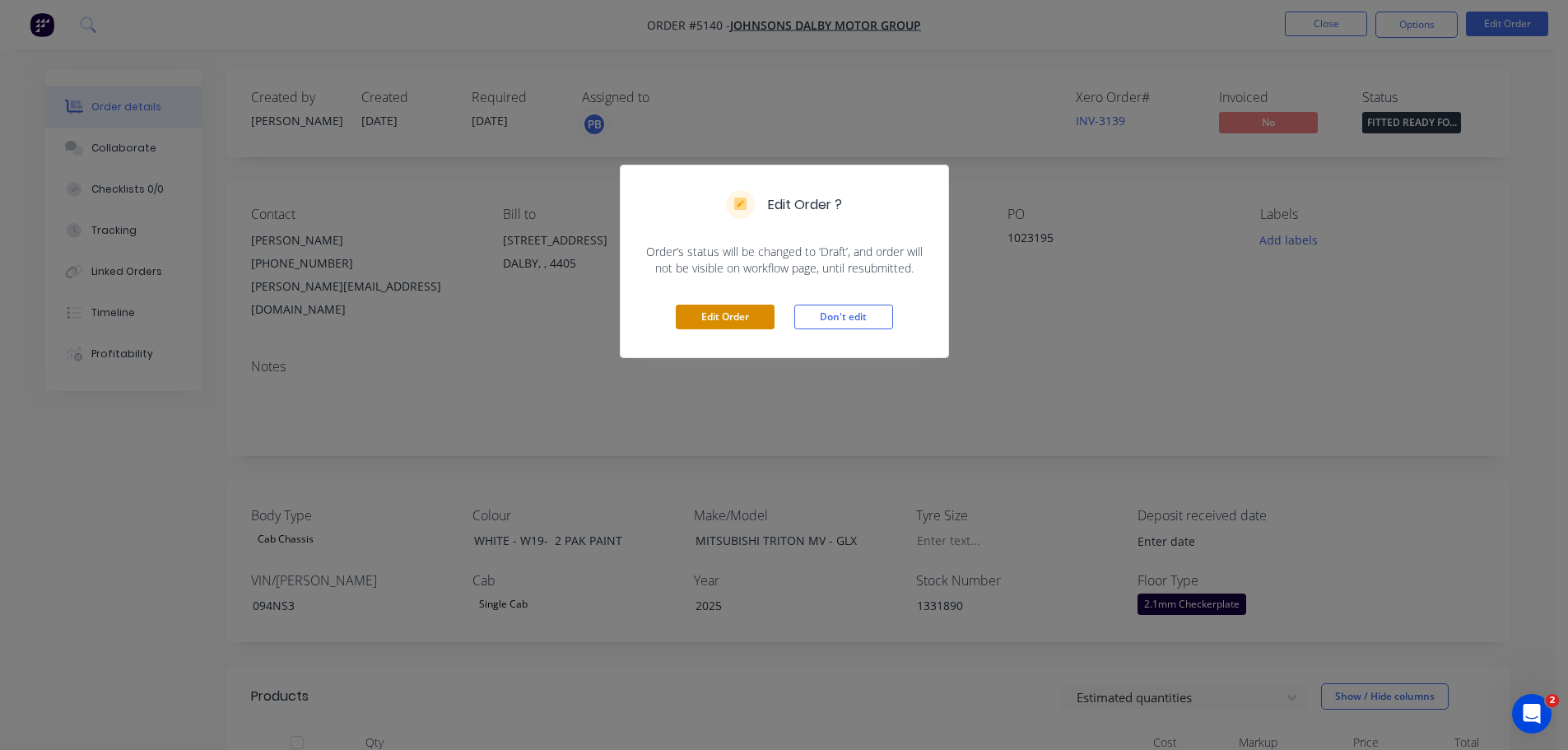
click at [721, 316] on button "Edit Order" at bounding box center [725, 318] width 99 height 25
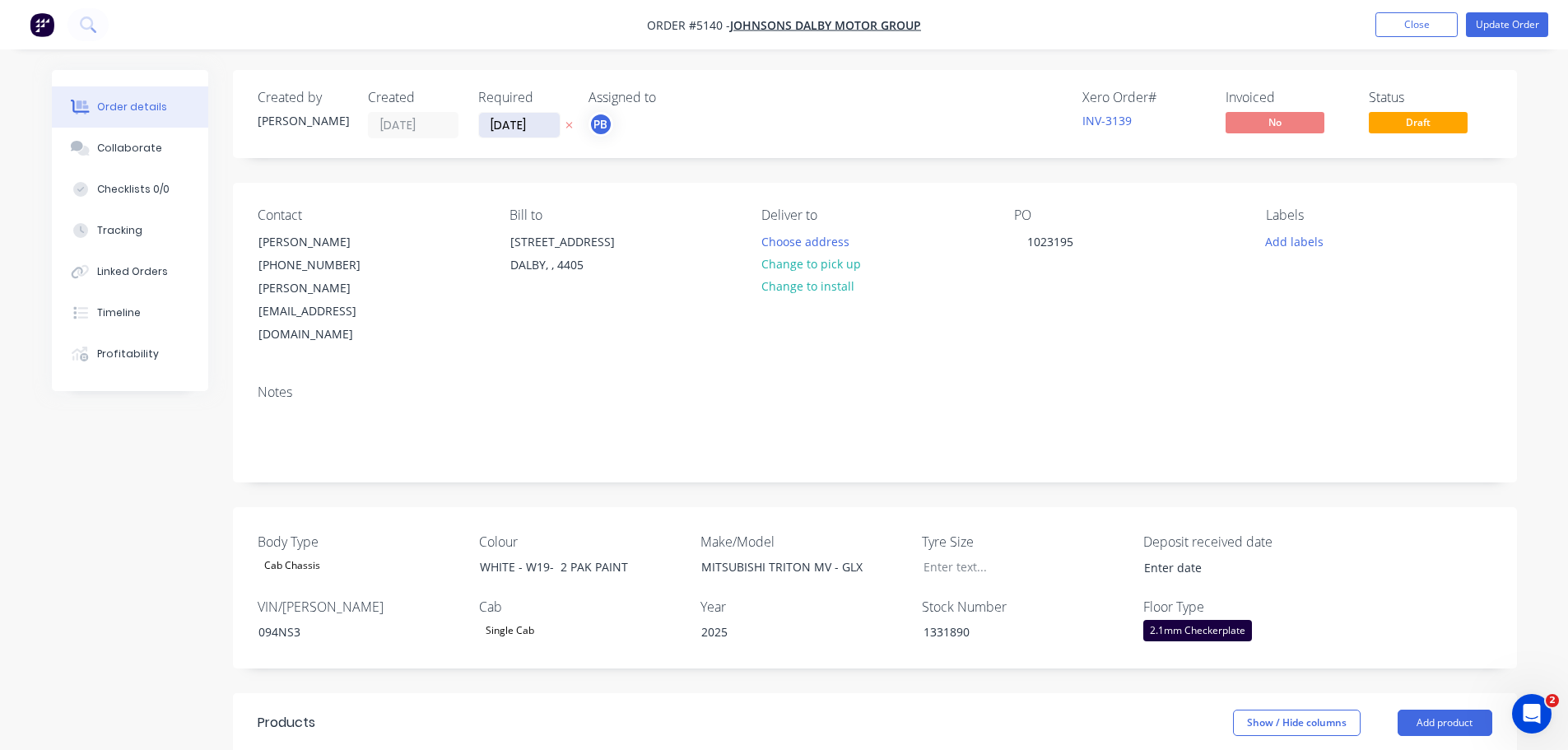
click at [522, 125] on input "[DATE]" at bounding box center [519, 125] width 81 height 25
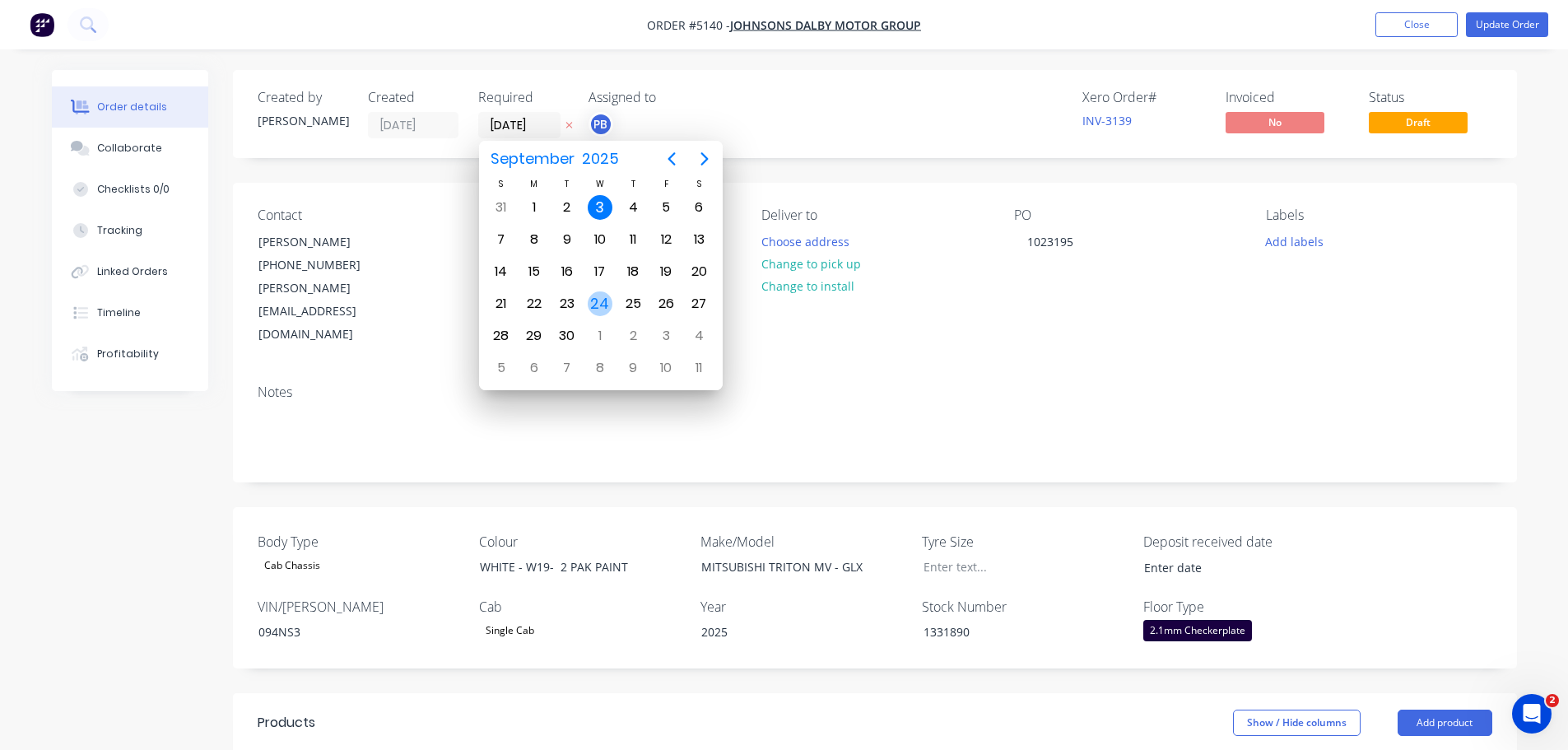
click at [606, 305] on div "24" at bounding box center [601, 304] width 25 height 25
type input "[DATE]"
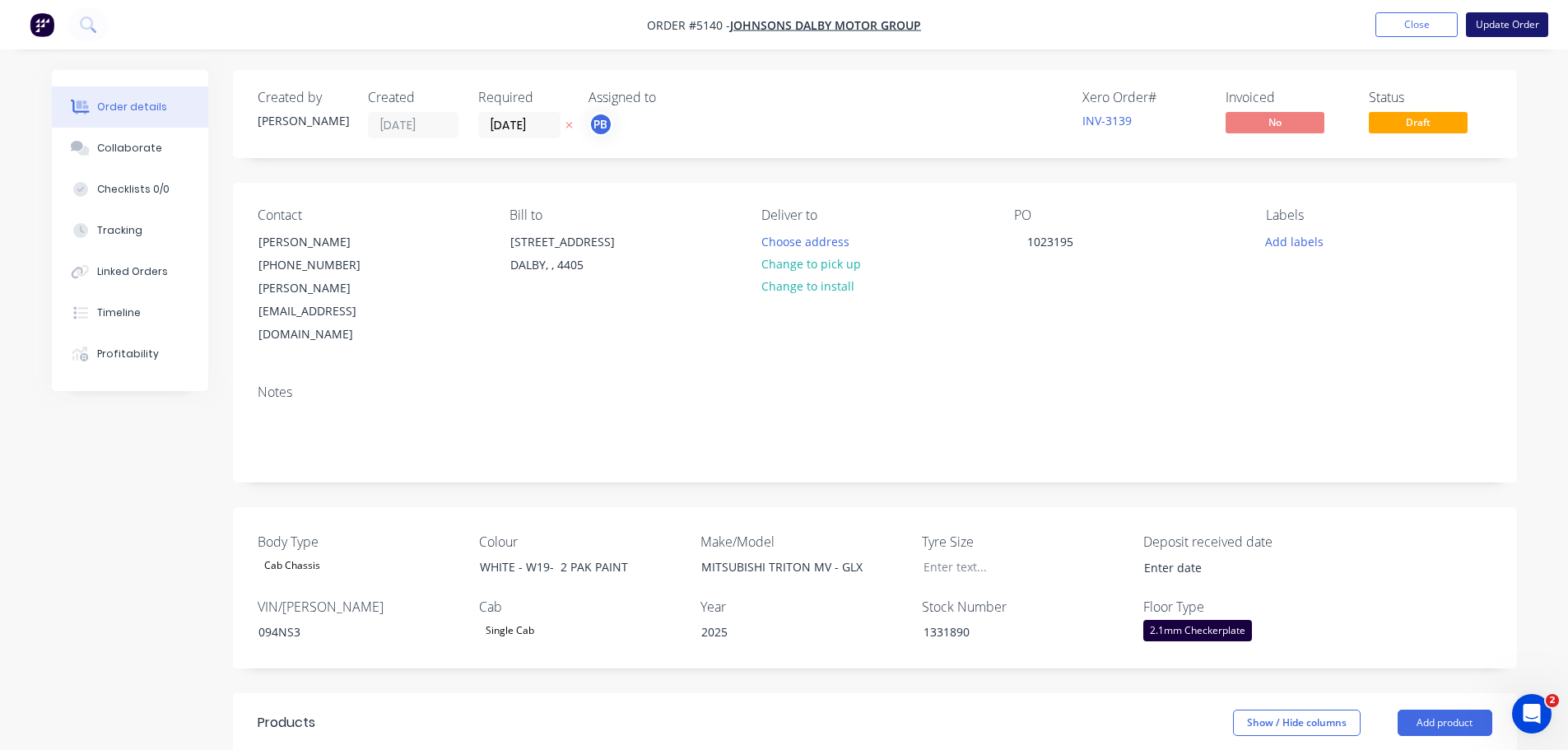
click at [1502, 22] on button "Update Order" at bounding box center [1507, 25] width 82 height 25
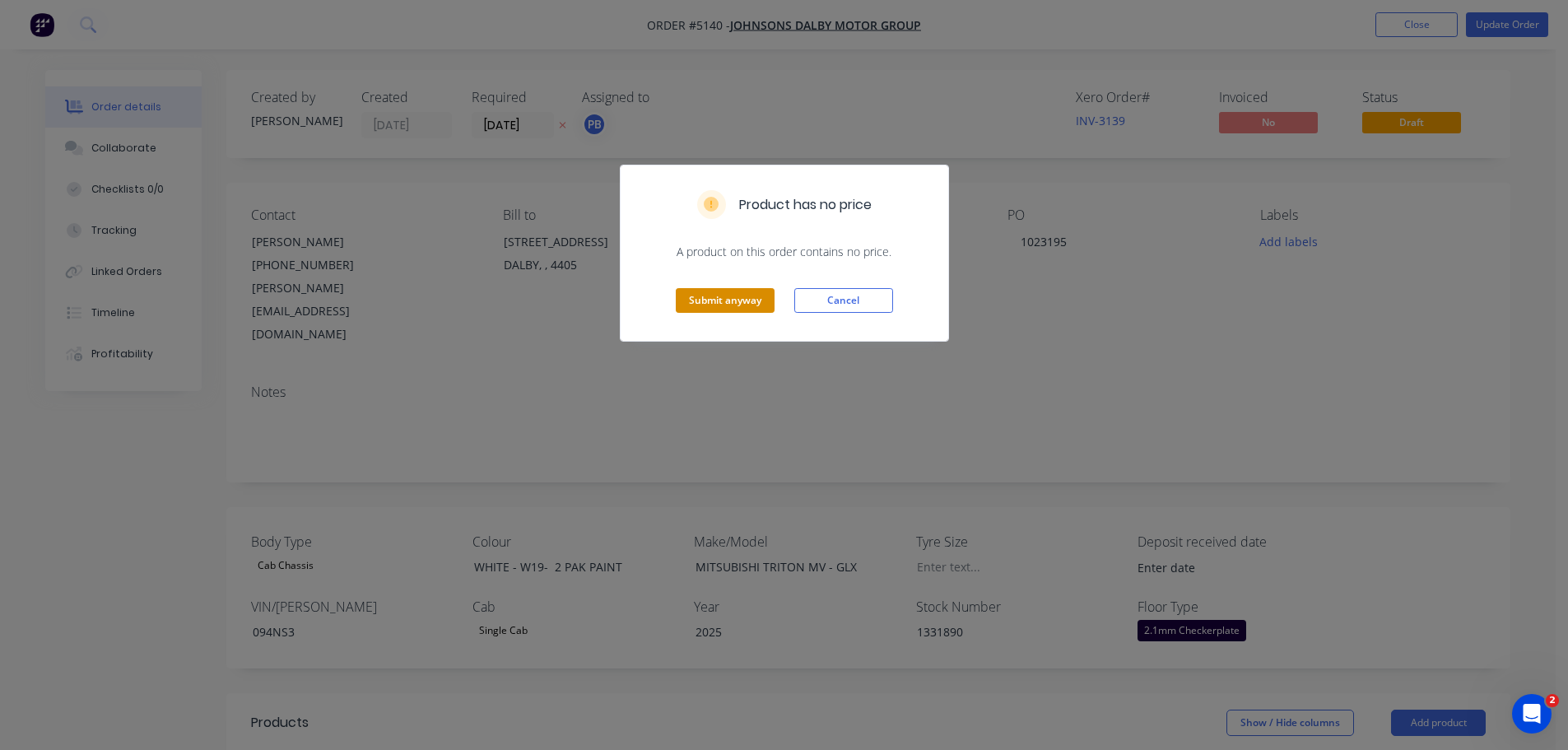
click at [739, 298] on button "Submit anyway" at bounding box center [725, 301] width 99 height 25
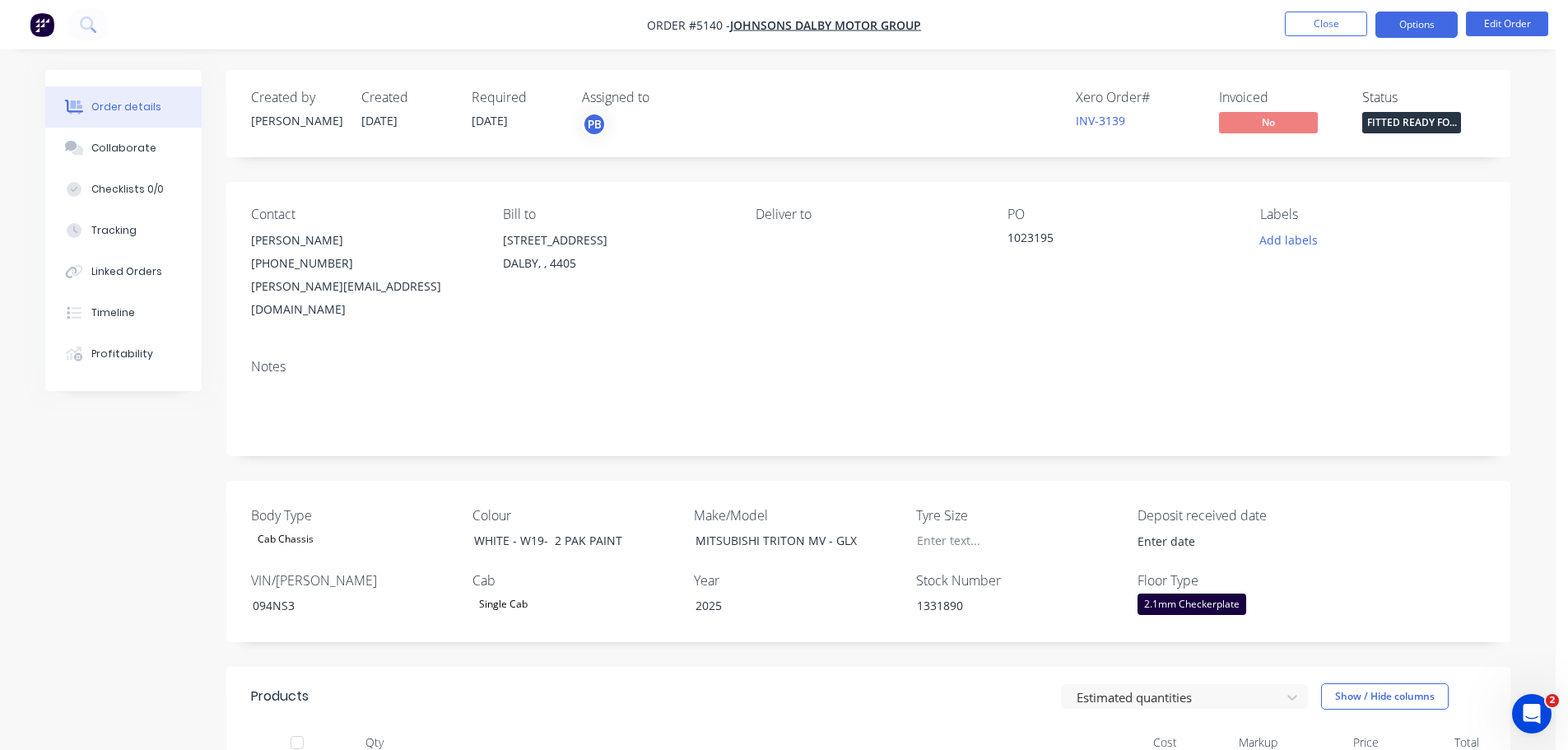
click at [1400, 19] on button "Options" at bounding box center [1416, 25] width 82 height 27
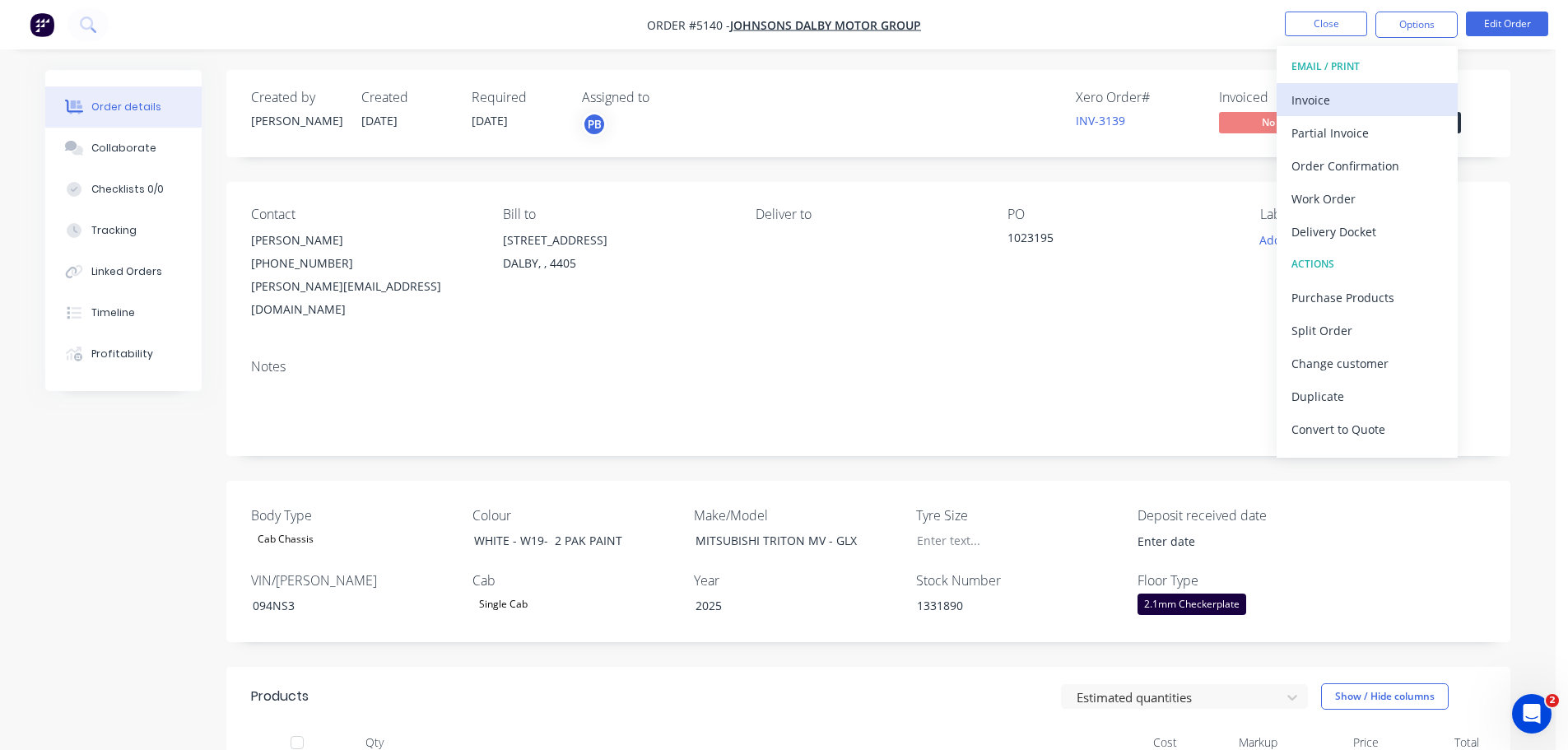
click at [1363, 104] on div "Invoice" at bounding box center [1367, 100] width 152 height 24
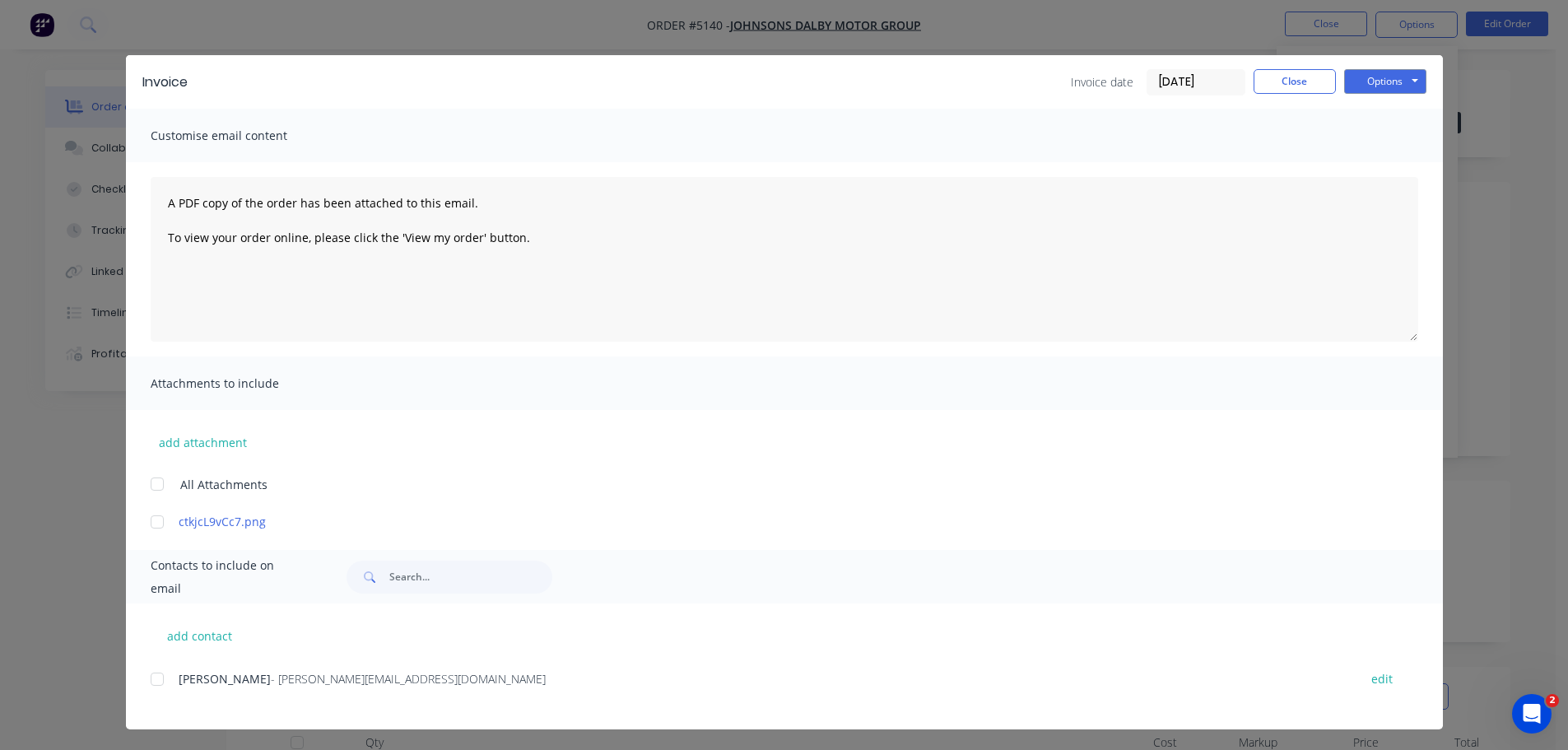
scroll to position [13, 0]
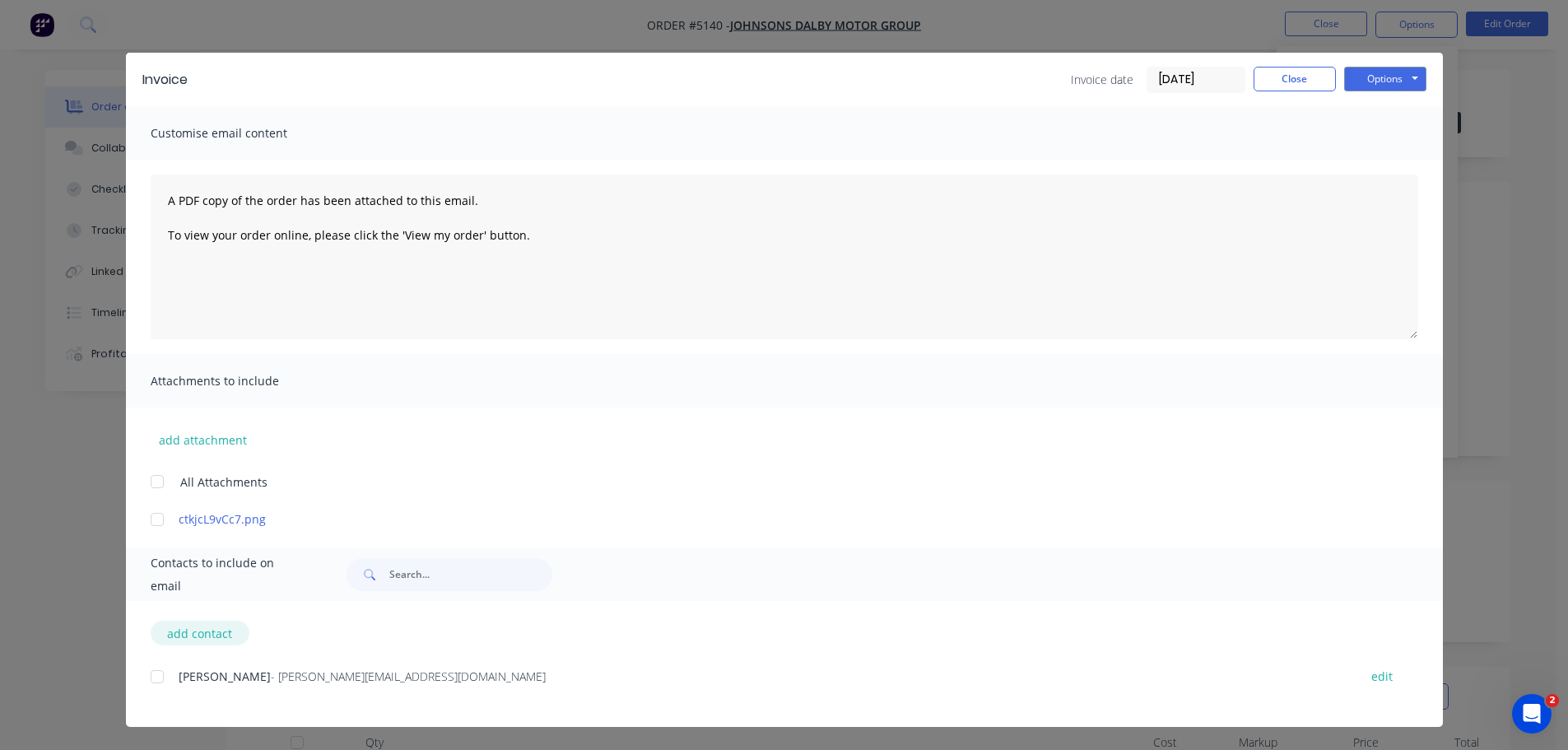
click at [197, 636] on button "add contact" at bounding box center [200, 633] width 99 height 25
select select "AU"
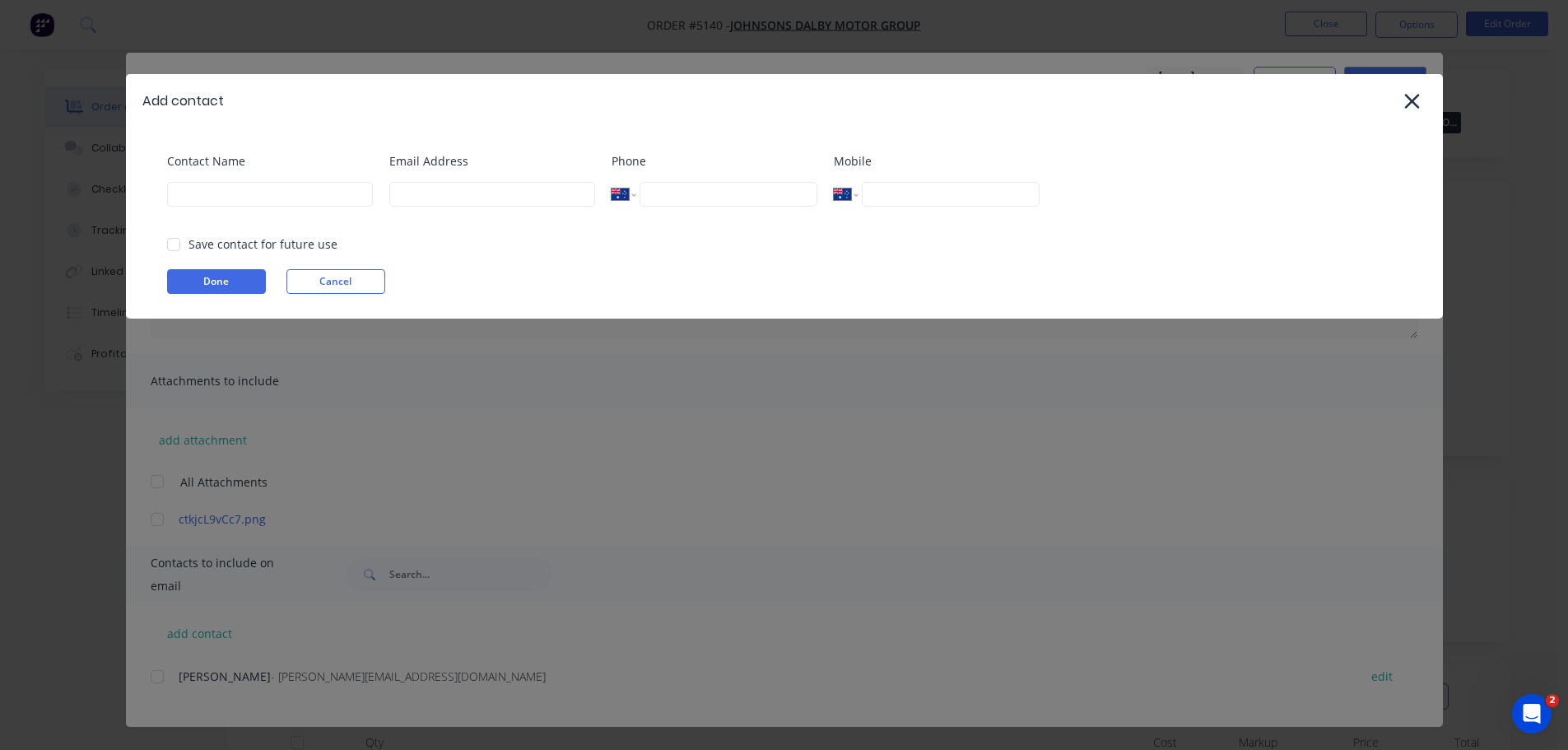
click at [171, 248] on div at bounding box center [174, 245] width 33 height 33
click at [447, 194] on input at bounding box center [492, 194] width 206 height 25
paste input "[PERSON_NAME] <[EMAIL_ADDRESS][DOMAIN_NAME]>"
drag, startPoint x: 407, startPoint y: 199, endPoint x: 342, endPoint y: 201, distance: 65.0
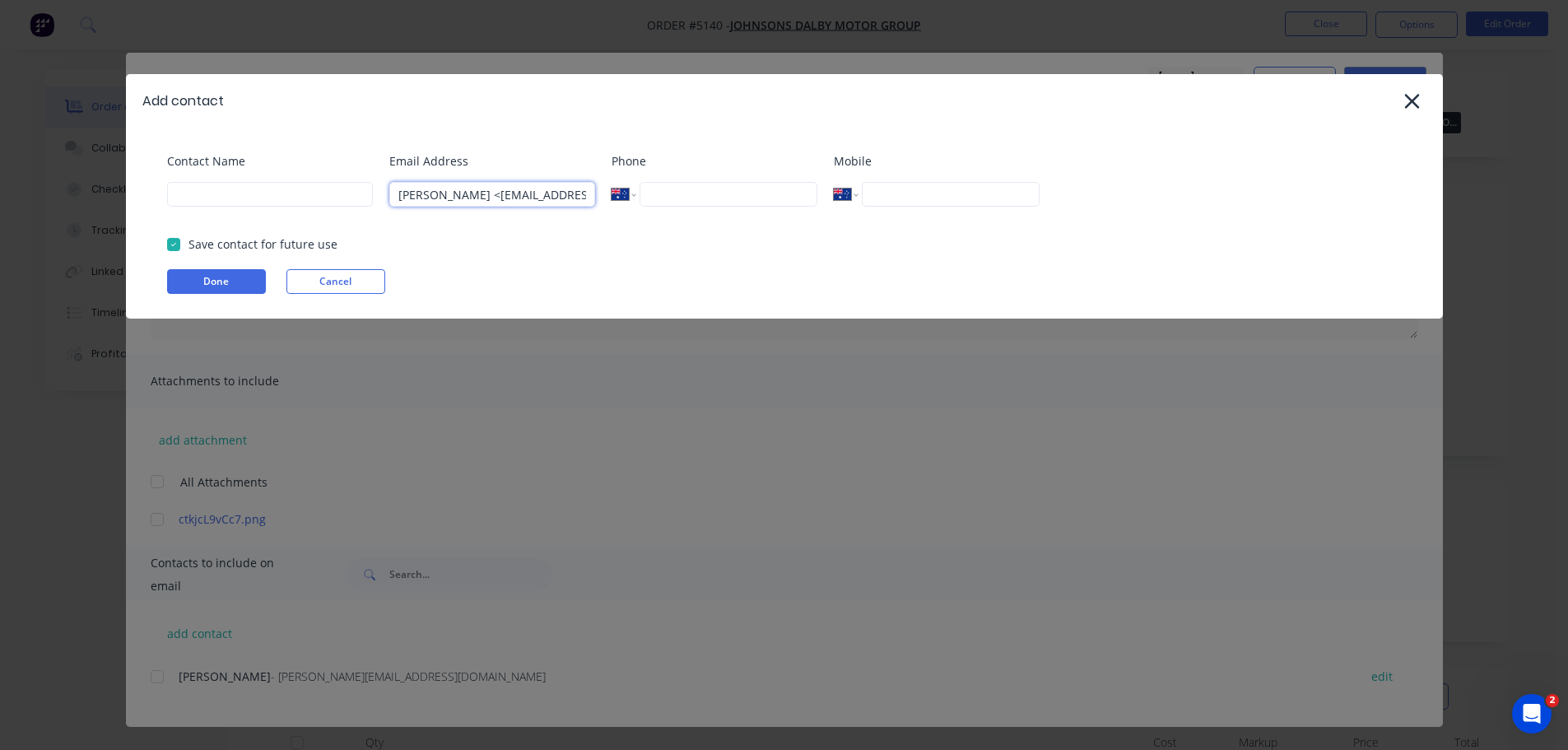
click at [342, 202] on div "Contact Name Email Address [PERSON_NAME] <[EMAIL_ADDRESS][DOMAIN_NAME] Phone In…" at bounding box center [793, 186] width 1251 height 67
type input "[EMAIL_ADDRESS][DOMAIN_NAME]"
click at [266, 194] on input at bounding box center [270, 194] width 206 height 25
type input "ACCOUNTS [PERSON_NAME]"
click at [894, 193] on input "tel" at bounding box center [951, 194] width 177 height 25
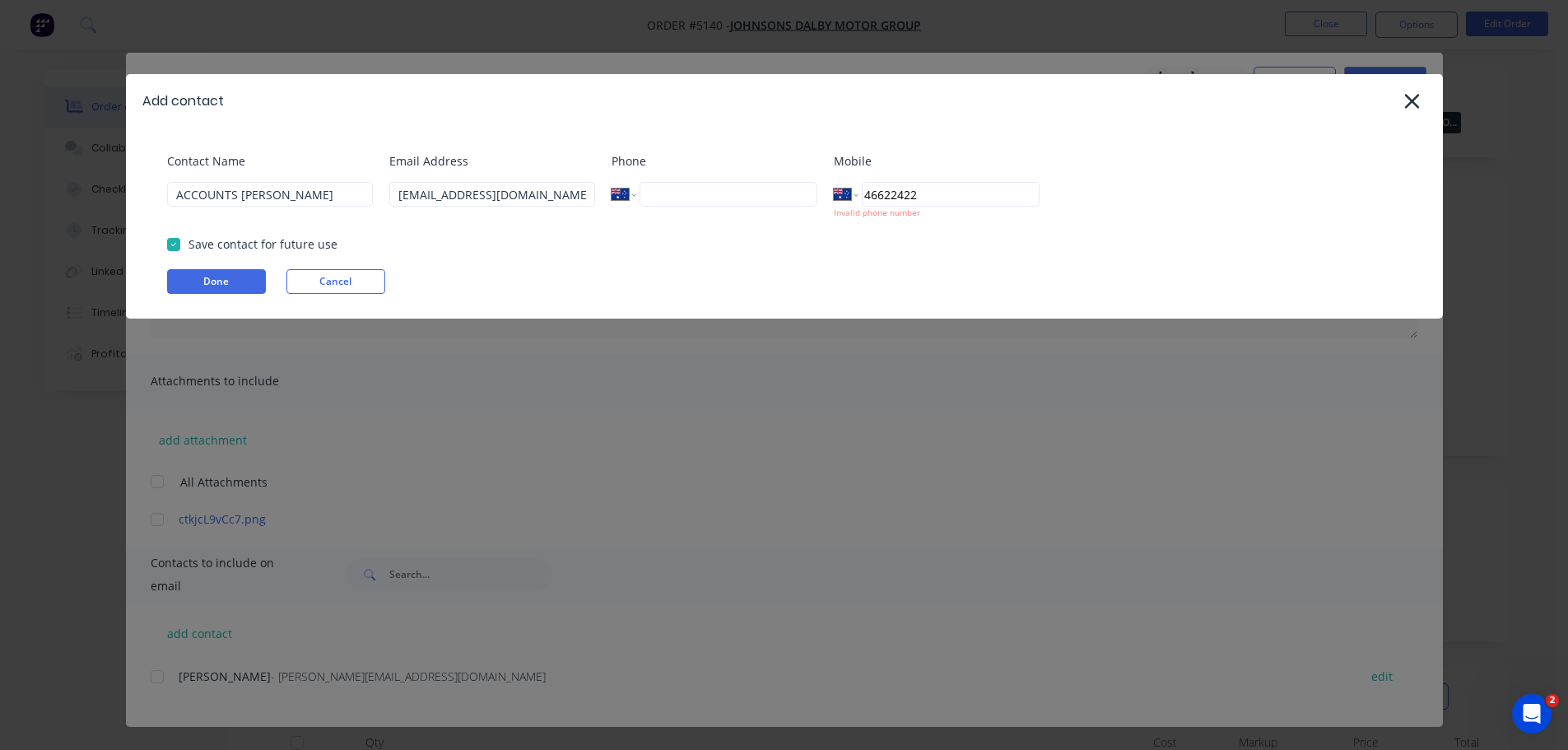
click at [865, 194] on input "46622422" at bounding box center [951, 194] width 177 height 25
type input "[PHONE_NUMBER]"
click at [191, 283] on button "Done" at bounding box center [217, 282] width 99 height 25
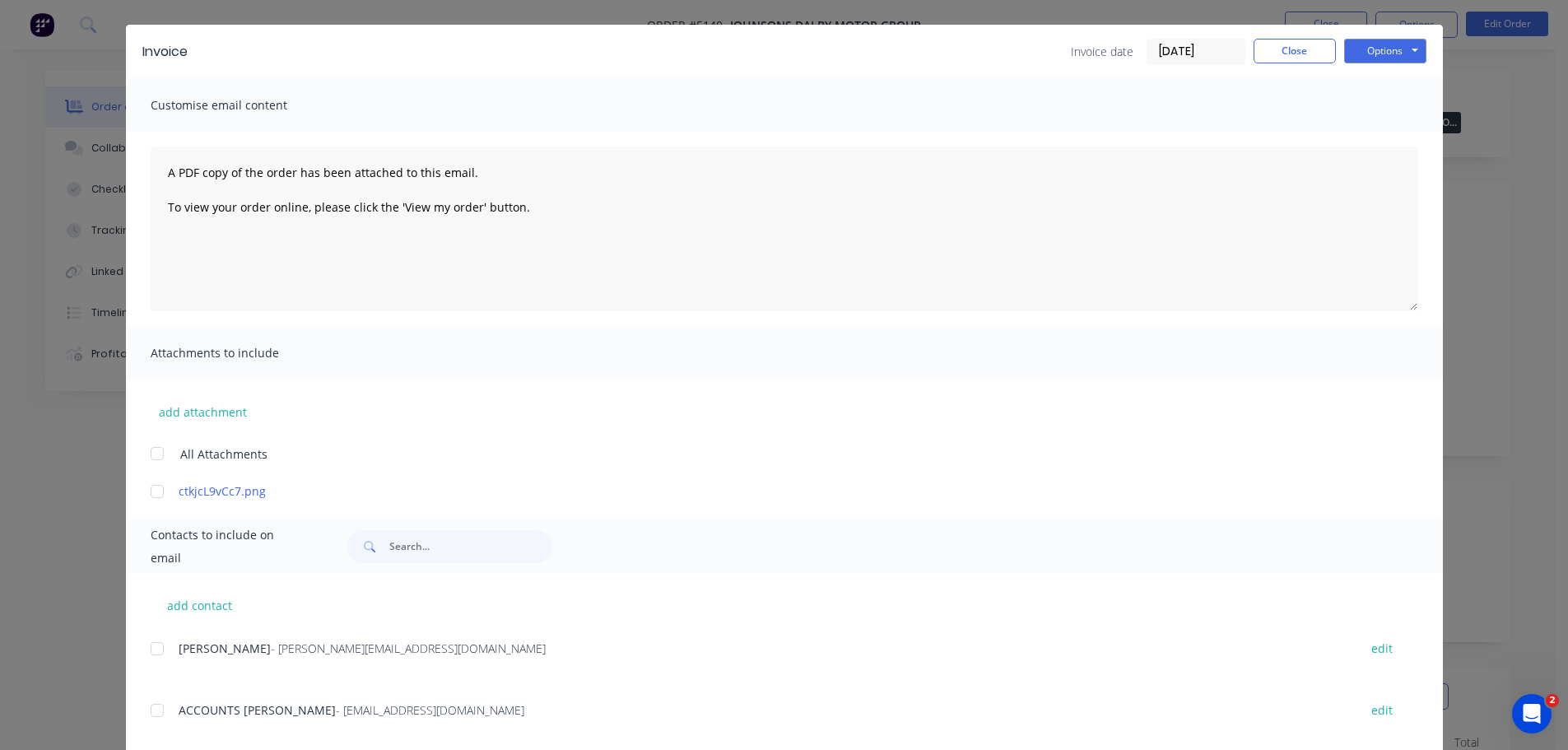
scroll to position [75, 0]
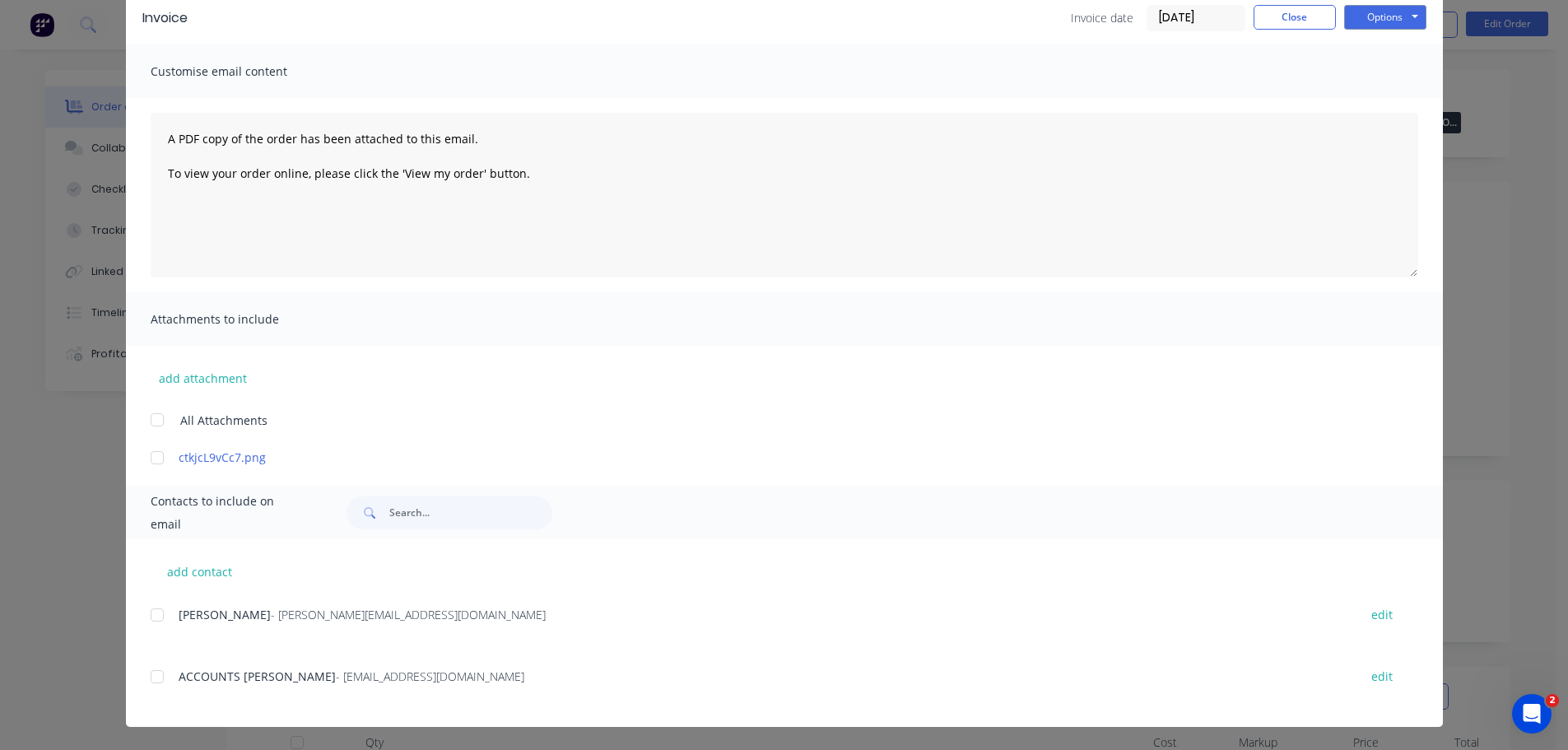
click at [154, 678] on div at bounding box center [157, 678] width 33 height 33
click at [1365, 14] on button "Options" at bounding box center [1386, 18] width 82 height 25
click at [1381, 99] on button "Email" at bounding box center [1397, 101] width 105 height 28
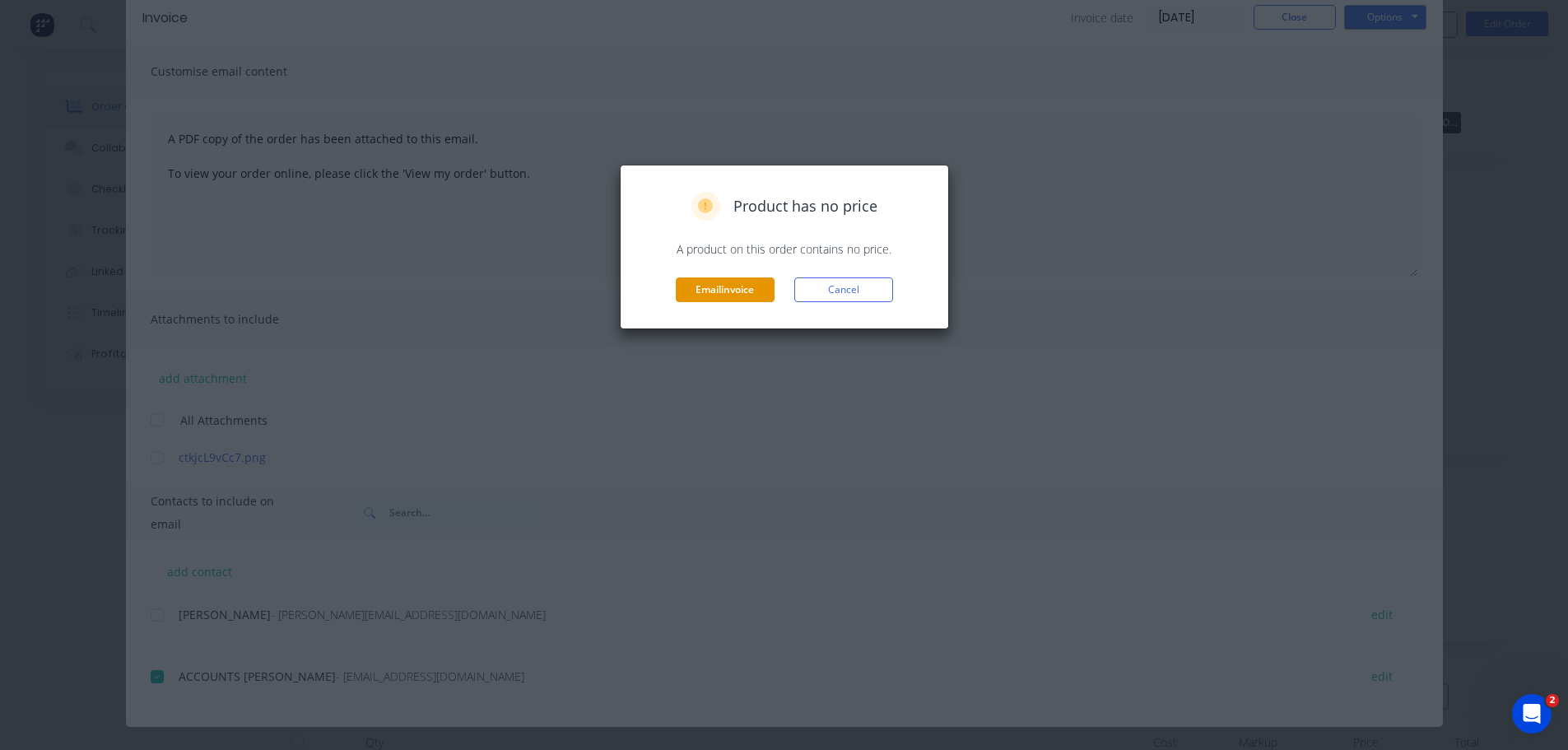
click at [736, 290] on button "Email invoice" at bounding box center [725, 290] width 99 height 25
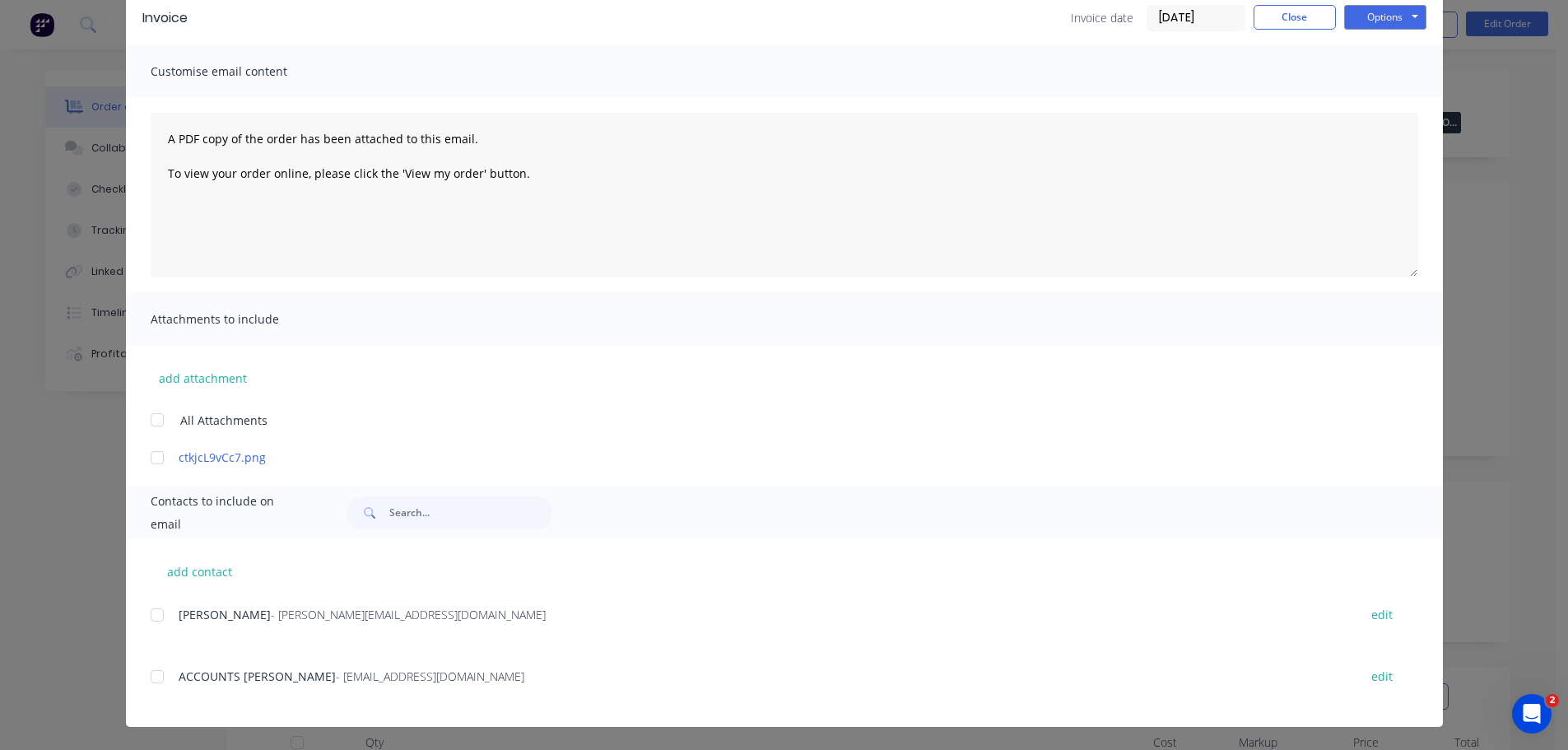
scroll to position [0, 0]
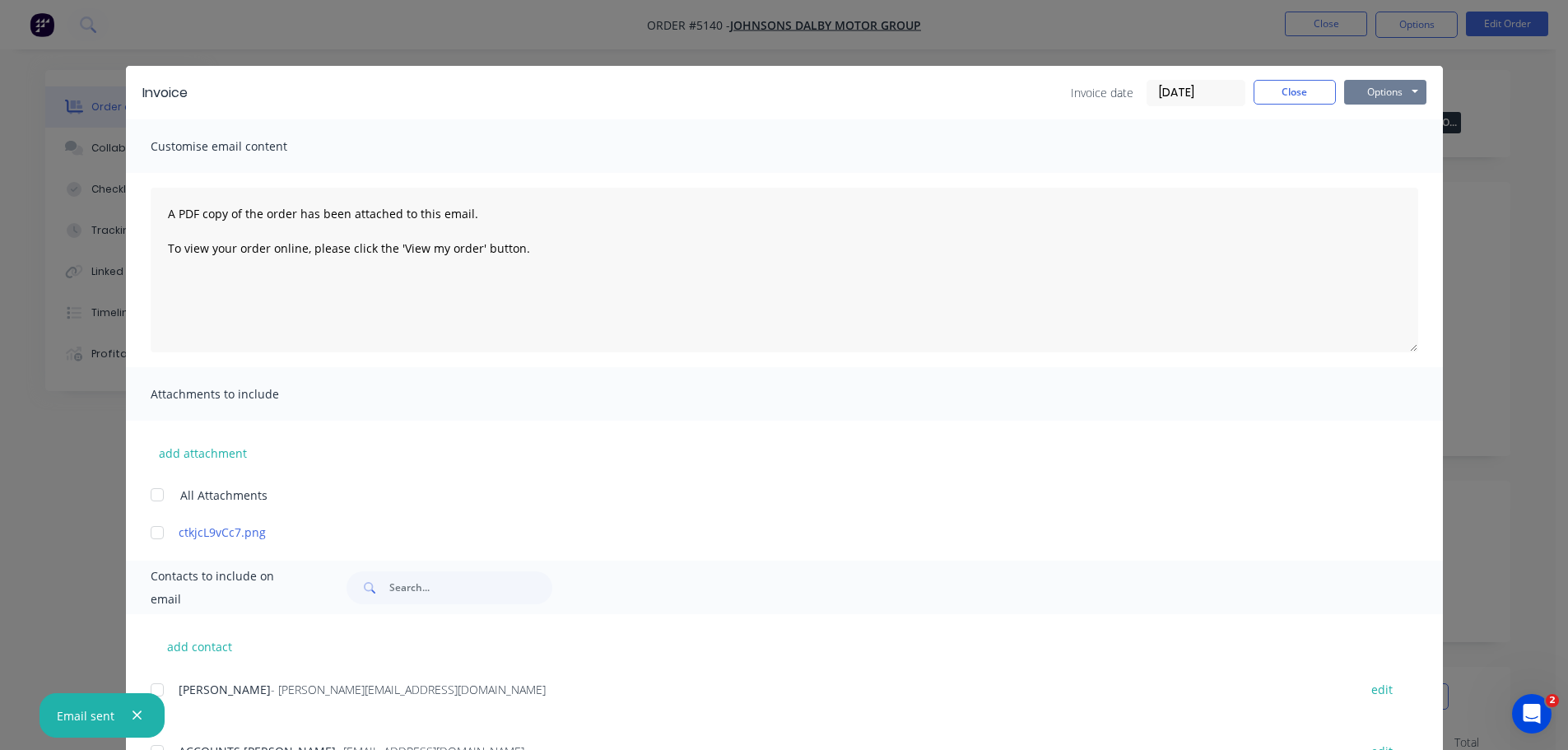
click at [1369, 90] on button "Options" at bounding box center [1386, 92] width 82 height 25
click at [1373, 152] on button "Print" at bounding box center [1397, 148] width 105 height 28
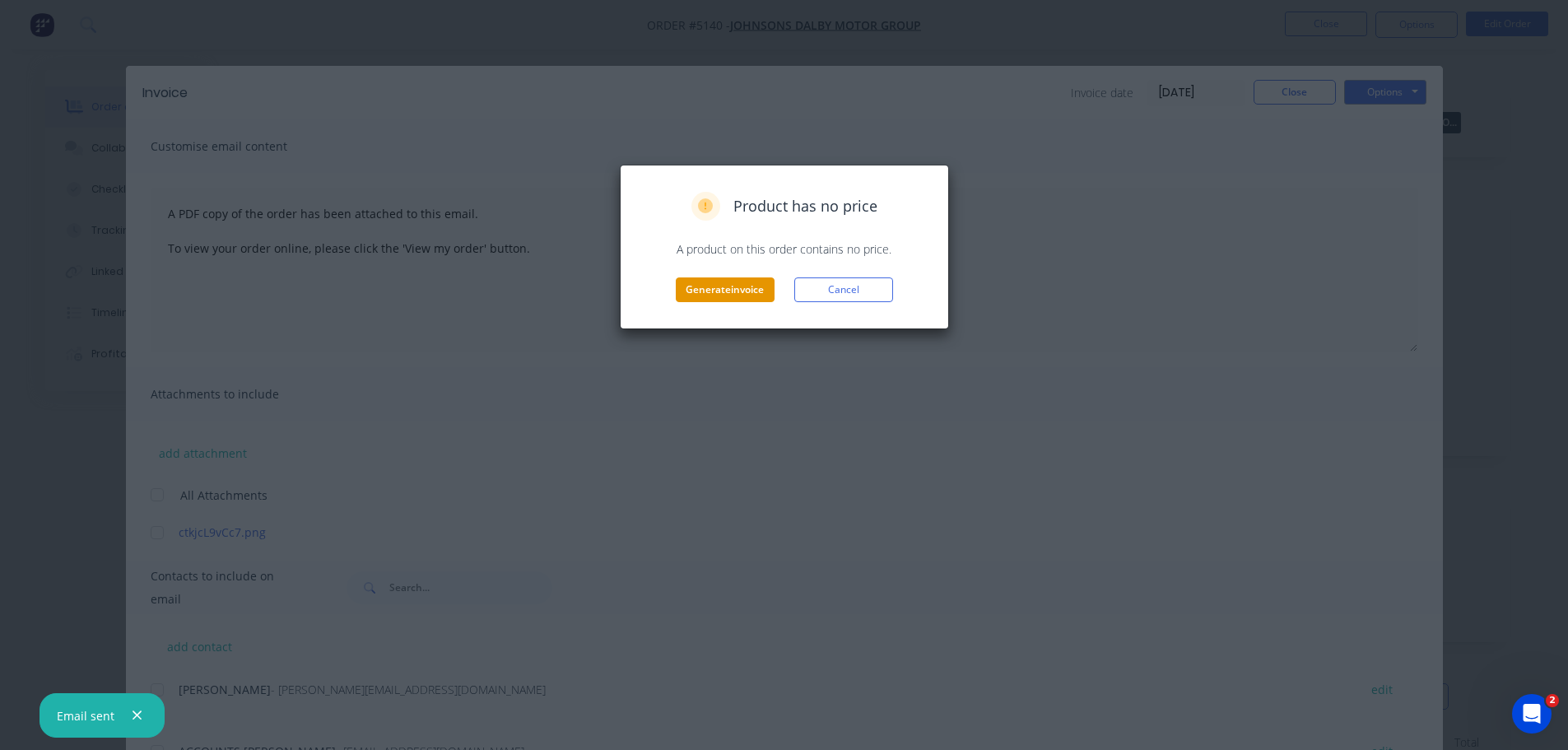
click at [717, 289] on button "Generate invoice" at bounding box center [725, 290] width 99 height 25
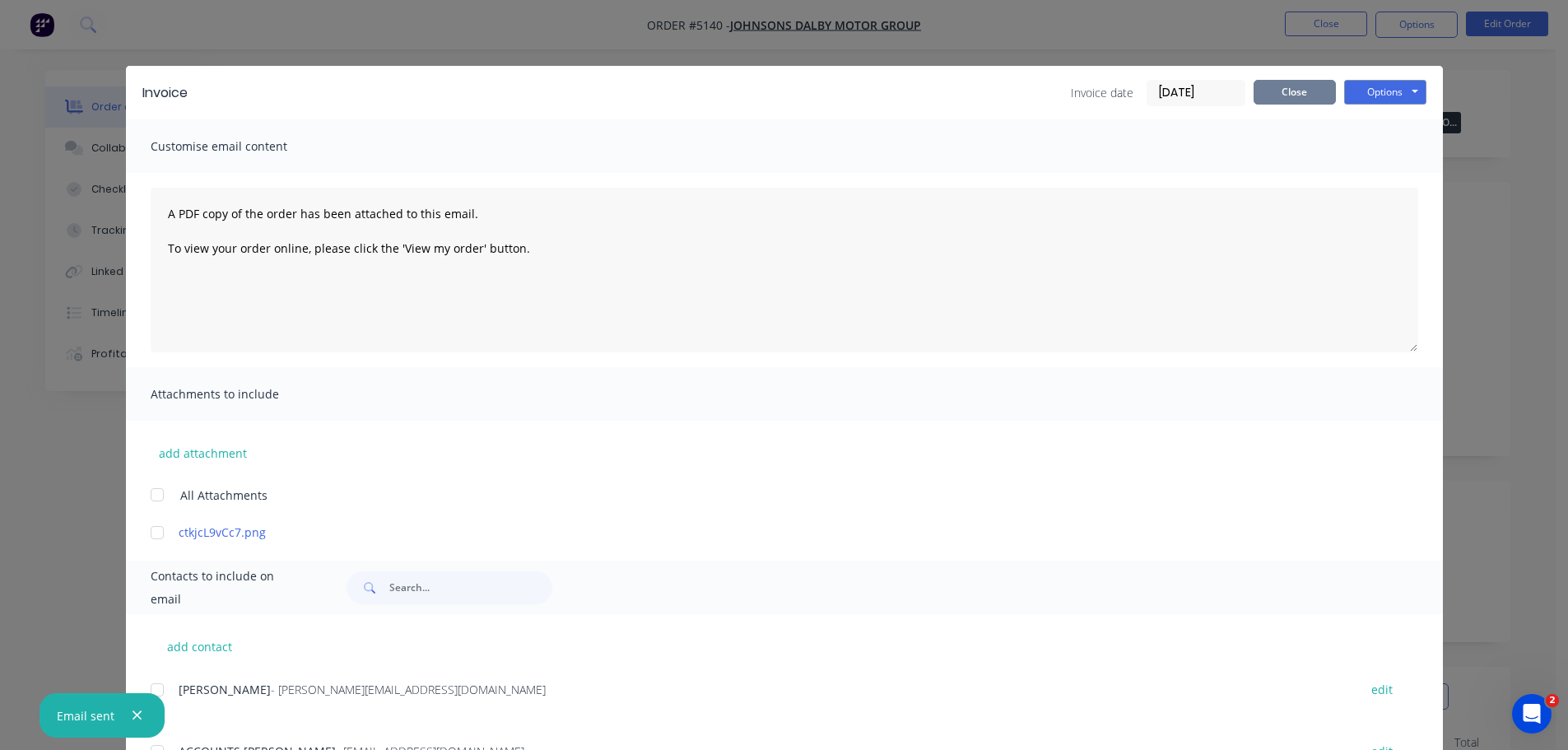
click at [1286, 94] on button "Close" at bounding box center [1295, 92] width 82 height 25
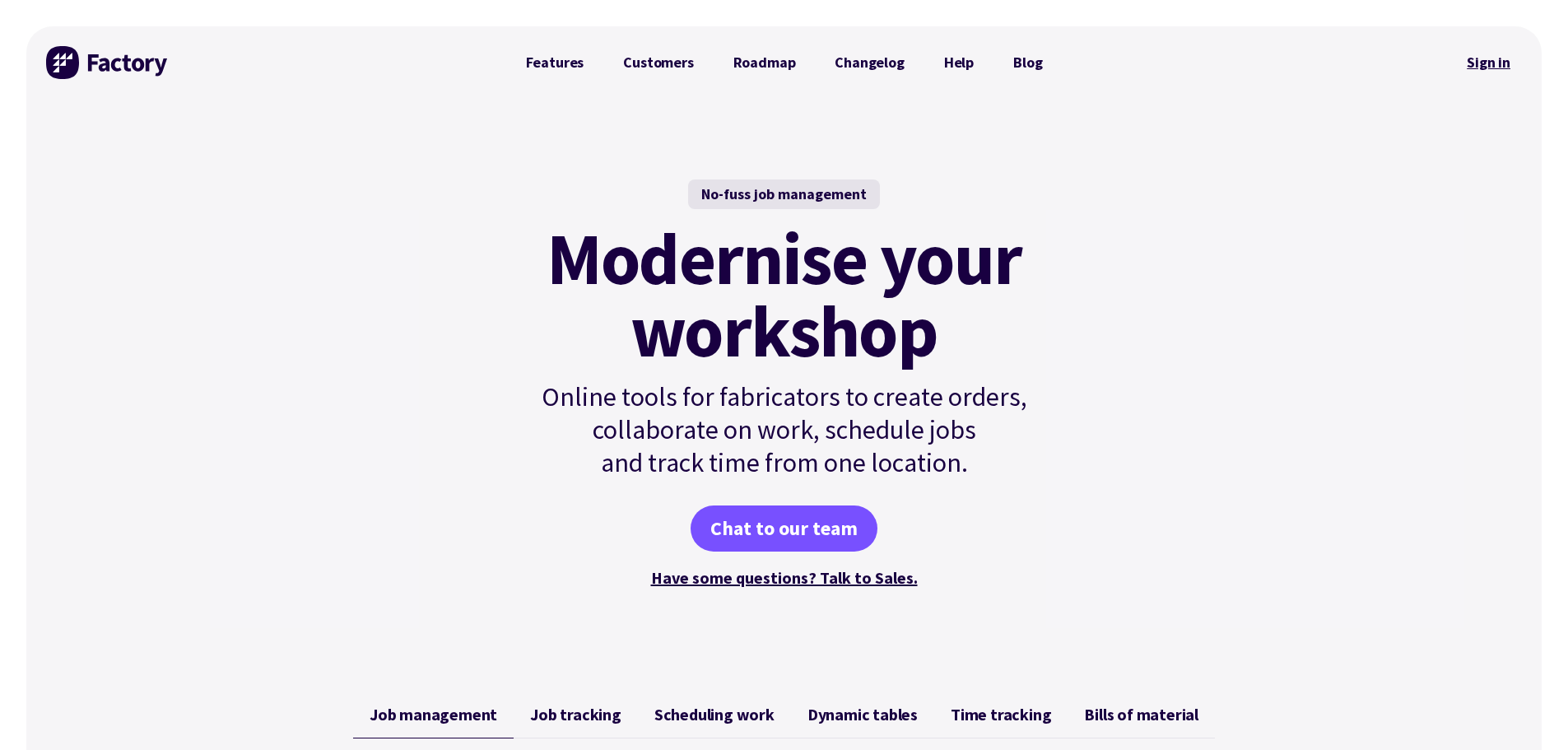
click at [1489, 62] on link "Sign in" at bounding box center [1489, 62] width 67 height 38
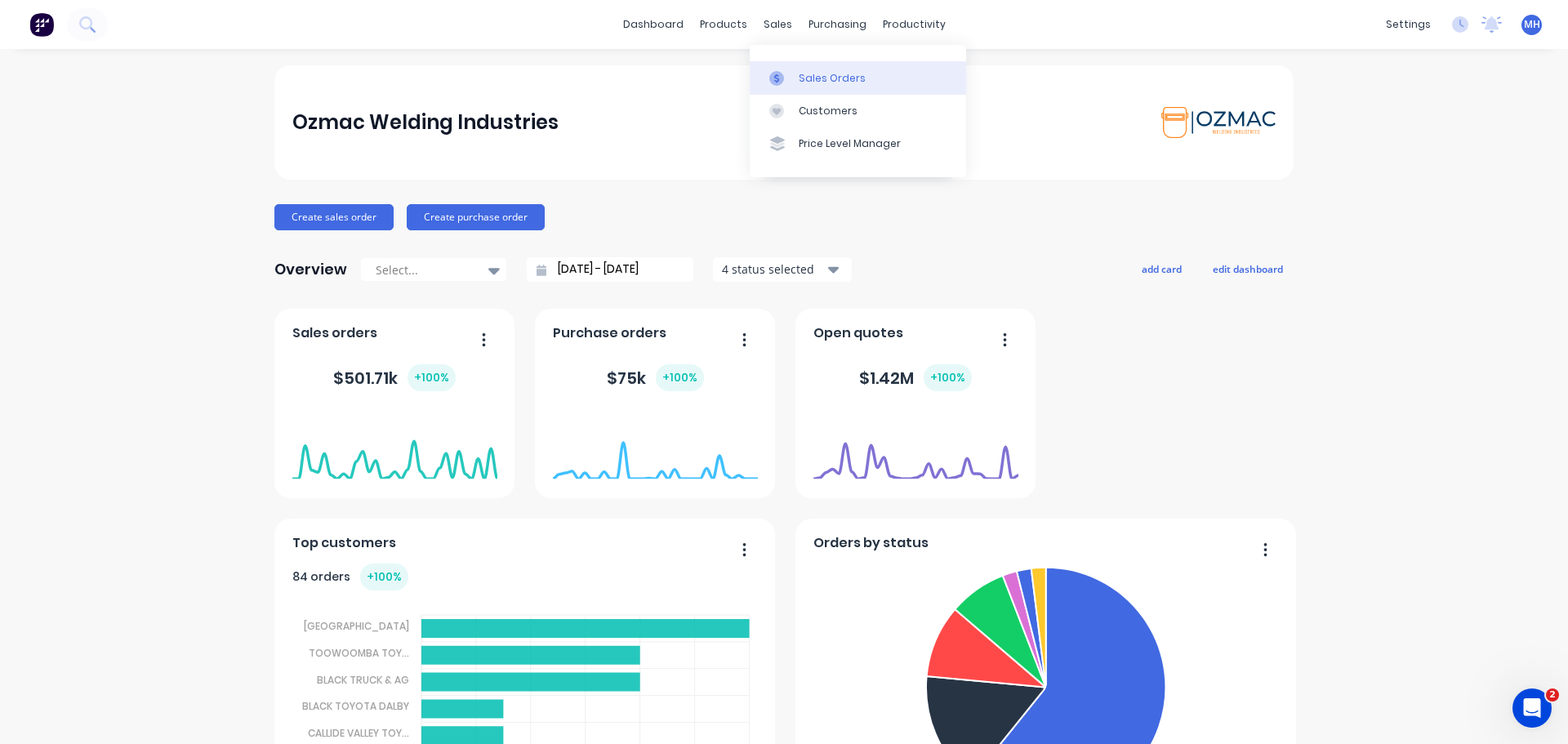
click at [813, 84] on div "Sales Orders" at bounding box center [832, 79] width 67 height 15
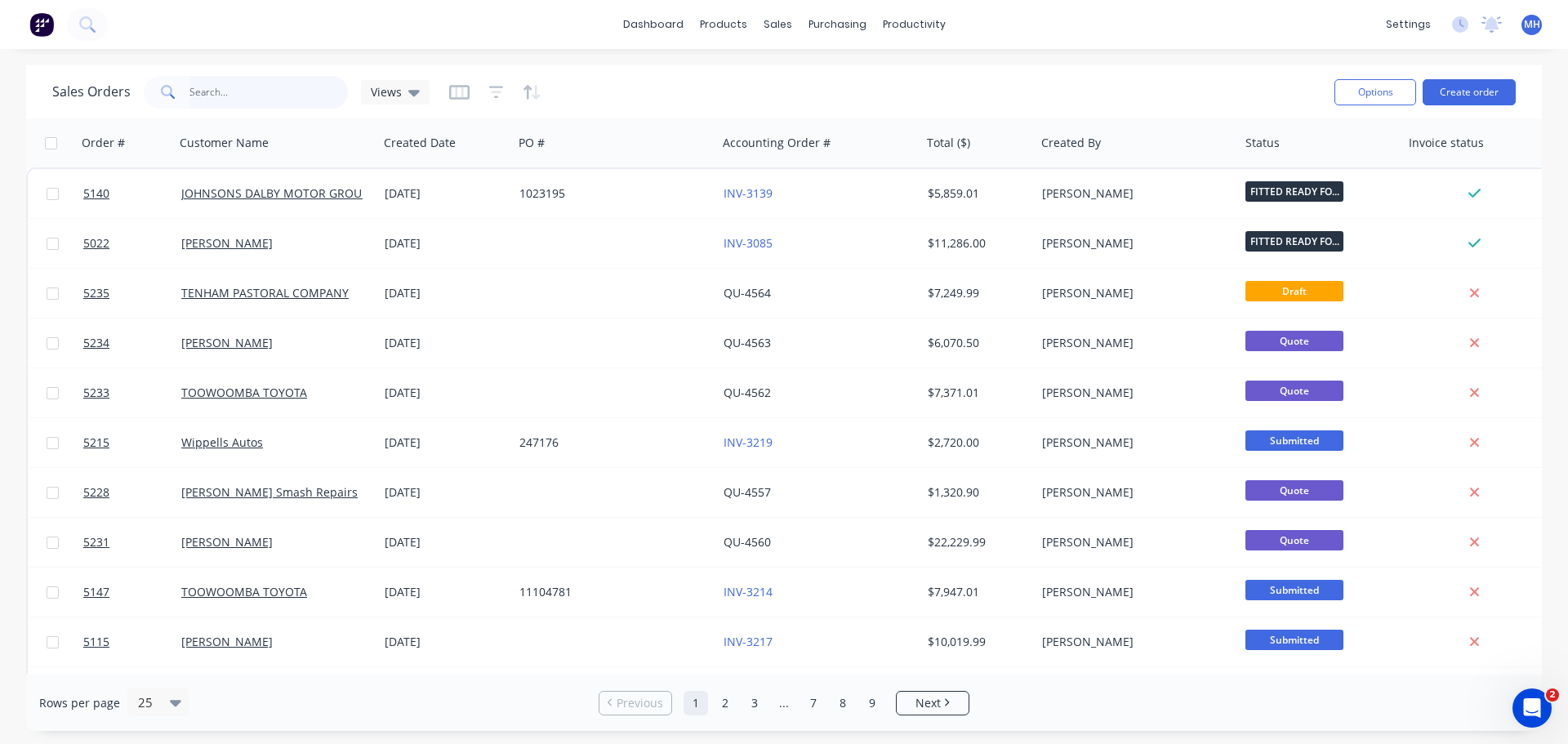
click at [279, 89] on input "text" at bounding box center [269, 93] width 160 height 33
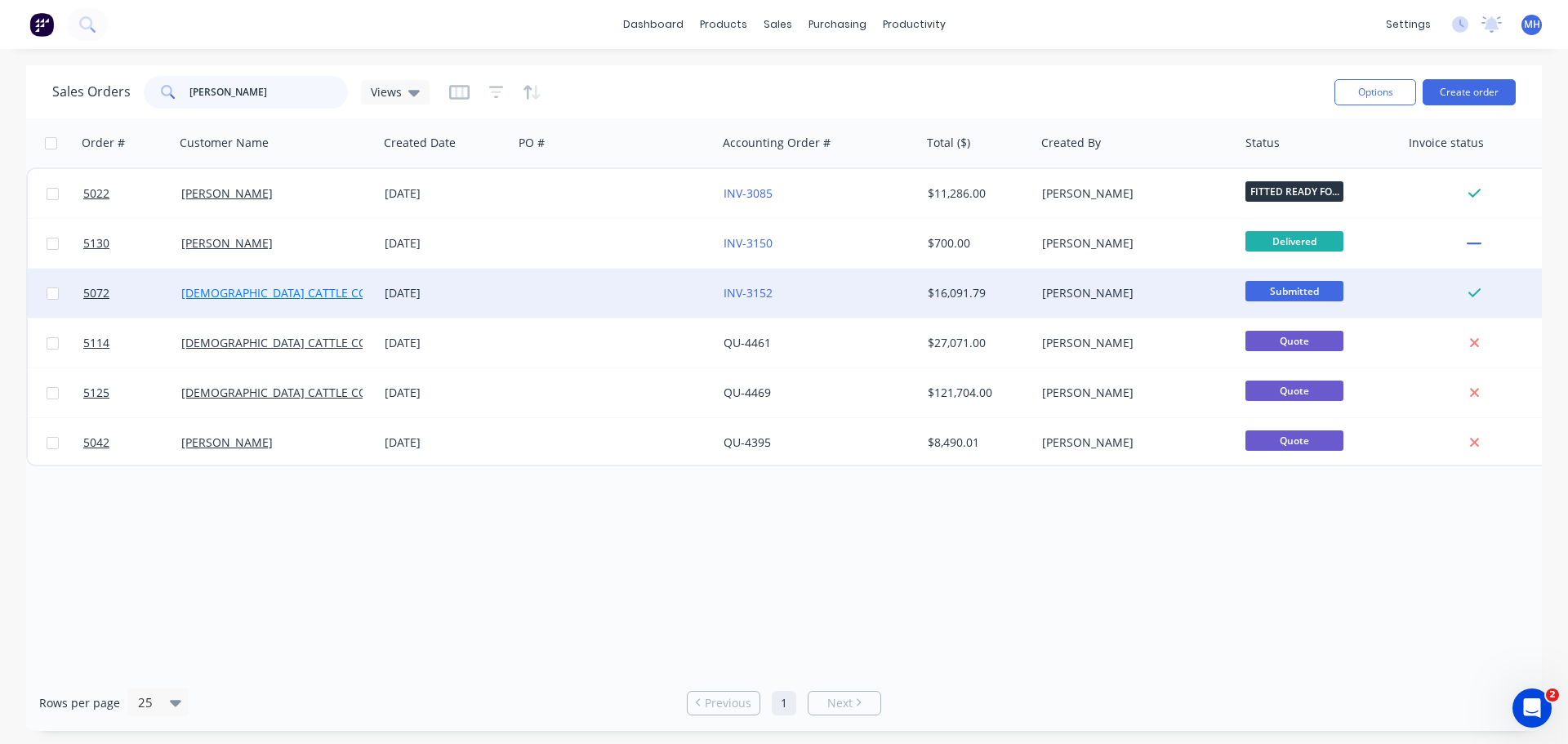
type input "[PERSON_NAME]"
click at [257, 295] on link "[DEMOGRAPHIC_DATA] CATTLE CO" at bounding box center [274, 293] width 186 height 16
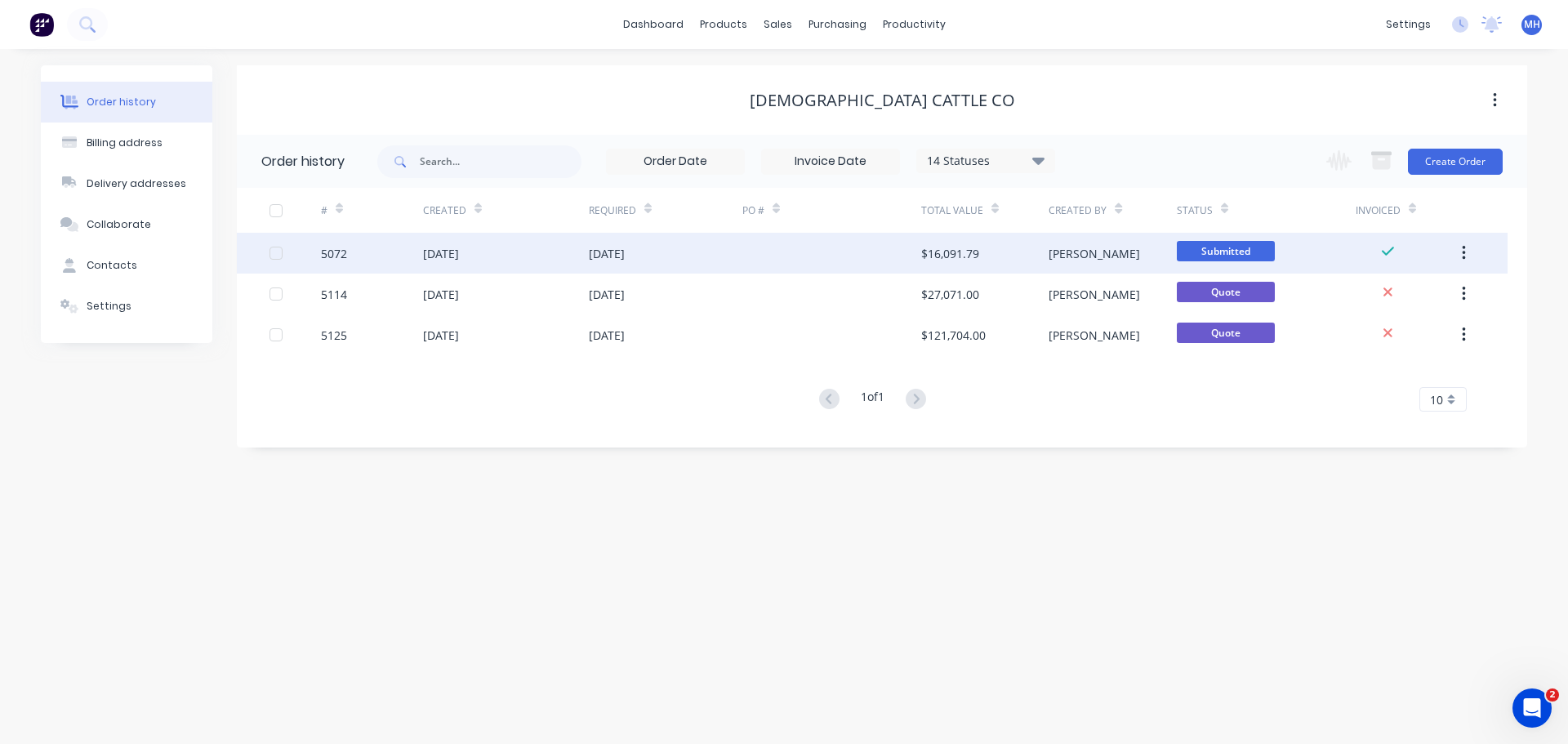
click at [355, 255] on div "5072" at bounding box center [372, 253] width 102 height 41
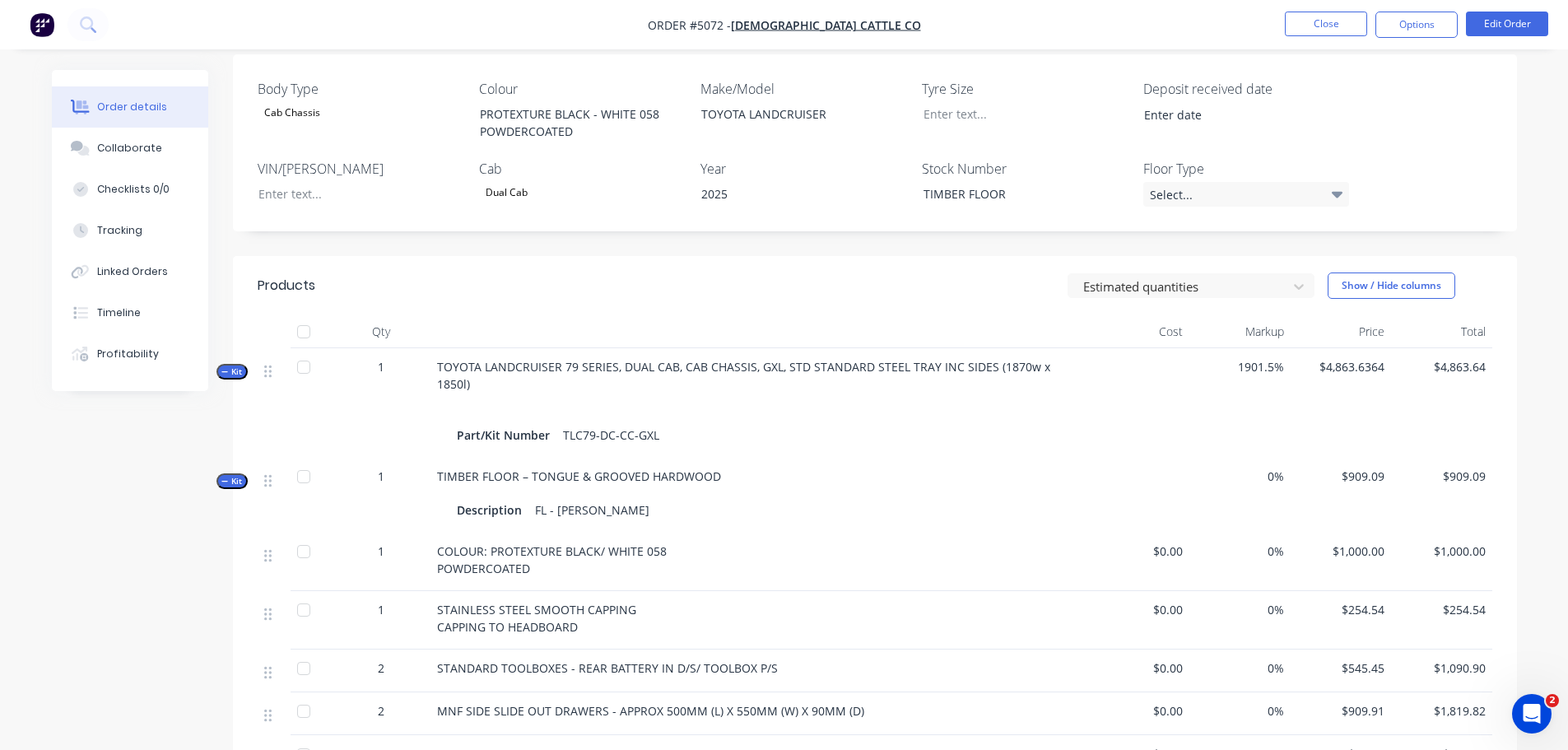
scroll to position [247, 0]
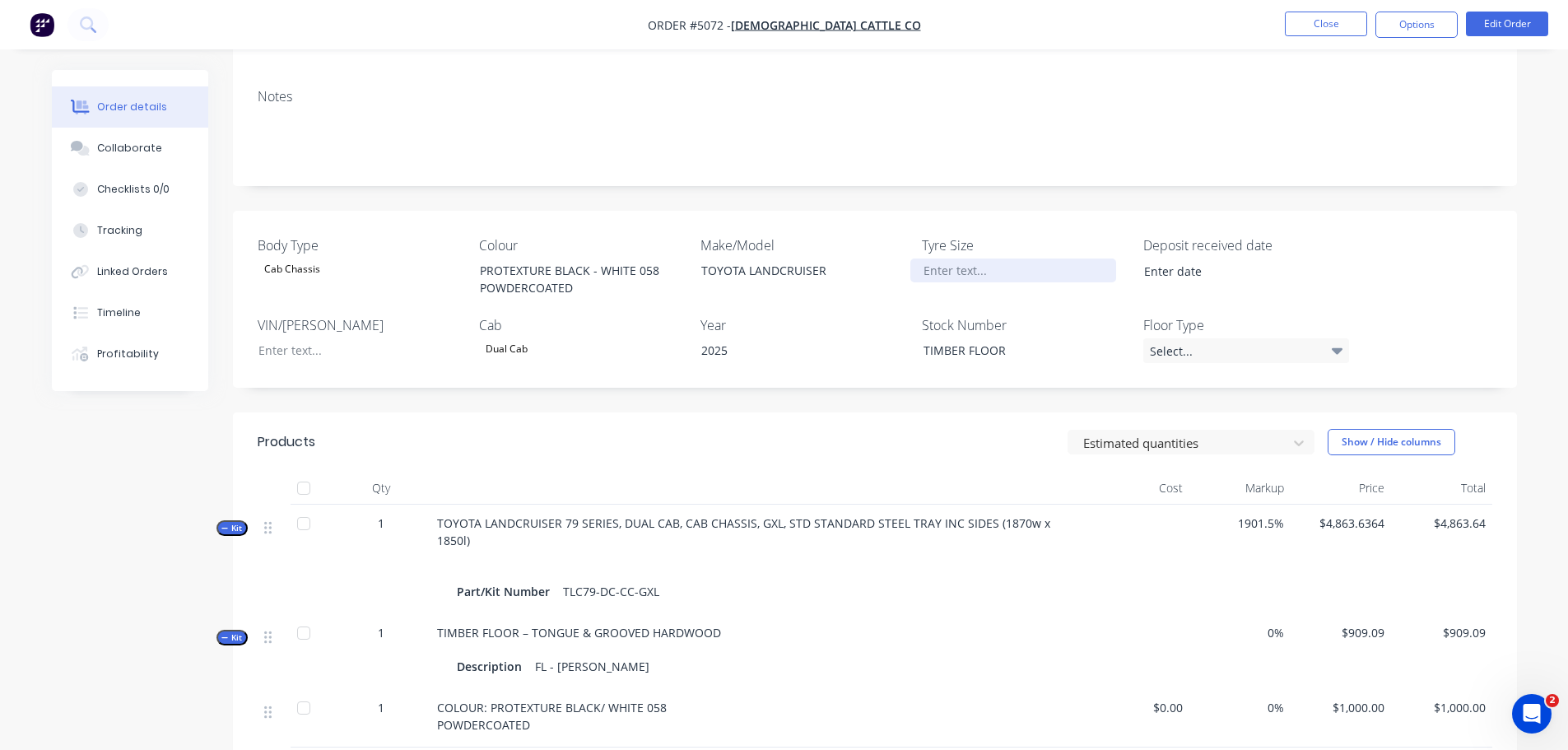
click at [963, 270] on div at bounding box center [1013, 270] width 206 height 24
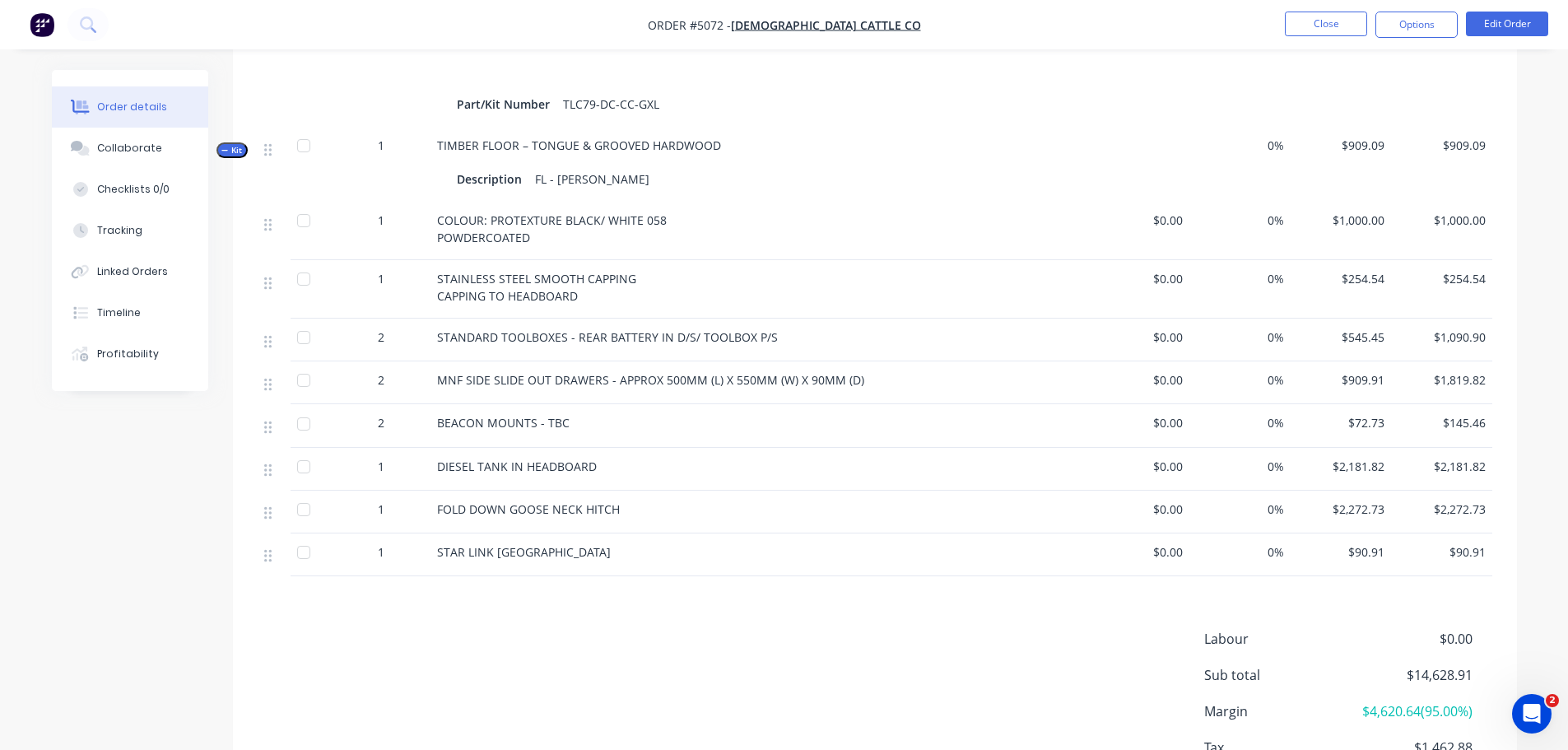
scroll to position [741, 0]
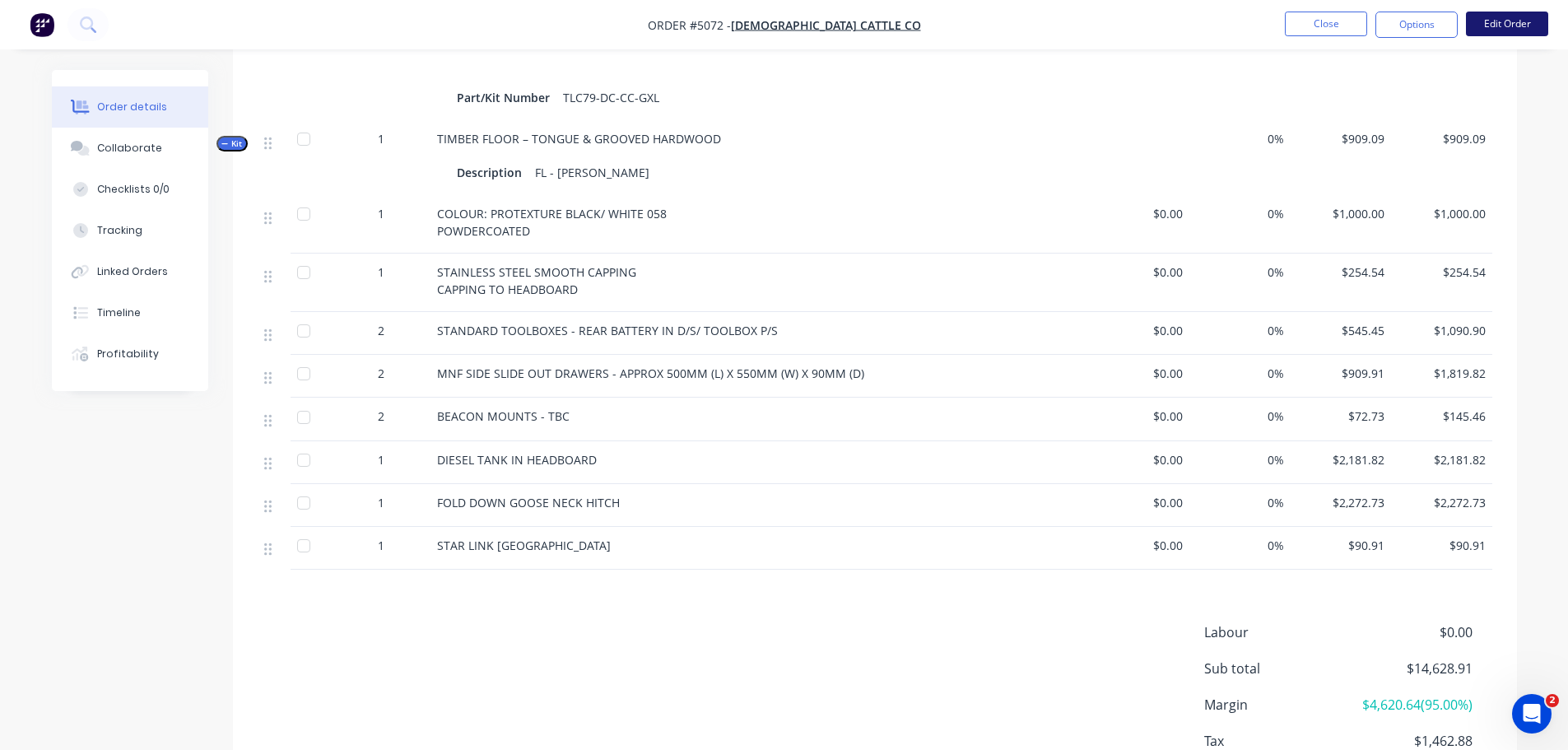
click at [1501, 24] on button "Edit Order" at bounding box center [1507, 24] width 82 height 25
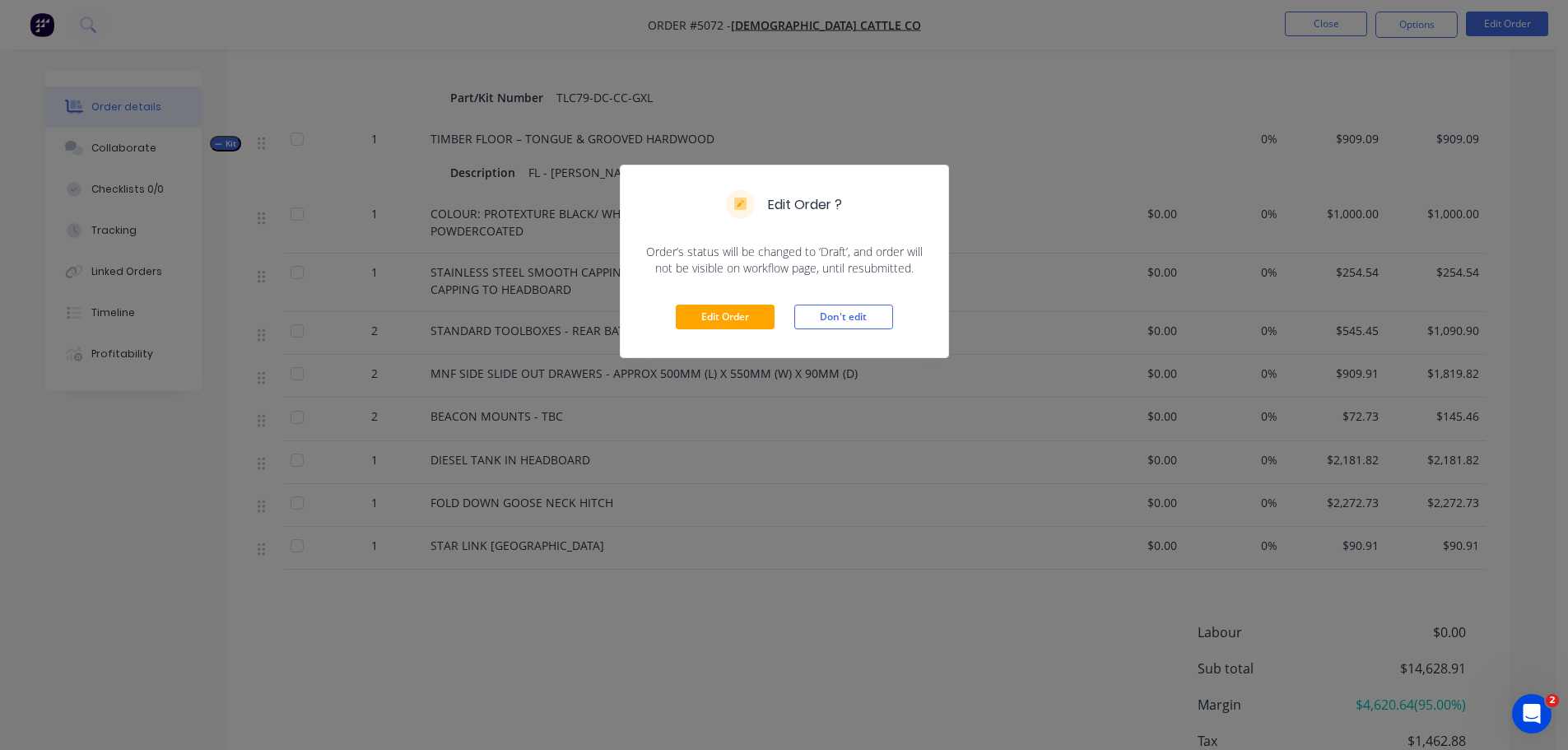
click at [726, 304] on div "Edit Order Don't edit" at bounding box center [784, 317] width 327 height 81
click at [730, 319] on button "Edit Order" at bounding box center [725, 318] width 99 height 25
